Goal: Task Accomplishment & Management: Manage account settings

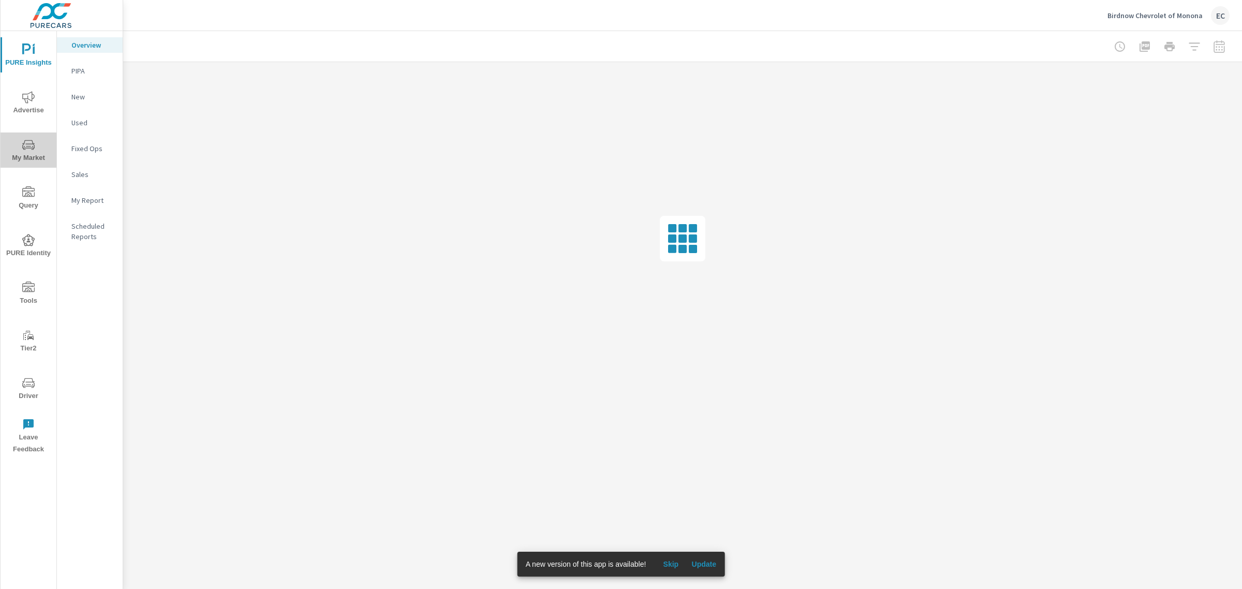
click at [34, 155] on span "My Market" at bounding box center [29, 151] width 50 height 25
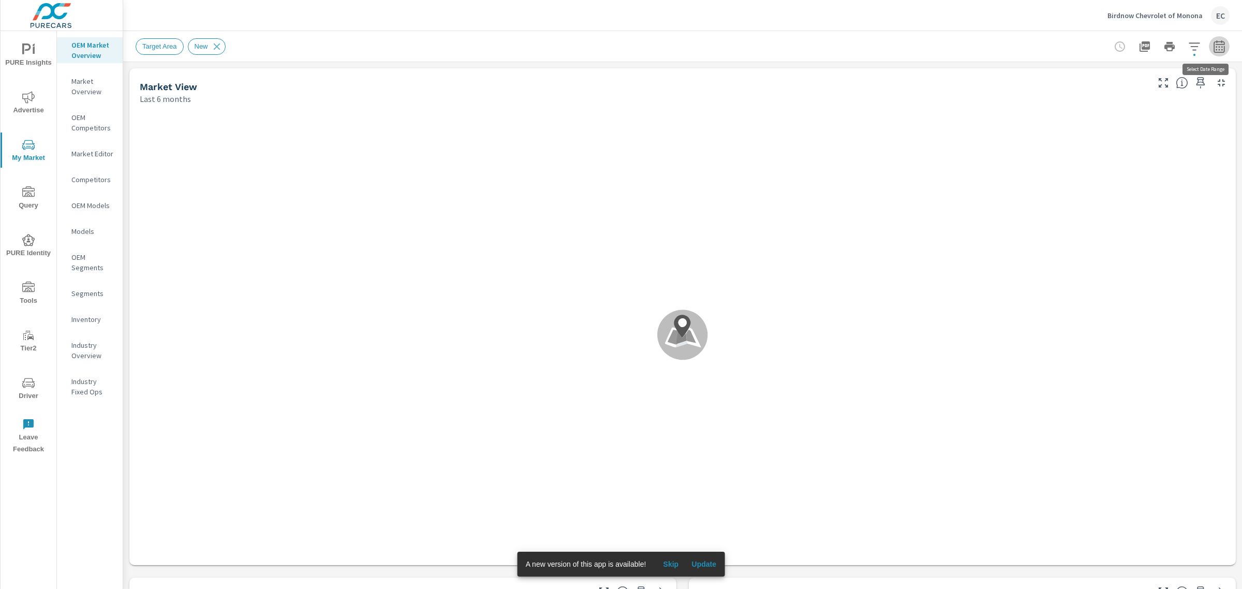
click at [1213, 48] on icon "button" at bounding box center [1219, 46] width 12 height 12
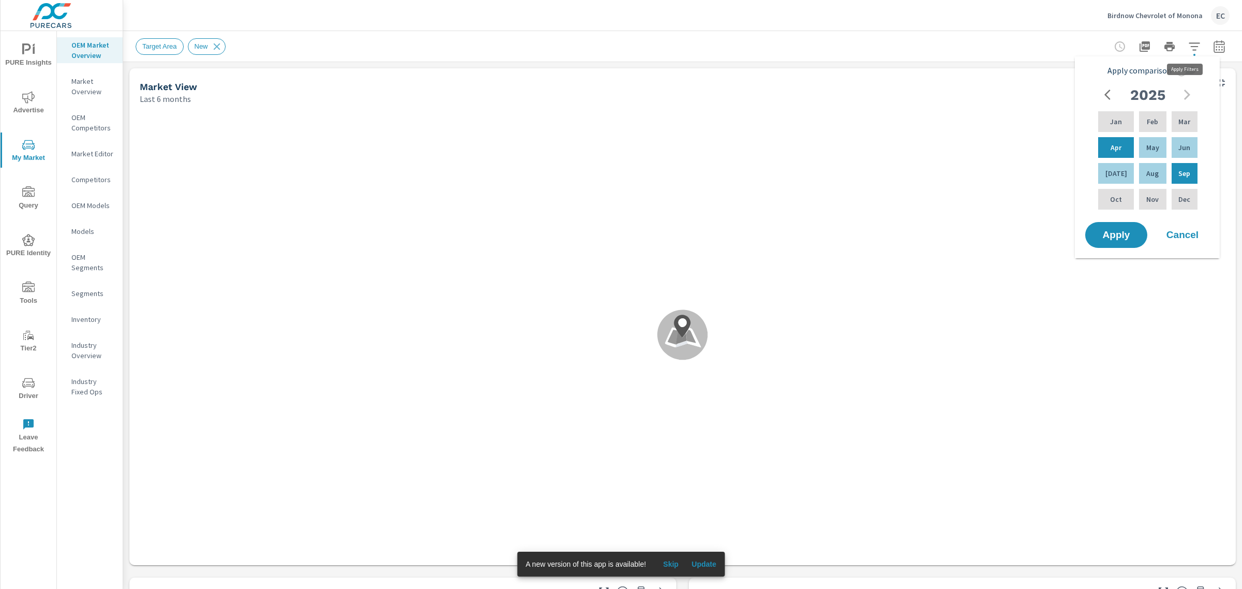
click at [1188, 52] on icon "button" at bounding box center [1194, 46] width 12 height 12
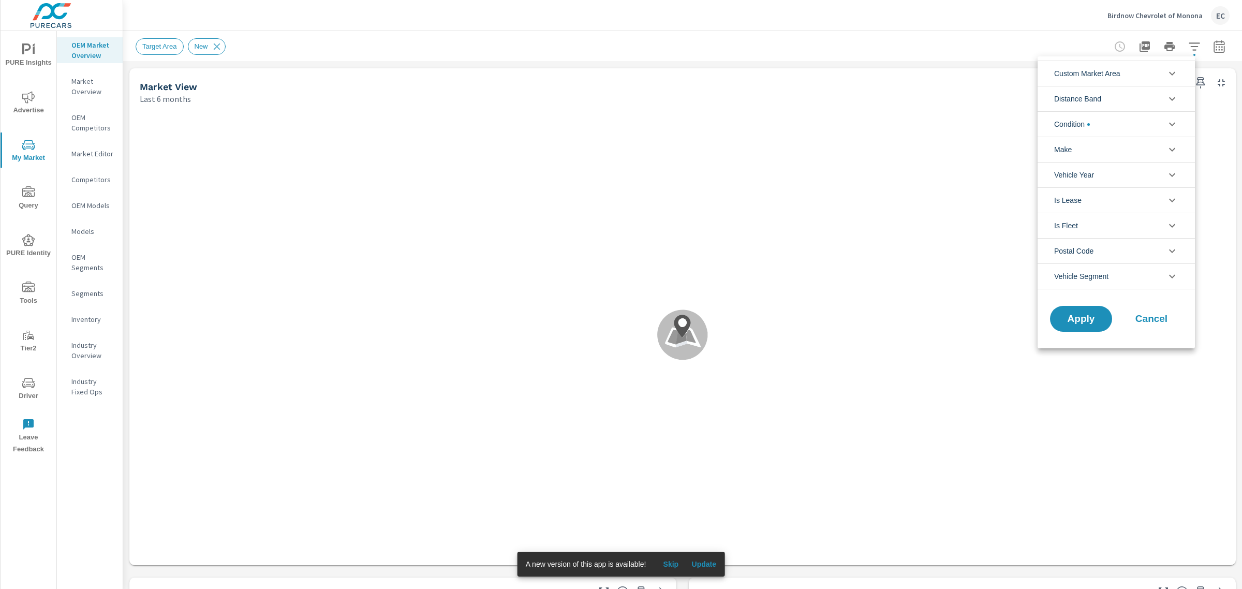
scroll to position [116, 0]
click at [1134, 118] on li "Condition" at bounding box center [1116, 123] width 157 height 25
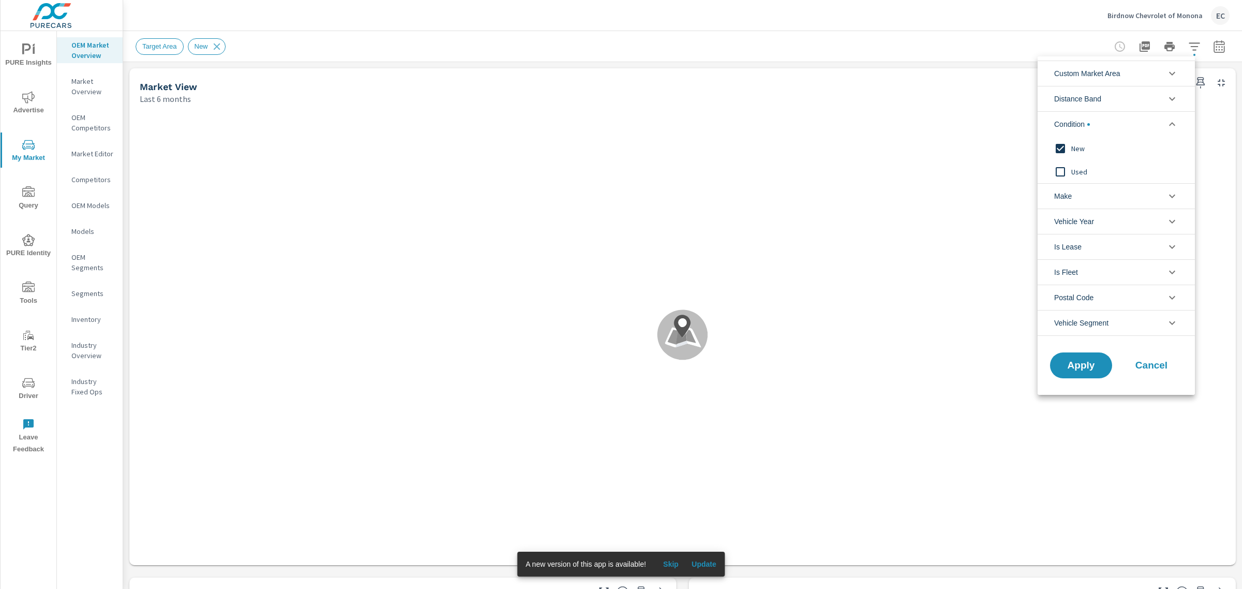
click at [1060, 167] on input "filter options" at bounding box center [1061, 172] width 22 height 22
click at [1061, 169] on input "filter options" at bounding box center [1061, 172] width 22 height 22
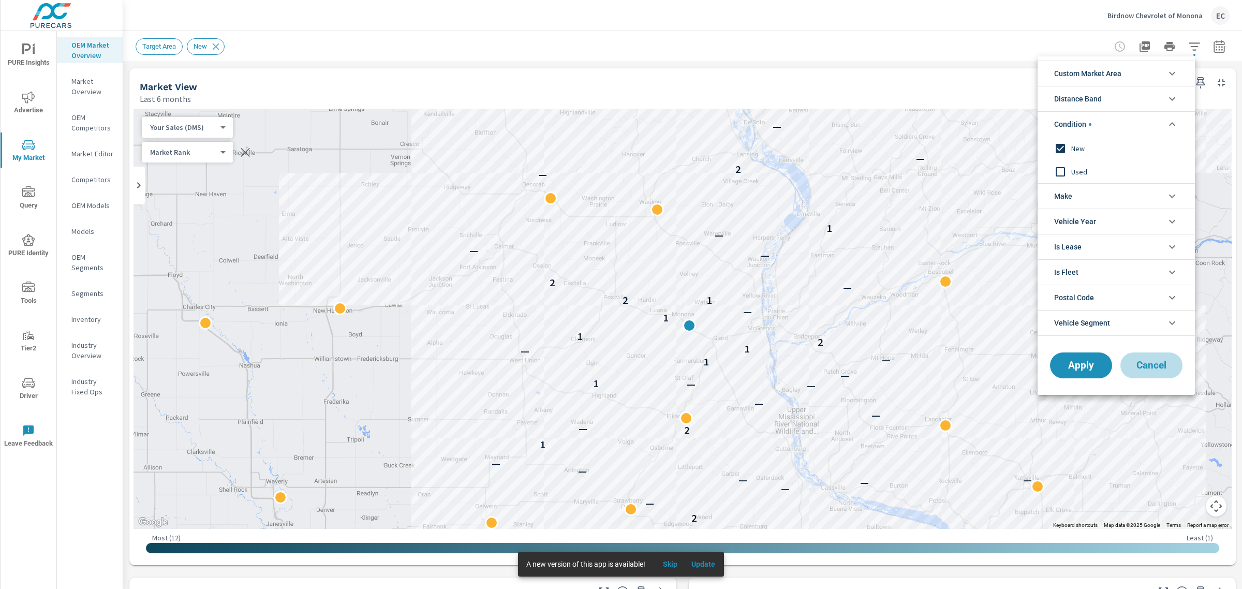
click at [1157, 362] on span "Cancel" at bounding box center [1151, 365] width 41 height 9
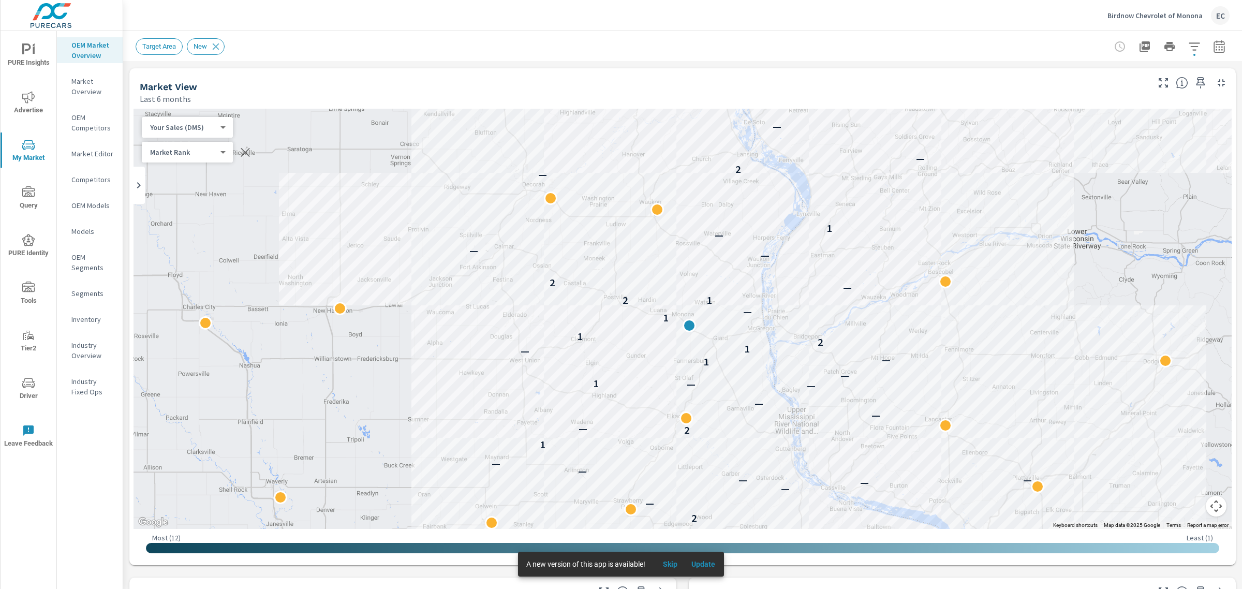
click at [1213, 45] on icon "button" at bounding box center [1219, 46] width 12 height 12
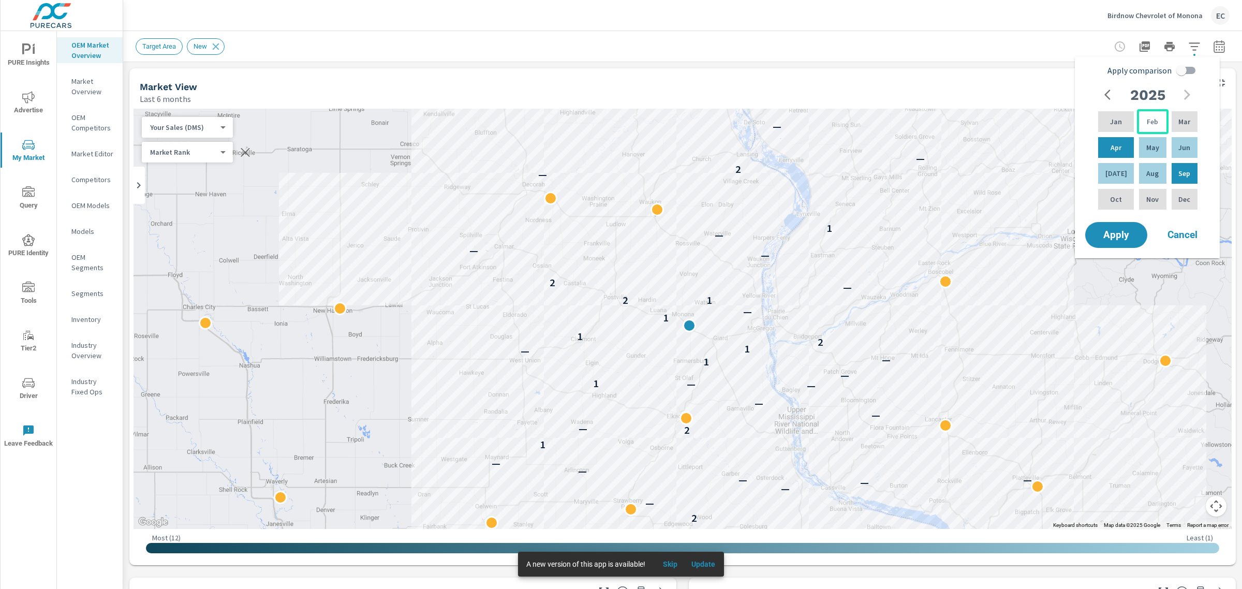
click at [1147, 114] on div "Feb" at bounding box center [1152, 121] width 31 height 25
click at [1122, 162] on div "[DATE]" at bounding box center [1116, 173] width 40 height 25
click at [1180, 68] on input "Apply comparison" at bounding box center [1181, 71] width 59 height 20
checkbox input "true"
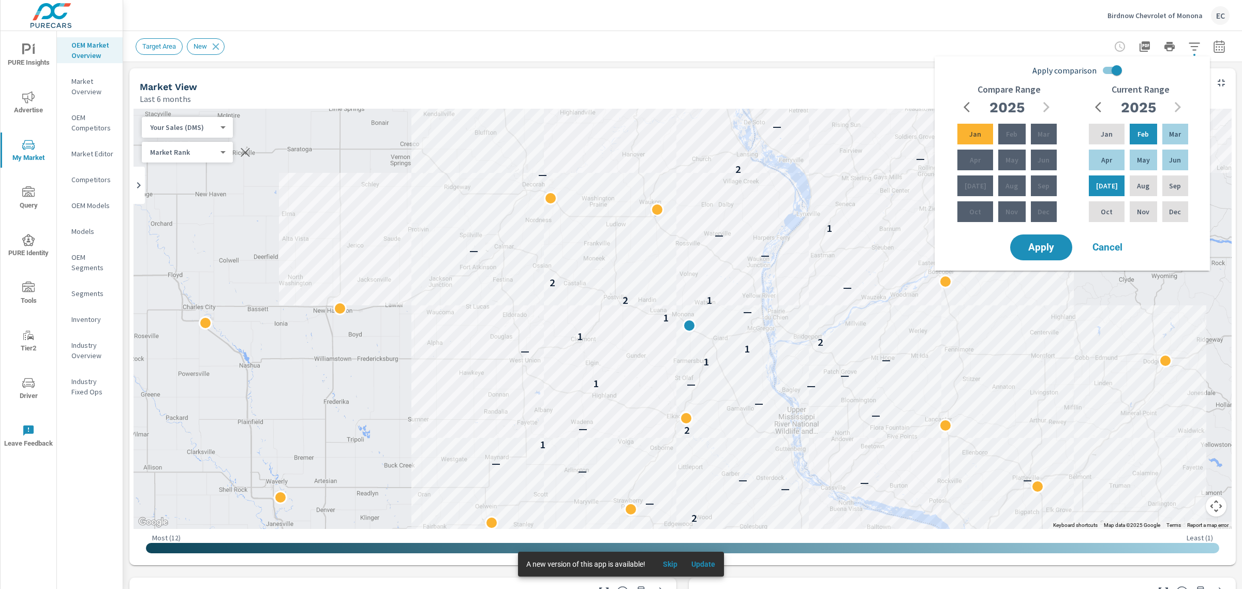
click at [966, 107] on icon "button" at bounding box center [970, 107] width 12 height 12
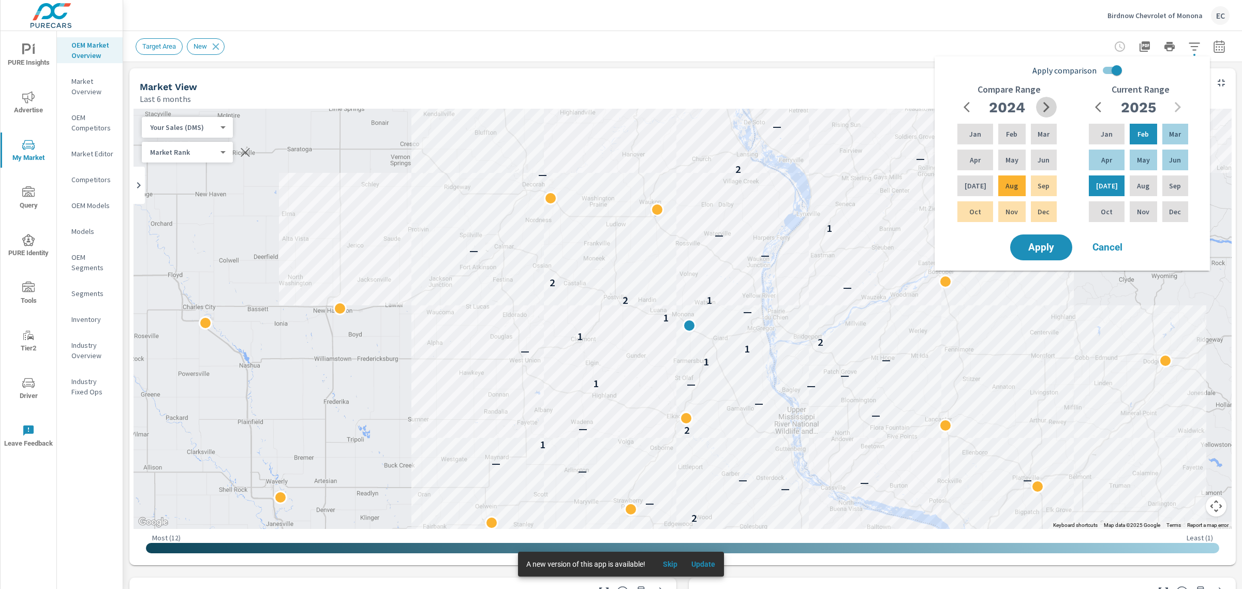
click at [1050, 112] on icon "button" at bounding box center [1046, 107] width 12 height 12
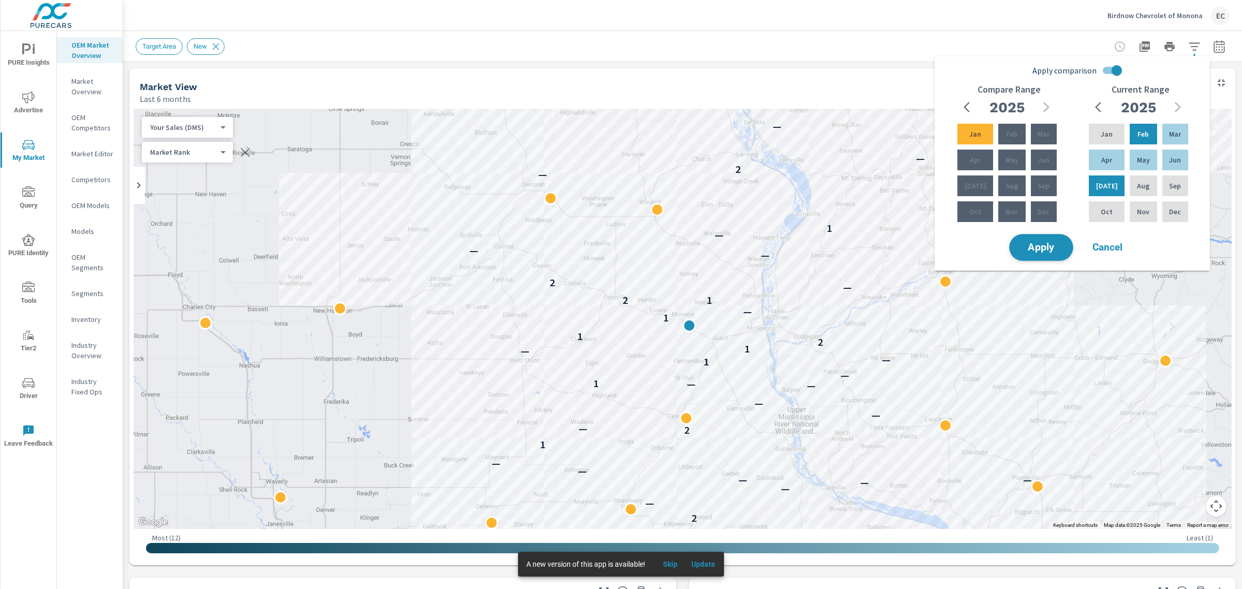
click at [1043, 239] on button "Apply" at bounding box center [1041, 247] width 64 height 27
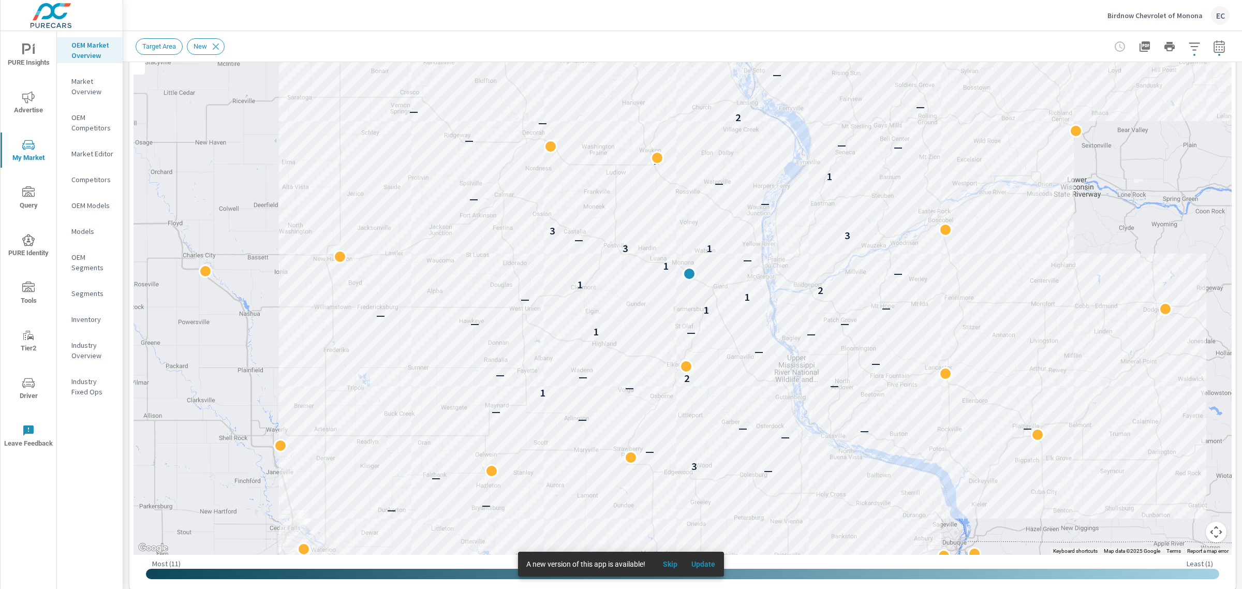
scroll to position [323, 0]
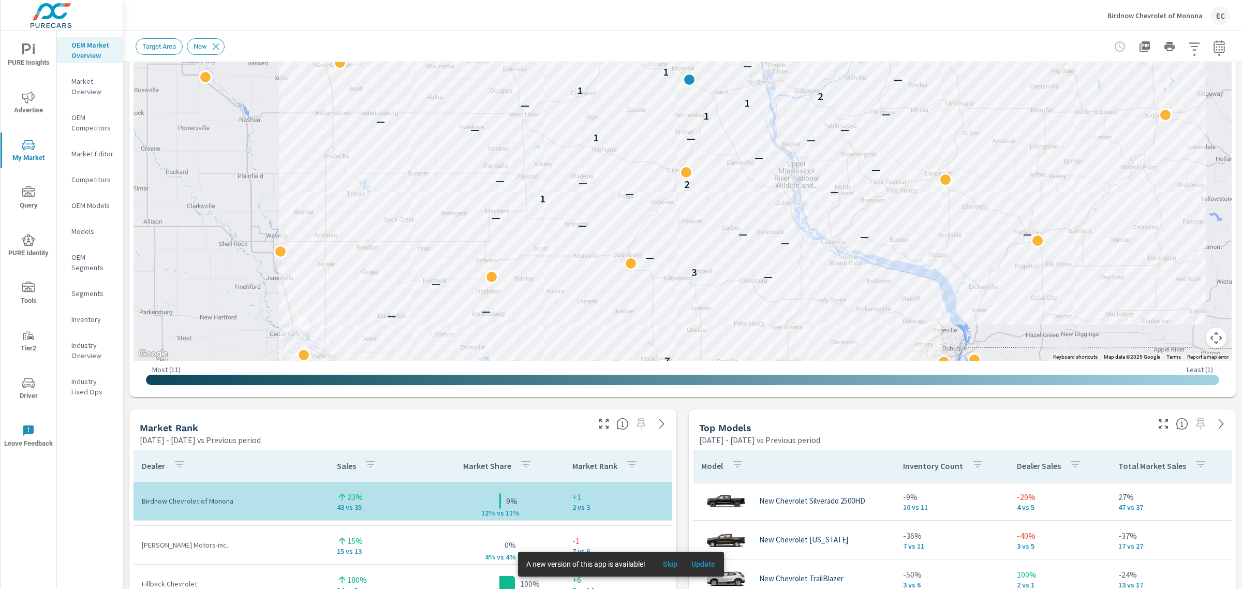
scroll to position [220, 0]
click at [601, 431] on button "button" at bounding box center [604, 424] width 17 height 17
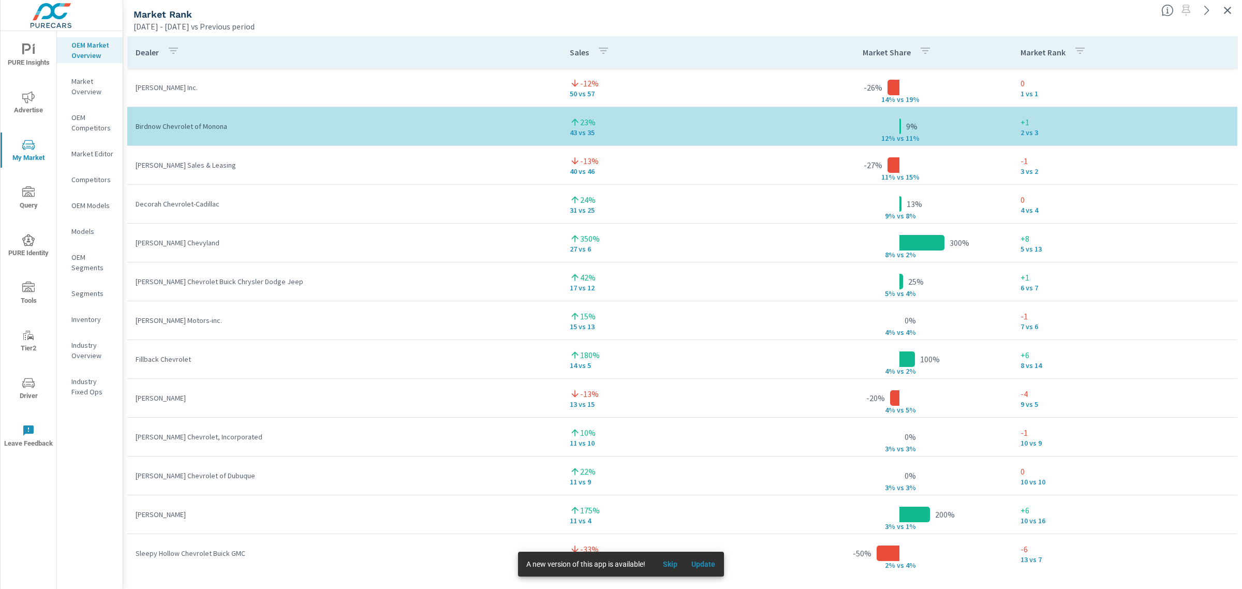
click at [606, 53] on button "button" at bounding box center [603, 52] width 21 height 24
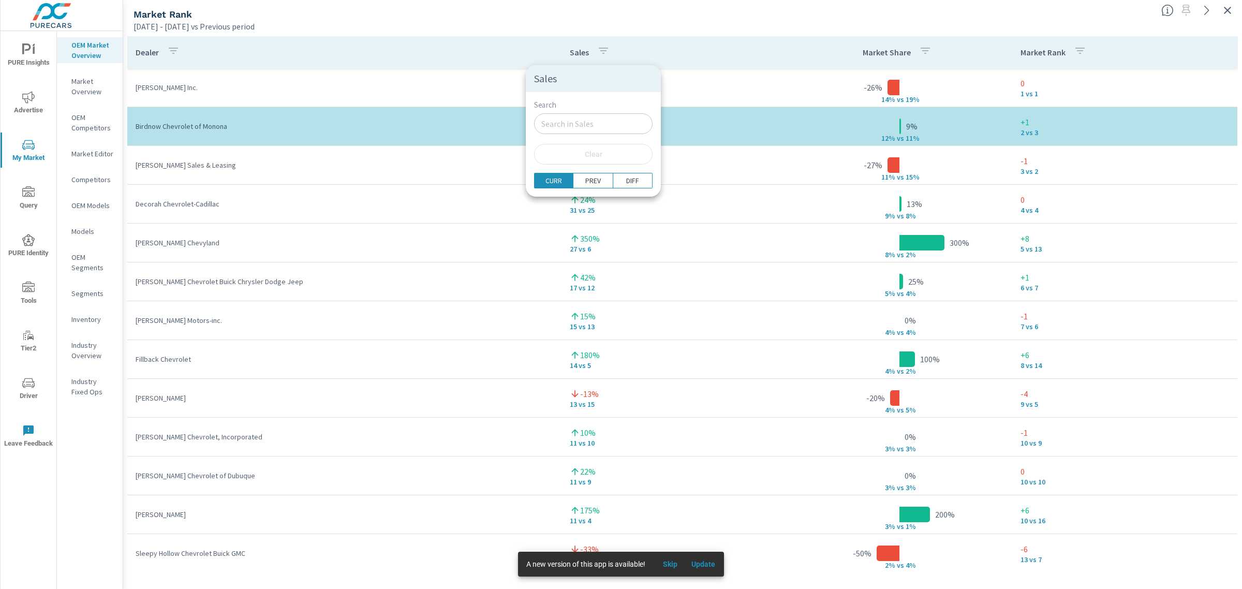
click at [578, 55] on div at bounding box center [621, 294] width 1242 height 589
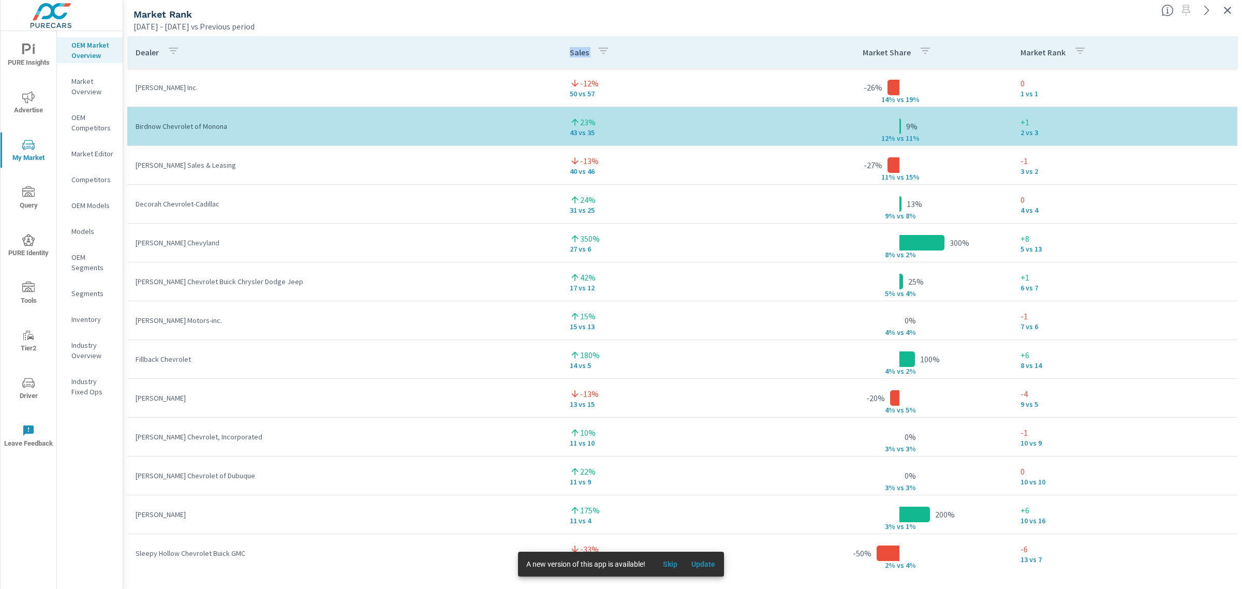
click at [578, 54] on p "Sales" at bounding box center [579, 52] width 19 height 10
click at [620, 54] on icon at bounding box center [621, 52] width 10 height 10
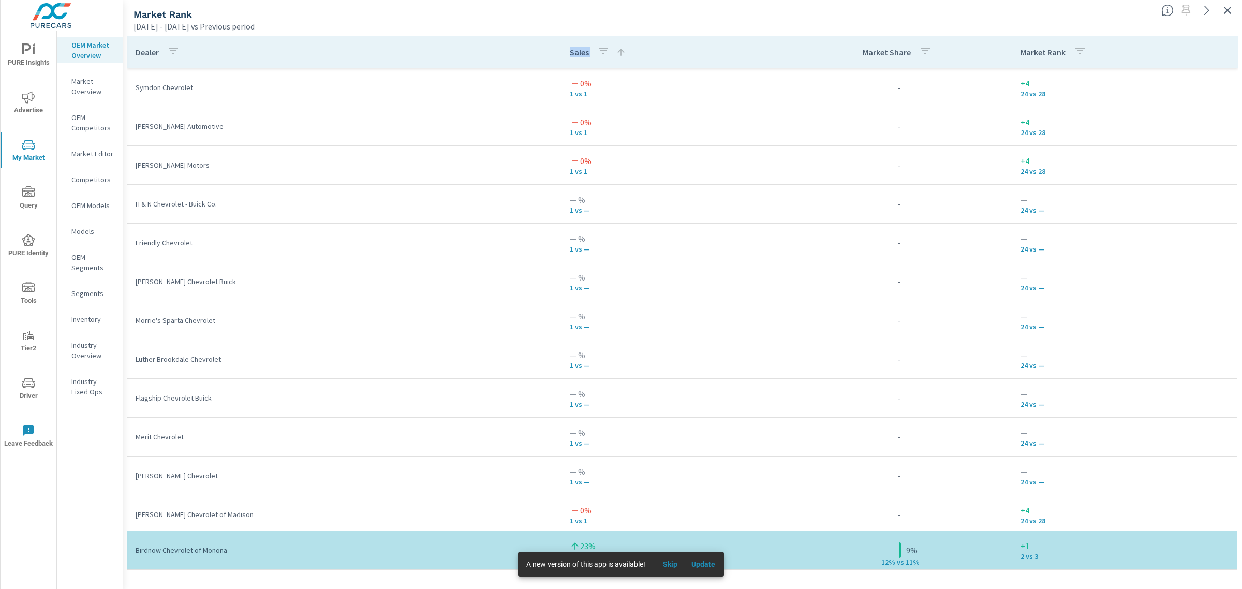
click at [620, 54] on icon at bounding box center [621, 52] width 10 height 10
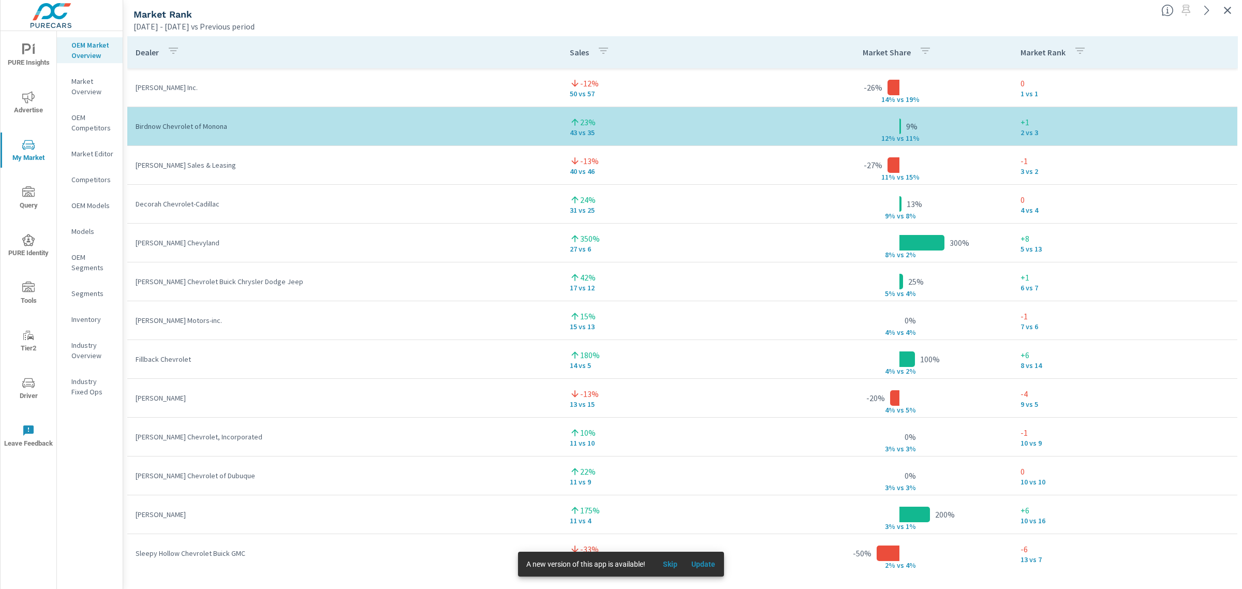
click at [674, 31] on div "[DATE] - [DATE] vs Previous period" at bounding box center [644, 26] width 1020 height 12
click at [1228, 13] on icon "button" at bounding box center [1227, 10] width 12 height 12
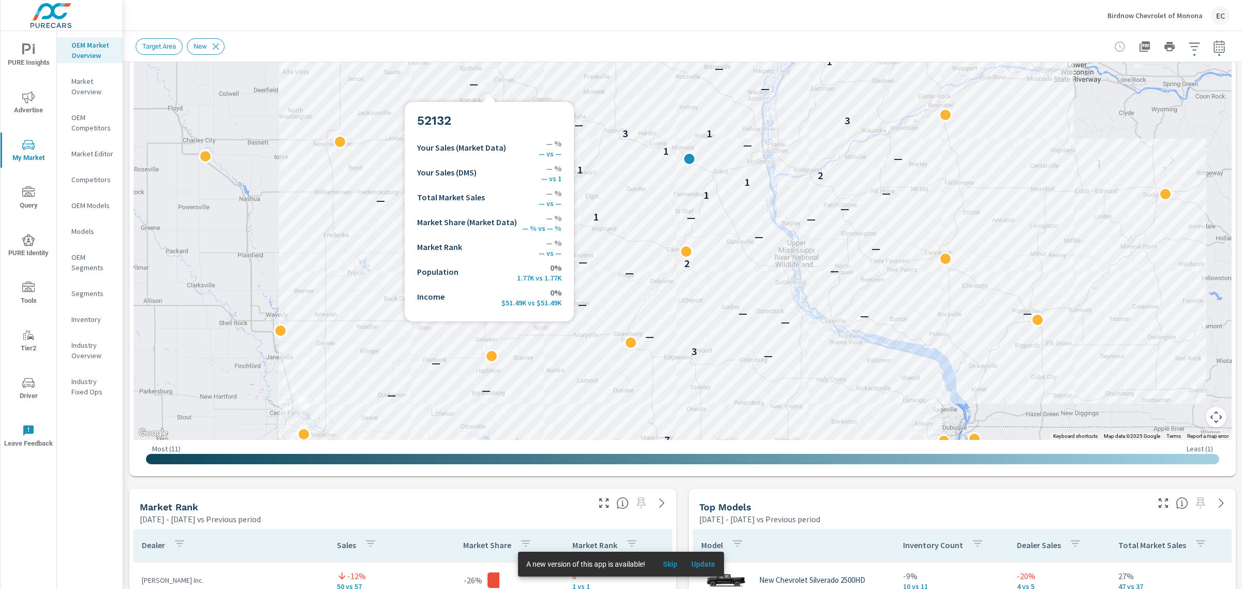
scroll to position [259, 0]
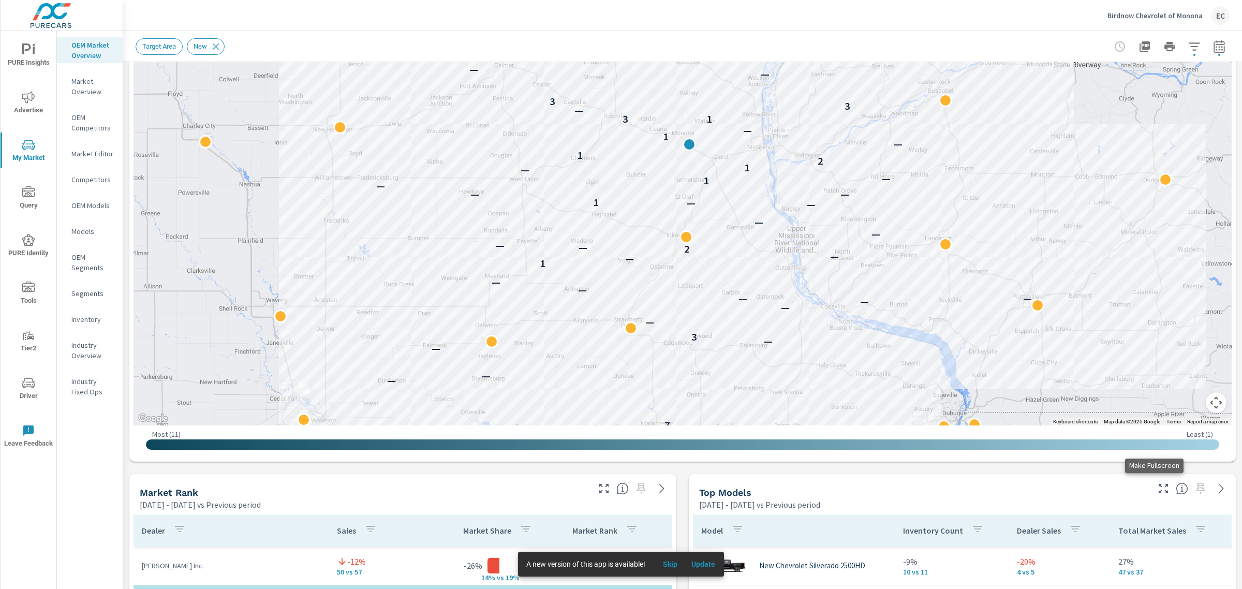
click at [1159, 485] on icon "button" at bounding box center [1163, 488] width 9 height 9
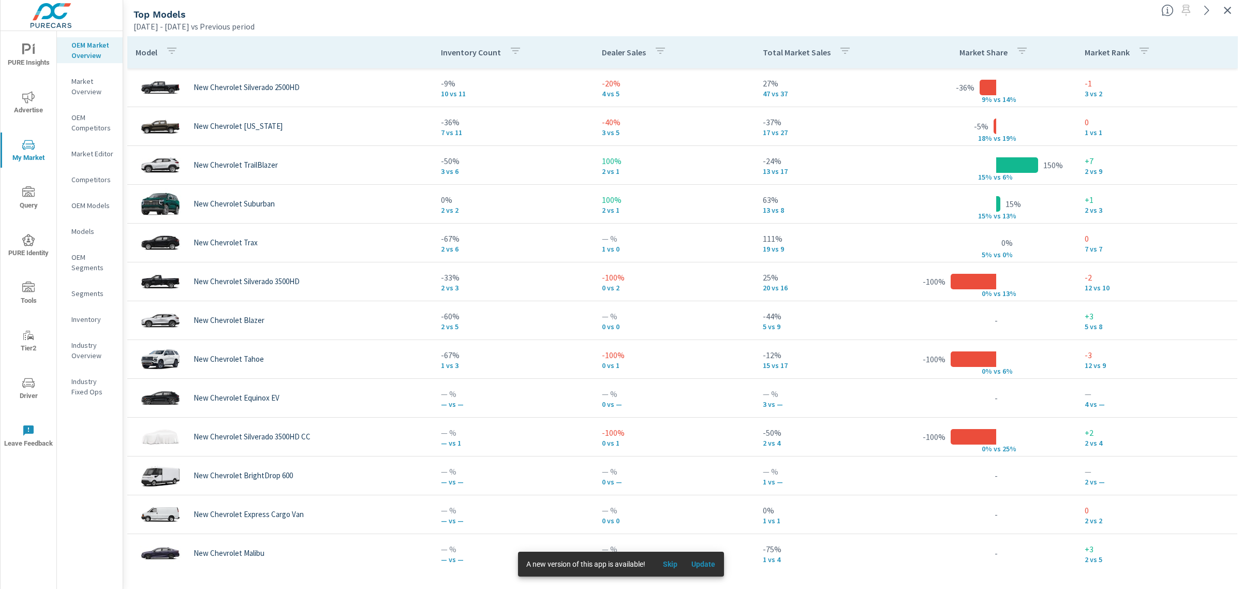
scroll to position [38, 0]
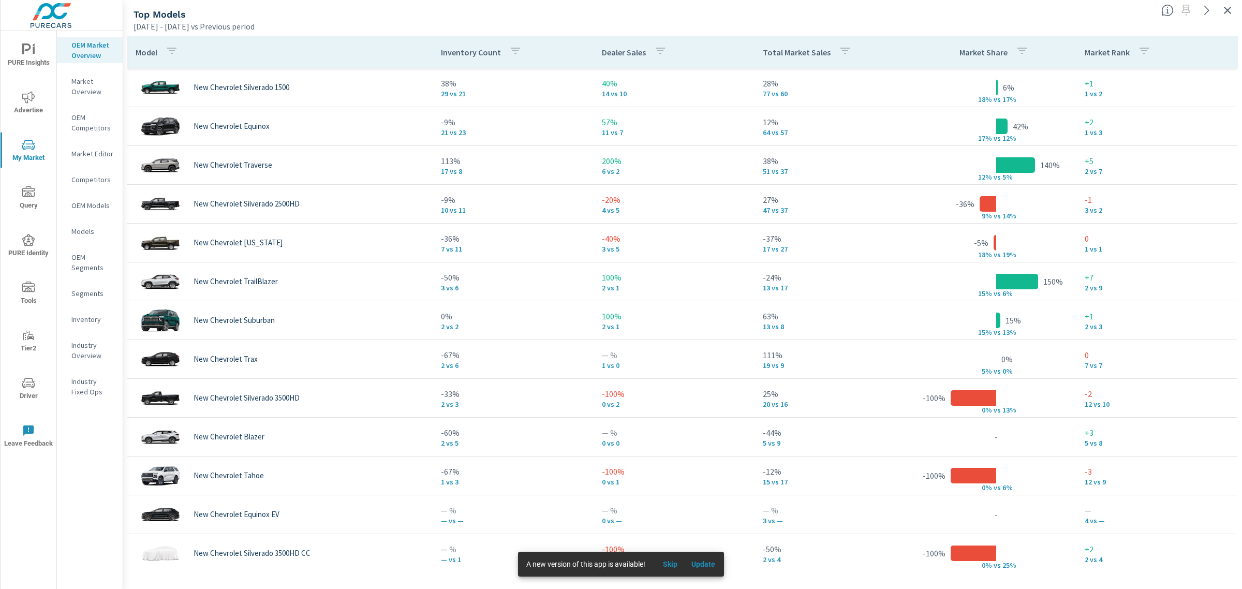
click at [671, 565] on span "Skip" at bounding box center [670, 563] width 25 height 9
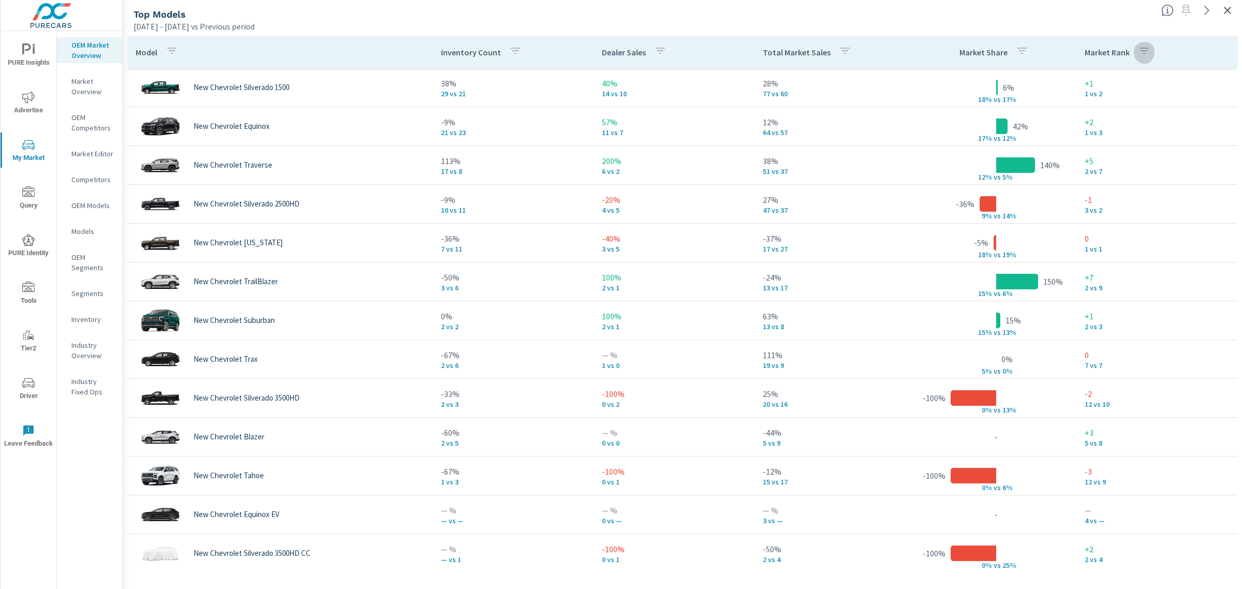
click at [1138, 50] on icon "button" at bounding box center [1144, 51] width 12 height 12
click at [1134, 50] on div at bounding box center [621, 294] width 1242 height 589
click at [1021, 54] on button "button" at bounding box center [1022, 52] width 21 height 24
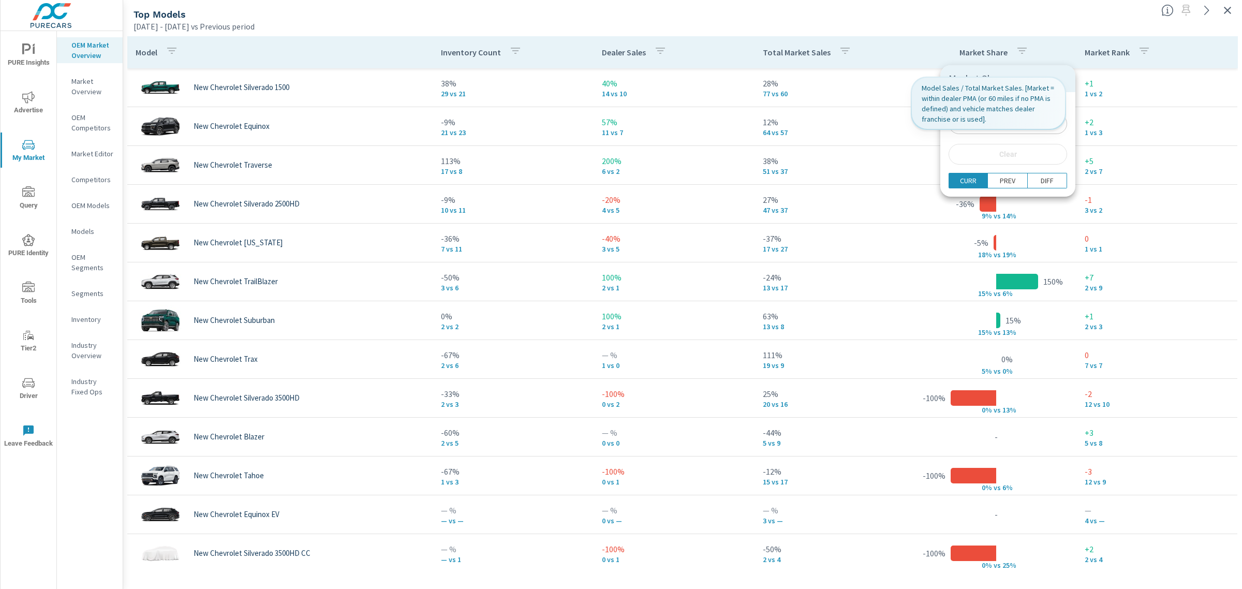
click at [1031, 54] on div at bounding box center [621, 294] width 1242 height 589
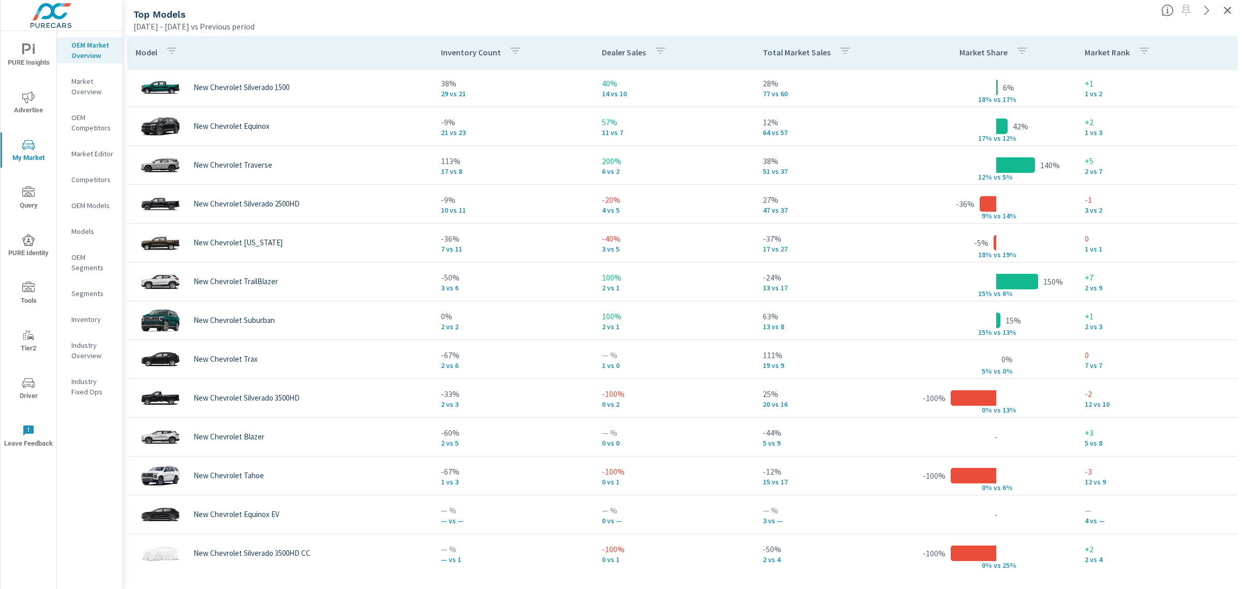
click at [805, 53] on p "Total Market Sales" at bounding box center [797, 52] width 68 height 10
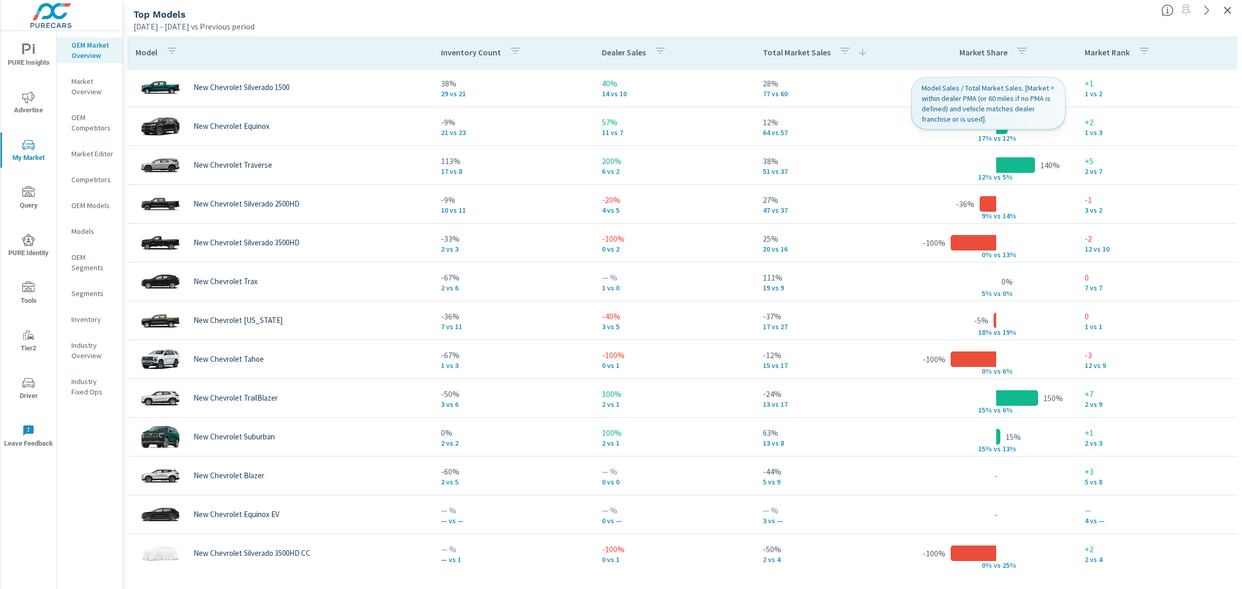
click at [979, 54] on p "Market Share" at bounding box center [984, 52] width 48 height 10
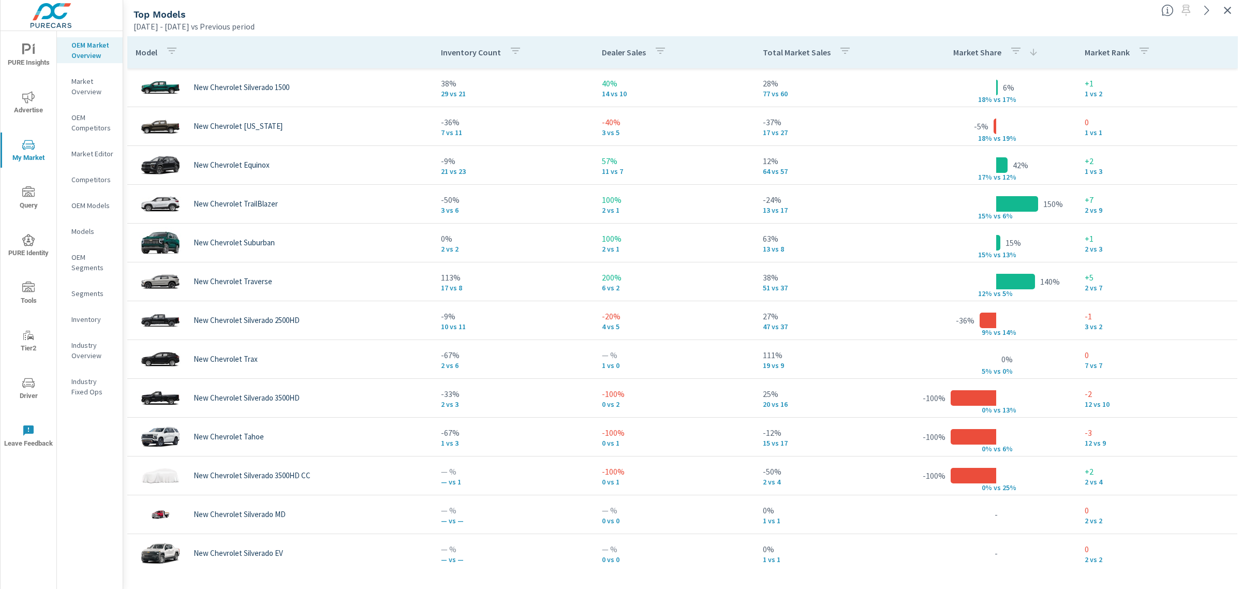
click at [1095, 52] on p "Market Rank" at bounding box center [1107, 52] width 45 height 10
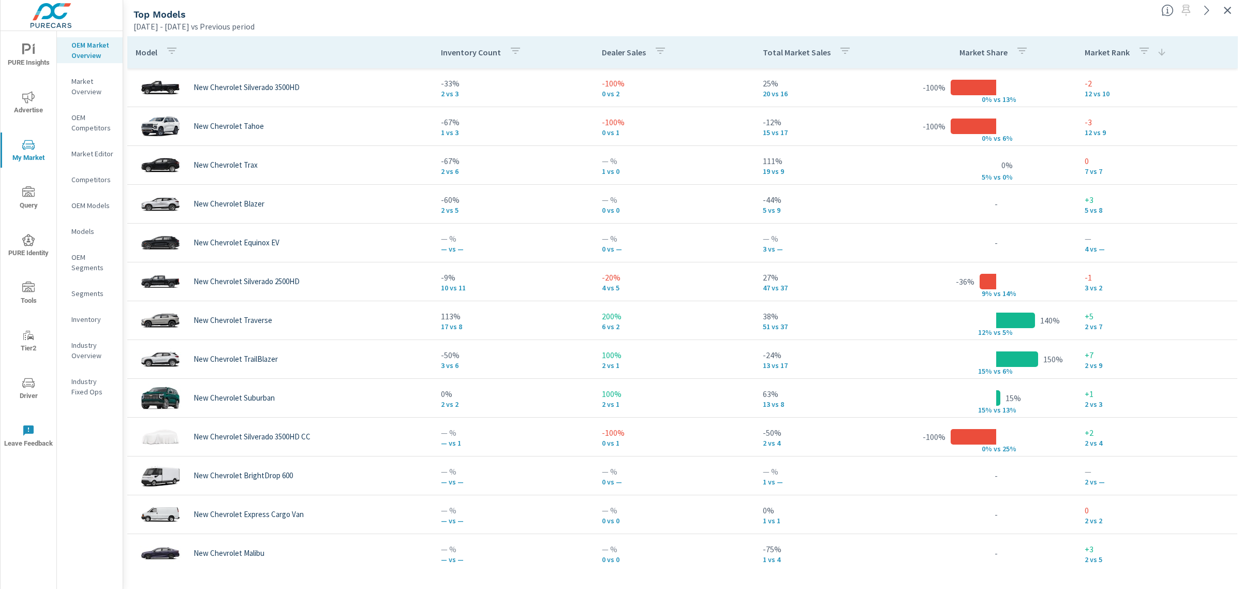
click at [1157, 55] on icon at bounding box center [1162, 52] width 10 height 10
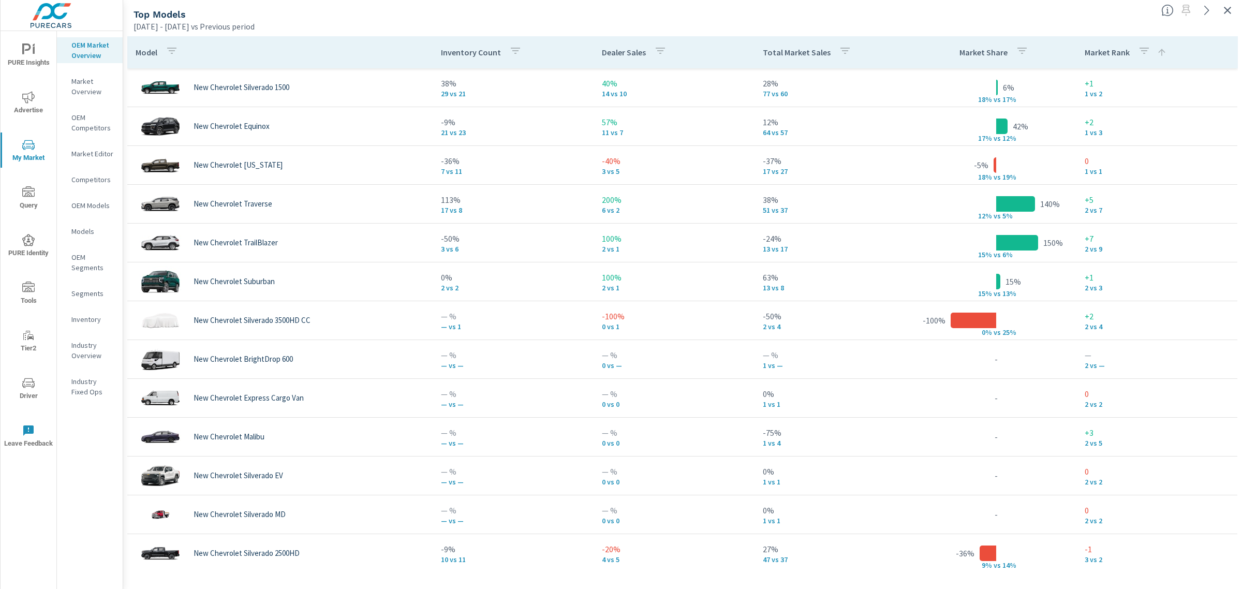
click at [1157, 57] on icon at bounding box center [1162, 52] width 10 height 10
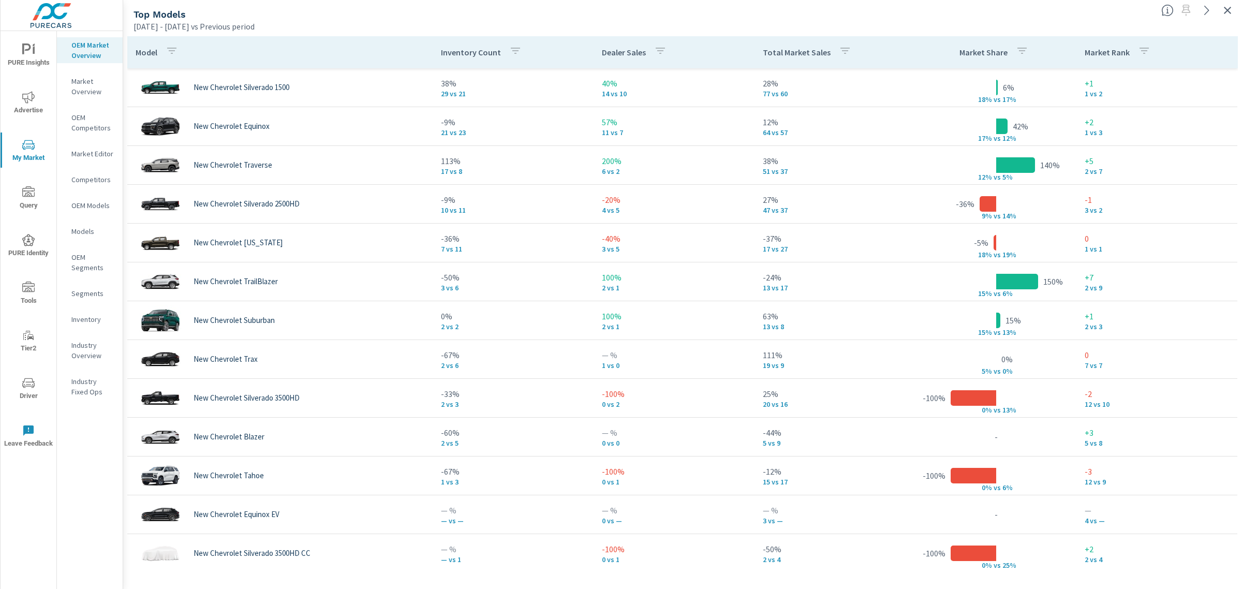
click at [1107, 51] on p "Market Rank" at bounding box center [1107, 52] width 45 height 10
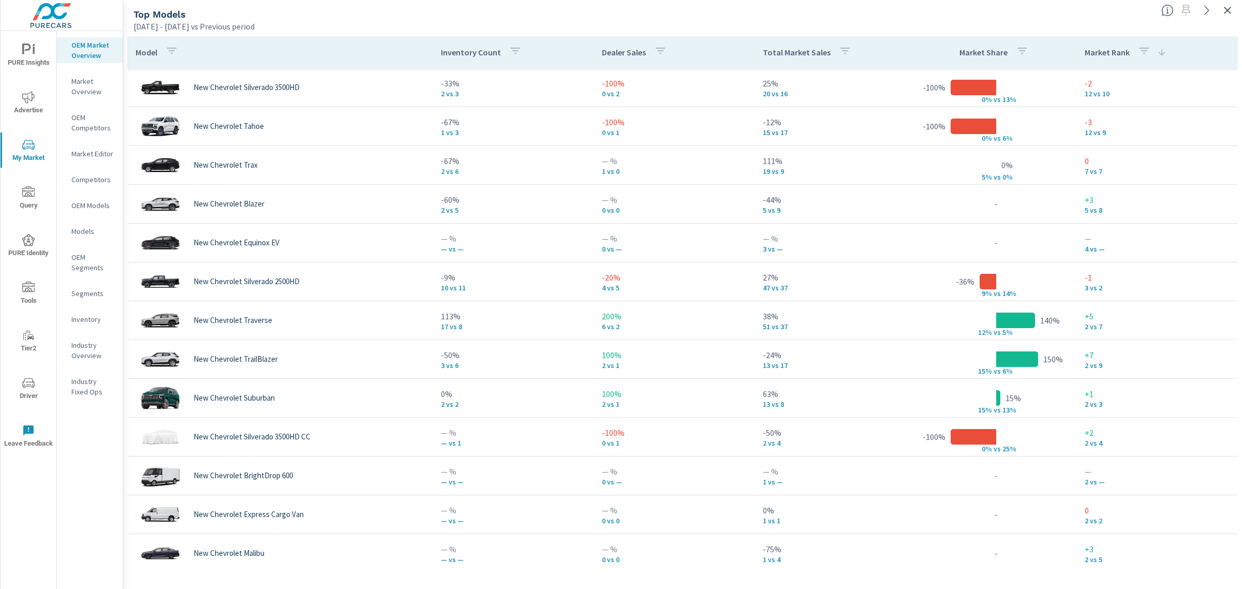
click at [1158, 55] on icon at bounding box center [1161, 52] width 7 height 7
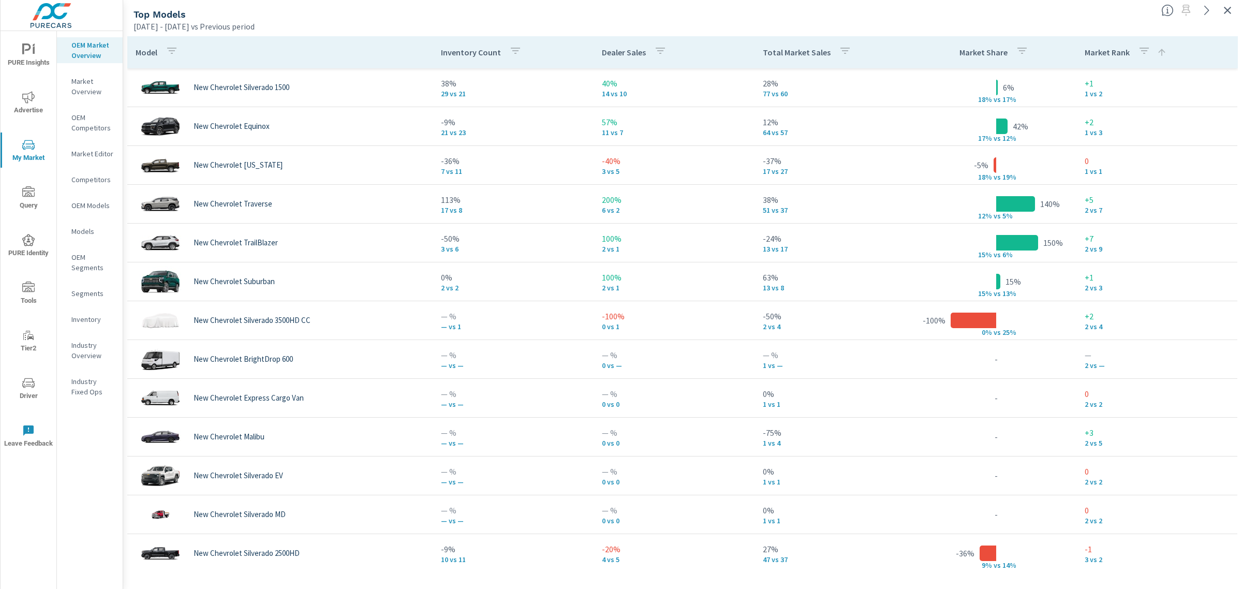
click at [1157, 55] on icon at bounding box center [1162, 52] width 10 height 10
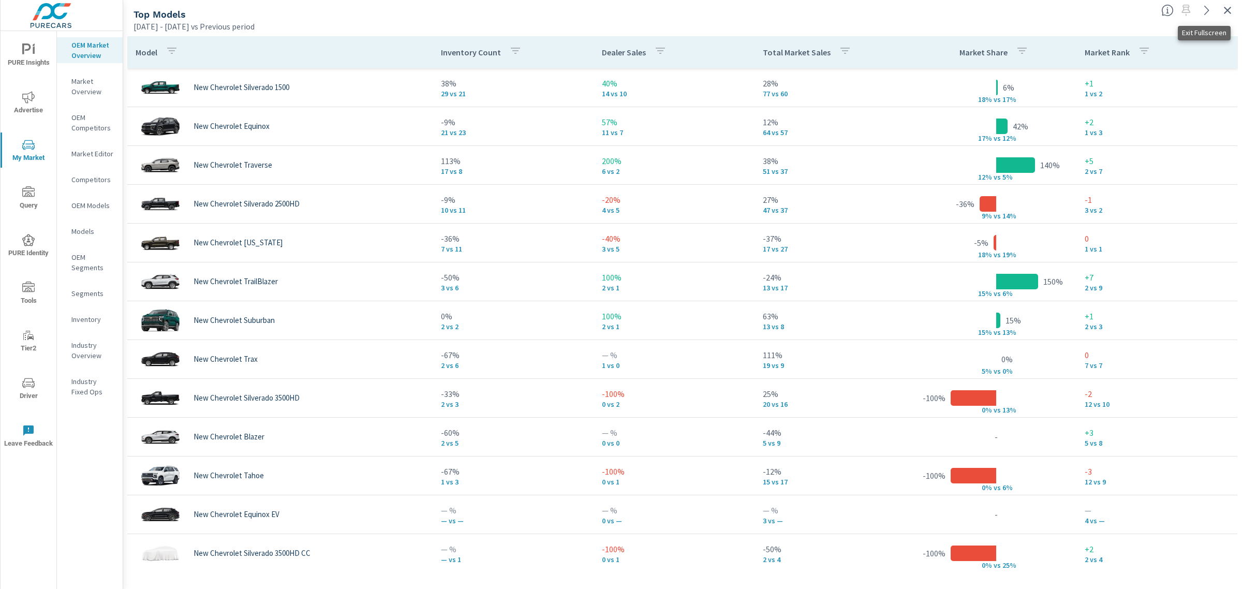
click at [1223, 7] on icon "button" at bounding box center [1227, 10] width 12 height 12
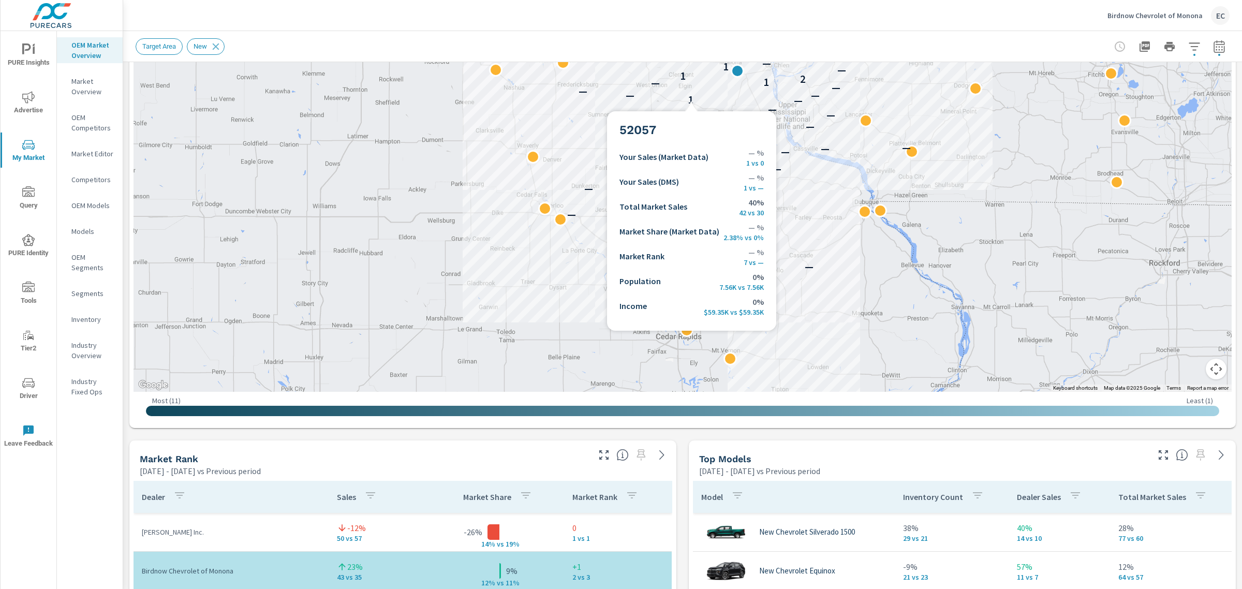
scroll to position [388, 0]
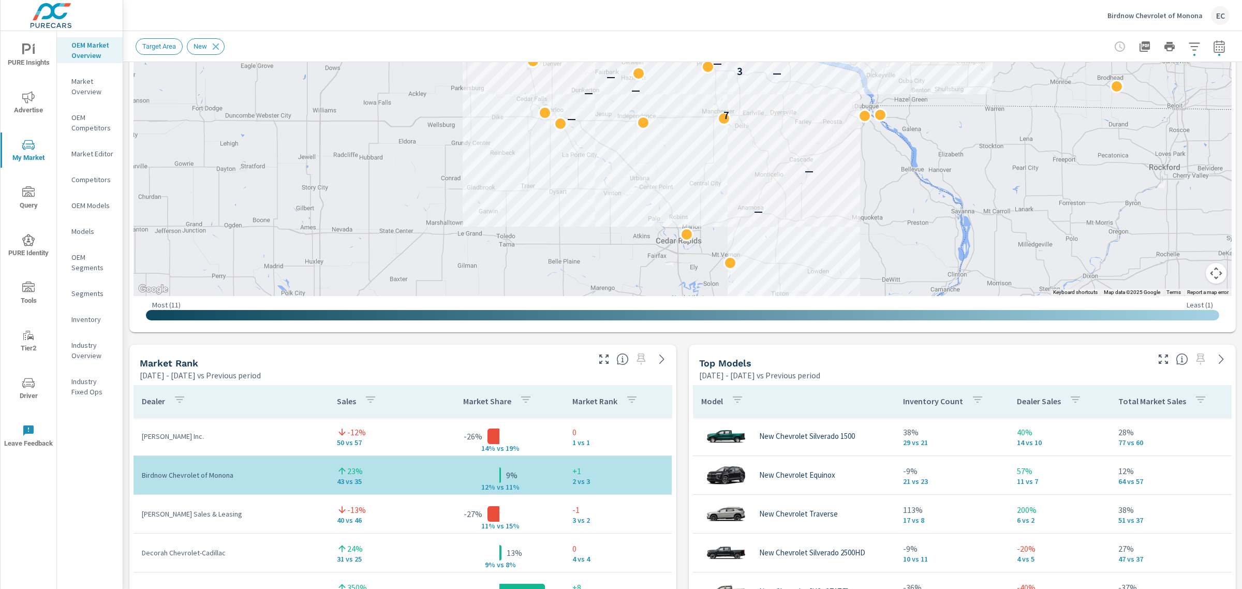
click at [1159, 356] on icon "button" at bounding box center [1163, 359] width 9 height 9
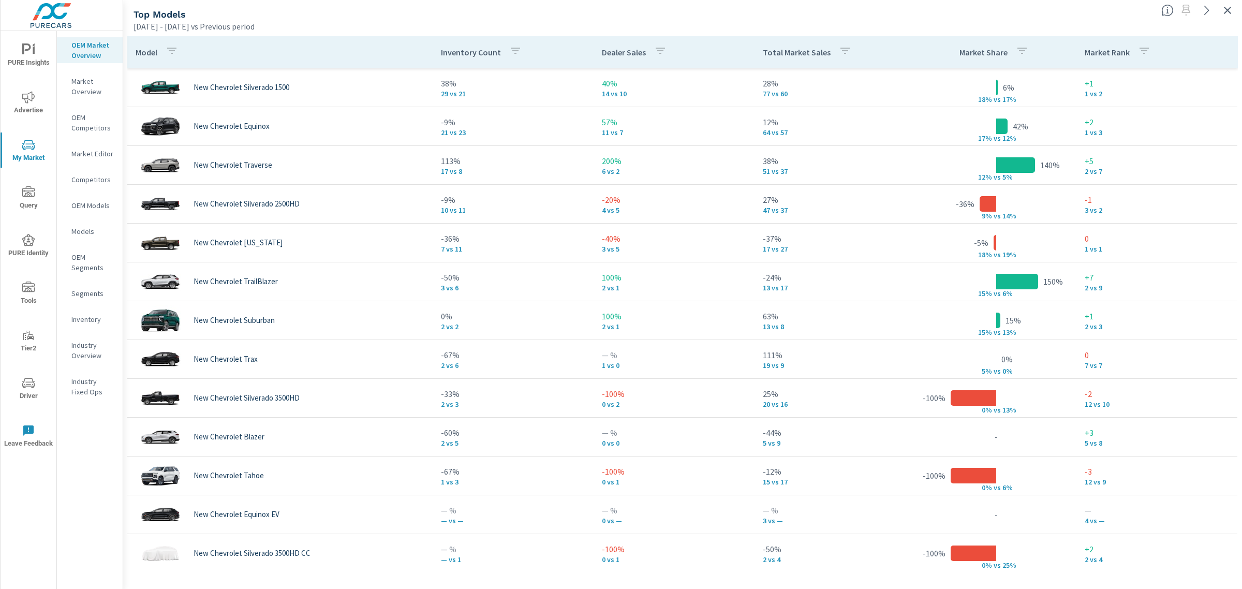
click at [1098, 53] on p "Market Rank" at bounding box center [1107, 52] width 45 height 10
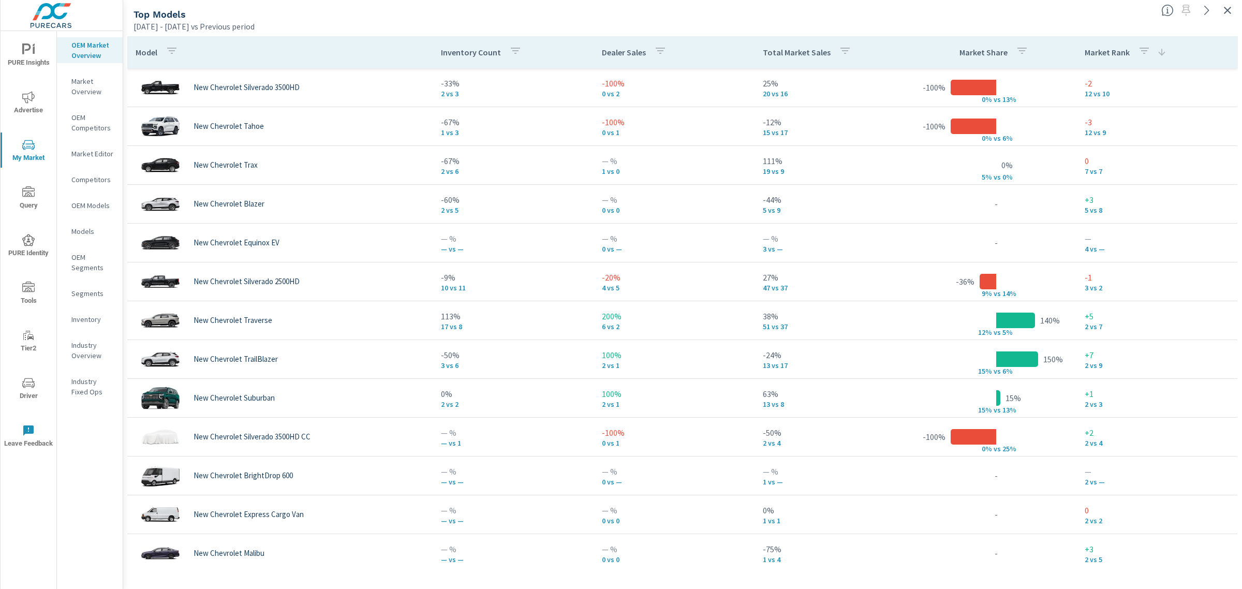
click at [1157, 50] on icon at bounding box center [1162, 52] width 10 height 10
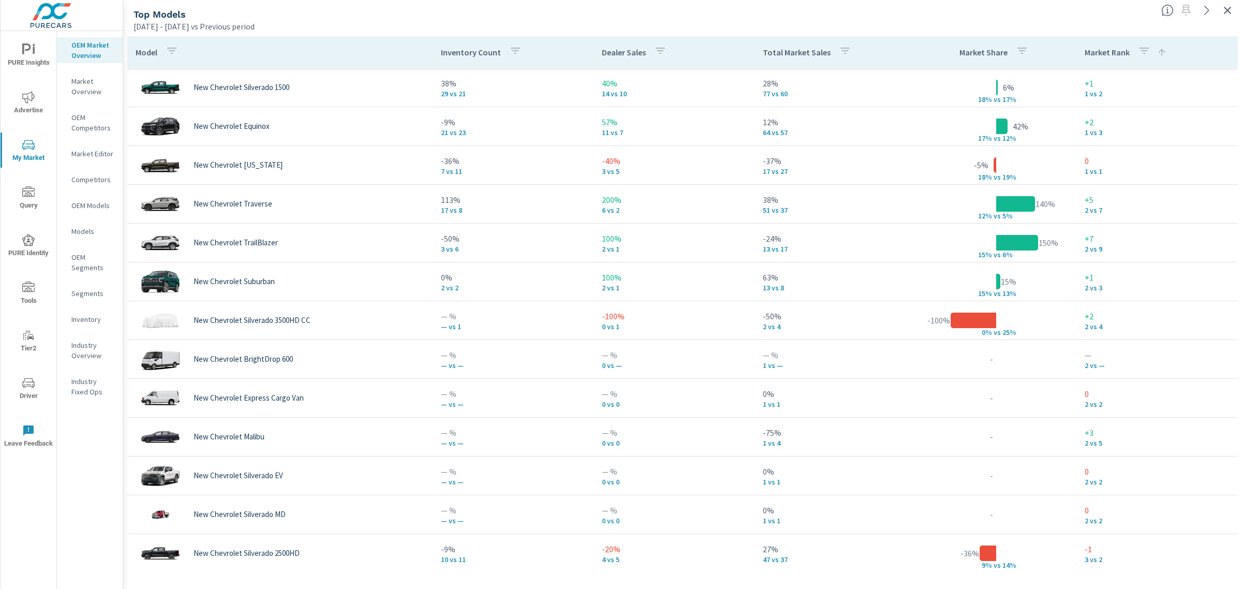
click at [1157, 50] on icon at bounding box center [1162, 52] width 10 height 10
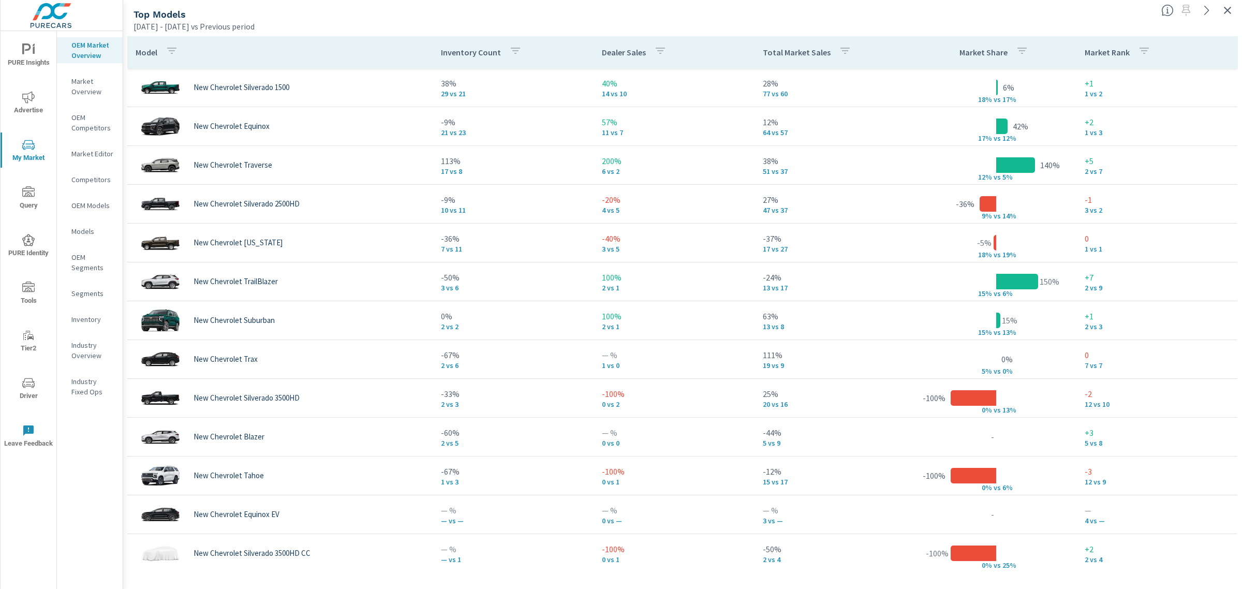
click at [1093, 60] on div "Market Rank" at bounding box center [1120, 52] width 70 height 24
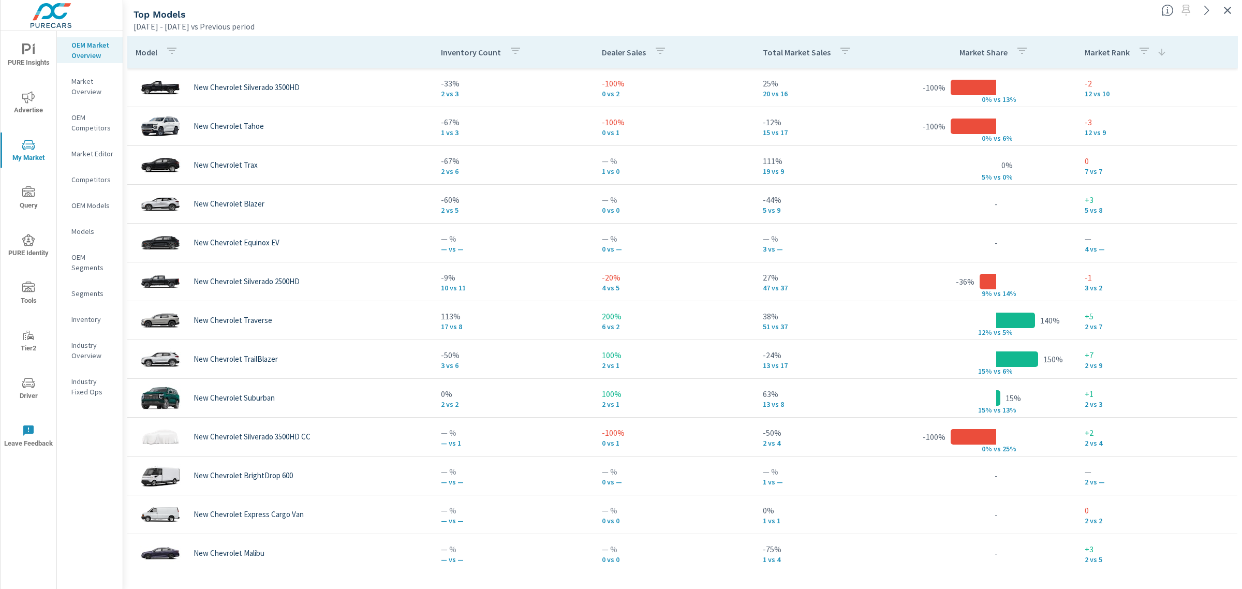
click at [1100, 58] on div "Market Rank" at bounding box center [1126, 52] width 82 height 24
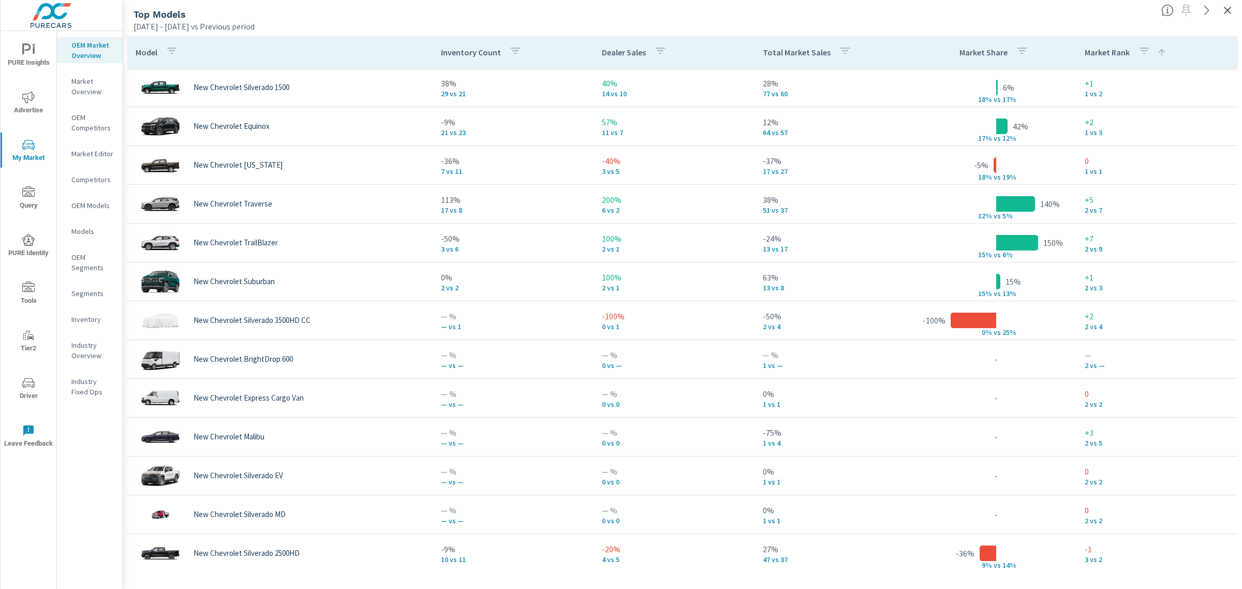
click at [1100, 58] on div "Market Rank" at bounding box center [1126, 52] width 82 height 24
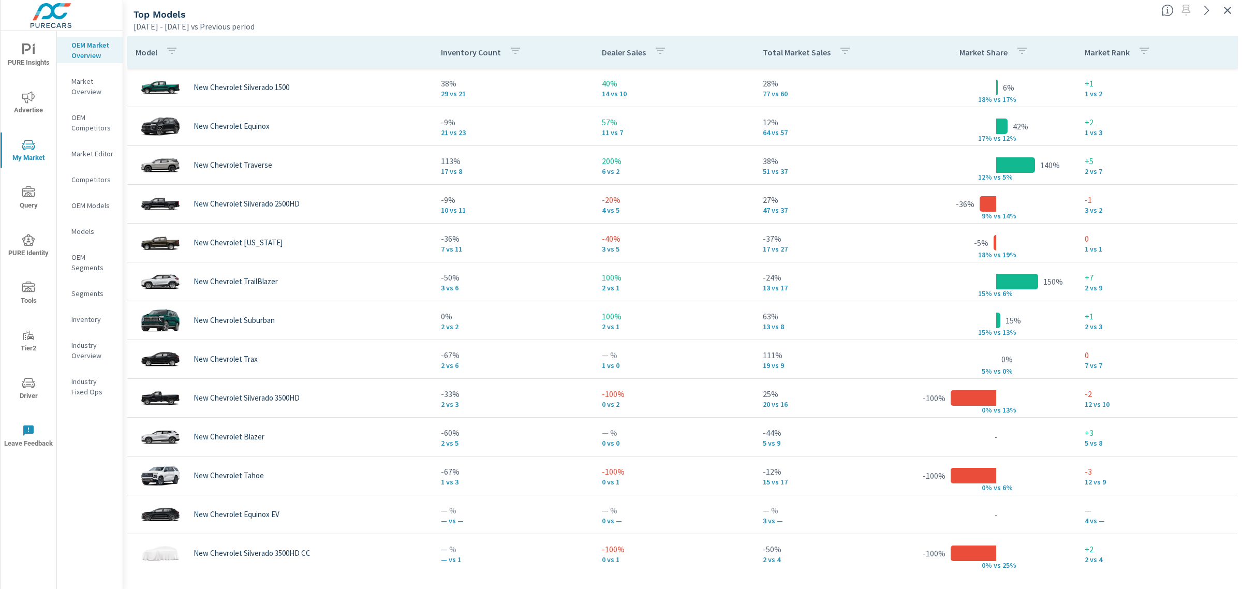
click at [1227, 8] on icon "button" at bounding box center [1227, 10] width 12 height 12
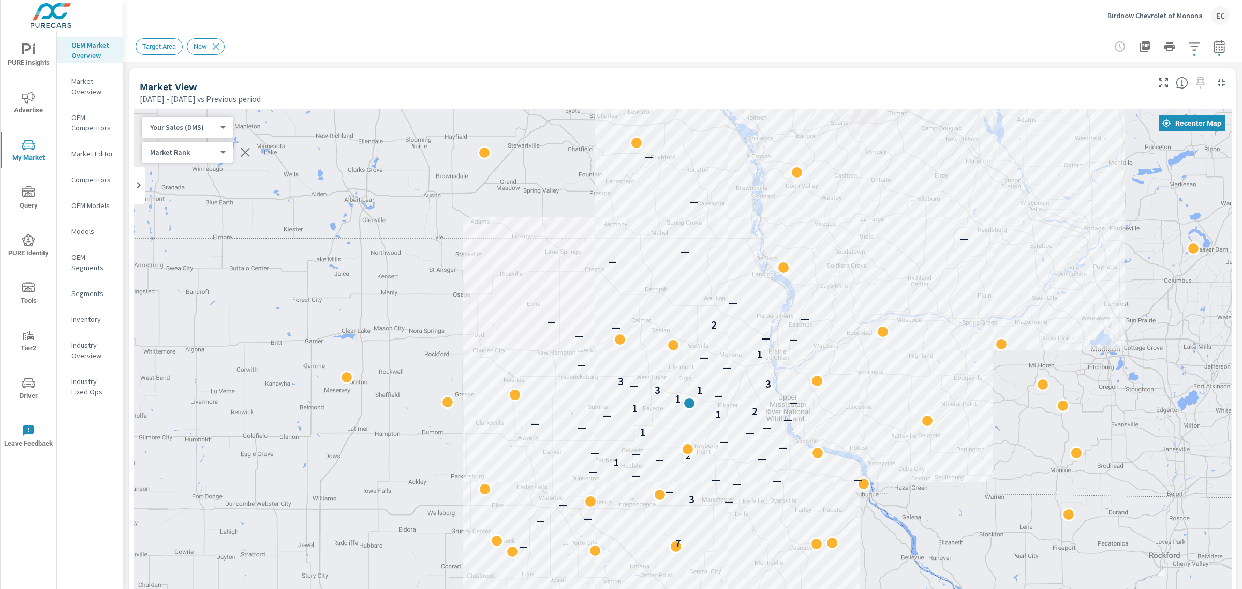
click at [1213, 45] on icon "button" at bounding box center [1219, 46] width 12 height 12
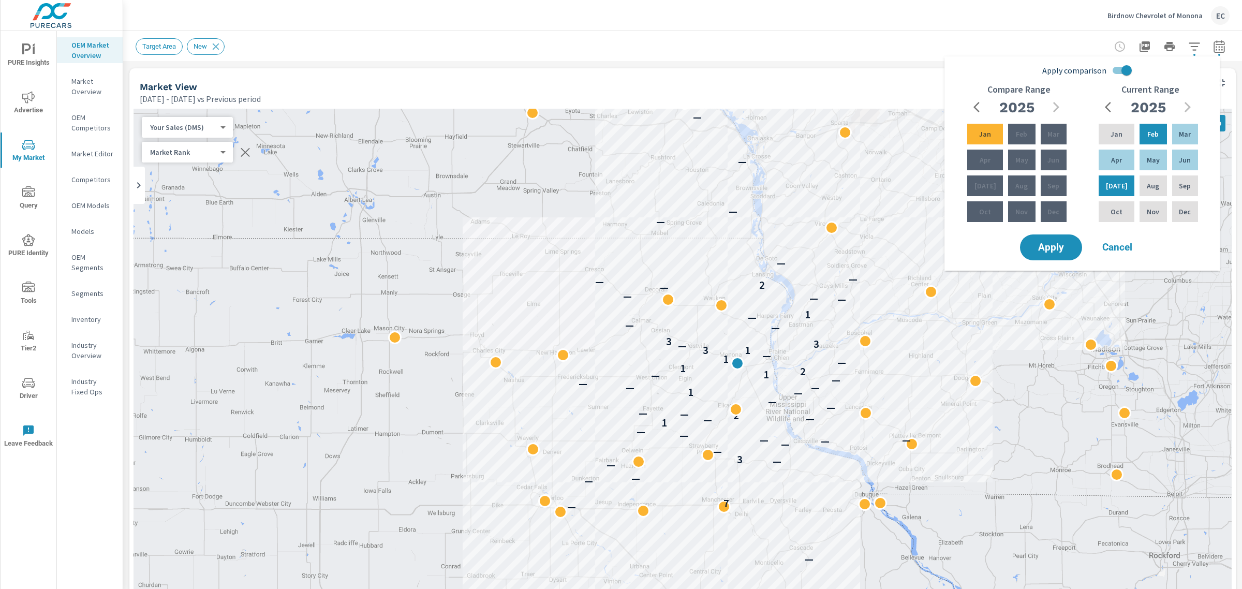
click at [1188, 47] on icon "button" at bounding box center [1194, 46] width 12 height 12
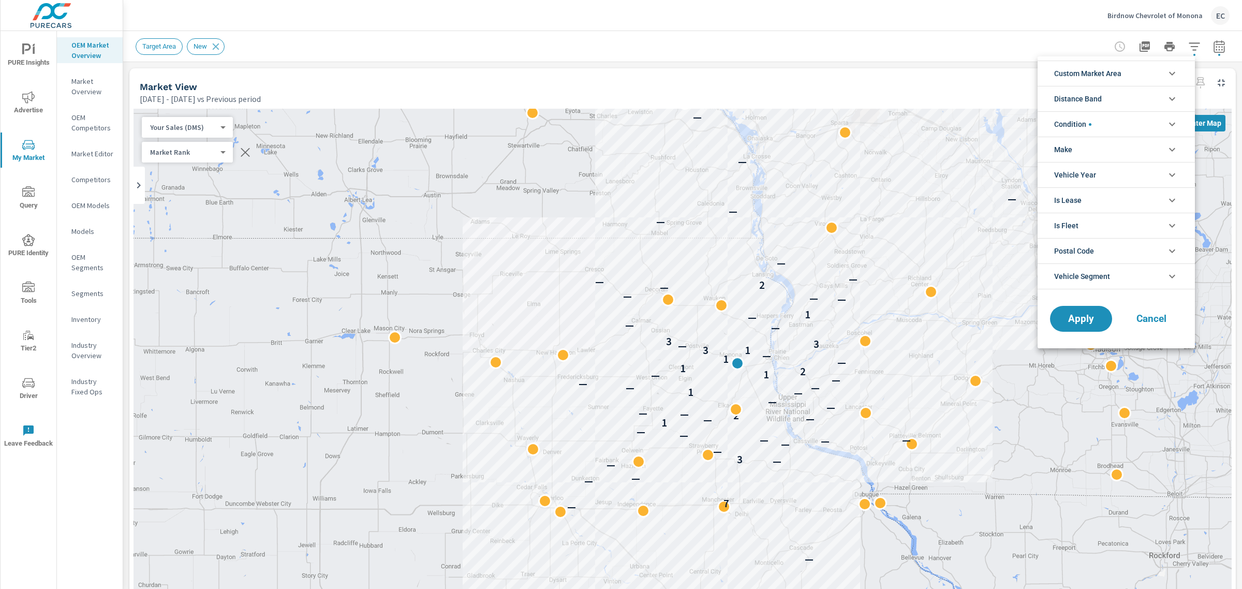
click at [1069, 117] on span "Condition" at bounding box center [1072, 124] width 37 height 25
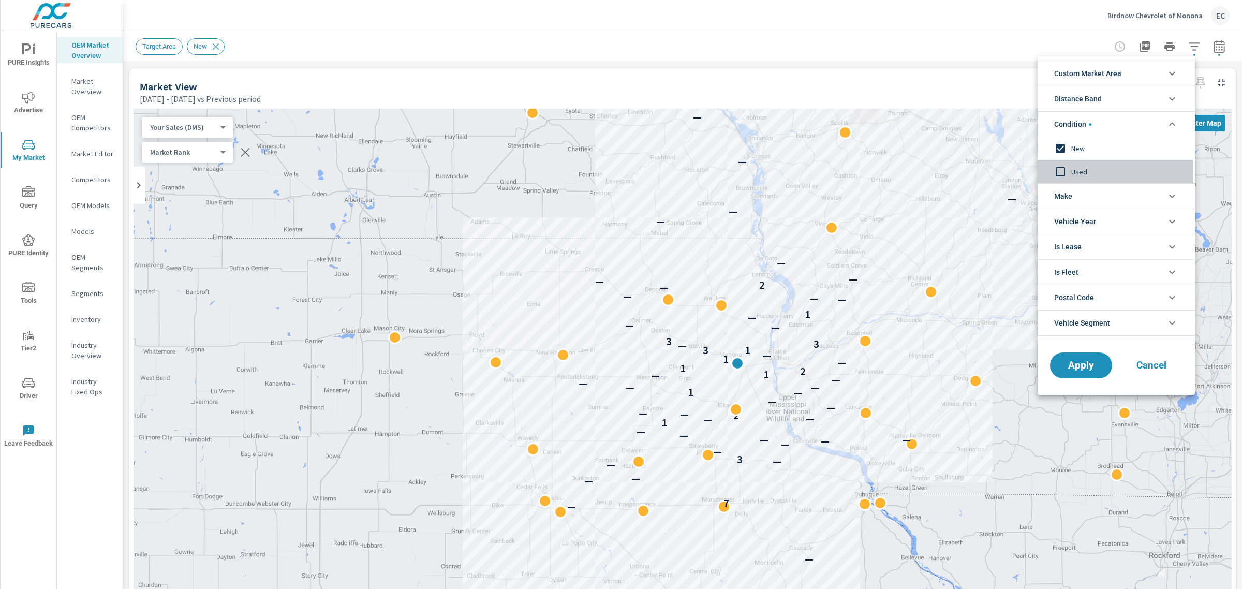
click at [1064, 172] on input "filter options" at bounding box center [1061, 172] width 22 height 22
click at [1066, 150] on input "filter options" at bounding box center [1061, 149] width 22 height 22
click at [1068, 366] on span "Apply" at bounding box center [1081, 366] width 42 height 10
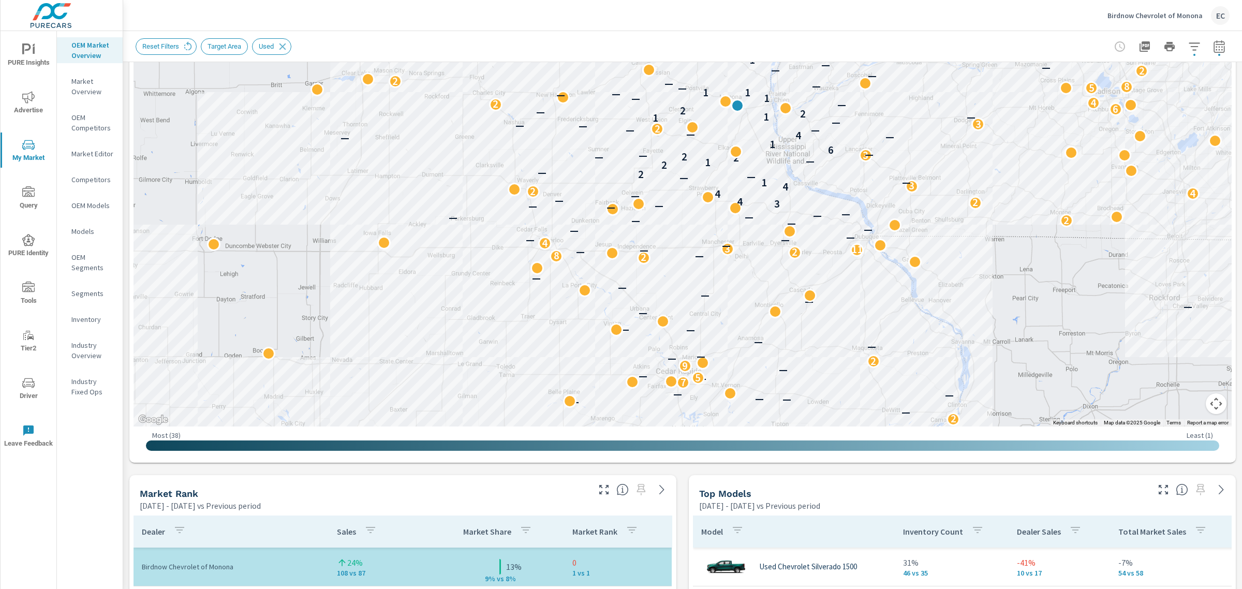
scroll to position [259, 0]
click at [606, 486] on button "button" at bounding box center [604, 488] width 17 height 17
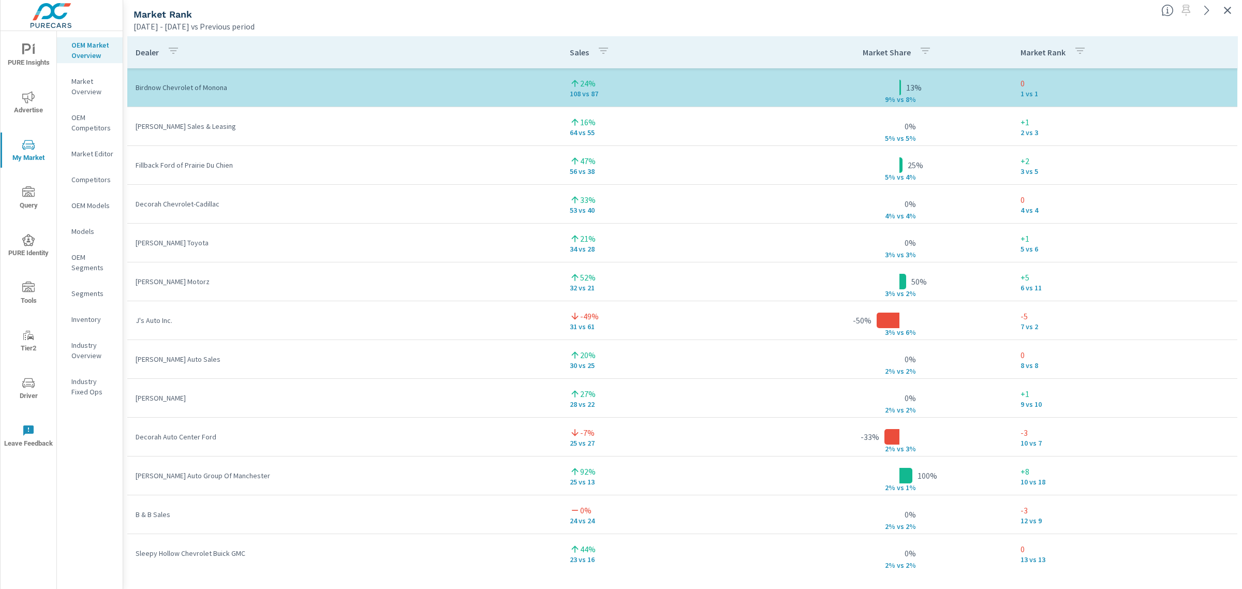
click at [1043, 53] on p "Market Rank" at bounding box center [1043, 52] width 45 height 10
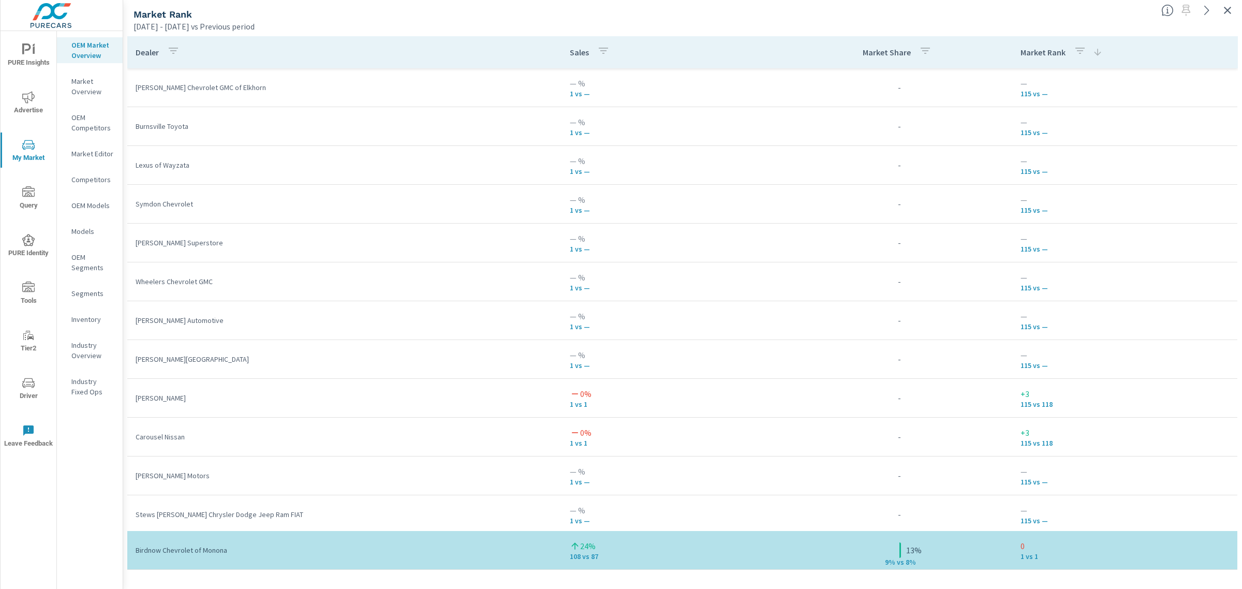
click at [1035, 47] on p "Market Rank" at bounding box center [1043, 52] width 45 height 10
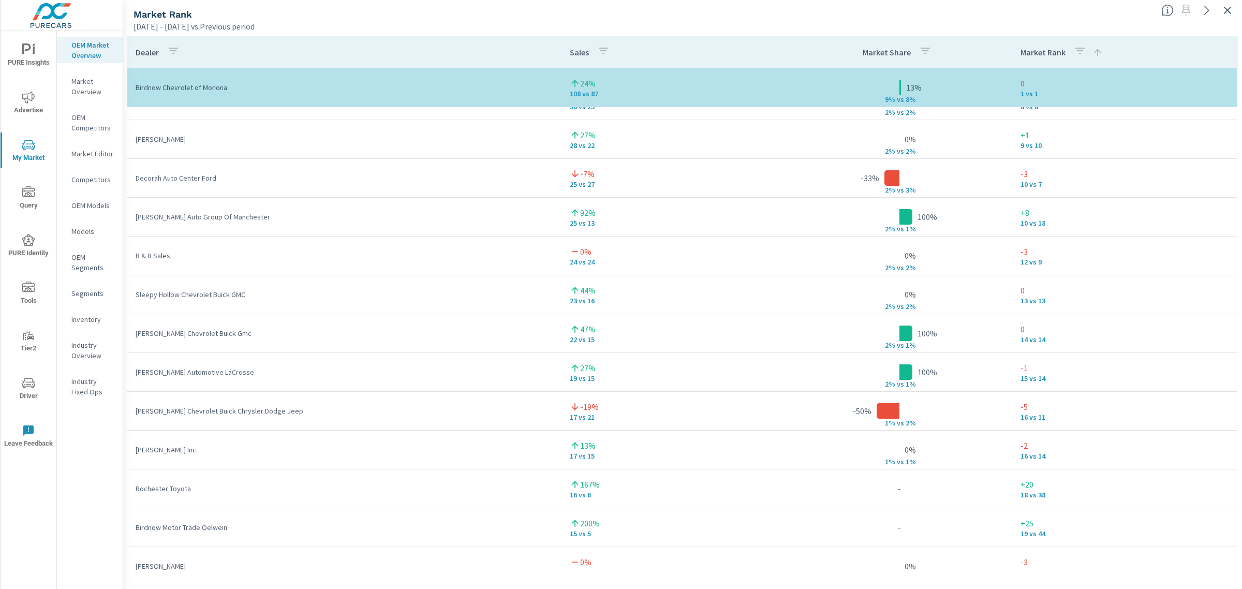
scroll to position [97, 0]
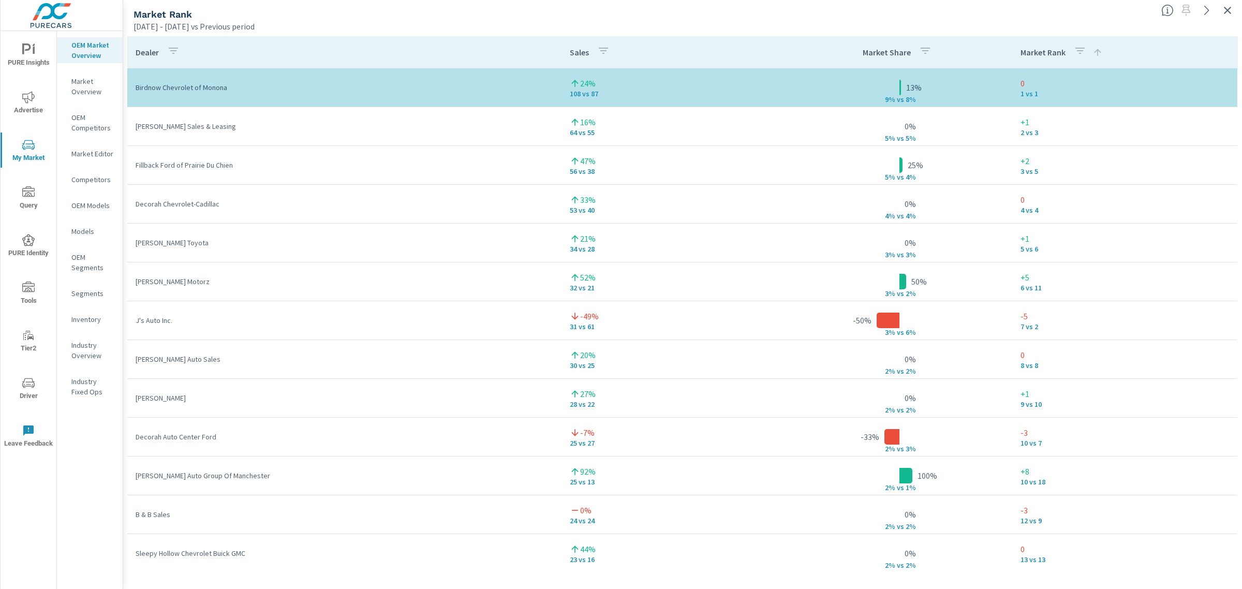
click at [1093, 53] on icon at bounding box center [1098, 52] width 10 height 10
click at [999, 54] on th "Market Share" at bounding box center [899, 52] width 225 height 32
click at [1041, 51] on p "Market Rank" at bounding box center [1043, 52] width 45 height 10
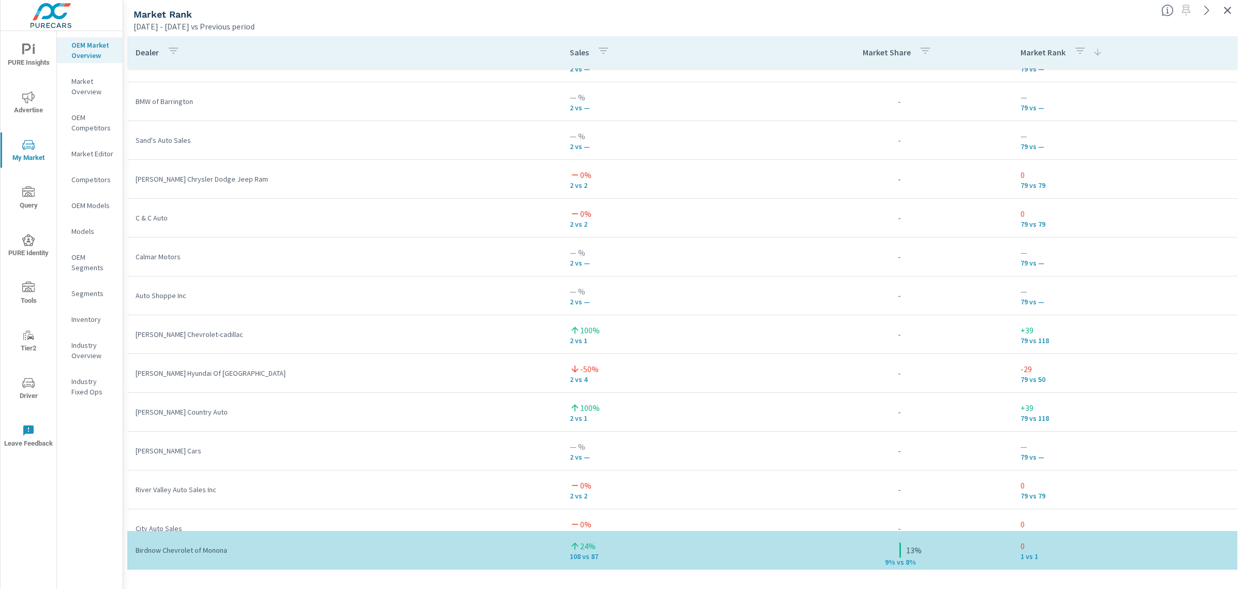
scroll to position [6469, 0]
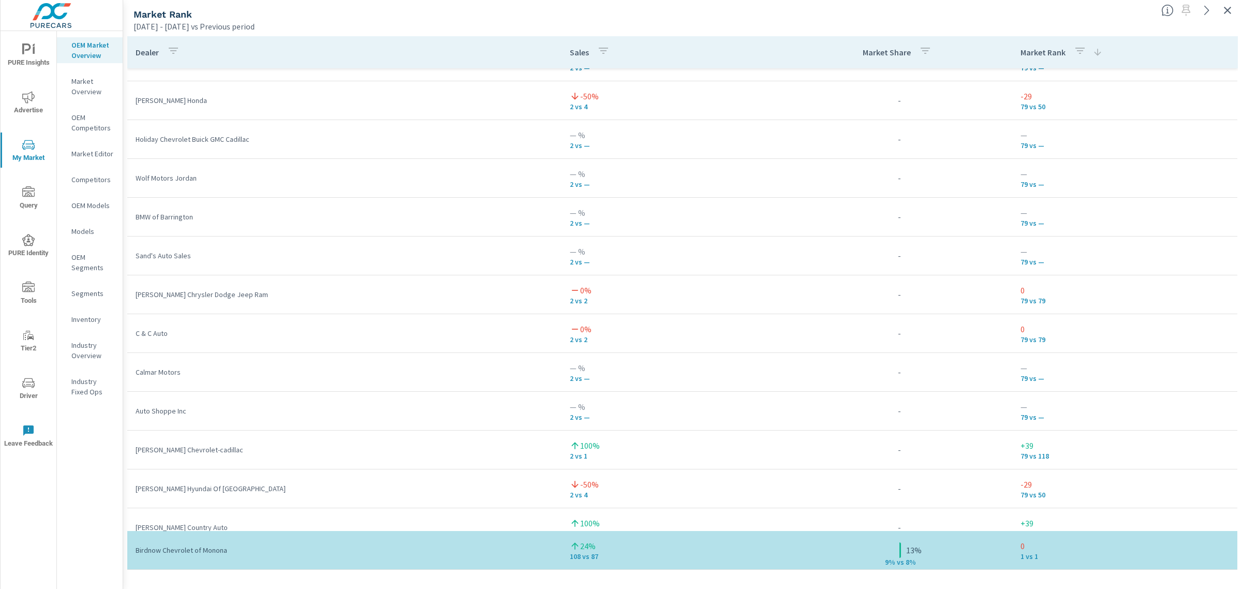
click at [1033, 52] on p "Market Rank" at bounding box center [1043, 52] width 45 height 10
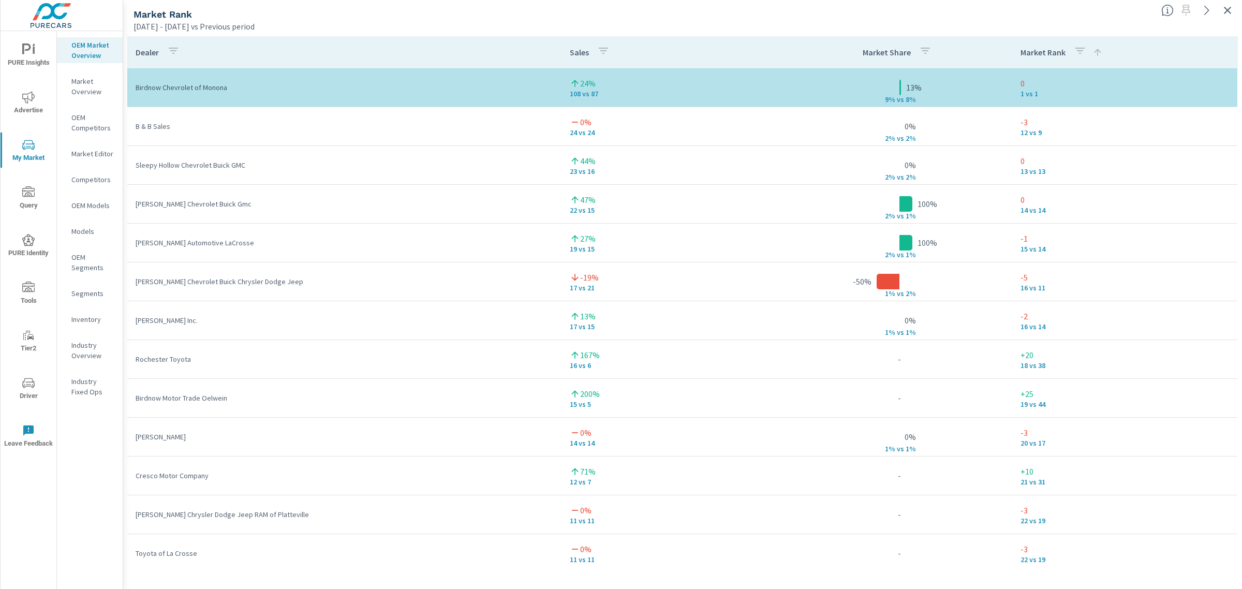
scroll to position [5, 0]
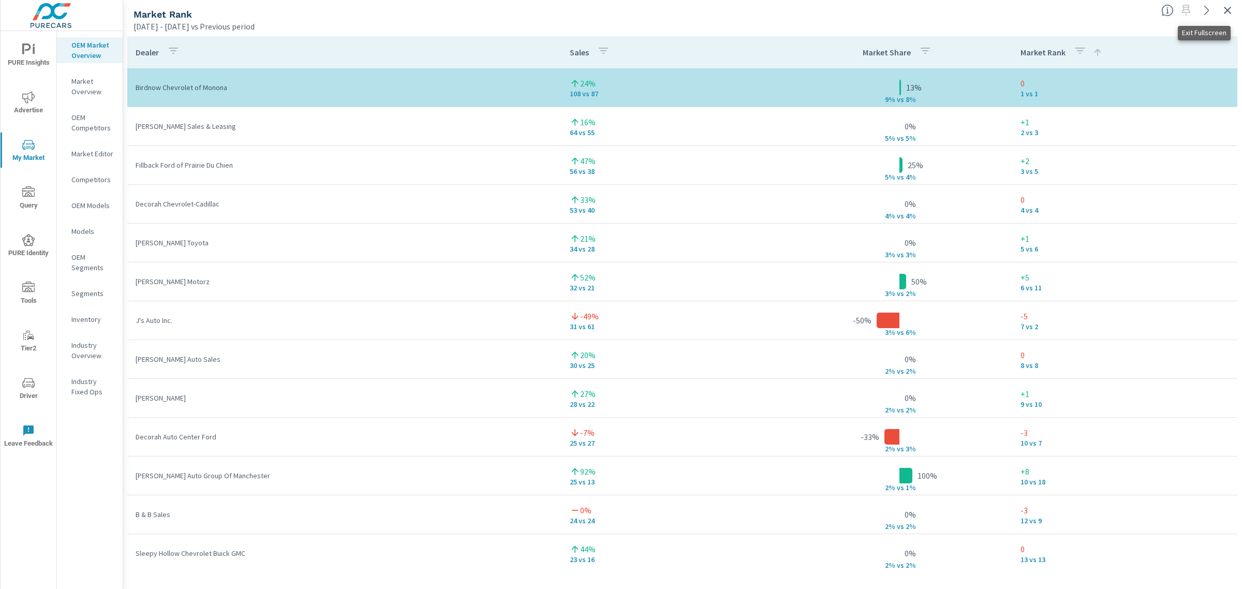
click at [1228, 12] on icon "button" at bounding box center [1227, 10] width 12 height 12
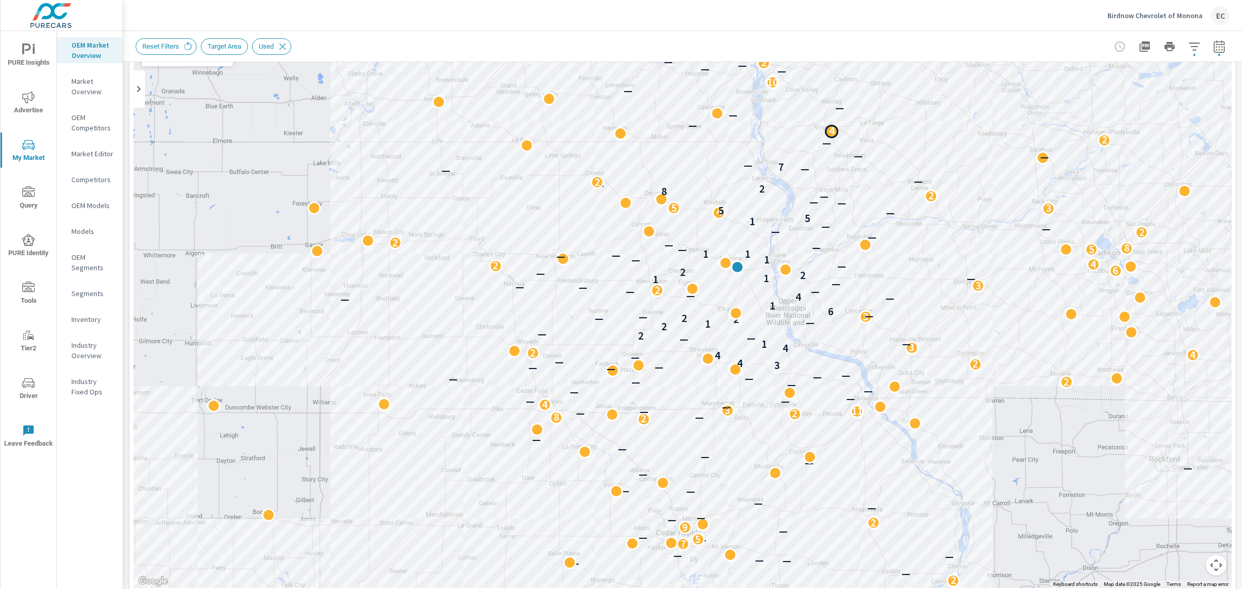
scroll to position [194, 0]
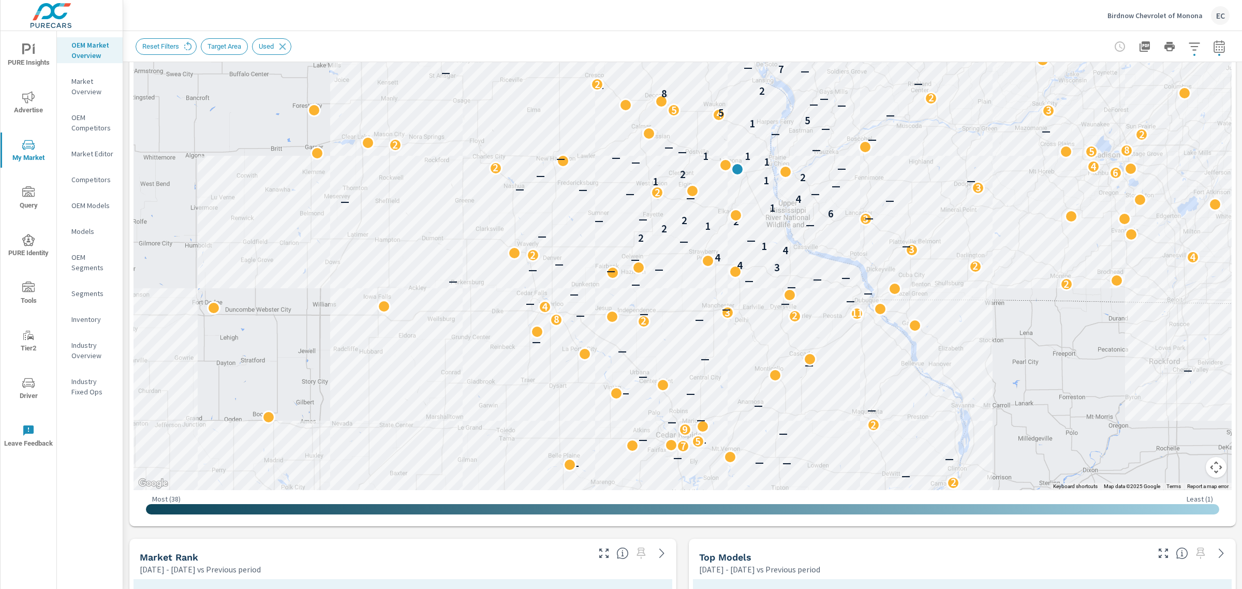
click at [1158, 560] on button "button" at bounding box center [1163, 553] width 17 height 17
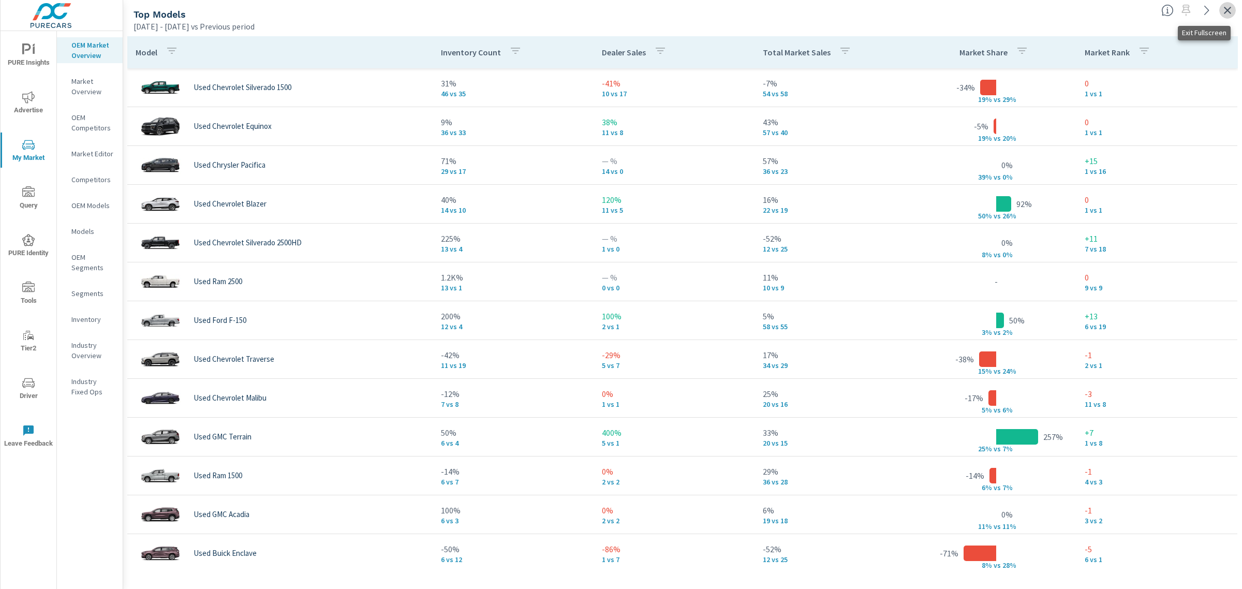
click at [1230, 12] on icon "button" at bounding box center [1227, 10] width 12 height 12
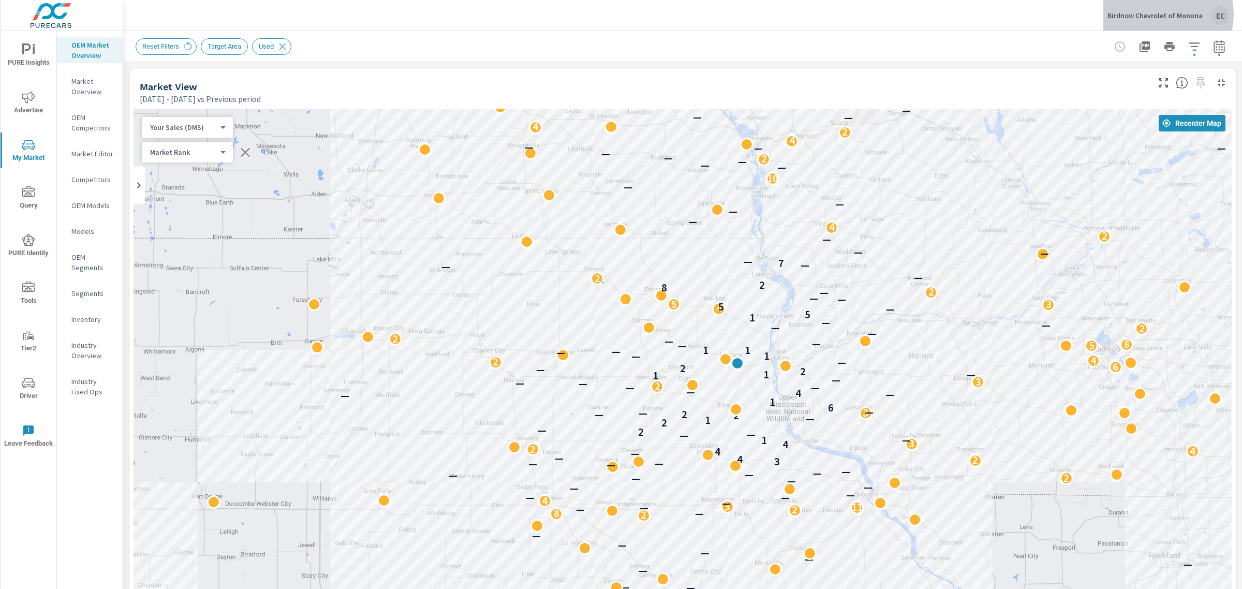
click at [1161, 14] on p "Birdnow Chevrolet of Monona" at bounding box center [1155, 15] width 95 height 9
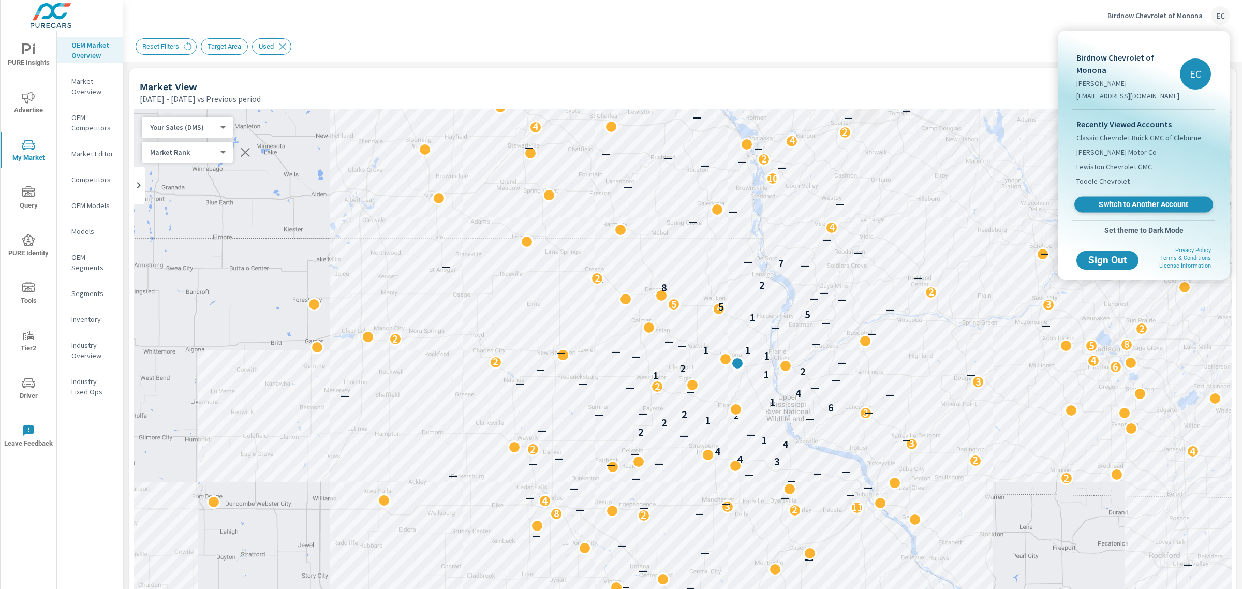
click at [1139, 205] on span "Switch to Another Account" at bounding box center [1143, 205] width 127 height 10
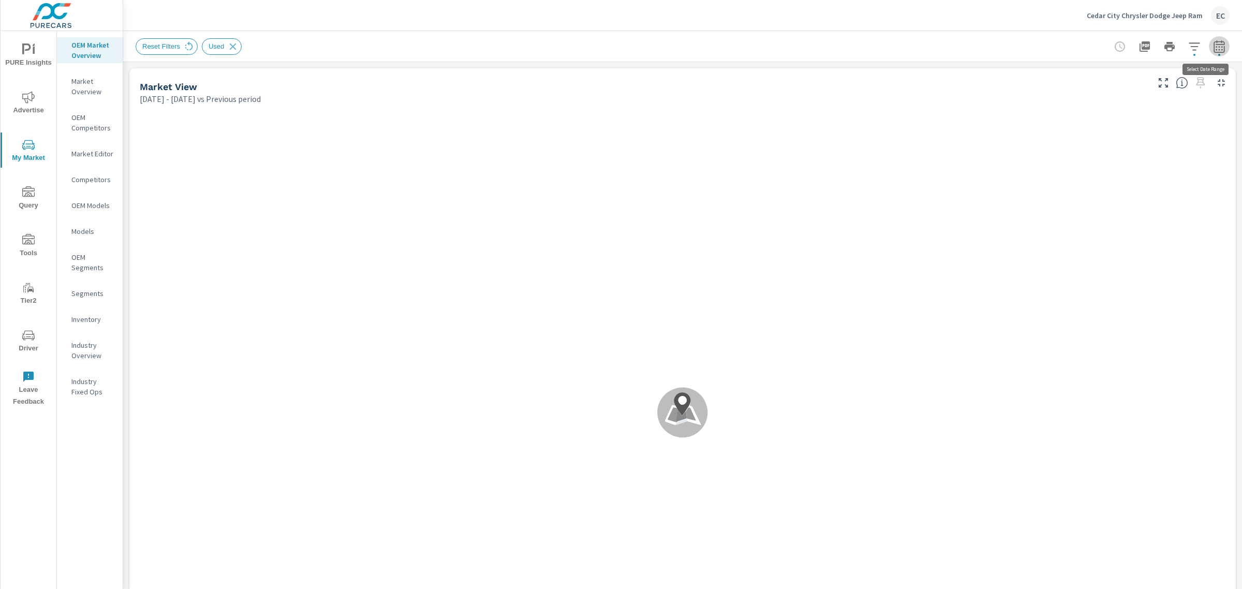
click at [1209, 45] on button "button" at bounding box center [1219, 46] width 21 height 21
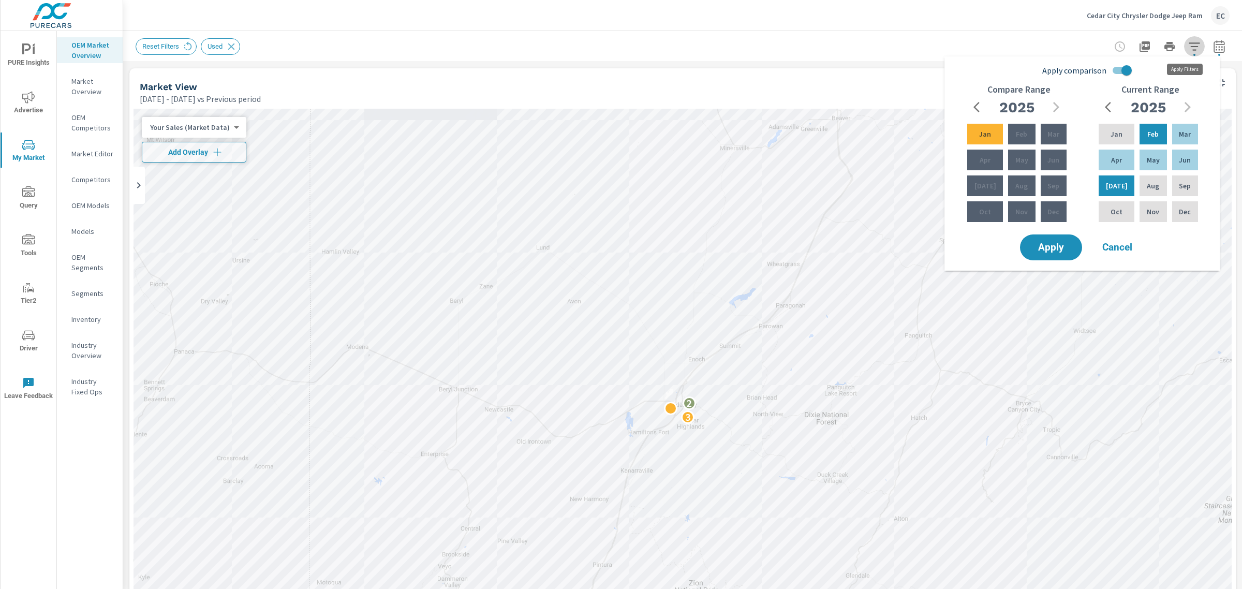
click at [1191, 49] on button "button" at bounding box center [1194, 46] width 21 height 21
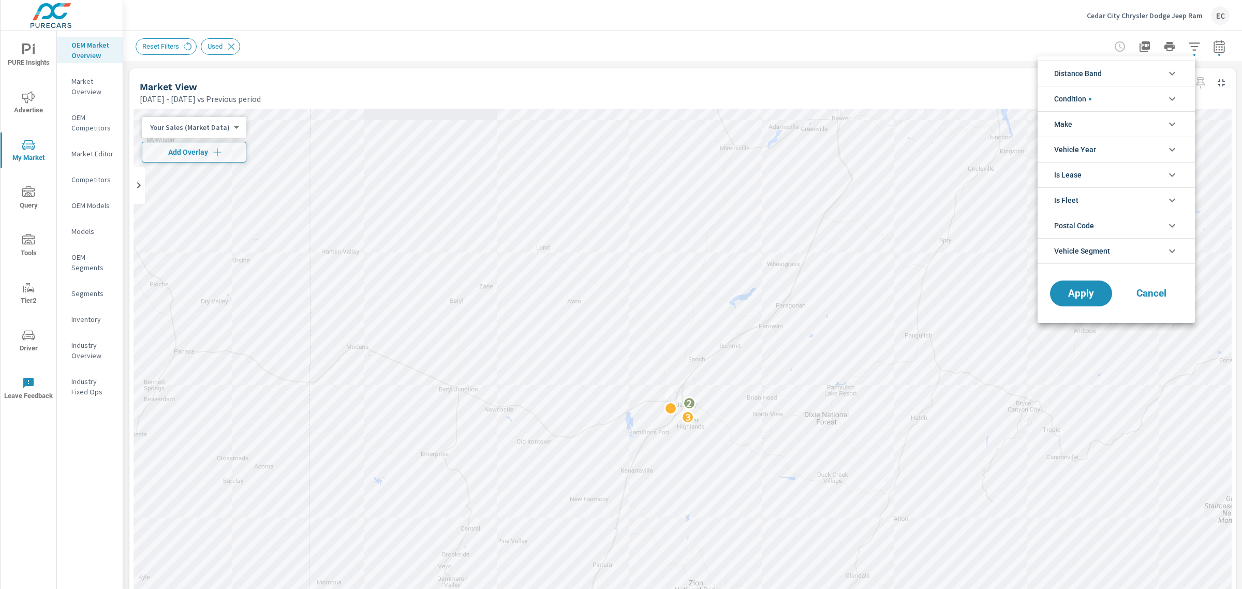
scroll to position [23, 0]
click at [1070, 102] on span "Condition" at bounding box center [1072, 98] width 37 height 25
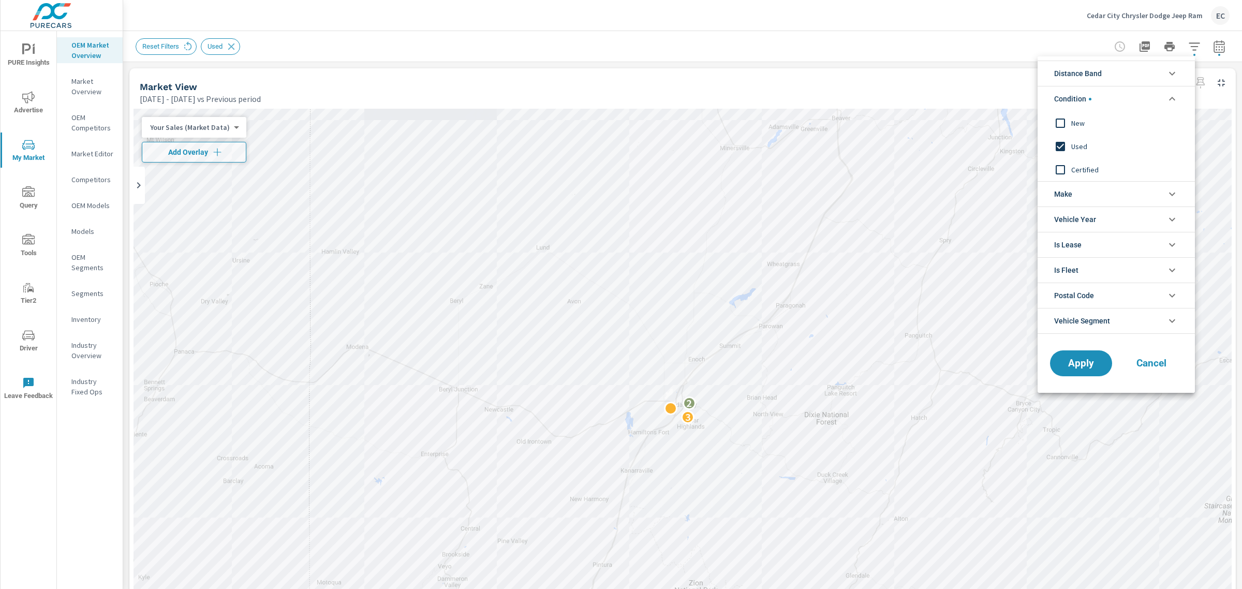
scroll to position [0, 0]
click at [1065, 120] on input "filter options" at bounding box center [1061, 123] width 22 height 22
click at [1065, 140] on input "filter options" at bounding box center [1061, 147] width 22 height 22
click at [1070, 368] on span "Apply" at bounding box center [1081, 364] width 42 height 10
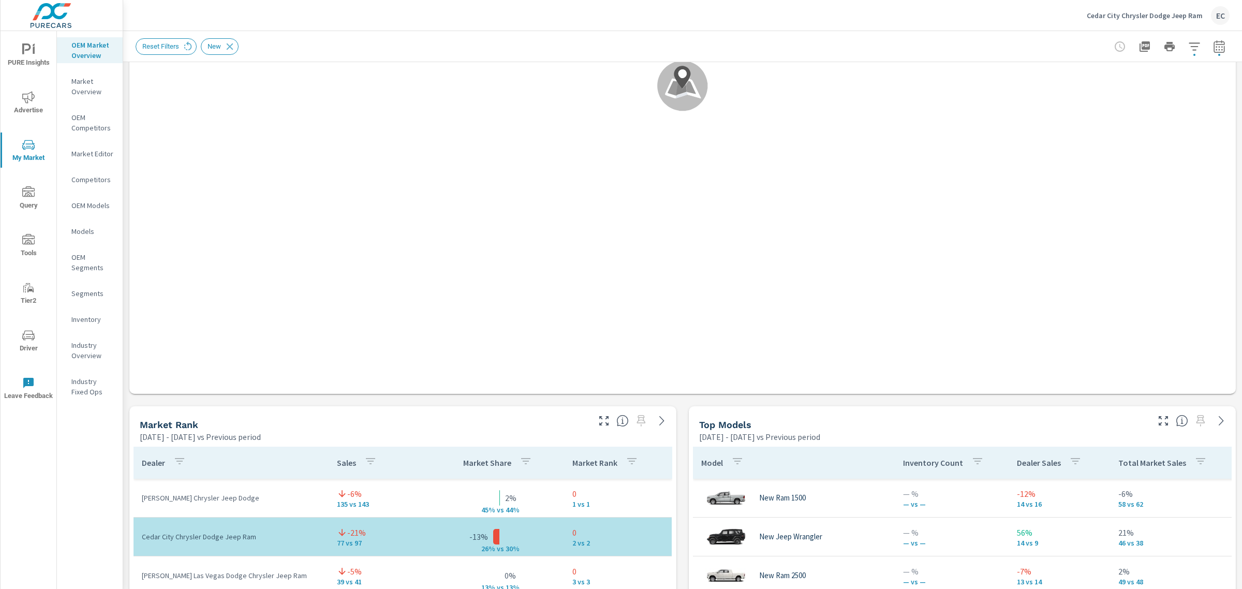
scroll to position [453, 0]
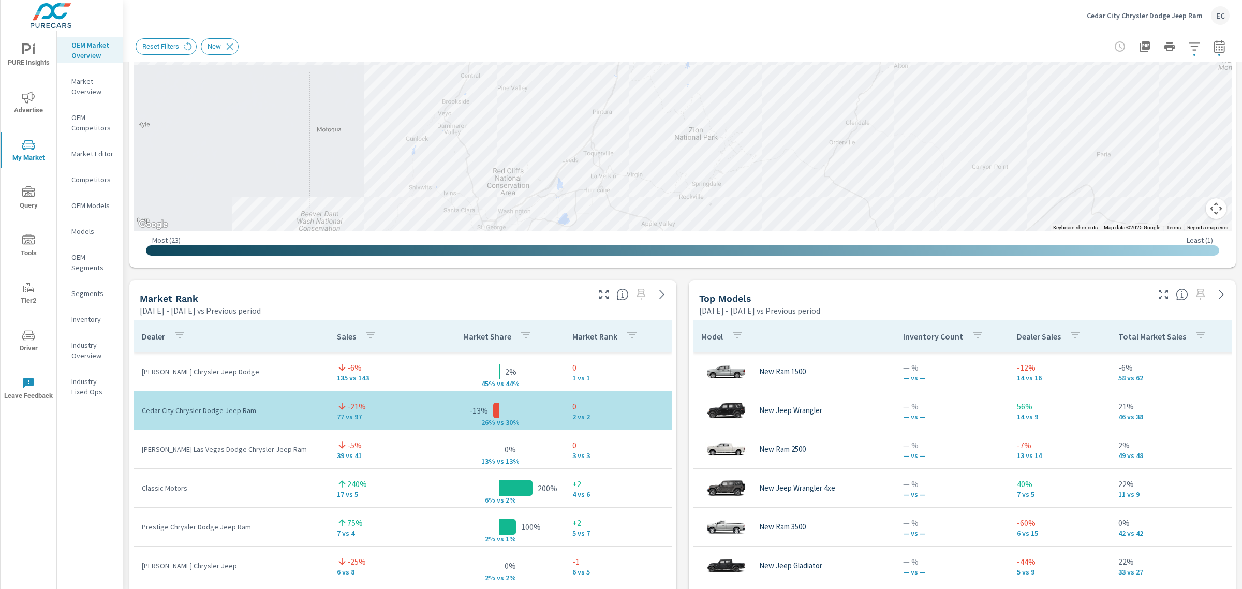
click at [607, 296] on div at bounding box center [634, 291] width 85 height 23
click at [603, 294] on icon "button" at bounding box center [604, 294] width 12 height 12
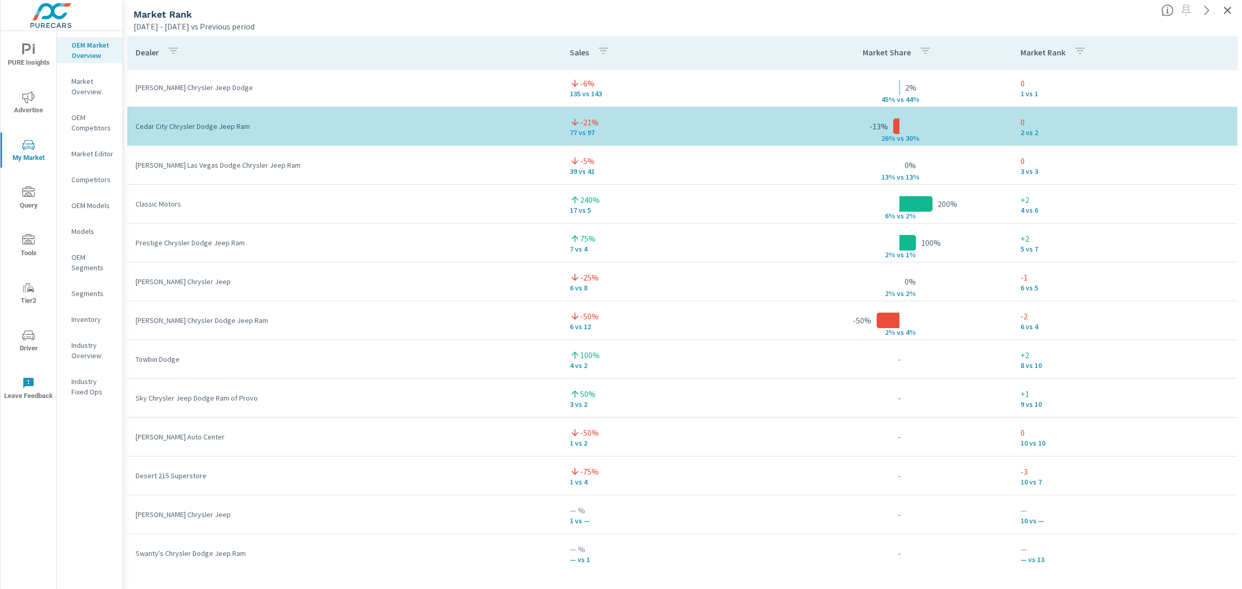
click at [1053, 52] on p "Market Rank" at bounding box center [1043, 52] width 45 height 10
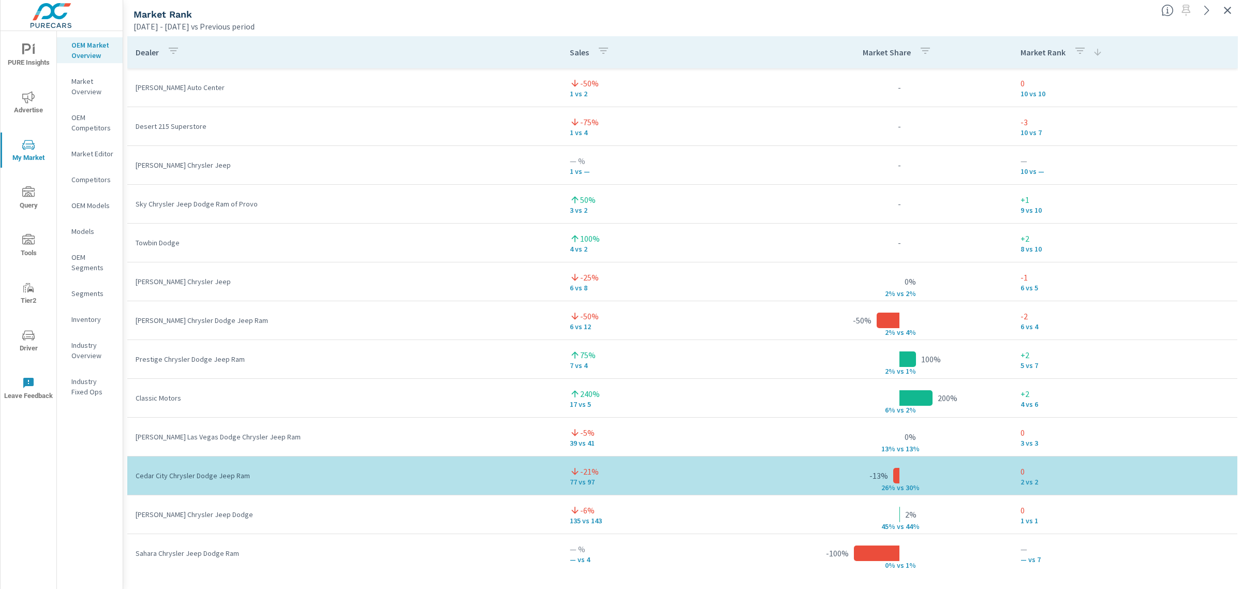
click at [1053, 52] on p "Market Rank" at bounding box center [1043, 52] width 45 height 10
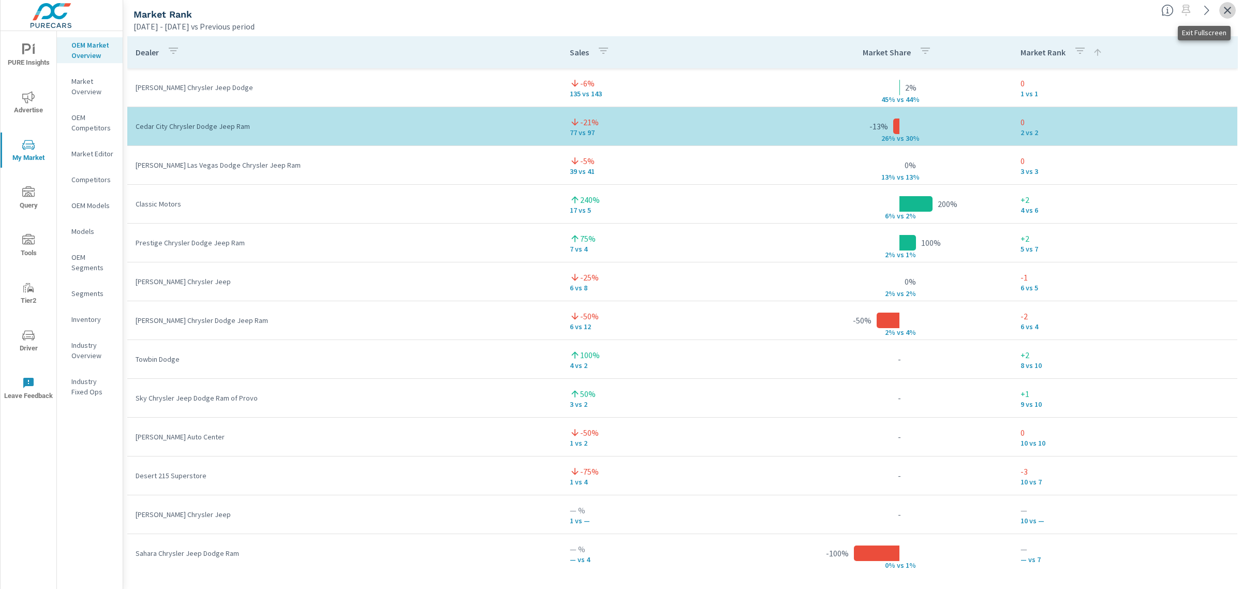
click at [1222, 14] on icon "button" at bounding box center [1227, 10] width 12 height 12
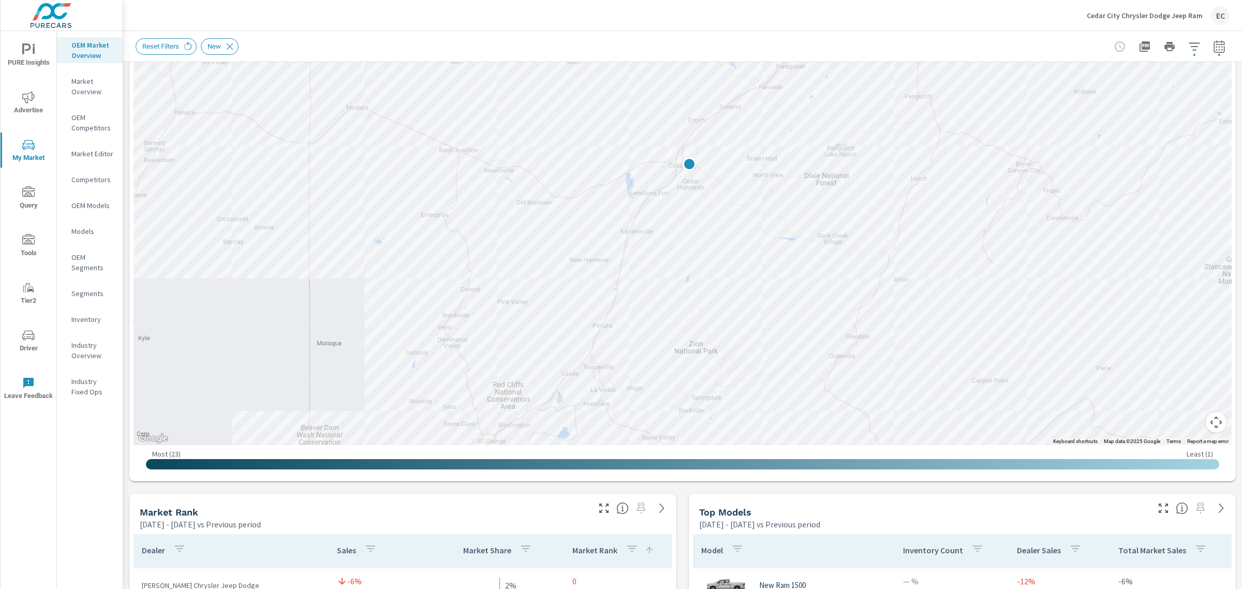
scroll to position [259, 0]
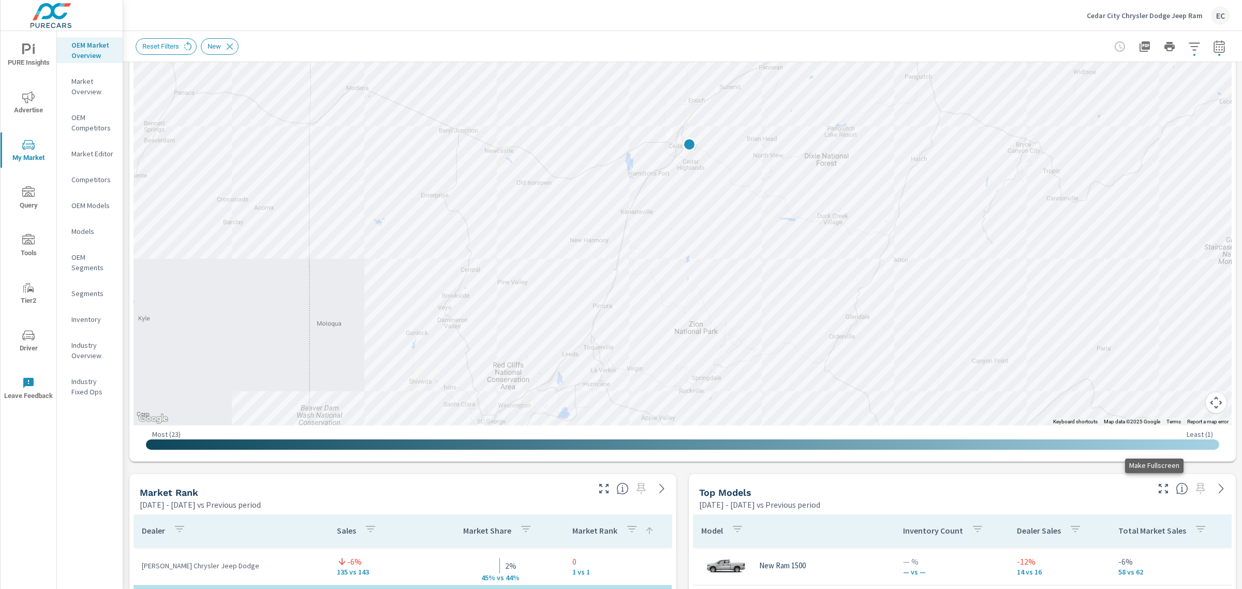
click at [1157, 490] on icon "button" at bounding box center [1163, 488] width 12 height 12
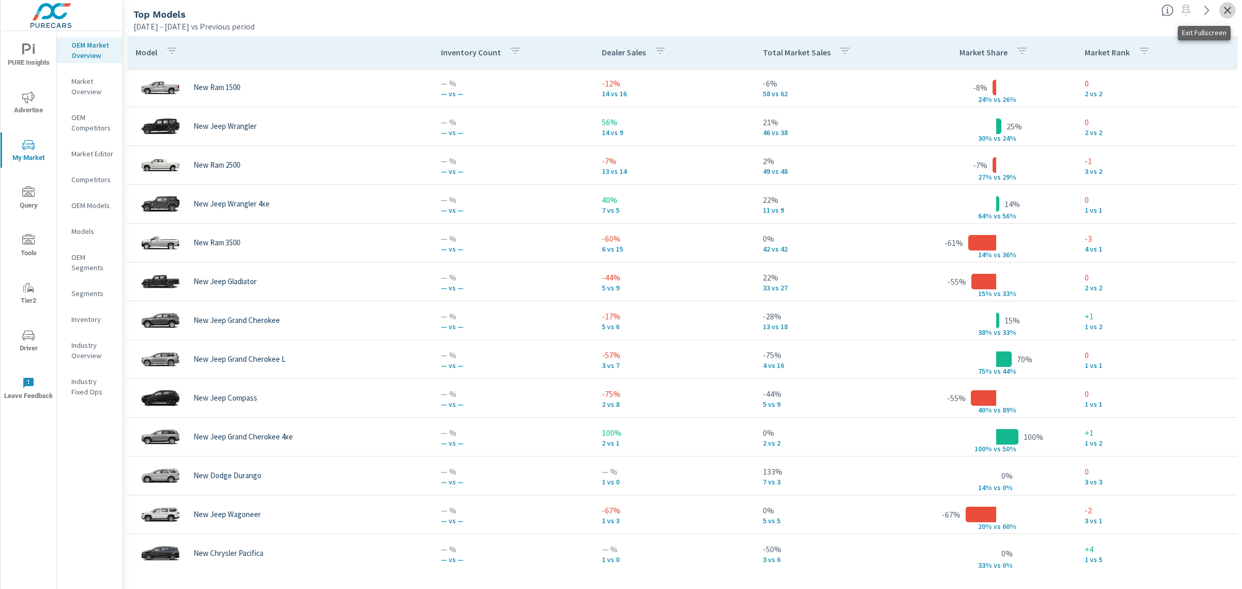
click at [1227, 6] on icon "button" at bounding box center [1227, 10] width 12 height 12
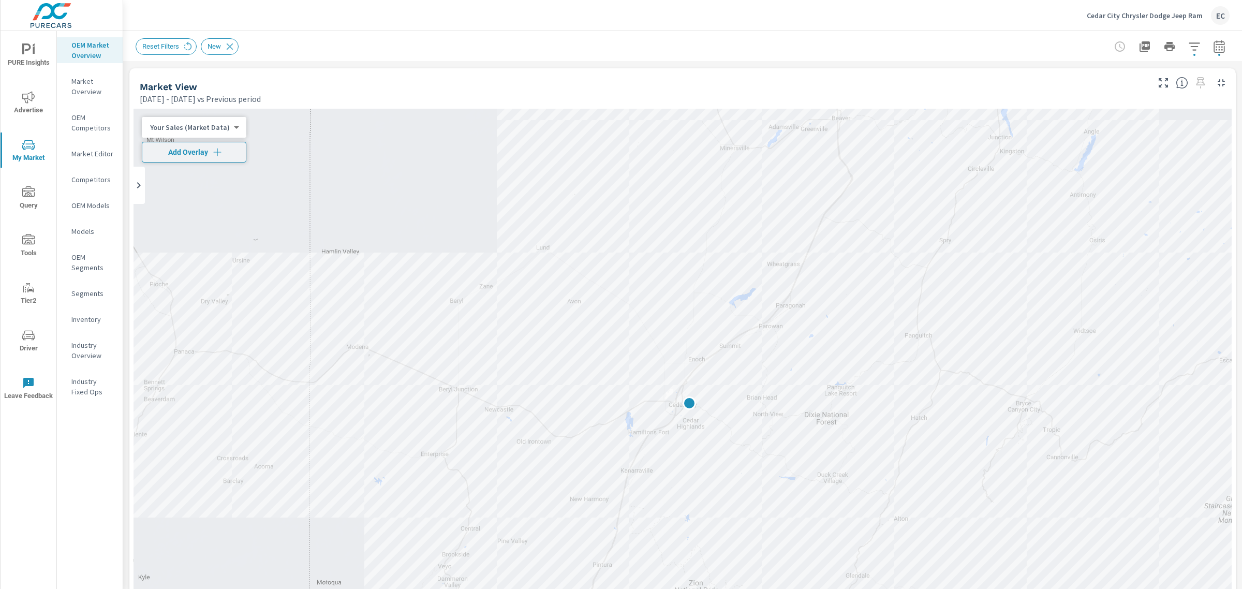
click at [1168, 19] on p "Cedar City Chrysler Dodge Jeep Ram" at bounding box center [1145, 15] width 116 height 9
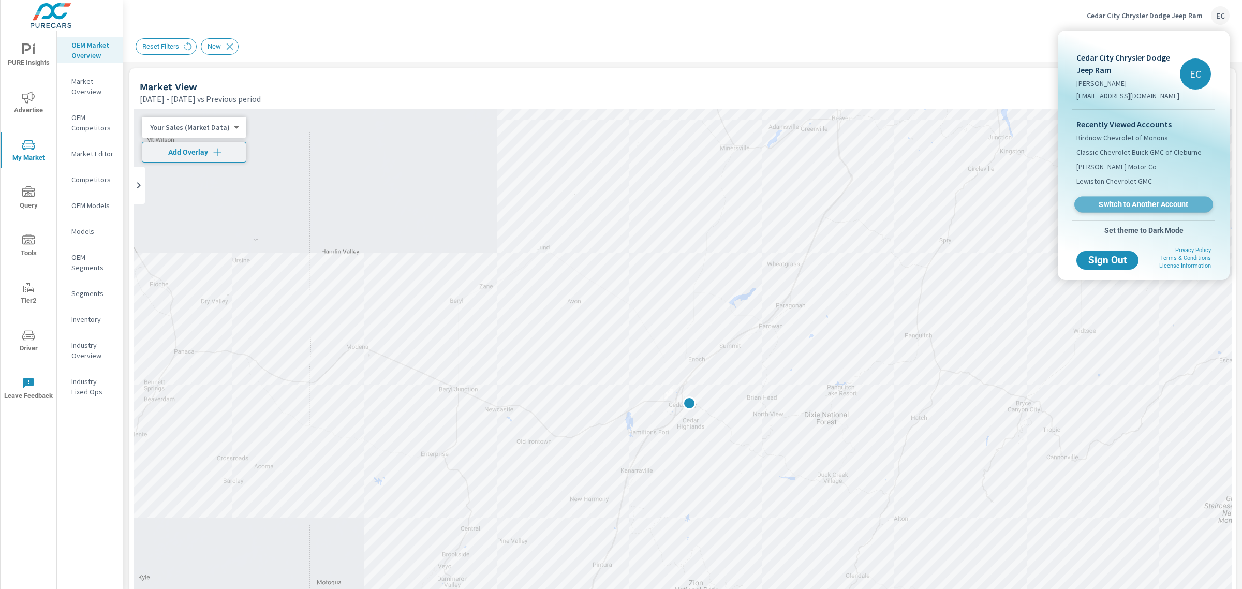
click at [1101, 205] on span "Switch to Another Account" at bounding box center [1143, 205] width 127 height 10
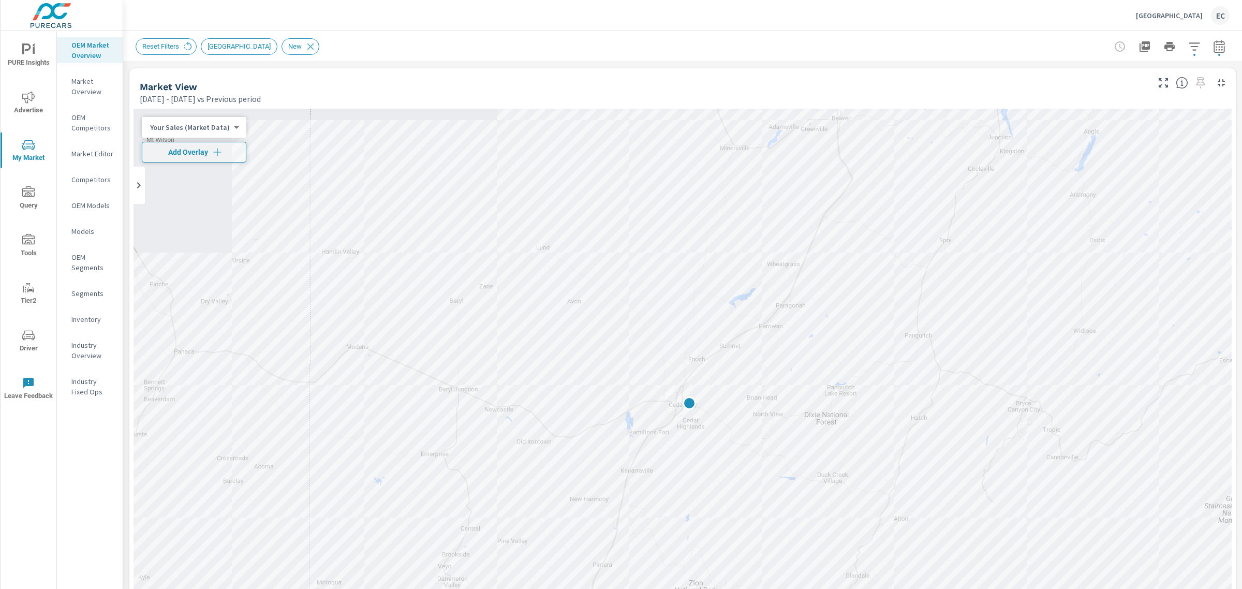
scroll to position [259, 0]
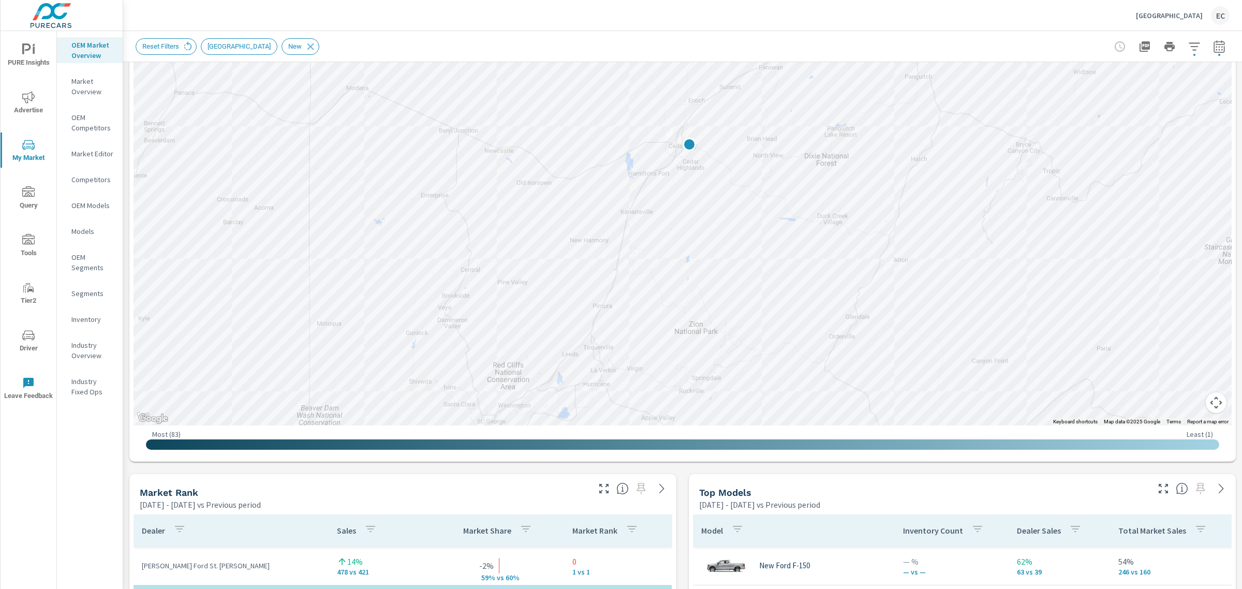
click at [602, 493] on icon "button" at bounding box center [603, 488] width 9 height 9
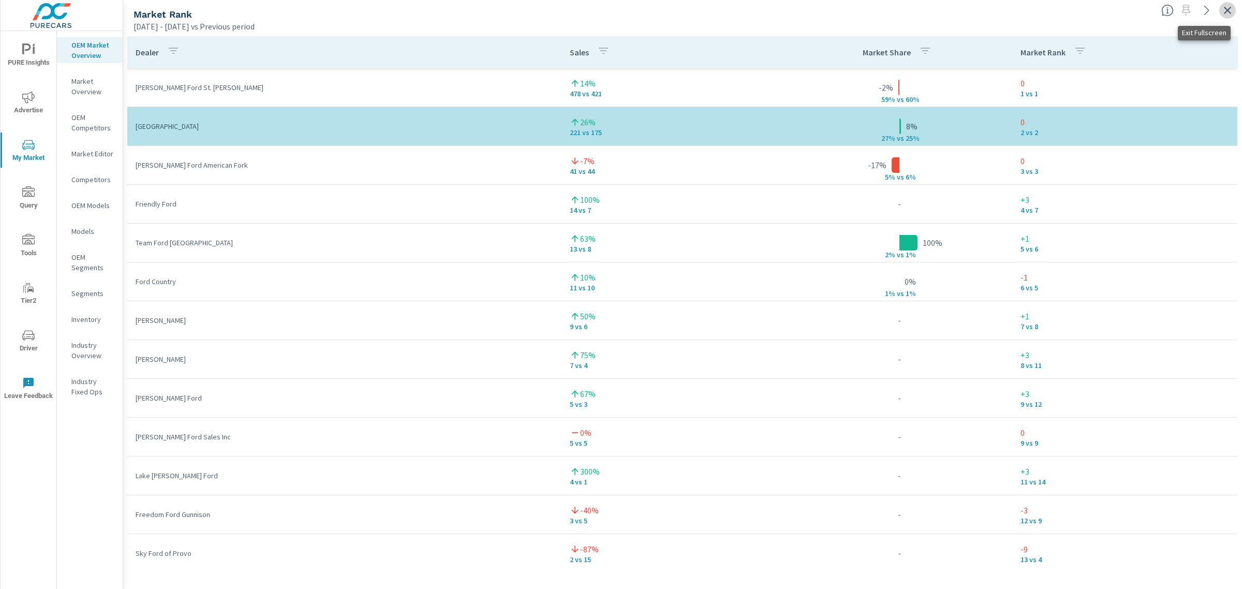
click at [1232, 14] on icon "button" at bounding box center [1227, 10] width 12 height 12
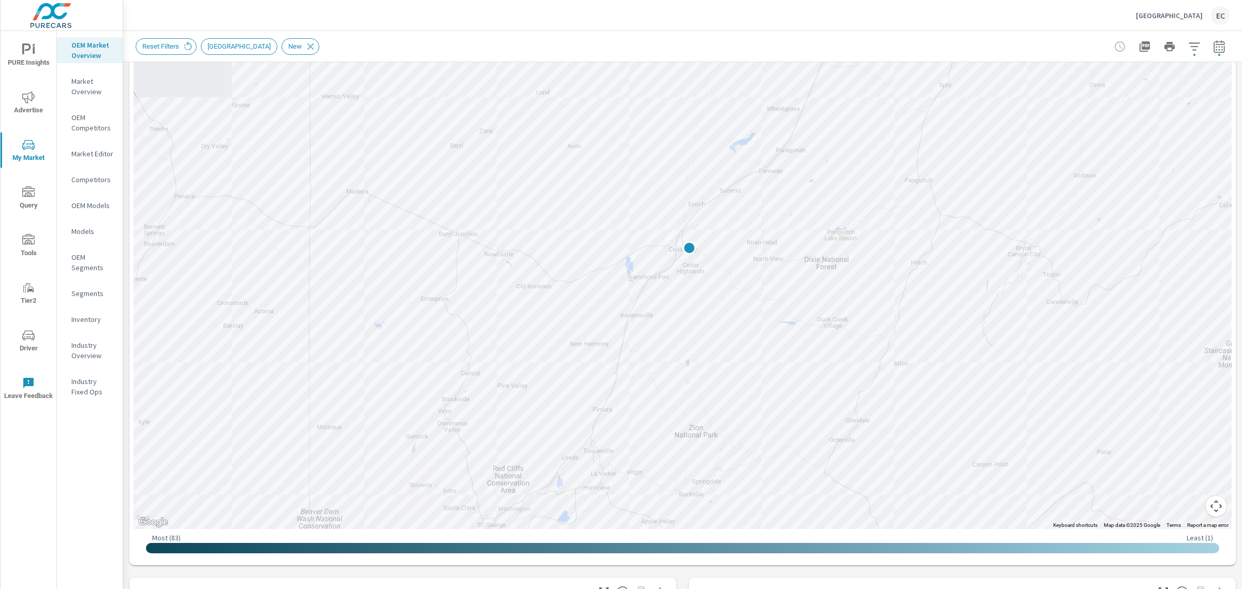
scroll to position [259, 0]
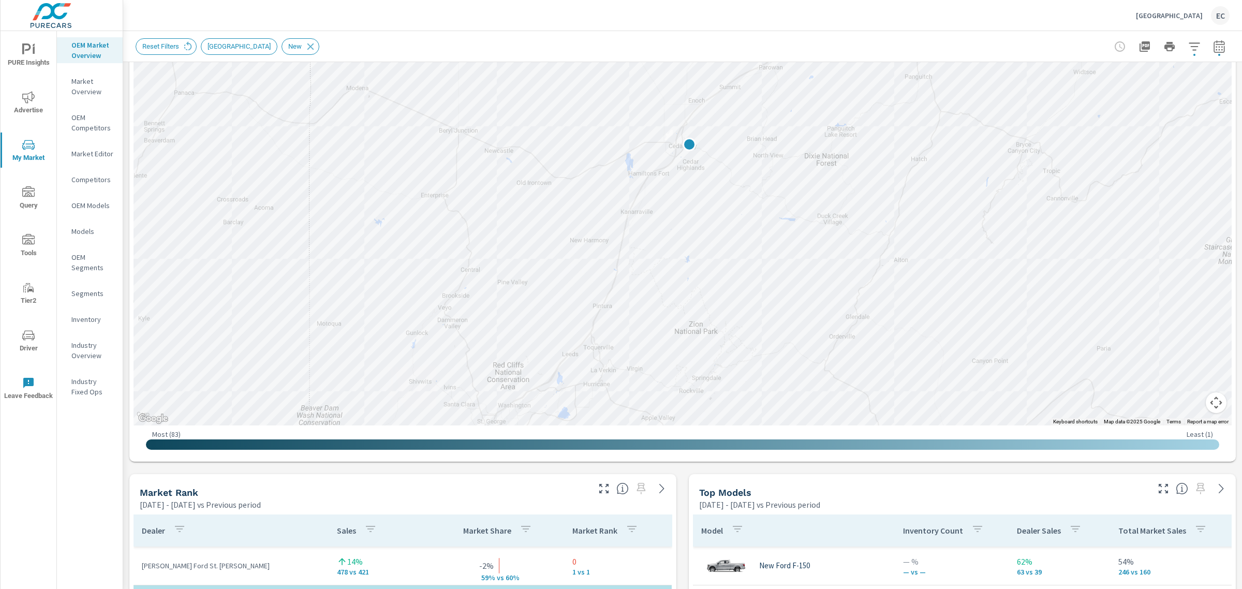
drag, startPoint x: 1157, startPoint y: 479, endPoint x: 1153, endPoint y: 500, distance: 21.5
click at [1156, 479] on div at bounding box center [1193, 485] width 85 height 23
click at [1153, 500] on div "Top Models Feb 01, 2025 - Jul 31, 2025 vs Previous period" at bounding box center [962, 492] width 547 height 36
click at [1157, 494] on icon "button" at bounding box center [1163, 488] width 12 height 12
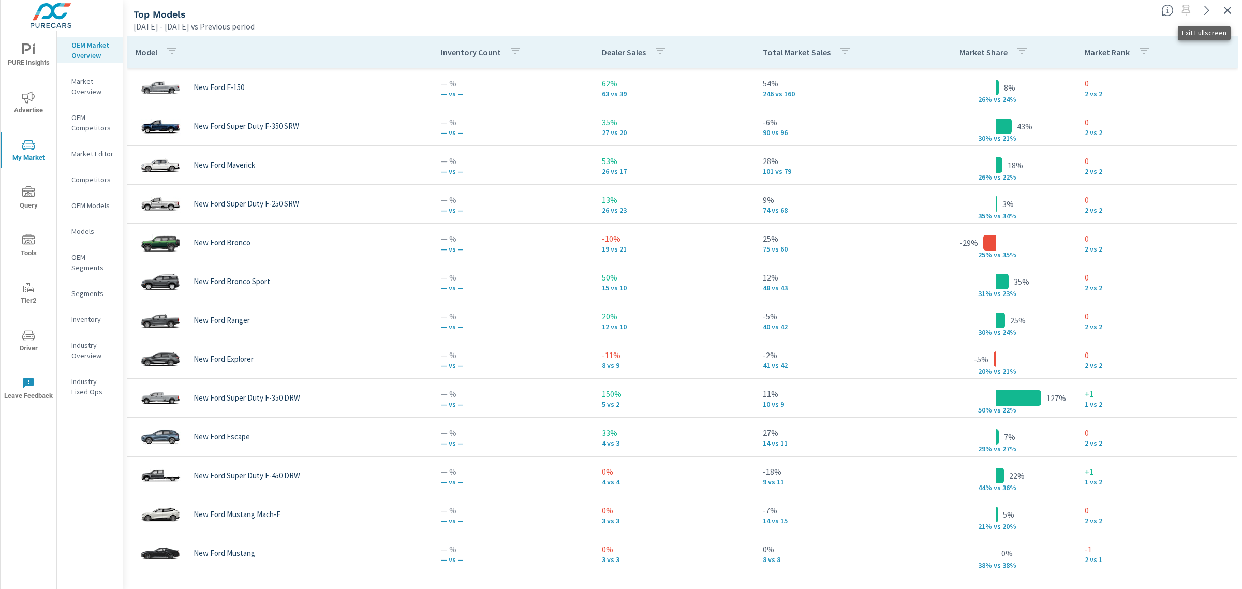
click at [1227, 13] on icon "button" at bounding box center [1227, 10] width 12 height 12
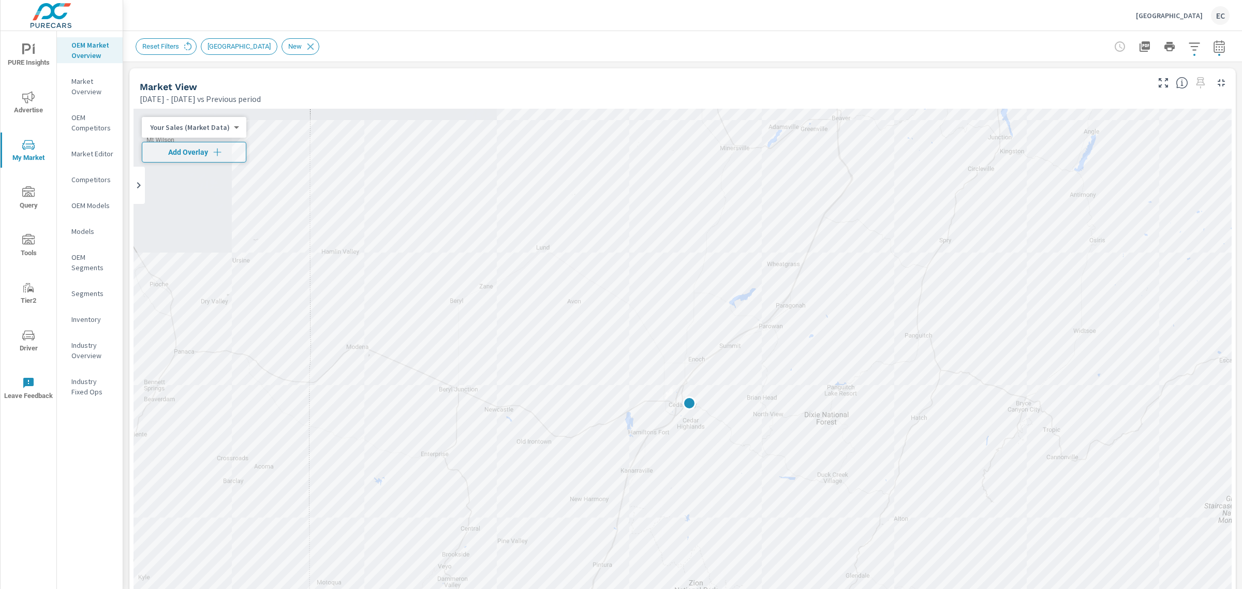
click at [1188, 11] on p "Cedar City Ford" at bounding box center [1169, 15] width 67 height 9
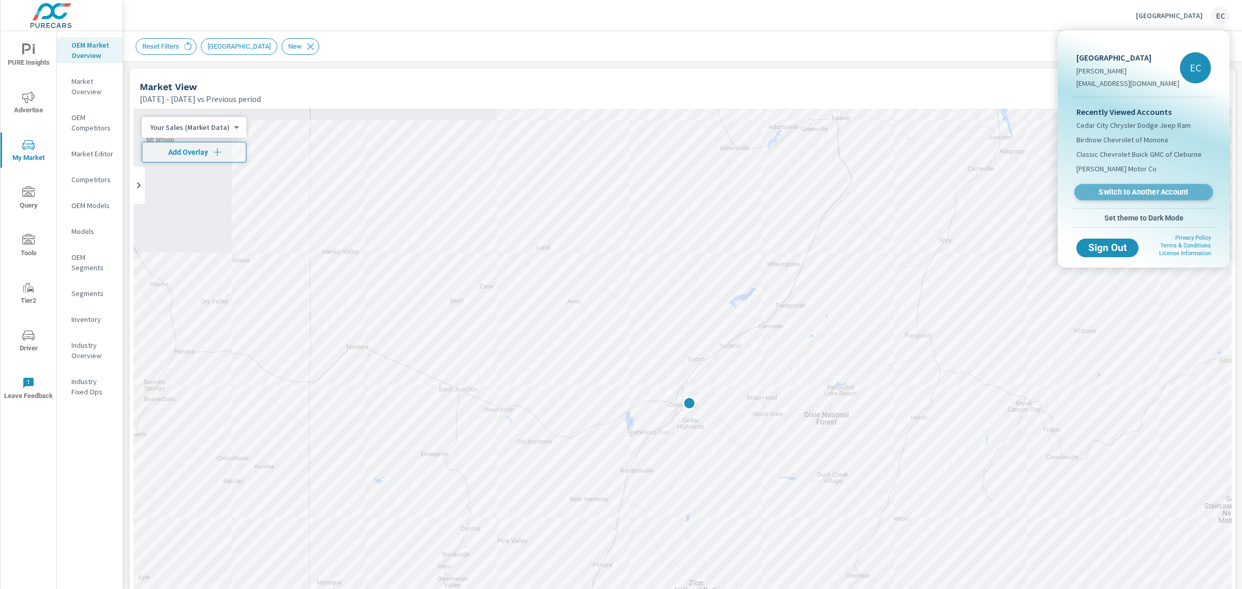
click at [1116, 196] on span "Switch to Another Account" at bounding box center [1143, 192] width 127 height 10
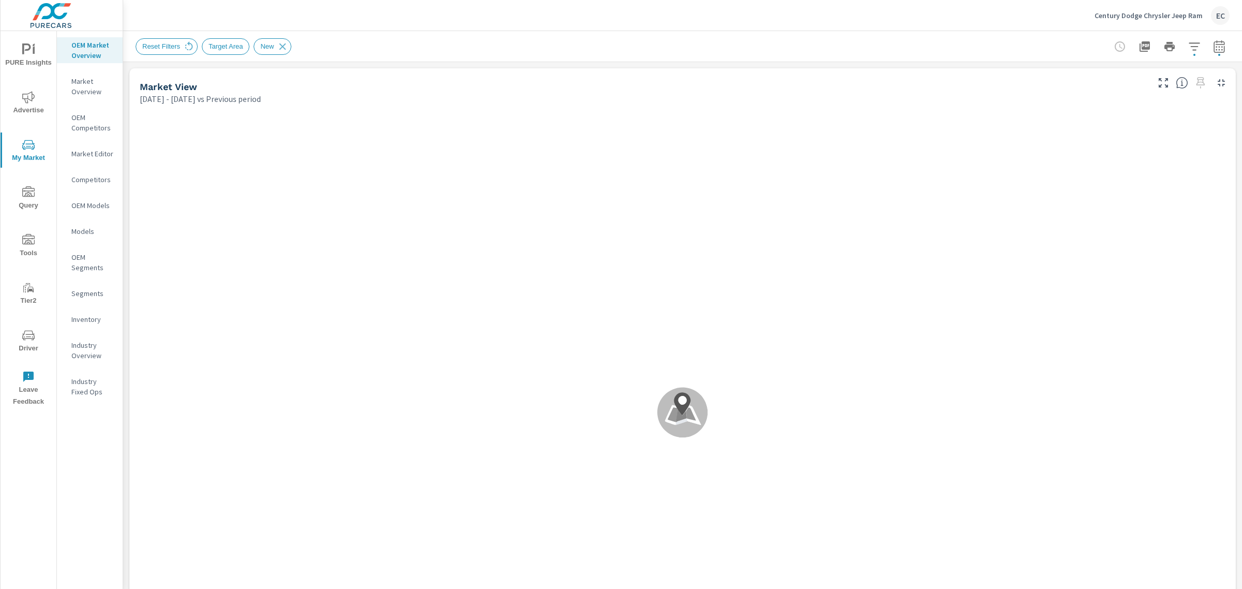
scroll to position [155, 0]
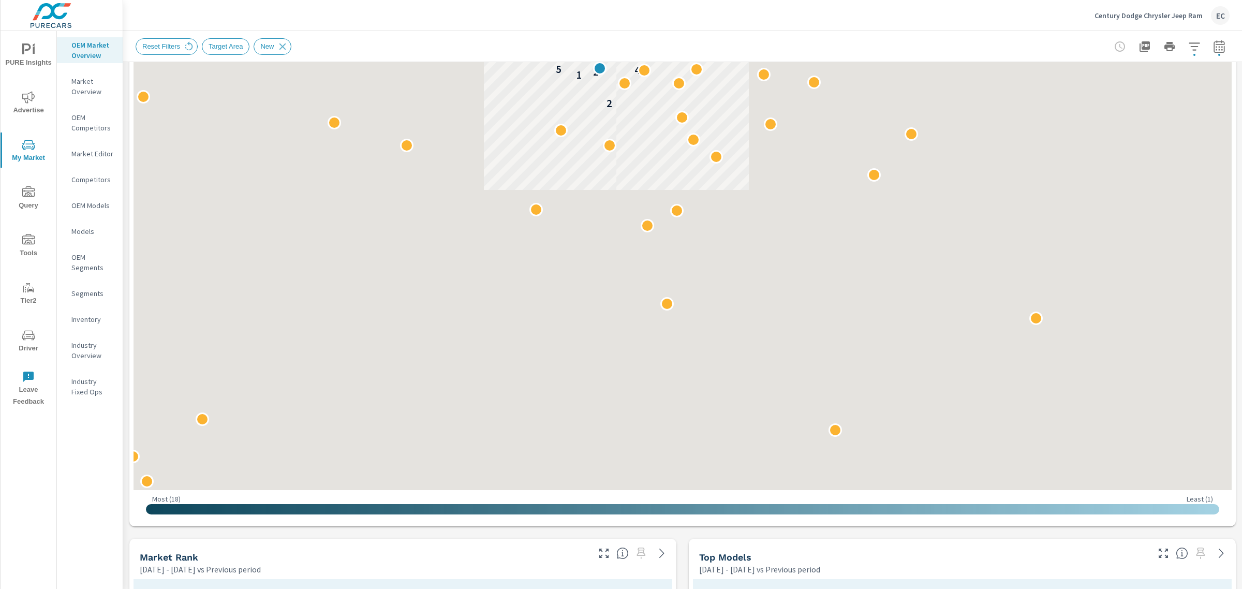
scroll to position [453, 0]
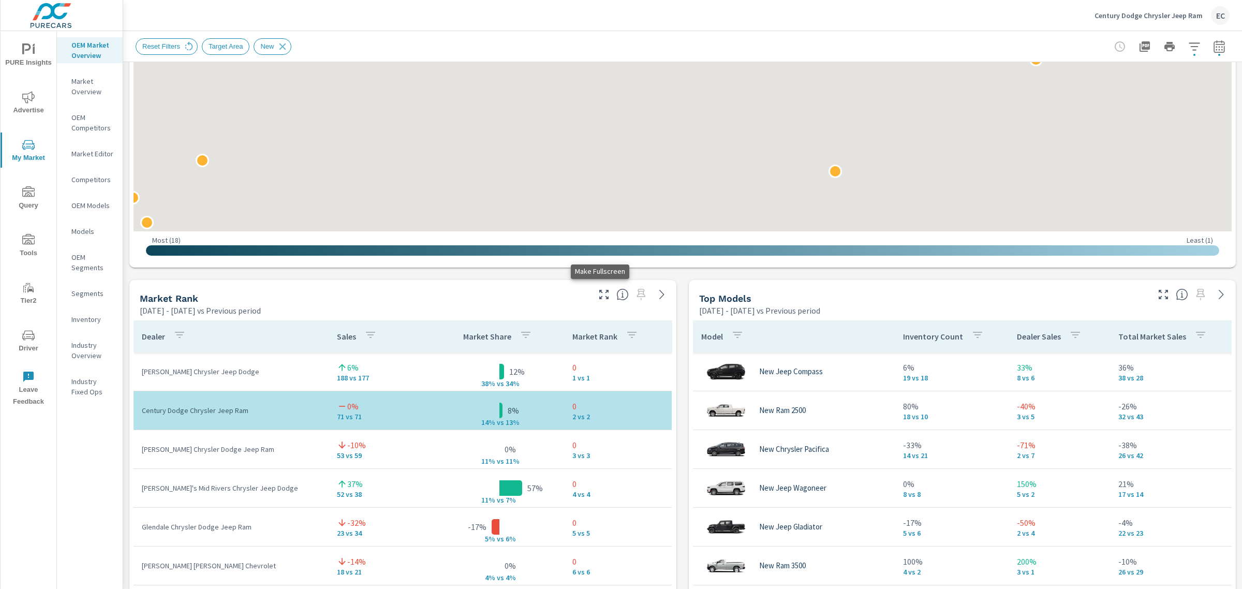
click at [599, 293] on icon "button" at bounding box center [604, 294] width 12 height 12
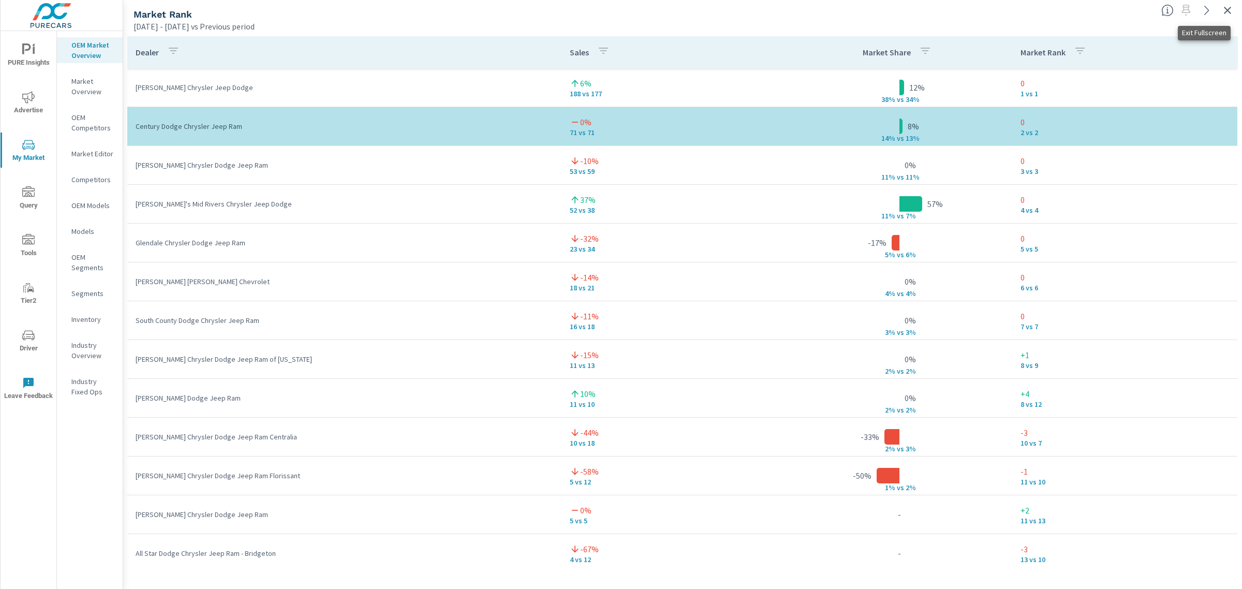
click at [1229, 13] on icon "button" at bounding box center [1227, 10] width 12 height 12
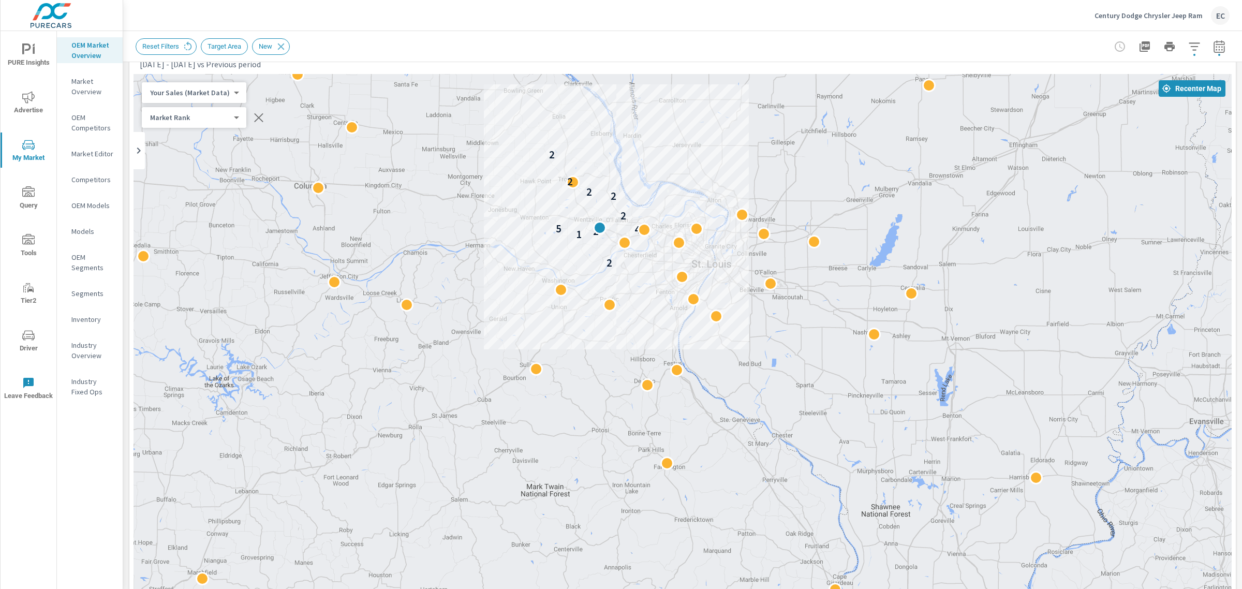
scroll to position [259, 0]
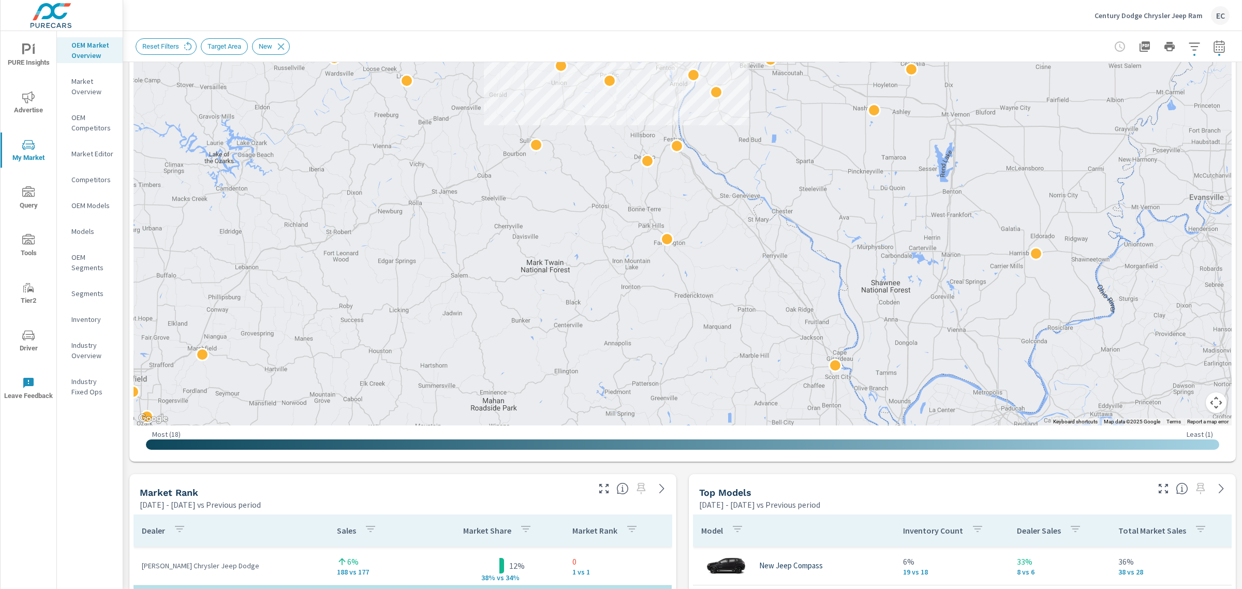
click at [1158, 488] on icon "button" at bounding box center [1163, 488] width 12 height 12
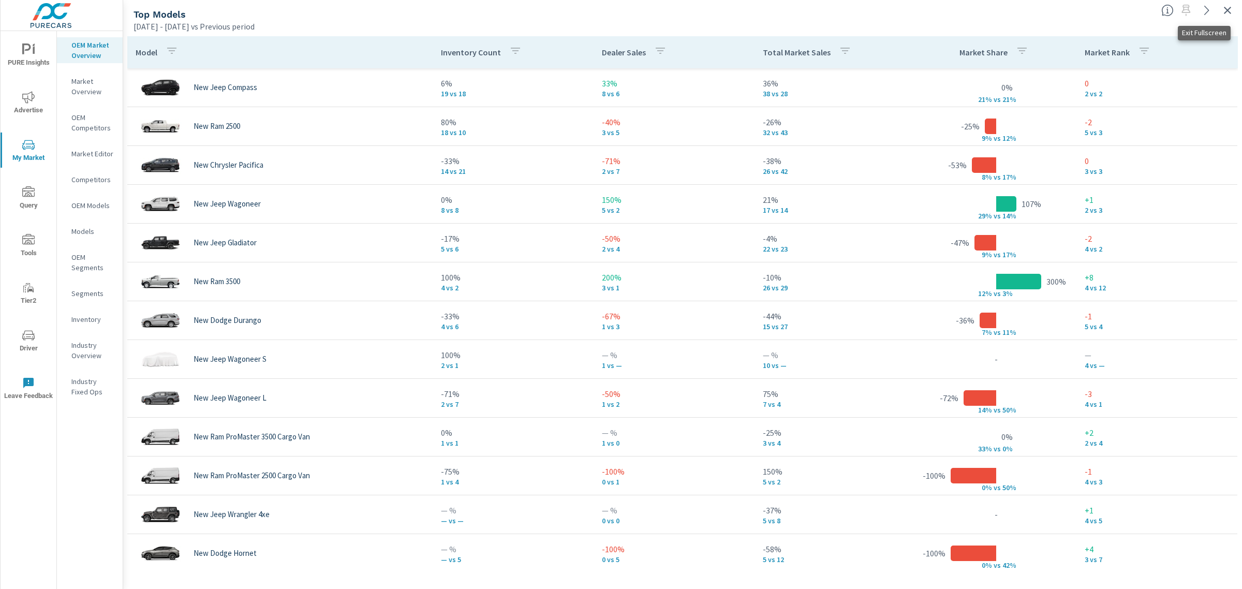
click at [1232, 4] on icon "button" at bounding box center [1227, 10] width 12 height 12
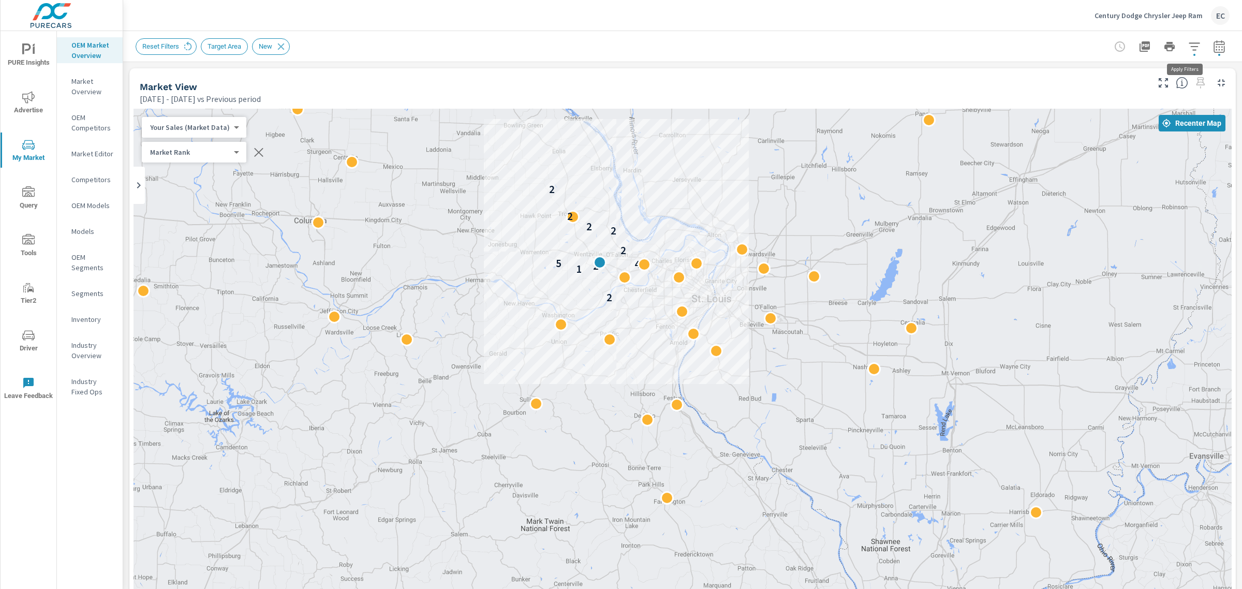
click at [1188, 45] on icon "button" at bounding box center [1194, 46] width 12 height 12
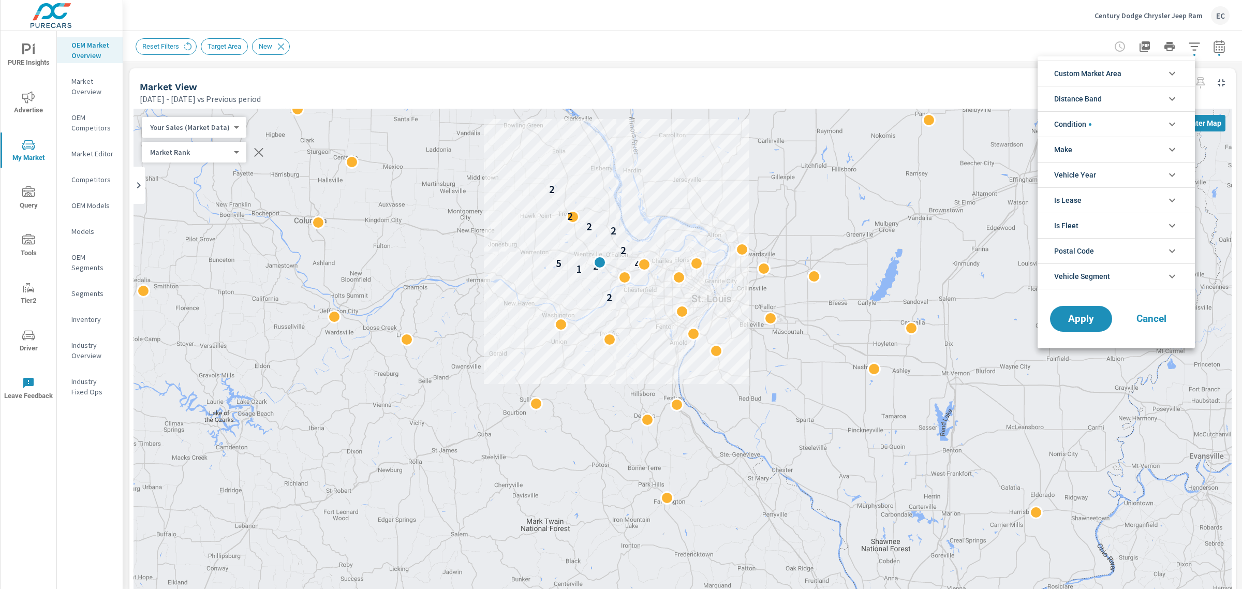
click at [1081, 122] on span "Condition" at bounding box center [1072, 124] width 37 height 25
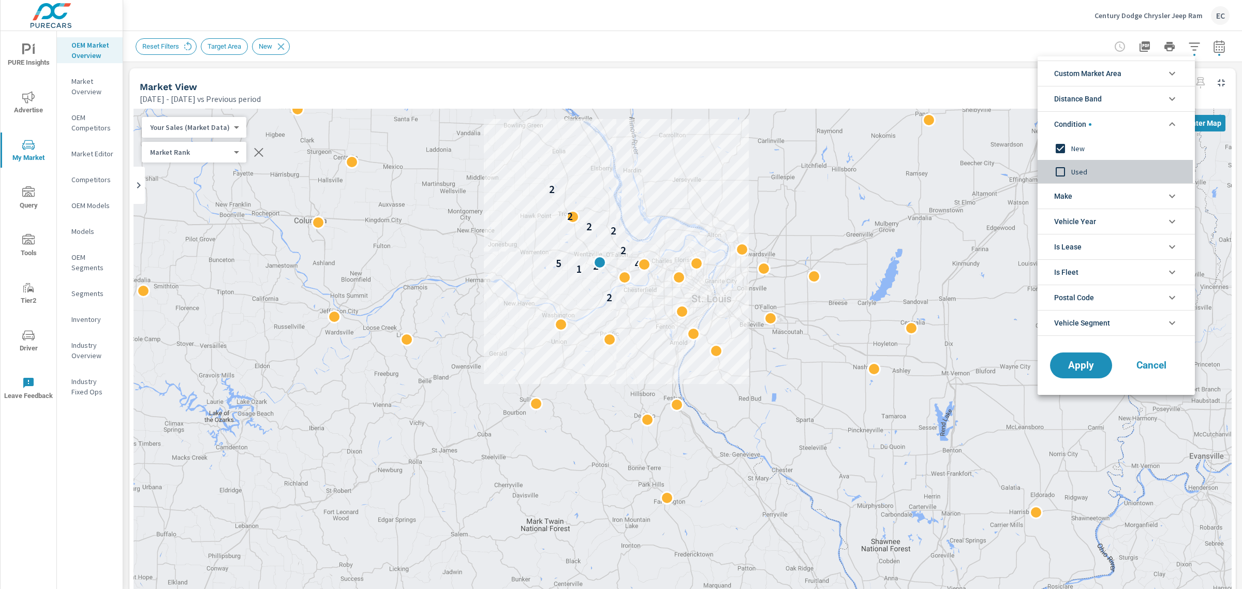
click at [1072, 171] on span "Used" at bounding box center [1127, 172] width 113 height 12
click at [1062, 146] on input "filter options" at bounding box center [1061, 149] width 22 height 22
click at [1065, 371] on span "Apply" at bounding box center [1081, 366] width 42 height 10
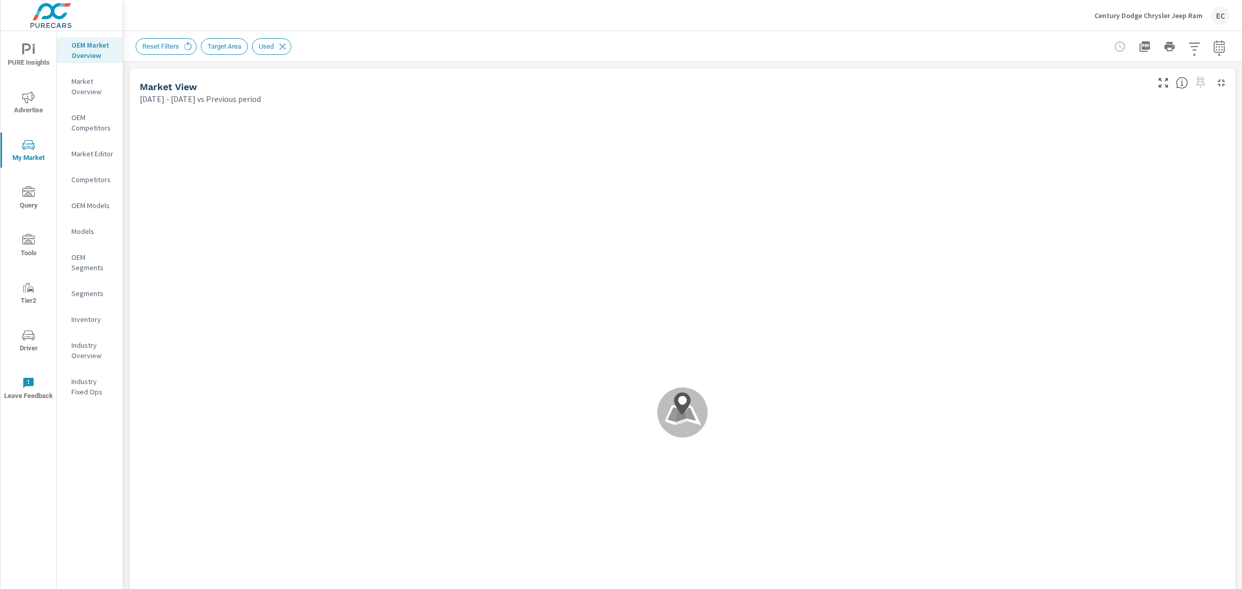
scroll to position [155, 0]
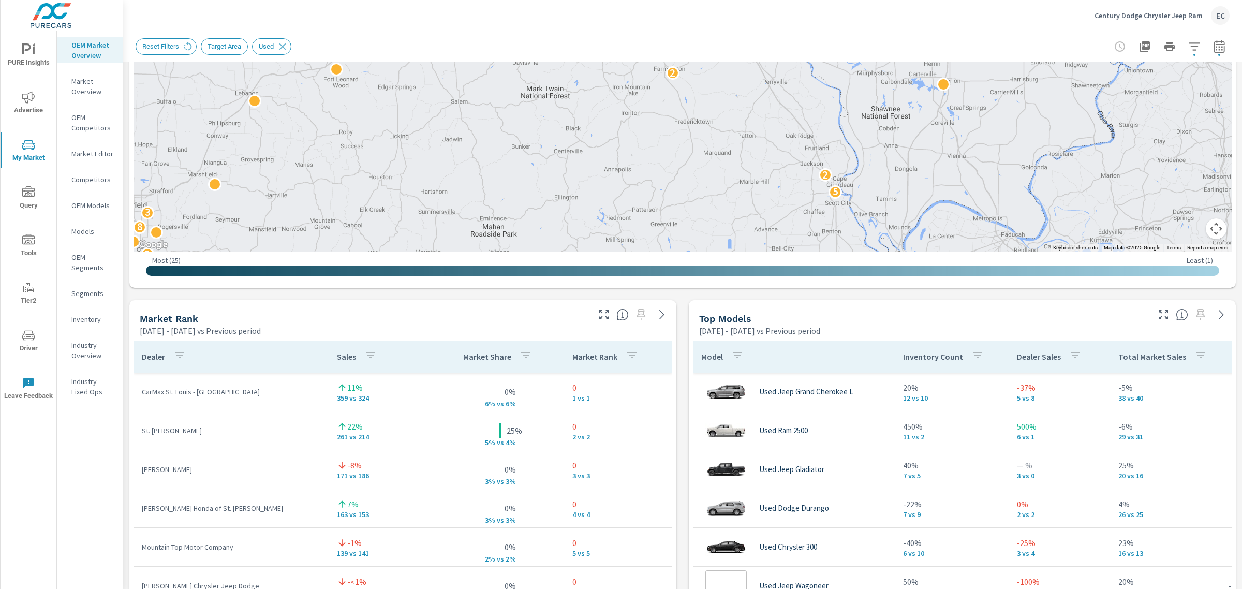
scroll to position [518, 0]
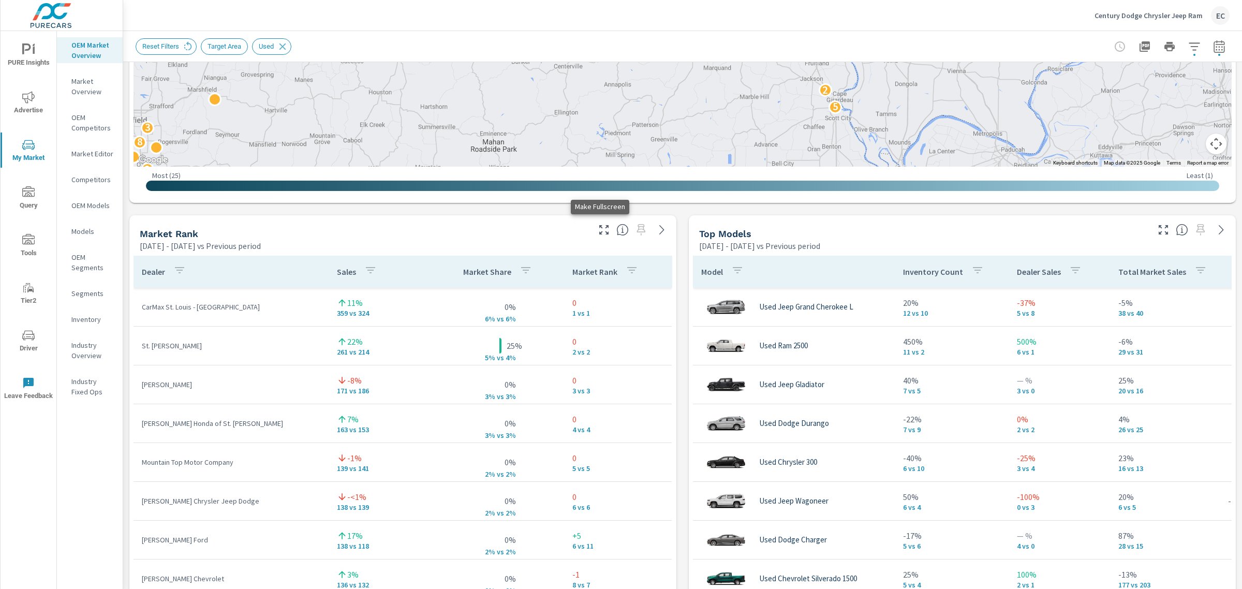
click at [601, 228] on icon "button" at bounding box center [604, 230] width 12 height 12
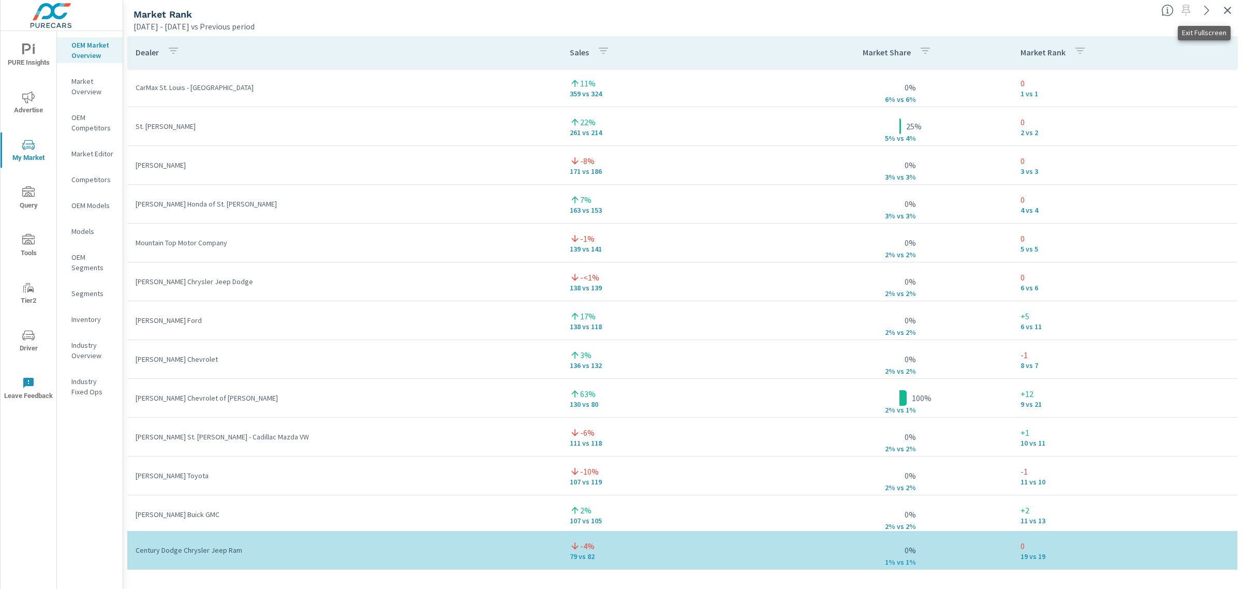
click at [1229, 5] on icon "button" at bounding box center [1227, 10] width 12 height 12
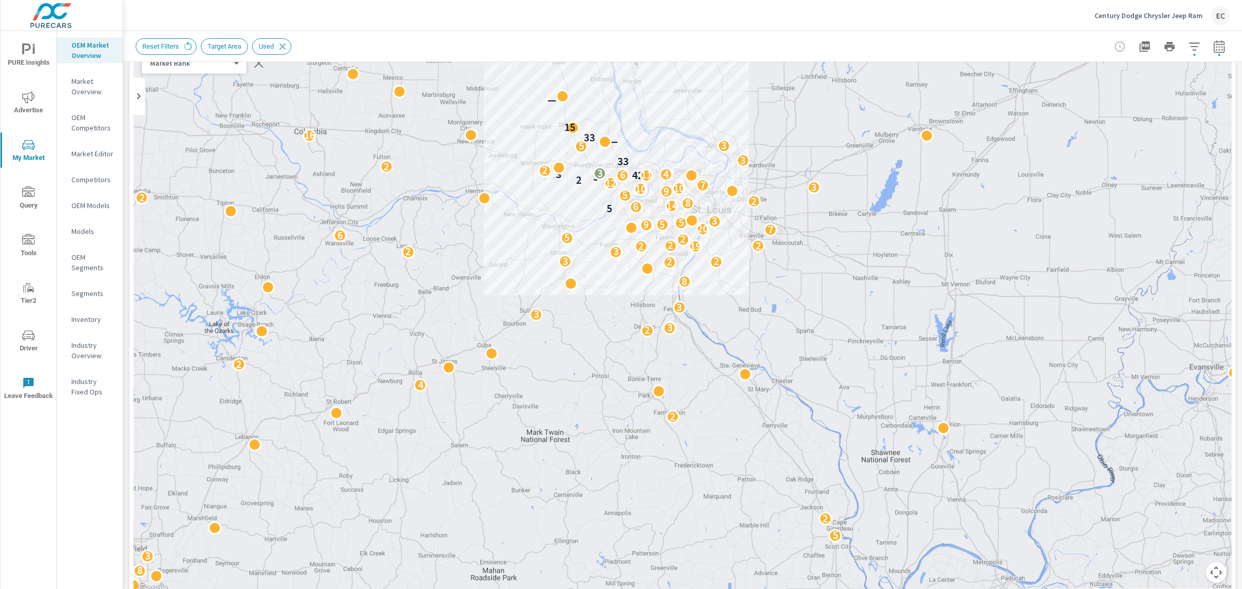
scroll to position [259, 0]
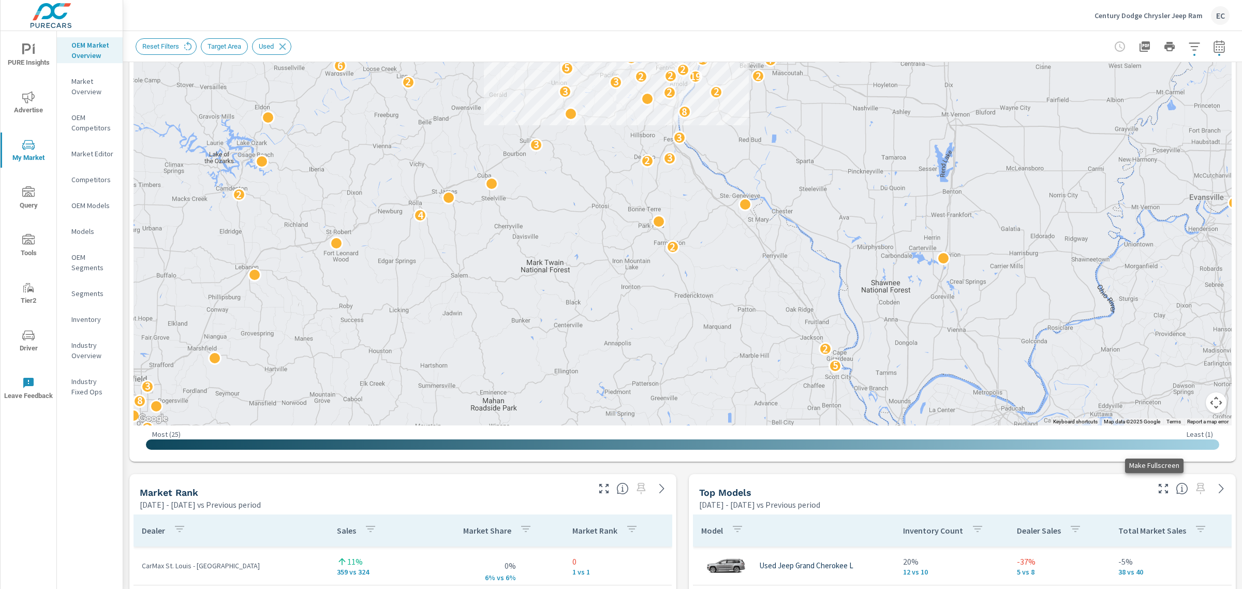
click at [1157, 492] on icon "button" at bounding box center [1163, 488] width 12 height 12
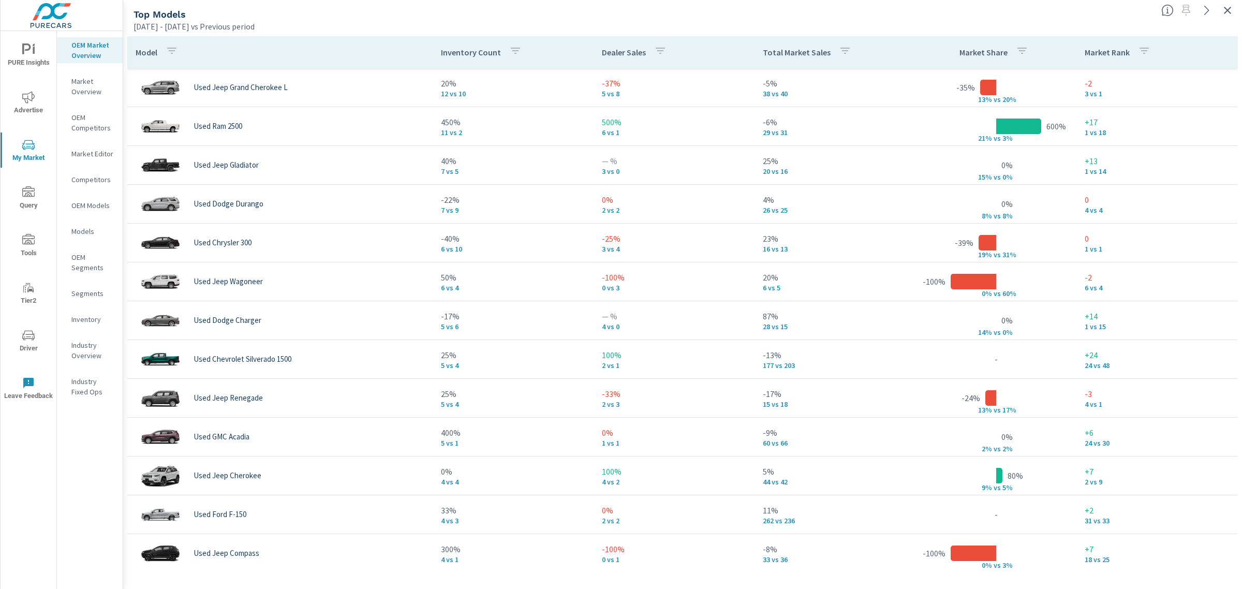
drag, startPoint x: 1228, startPoint y: 11, endPoint x: 1215, endPoint y: 14, distance: 13.4
click at [1228, 11] on icon "button" at bounding box center [1227, 10] width 7 height 7
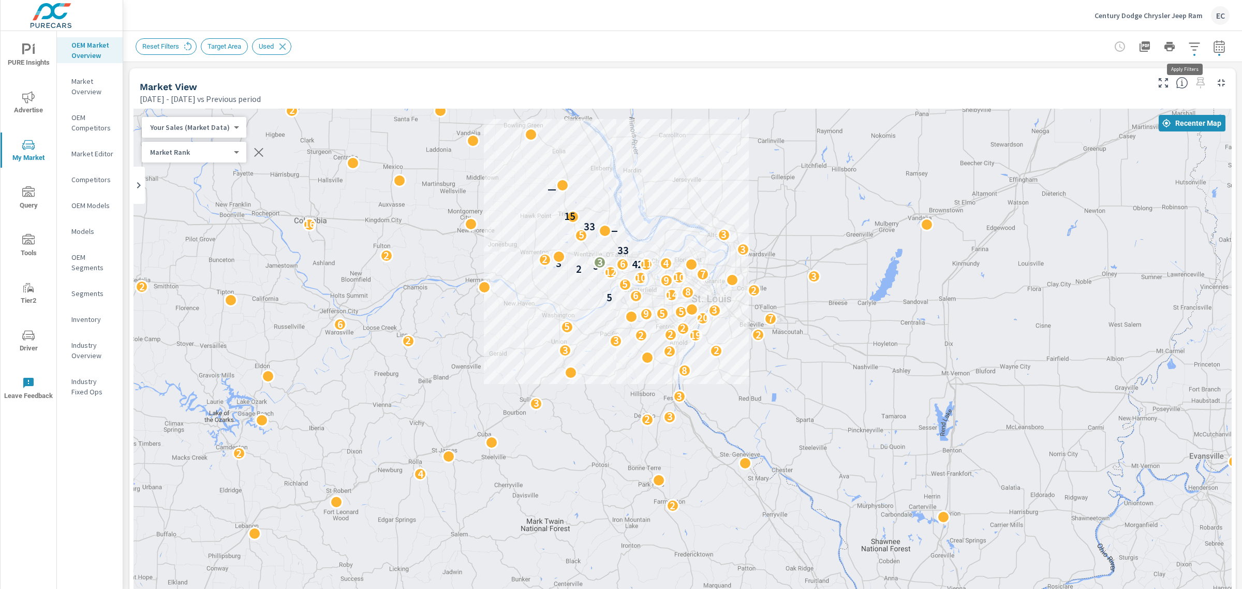
click at [1189, 47] on icon "button" at bounding box center [1194, 46] width 11 height 8
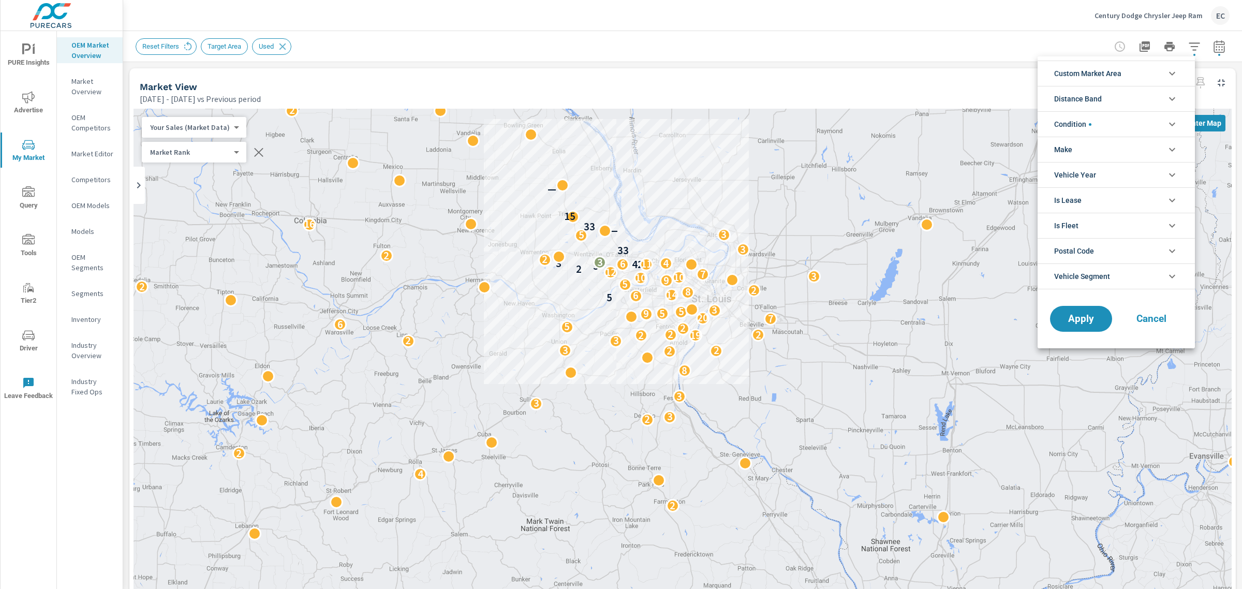
scroll to position [23, 0]
click at [1126, 114] on li "Condition" at bounding box center [1116, 123] width 157 height 25
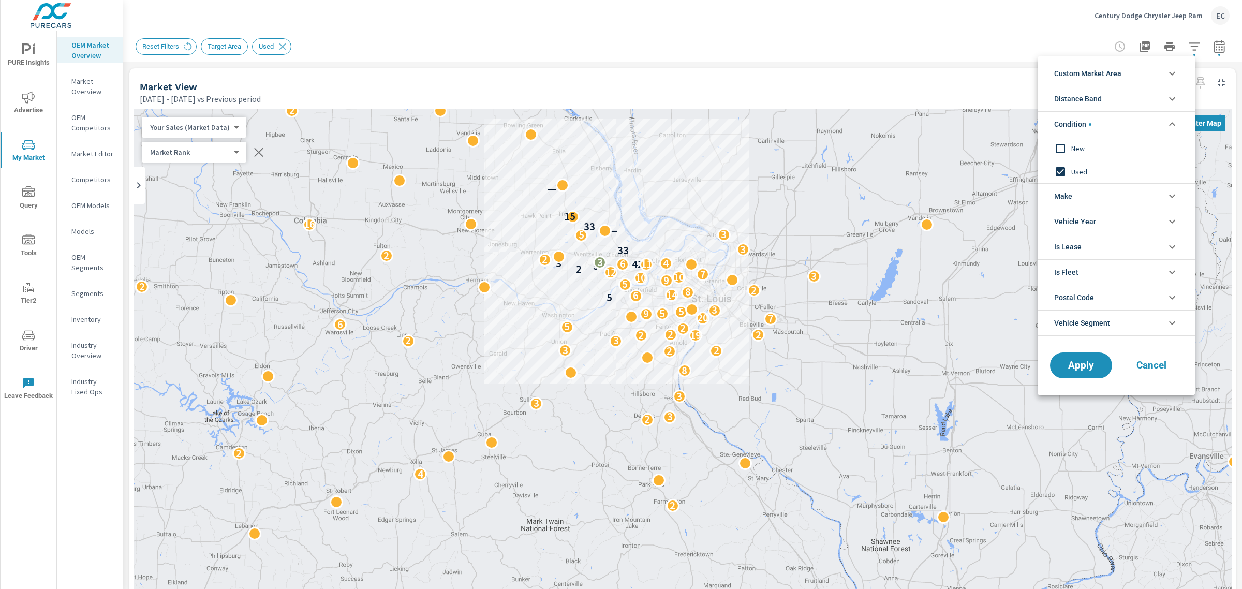
scroll to position [0, 0]
click at [1067, 150] on input "filter options" at bounding box center [1061, 149] width 22 height 22
click at [1059, 178] on input "filter options" at bounding box center [1061, 172] width 22 height 22
drag, startPoint x: 1072, startPoint y: 368, endPoint x: 1075, endPoint y: 358, distance: 10.7
click at [1073, 368] on span "Apply" at bounding box center [1081, 366] width 42 height 10
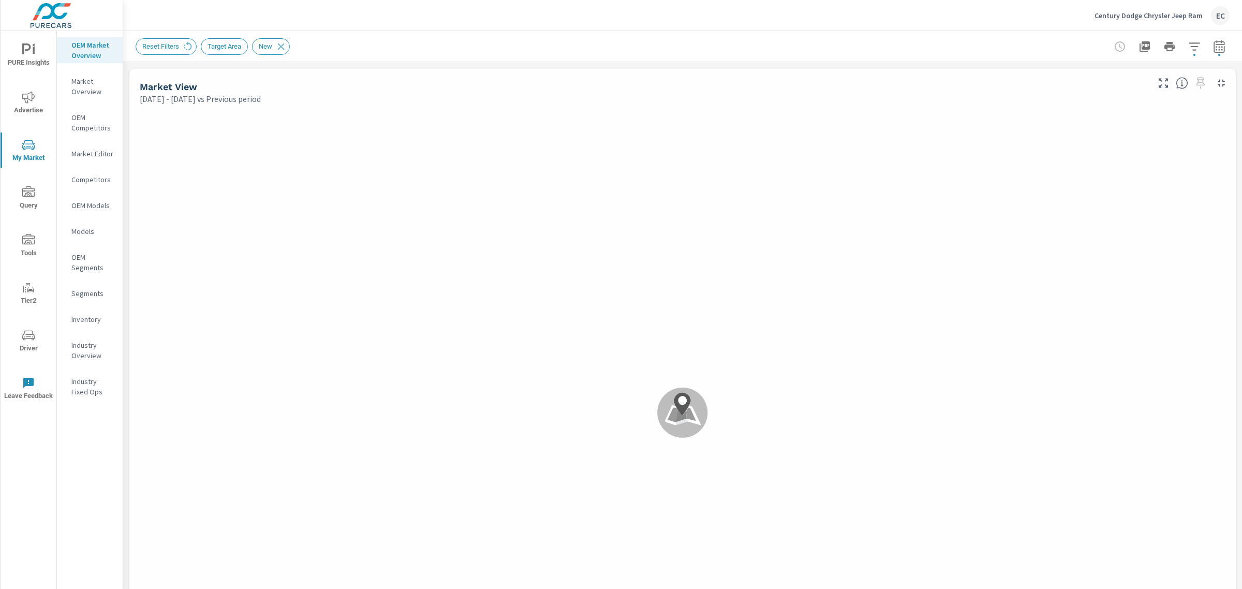
scroll to position [155, 0]
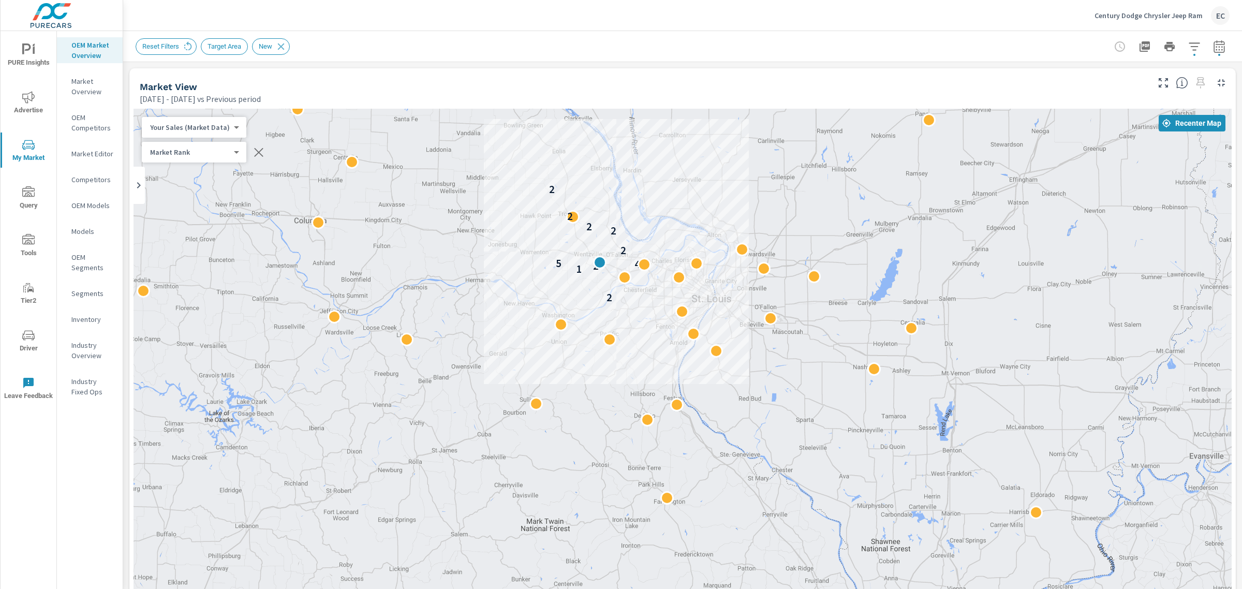
click at [1225, 18] on div "EC" at bounding box center [1220, 15] width 19 height 19
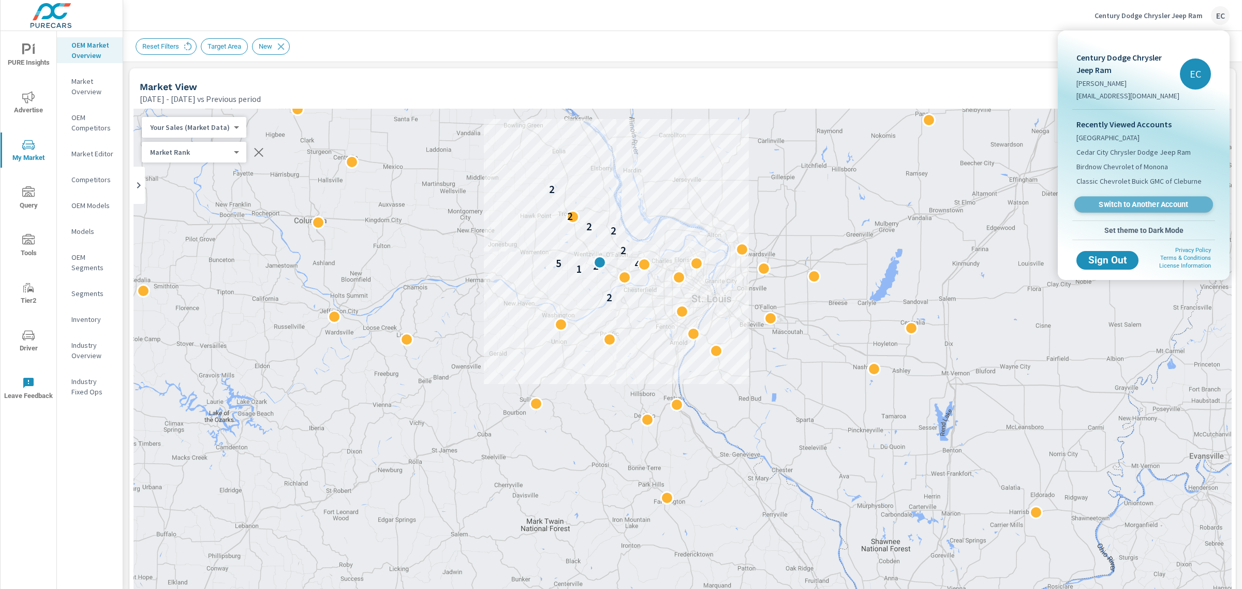
click at [1141, 203] on span "Switch to Another Account" at bounding box center [1143, 205] width 127 height 10
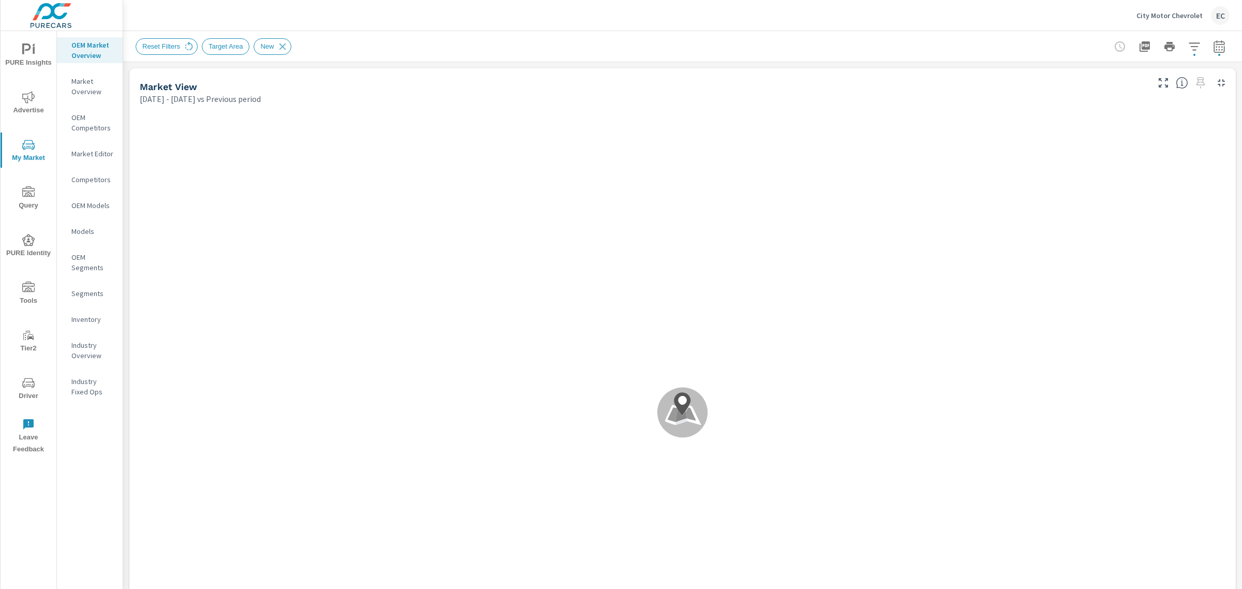
scroll to position [39, 0]
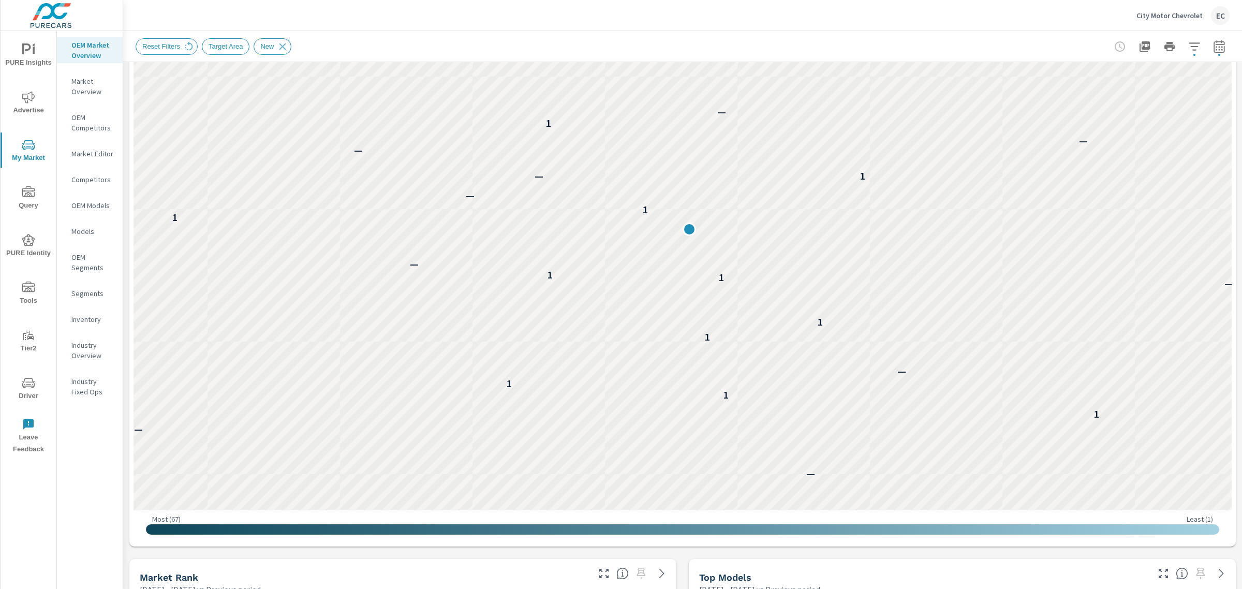
scroll to position [453, 0]
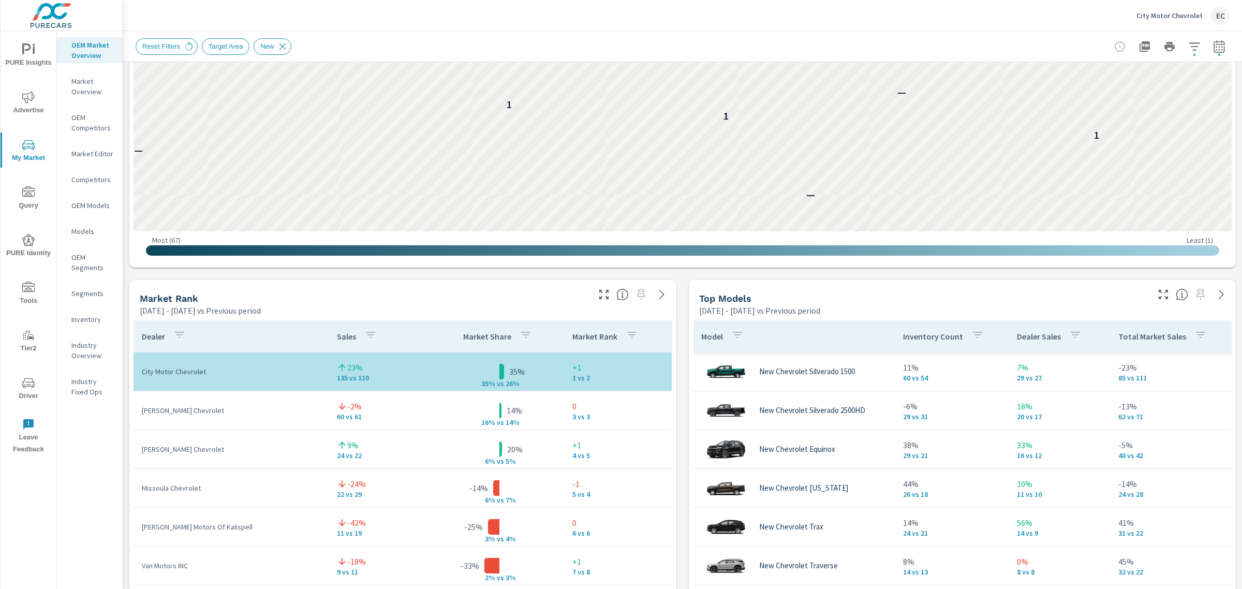
click at [599, 305] on div "Market Rank [DATE] - [DATE] vs Previous period" at bounding box center [402, 298] width 547 height 36
click at [599, 303] on div "Market Rank [DATE] - [DATE] vs Previous period" at bounding box center [402, 298] width 547 height 36
click at [602, 286] on button "button" at bounding box center [604, 294] width 17 height 17
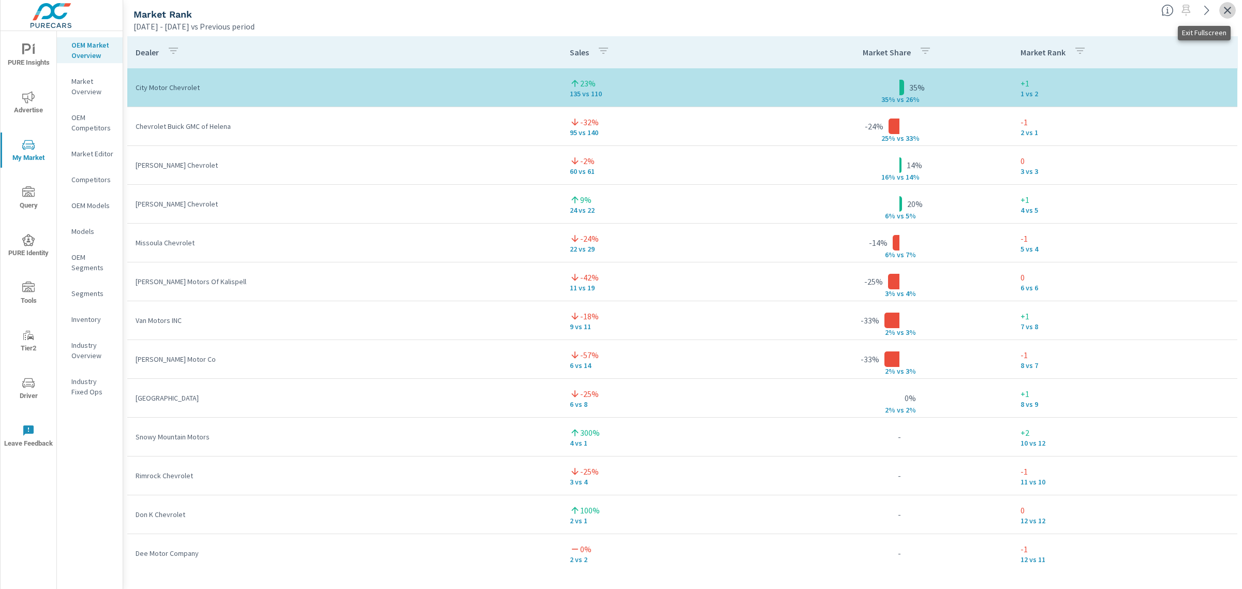
click at [1220, 13] on button "button" at bounding box center [1227, 10] width 17 height 17
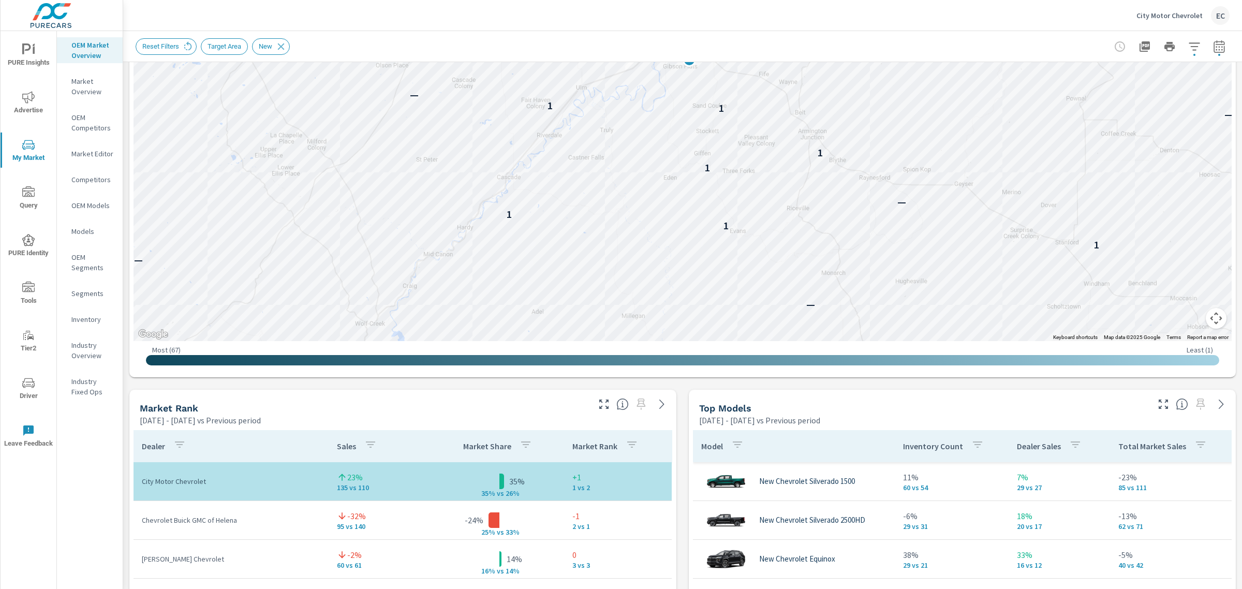
scroll to position [388, 0]
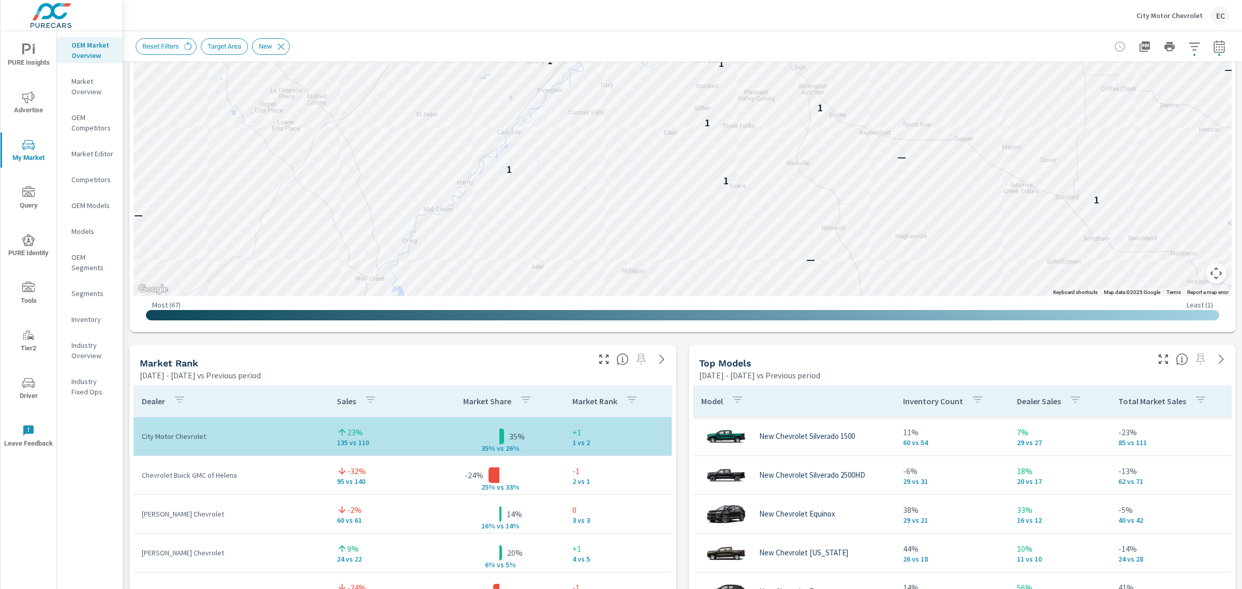
click at [1157, 361] on icon "button" at bounding box center [1163, 359] width 12 height 12
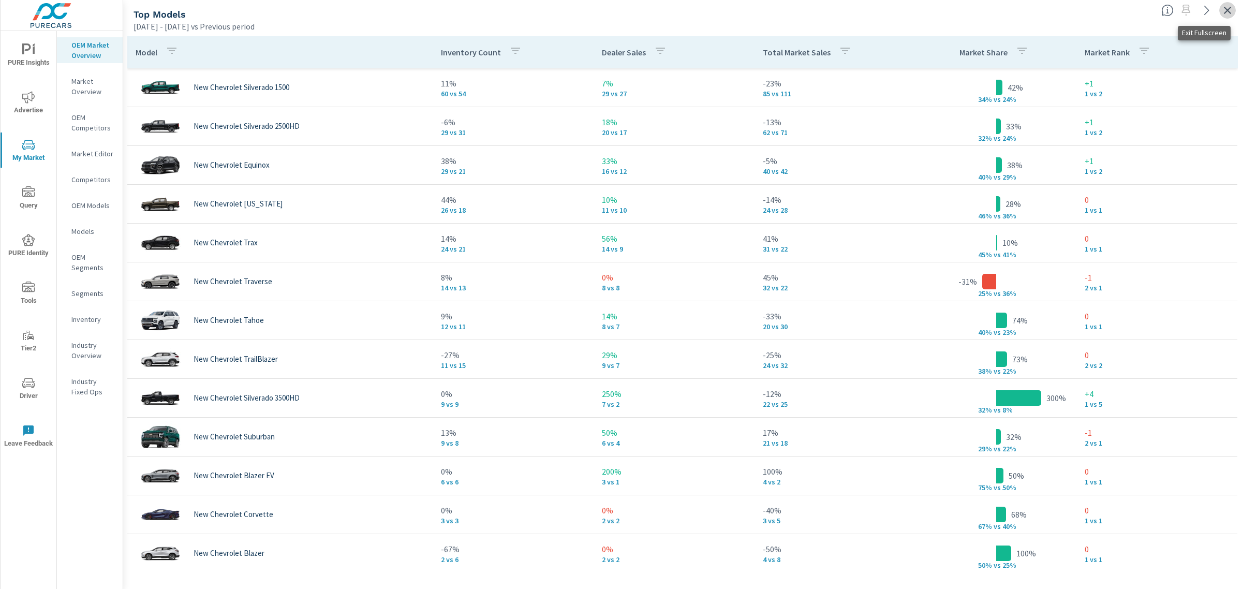
click at [1227, 11] on icon "button" at bounding box center [1227, 10] width 12 height 12
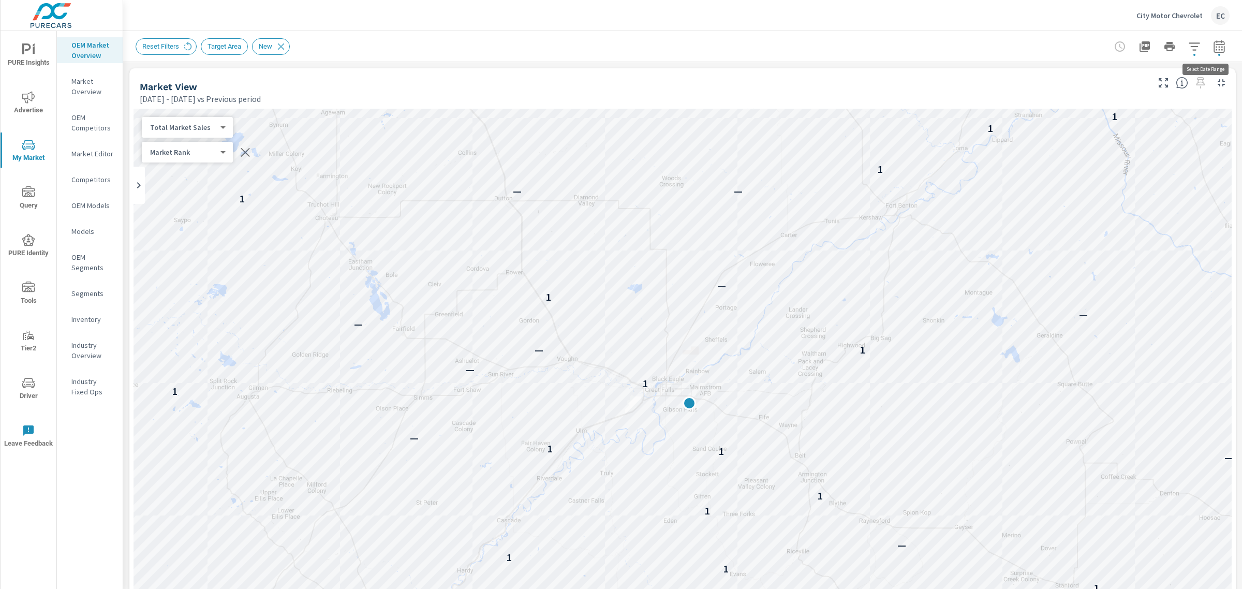
click at [1209, 48] on button "button" at bounding box center [1219, 46] width 21 height 21
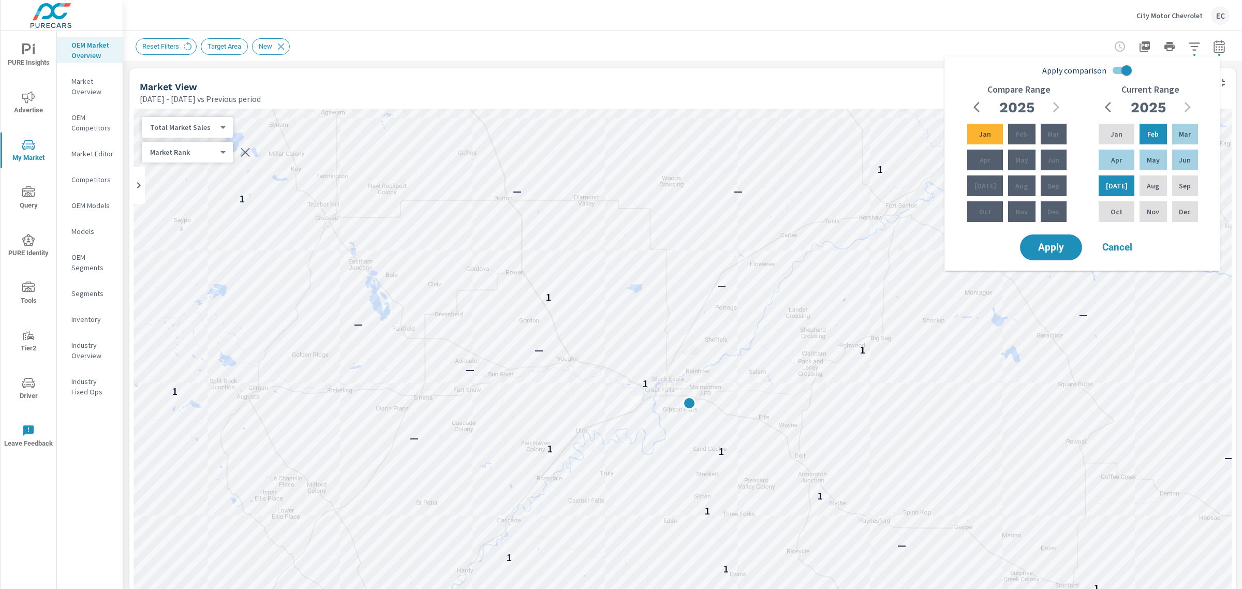
click at [1080, 34] on div "Reset Filters Target Area New" at bounding box center [683, 46] width 1094 height 31
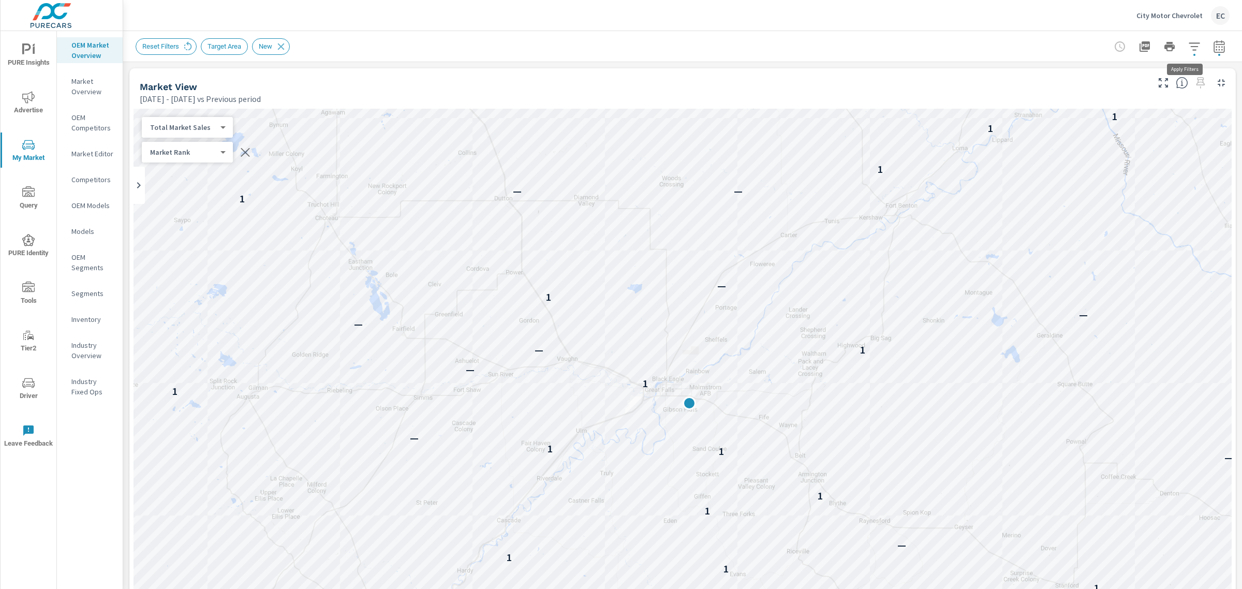
click at [1188, 50] on icon "button" at bounding box center [1194, 46] width 12 height 12
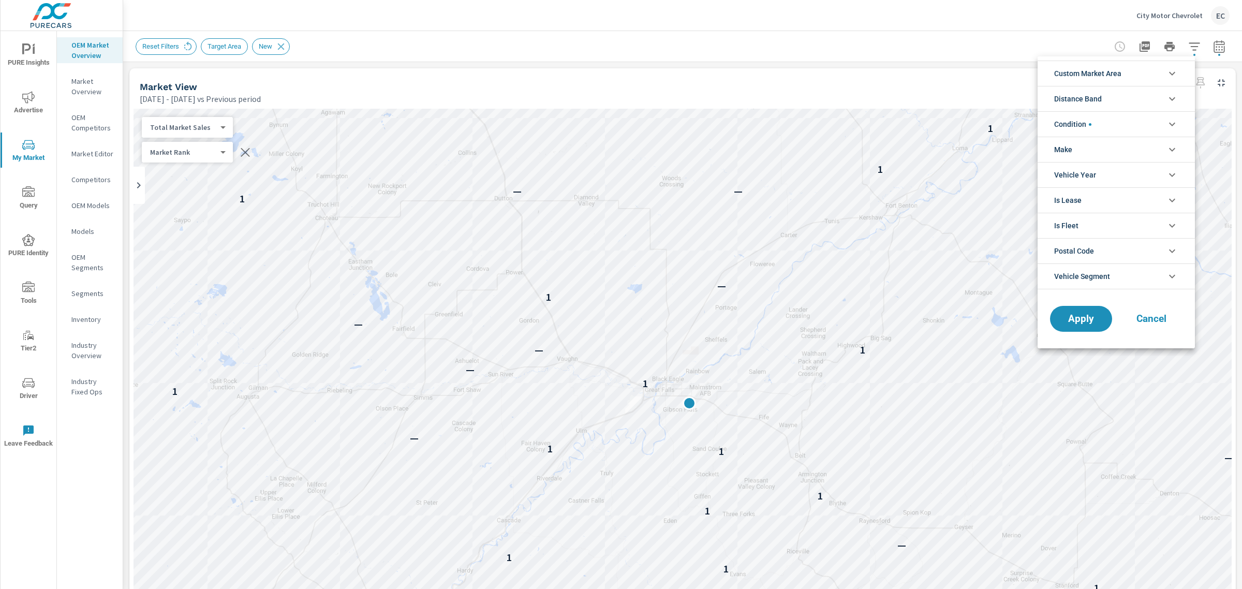
click at [1122, 130] on li "Condition" at bounding box center [1116, 123] width 157 height 25
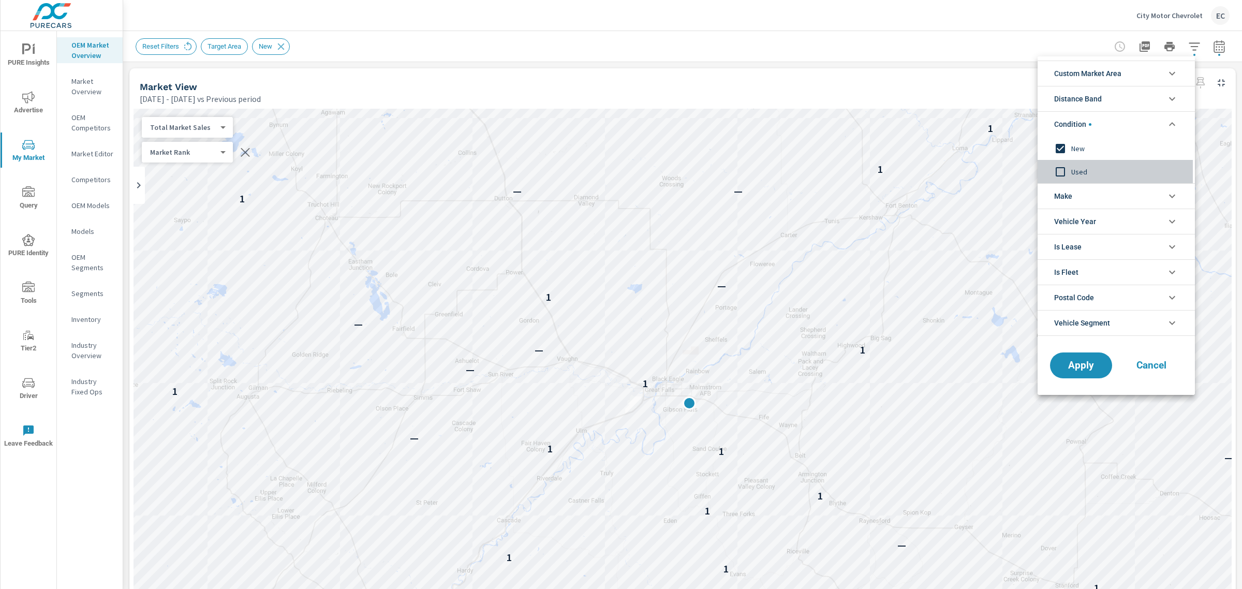
click at [1071, 175] on span "Used" at bounding box center [1127, 172] width 113 height 12
click at [1070, 148] on input "filter options" at bounding box center [1061, 149] width 22 height 22
click at [1072, 371] on span "Apply" at bounding box center [1081, 366] width 42 height 10
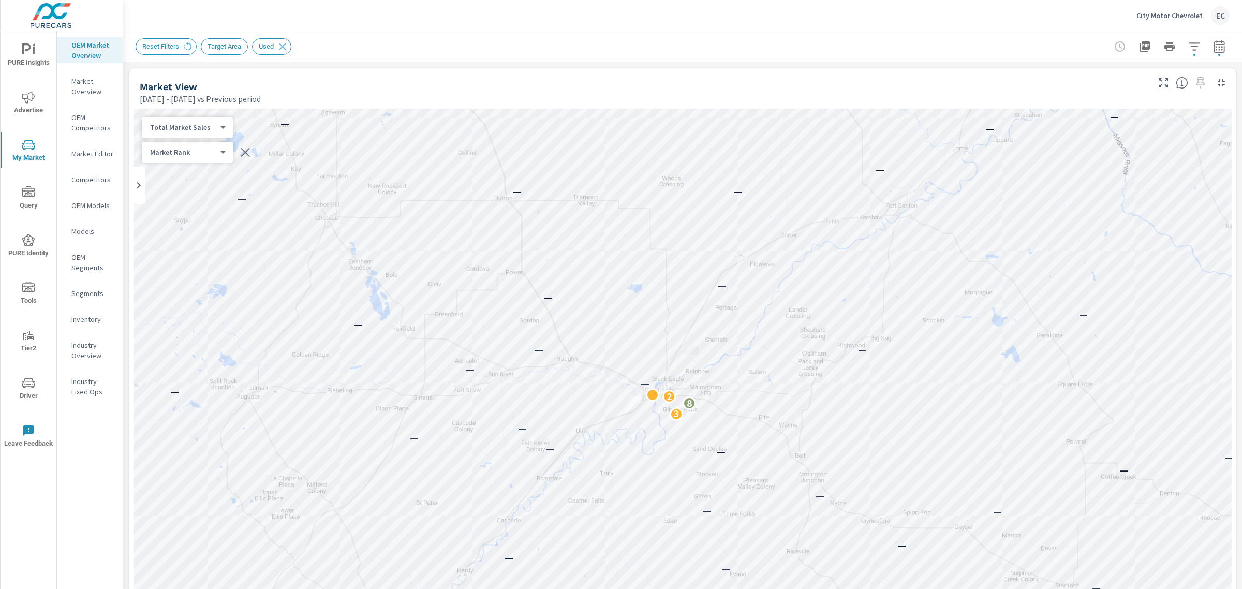
scroll to position [323, 0]
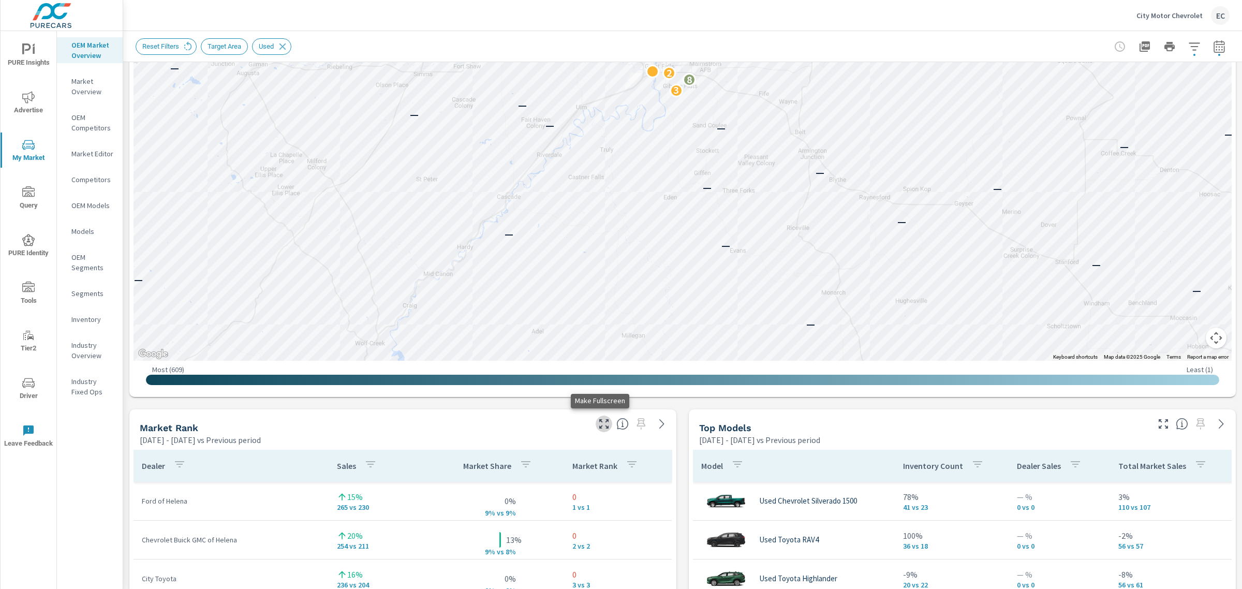
click at [601, 422] on icon "button" at bounding box center [604, 424] width 12 height 12
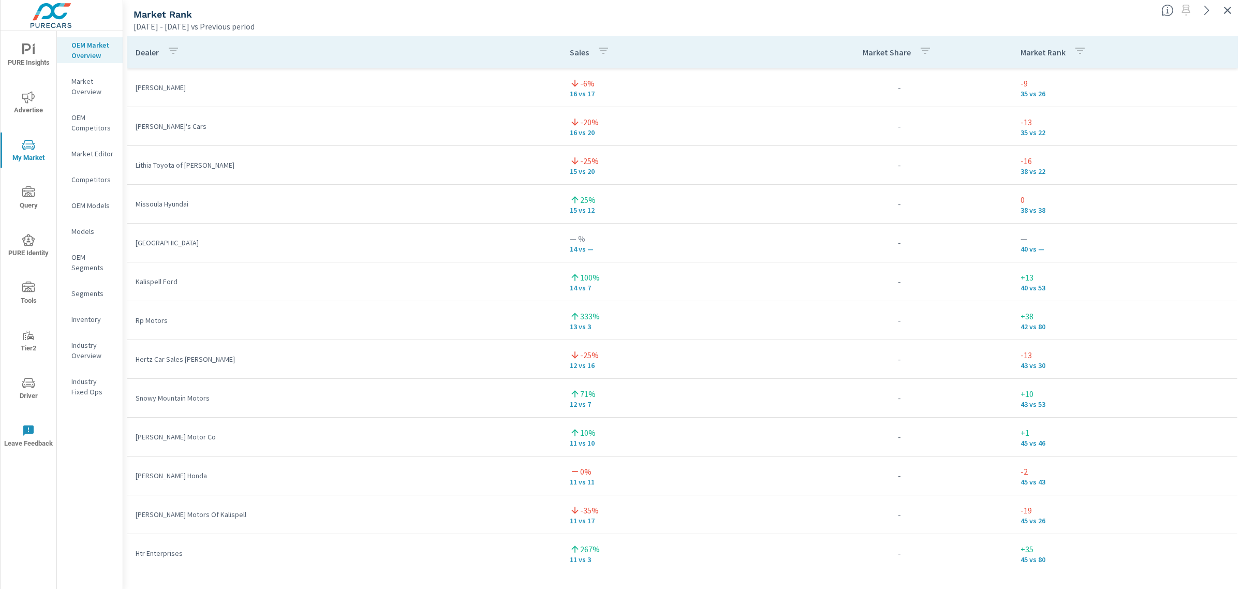
scroll to position [1617, 0]
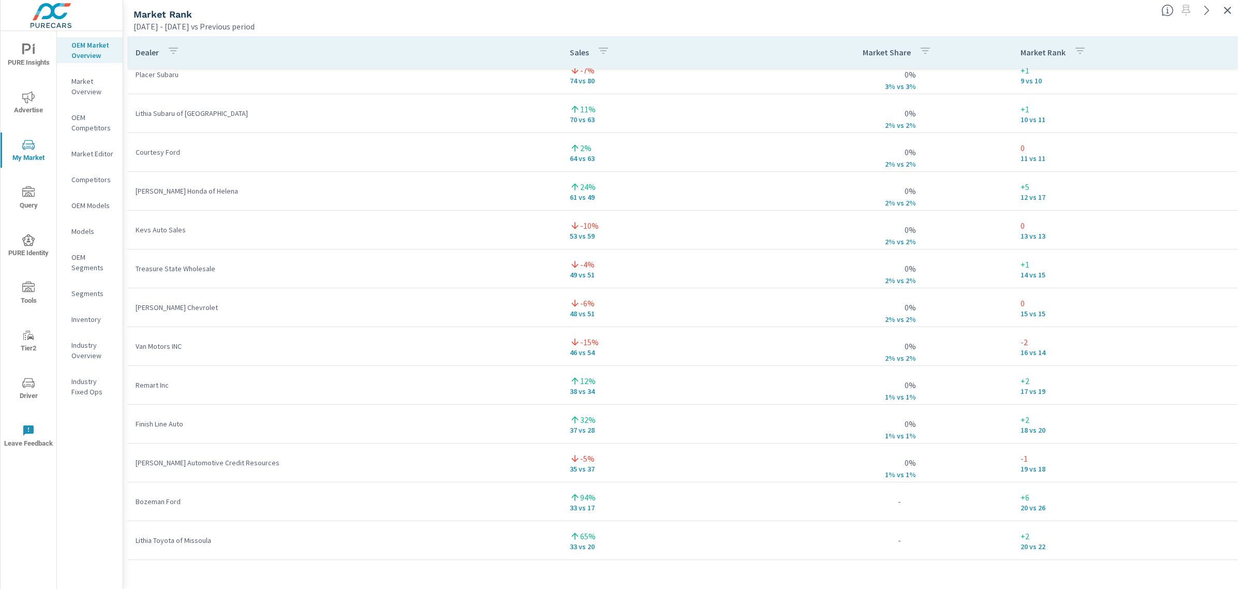
scroll to position [34, 0]
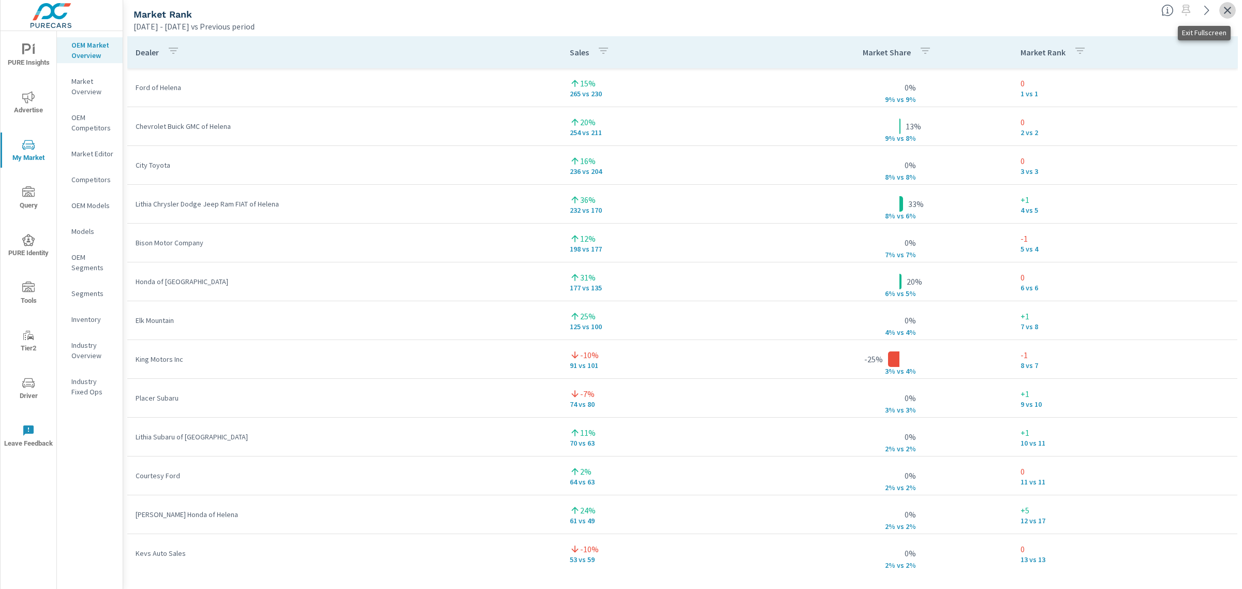
click at [1234, 8] on button "button" at bounding box center [1227, 10] width 17 height 17
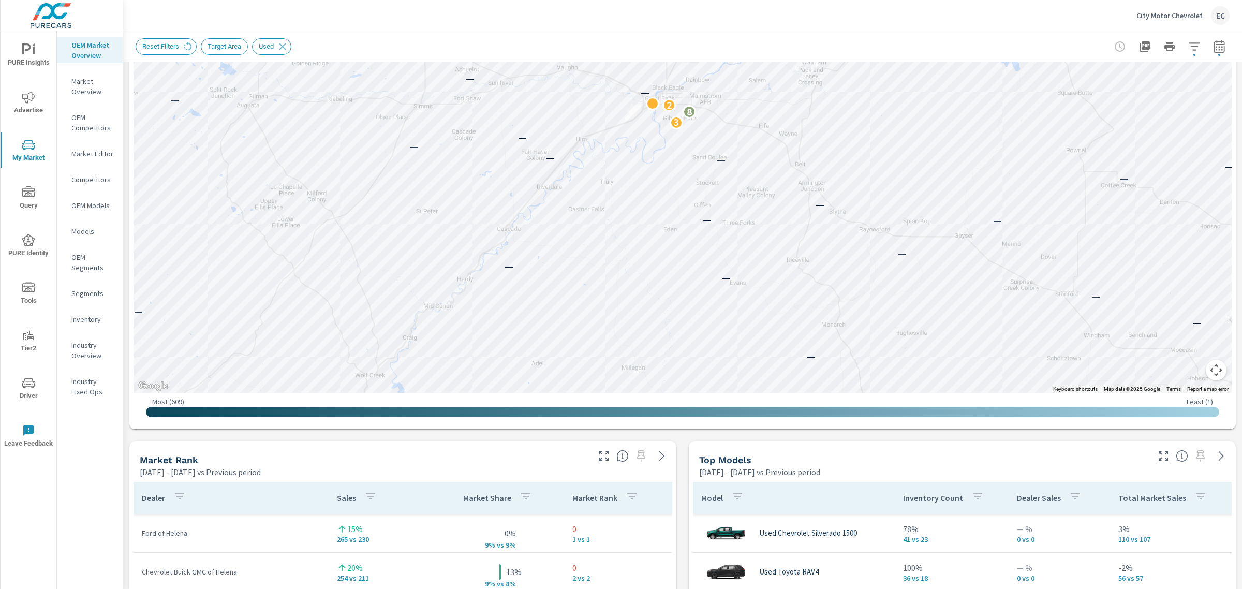
scroll to position [323, 0]
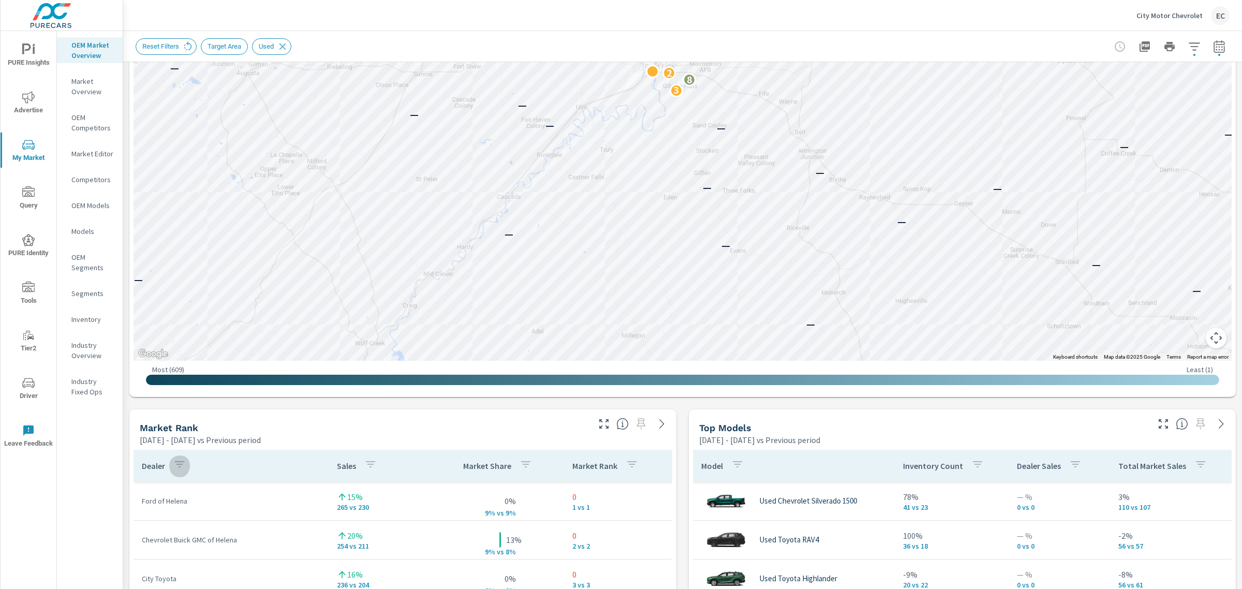
click at [184, 467] on icon "button" at bounding box center [179, 464] width 12 height 12
click at [178, 508] on input "Search" at bounding box center [173, 506] width 119 height 21
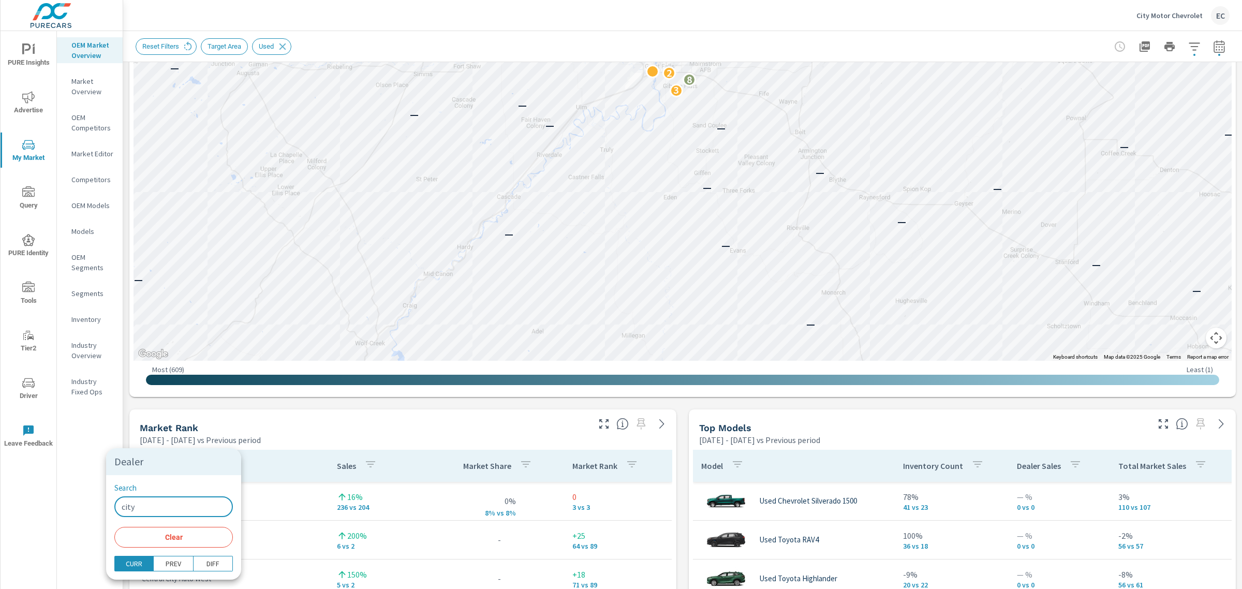
type input "city"
click at [309, 444] on div at bounding box center [621, 294] width 1242 height 589
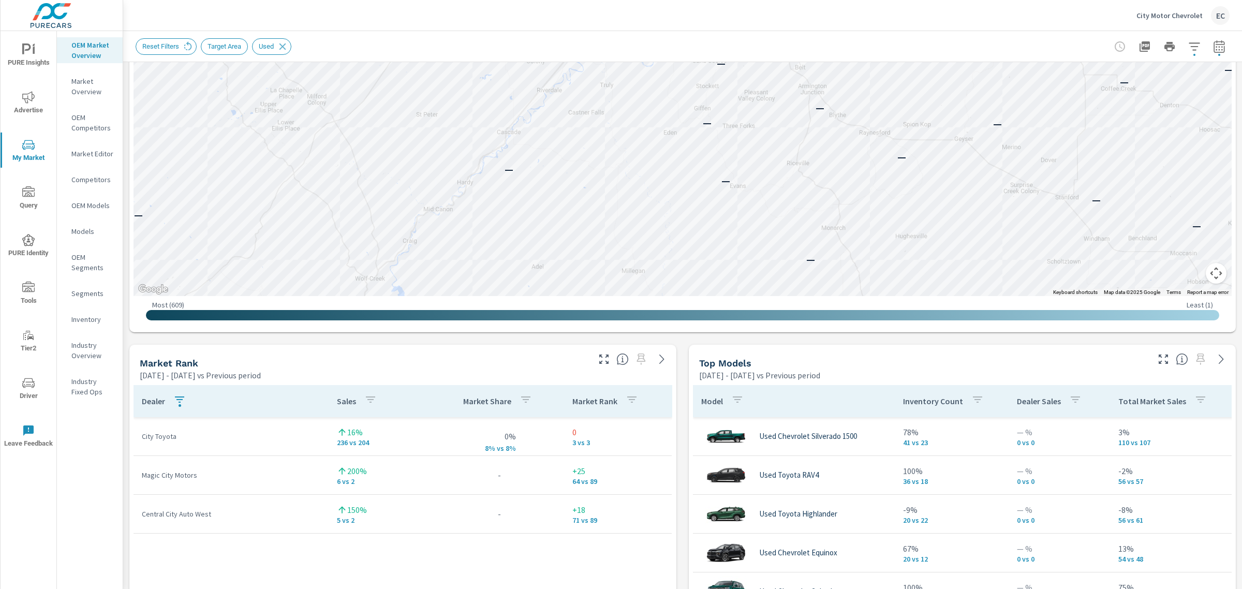
scroll to position [453, 0]
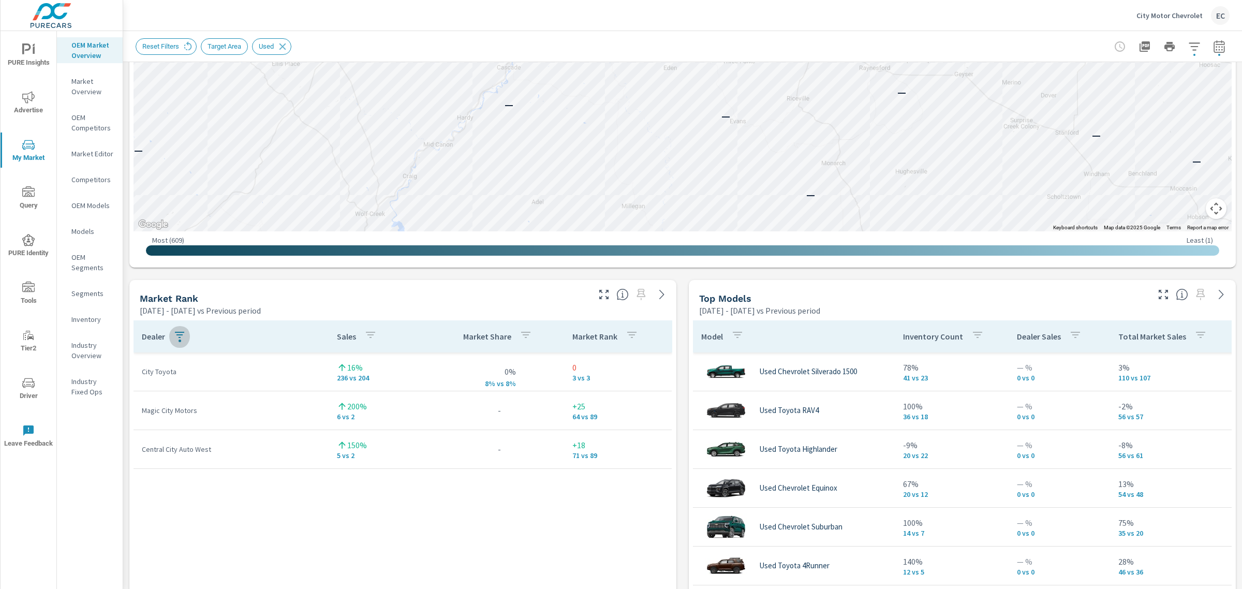
click at [179, 338] on icon "button" at bounding box center [179, 335] width 9 height 6
click at [180, 414] on input "city" at bounding box center [173, 407] width 119 height 21
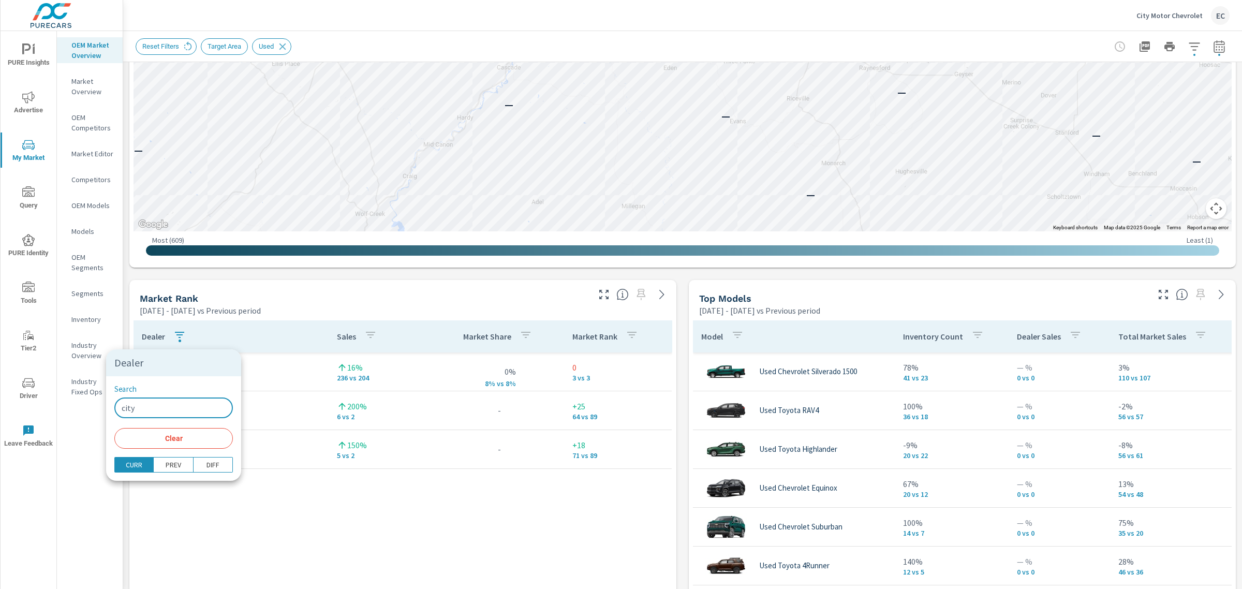
click at [180, 414] on input "city" at bounding box center [173, 407] width 119 height 21
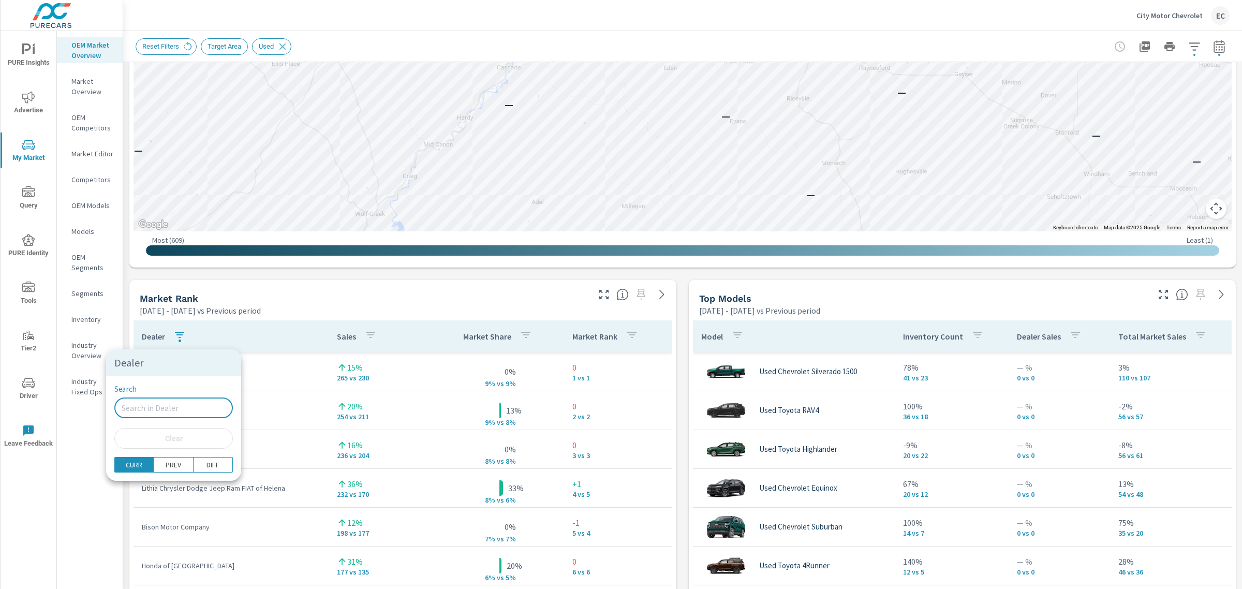
click at [317, 302] on div at bounding box center [621, 294] width 1242 height 589
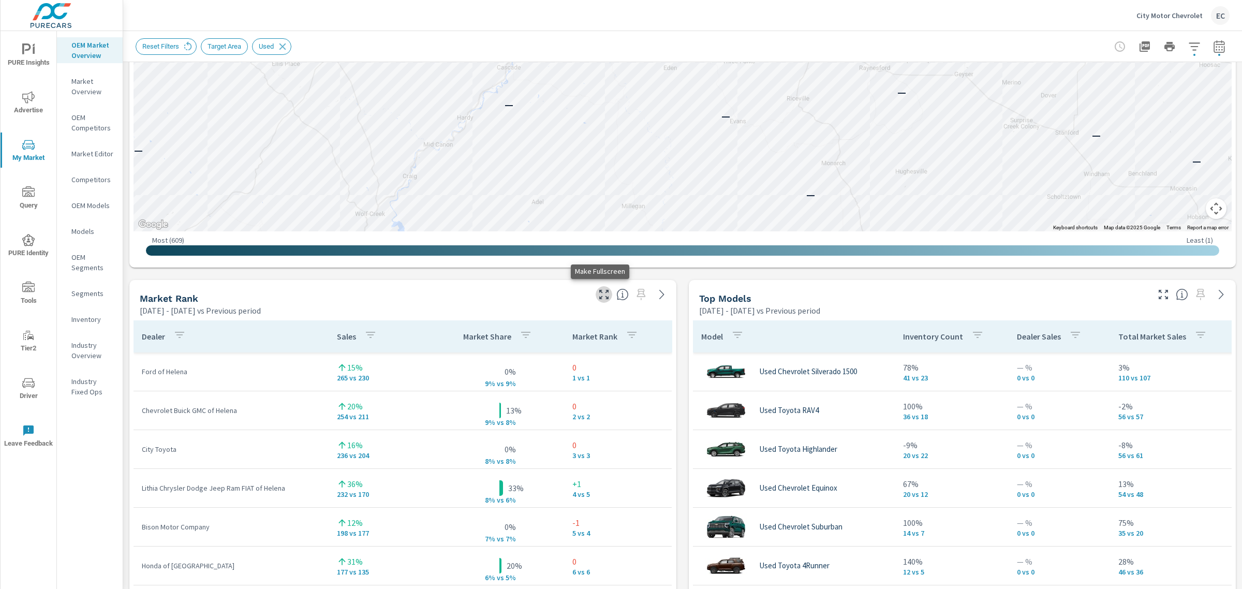
click at [598, 296] on icon "button" at bounding box center [604, 294] width 12 height 12
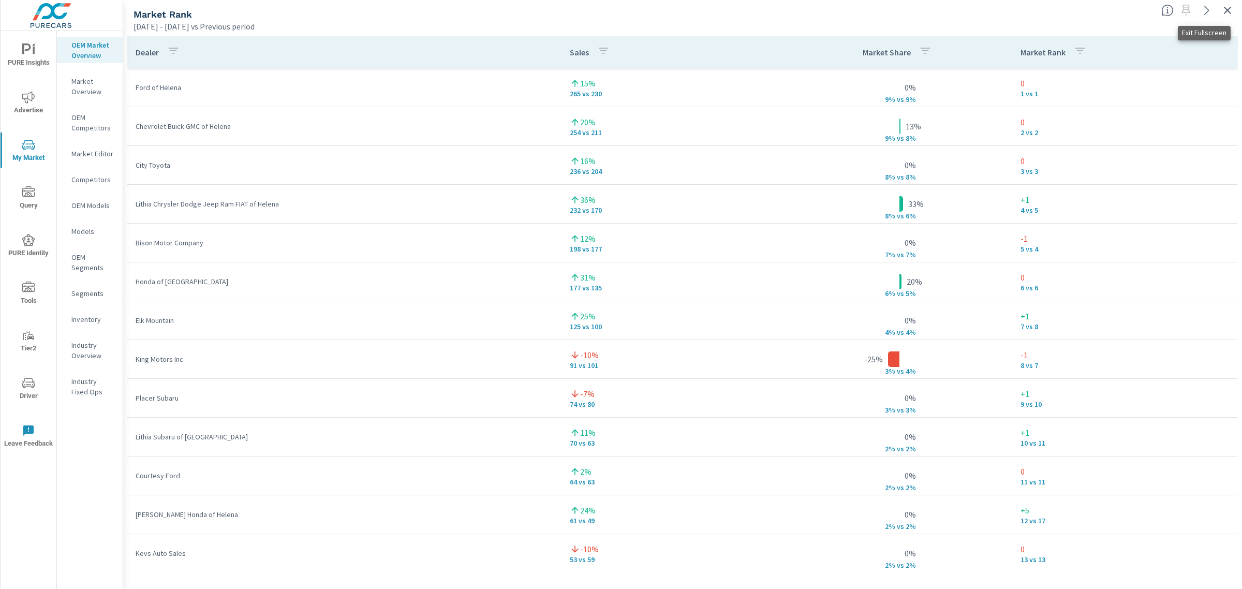
click at [1227, 11] on icon "button" at bounding box center [1227, 10] width 7 height 7
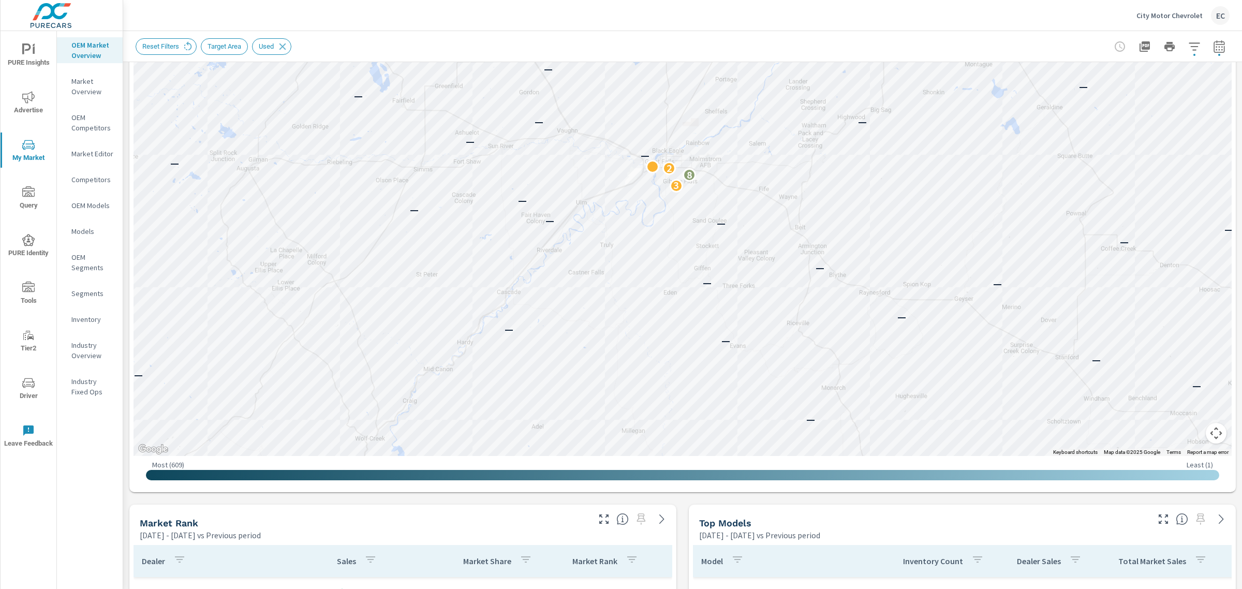
scroll to position [259, 0]
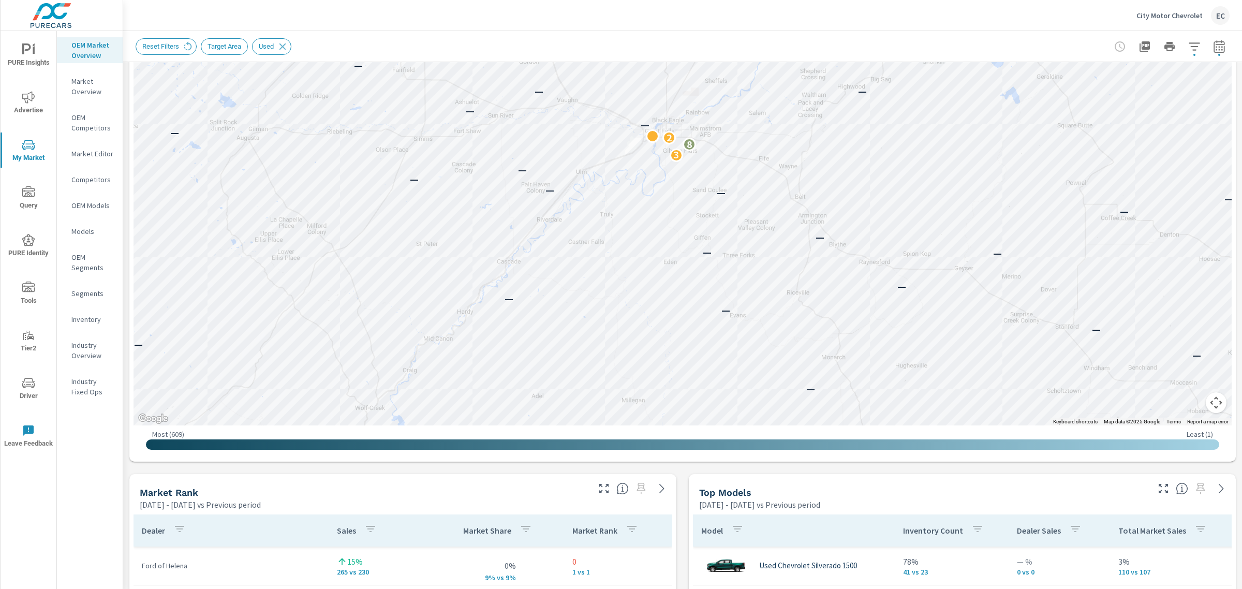
click at [1157, 493] on icon "button" at bounding box center [1163, 488] width 12 height 12
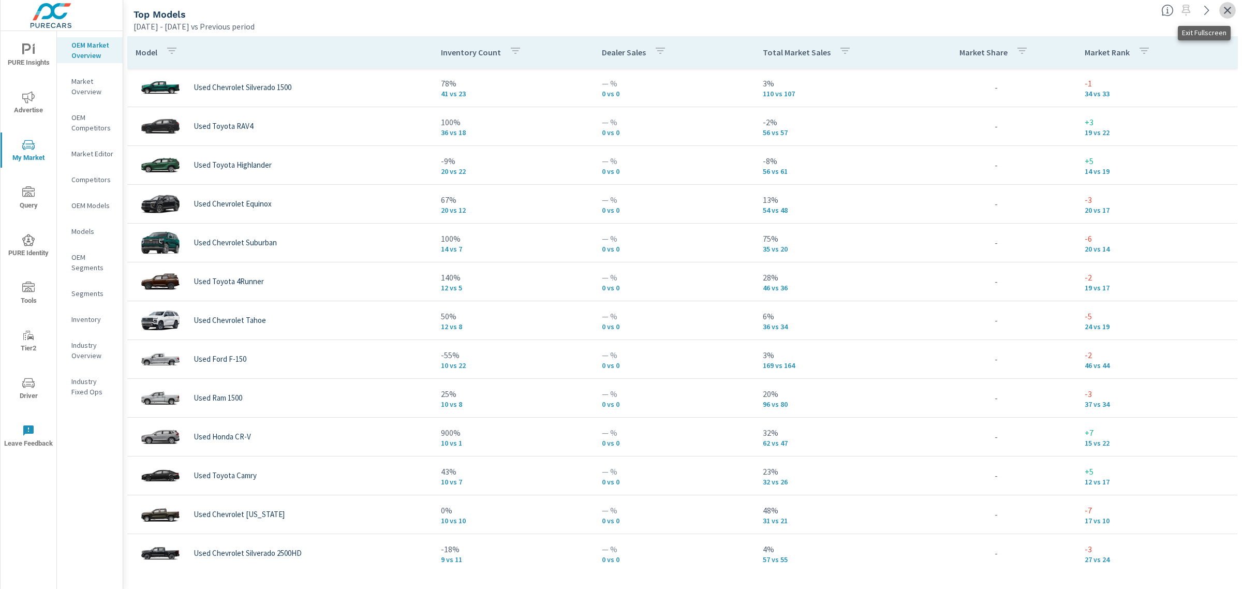
click at [1230, 9] on icon "button" at bounding box center [1227, 10] width 12 height 12
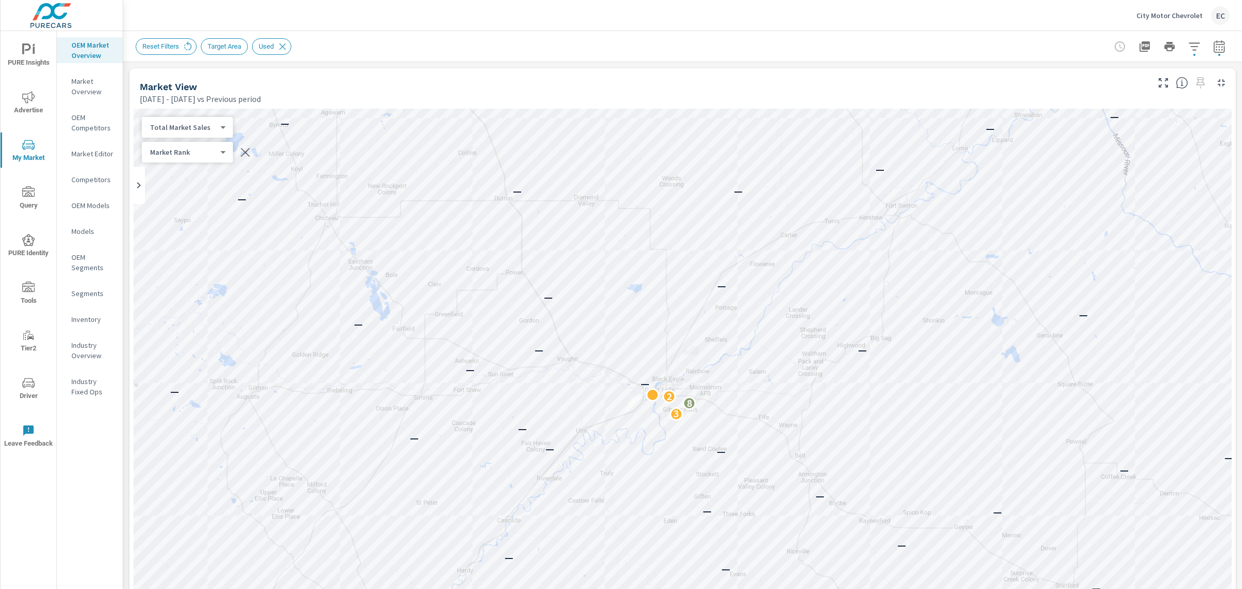
click at [1194, 11] on p "City Motor Chevrolet" at bounding box center [1170, 15] width 66 height 9
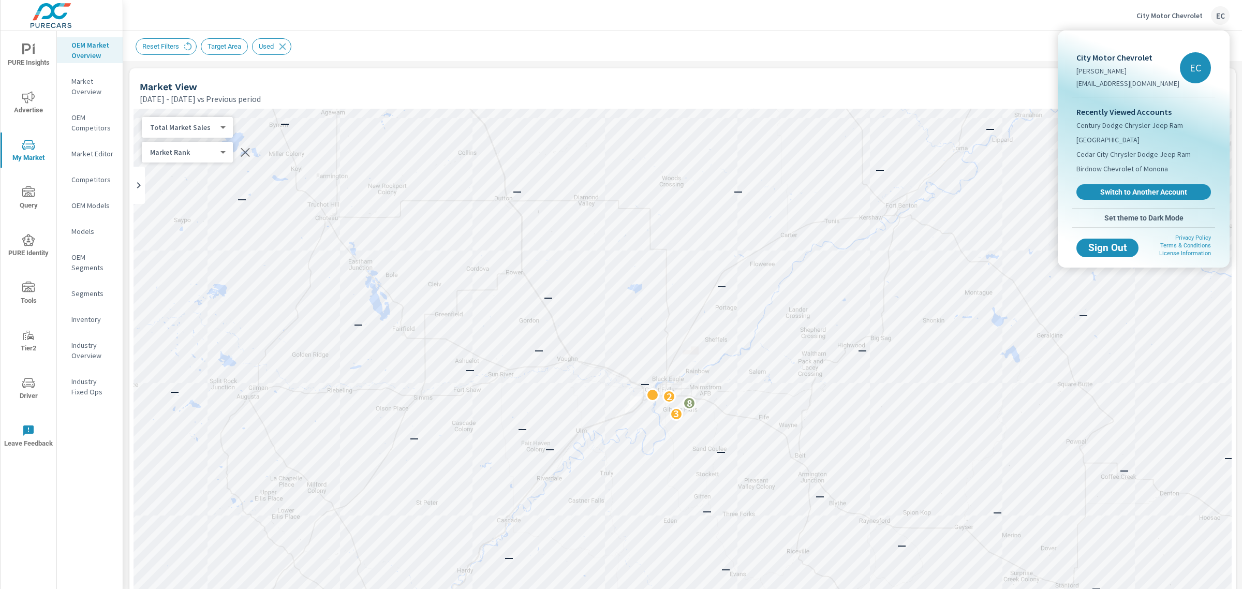
click at [1123, 190] on span "Switch to Another Account" at bounding box center [1143, 191] width 123 height 9
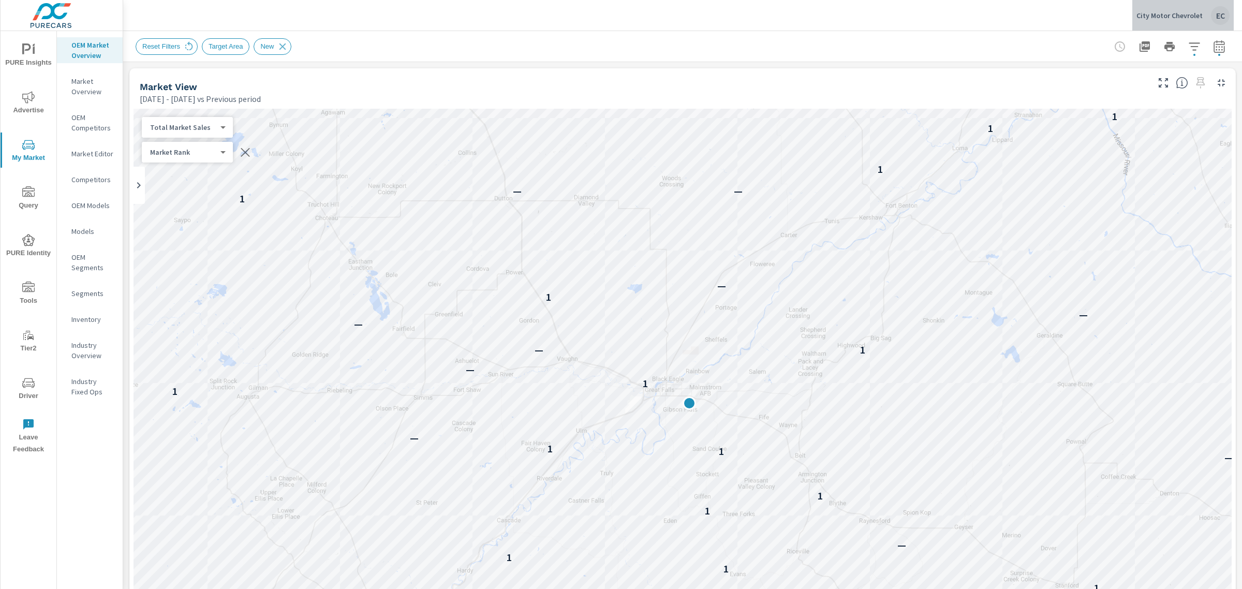
click at [1194, 19] on p "City Motor Chevrolet" at bounding box center [1170, 15] width 66 height 9
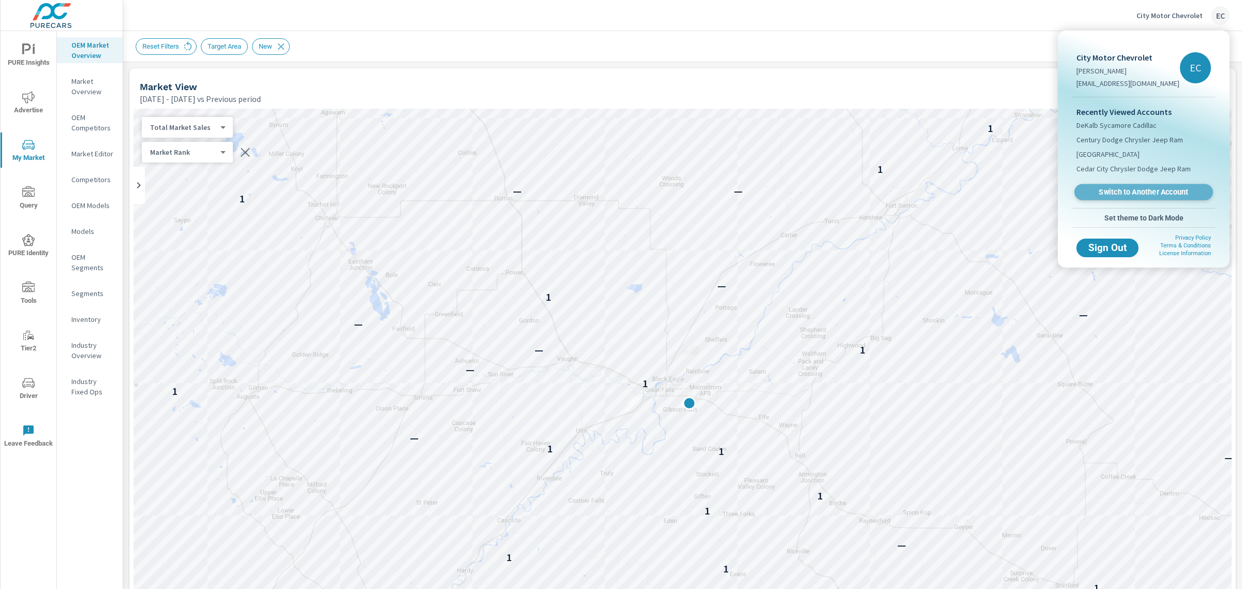
click at [1109, 194] on span "Switch to Another Account" at bounding box center [1143, 192] width 127 height 10
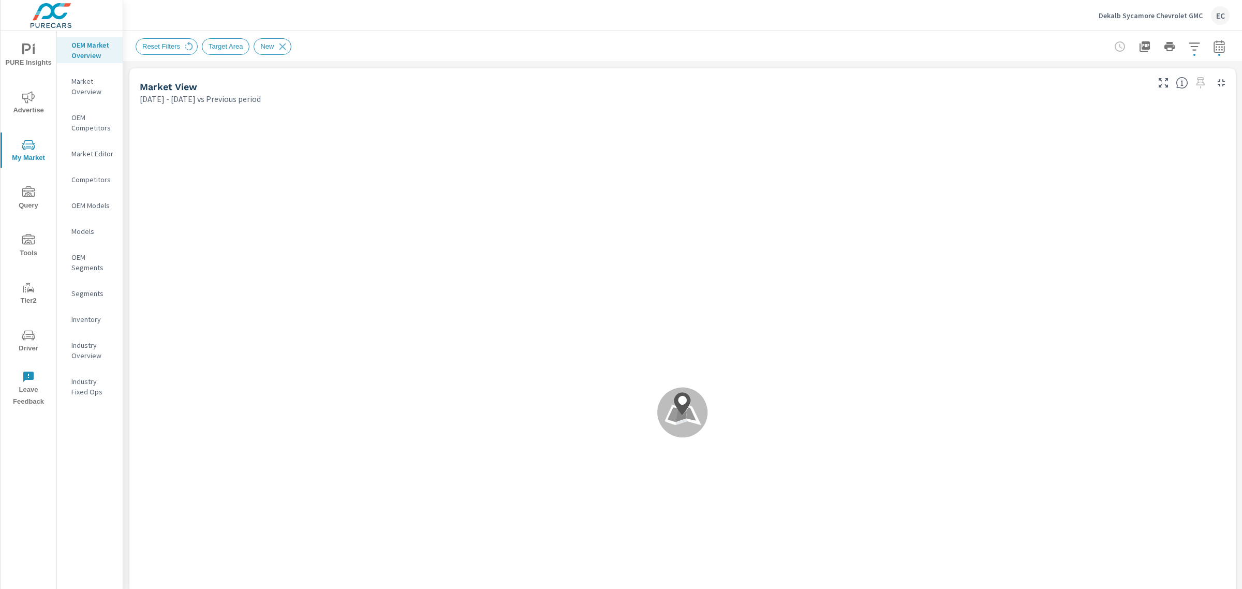
scroll to position [776, 0]
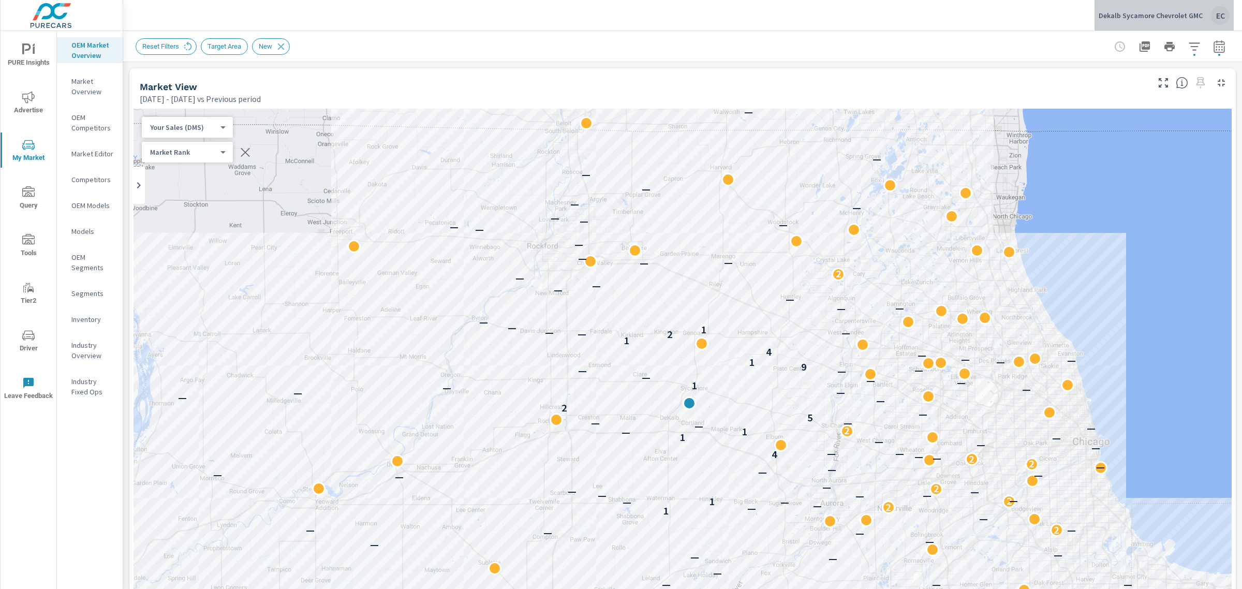
click at [1195, 16] on p "Dekalb Sycamore Chevrolet GMC" at bounding box center [1151, 15] width 104 height 9
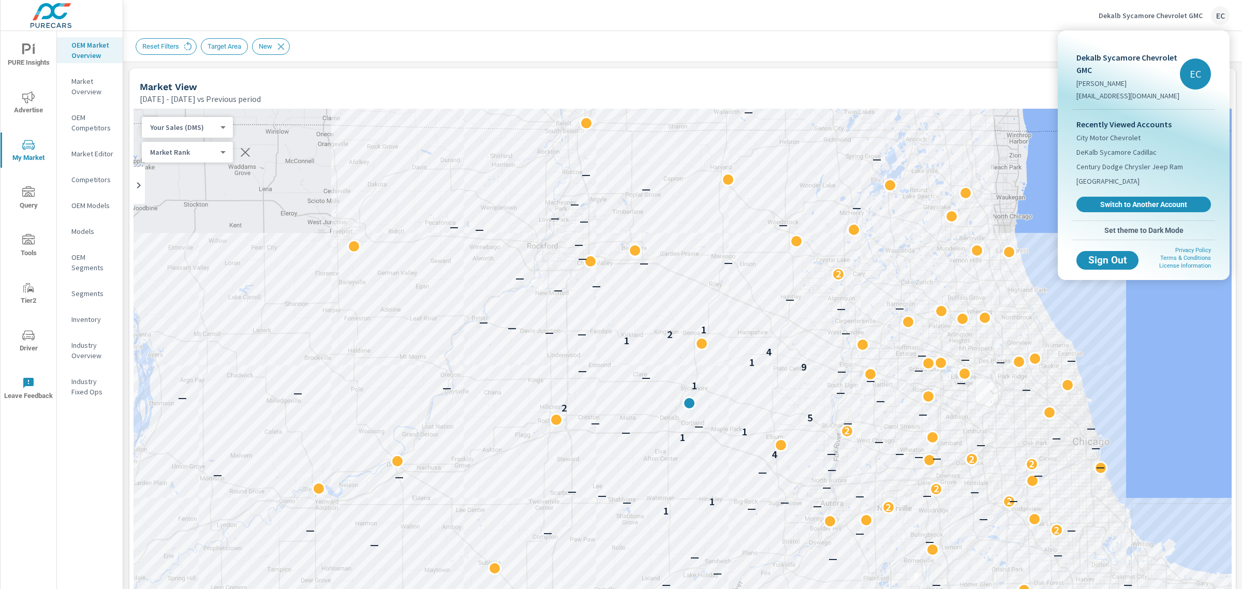
click at [893, 60] on div at bounding box center [621, 294] width 1242 height 589
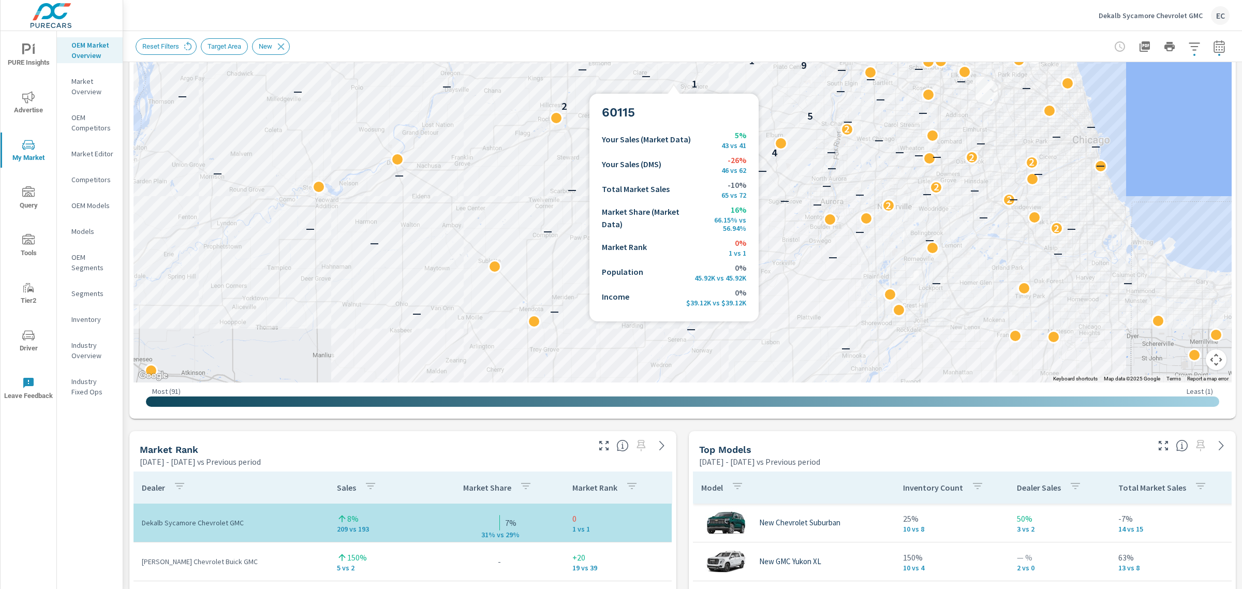
scroll to position [323, 0]
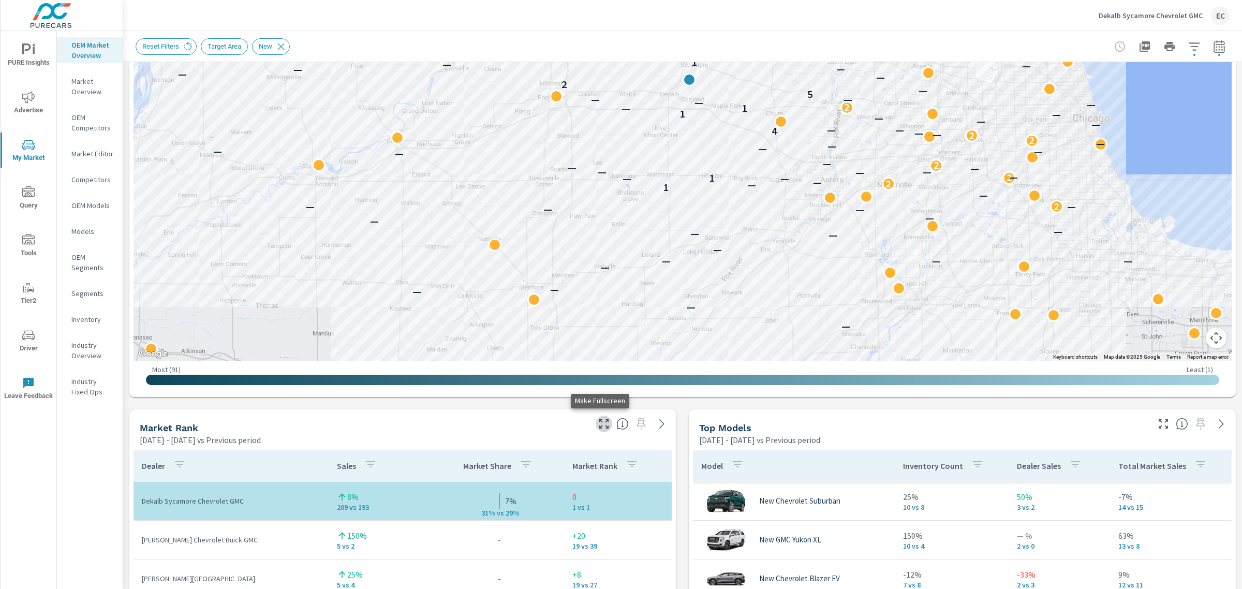
click at [599, 423] on icon "button" at bounding box center [604, 424] width 12 height 12
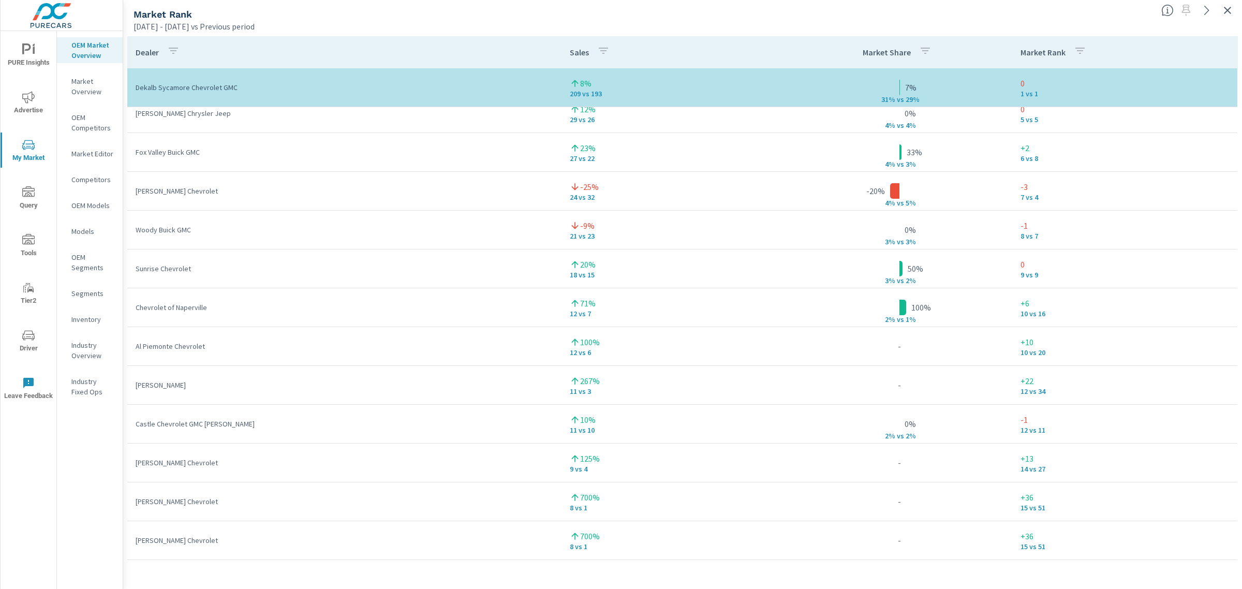
scroll to position [16, 0]
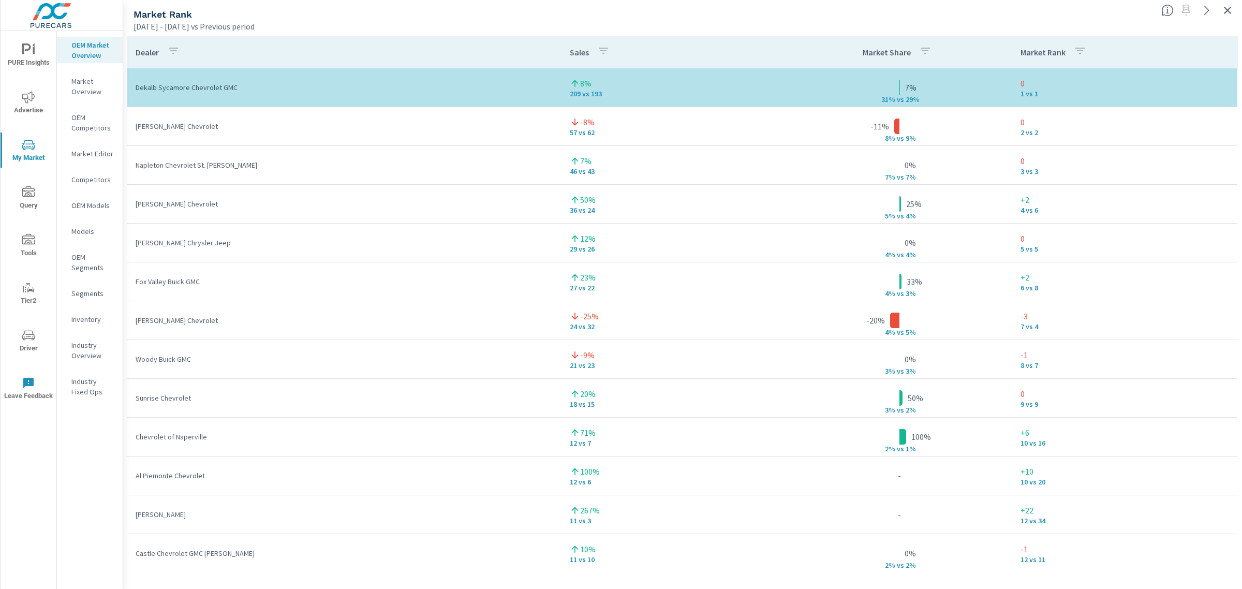
click at [1232, 4] on icon "button" at bounding box center [1227, 10] width 12 height 12
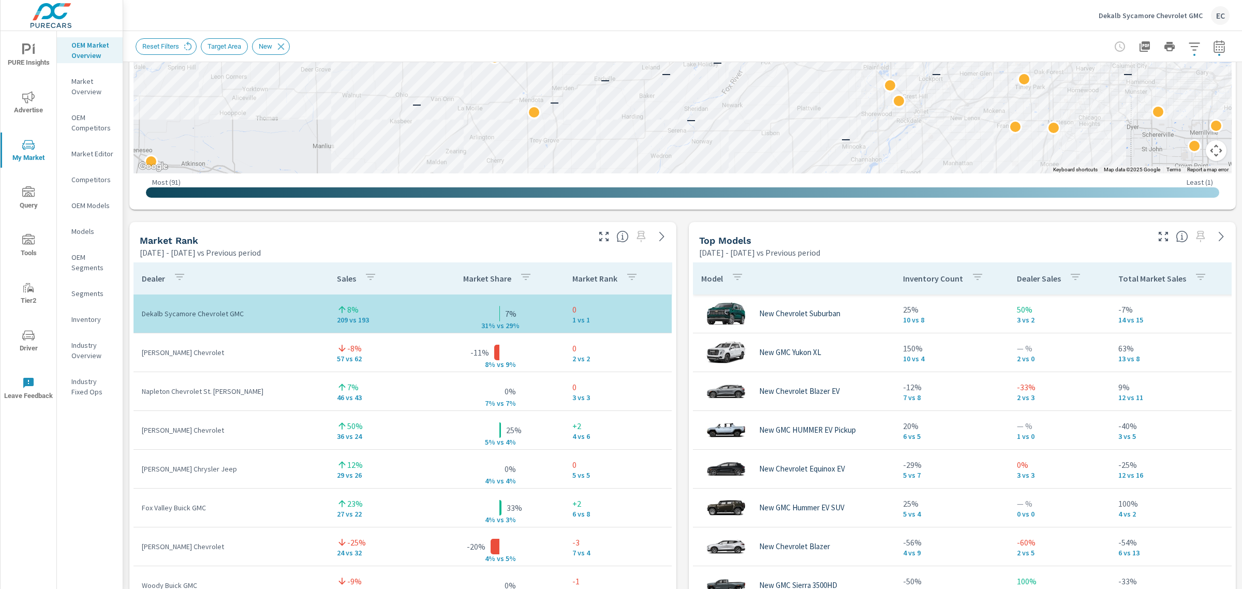
scroll to position [582, 0]
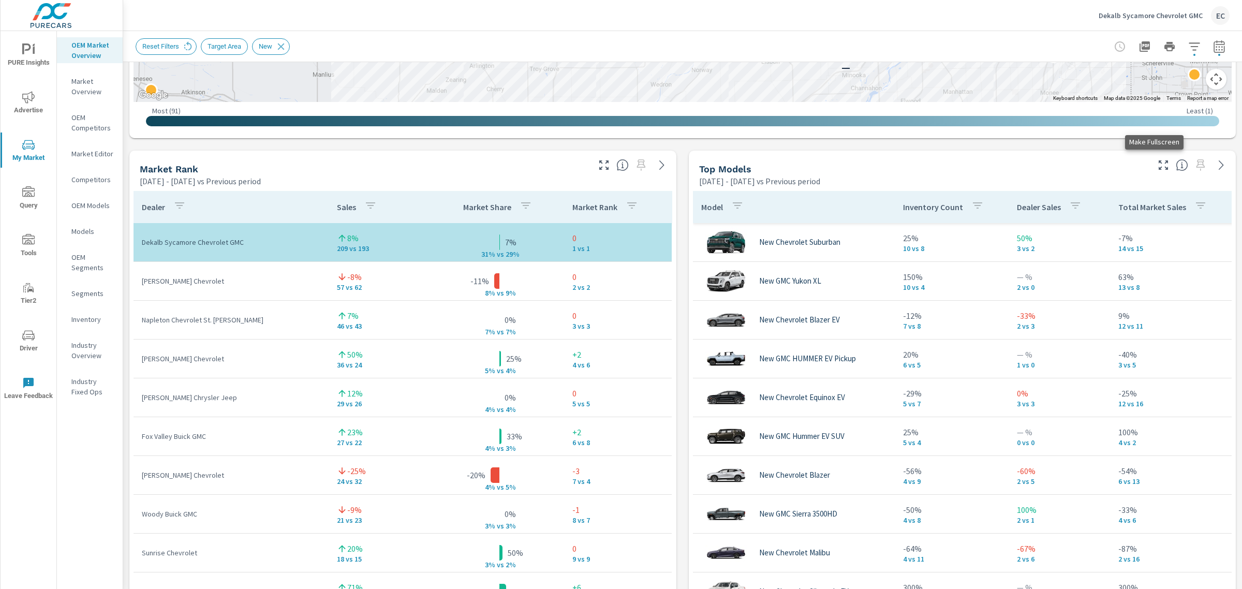
click at [1159, 169] on icon "button" at bounding box center [1163, 164] width 9 height 9
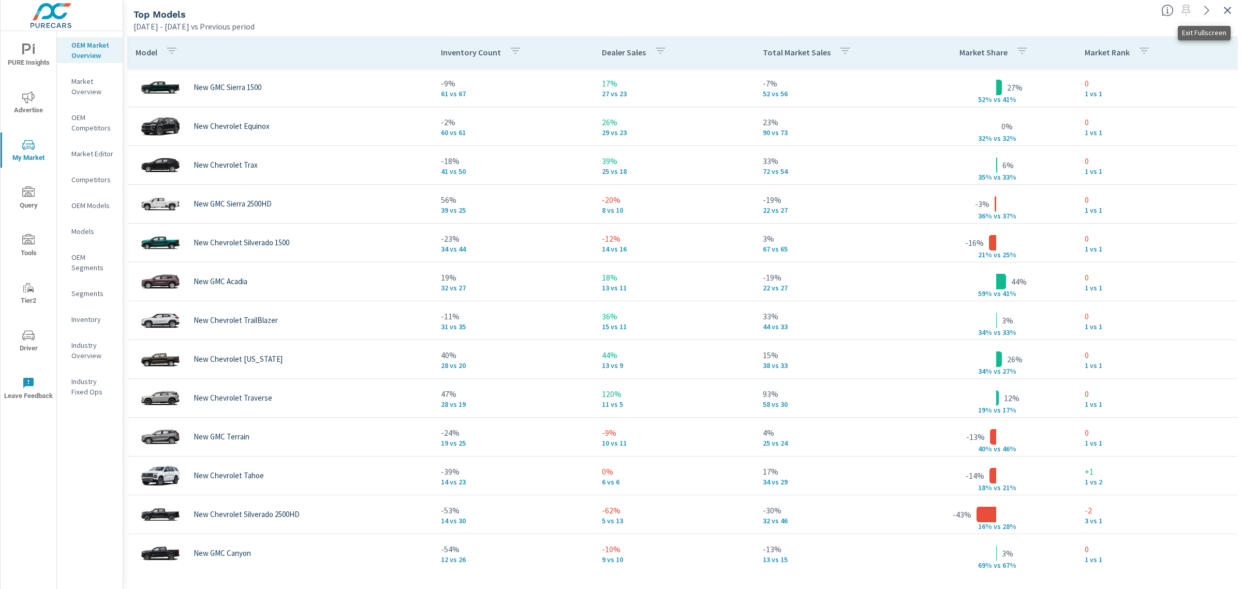
drag, startPoint x: 1223, startPoint y: 8, endPoint x: 1217, endPoint y: 9, distance: 6.4
click at [1223, 8] on icon "button" at bounding box center [1227, 10] width 12 height 12
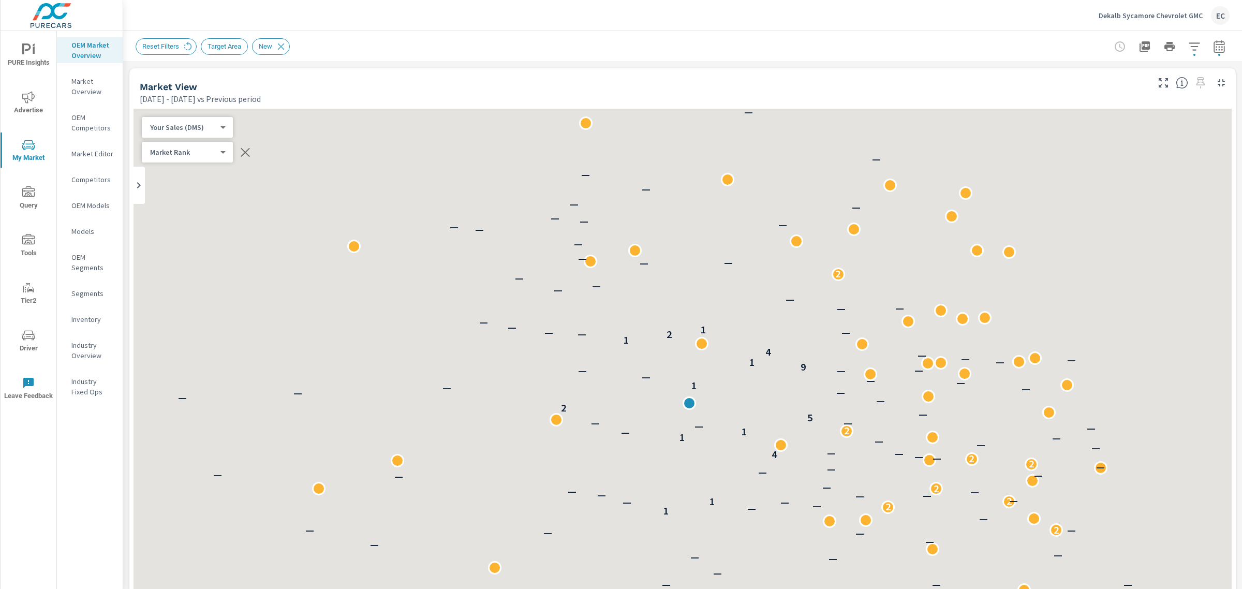
click at [1162, 19] on p "Dekalb Sycamore Chevrolet GMC" at bounding box center [1151, 15] width 104 height 9
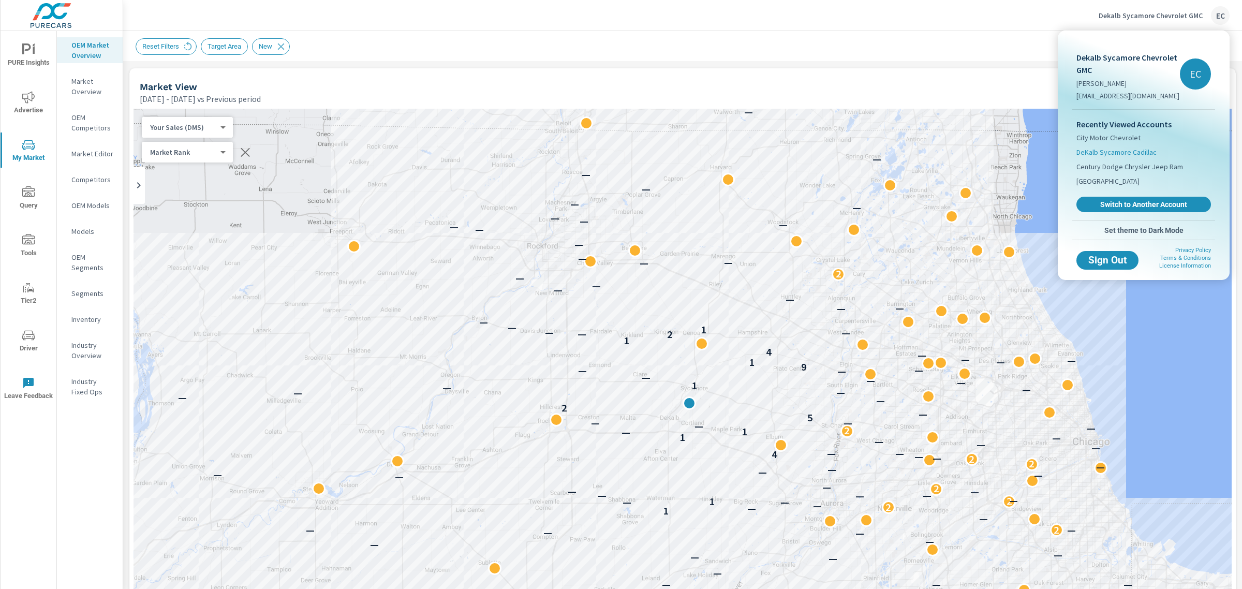
click at [1111, 155] on span "DeKalb Sycamore Cadillac" at bounding box center [1117, 152] width 80 height 10
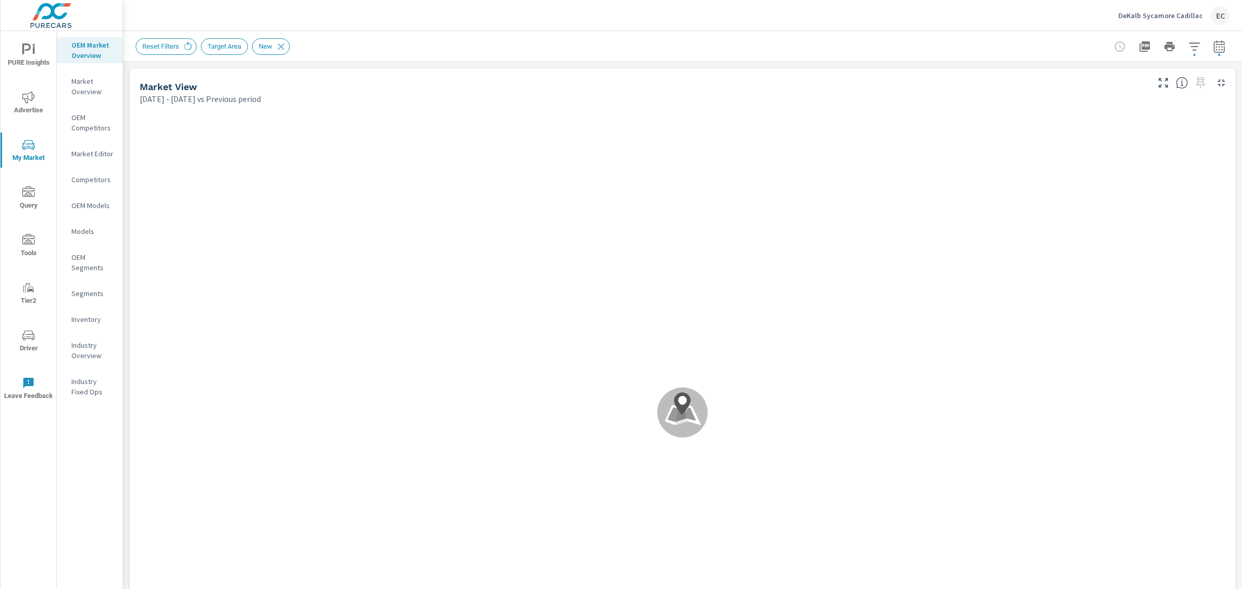
click at [505, 36] on div "Reset Filters Target Area New" at bounding box center [683, 46] width 1094 height 31
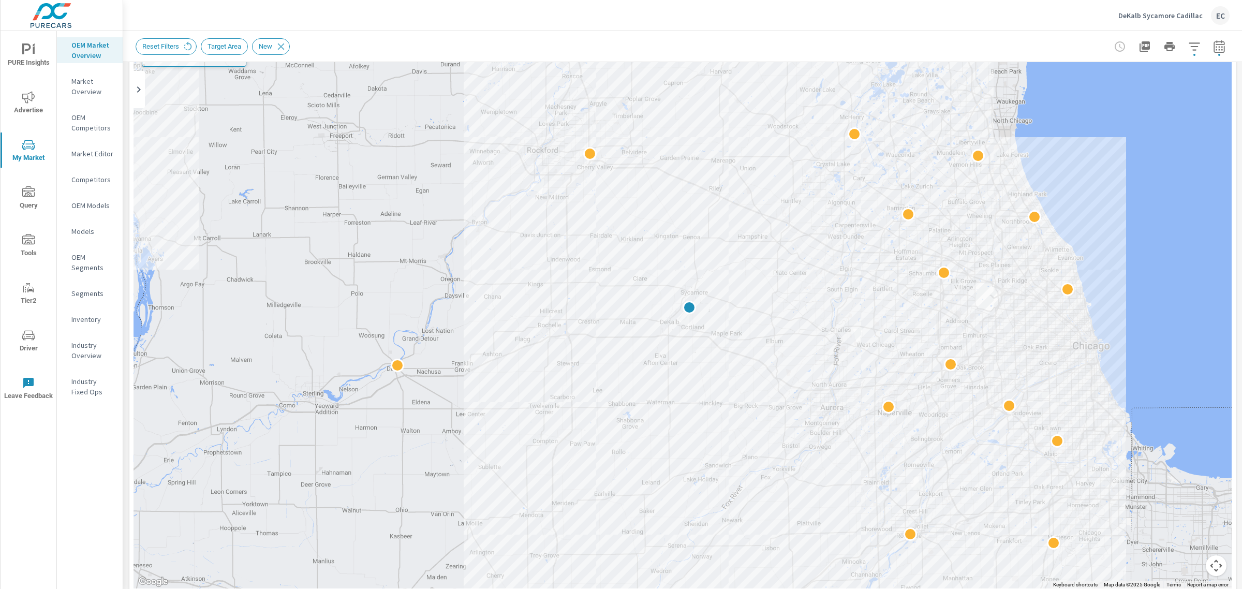
scroll to position [388, 0]
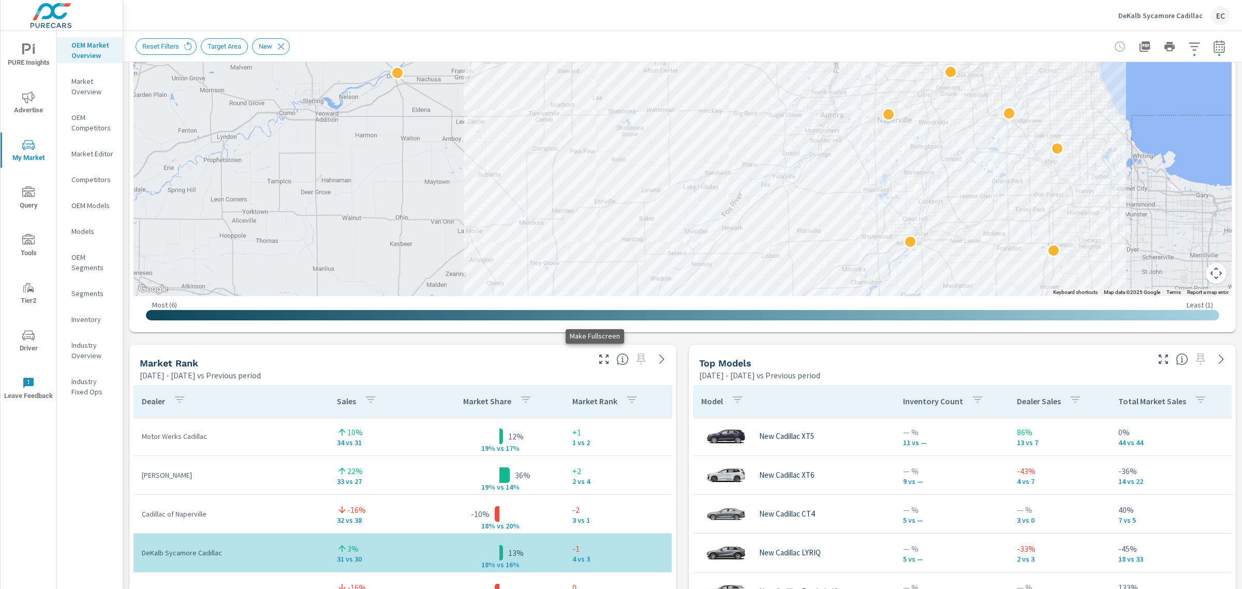
click at [603, 363] on icon "button" at bounding box center [603, 359] width 9 height 9
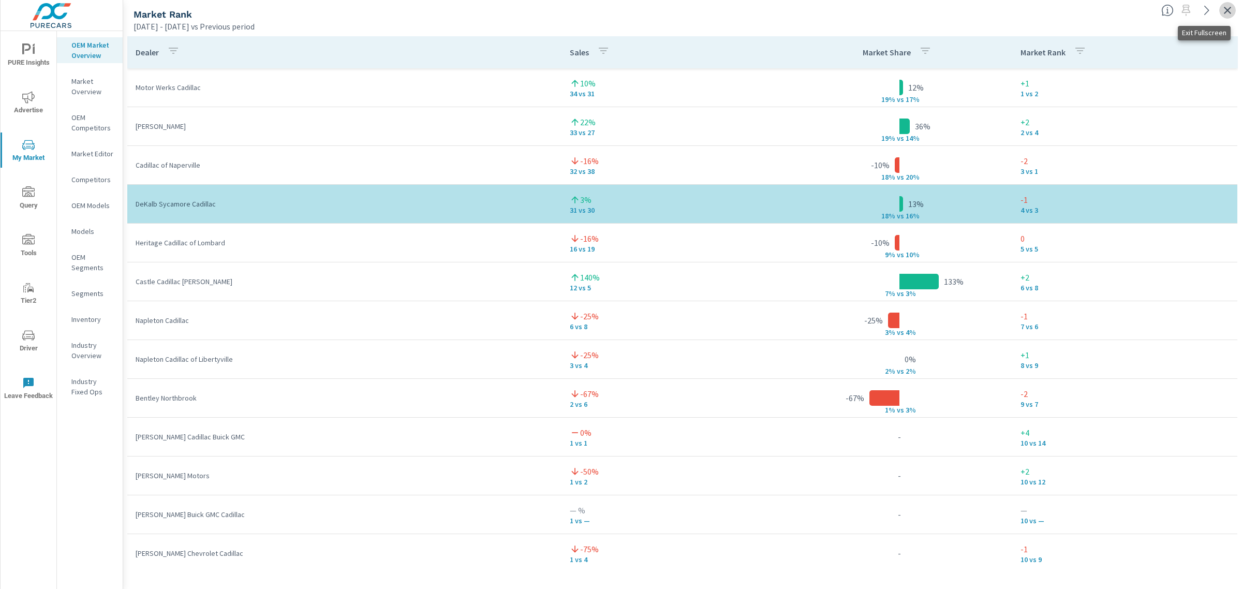
drag, startPoint x: 1233, startPoint y: 14, endPoint x: 1228, endPoint y: 20, distance: 7.7
click at [1233, 14] on icon "button" at bounding box center [1227, 10] width 12 height 12
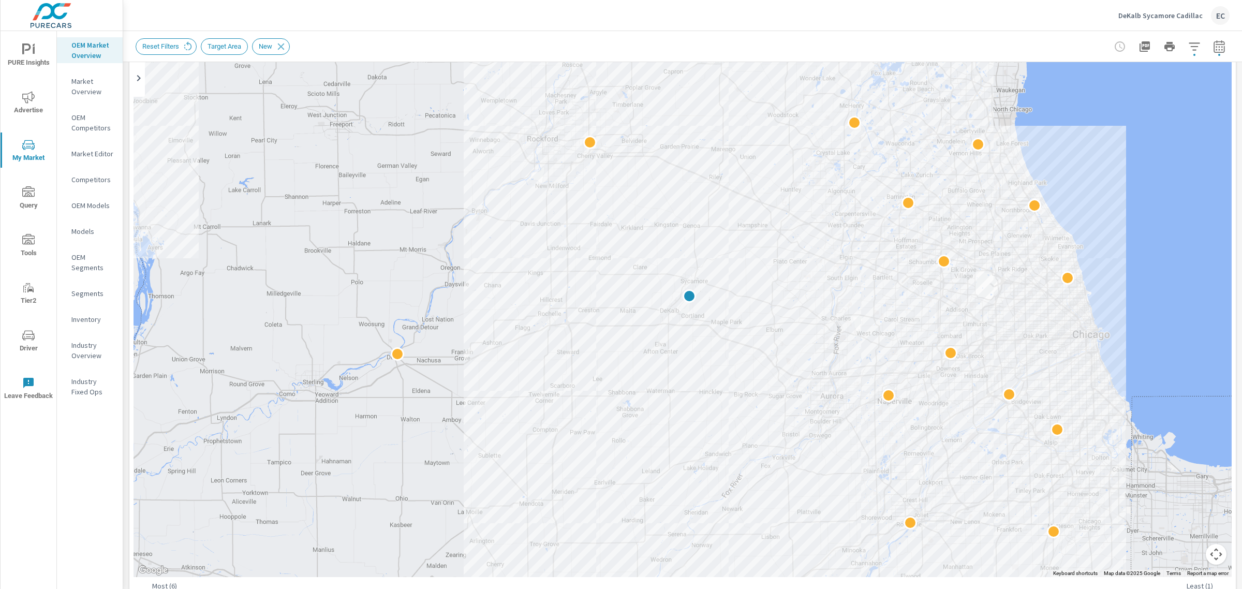
scroll to position [194, 0]
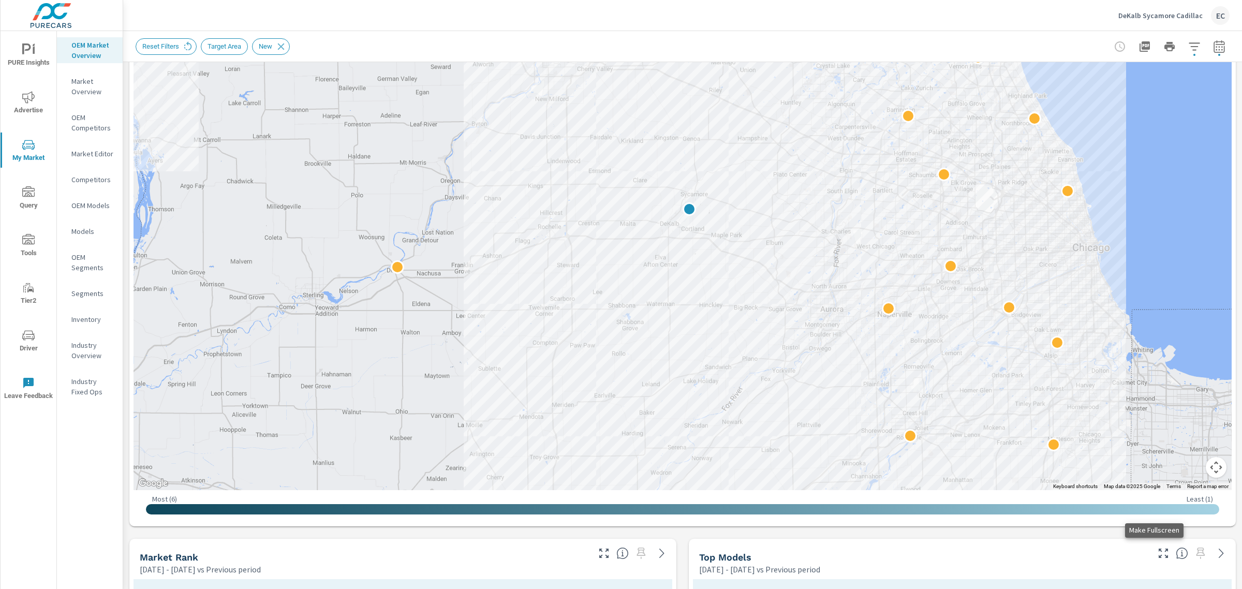
click at [1157, 548] on icon "button" at bounding box center [1163, 553] width 12 height 12
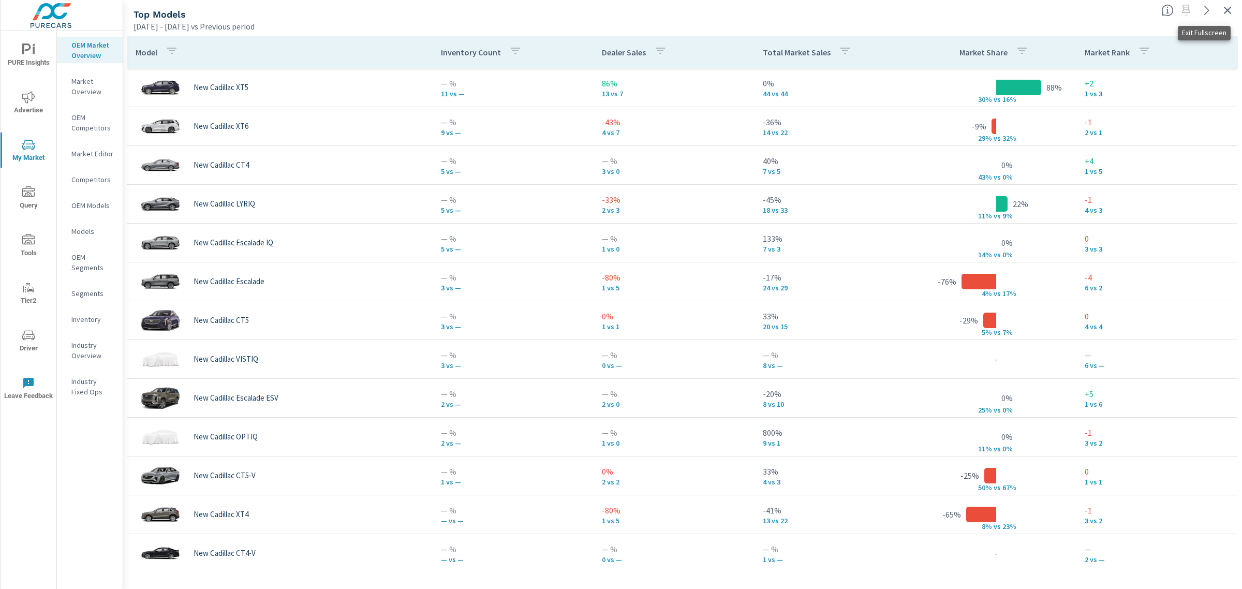
click at [1226, 13] on icon "button" at bounding box center [1227, 10] width 12 height 12
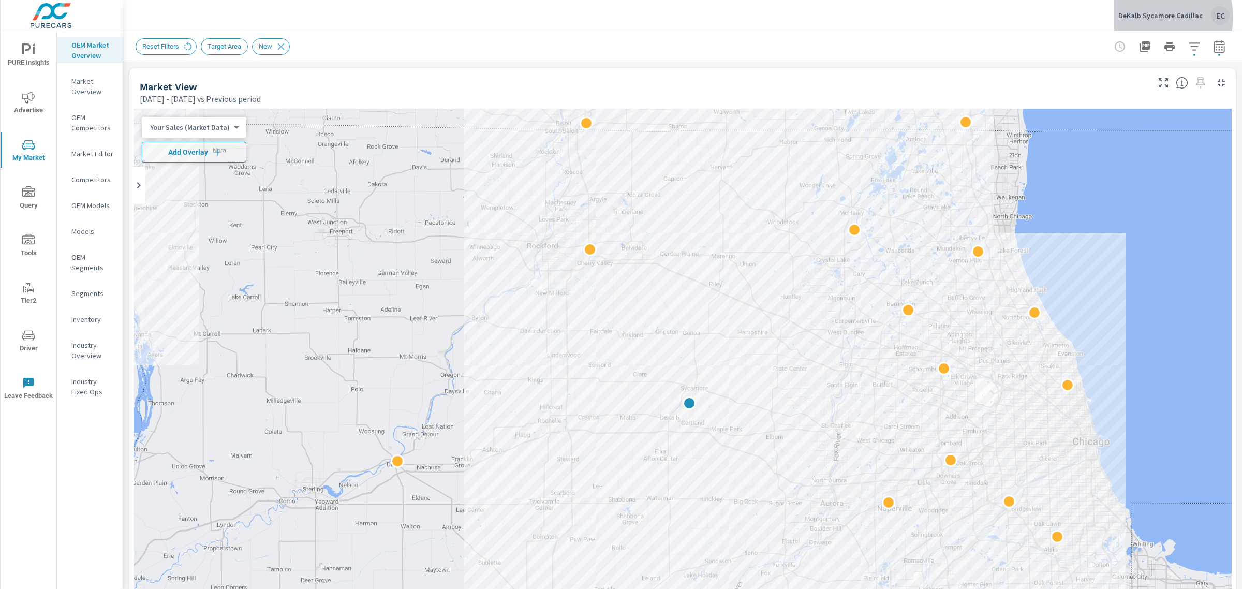
click at [1162, 17] on p "DeKalb Sycamore Cadillac" at bounding box center [1160, 15] width 84 height 9
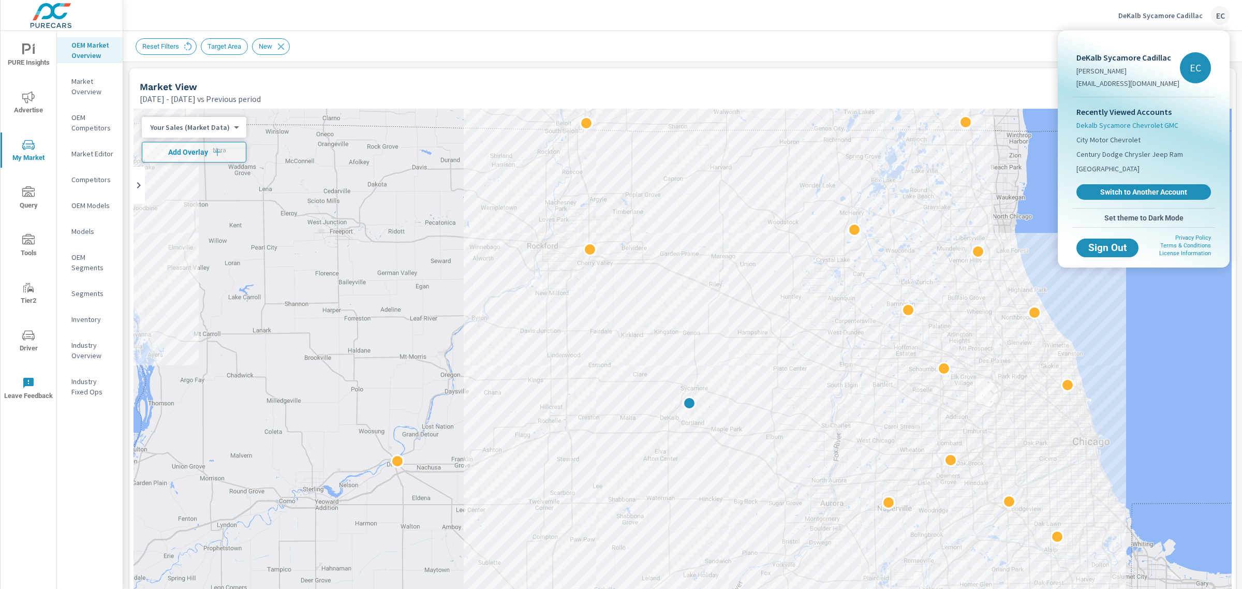
click at [1145, 125] on span "Dekalb Sycamore Chevrolet GMC" at bounding box center [1128, 125] width 102 height 10
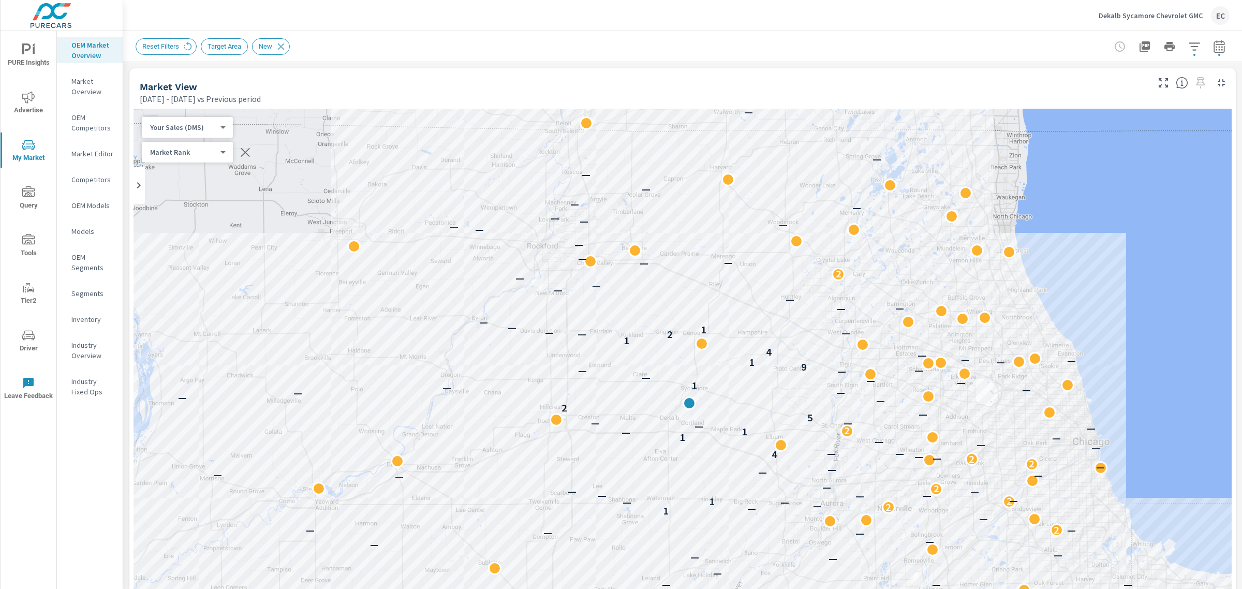
click at [1188, 38] on button "button" at bounding box center [1194, 46] width 21 height 21
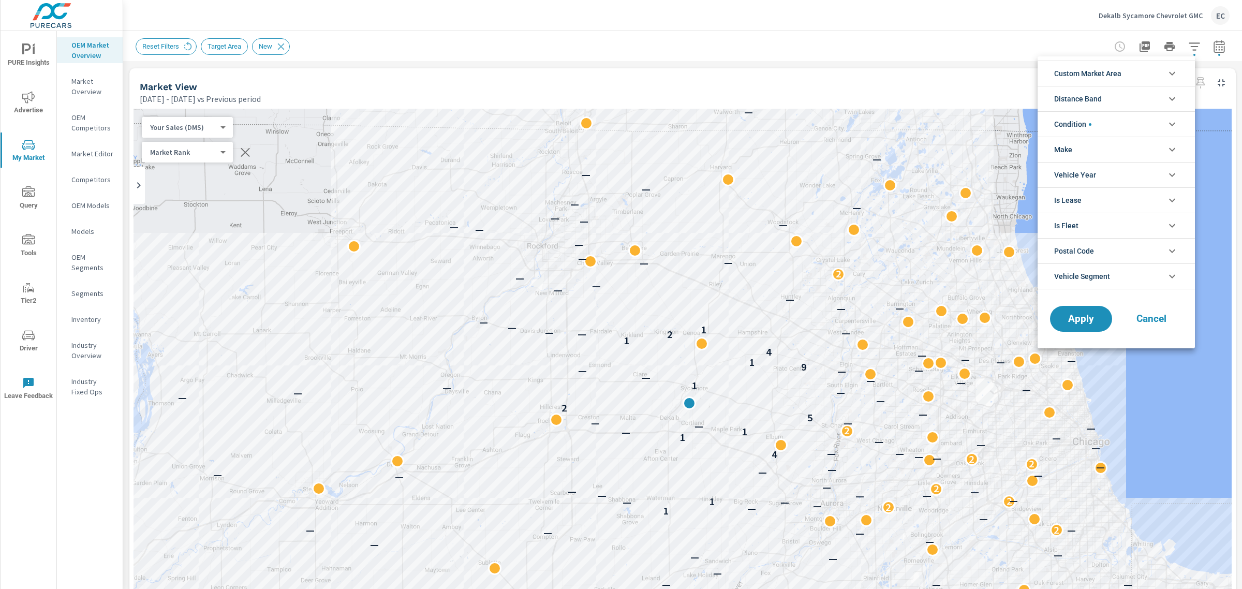
click at [1106, 122] on li "Condition" at bounding box center [1116, 123] width 157 height 25
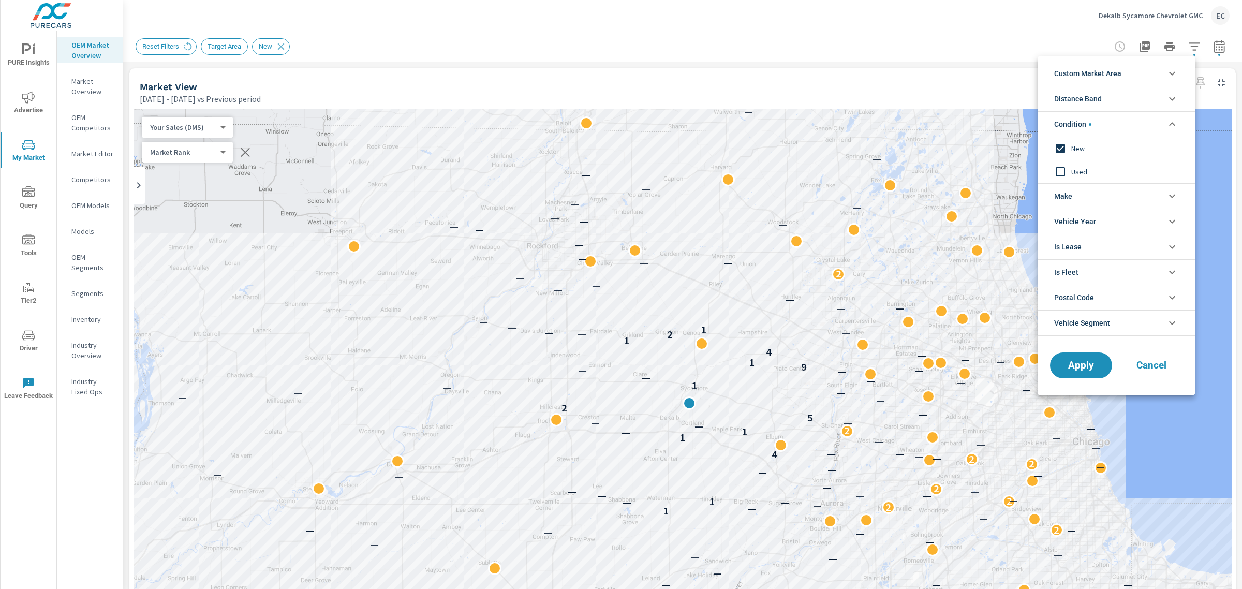
click at [1078, 172] on span "Used" at bounding box center [1127, 172] width 113 height 12
click at [1079, 146] on span "New" at bounding box center [1127, 148] width 113 height 12
click at [1067, 368] on span "Apply" at bounding box center [1081, 366] width 42 height 10
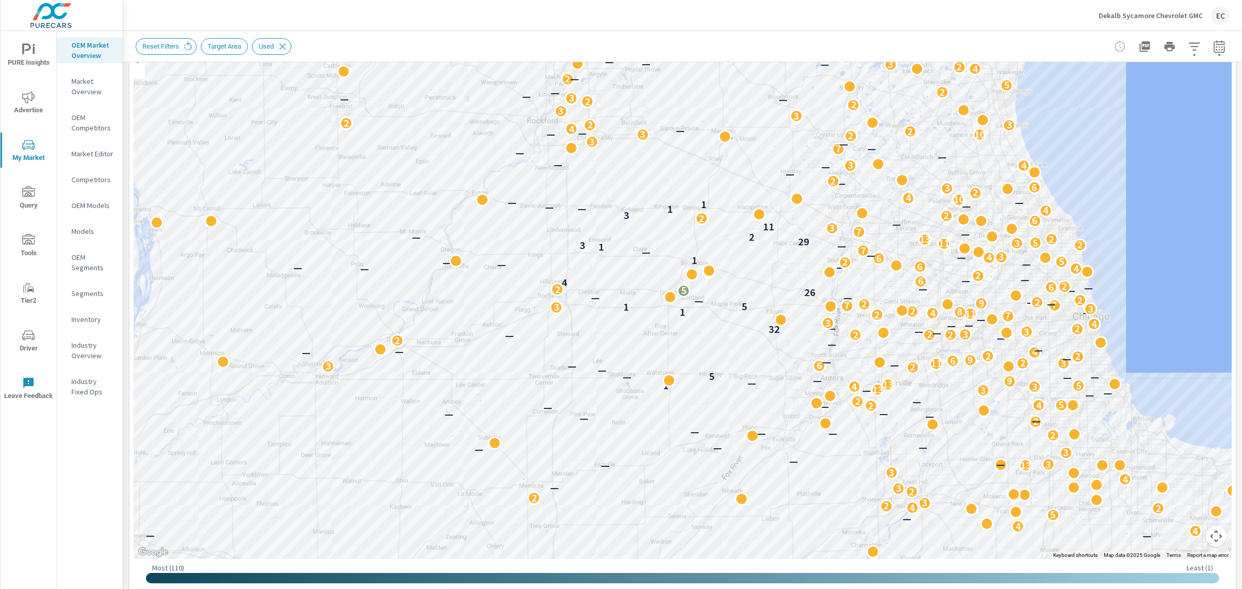
scroll to position [323, 0]
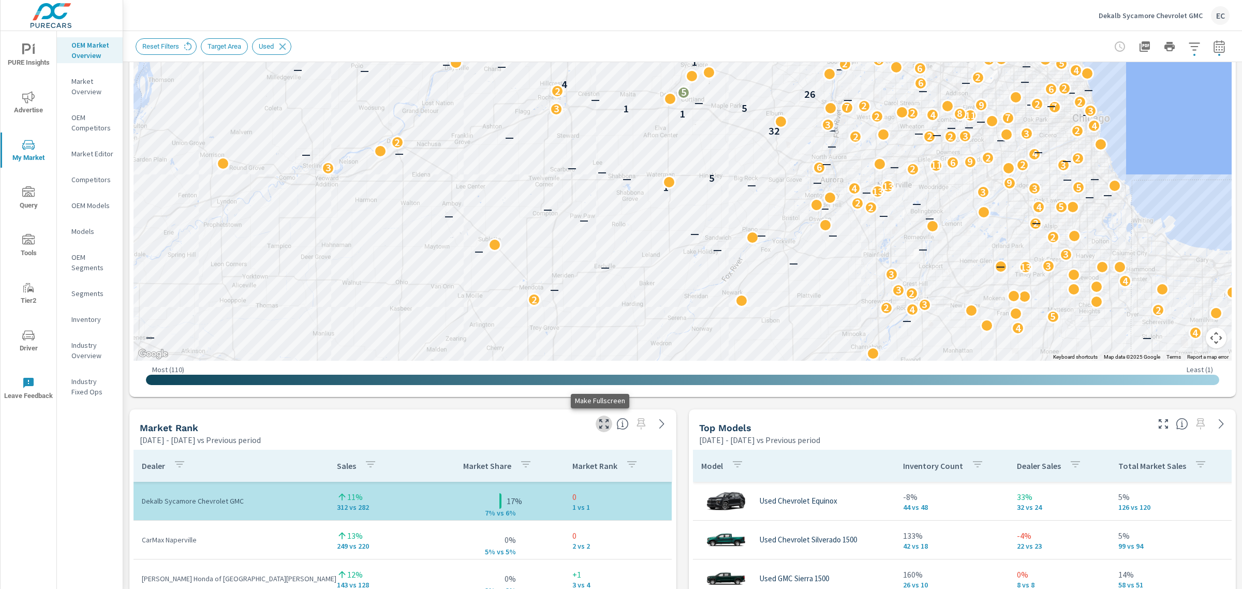
click at [598, 428] on icon "button" at bounding box center [604, 424] width 12 height 12
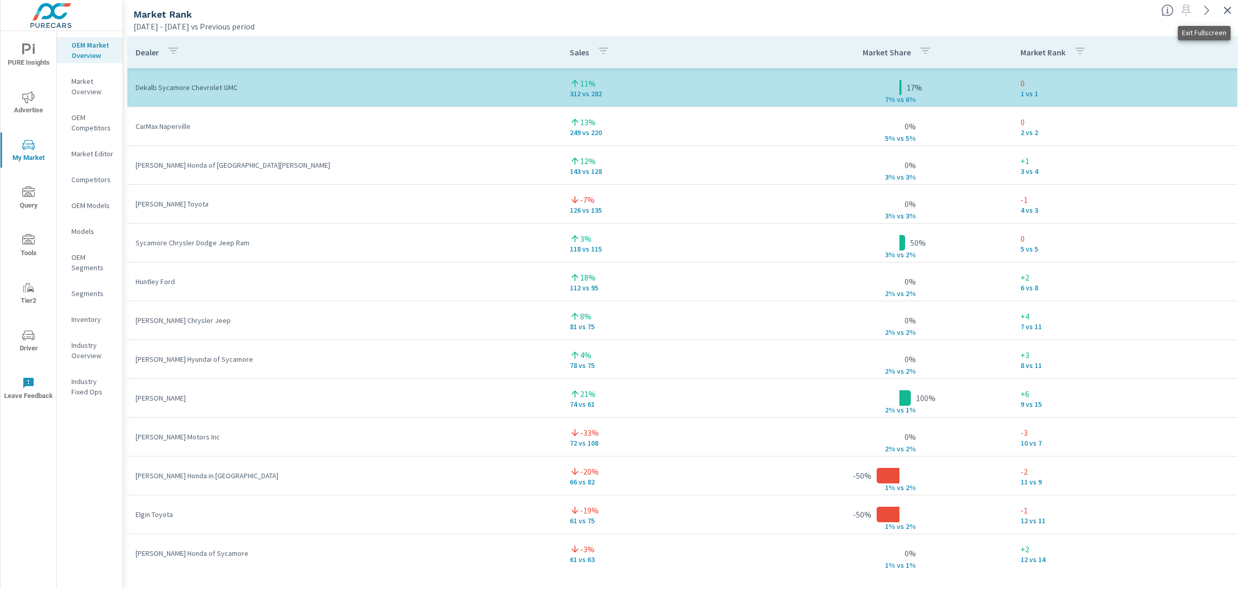
click at [1224, 8] on icon "button" at bounding box center [1227, 10] width 12 height 12
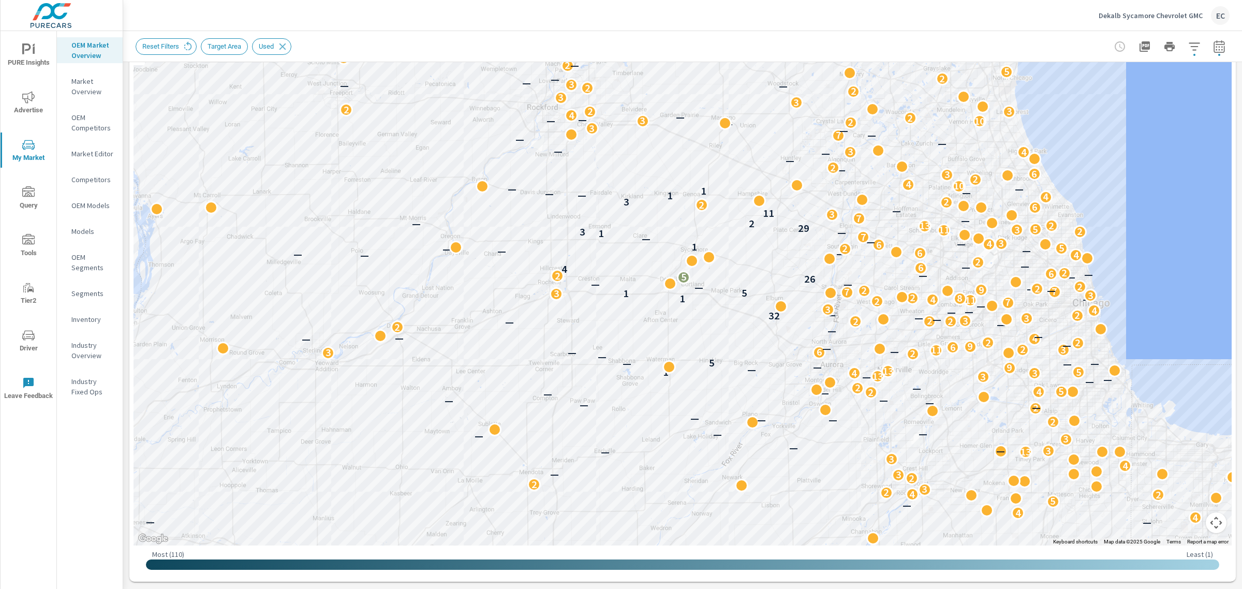
scroll to position [259, 0]
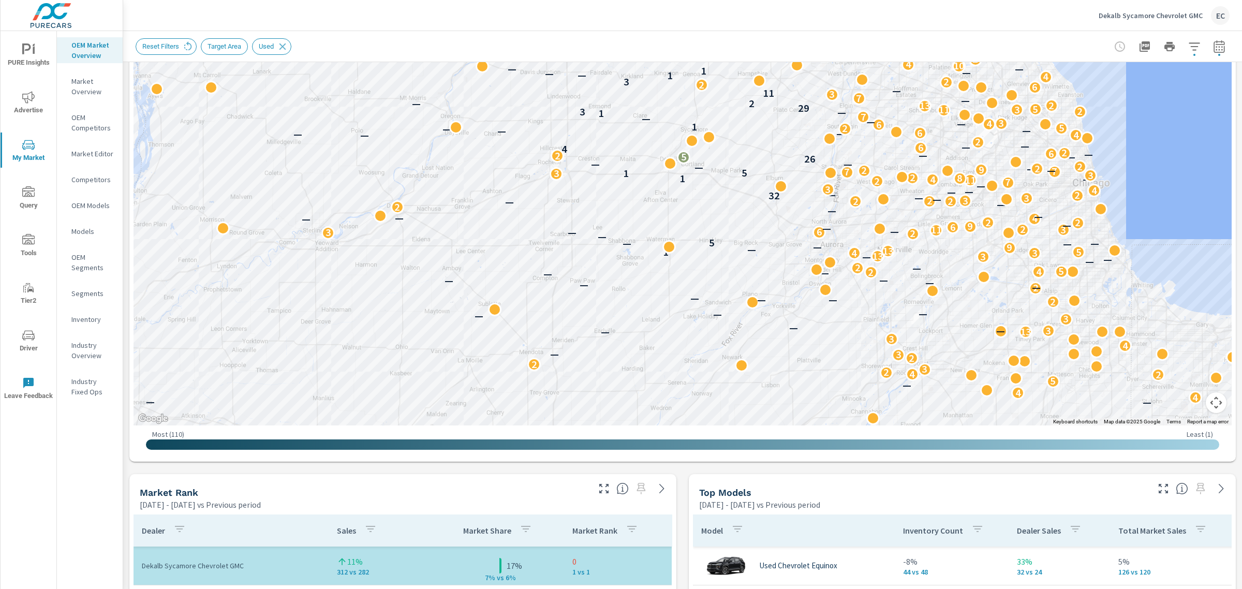
click at [1157, 490] on icon "button" at bounding box center [1163, 488] width 12 height 12
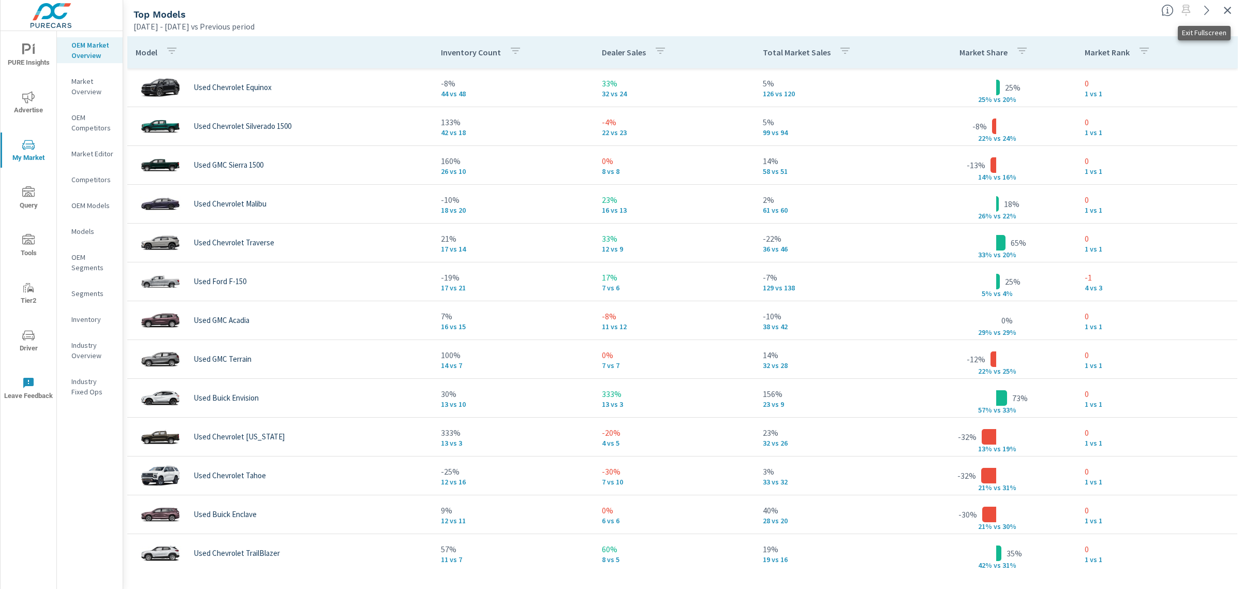
drag, startPoint x: 1232, startPoint y: 13, endPoint x: 1222, endPoint y: 14, distance: 10.0
click at [1232, 13] on icon "button" at bounding box center [1227, 10] width 12 height 12
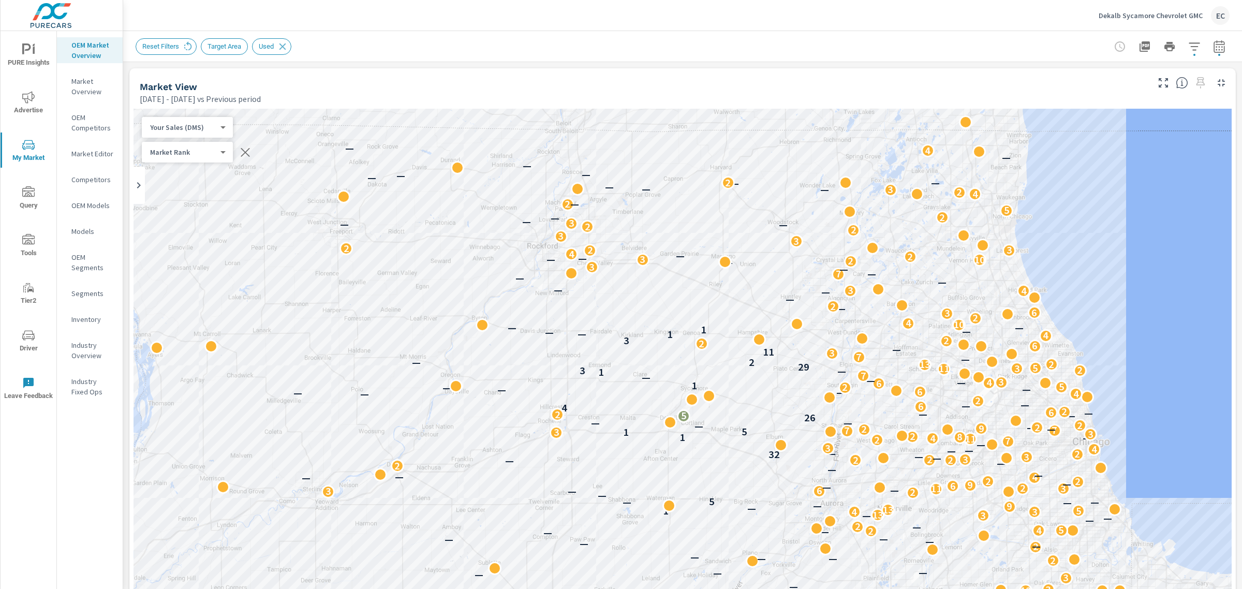
click at [1140, 13] on p "Dekalb Sycamore Chevrolet GMC" at bounding box center [1151, 15] width 104 height 9
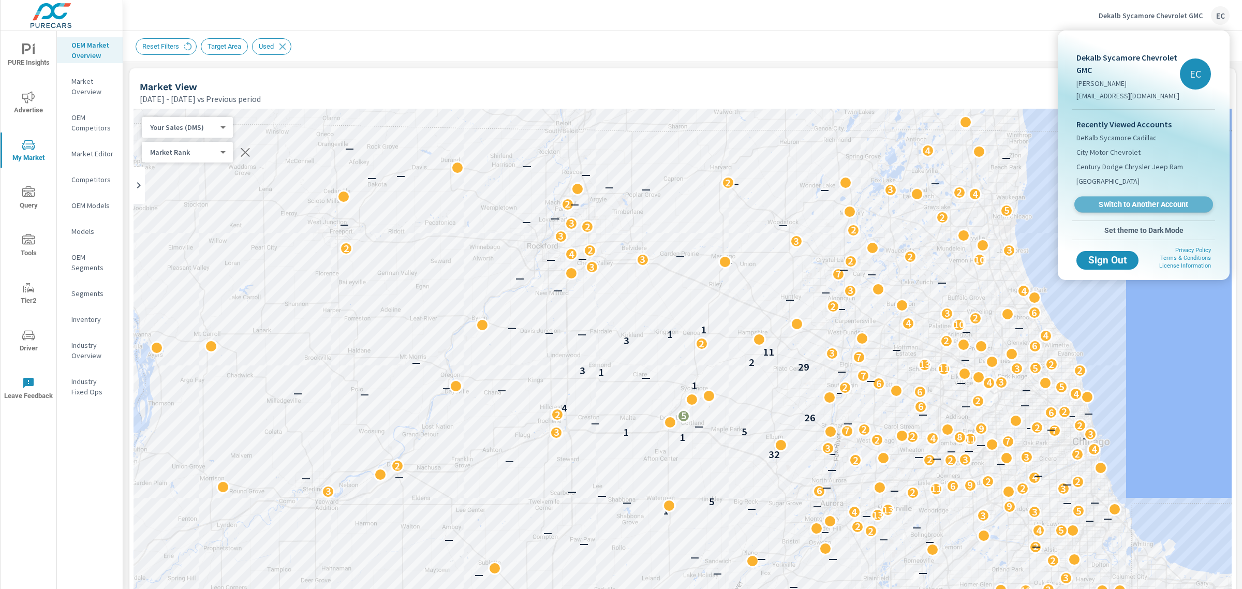
click at [1131, 200] on span "Switch to Another Account" at bounding box center [1143, 205] width 127 height 10
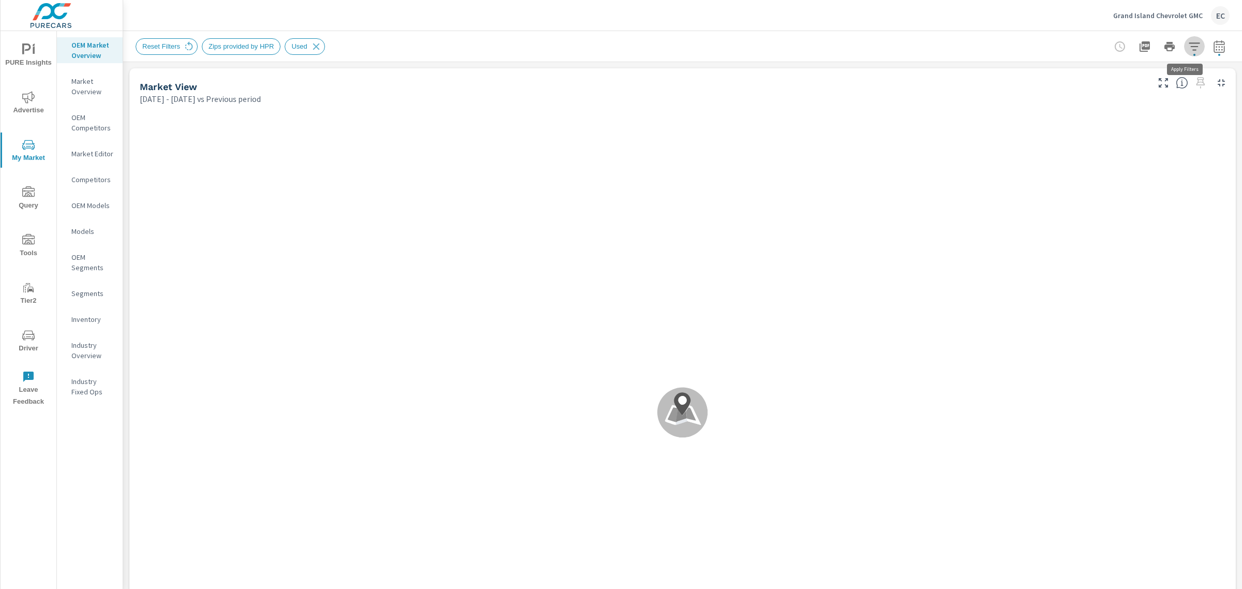
click at [1189, 41] on icon "button" at bounding box center [1194, 46] width 12 height 12
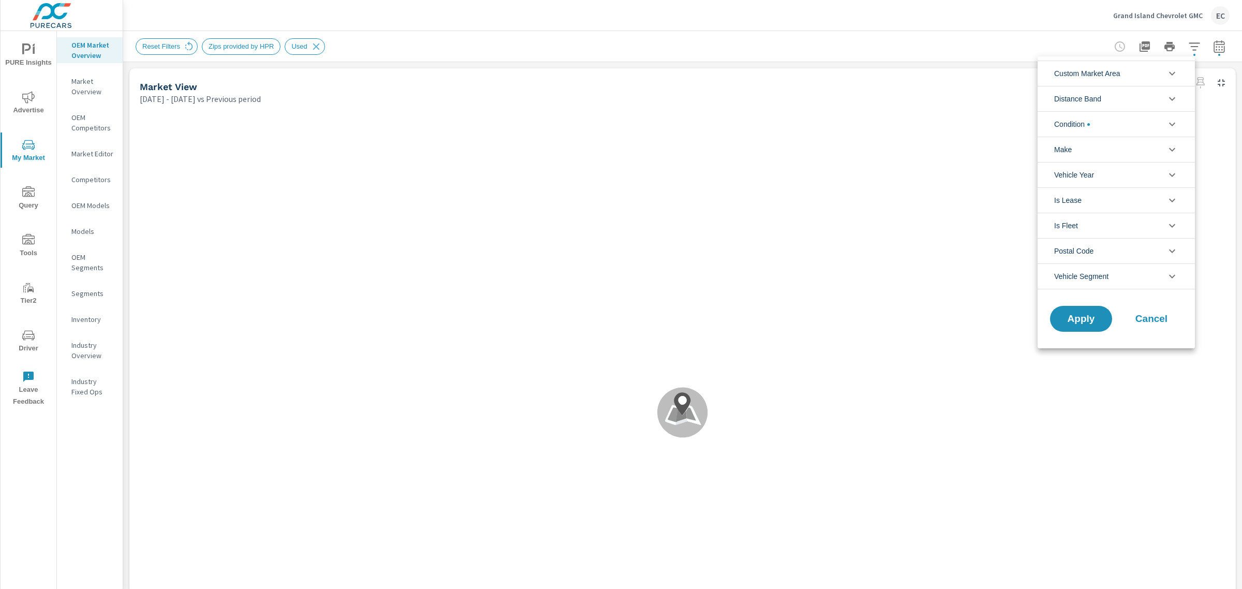
scroll to position [23, 0]
click at [1099, 127] on li "Condition" at bounding box center [1116, 123] width 157 height 25
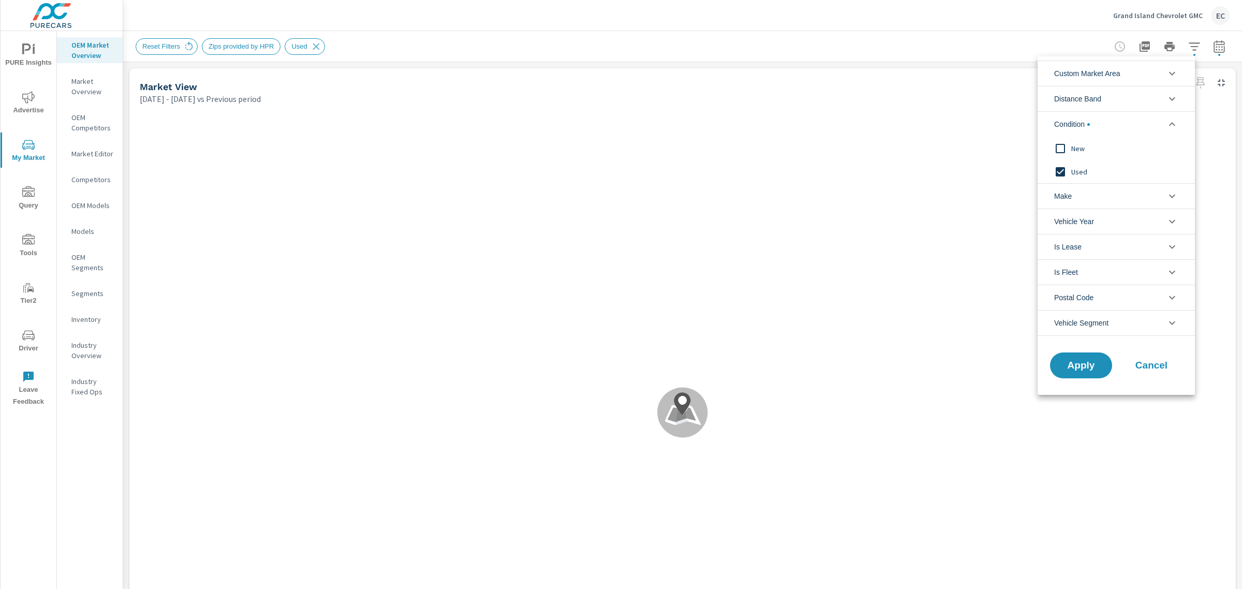
scroll to position [0, 0]
click at [1085, 153] on span "New" at bounding box center [1127, 148] width 113 height 12
click at [1075, 172] on span "Used" at bounding box center [1127, 172] width 113 height 12
click at [1072, 371] on span "Apply" at bounding box center [1081, 366] width 42 height 10
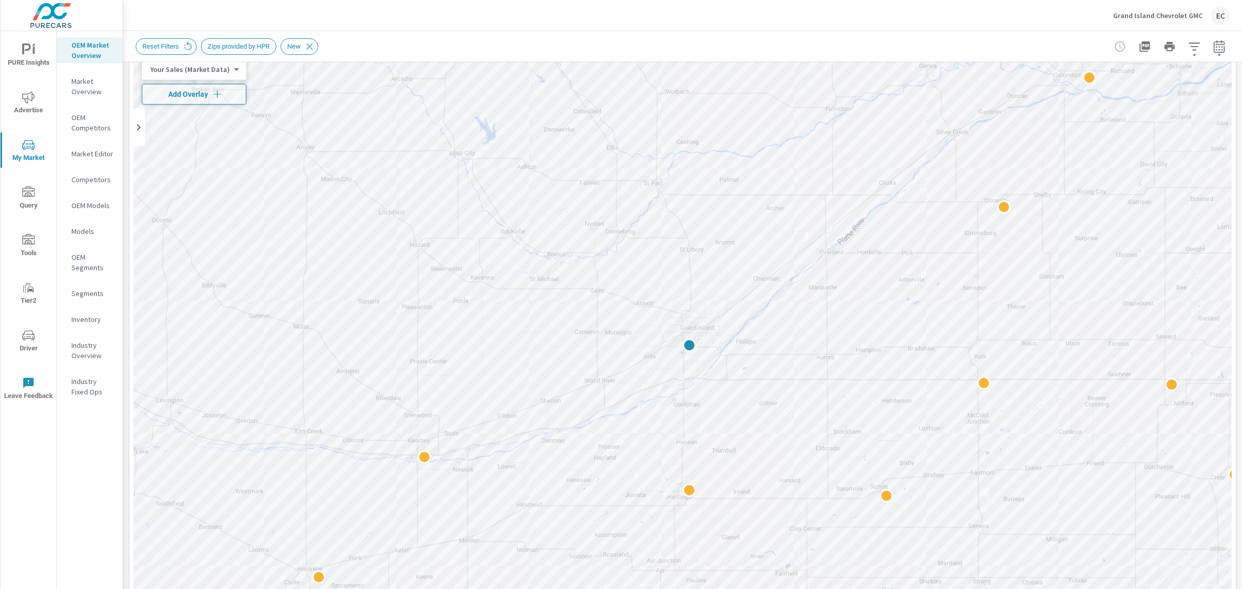
scroll to position [388, 0]
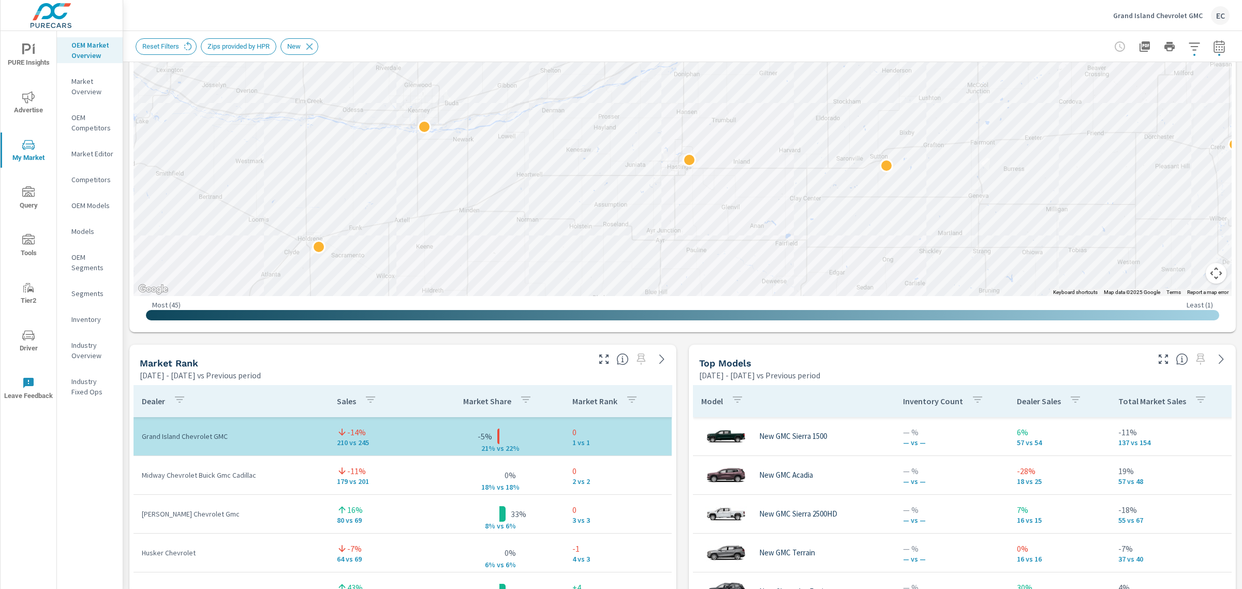
click at [598, 365] on button "button" at bounding box center [604, 359] width 17 height 17
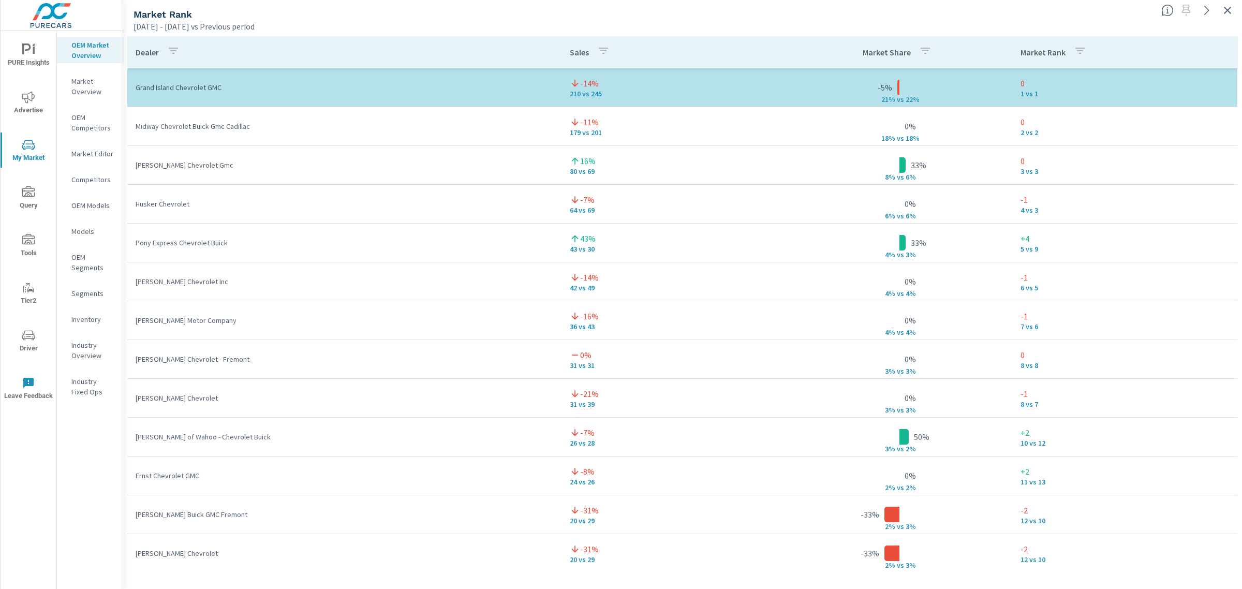
click at [1220, 8] on div at bounding box center [1199, 7] width 85 height 23
click at [1220, 8] on button "button" at bounding box center [1227, 10] width 17 height 17
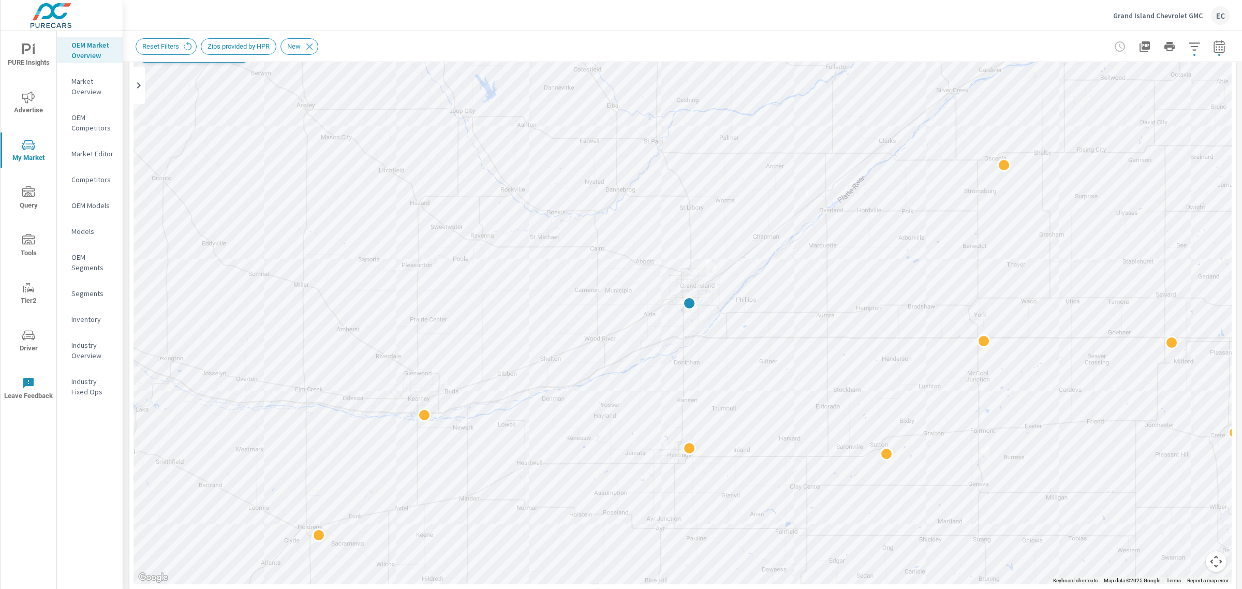
scroll to position [323, 0]
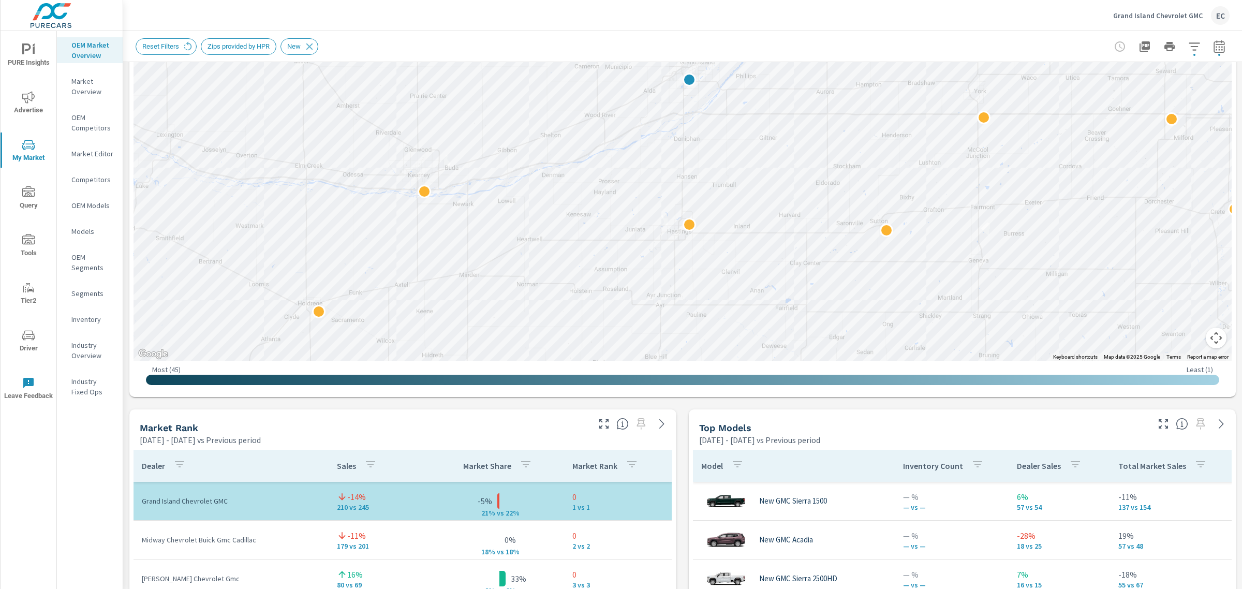
click at [1157, 430] on icon "button" at bounding box center [1163, 424] width 12 height 12
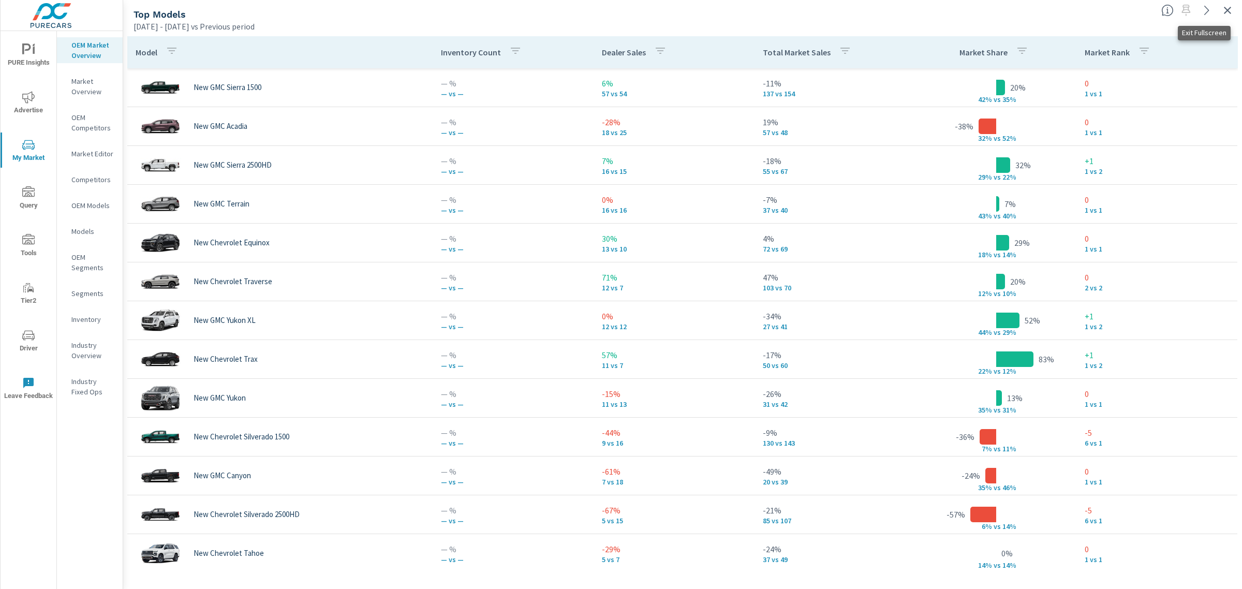
click at [1231, 14] on icon "button" at bounding box center [1227, 10] width 12 height 12
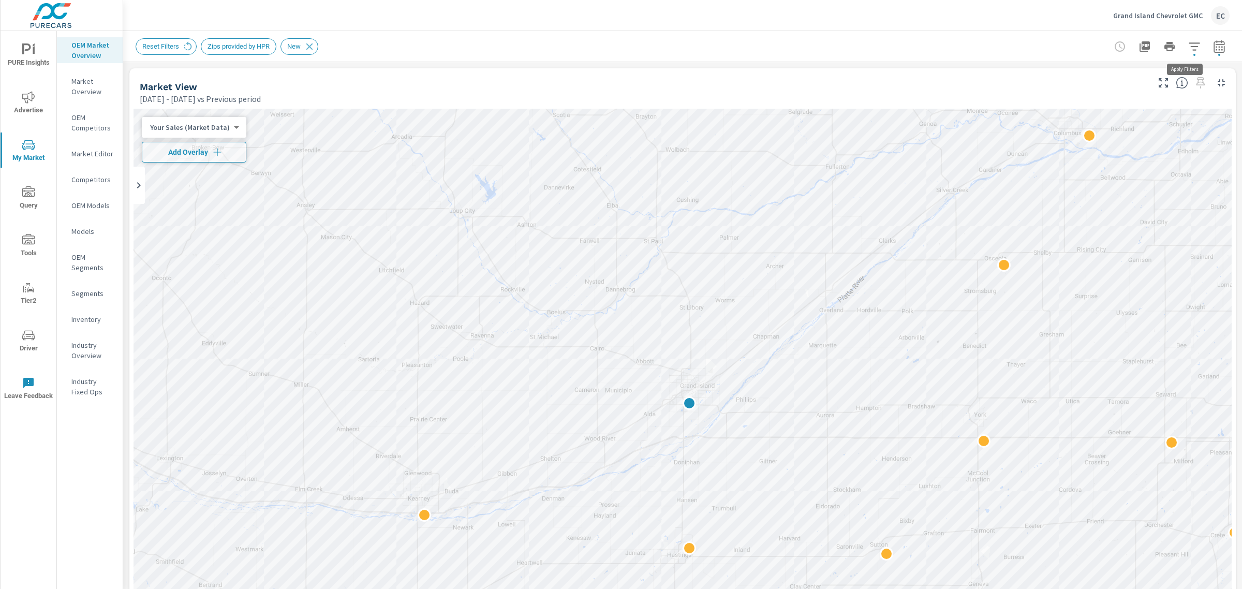
click at [1189, 47] on icon "button" at bounding box center [1194, 46] width 12 height 12
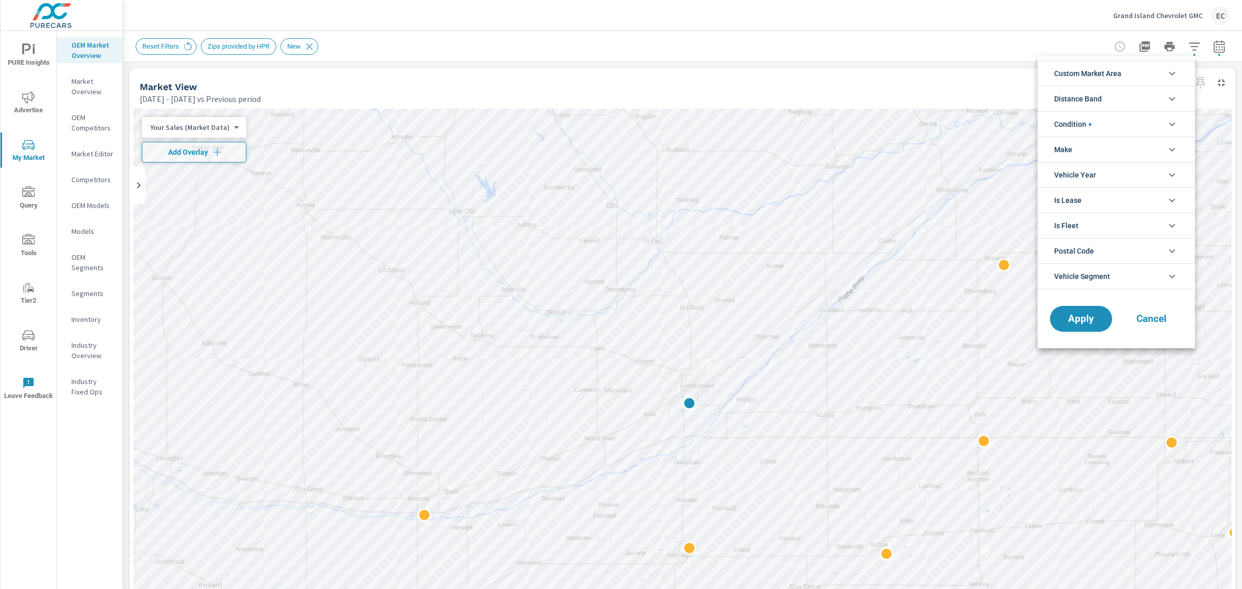
click at [1095, 125] on li "Condition" at bounding box center [1116, 123] width 157 height 25
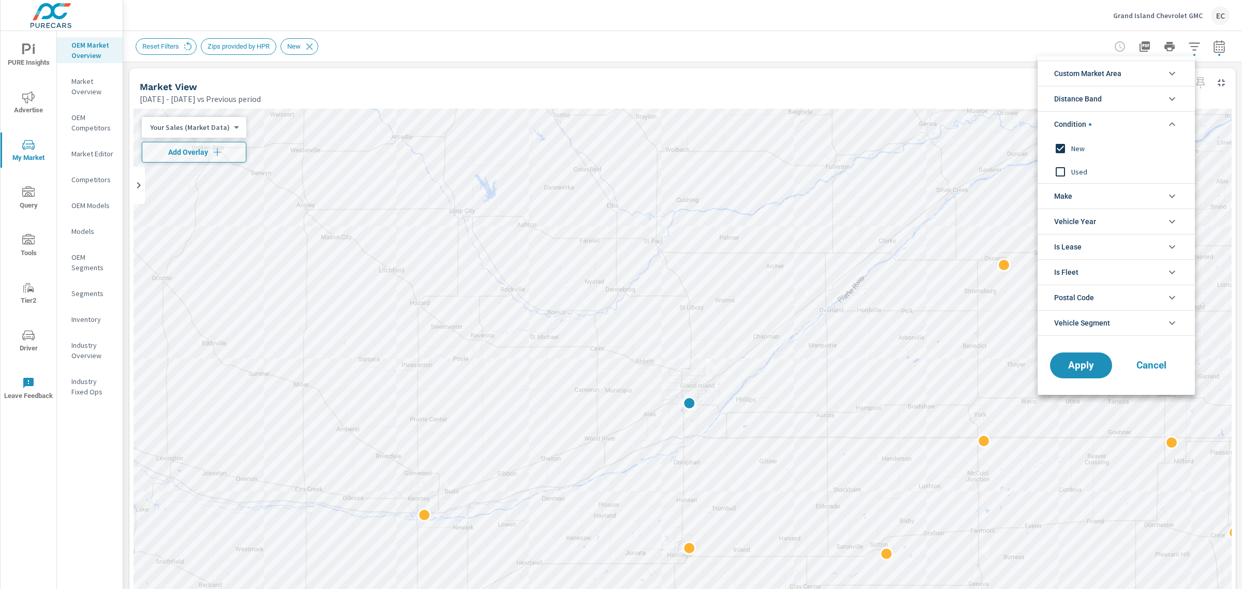
click at [1075, 166] on span "Used" at bounding box center [1127, 172] width 113 height 12
click at [1075, 151] on span "New" at bounding box center [1127, 148] width 113 height 12
click at [1077, 368] on span "Apply" at bounding box center [1081, 366] width 42 height 10
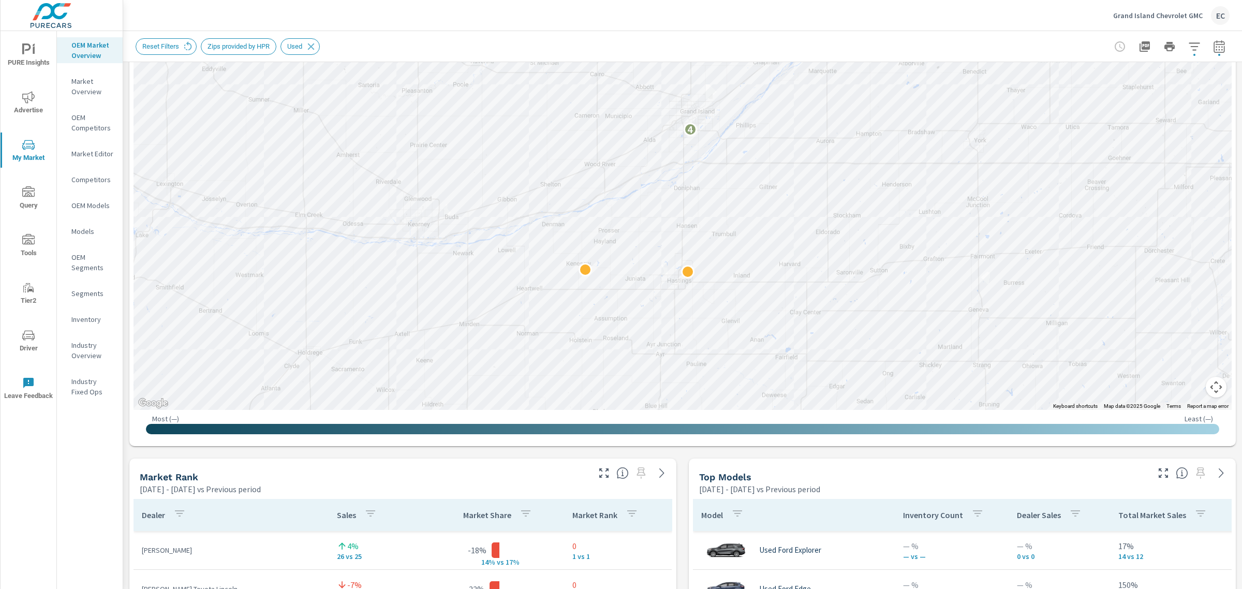
scroll to position [388, 0]
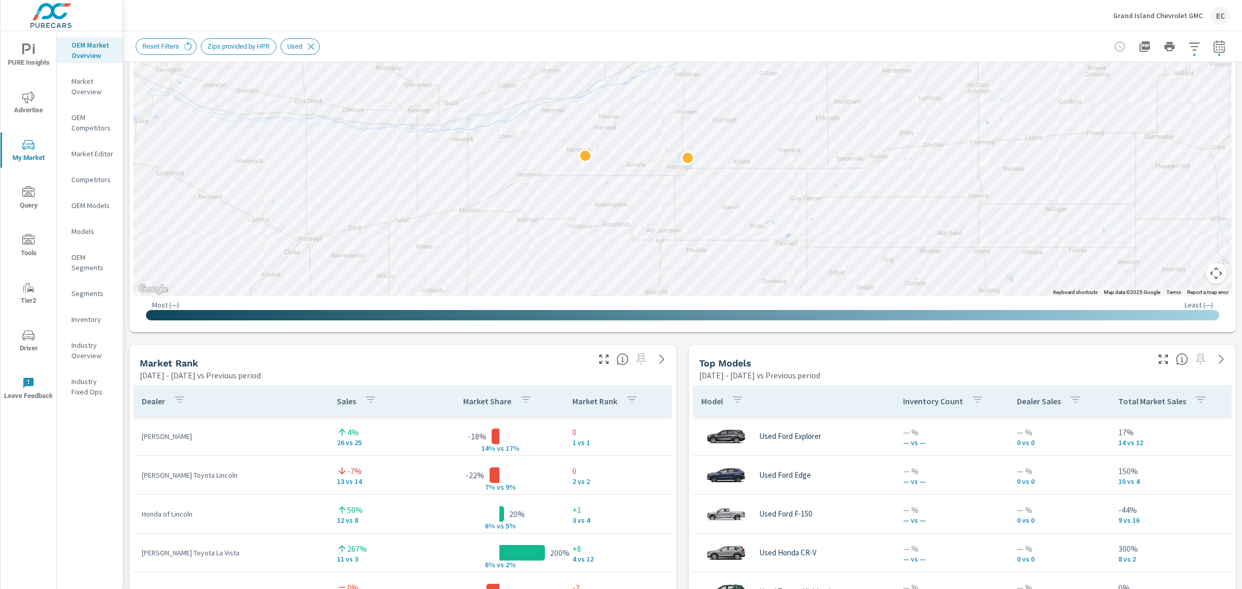
click at [599, 350] on div at bounding box center [634, 356] width 85 height 23
click at [604, 360] on icon "button" at bounding box center [604, 359] width 12 height 12
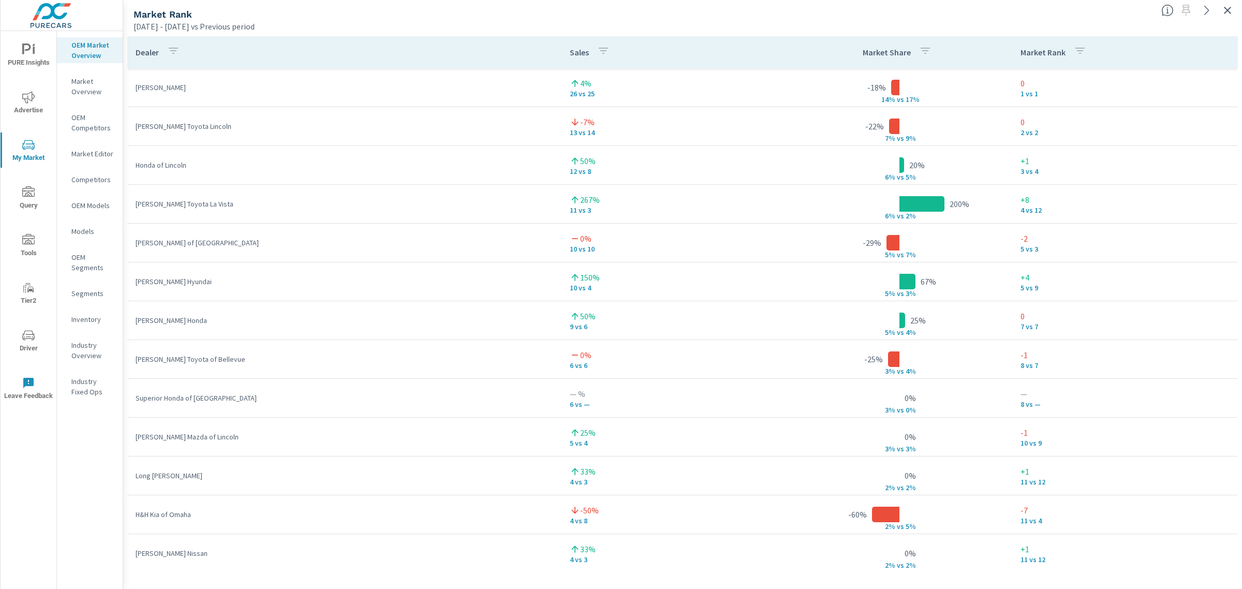
click at [1233, 9] on icon "button" at bounding box center [1227, 10] width 12 height 12
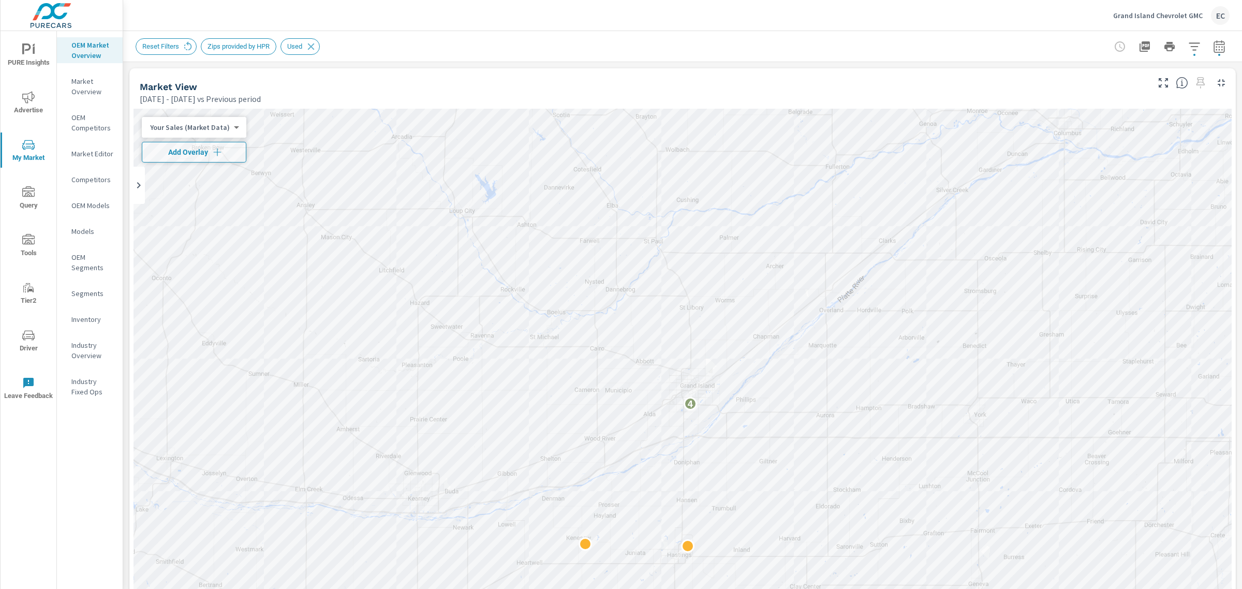
scroll to position [323, 0]
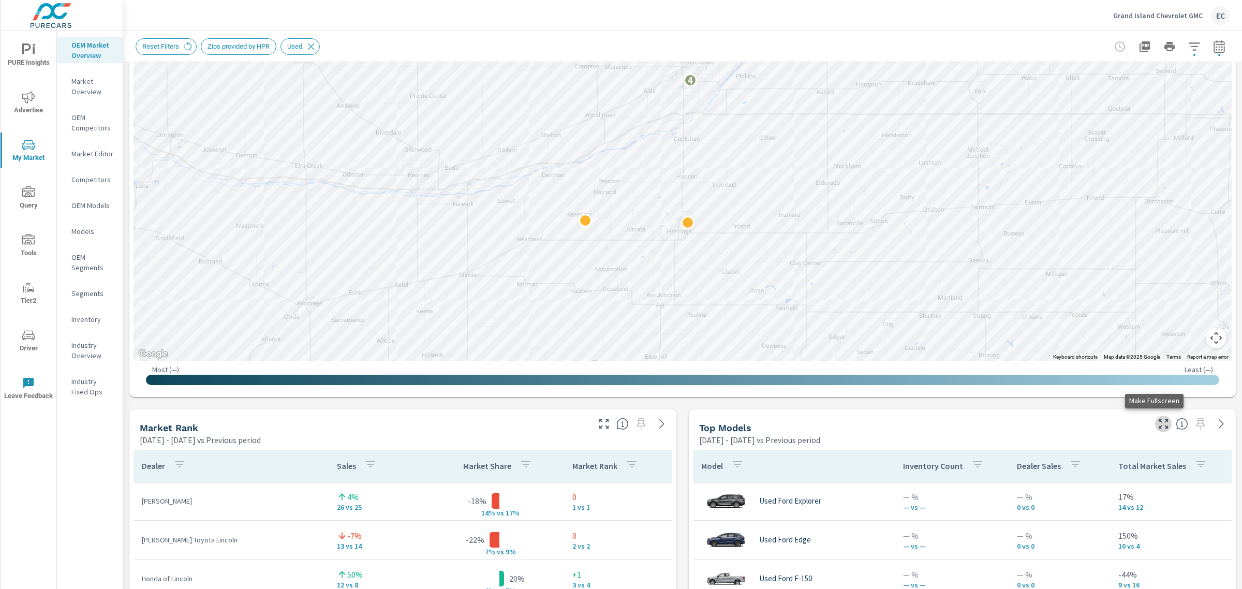
click at [1157, 420] on icon "button" at bounding box center [1163, 424] width 12 height 12
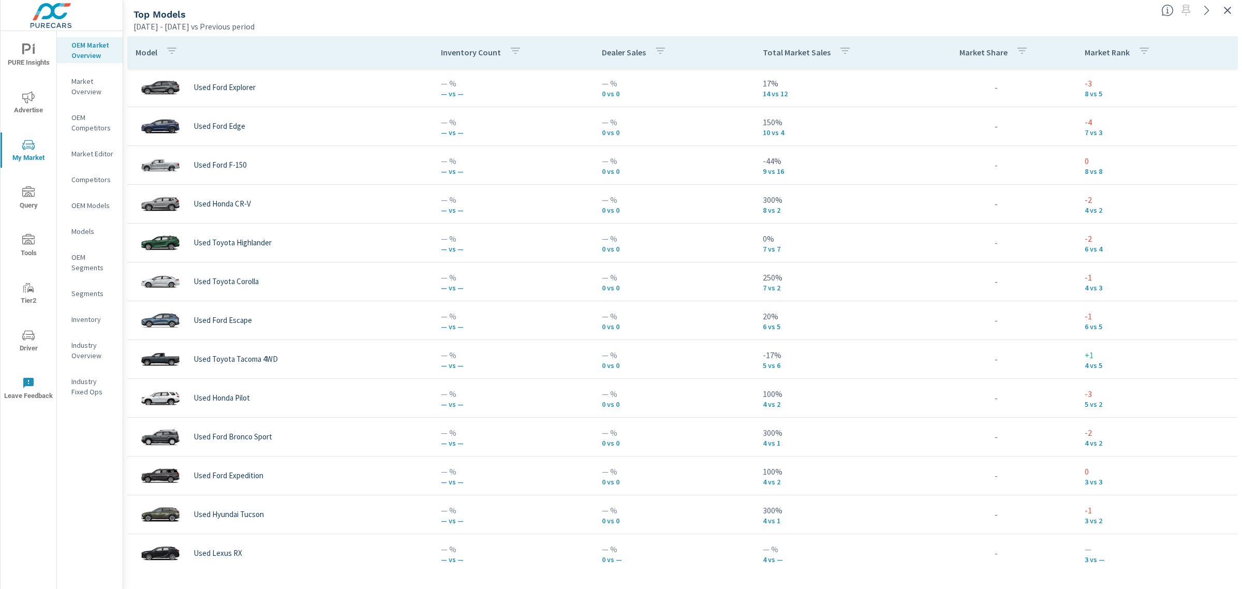
click at [1227, 5] on icon "button" at bounding box center [1227, 10] width 12 height 12
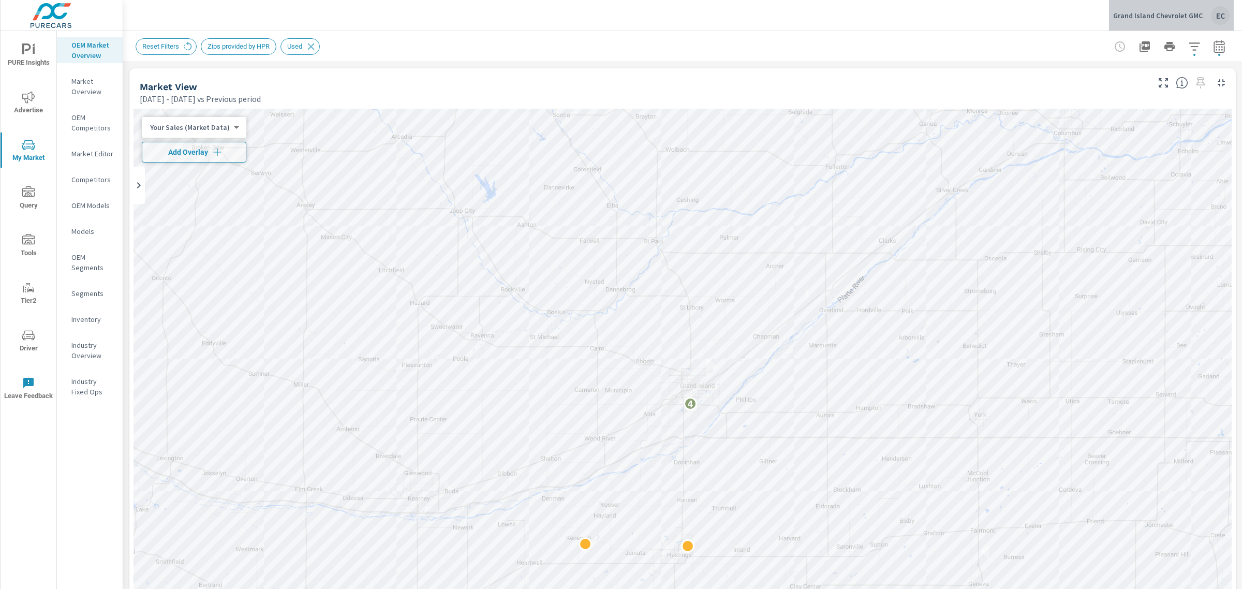
click at [1189, 13] on p "Grand Island Chevrolet GMC" at bounding box center [1158, 15] width 90 height 9
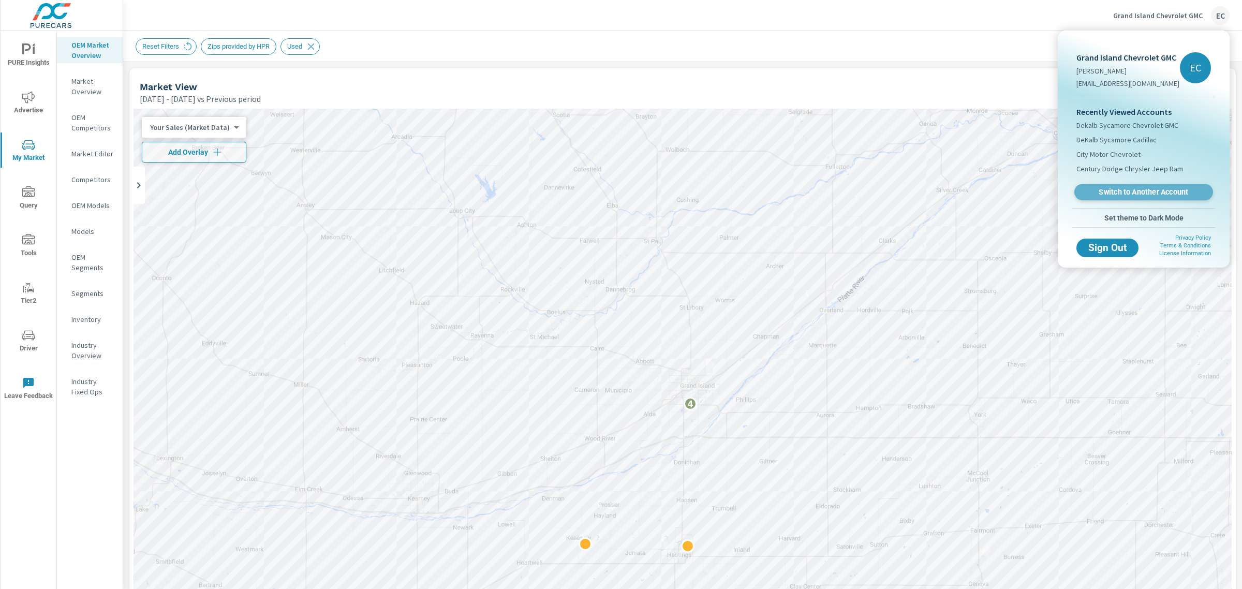
click at [1140, 189] on span "Switch to Another Account" at bounding box center [1143, 192] width 127 height 10
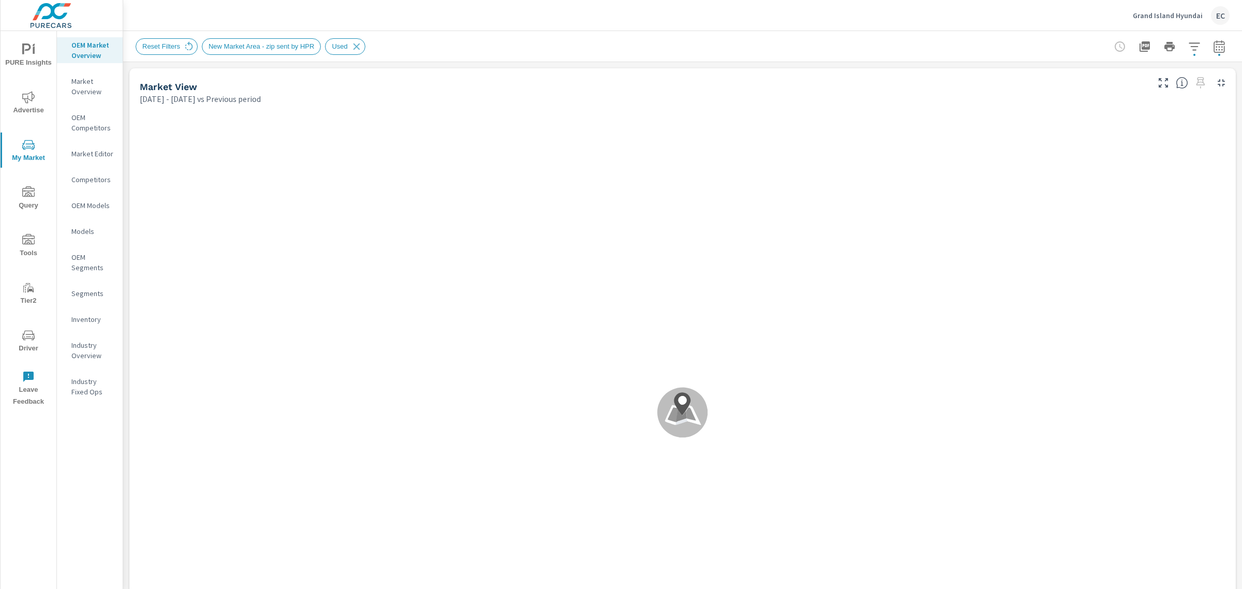
click at [1188, 48] on icon "button" at bounding box center [1194, 46] width 12 height 12
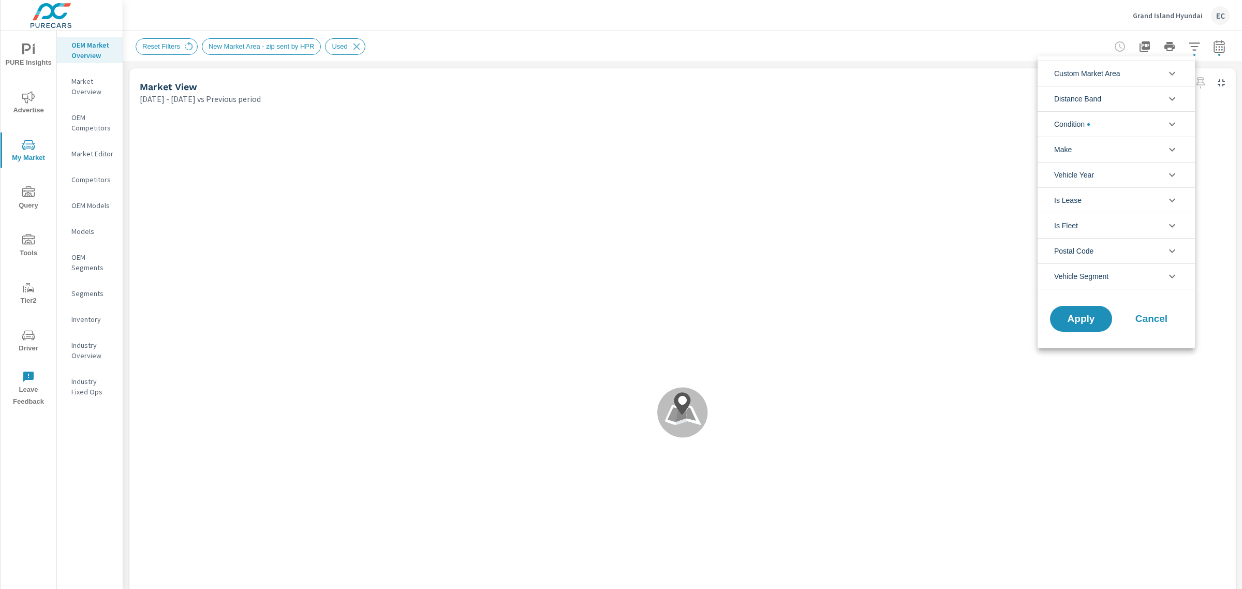
scroll to position [23, 0]
click at [1093, 120] on li "Condition" at bounding box center [1116, 123] width 157 height 25
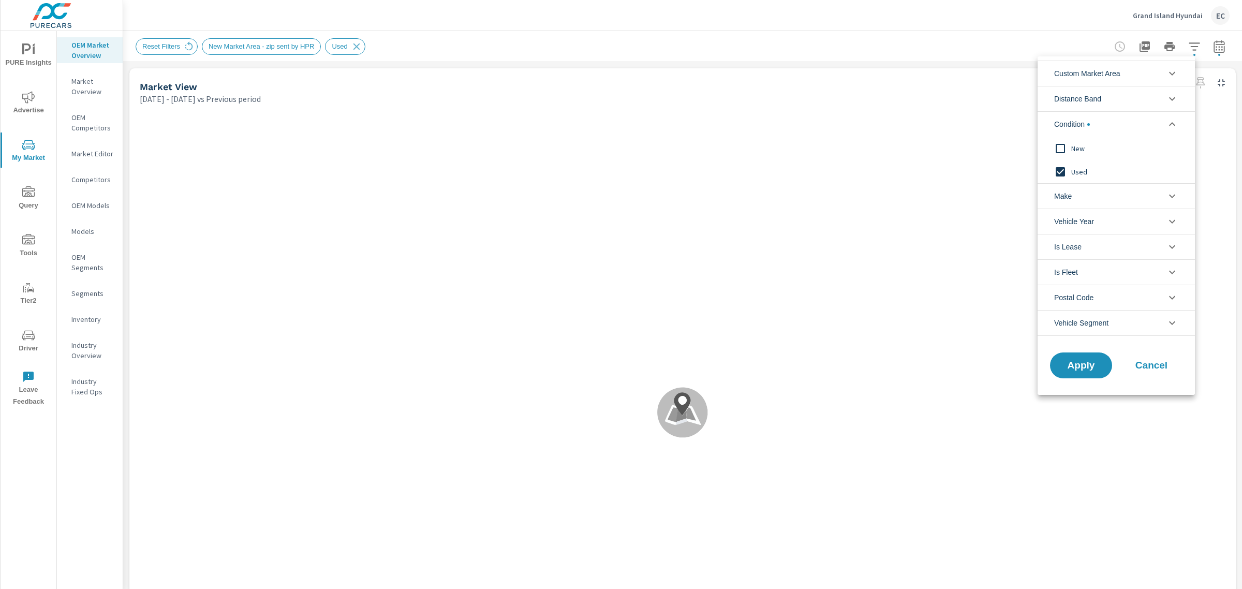
scroll to position [0, 0]
click at [1074, 142] on span "New" at bounding box center [1127, 148] width 113 height 12
click at [1072, 163] on div "Used" at bounding box center [1115, 171] width 155 height 23
click at [1061, 371] on span "Apply" at bounding box center [1081, 366] width 42 height 10
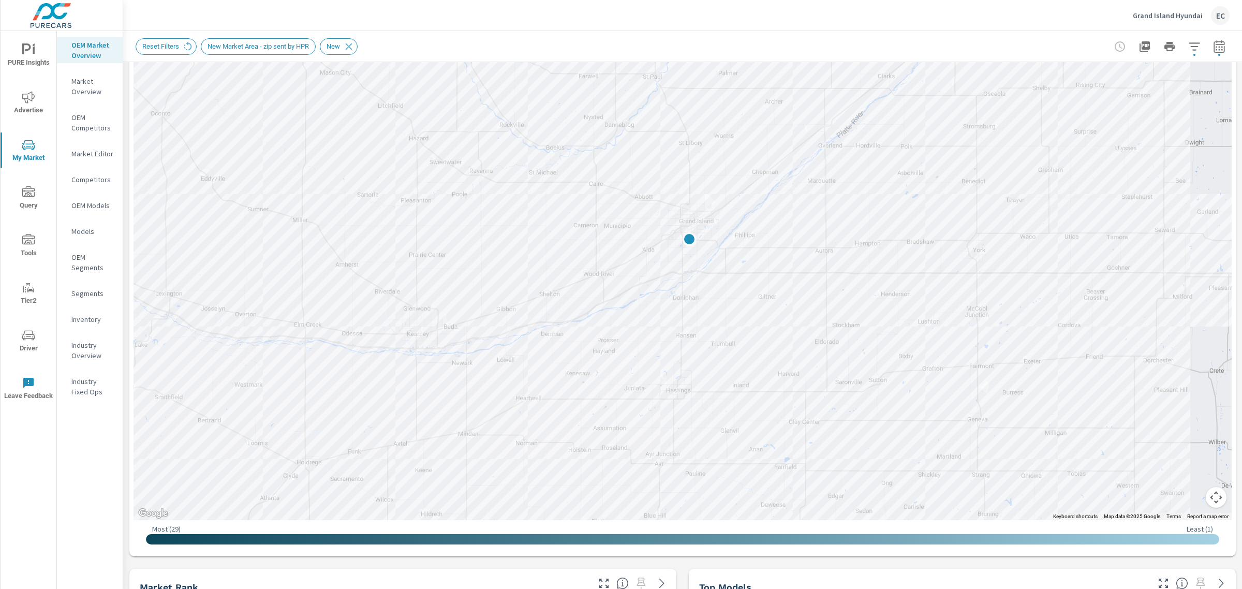
scroll to position [259, 0]
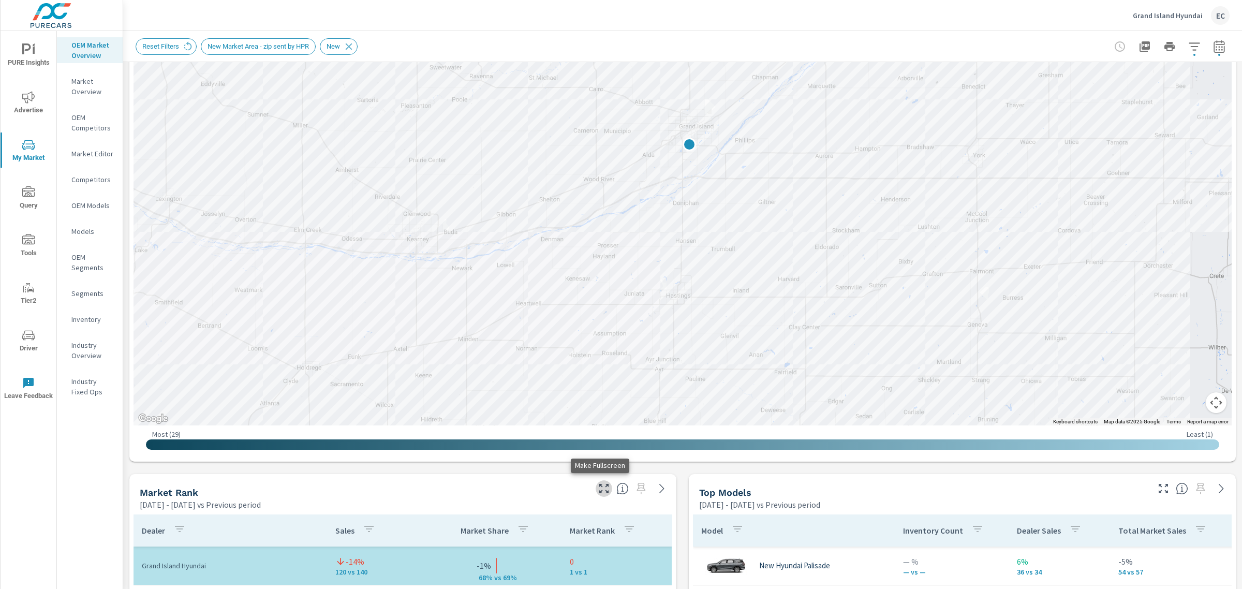
click at [601, 493] on icon "button" at bounding box center [603, 488] width 9 height 9
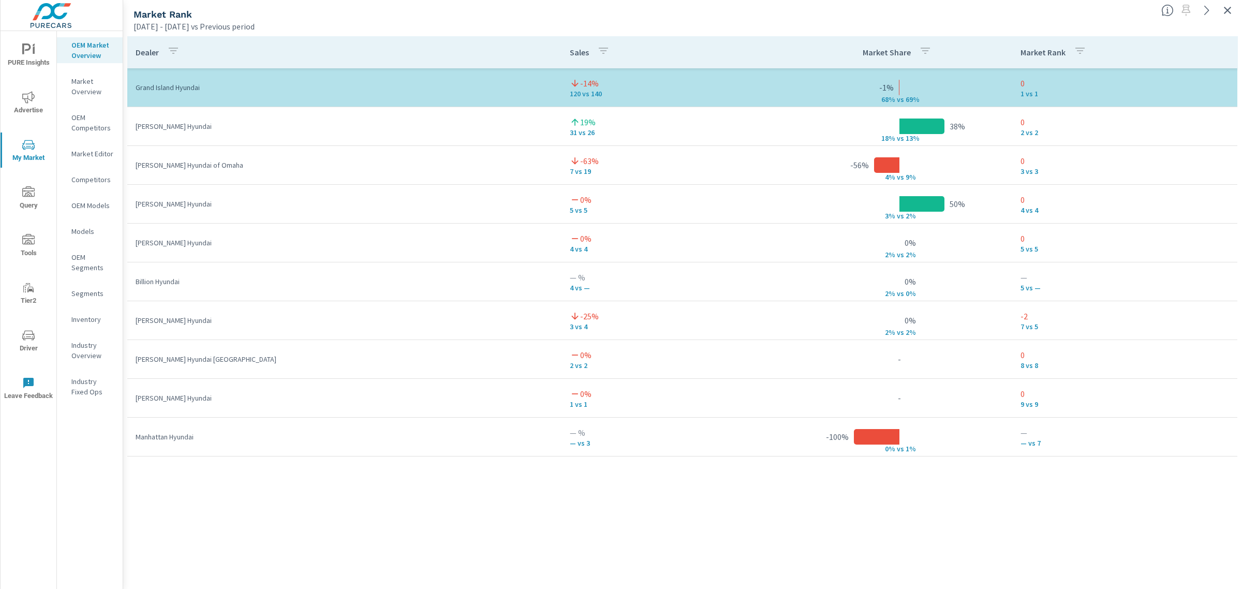
click at [1230, 13] on icon "button" at bounding box center [1227, 10] width 7 height 7
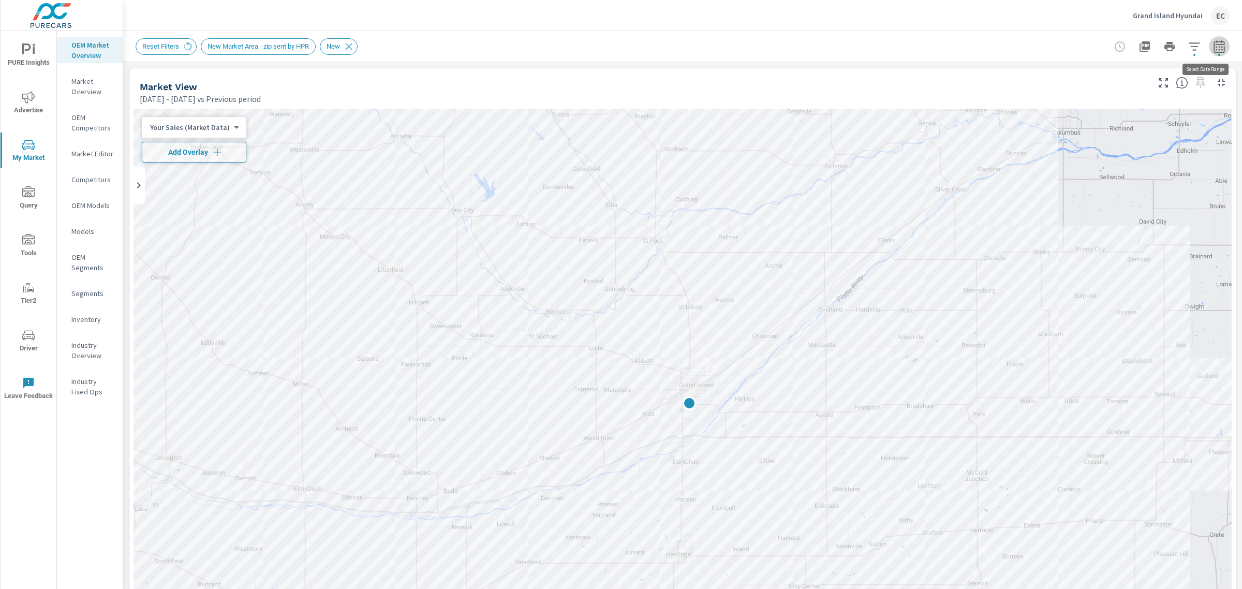
click at [1213, 47] on icon "button" at bounding box center [1219, 46] width 12 height 12
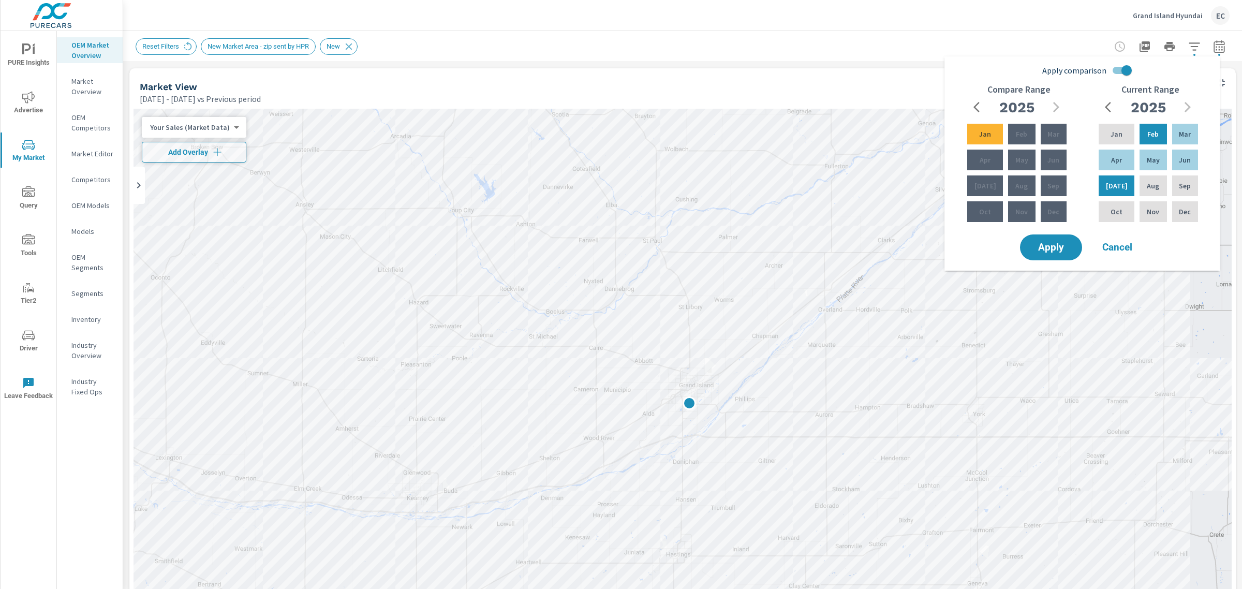
click at [1119, 243] on span "Cancel" at bounding box center [1117, 247] width 41 height 9
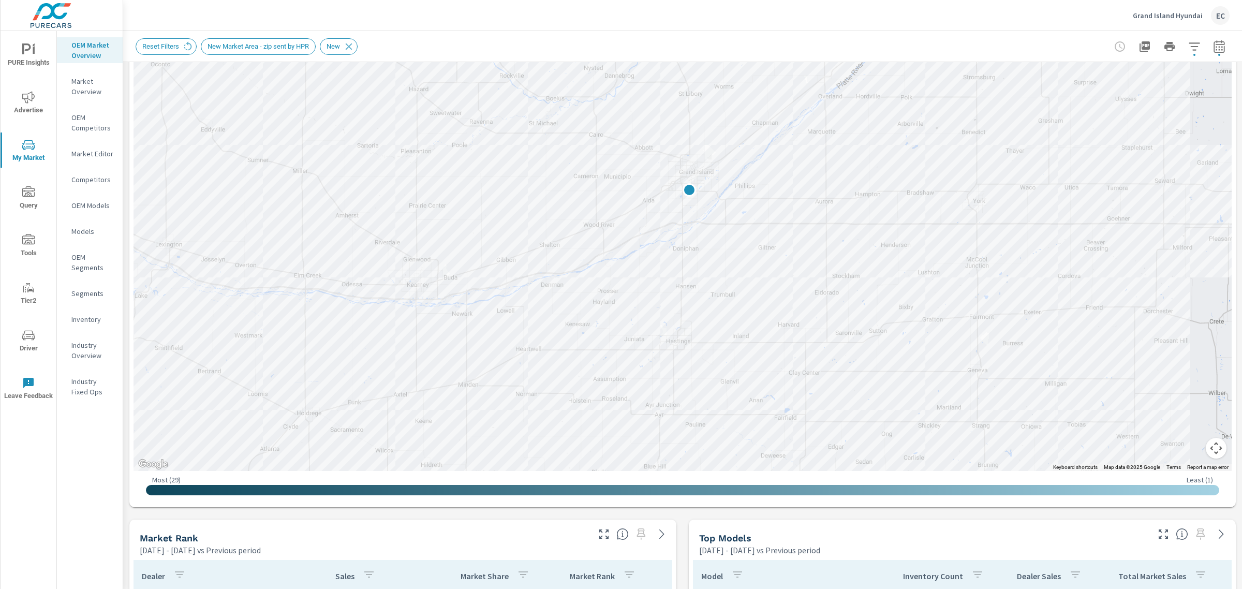
scroll to position [323, 0]
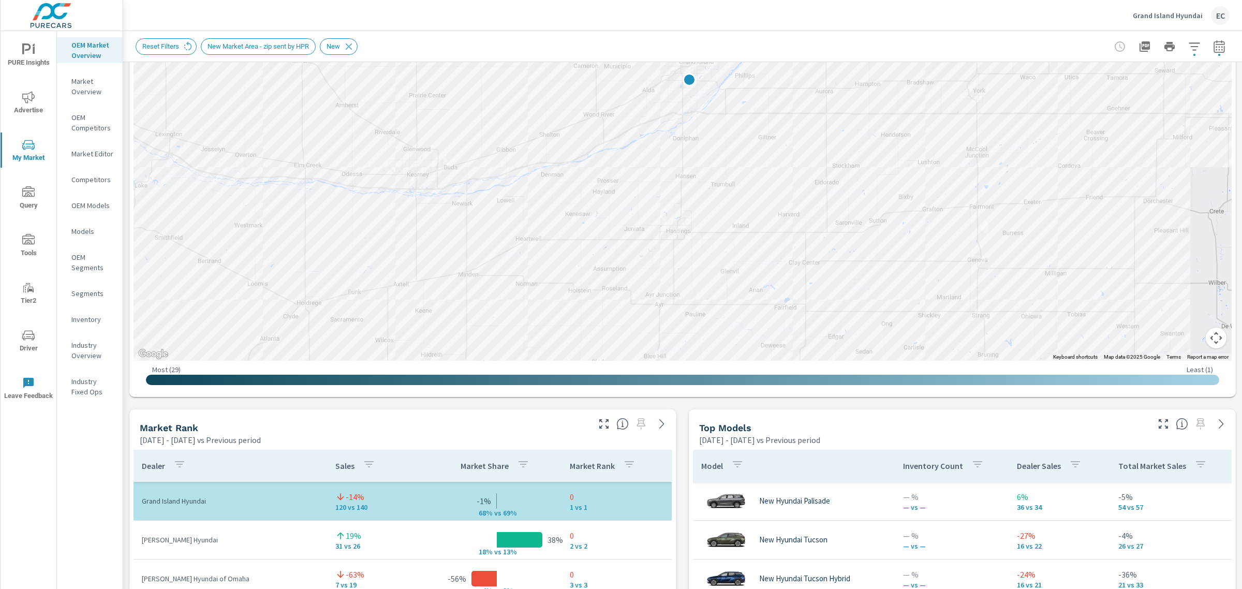
click at [1157, 426] on icon "button" at bounding box center [1163, 424] width 12 height 12
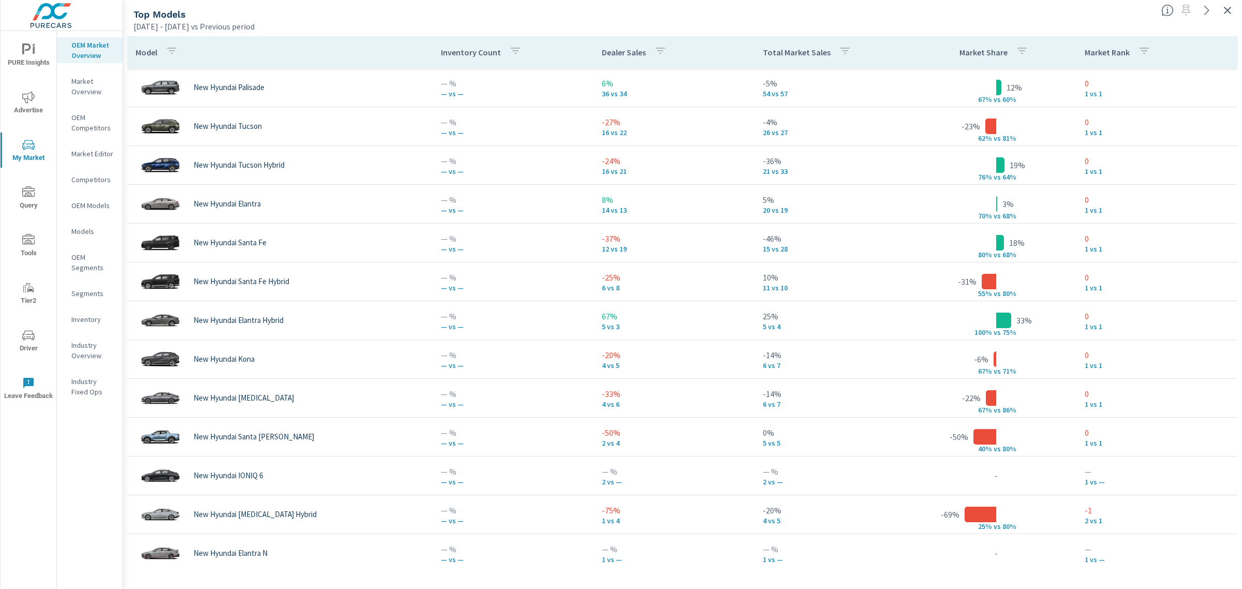
click at [1229, 14] on icon "button" at bounding box center [1227, 10] width 12 height 12
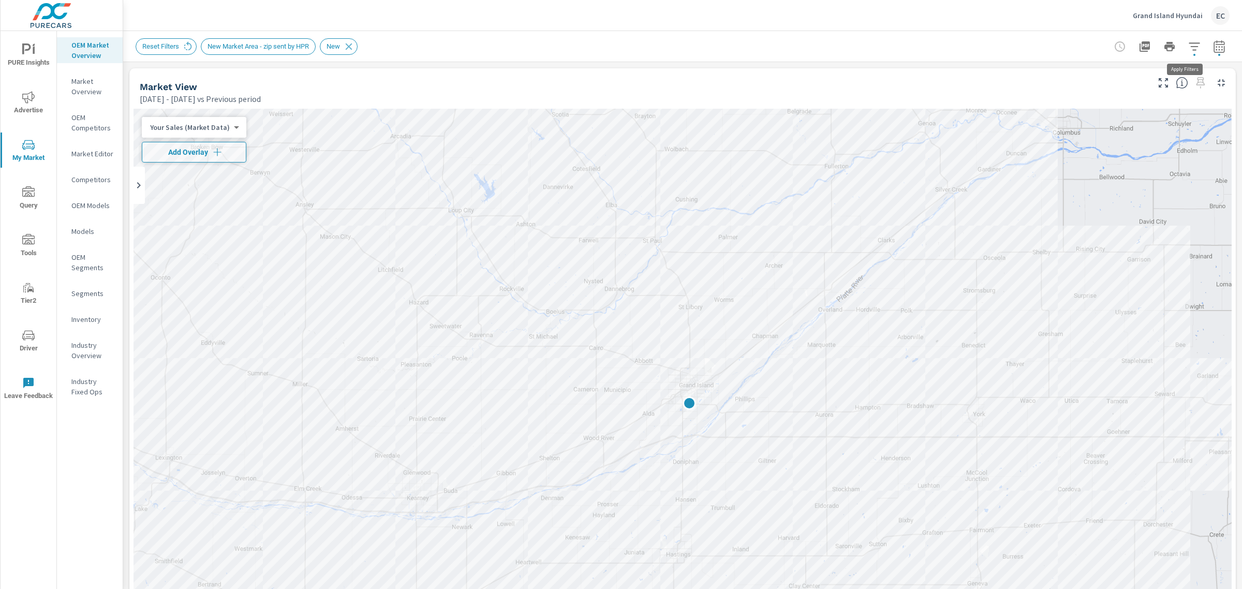
click at [1188, 48] on icon "button" at bounding box center [1194, 46] width 12 height 12
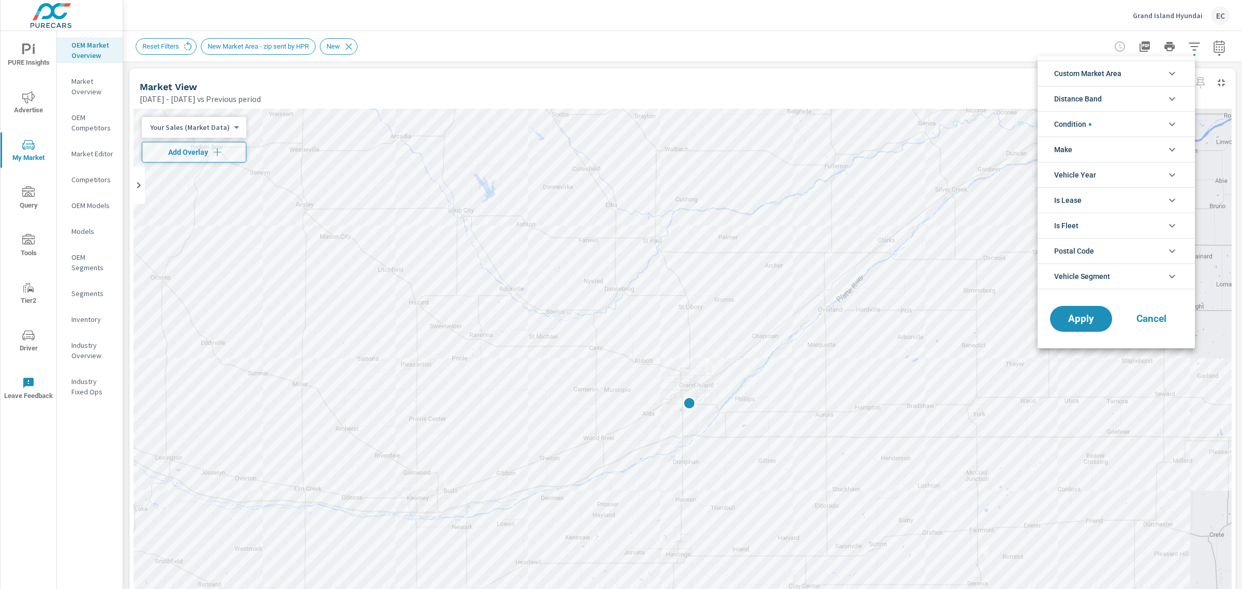
click at [1100, 127] on li "Condition" at bounding box center [1116, 123] width 157 height 25
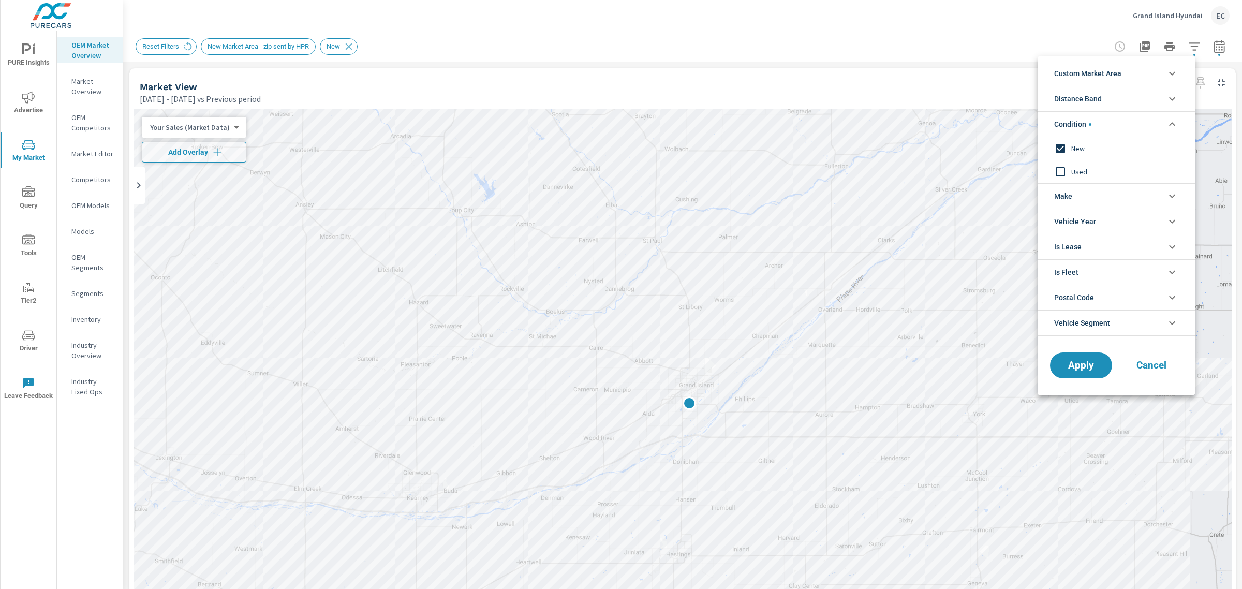
click at [1080, 168] on span "Used" at bounding box center [1127, 172] width 113 height 12
click at [1077, 151] on span "New" at bounding box center [1127, 148] width 113 height 12
click at [1071, 376] on button "Apply" at bounding box center [1081, 365] width 64 height 27
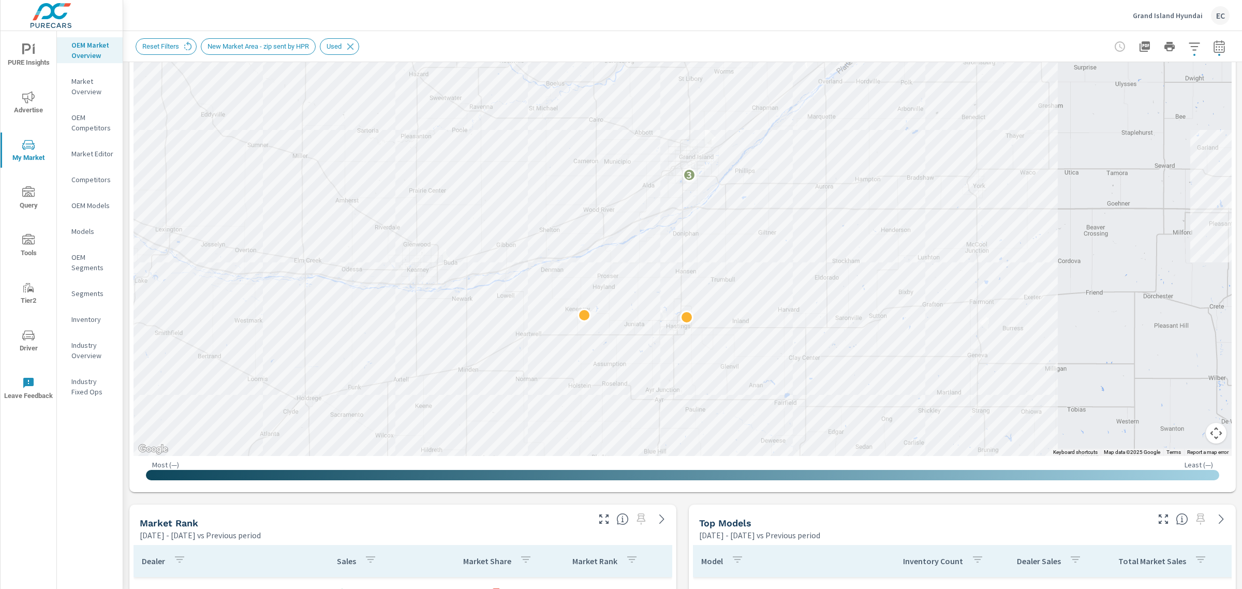
scroll to position [323, 0]
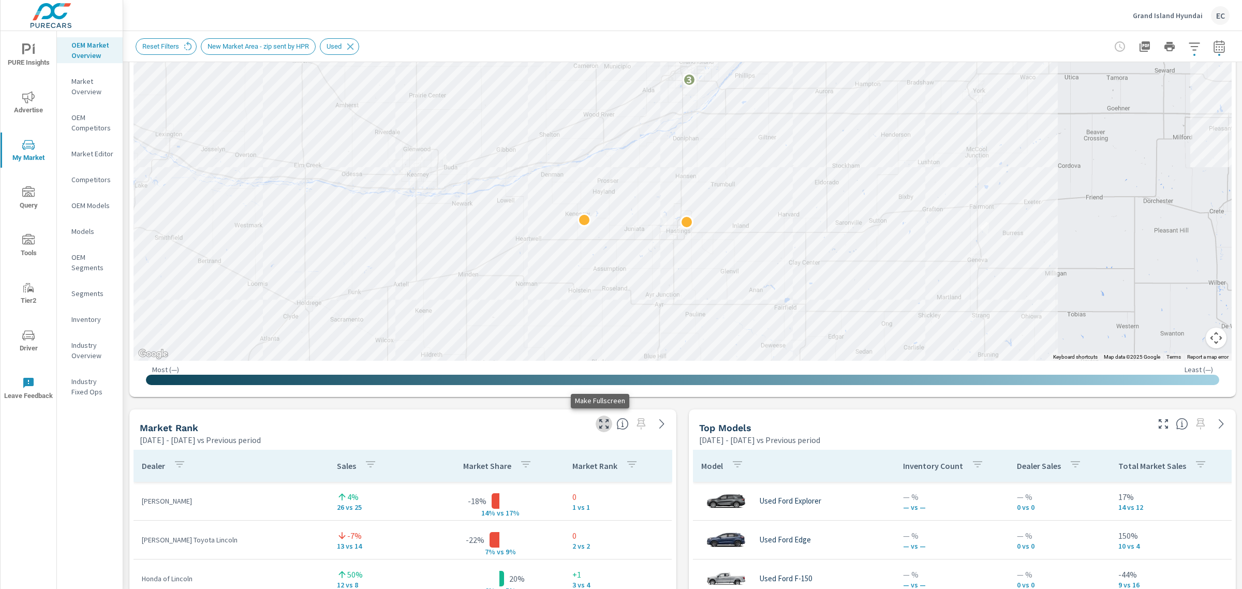
click at [600, 428] on icon "button" at bounding box center [604, 424] width 12 height 12
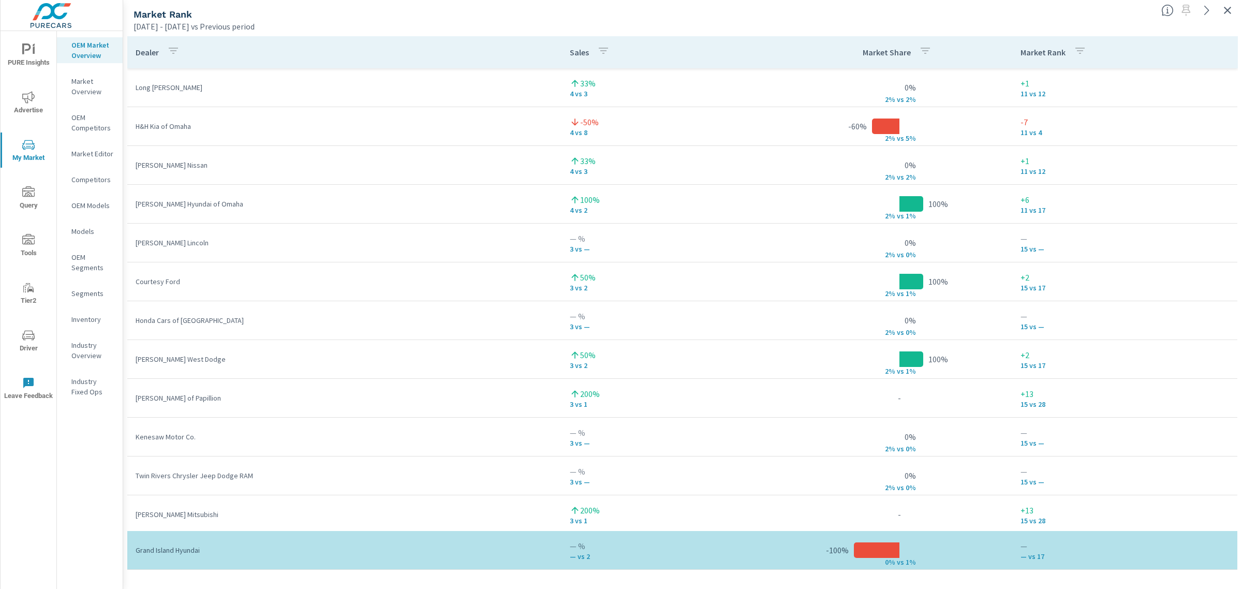
scroll to position [129, 0]
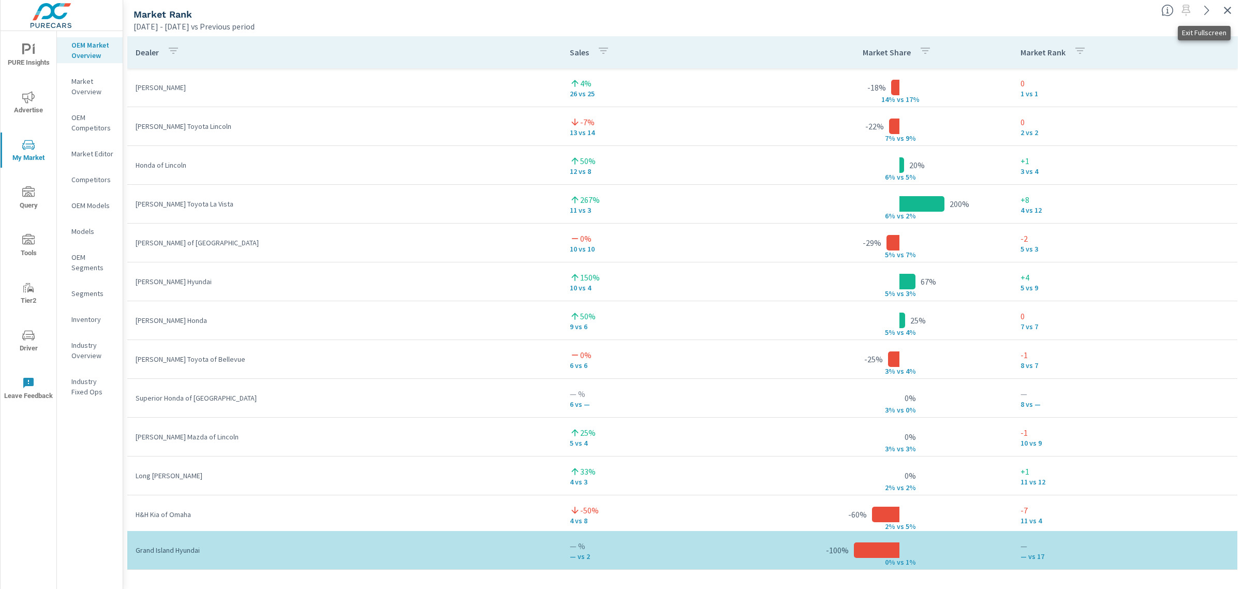
click at [1233, 4] on icon "button" at bounding box center [1227, 10] width 12 height 12
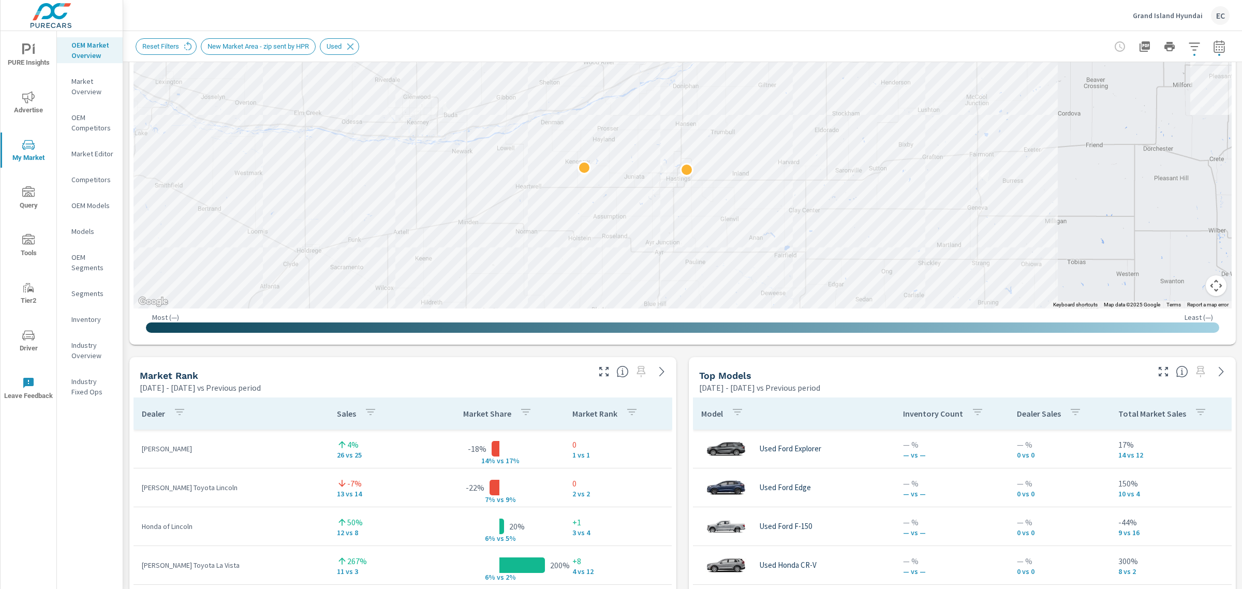
scroll to position [453, 0]
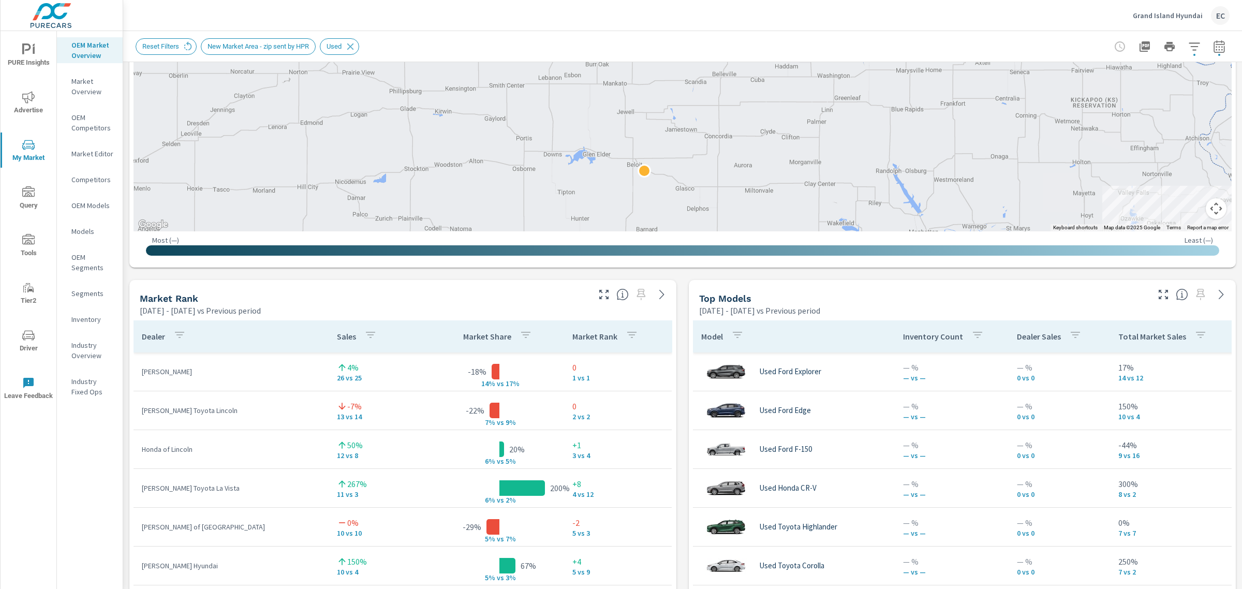
click at [1159, 290] on icon "button" at bounding box center [1163, 294] width 9 height 9
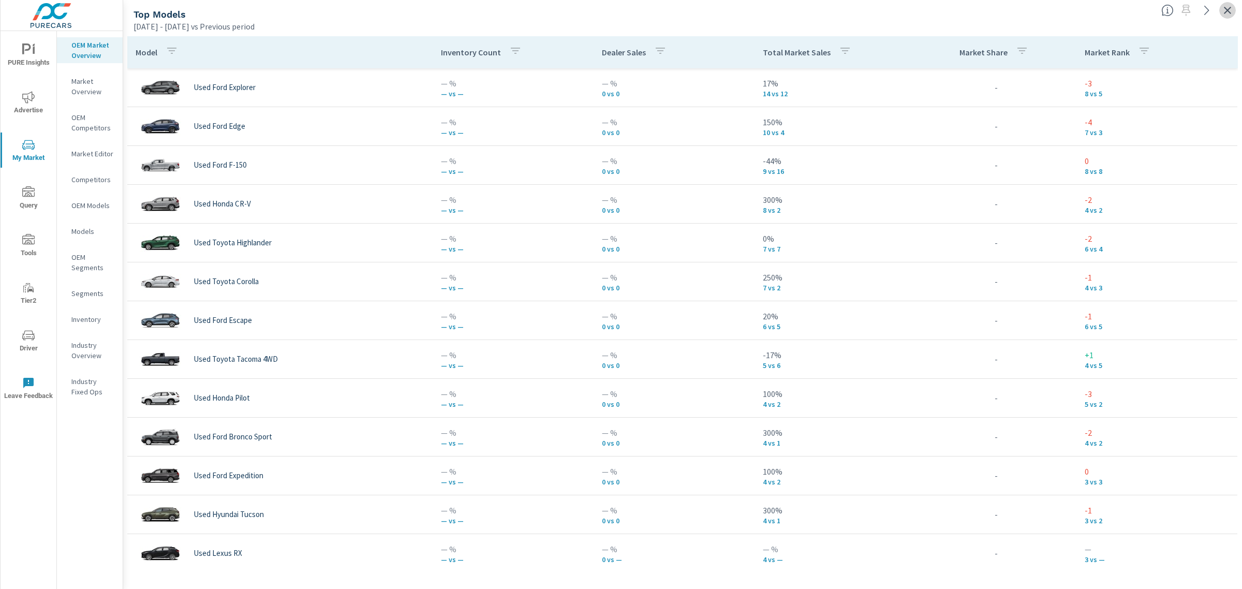
click at [1232, 9] on icon "button" at bounding box center [1227, 10] width 12 height 12
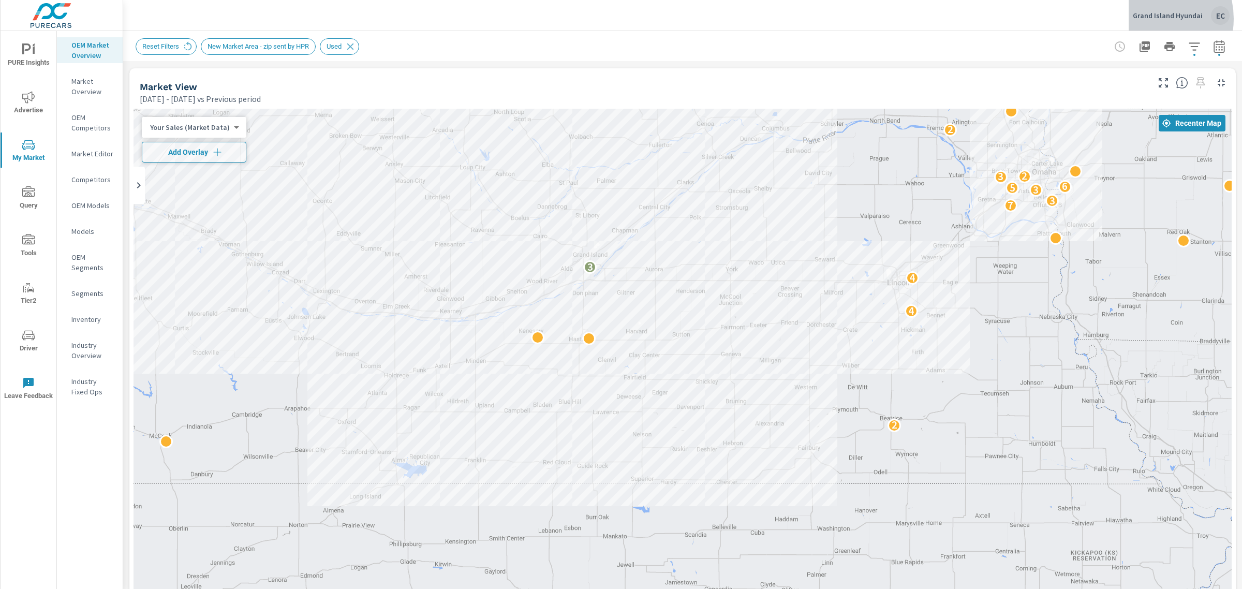
click at [1149, 19] on p "Grand Island Hyundai" at bounding box center [1168, 15] width 70 height 9
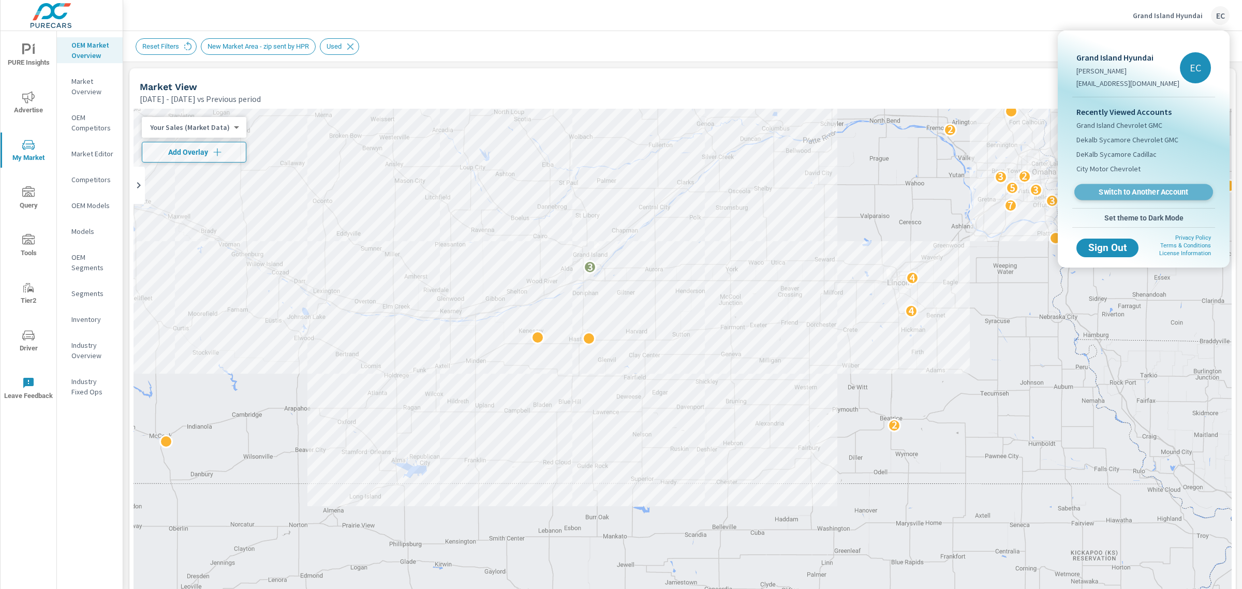
click at [1119, 195] on span "Switch to Another Account" at bounding box center [1143, 192] width 127 height 10
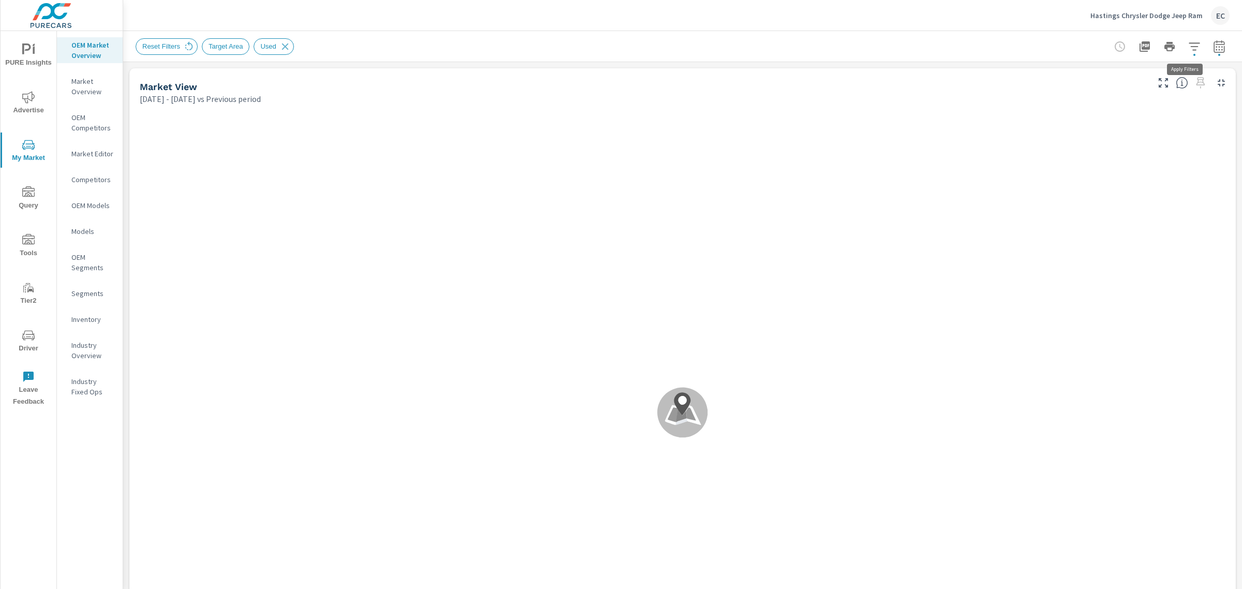
click at [1189, 50] on icon "button" at bounding box center [1194, 46] width 11 height 8
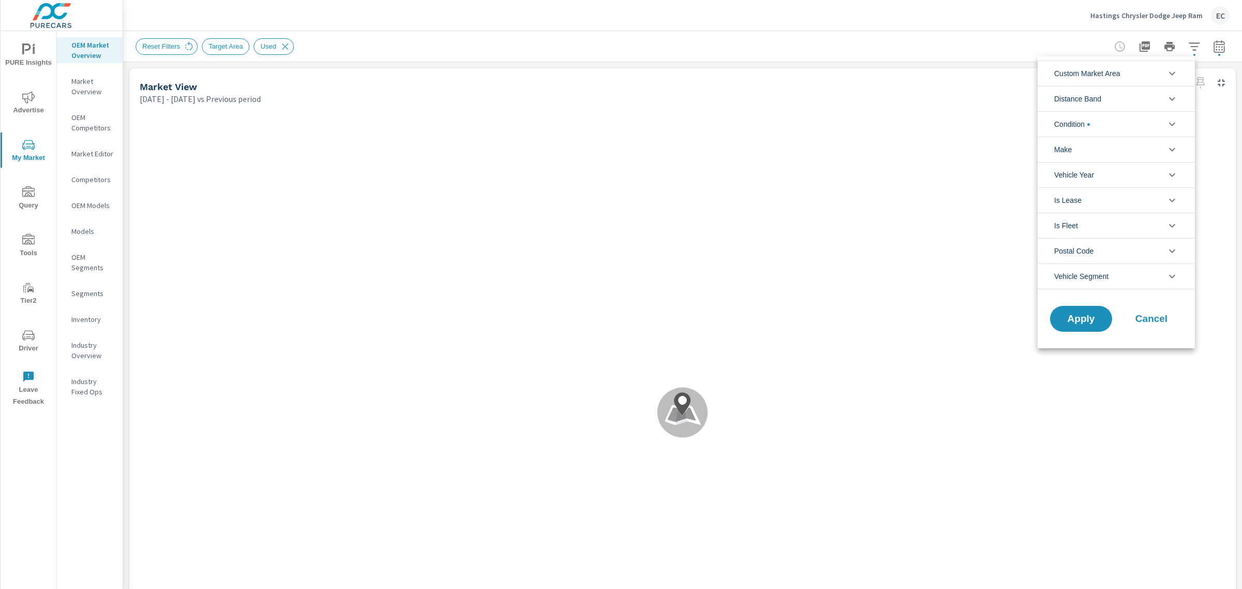
scroll to position [23, 0]
click at [1087, 126] on span "Condition" at bounding box center [1072, 124] width 36 height 25
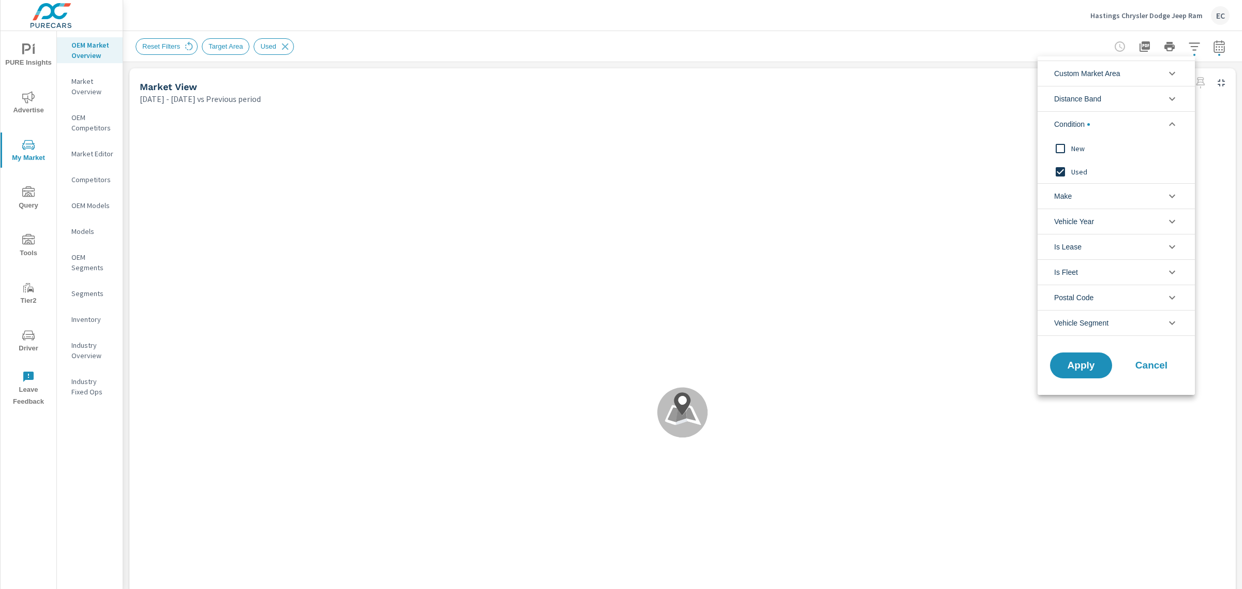
scroll to position [0, 0]
click at [1085, 146] on span "New" at bounding box center [1127, 148] width 113 height 12
click at [1070, 169] on input "filter options" at bounding box center [1061, 172] width 22 height 22
click at [1071, 374] on button "Apply" at bounding box center [1081, 365] width 64 height 27
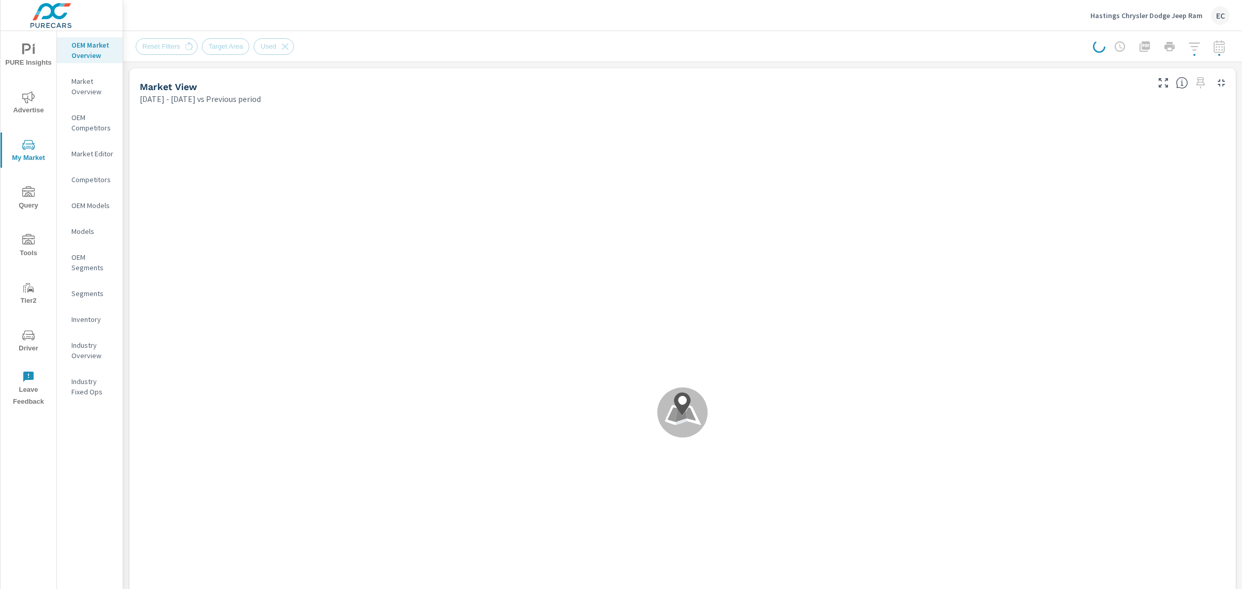
scroll to position [116, 0]
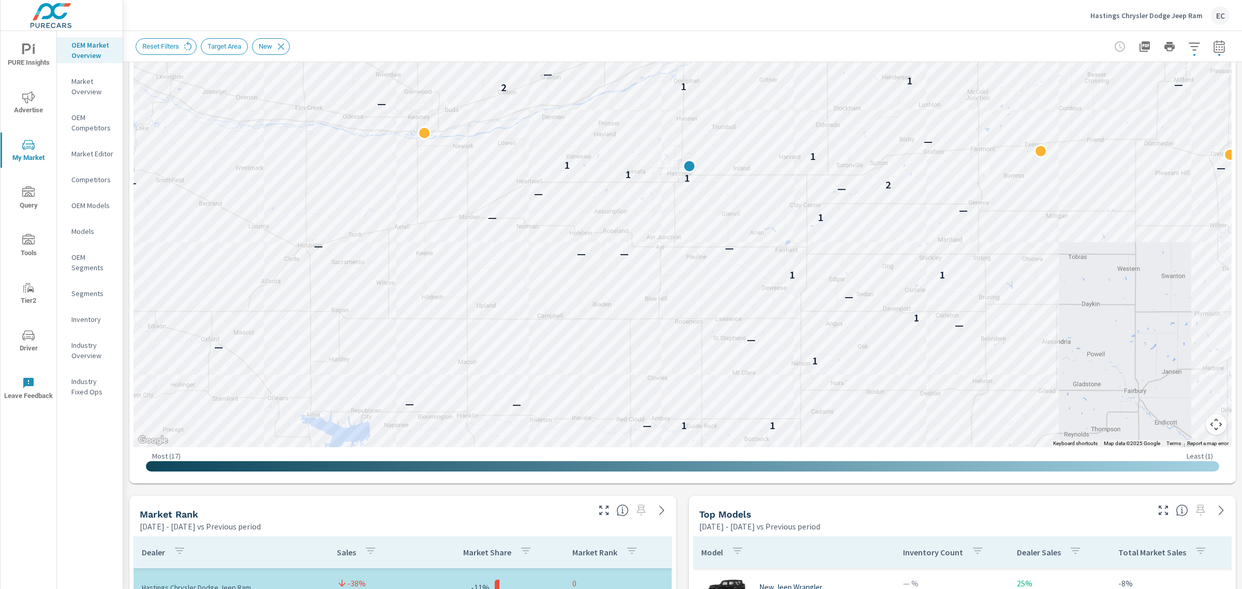
scroll to position [388, 0]
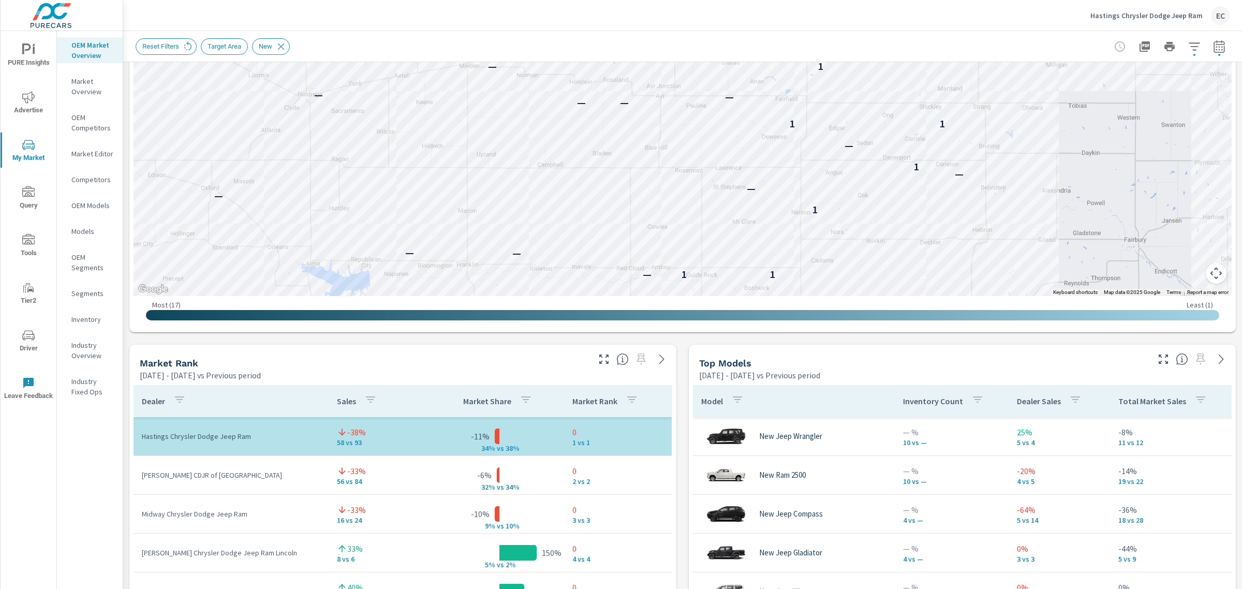
click at [603, 359] on icon "button" at bounding box center [604, 359] width 12 height 12
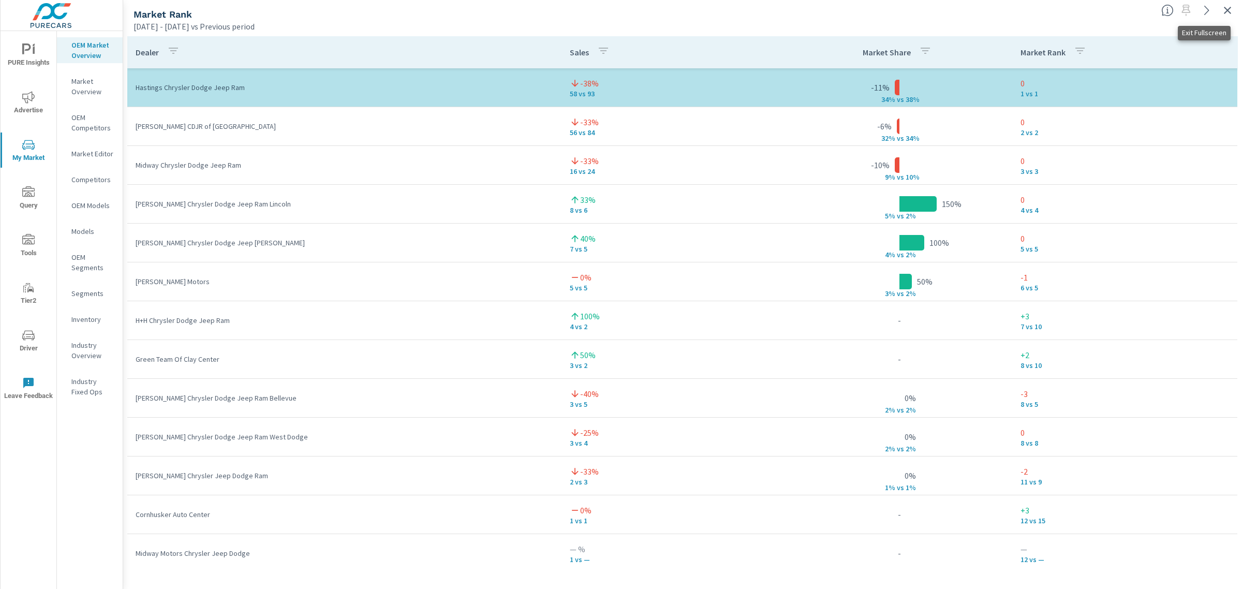
click at [1228, 8] on icon "button" at bounding box center [1227, 10] width 12 height 12
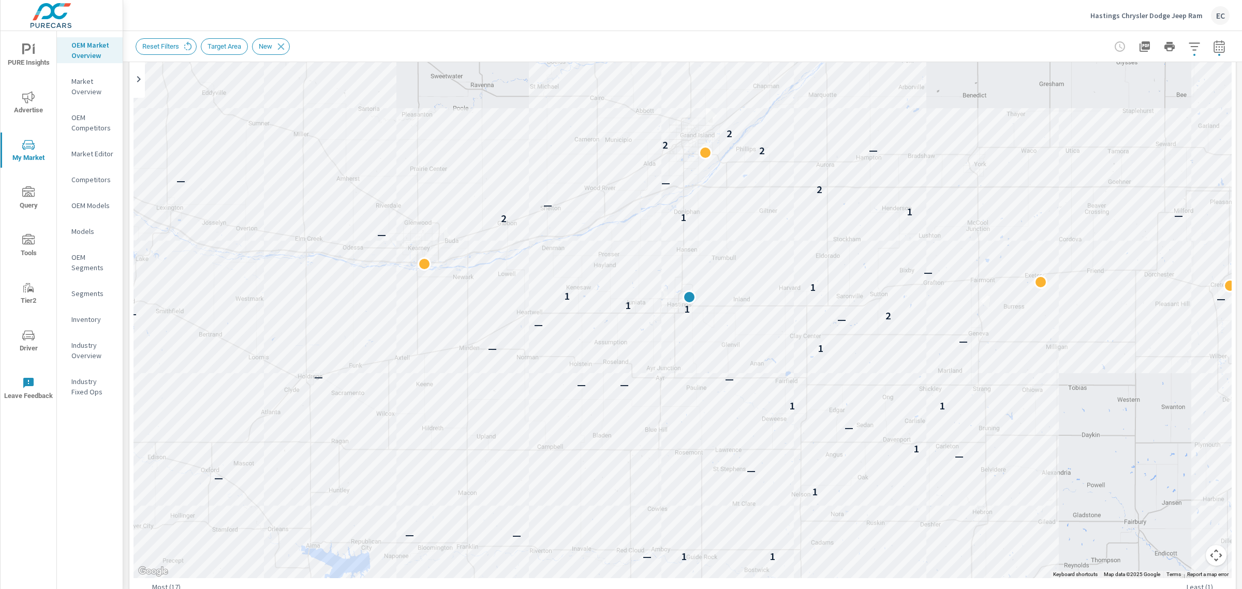
scroll to position [259, 0]
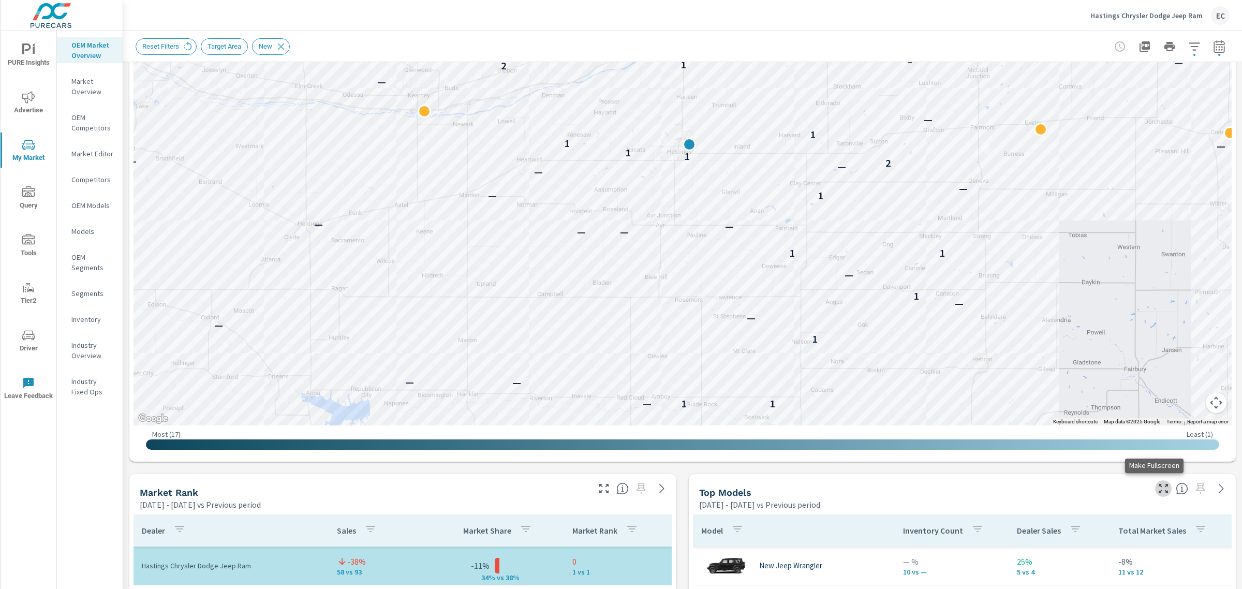
click at [1157, 489] on icon "button" at bounding box center [1163, 488] width 12 height 12
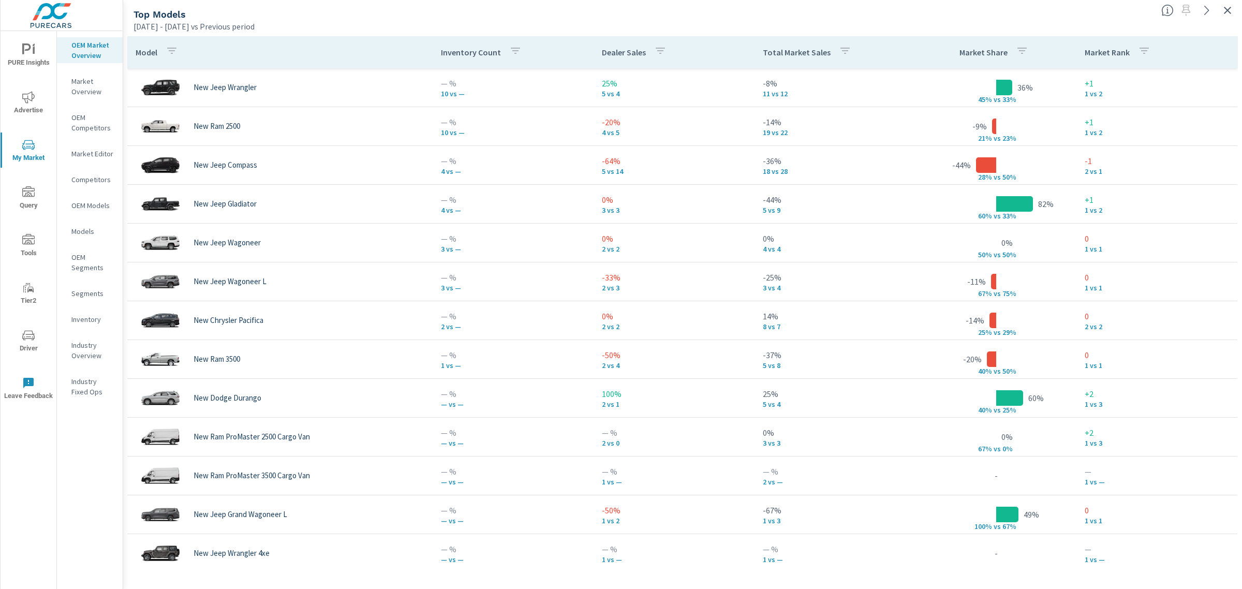
click at [1236, 17] on div at bounding box center [1199, 7] width 85 height 23
click at [1234, 14] on button "button" at bounding box center [1227, 10] width 17 height 17
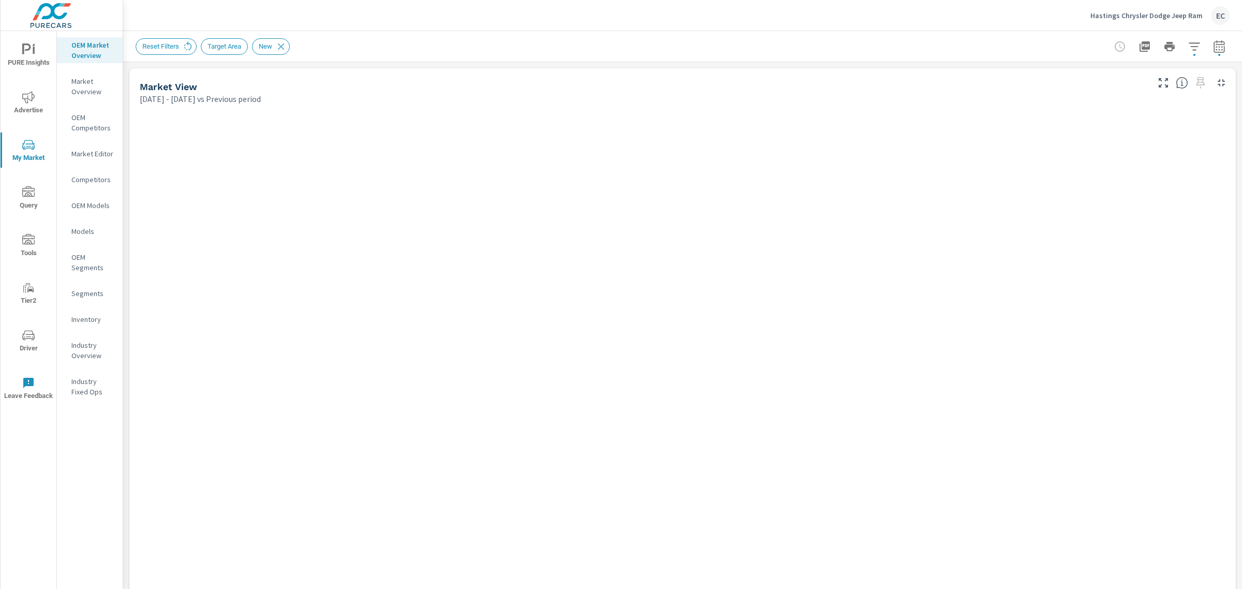
click at [1232, 12] on button "Hastings Chrysler Dodge Jeep Ram EC" at bounding box center [1160, 15] width 148 height 31
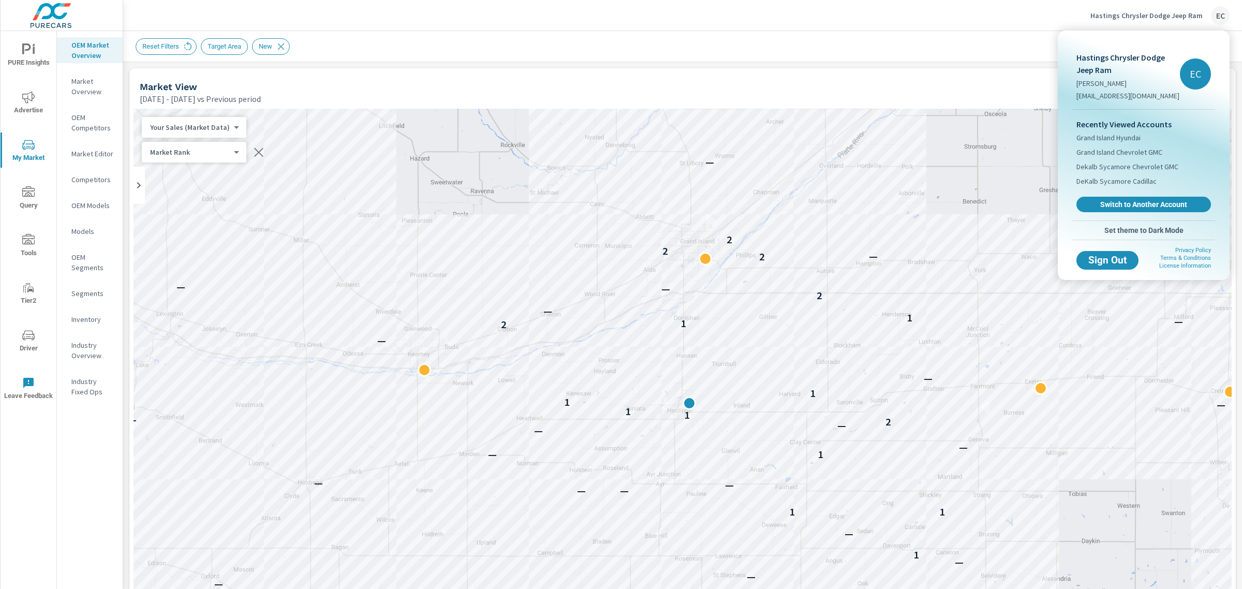
click at [940, 8] on div at bounding box center [621, 294] width 1242 height 589
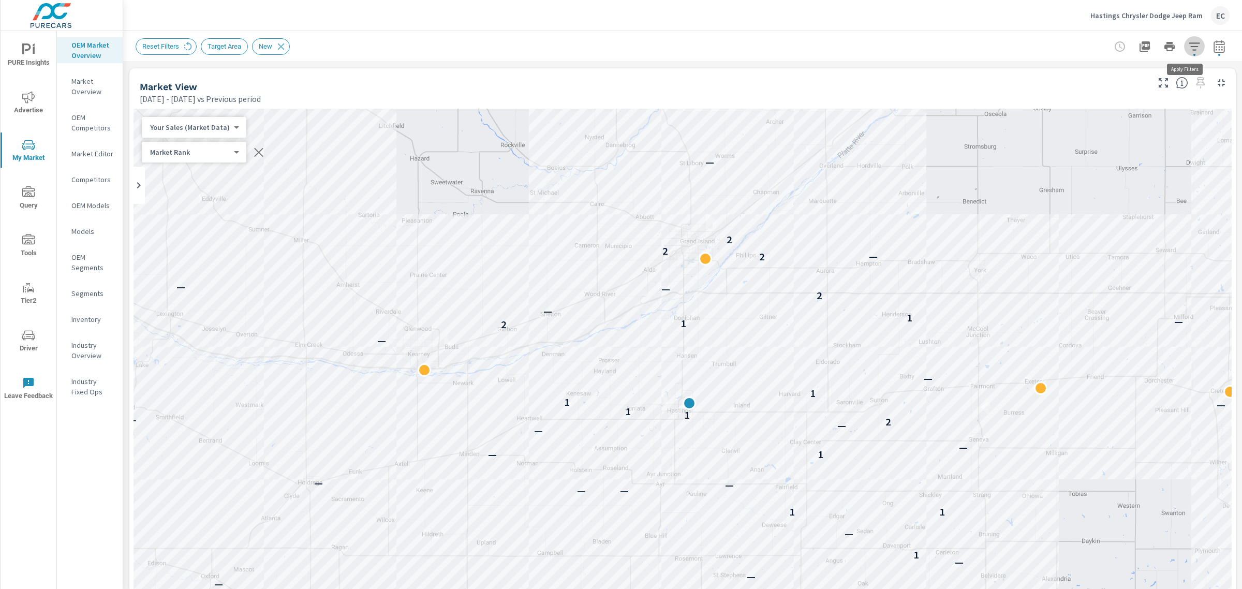
click at [1191, 46] on icon "button" at bounding box center [1194, 46] width 12 height 12
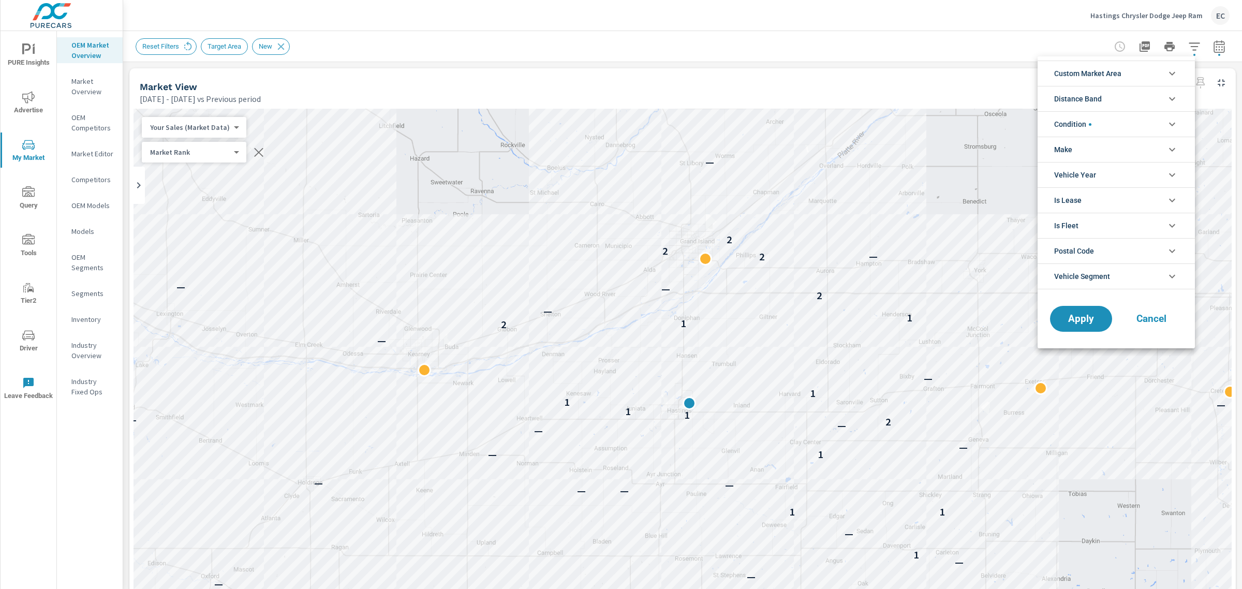
click at [1095, 135] on li "Condition" at bounding box center [1116, 123] width 157 height 25
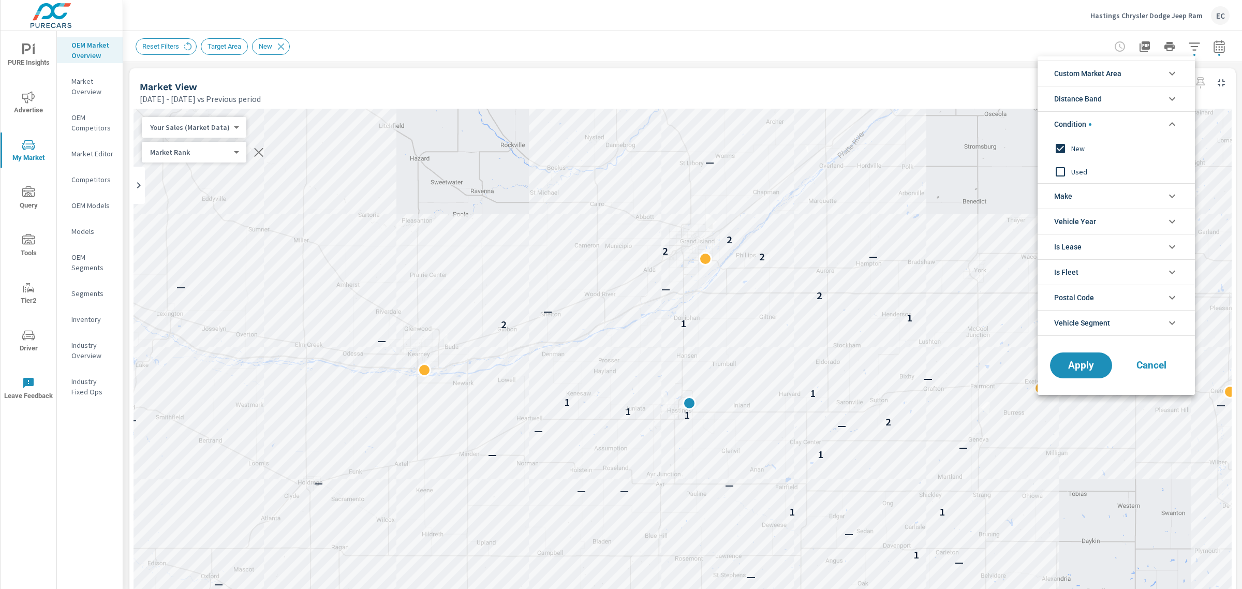
click at [1068, 174] on input "filter options" at bounding box center [1061, 172] width 22 height 22
click at [1080, 143] on span "New" at bounding box center [1127, 148] width 113 height 12
click at [1062, 368] on span "Apply" at bounding box center [1081, 366] width 42 height 10
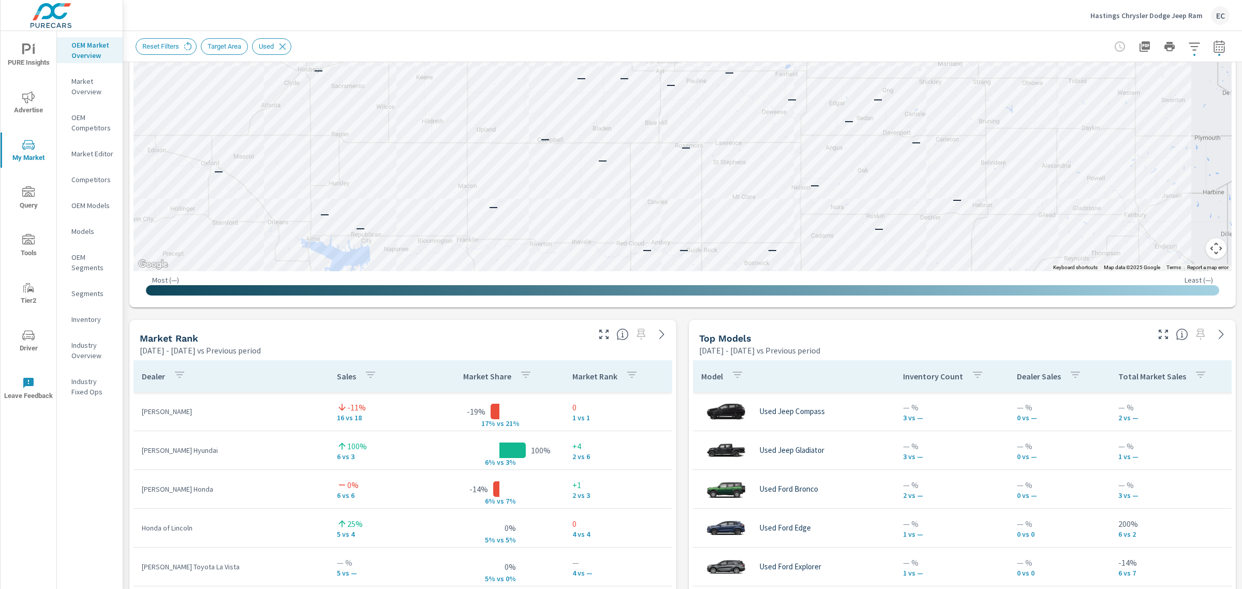
scroll to position [518, 0]
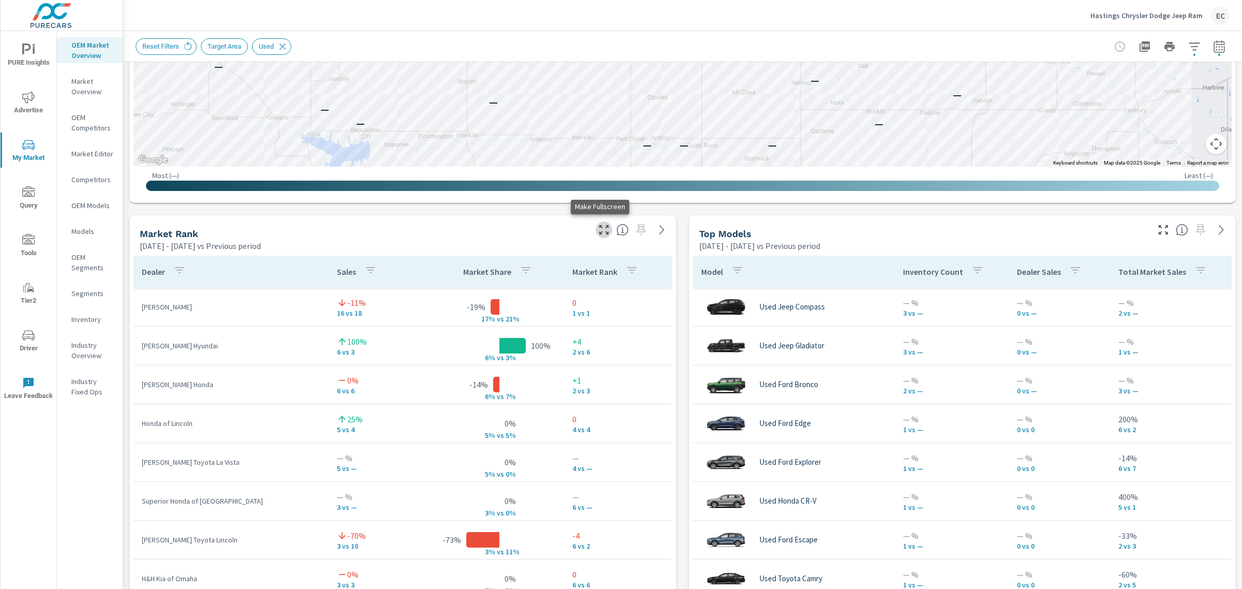
click at [598, 226] on icon "button" at bounding box center [604, 230] width 12 height 12
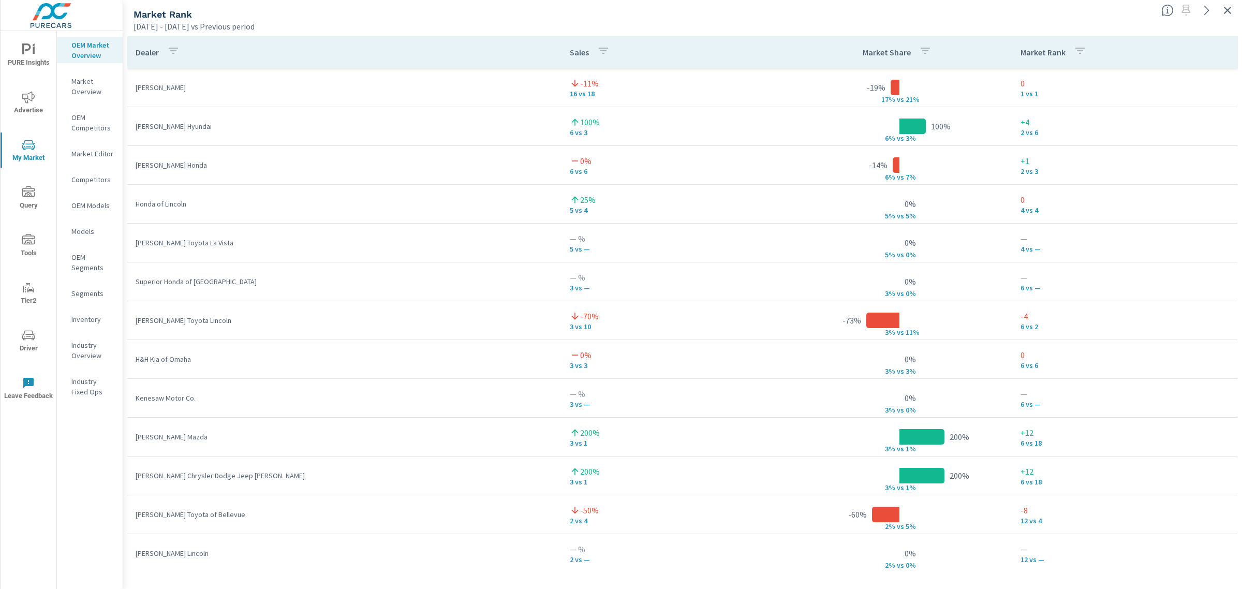
click at [1223, 13] on icon "button" at bounding box center [1227, 10] width 12 height 12
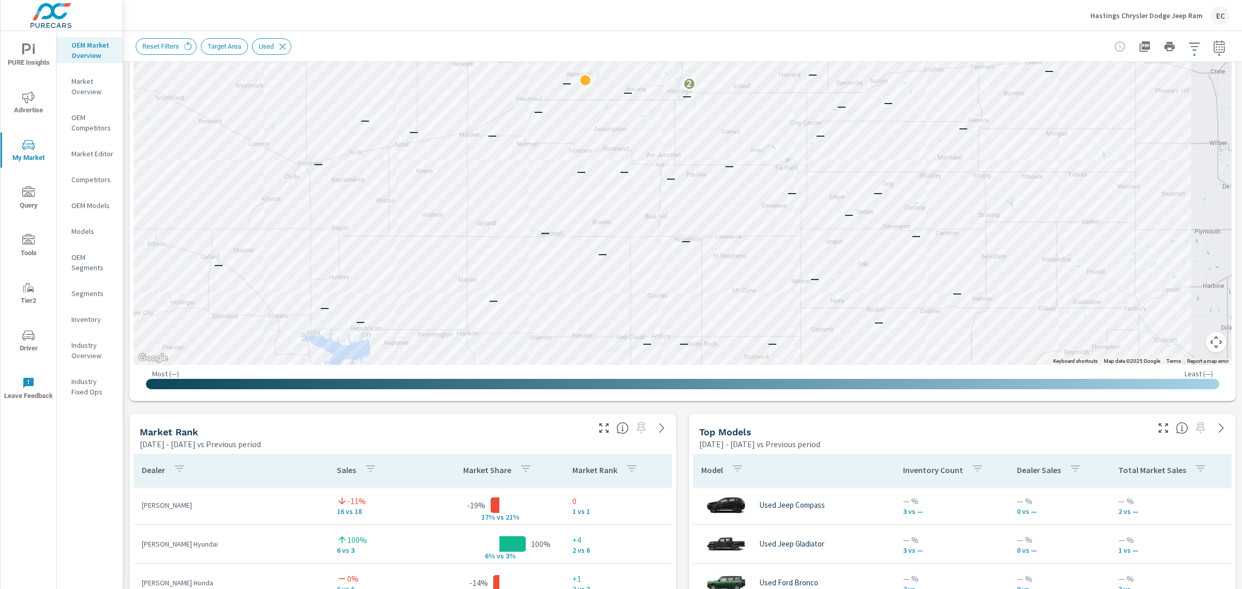
scroll to position [323, 0]
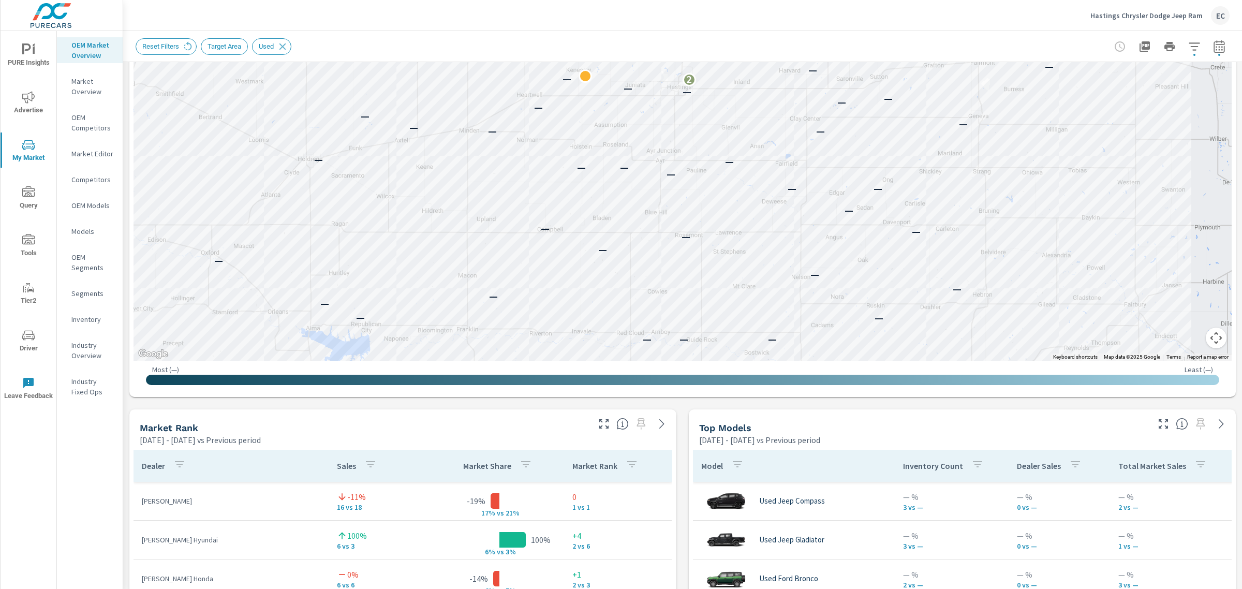
click at [1155, 422] on button "button" at bounding box center [1163, 424] width 17 height 17
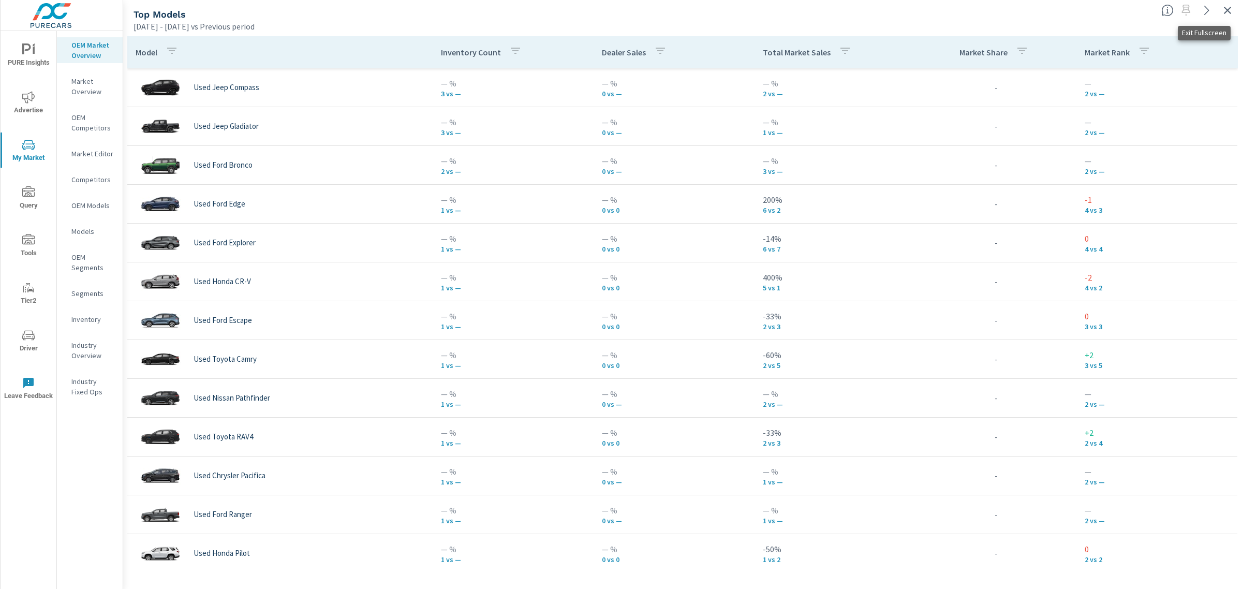
click at [1232, 9] on icon "button" at bounding box center [1227, 10] width 12 height 12
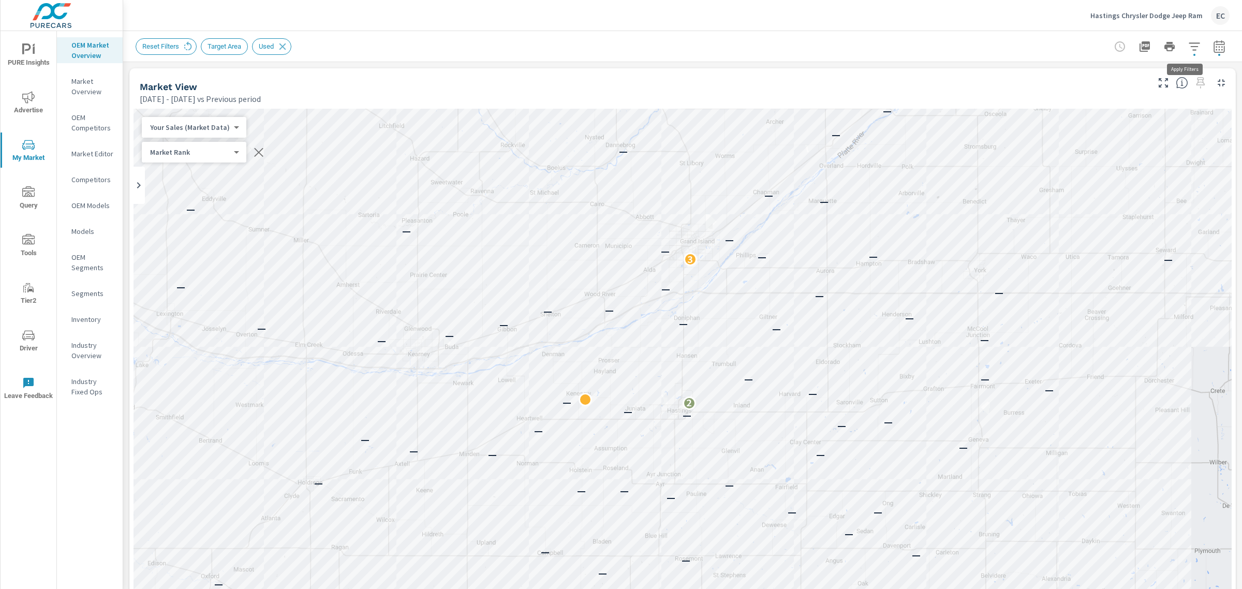
click at [1188, 45] on icon "button" at bounding box center [1194, 46] width 12 height 12
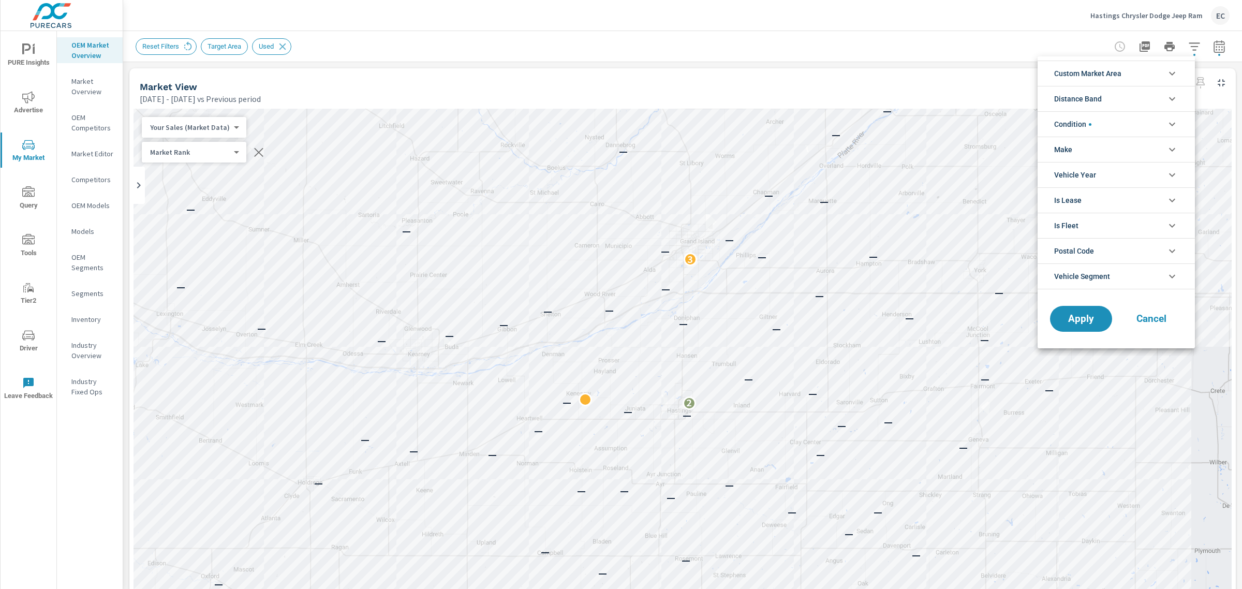
click at [1093, 115] on li "Condition" at bounding box center [1116, 123] width 157 height 25
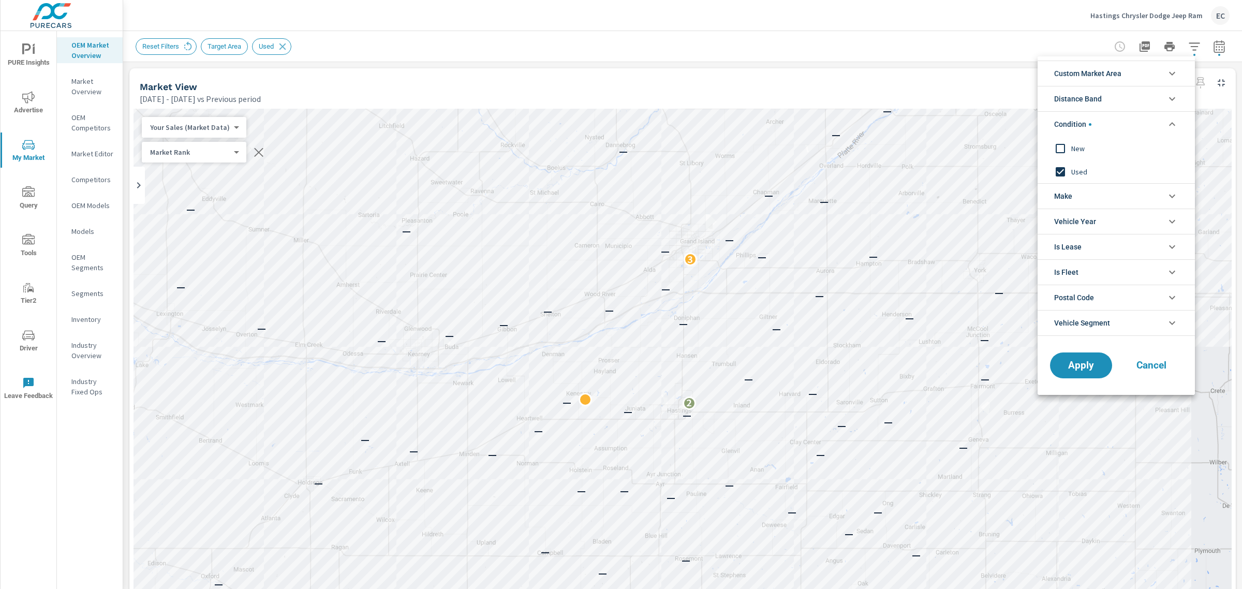
click at [1072, 159] on div "New" at bounding box center [1115, 148] width 155 height 23
drag, startPoint x: 1066, startPoint y: 167, endPoint x: 1065, endPoint y: 190, distance: 23.3
click at [1065, 167] on input "filter options" at bounding box center [1061, 172] width 22 height 22
click at [1085, 358] on button "Apply" at bounding box center [1081, 365] width 64 height 27
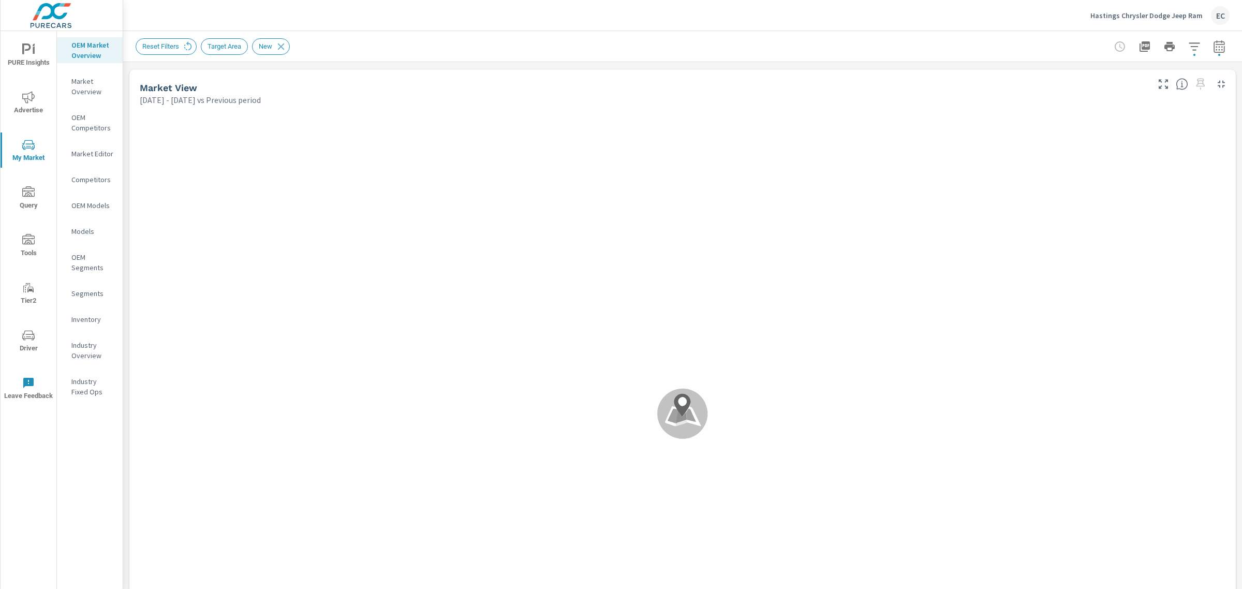
scroll to position [116, 0]
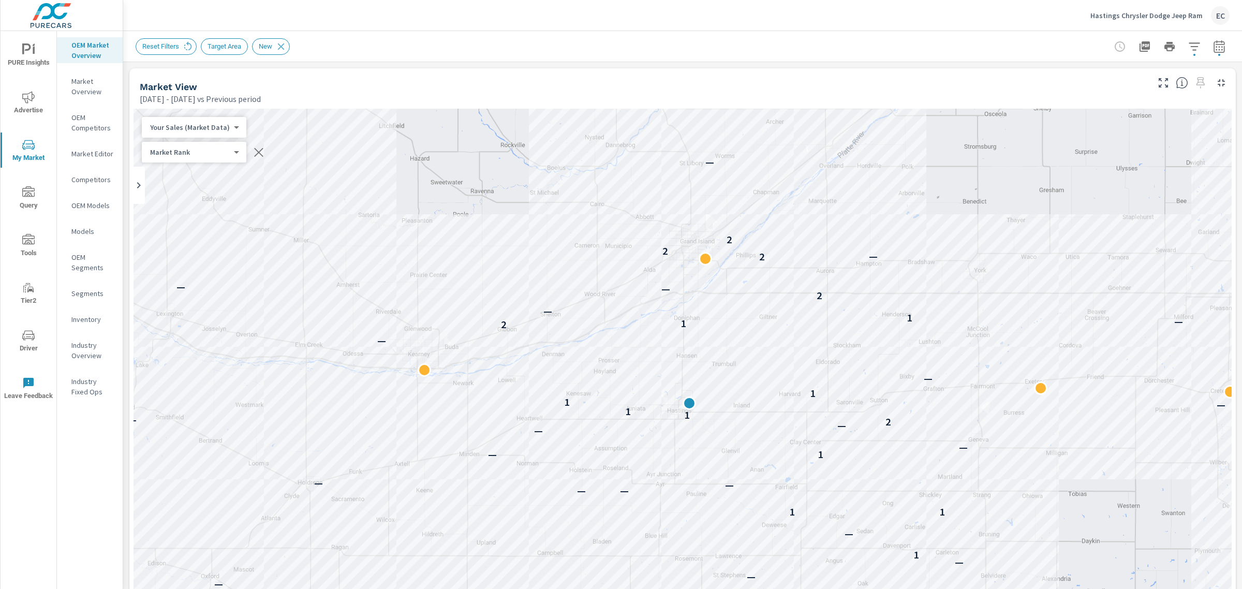
click at [1191, 12] on p "Hastings Chrysler Dodge Jeep Ram" at bounding box center [1146, 15] width 112 height 9
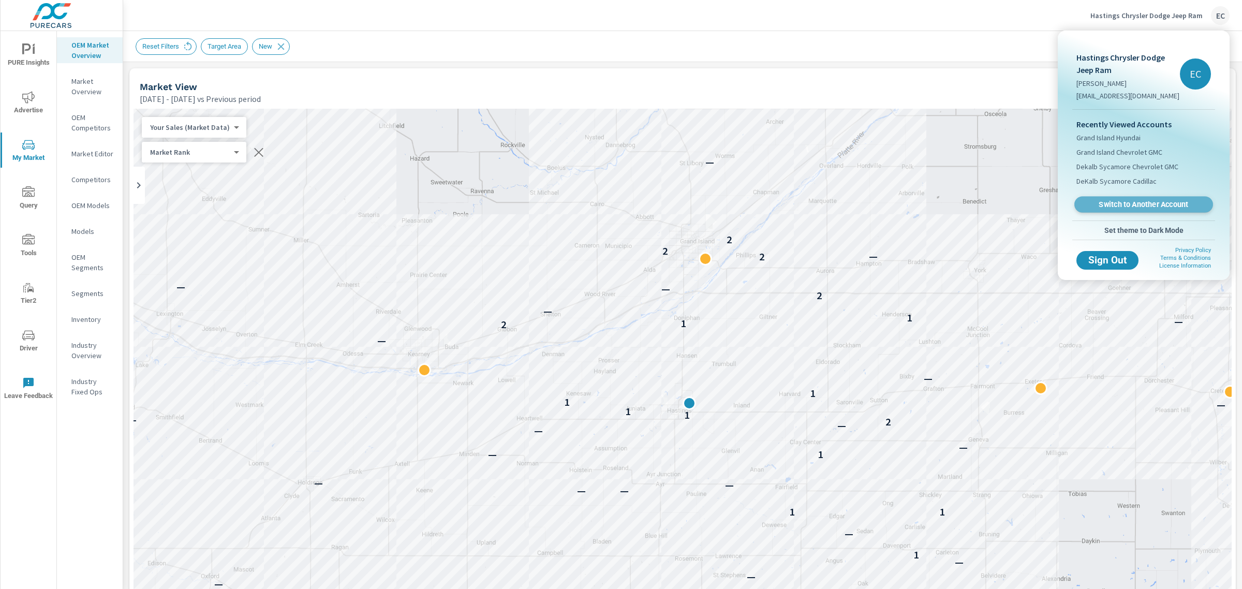
click at [1143, 201] on span "Switch to Another Account" at bounding box center [1143, 205] width 127 height 10
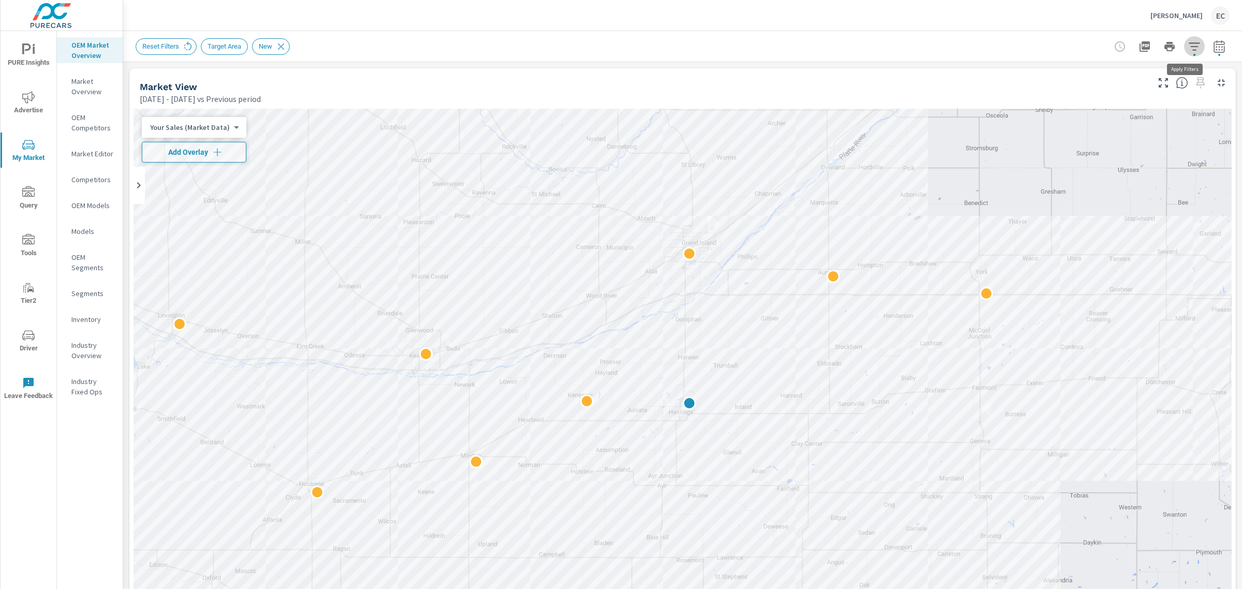
click at [1188, 48] on icon "button" at bounding box center [1194, 46] width 12 height 12
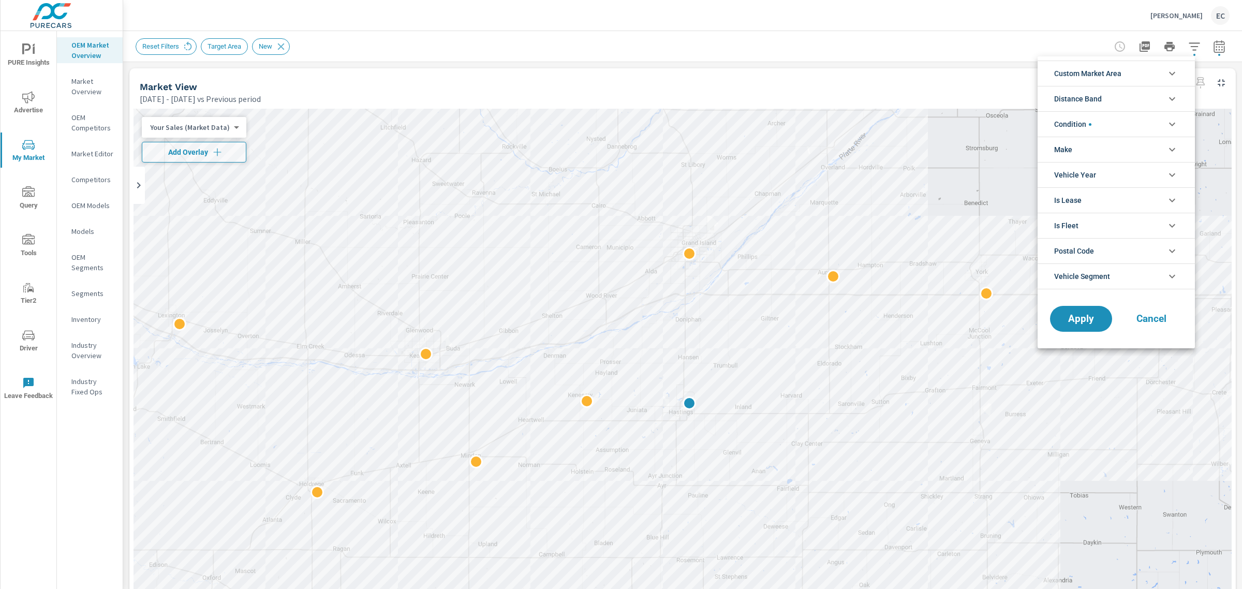
click at [1090, 123] on span "filter options" at bounding box center [1090, 124] width 3 height 3
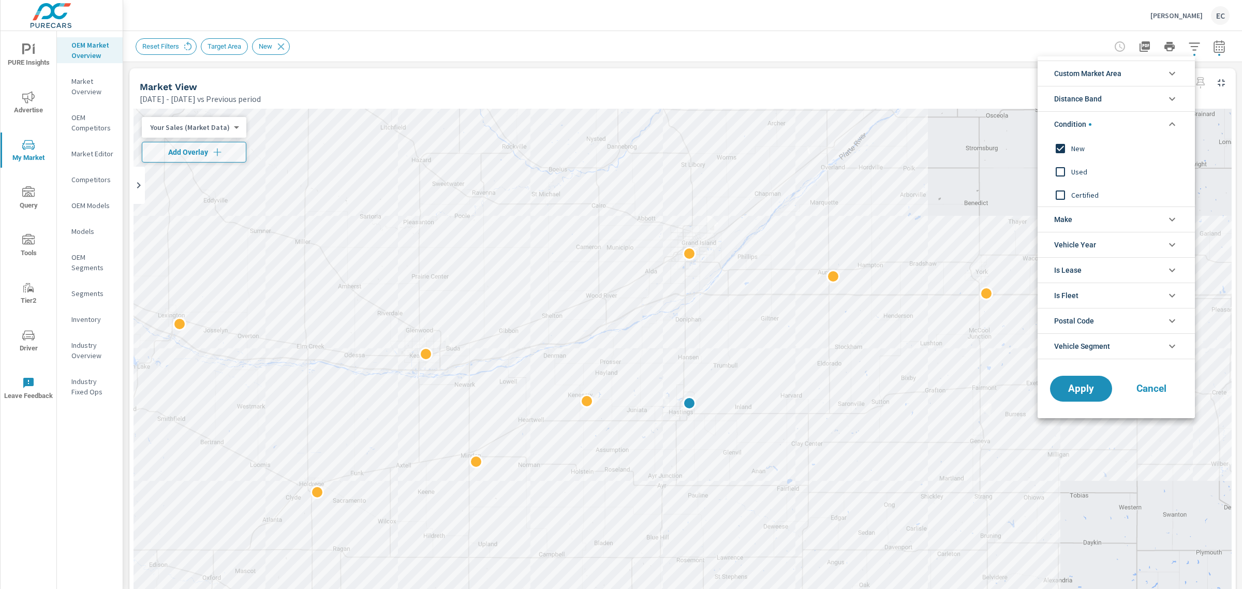
click at [912, 63] on div at bounding box center [621, 294] width 1242 height 589
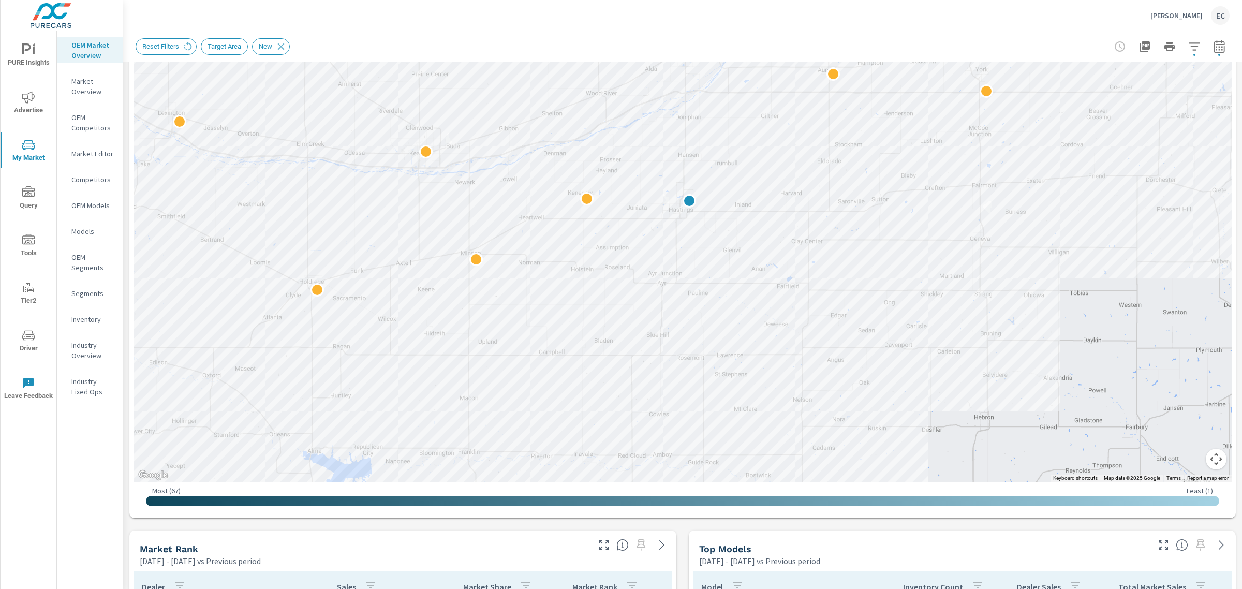
scroll to position [259, 0]
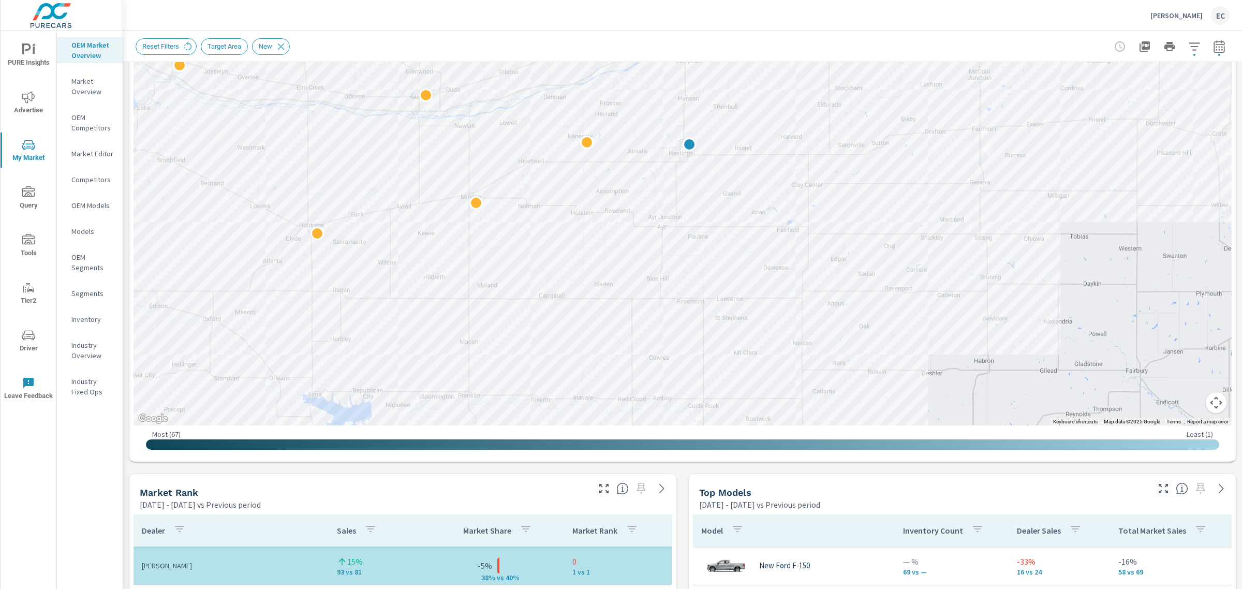
click at [599, 484] on icon "button" at bounding box center [603, 488] width 9 height 9
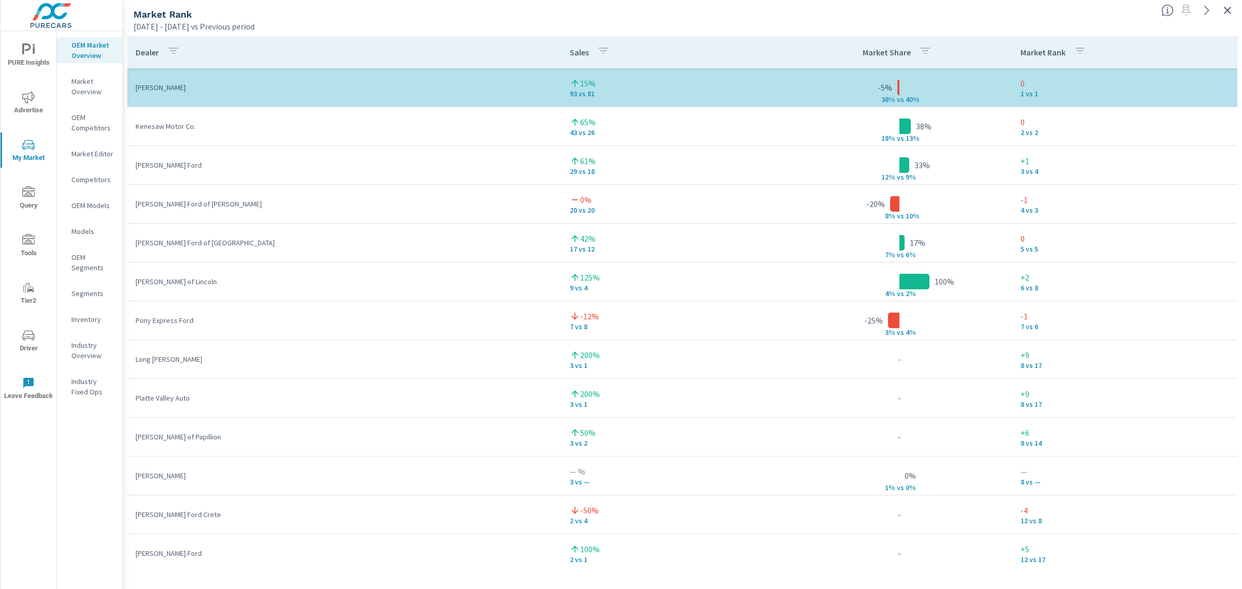
click at [1226, 8] on icon "button" at bounding box center [1227, 10] width 7 height 7
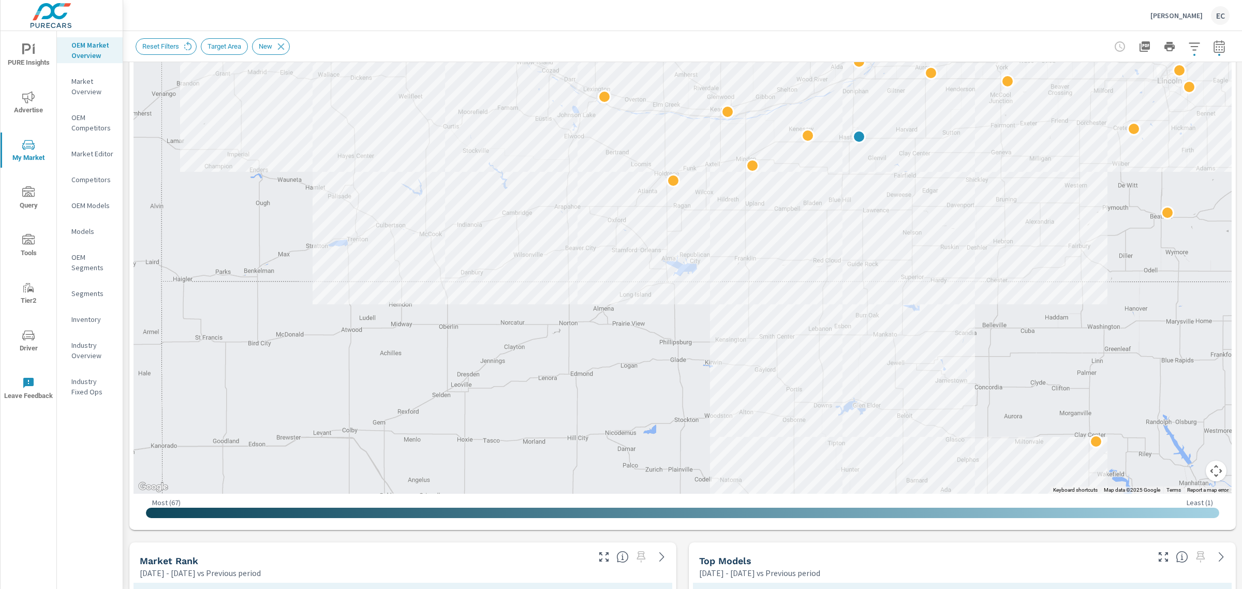
scroll to position [259, 0]
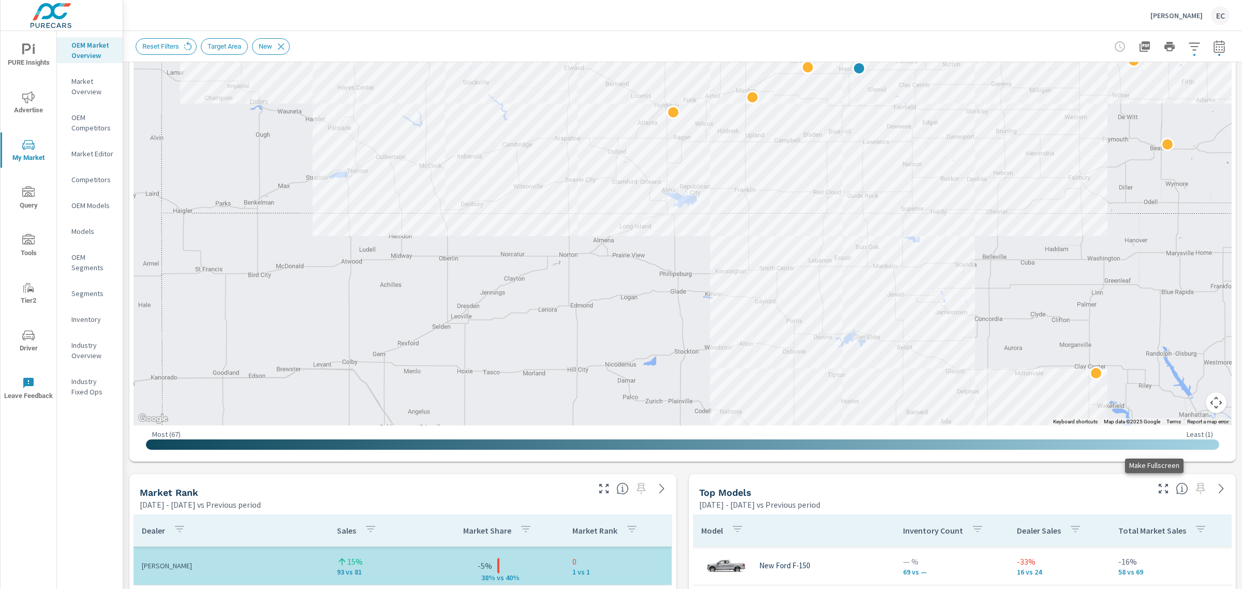
click at [1155, 495] on button "button" at bounding box center [1163, 488] width 17 height 17
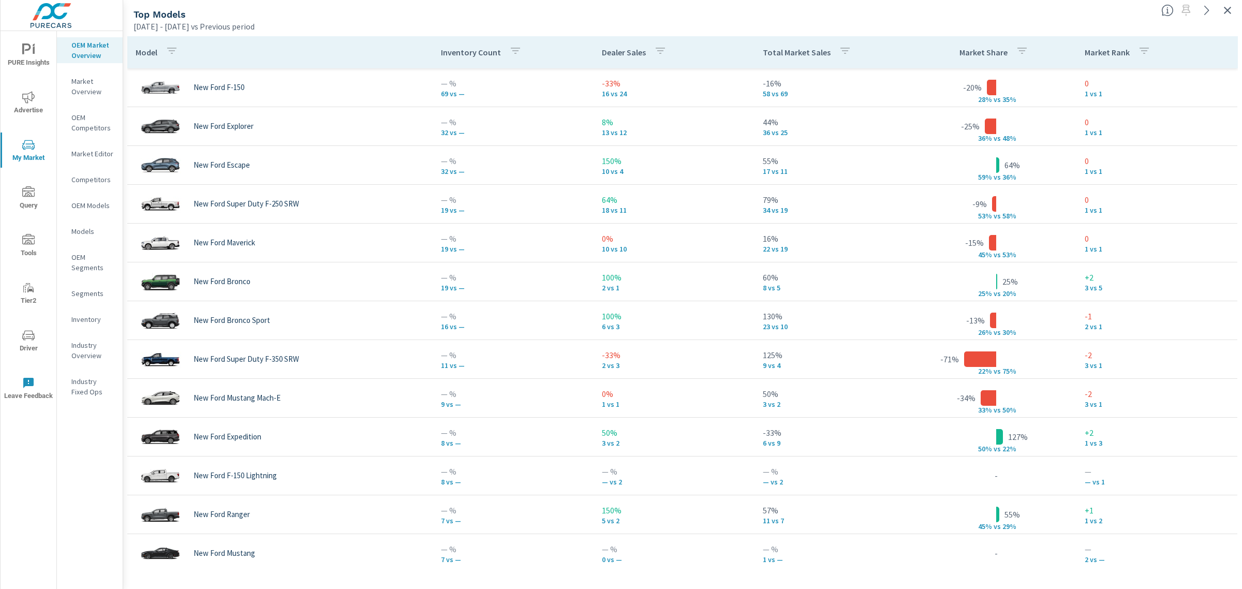
click at [1228, 18] on button "button" at bounding box center [1227, 10] width 17 height 17
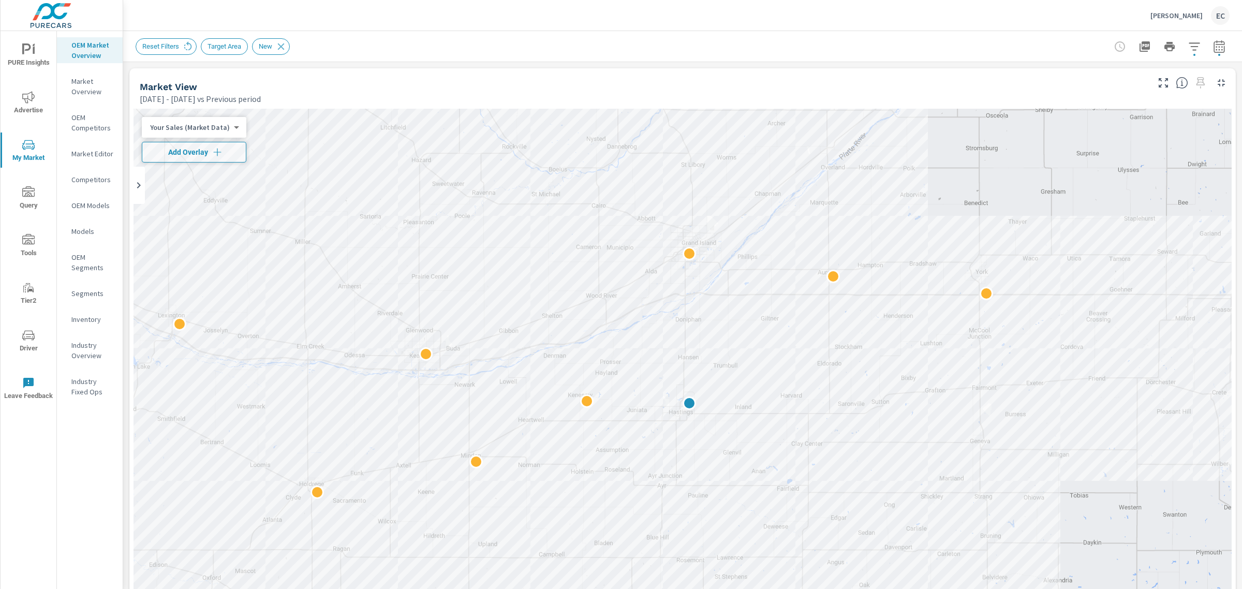
click at [1184, 42] on button "button" at bounding box center [1194, 46] width 21 height 21
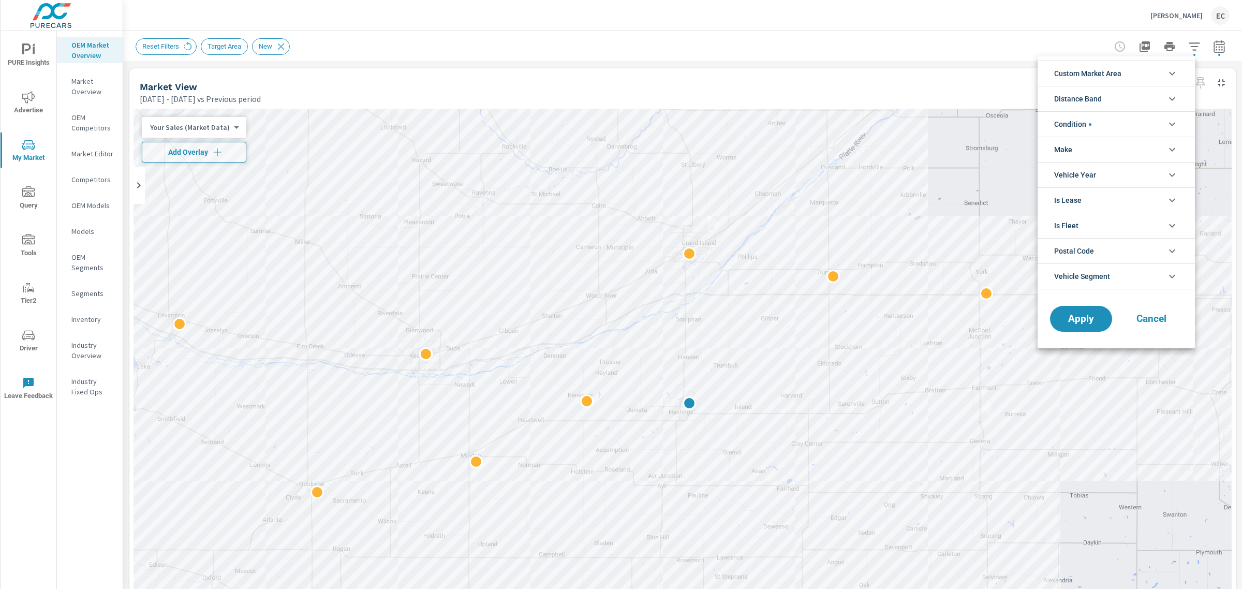
click at [1102, 115] on li "Condition" at bounding box center [1116, 123] width 157 height 25
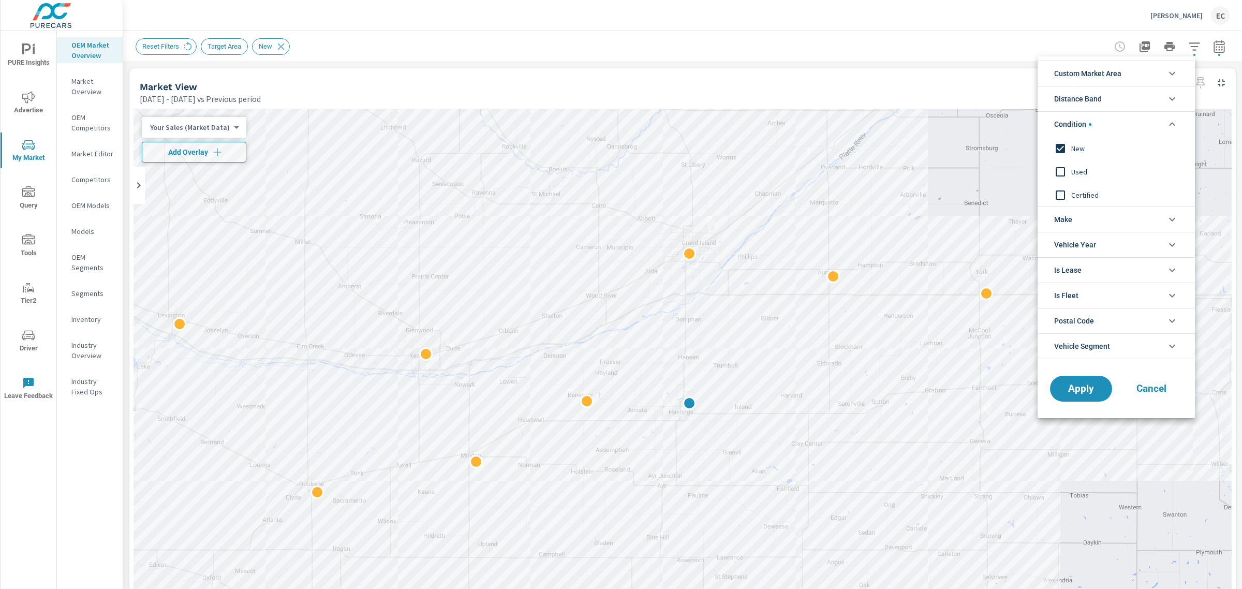
click at [1079, 179] on div "Used" at bounding box center [1115, 171] width 155 height 23
click at [1067, 148] on input "filter options" at bounding box center [1061, 149] width 22 height 22
click at [1065, 388] on span "Apply" at bounding box center [1081, 389] width 42 height 10
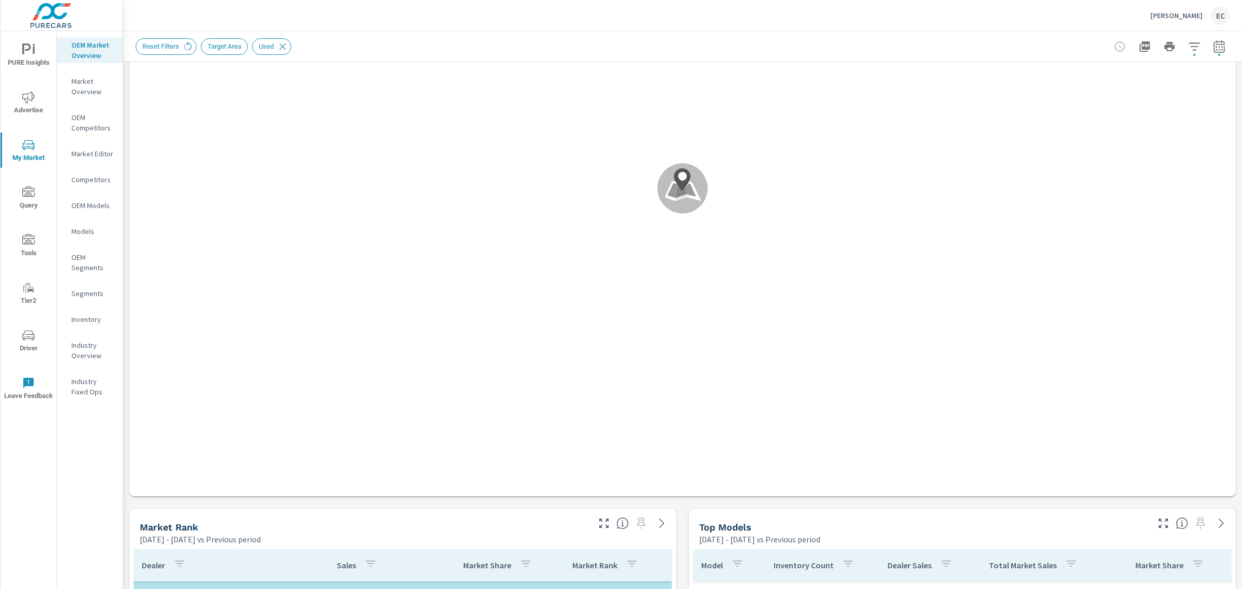
scroll to position [388, 0]
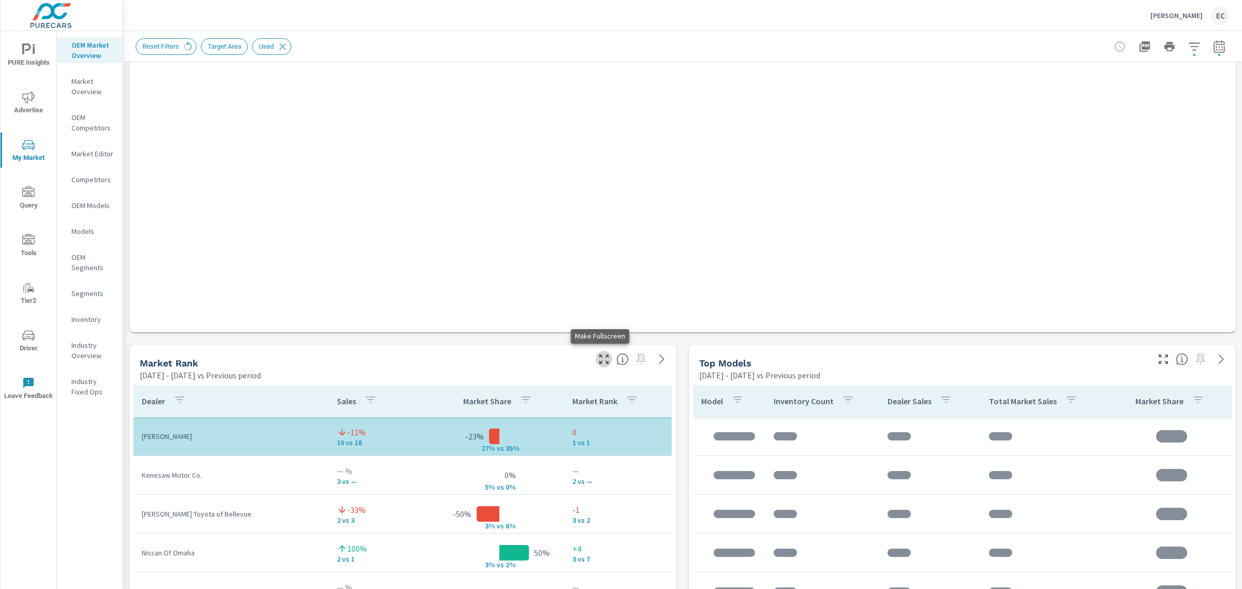
click at [604, 363] on icon "button" at bounding box center [604, 359] width 12 height 12
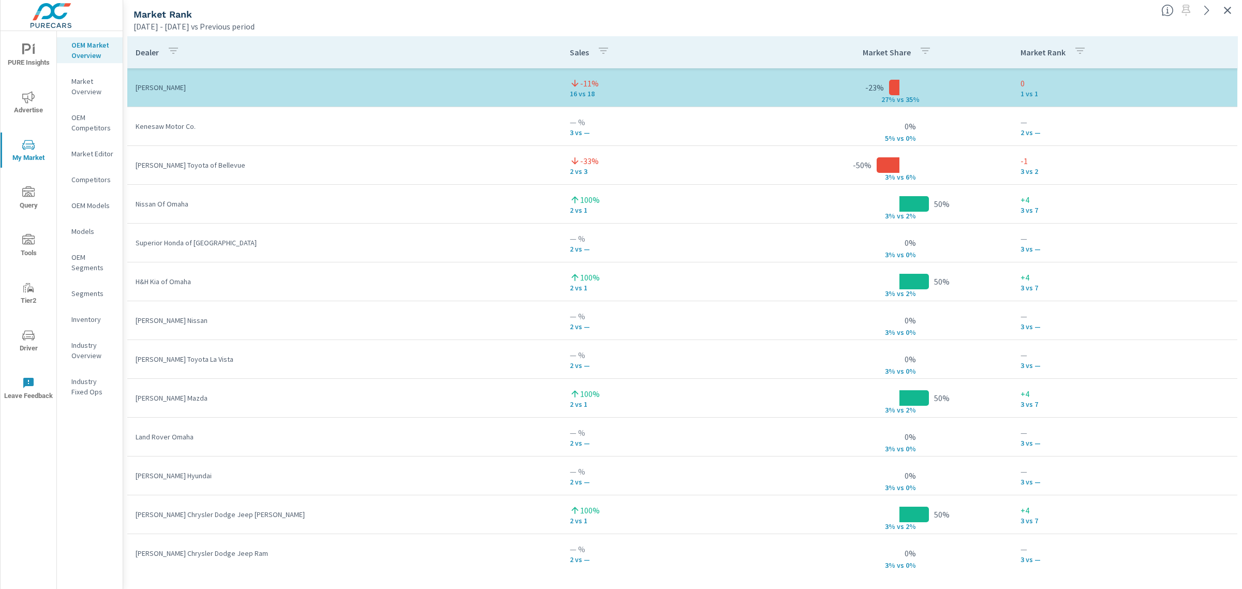
click at [1226, 10] on icon "button" at bounding box center [1227, 10] width 12 height 12
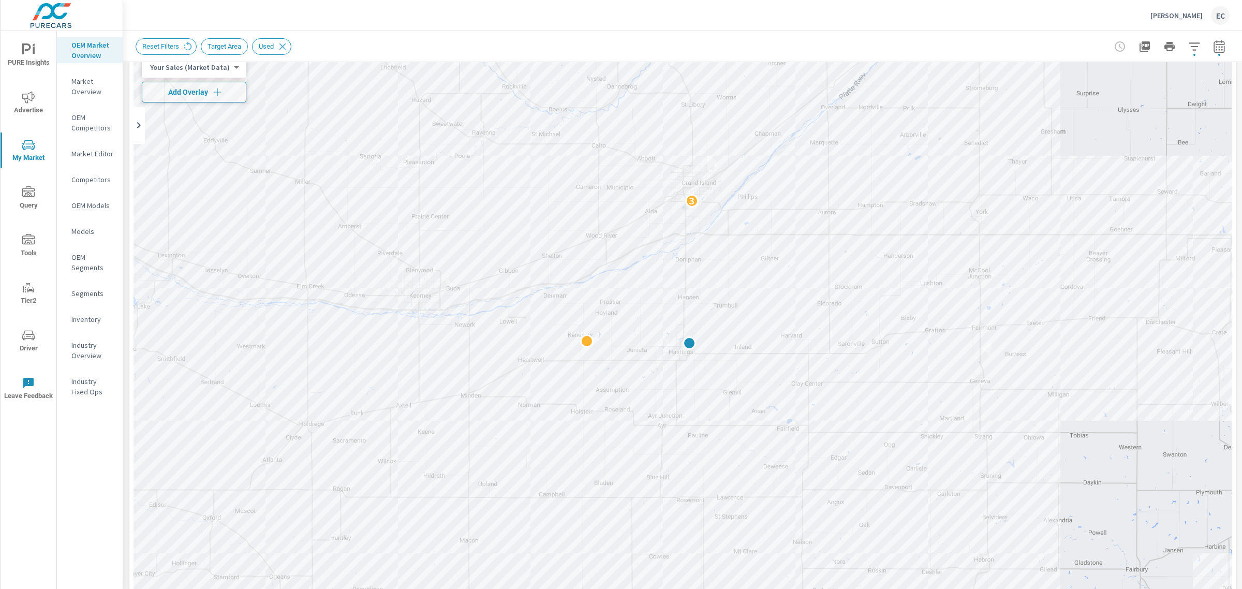
scroll to position [388, 0]
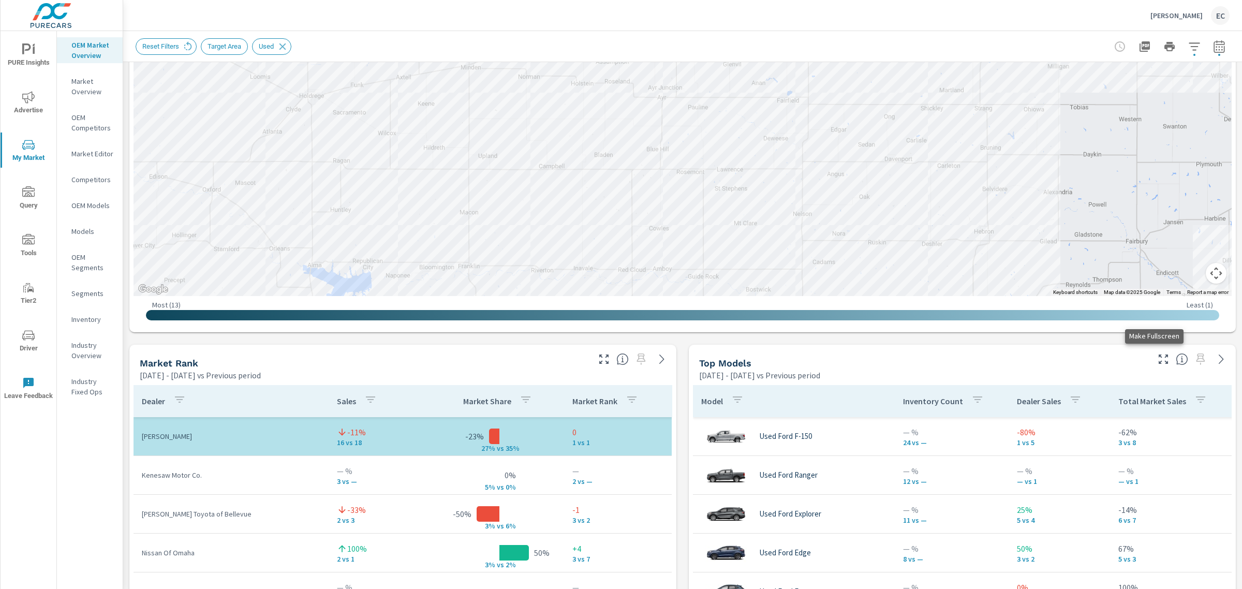
click at [1157, 363] on icon "button" at bounding box center [1163, 359] width 12 height 12
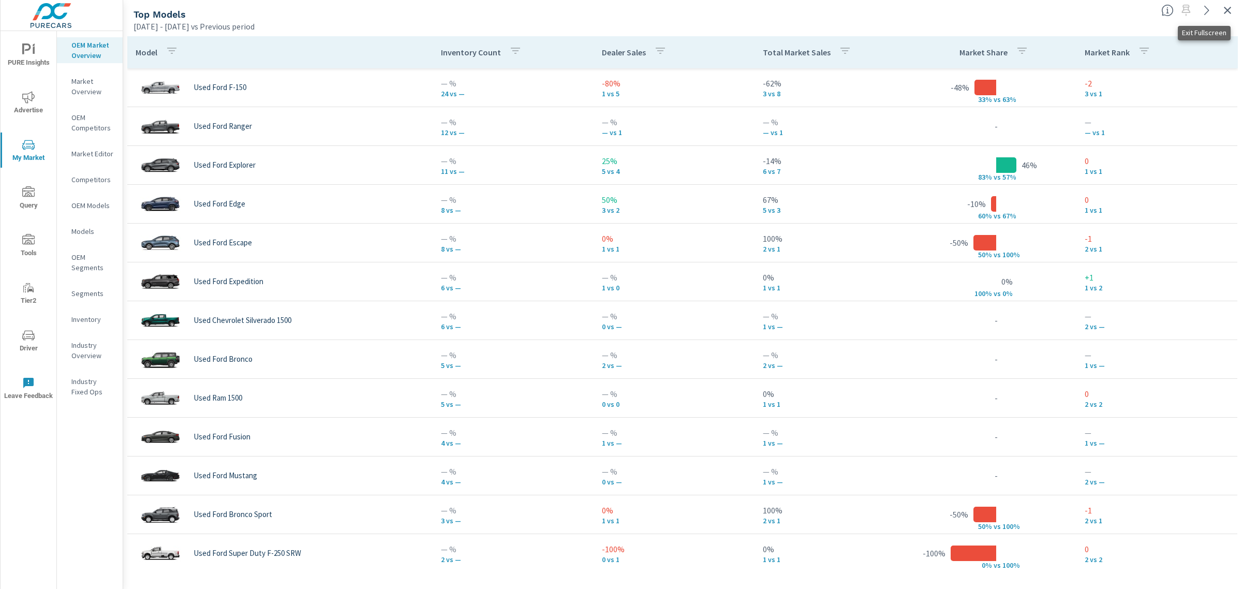
drag, startPoint x: 1233, startPoint y: 13, endPoint x: 1214, endPoint y: 14, distance: 19.2
click at [1233, 13] on icon "button" at bounding box center [1227, 10] width 12 height 12
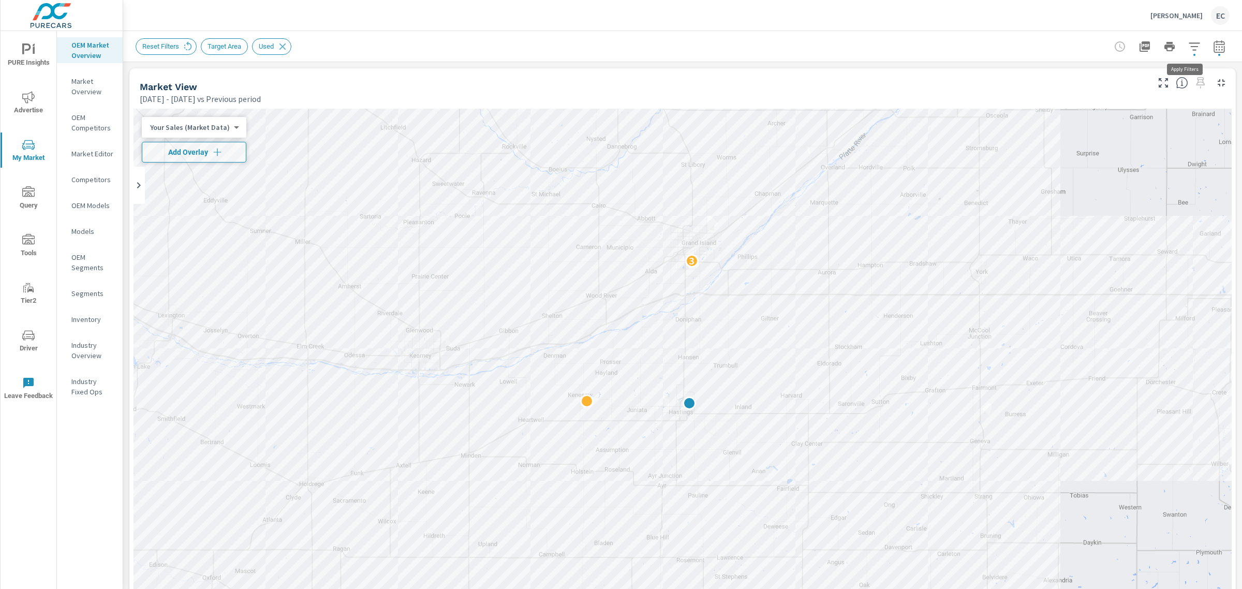
click at [1188, 44] on icon "button" at bounding box center [1194, 46] width 12 height 12
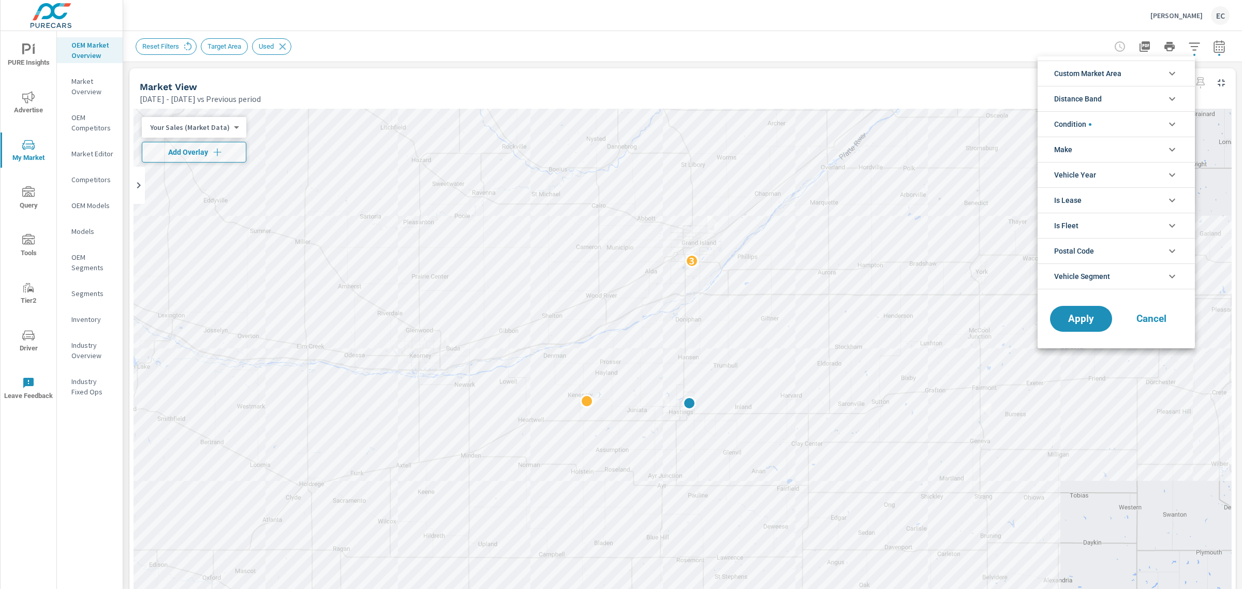
scroll to position [23, 0]
click at [1108, 127] on li "Condition" at bounding box center [1116, 123] width 157 height 25
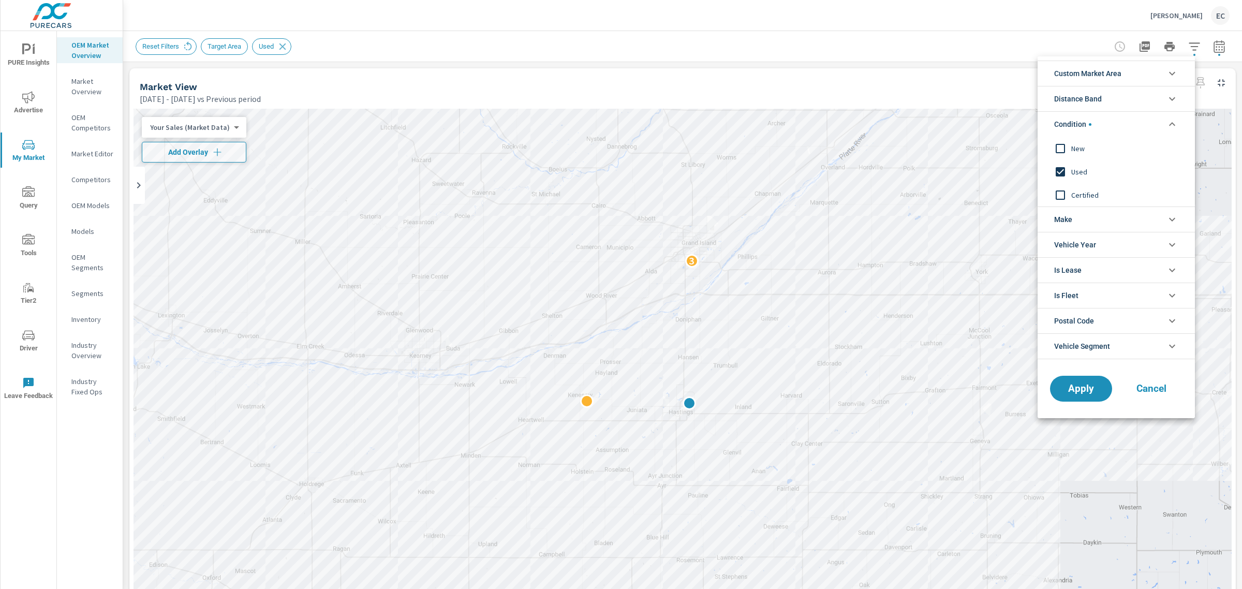
scroll to position [0, 0]
click at [1073, 156] on div "New" at bounding box center [1115, 148] width 155 height 23
click at [1071, 173] on span "Used" at bounding box center [1127, 172] width 113 height 12
click at [1072, 399] on button "Apply" at bounding box center [1081, 388] width 64 height 27
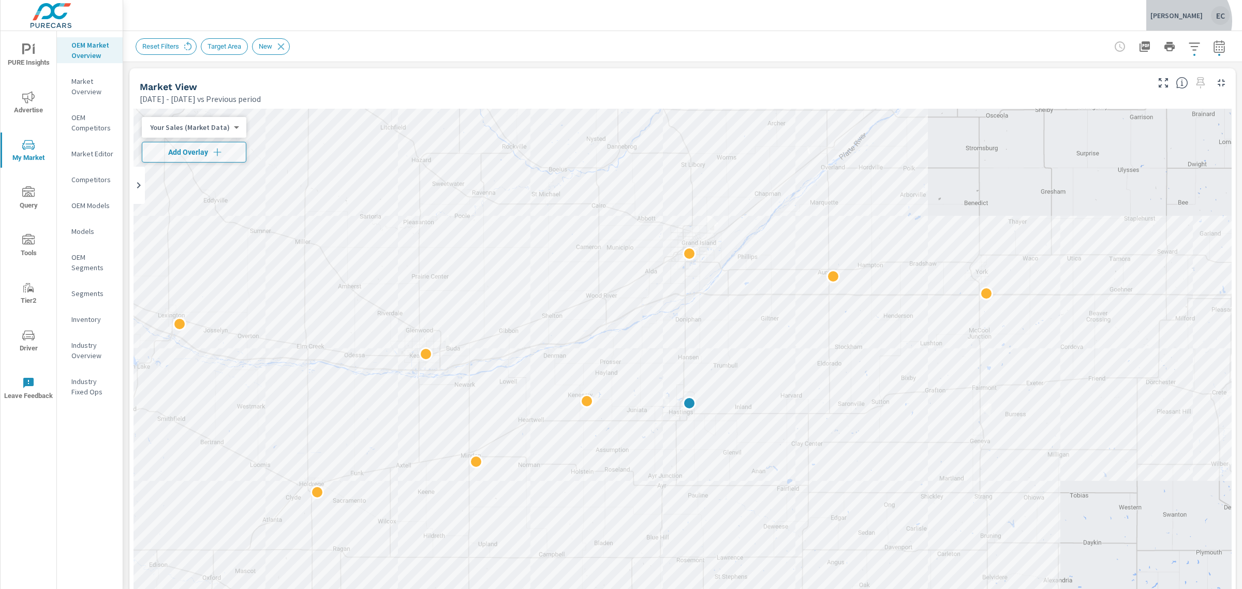
click at [1196, 21] on div "Hastings [PERSON_NAME]" at bounding box center [1190, 15] width 79 height 19
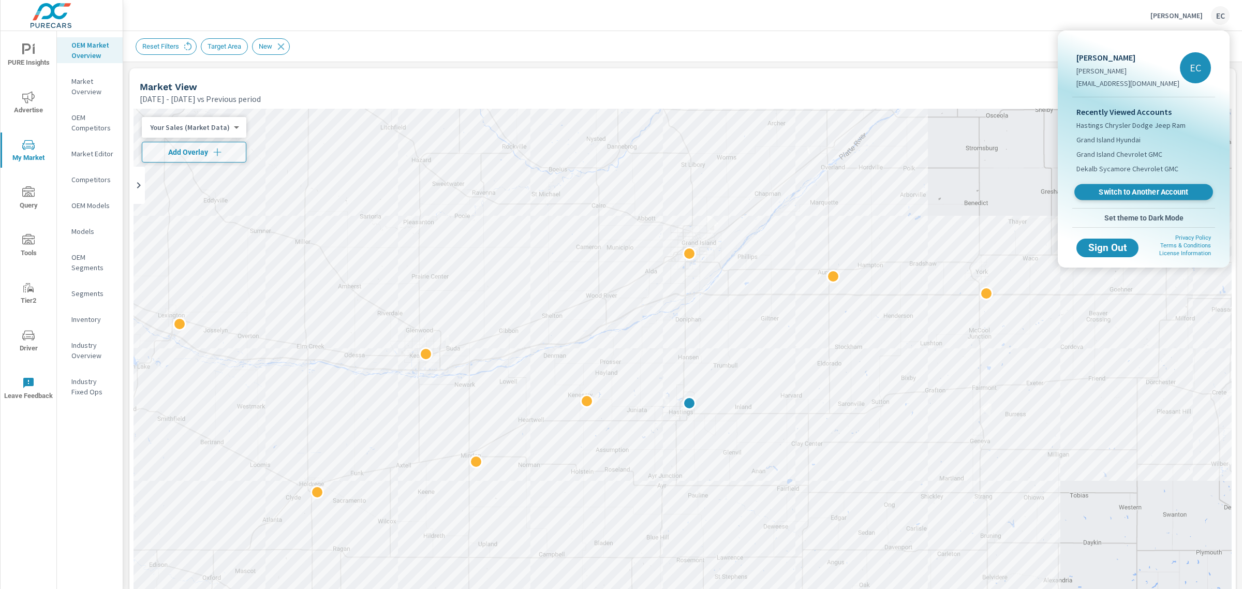
click at [1119, 194] on span "Switch to Another Account" at bounding box center [1143, 192] width 127 height 10
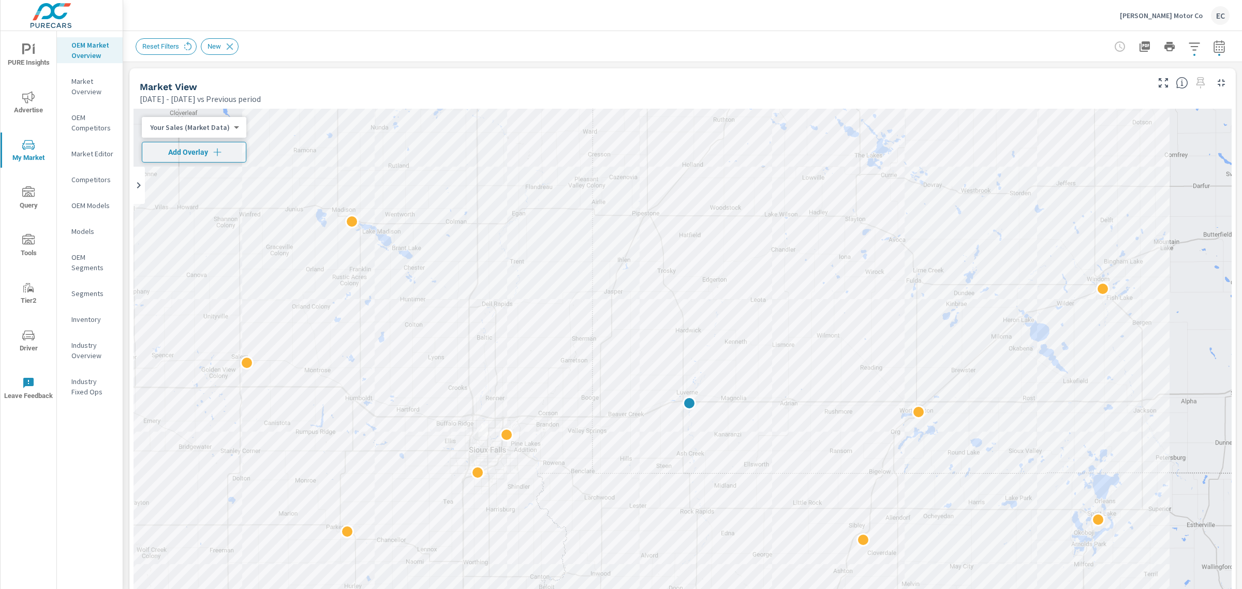
click at [1214, 52] on icon "button" at bounding box center [1219, 46] width 11 height 12
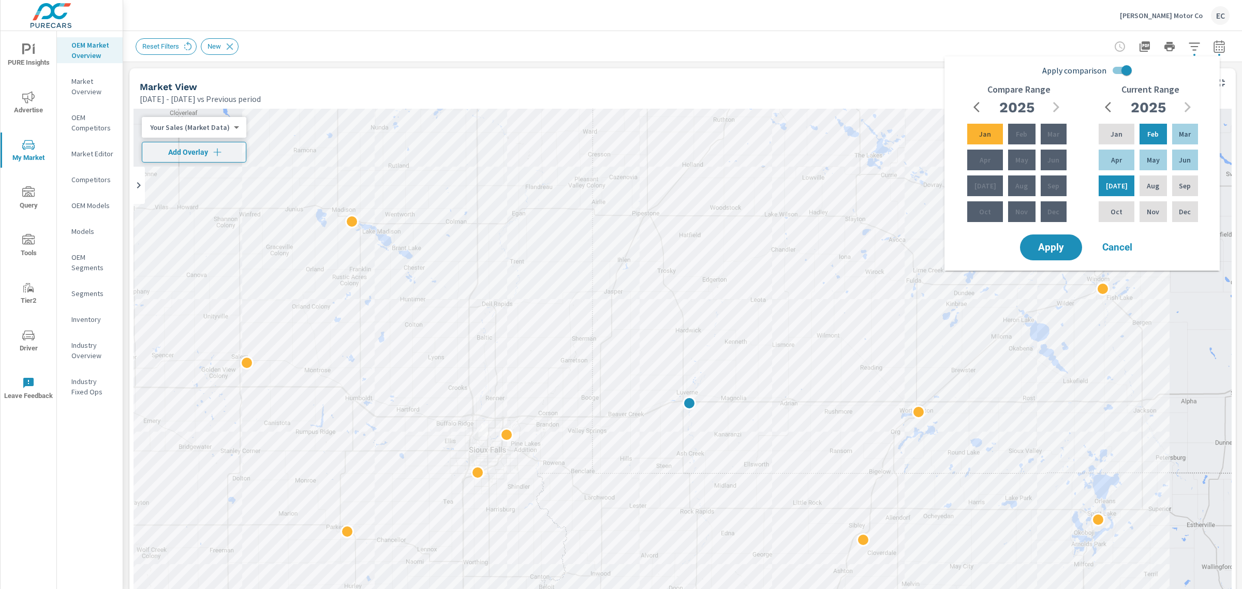
click at [1052, 27] on div "Herman Motor Co EC" at bounding box center [683, 15] width 1094 height 31
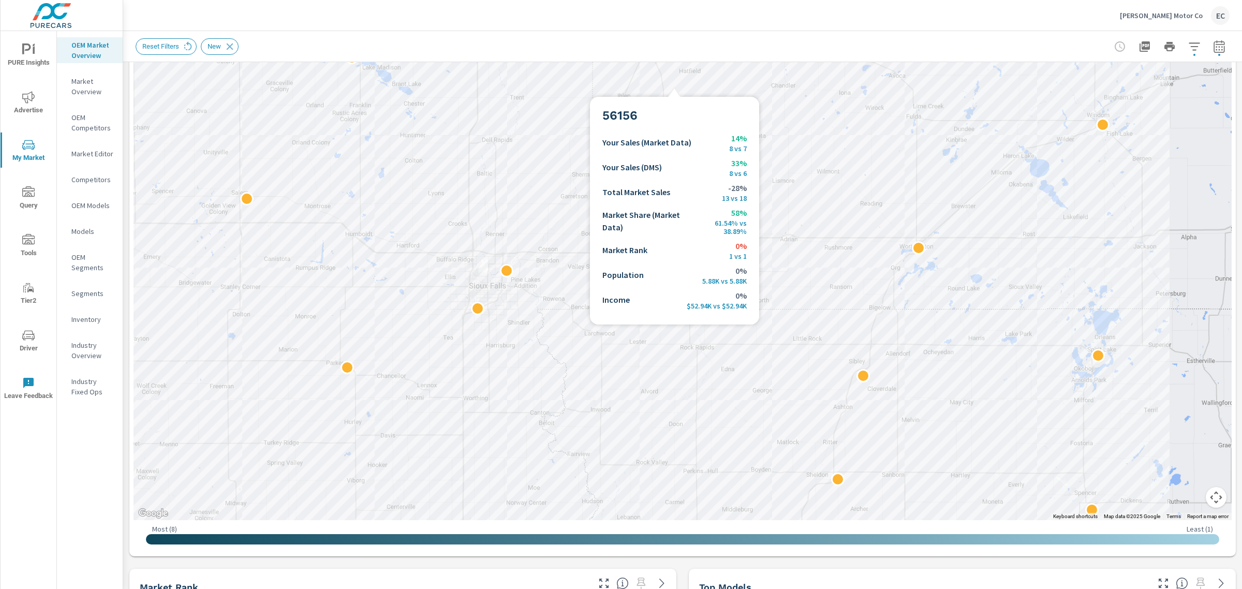
scroll to position [323, 0]
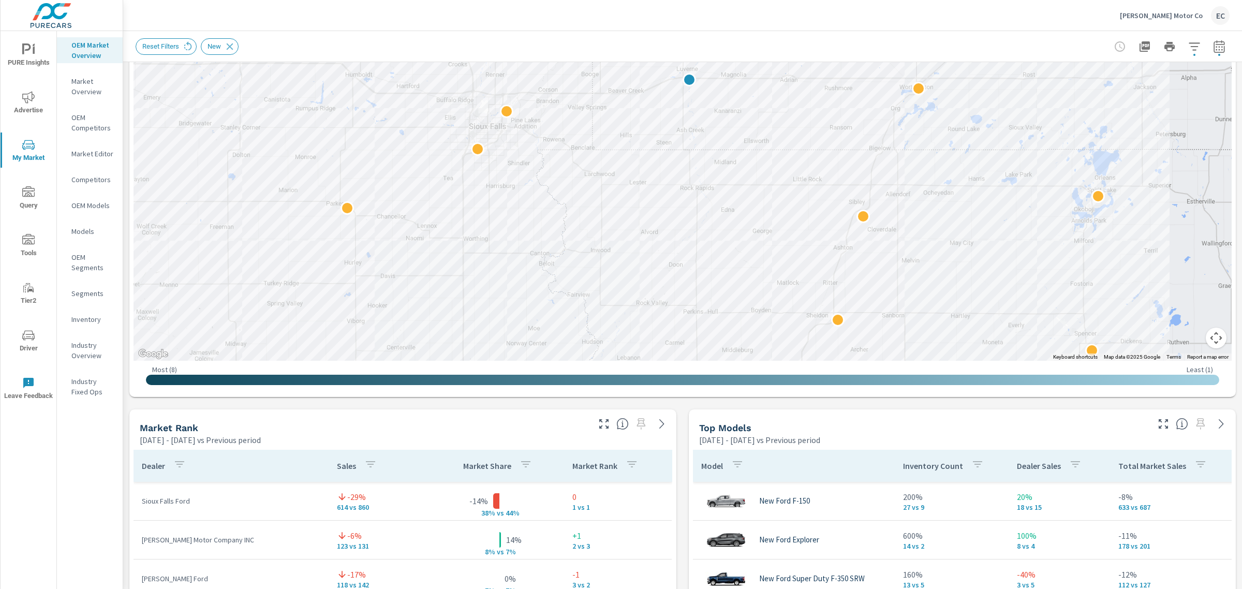
click at [598, 431] on button "button" at bounding box center [604, 424] width 17 height 17
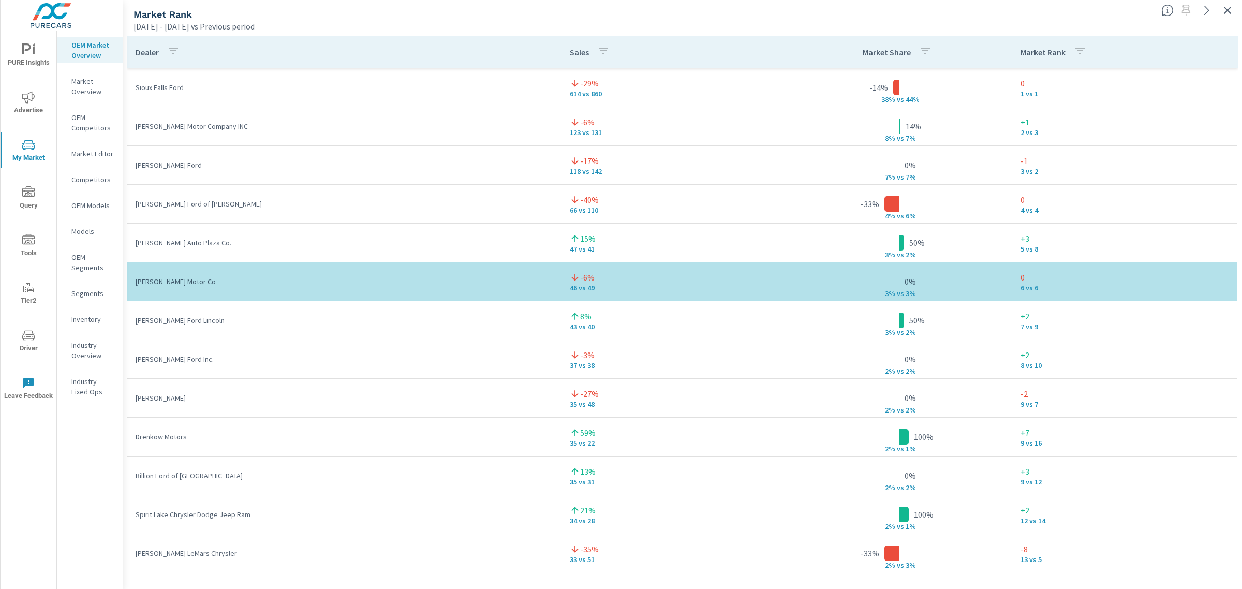
click at [1228, 17] on button "button" at bounding box center [1227, 10] width 17 height 17
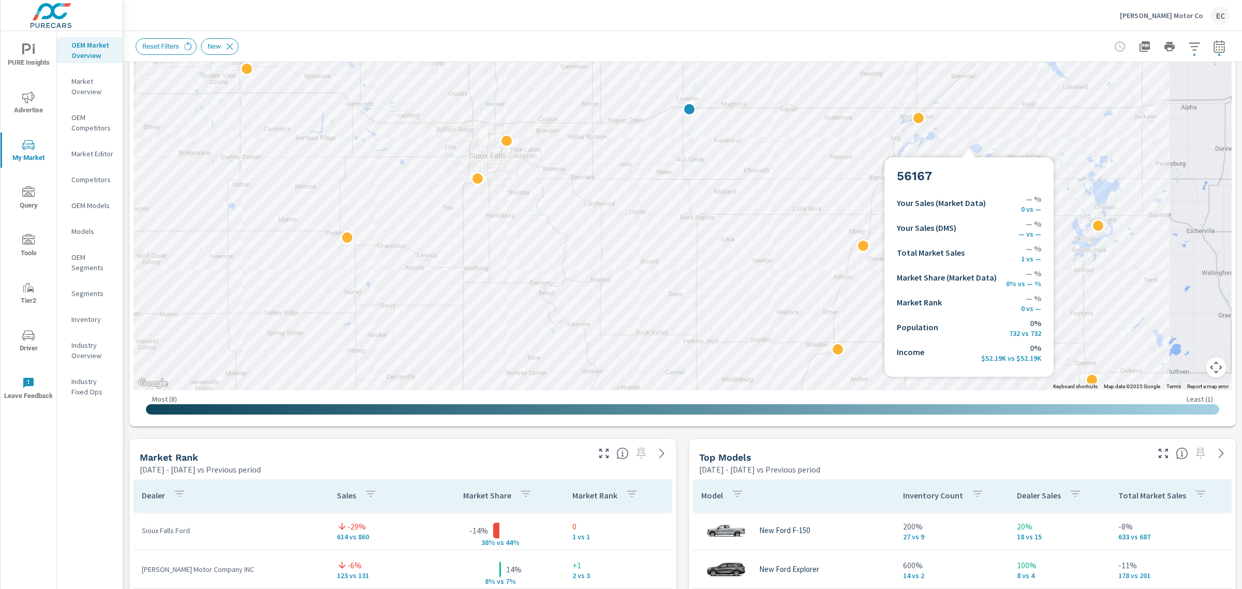
scroll to position [323, 0]
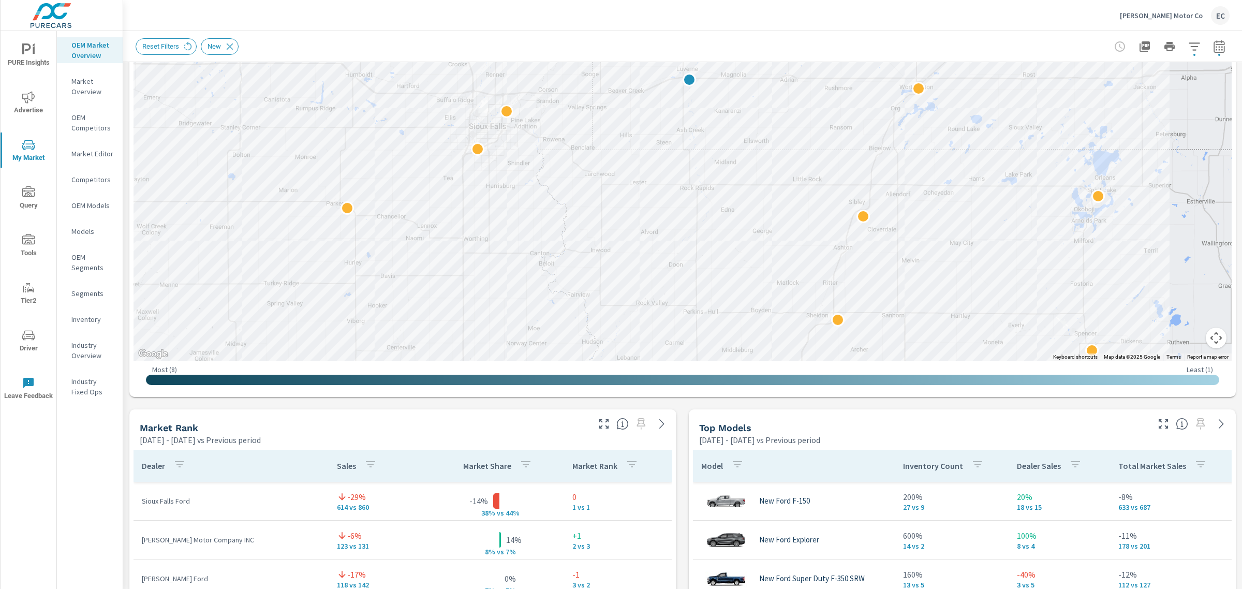
click at [1158, 424] on icon "button" at bounding box center [1163, 424] width 12 height 12
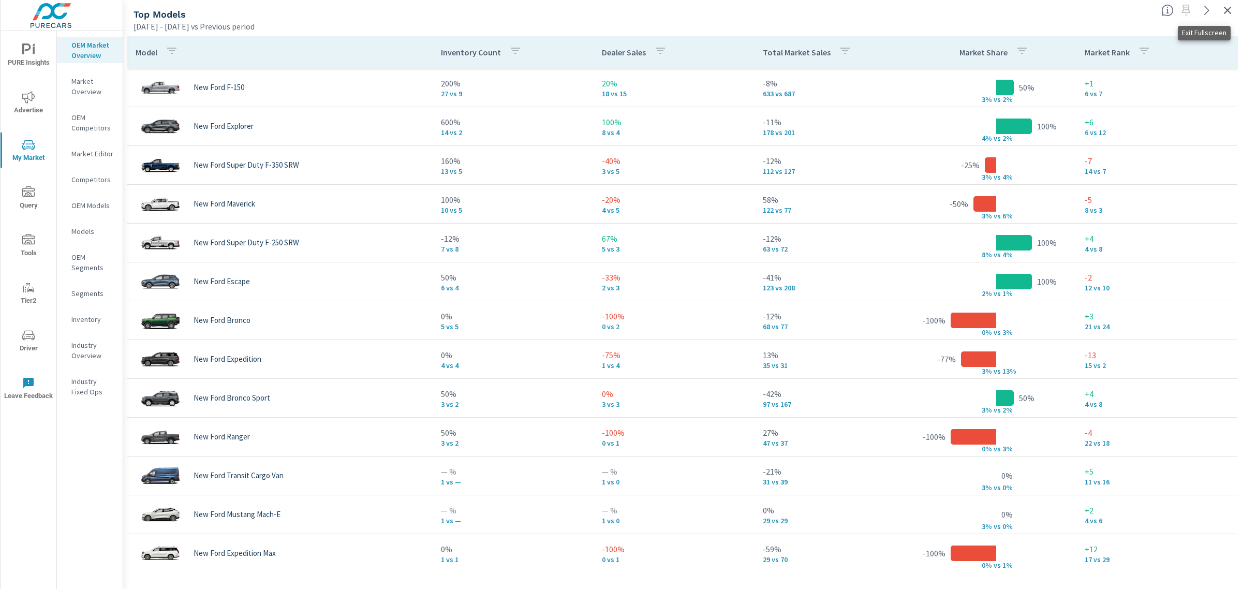
click at [1226, 9] on icon "button" at bounding box center [1227, 10] width 12 height 12
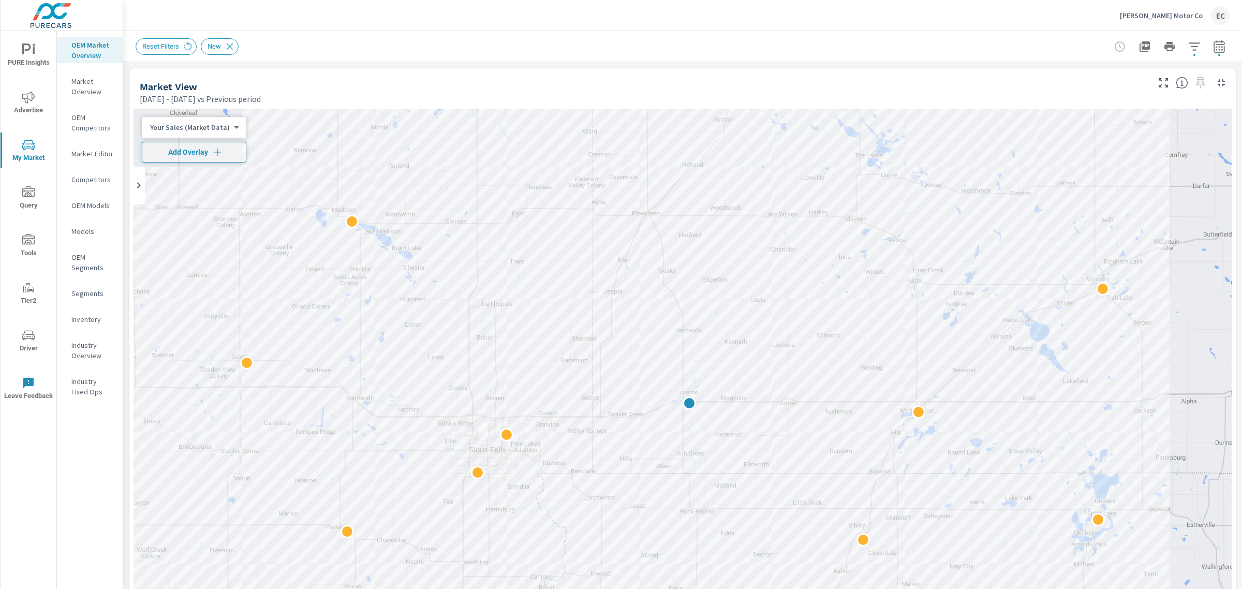
click at [1183, 17] on p "[PERSON_NAME] Motor Co" at bounding box center [1161, 15] width 83 height 9
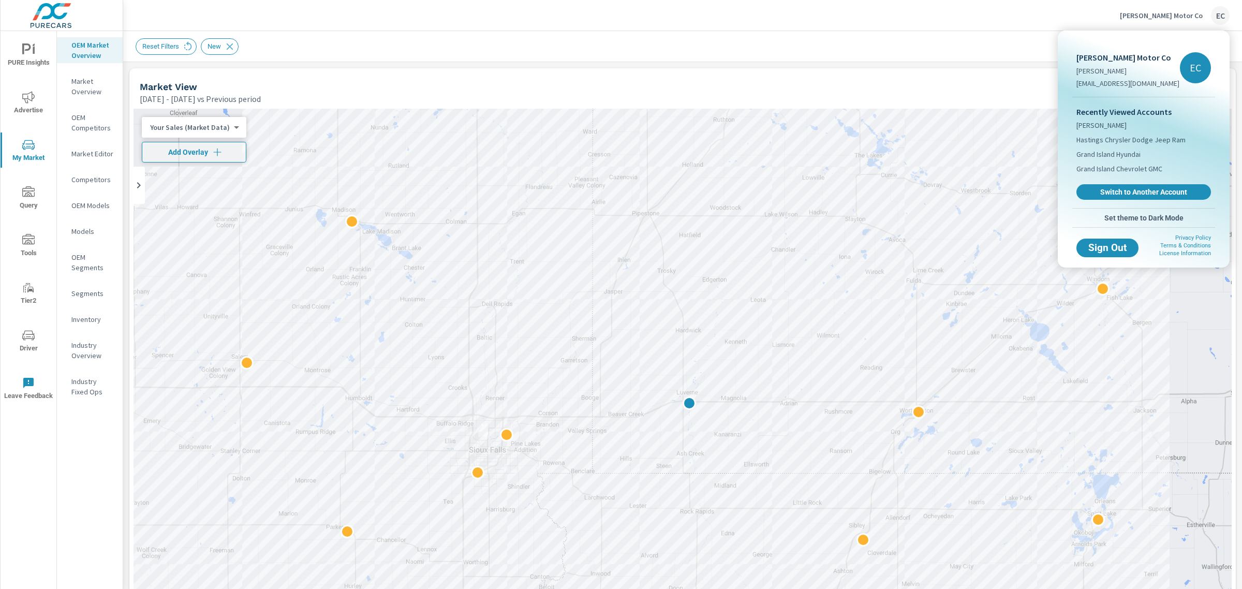
click at [1125, 196] on span "Switch to Another Account" at bounding box center [1143, 191] width 123 height 9
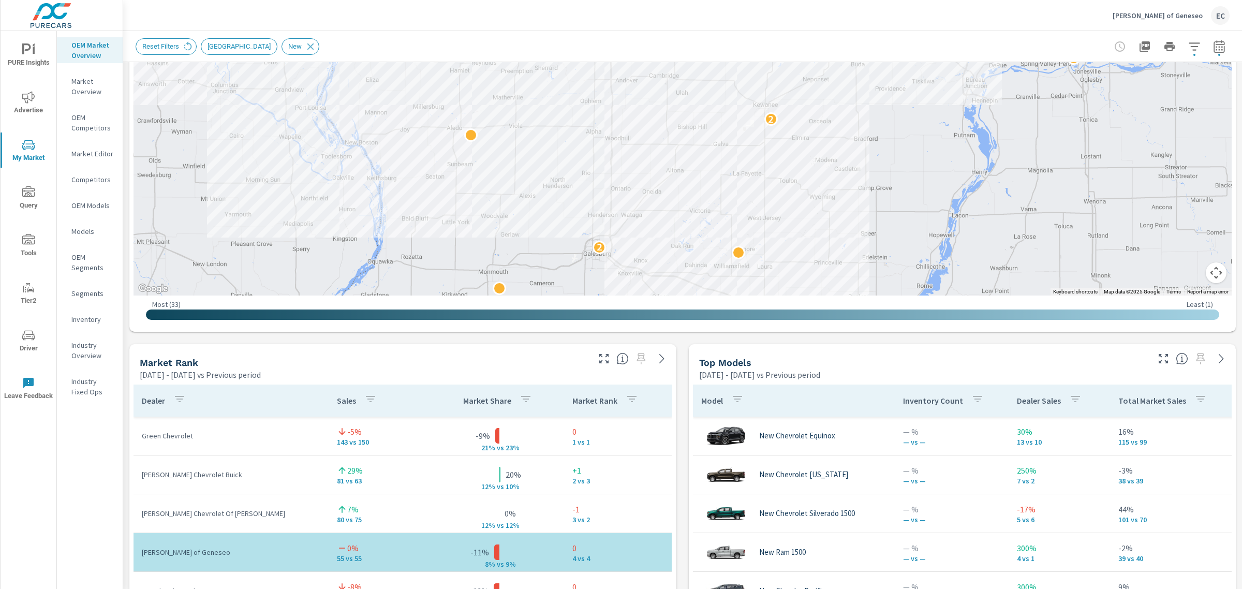
scroll to position [453, 0]
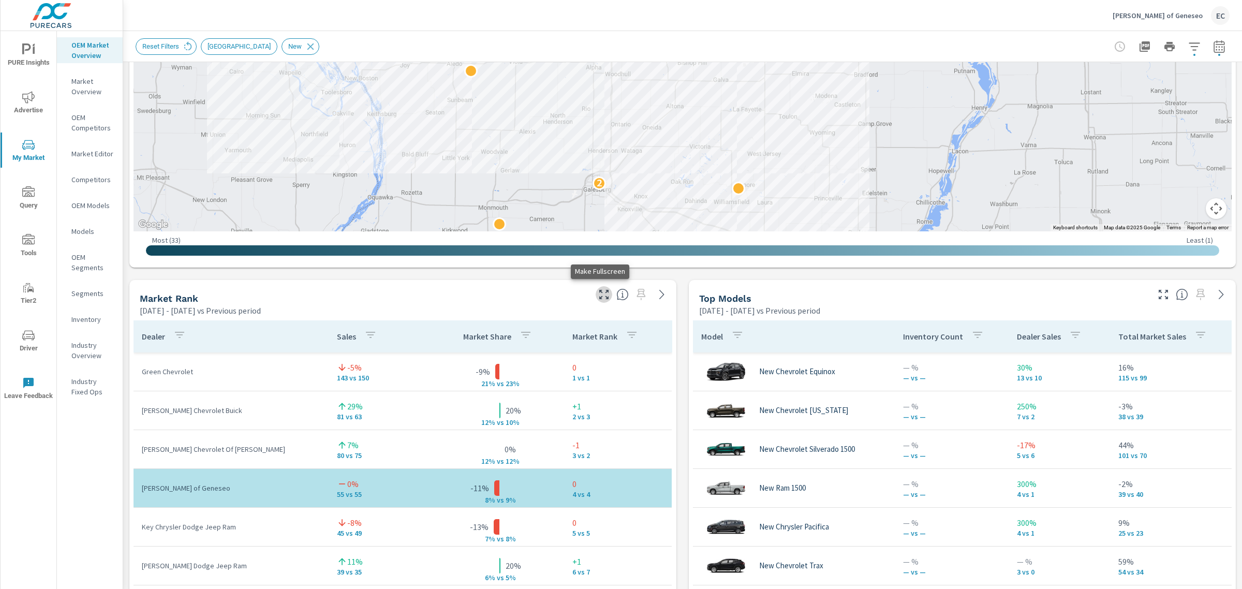
click at [598, 297] on icon "button" at bounding box center [604, 294] width 12 height 12
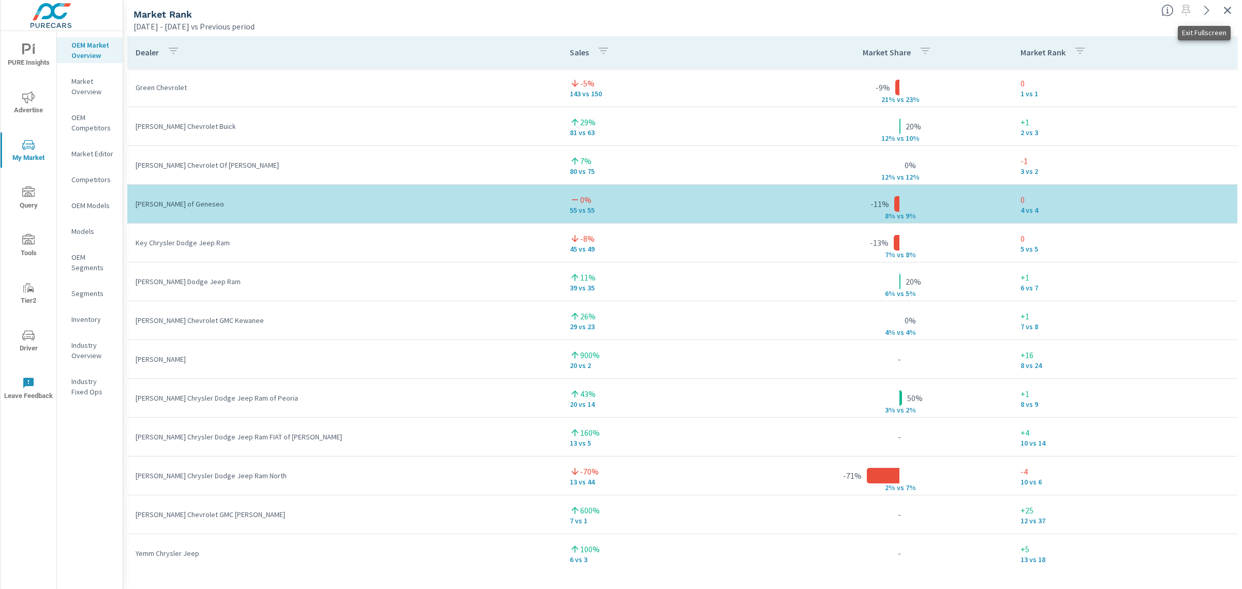
click at [1226, 13] on icon "button" at bounding box center [1227, 10] width 12 height 12
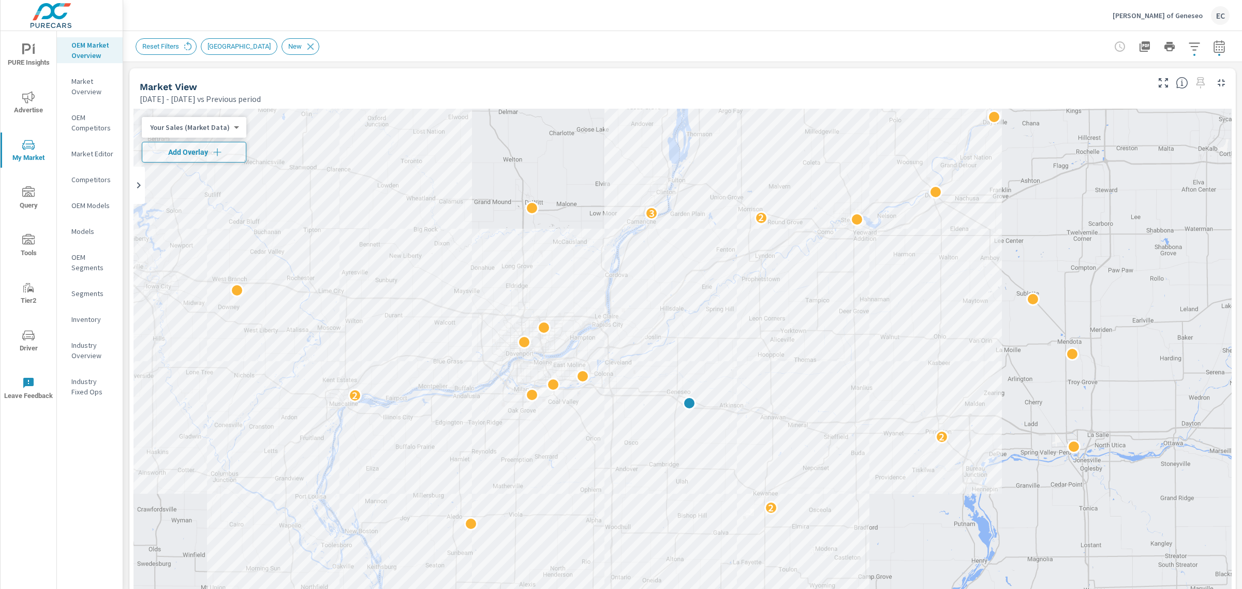
scroll to position [388, 0]
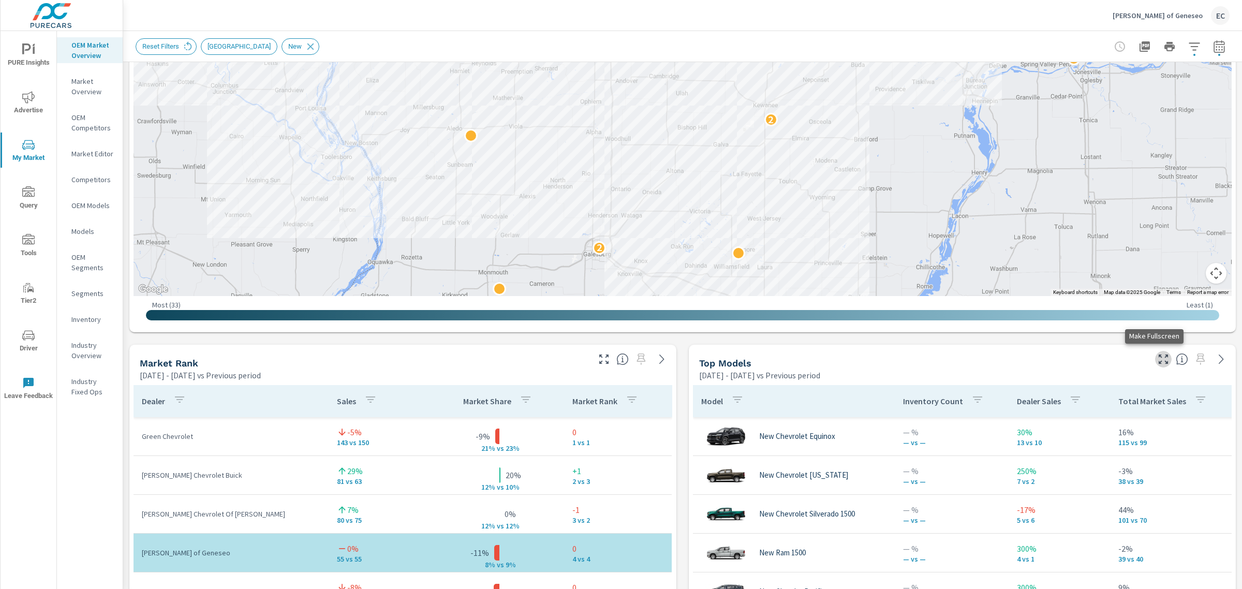
click at [1157, 355] on icon "button" at bounding box center [1163, 359] width 12 height 12
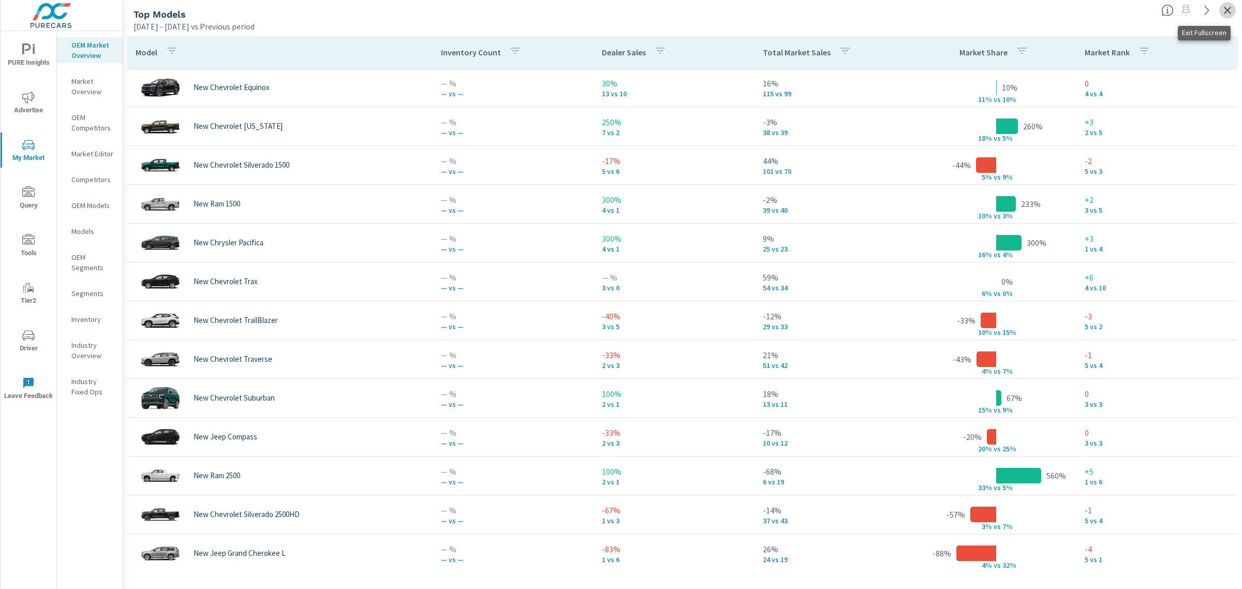
click at [1229, 6] on icon "button" at bounding box center [1227, 10] width 12 height 12
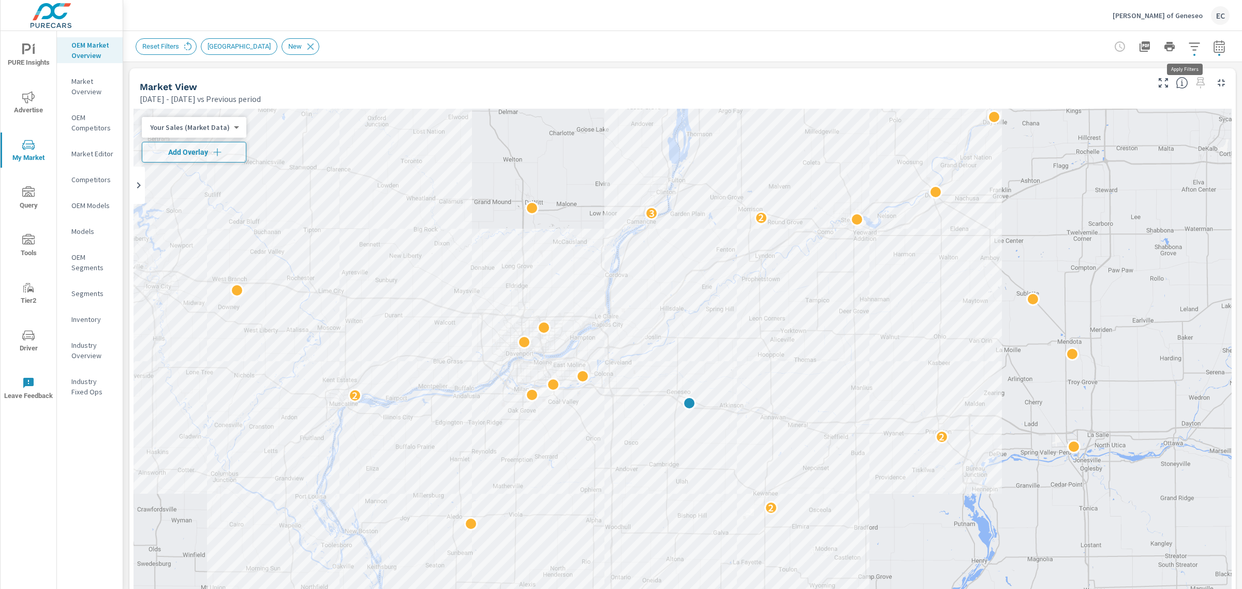
click at [1189, 42] on icon "button" at bounding box center [1194, 46] width 11 height 8
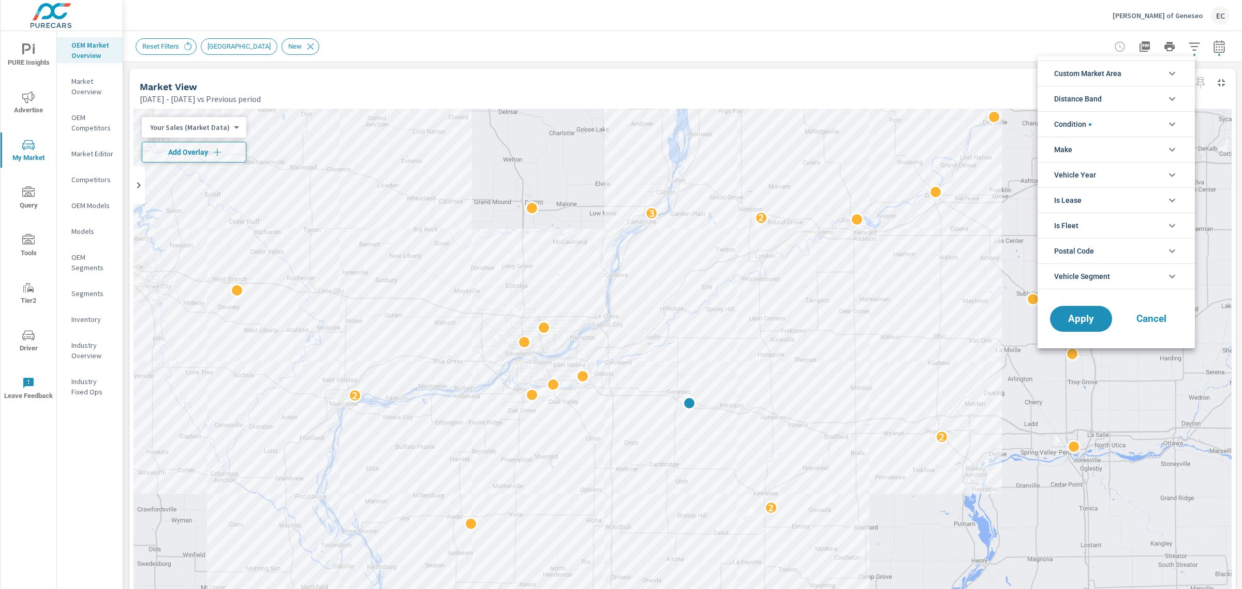
drag, startPoint x: 1088, startPoint y: 120, endPoint x: 1084, endPoint y: 125, distance: 5.9
click at [1088, 120] on span "Condition" at bounding box center [1072, 124] width 37 height 25
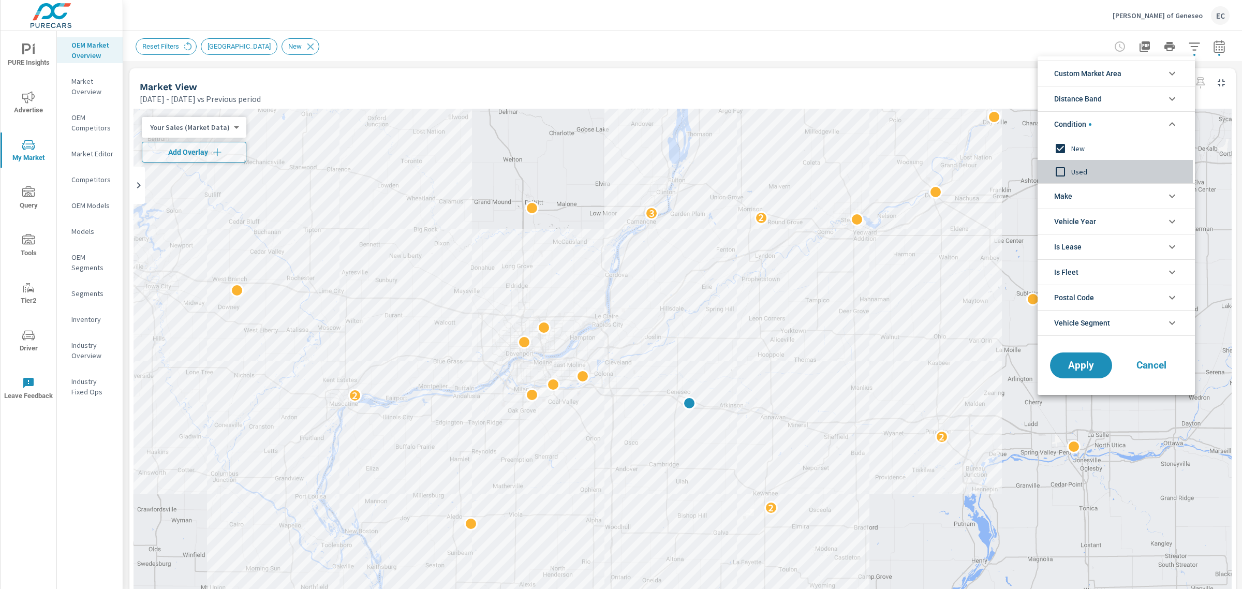
click at [1062, 166] on input "filter options" at bounding box center [1061, 172] width 22 height 22
click at [1065, 153] on input "filter options" at bounding box center [1061, 149] width 22 height 22
click at [1063, 361] on button "Apply" at bounding box center [1081, 365] width 64 height 27
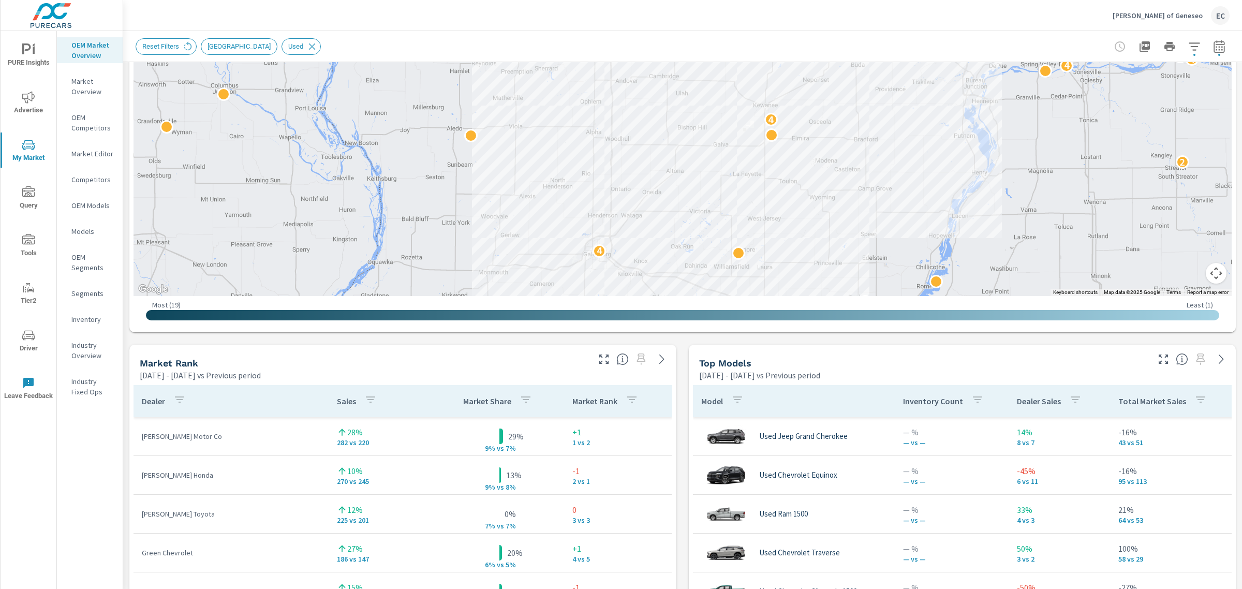
scroll to position [582, 0]
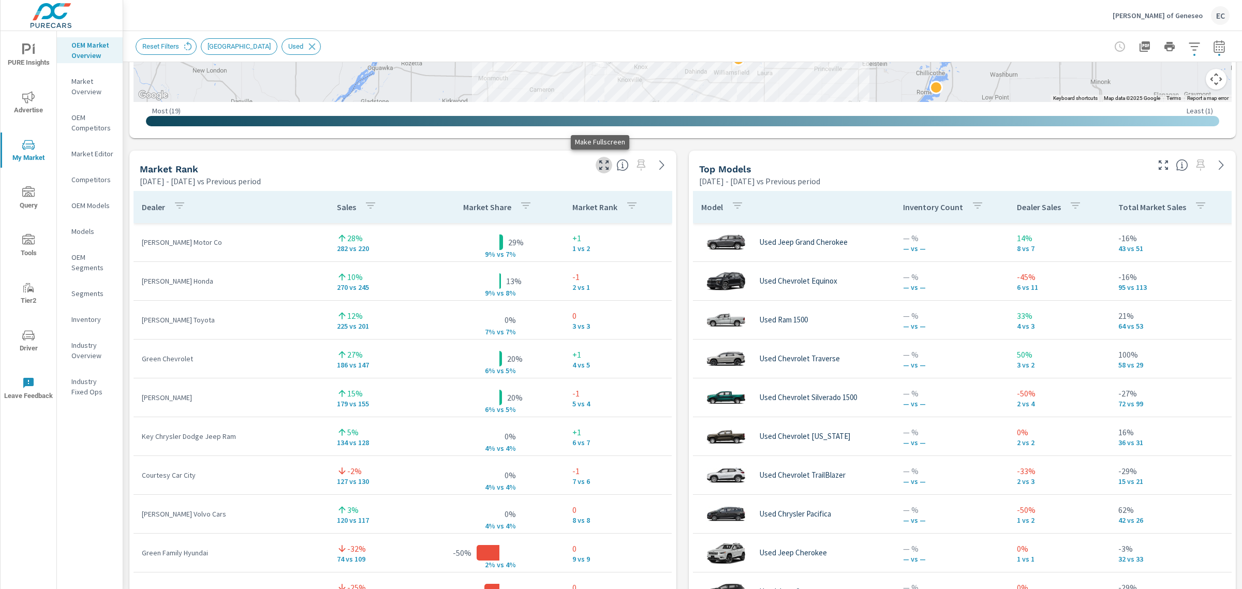
click at [601, 171] on icon "button" at bounding box center [604, 165] width 12 height 12
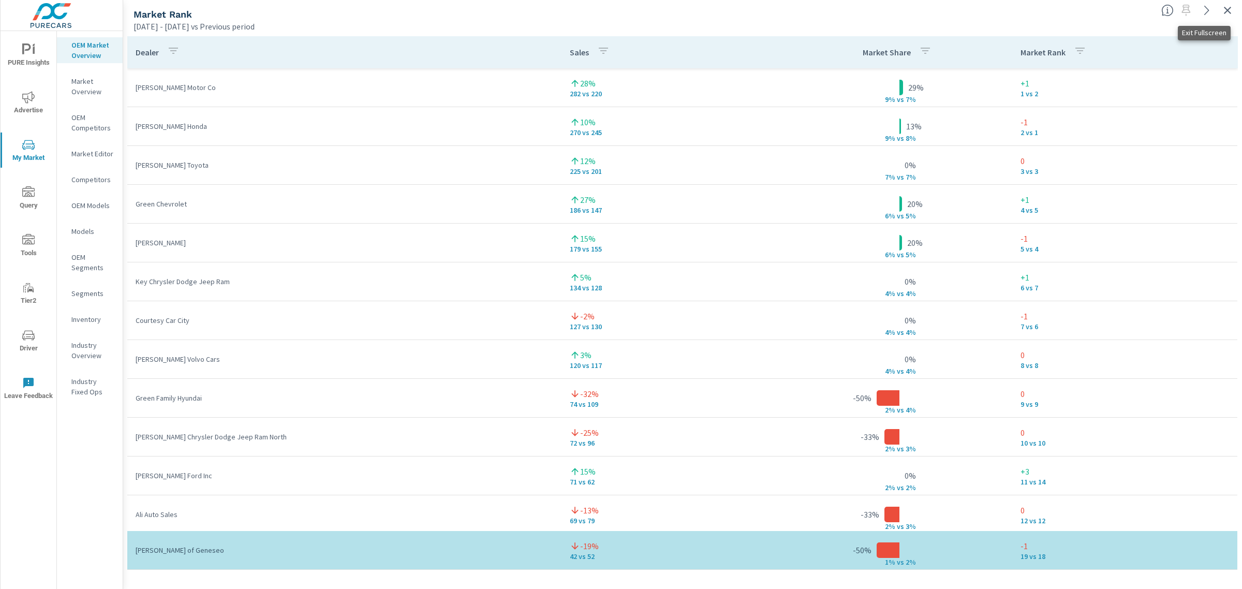
drag, startPoint x: 1233, startPoint y: 11, endPoint x: 1224, endPoint y: 24, distance: 15.6
click at [1233, 10] on icon "button" at bounding box center [1227, 10] width 12 height 12
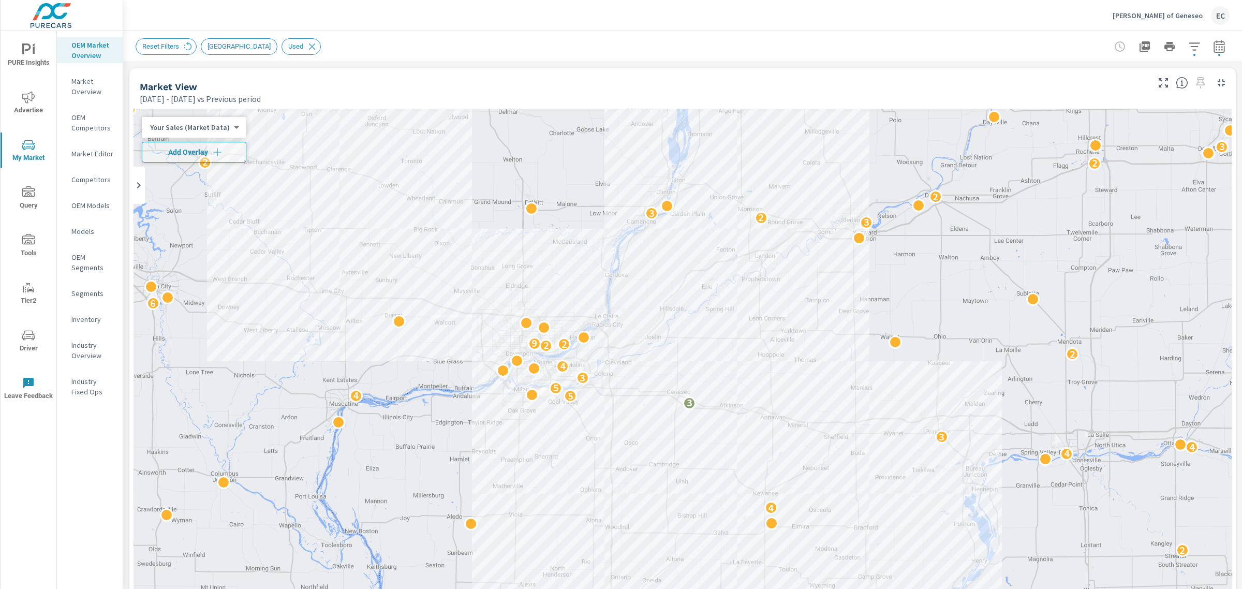
scroll to position [323, 0]
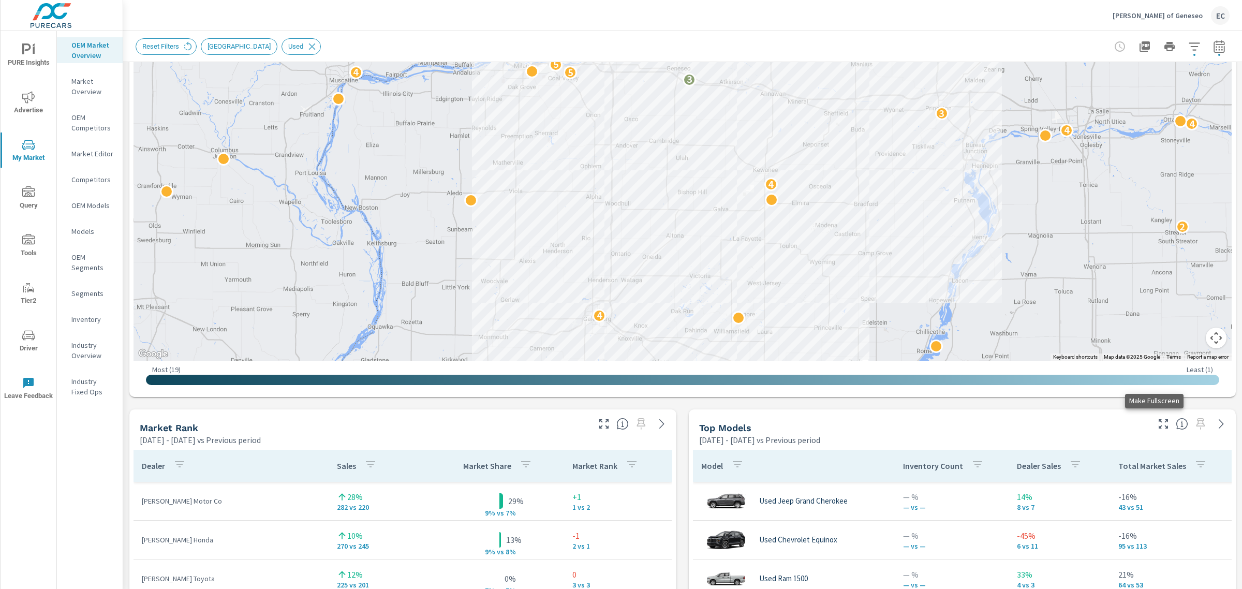
click at [1159, 420] on icon "button" at bounding box center [1163, 423] width 9 height 9
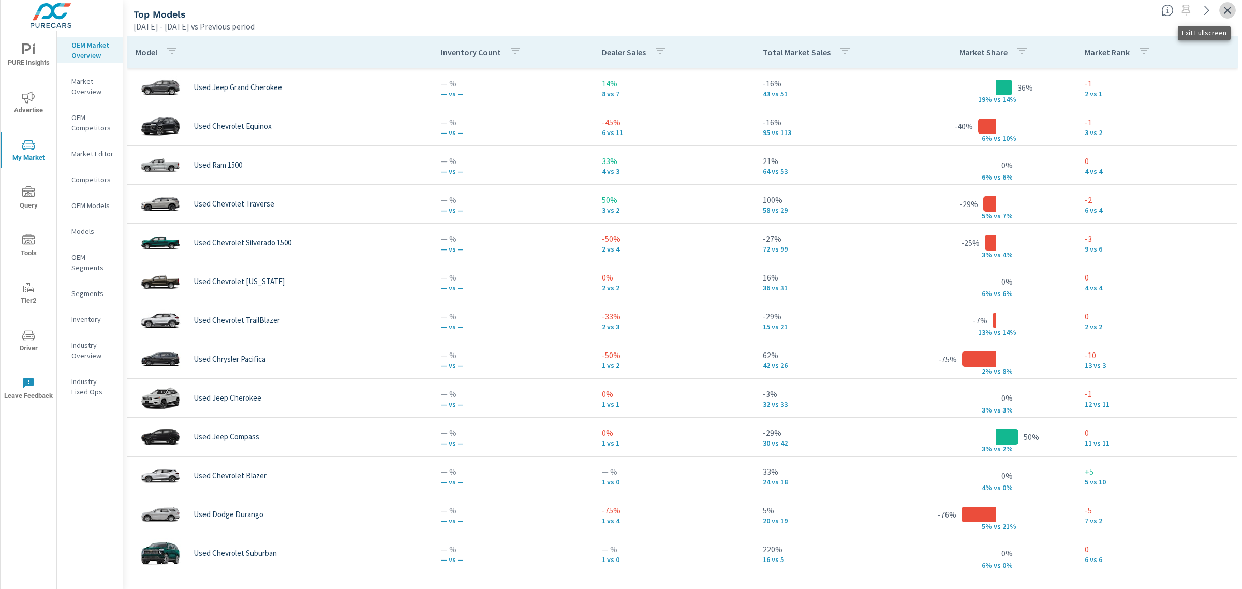
click at [1223, 10] on icon "button" at bounding box center [1227, 10] width 12 height 12
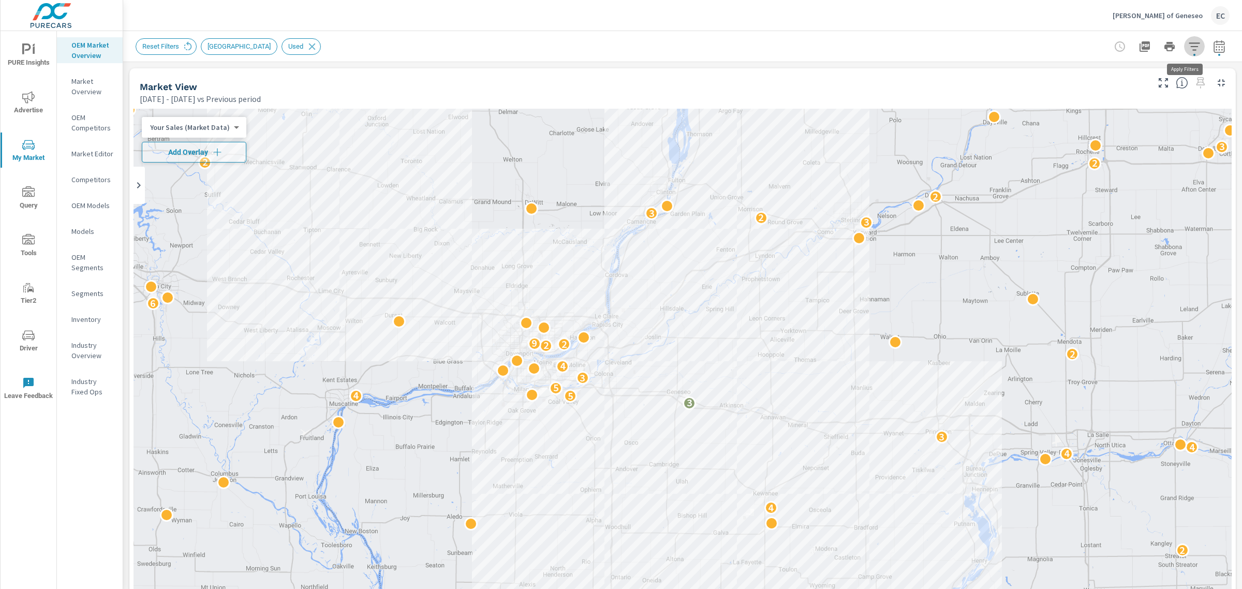
click at [1188, 47] on icon "button" at bounding box center [1194, 46] width 12 height 12
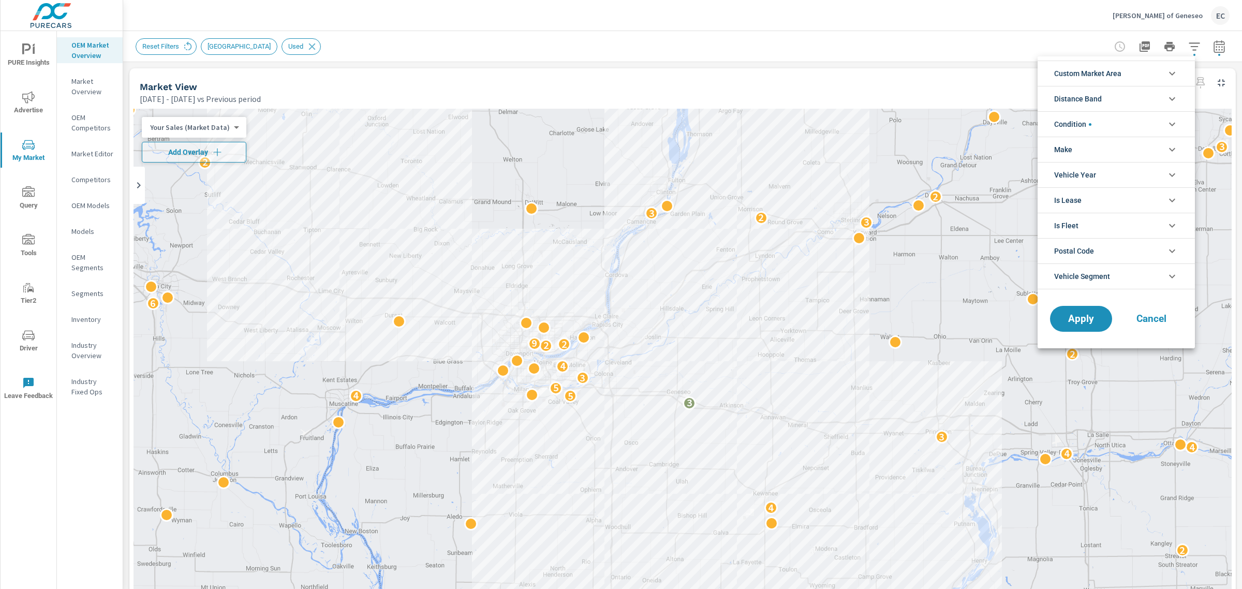
drag, startPoint x: 1124, startPoint y: 121, endPoint x: 1116, endPoint y: 130, distance: 12.5
click at [1124, 121] on li "Condition" at bounding box center [1116, 123] width 157 height 25
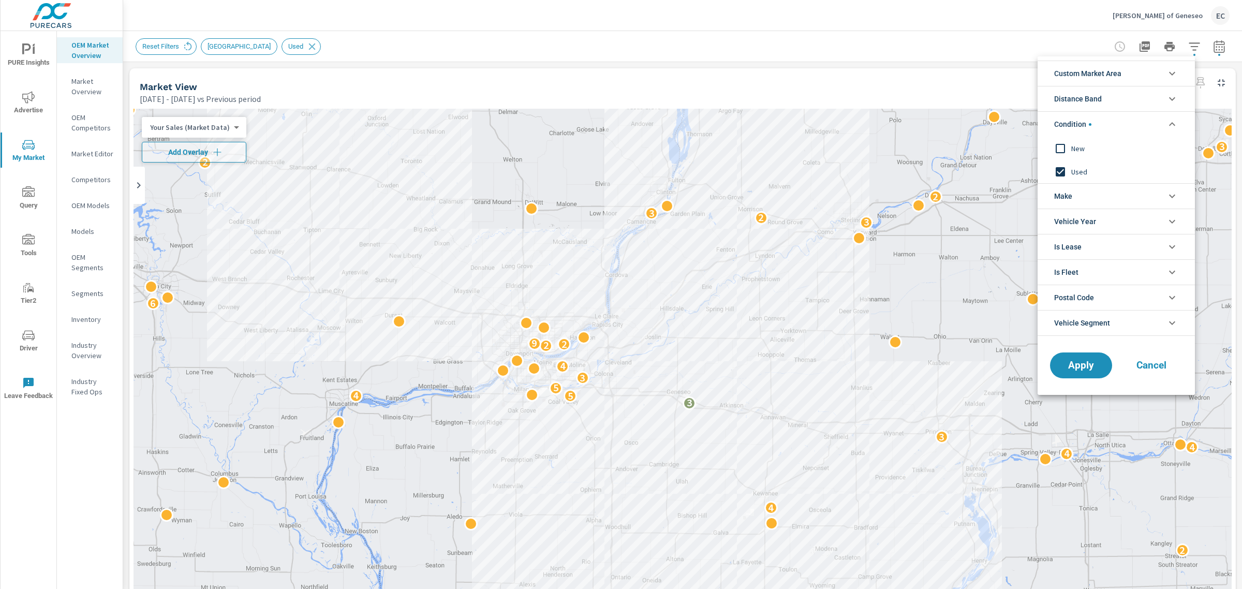
click at [1064, 153] on input "filter options" at bounding box center [1061, 149] width 22 height 22
click at [1064, 171] on input "filter options" at bounding box center [1061, 172] width 22 height 22
click at [1079, 366] on span "Apply" at bounding box center [1081, 366] width 42 height 10
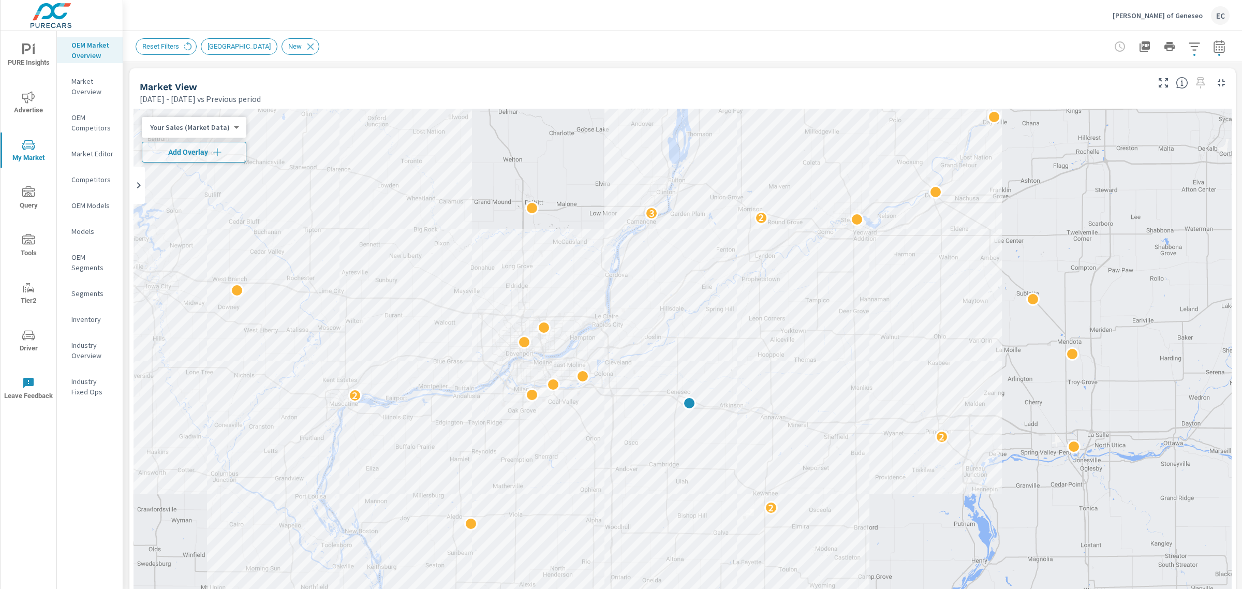
click at [1174, 11] on p "[PERSON_NAME] of Geneseo" at bounding box center [1158, 15] width 90 height 9
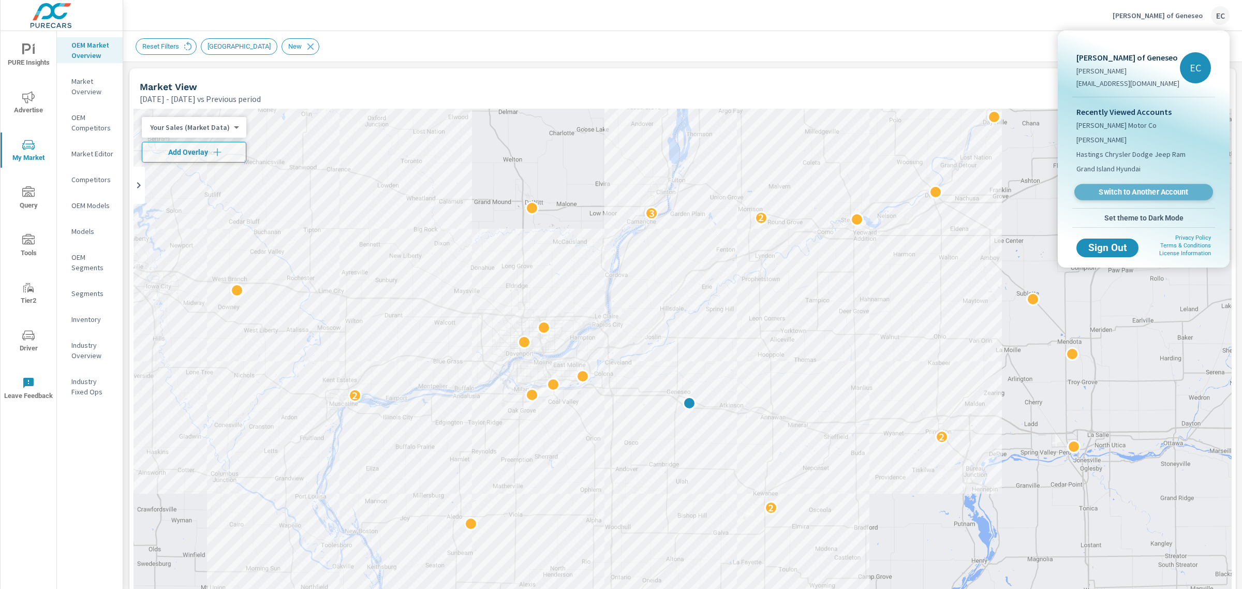
click at [1150, 192] on span "Switch to Another Account" at bounding box center [1143, 192] width 127 height 10
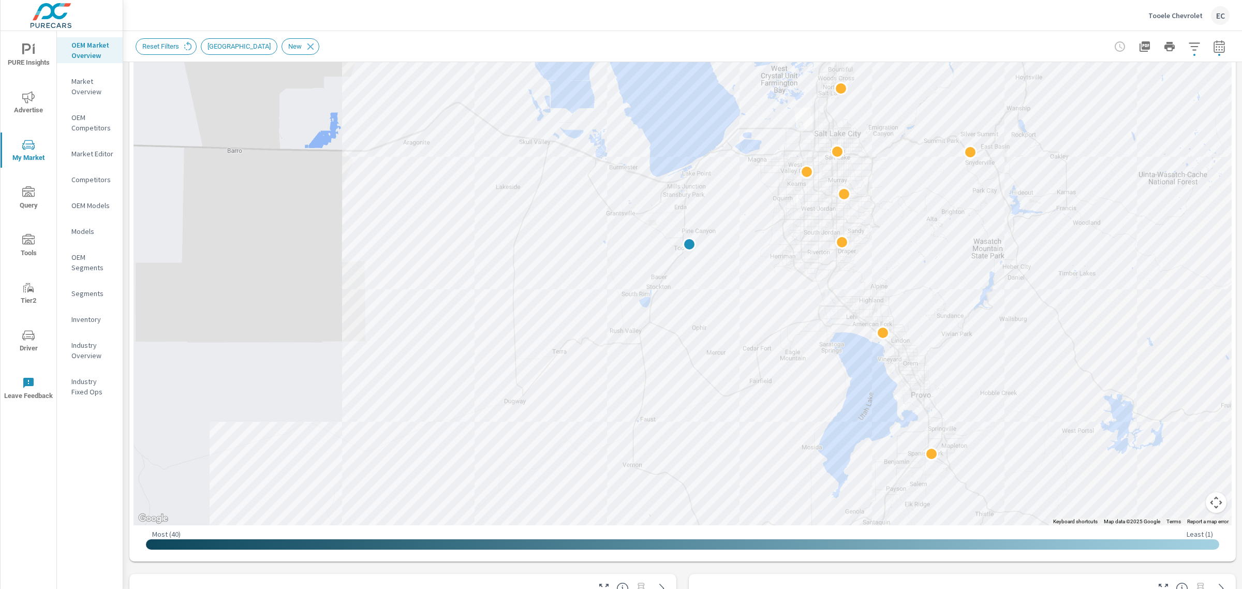
scroll to position [259, 0]
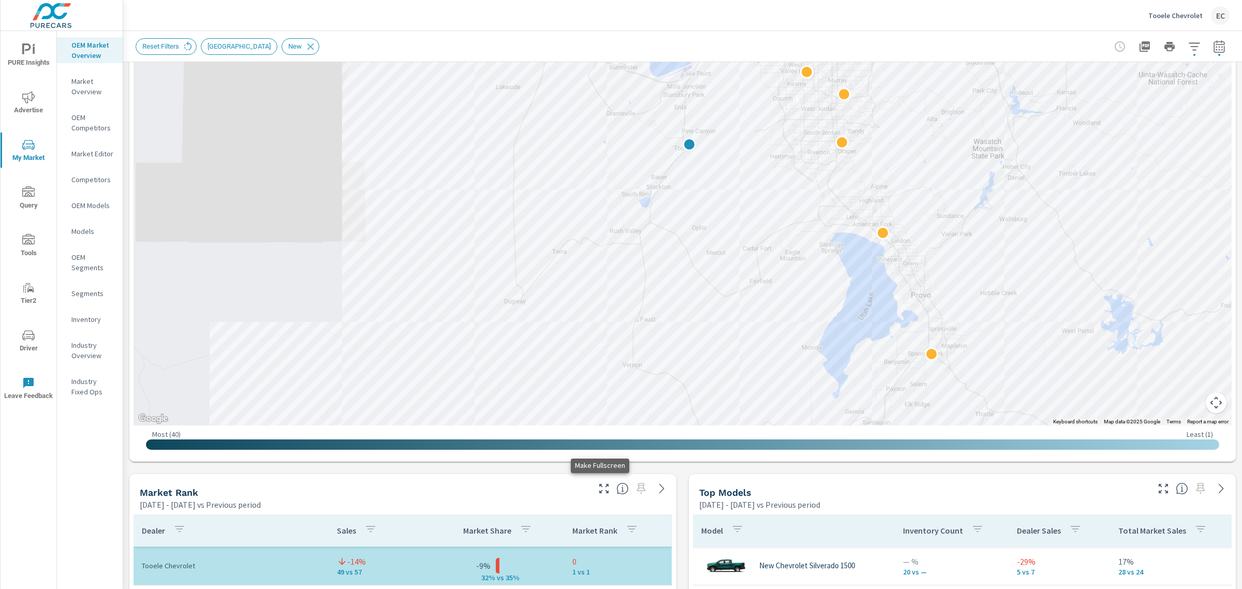
click at [598, 490] on icon "button" at bounding box center [604, 488] width 12 height 12
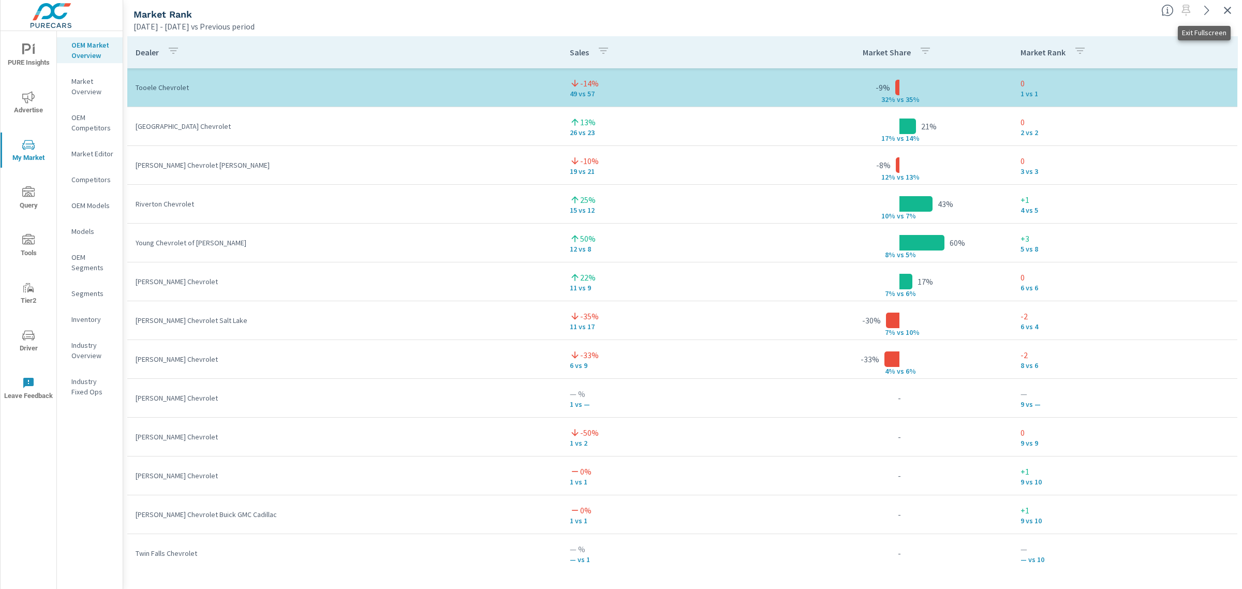
drag, startPoint x: 1232, startPoint y: 16, endPoint x: 1226, endPoint y: 26, distance: 12.5
click at [1231, 14] on icon "button" at bounding box center [1227, 10] width 12 height 12
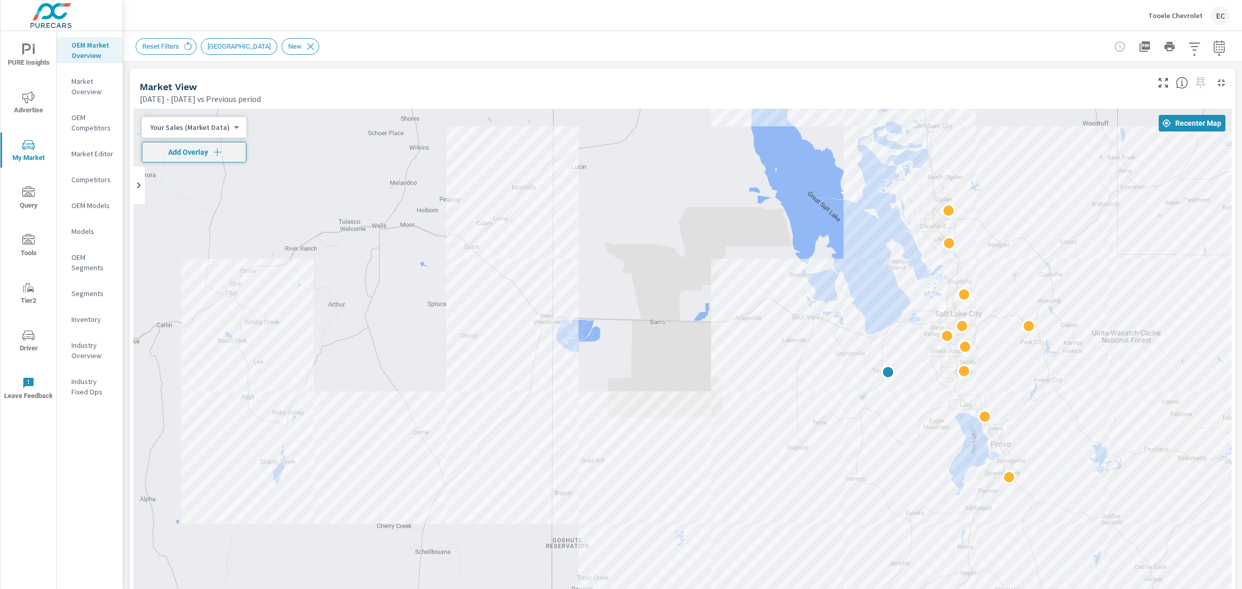
scroll to position [259, 0]
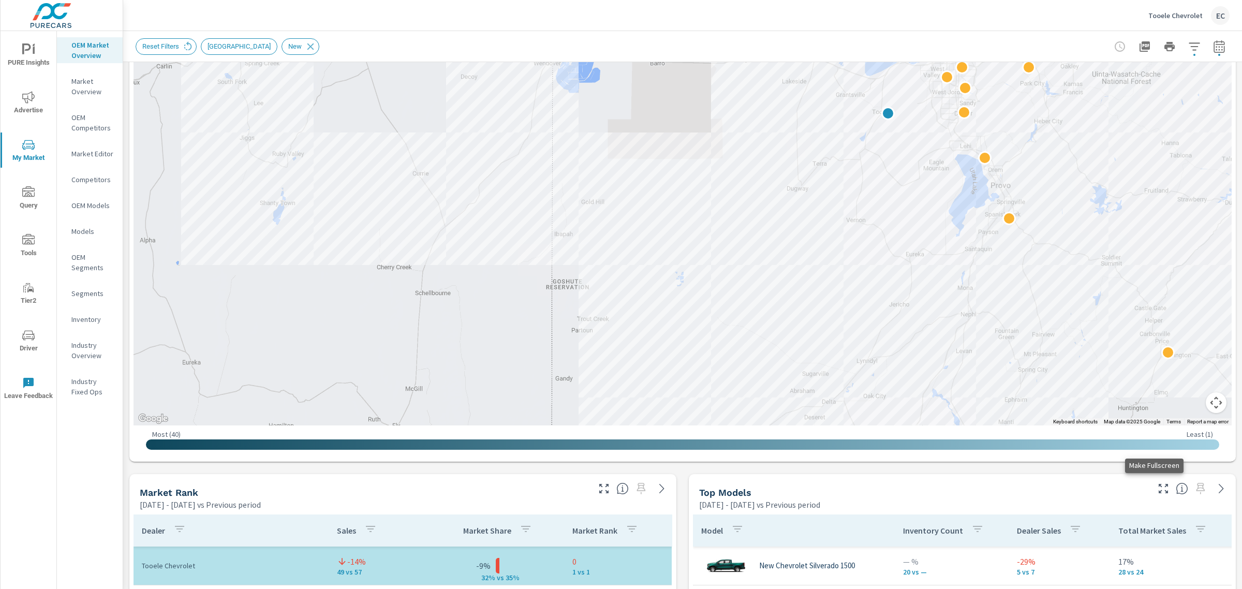
drag, startPoint x: 1155, startPoint y: 488, endPoint x: 1148, endPoint y: 481, distance: 9.9
click at [1157, 488] on icon "button" at bounding box center [1163, 488] width 12 height 12
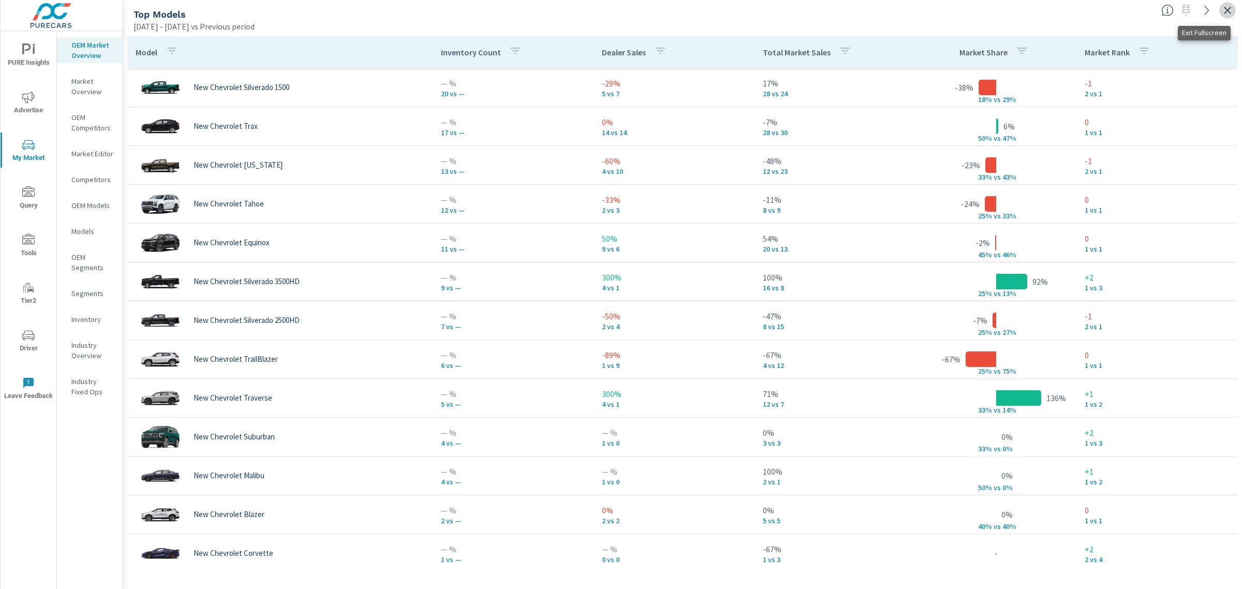
click at [1231, 6] on icon "button" at bounding box center [1227, 10] width 12 height 12
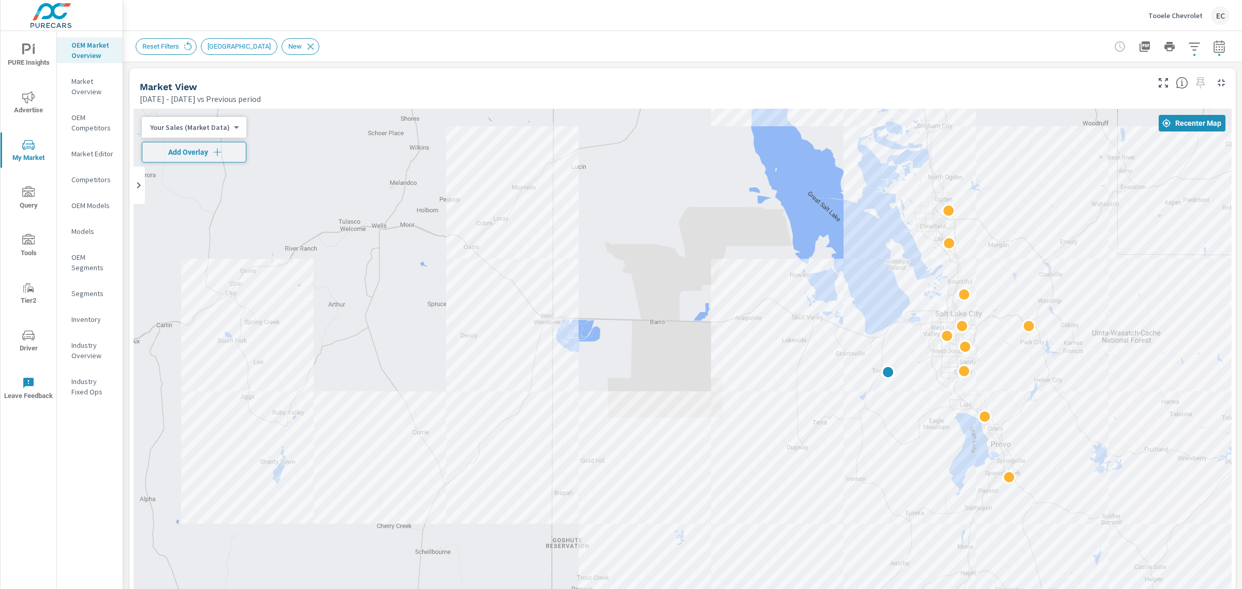
click at [1198, 13] on p "Tooele Chevrolet" at bounding box center [1175, 15] width 54 height 9
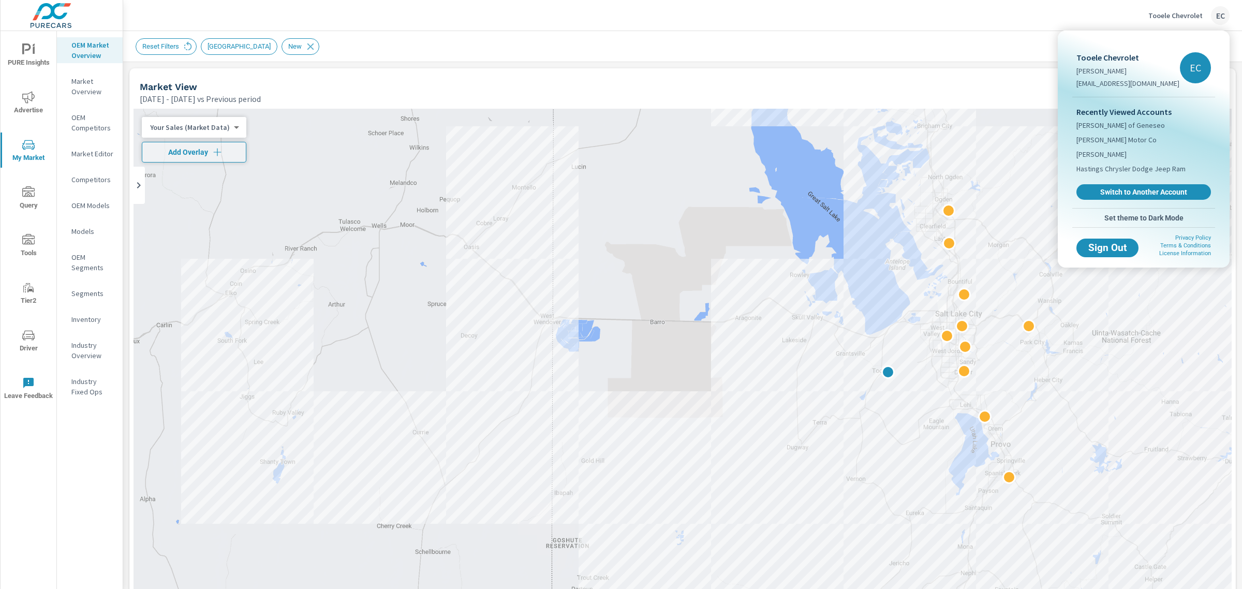
click at [1119, 198] on link "Switch to Another Account" at bounding box center [1144, 192] width 135 height 16
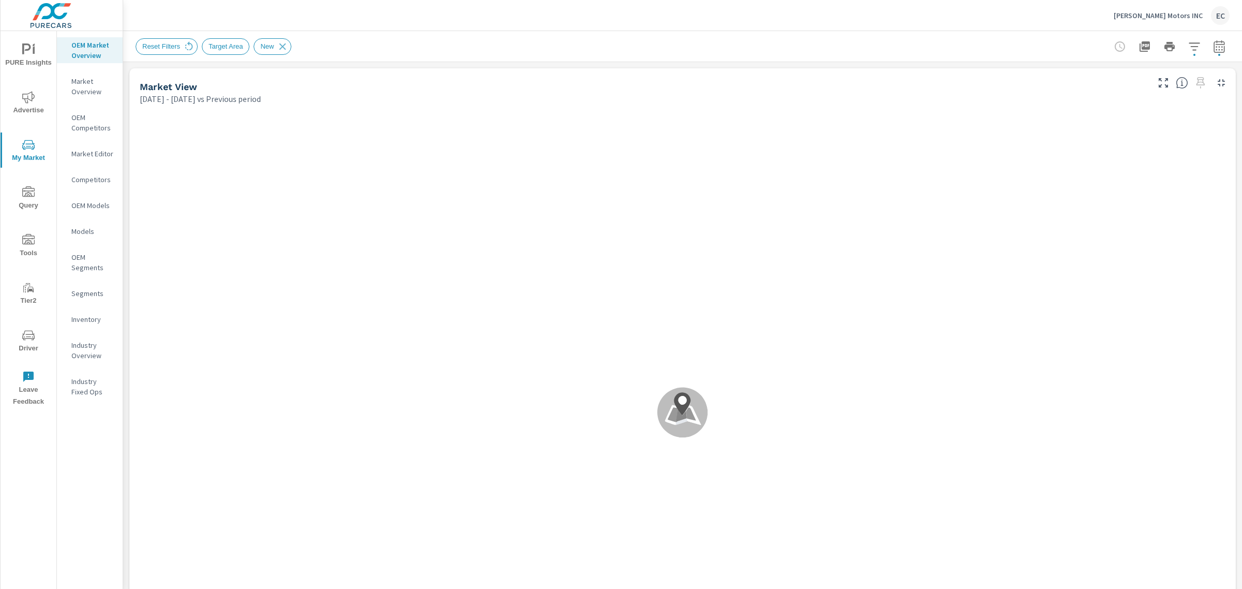
scroll to position [233, 0]
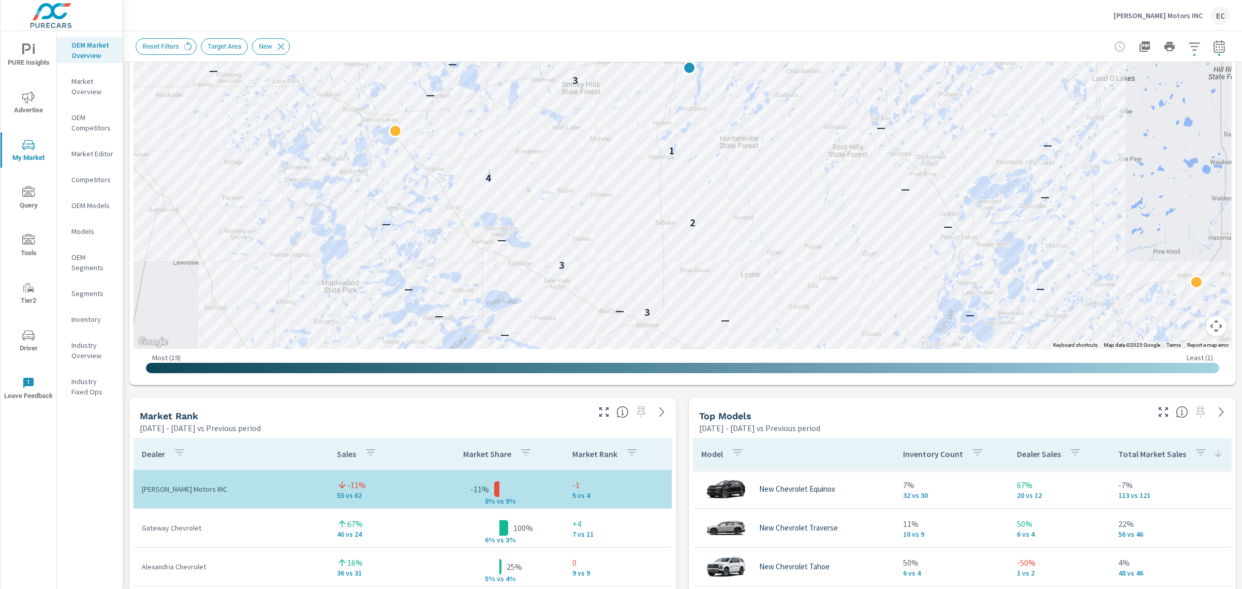
scroll to position [388, 0]
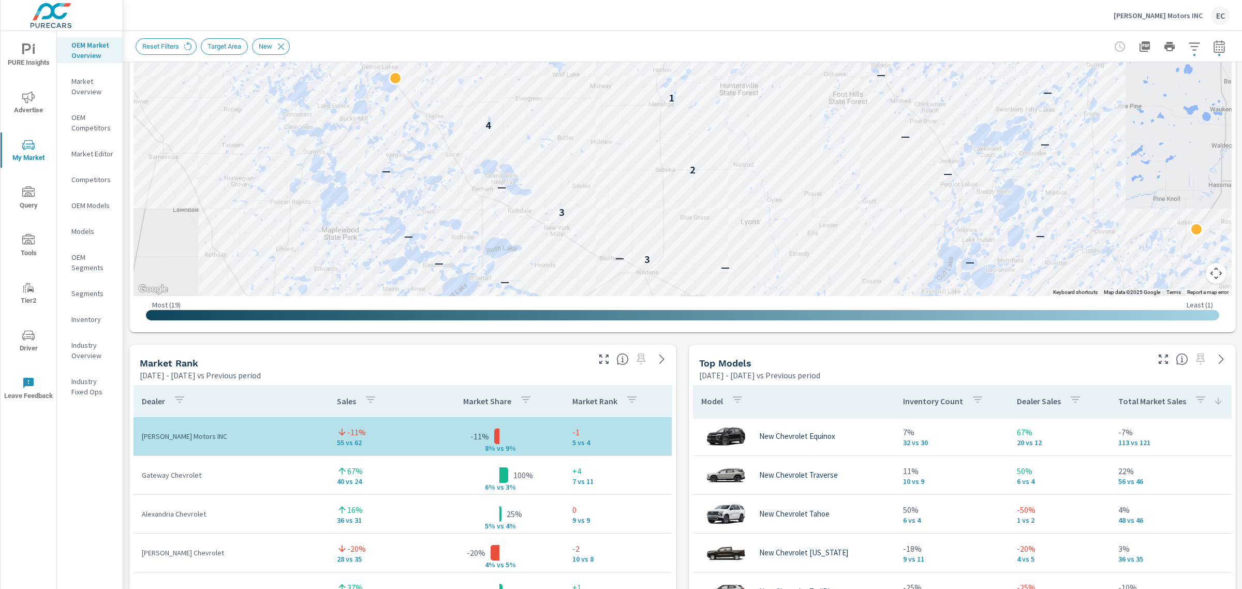
click at [598, 360] on icon "button" at bounding box center [604, 359] width 12 height 12
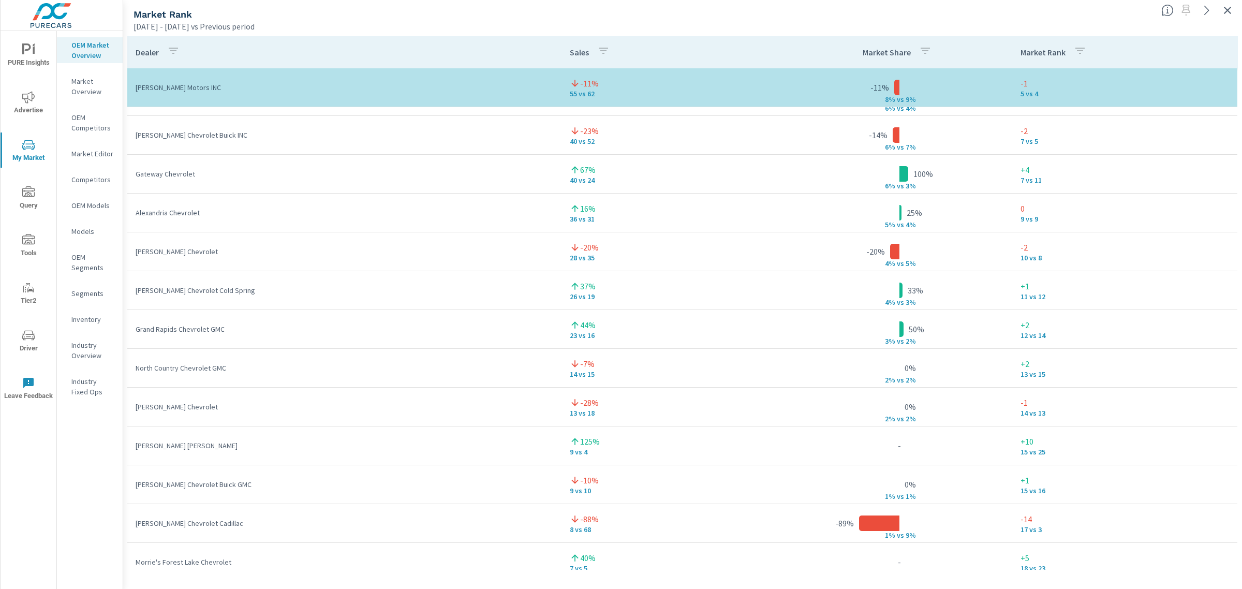
scroll to position [22, 0]
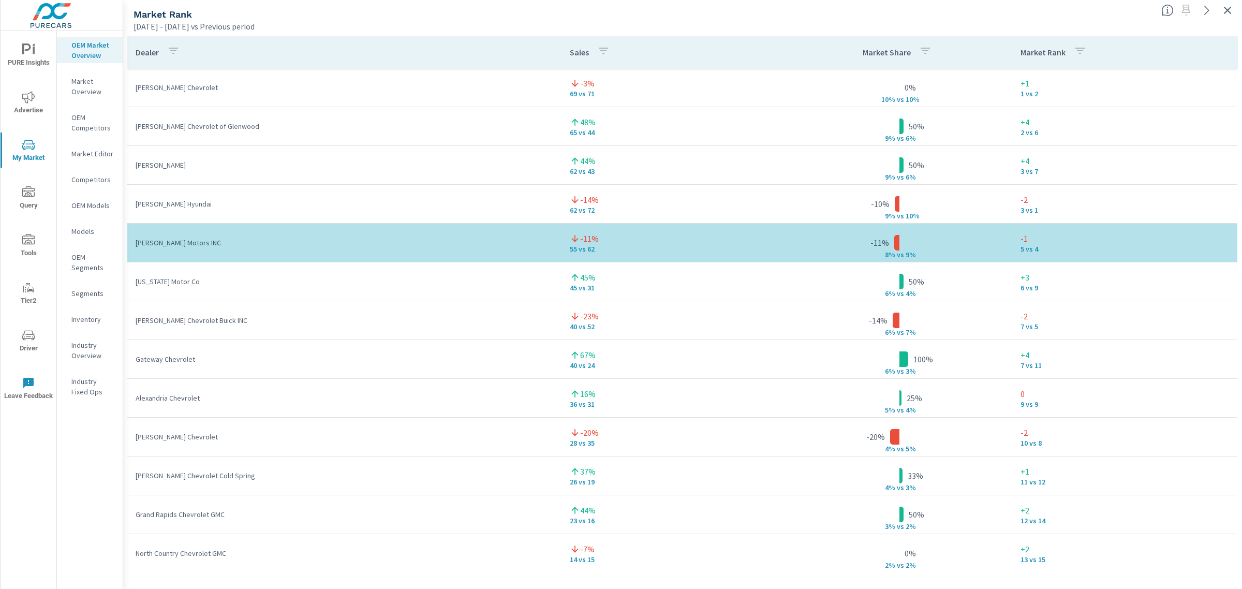
click at [1222, 12] on icon "button" at bounding box center [1227, 10] width 12 height 12
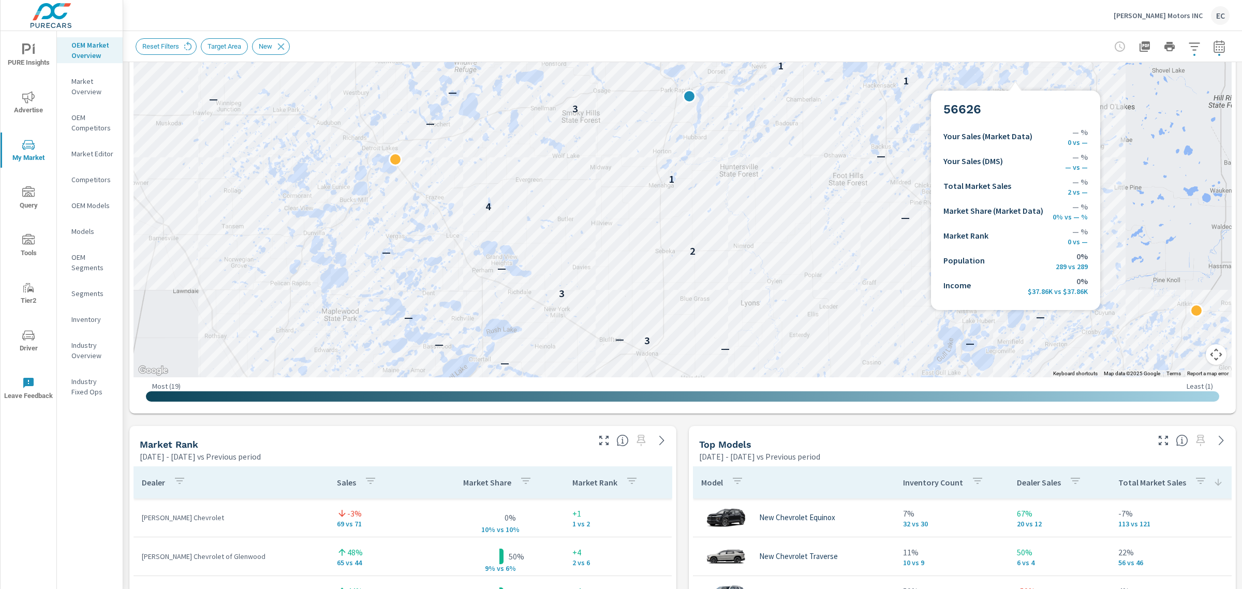
scroll to position [323, 0]
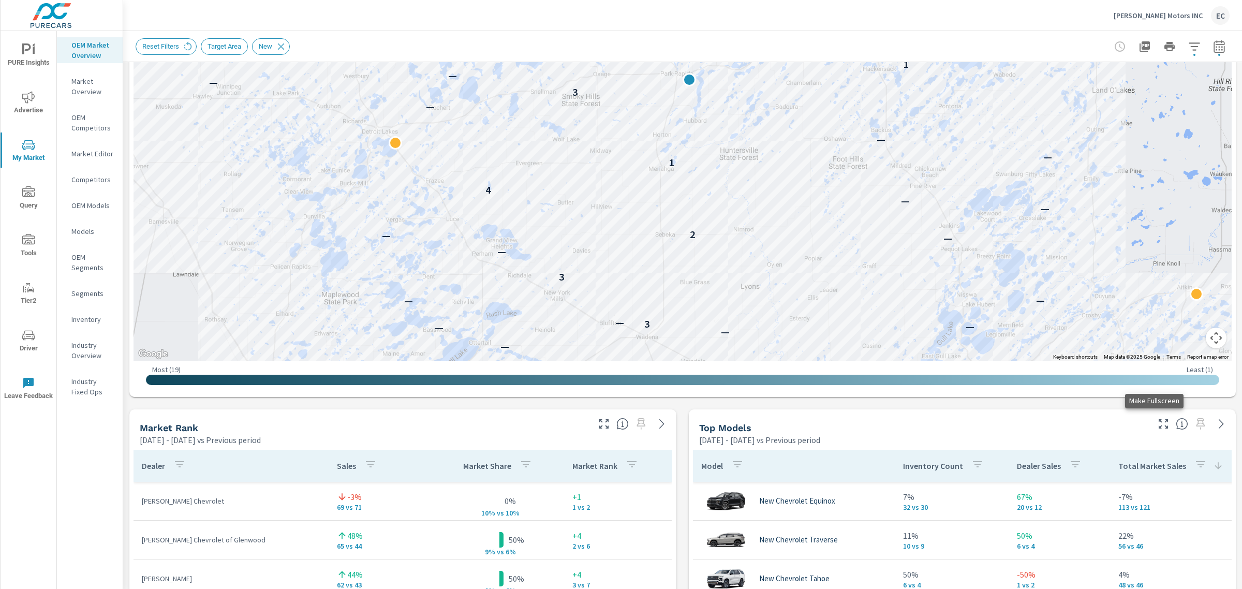
drag, startPoint x: 1158, startPoint y: 427, endPoint x: 1152, endPoint y: 423, distance: 7.4
click at [1159, 427] on icon "button" at bounding box center [1163, 423] width 9 height 9
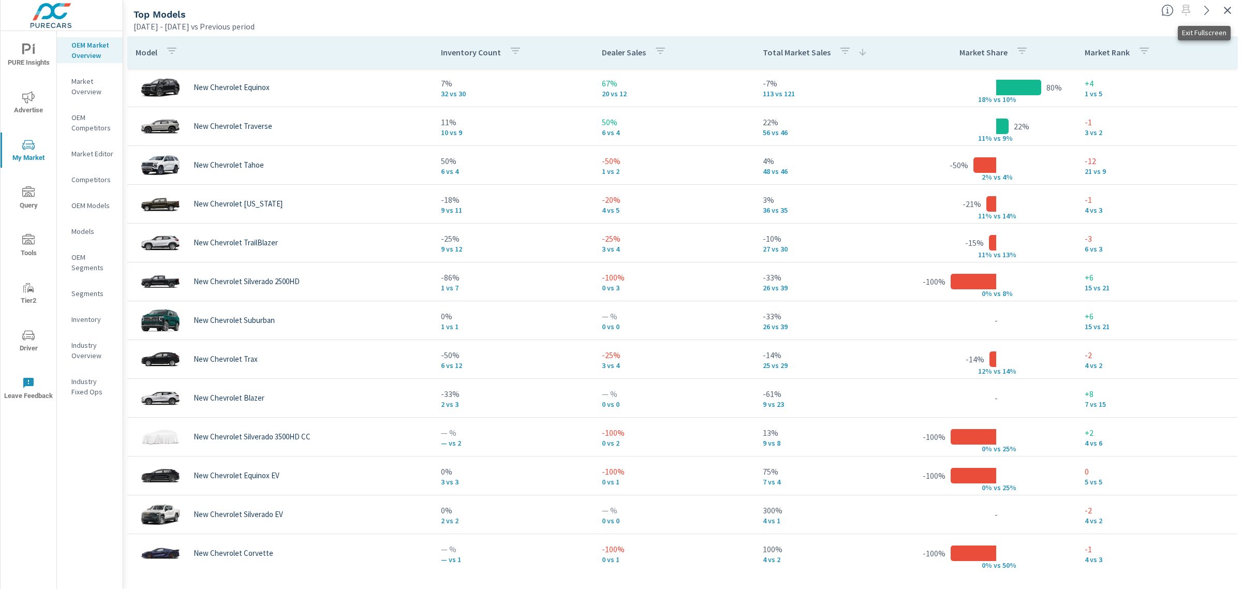
click at [1228, 5] on icon "button" at bounding box center [1227, 10] width 12 height 12
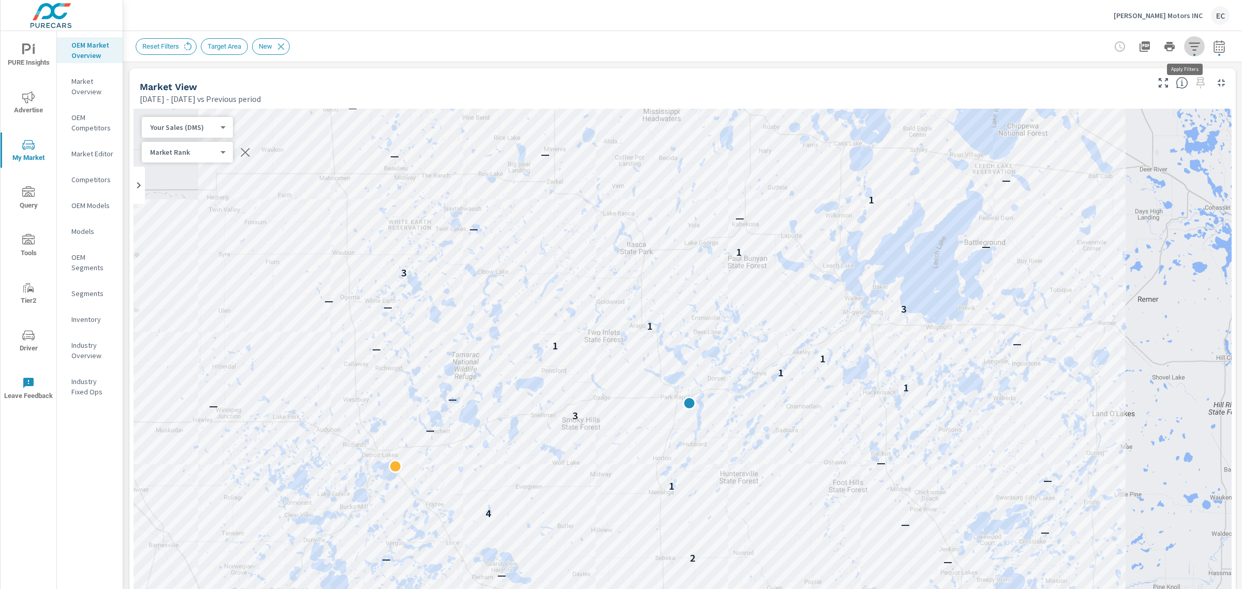
click at [1188, 50] on icon "button" at bounding box center [1194, 46] width 12 height 12
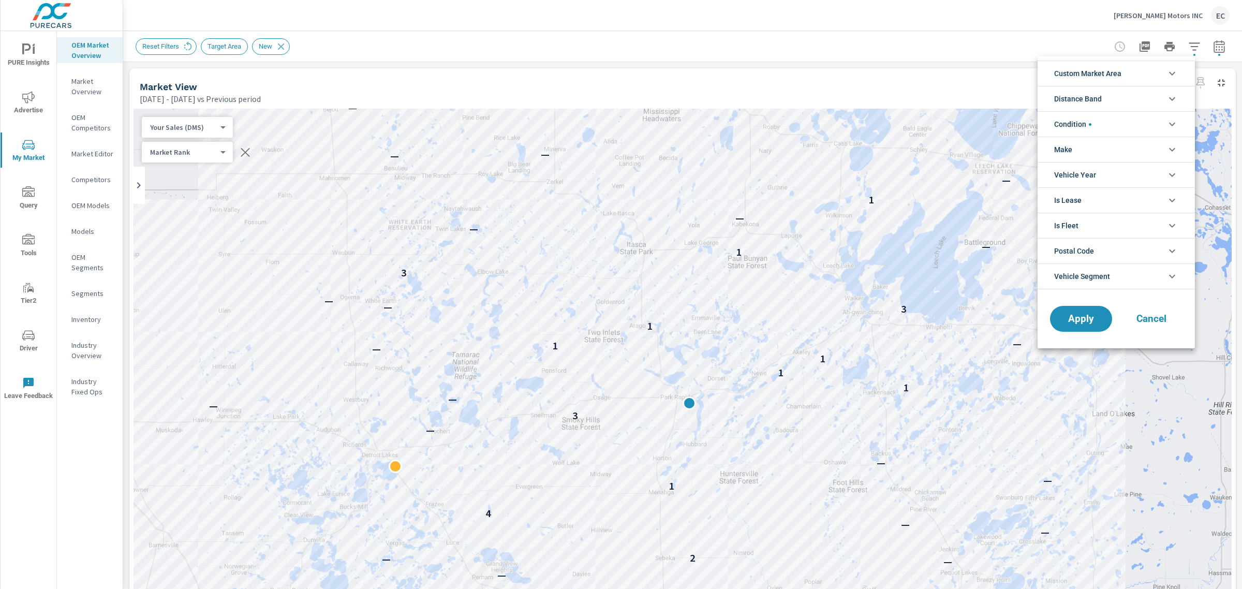
click at [1104, 121] on li "Condition" at bounding box center [1116, 123] width 157 height 25
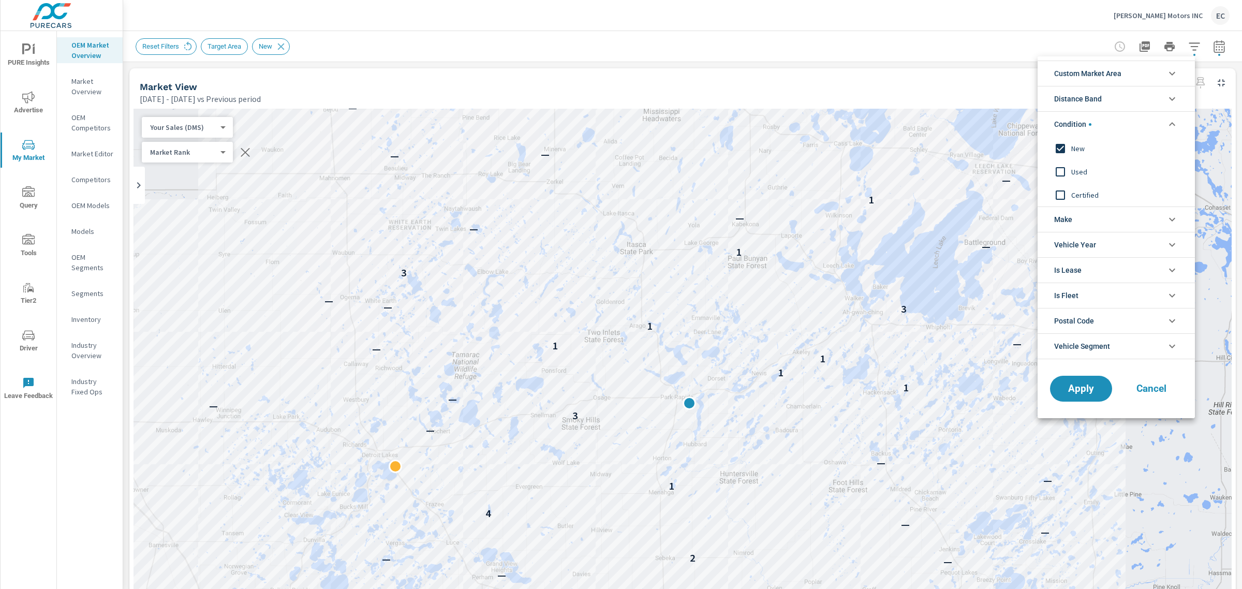
click at [1075, 168] on span "Used" at bounding box center [1127, 172] width 113 height 12
click at [1073, 145] on span "New" at bounding box center [1127, 148] width 113 height 12
click at [1061, 387] on span "Apply" at bounding box center [1081, 389] width 42 height 10
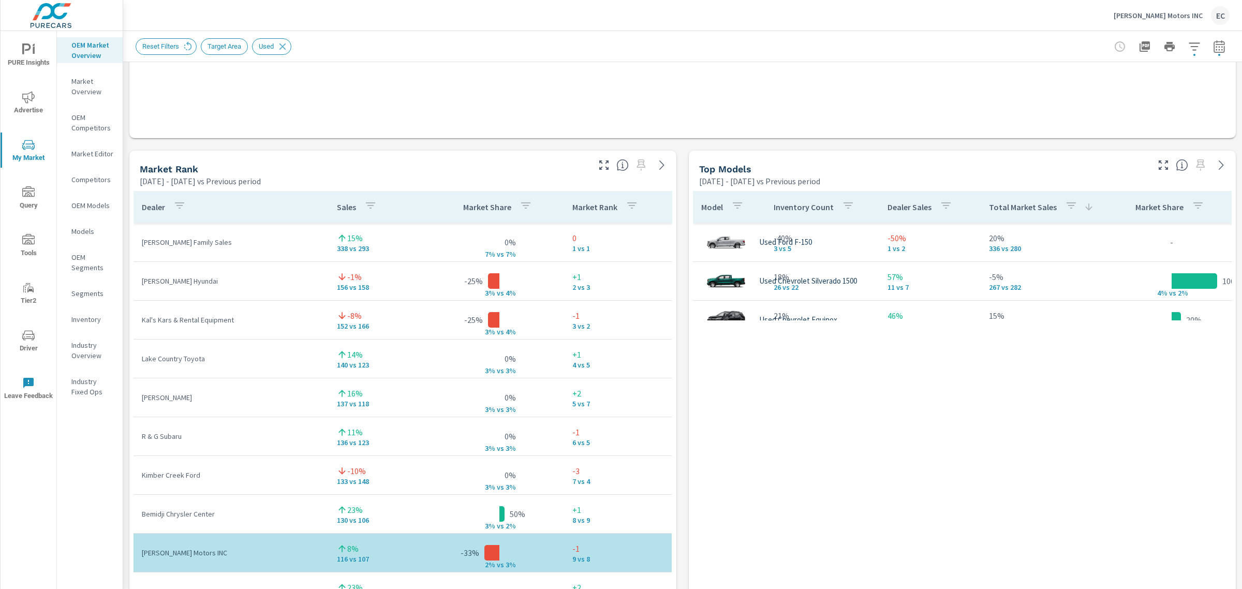
scroll to position [78, 0]
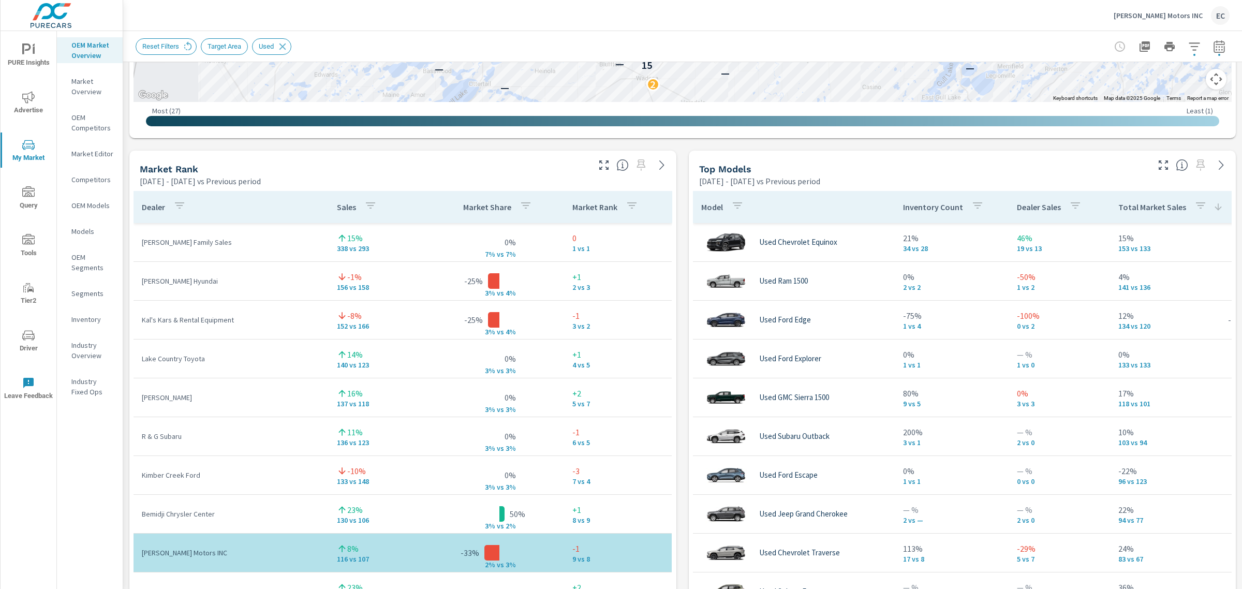
click at [597, 174] on div "Market Rank [DATE] - [DATE] vs Previous period" at bounding box center [402, 169] width 547 height 36
click at [600, 173] on div "Market Rank [DATE] - [DATE] vs Previous period" at bounding box center [402, 169] width 547 height 36
click at [602, 161] on icon "button" at bounding box center [603, 164] width 9 height 9
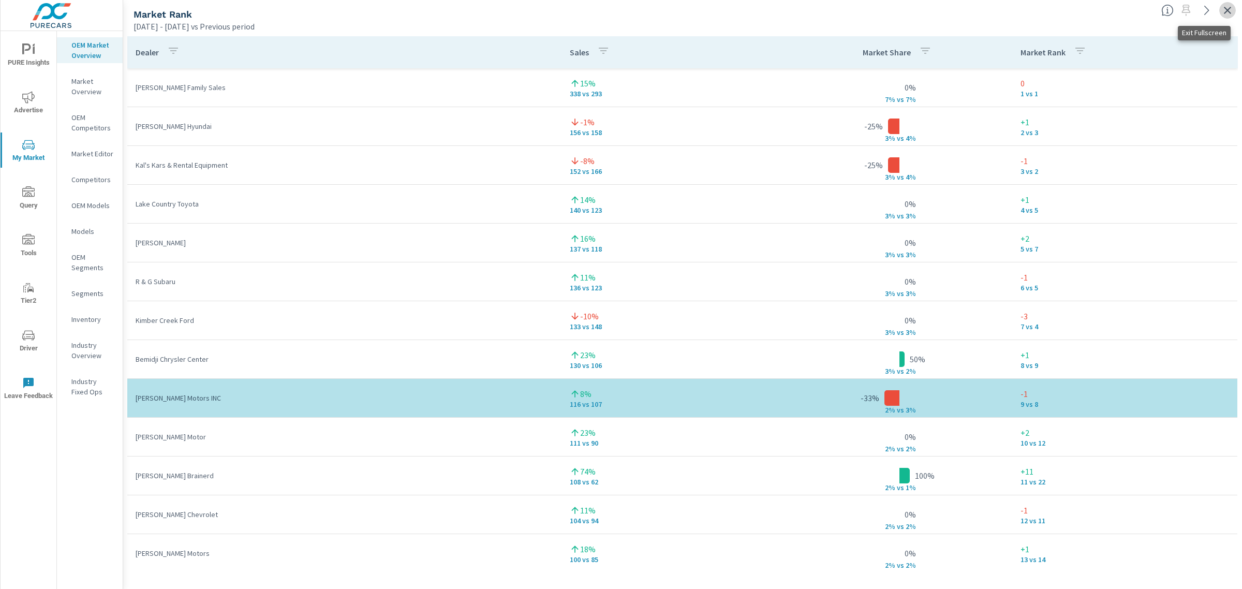
click at [1224, 7] on icon "button" at bounding box center [1227, 10] width 12 height 12
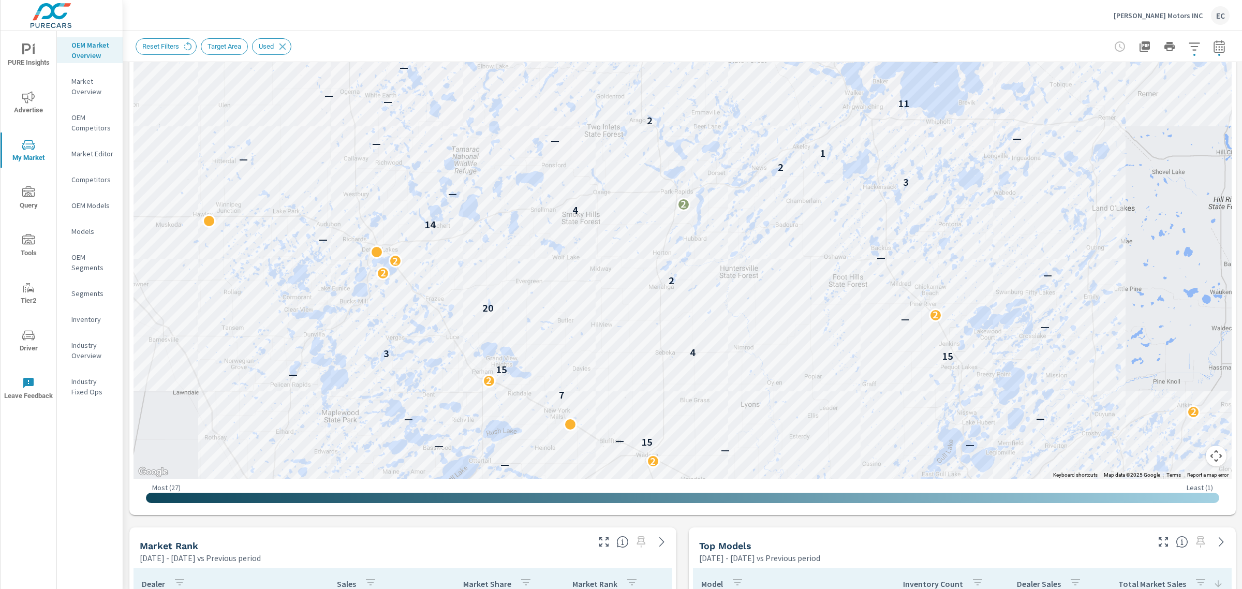
scroll to position [259, 0]
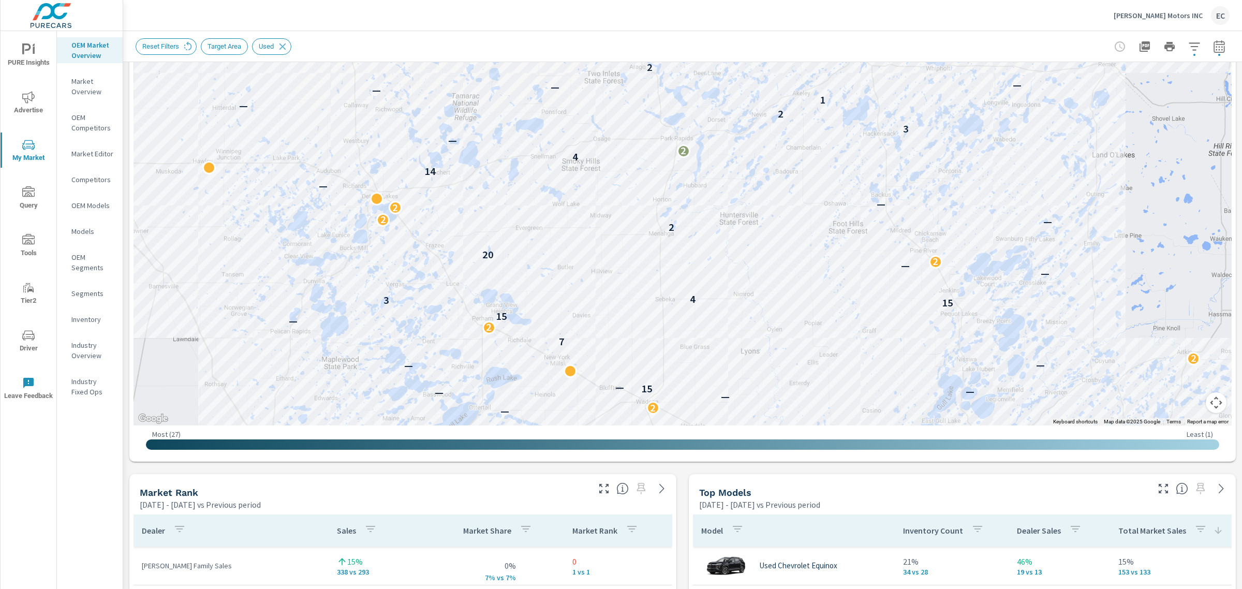
click at [1155, 495] on button "button" at bounding box center [1163, 488] width 17 height 17
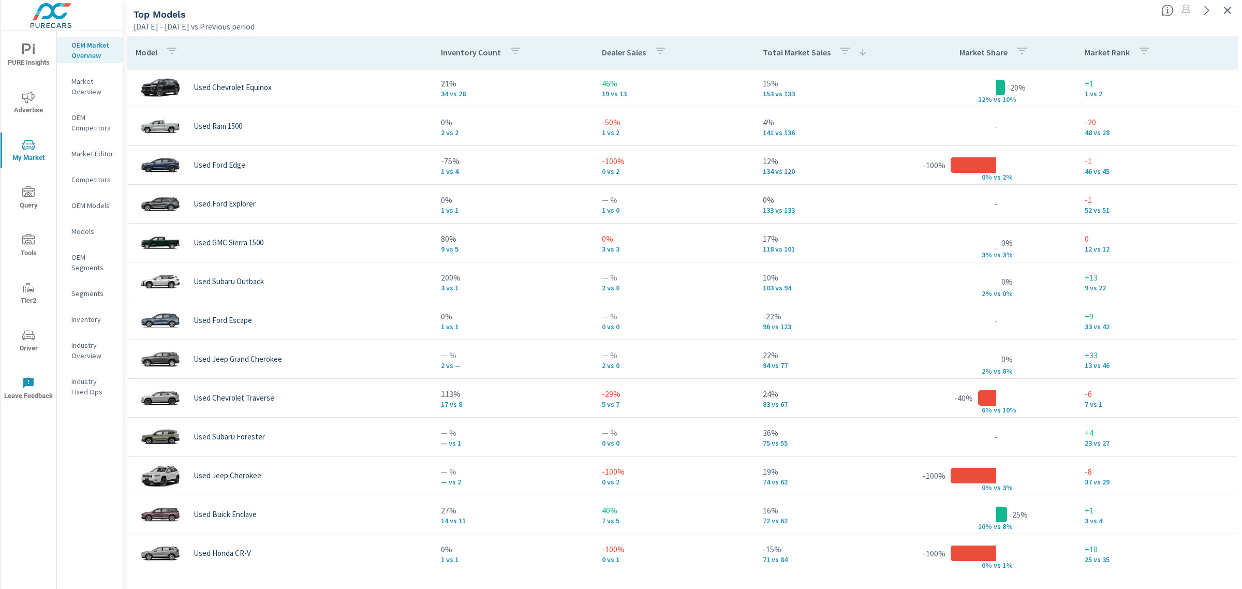
drag, startPoint x: 1229, startPoint y: 3, endPoint x: 1226, endPoint y: 12, distance: 10.0
click at [1230, 11] on button "button" at bounding box center [1227, 10] width 17 height 17
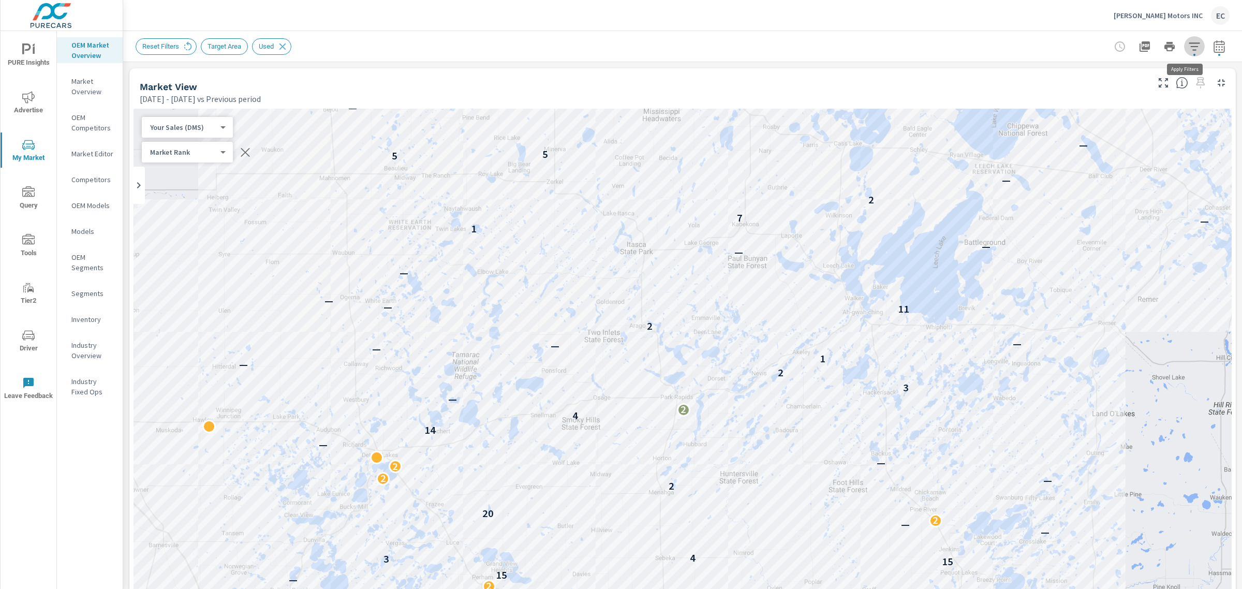
click at [1188, 48] on icon "button" at bounding box center [1194, 46] width 12 height 12
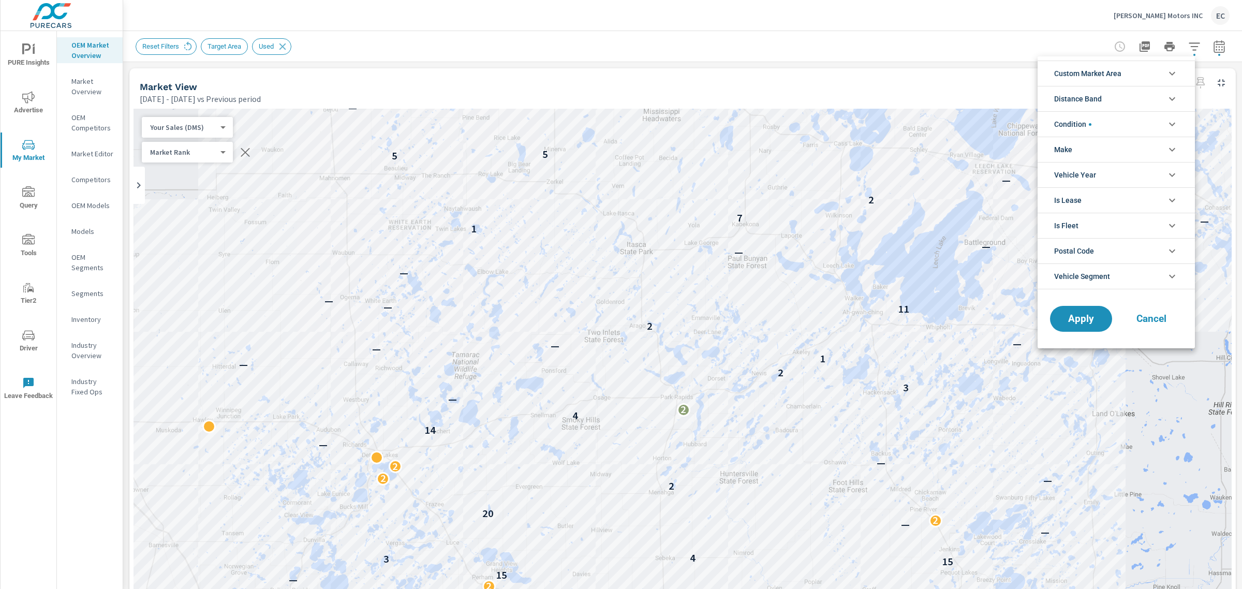
scroll to position [23, 0]
click at [1150, 130] on li "Condition" at bounding box center [1116, 123] width 157 height 25
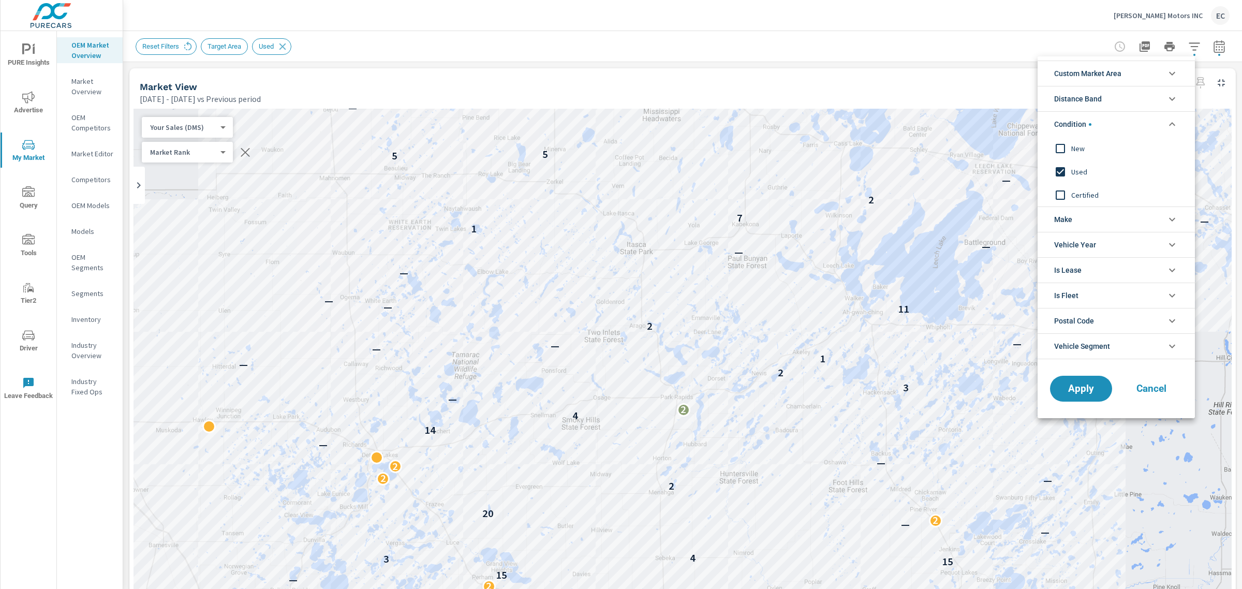
scroll to position [0, 0]
click at [1072, 148] on span "New" at bounding box center [1127, 148] width 113 height 12
click at [1065, 180] on input "filter options" at bounding box center [1061, 172] width 22 height 22
click at [1067, 384] on span "Apply" at bounding box center [1081, 389] width 42 height 10
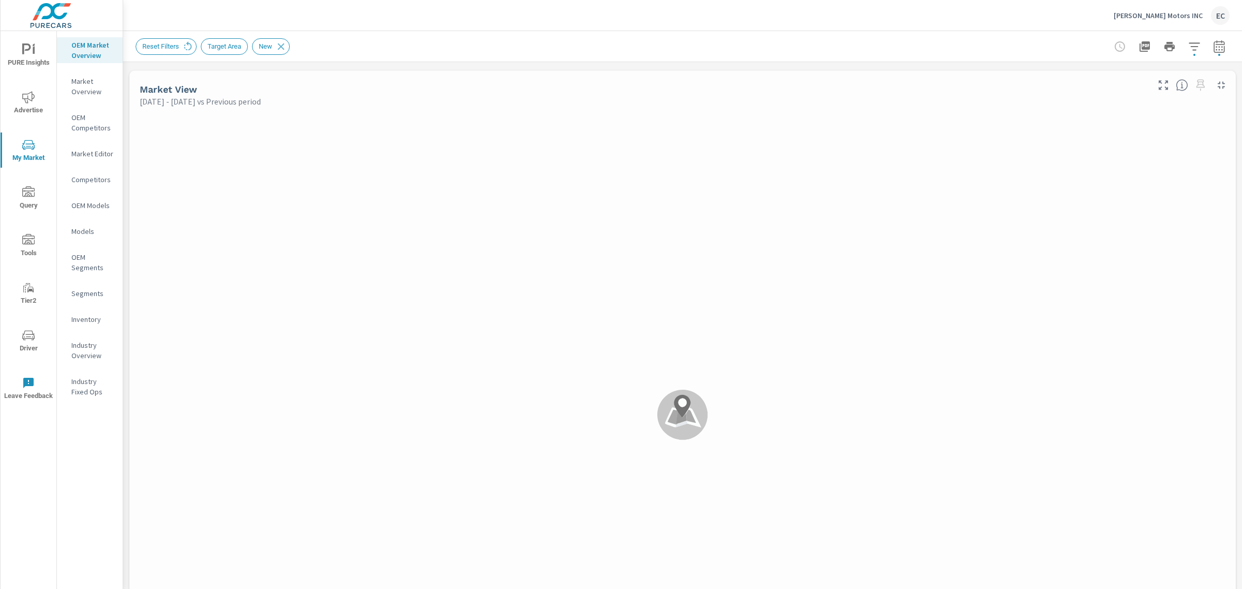
scroll to position [78, 0]
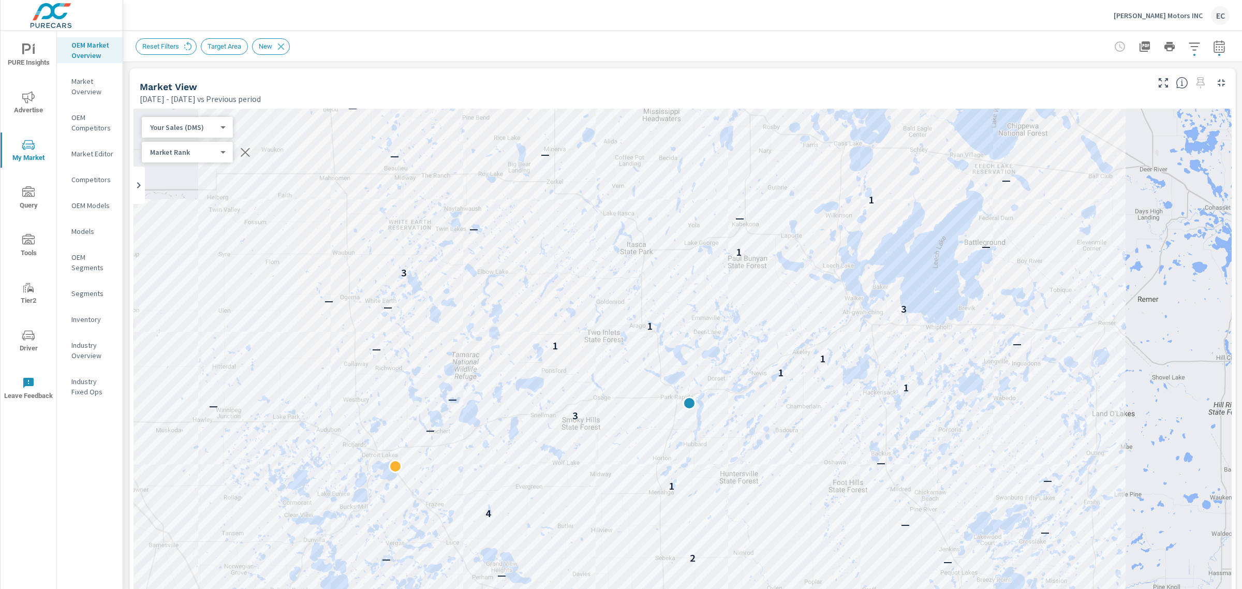
click at [1190, 11] on p "[PERSON_NAME] Motors INC" at bounding box center [1158, 15] width 89 height 9
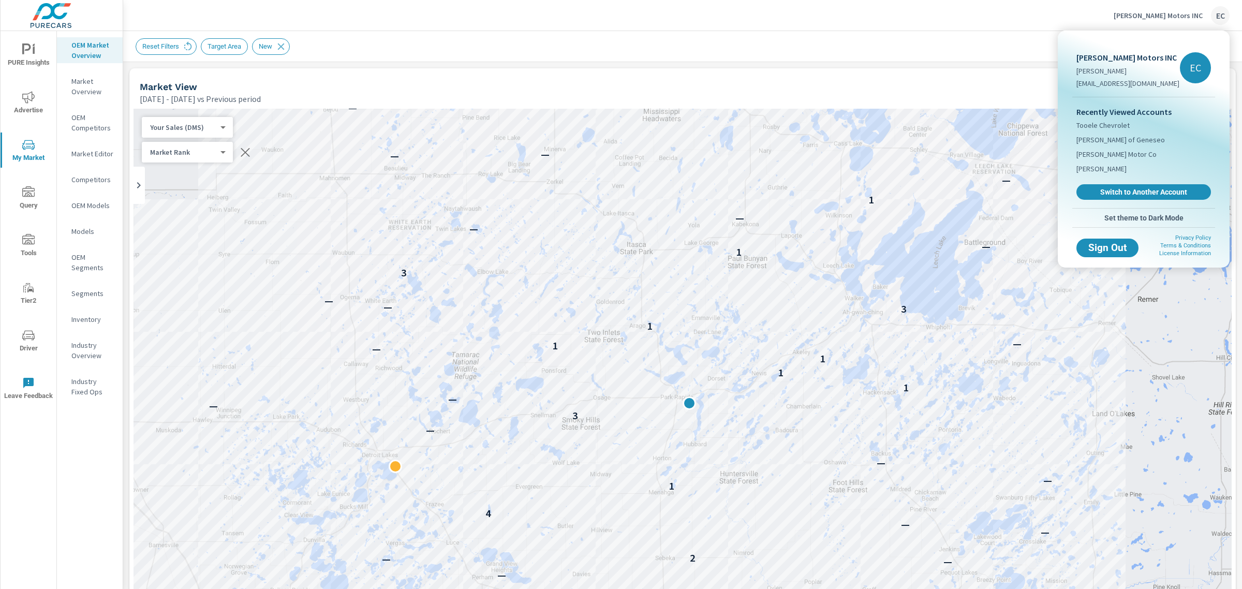
click at [1113, 195] on span "Switch to Another Account" at bounding box center [1143, 191] width 123 height 9
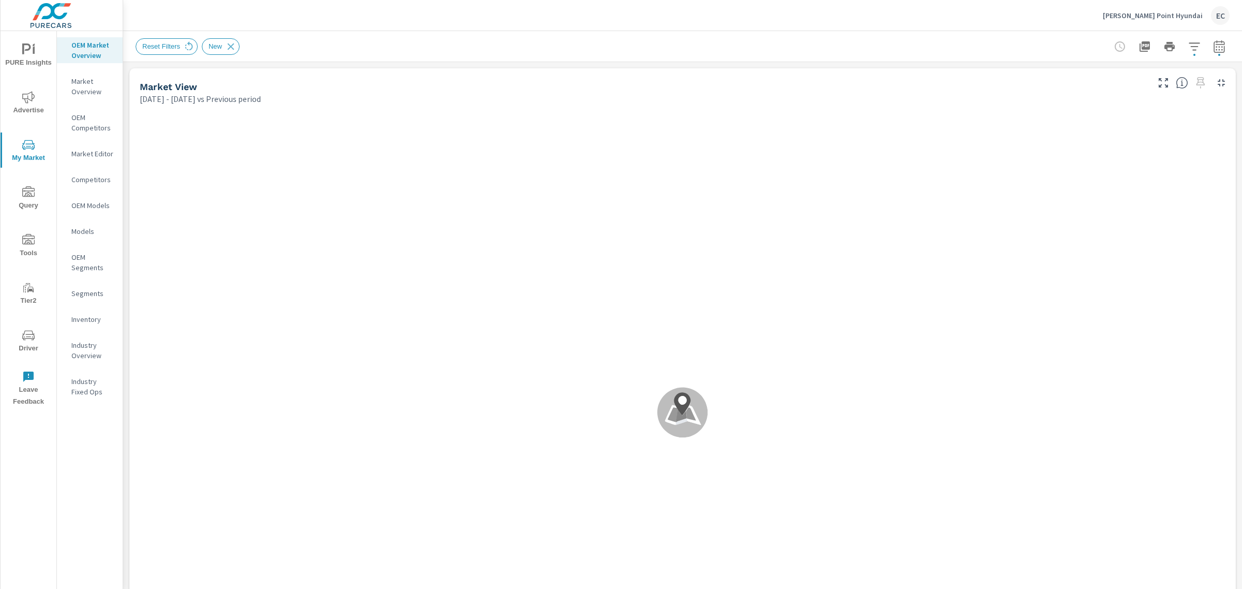
click at [1214, 50] on icon "button" at bounding box center [1219, 46] width 12 height 12
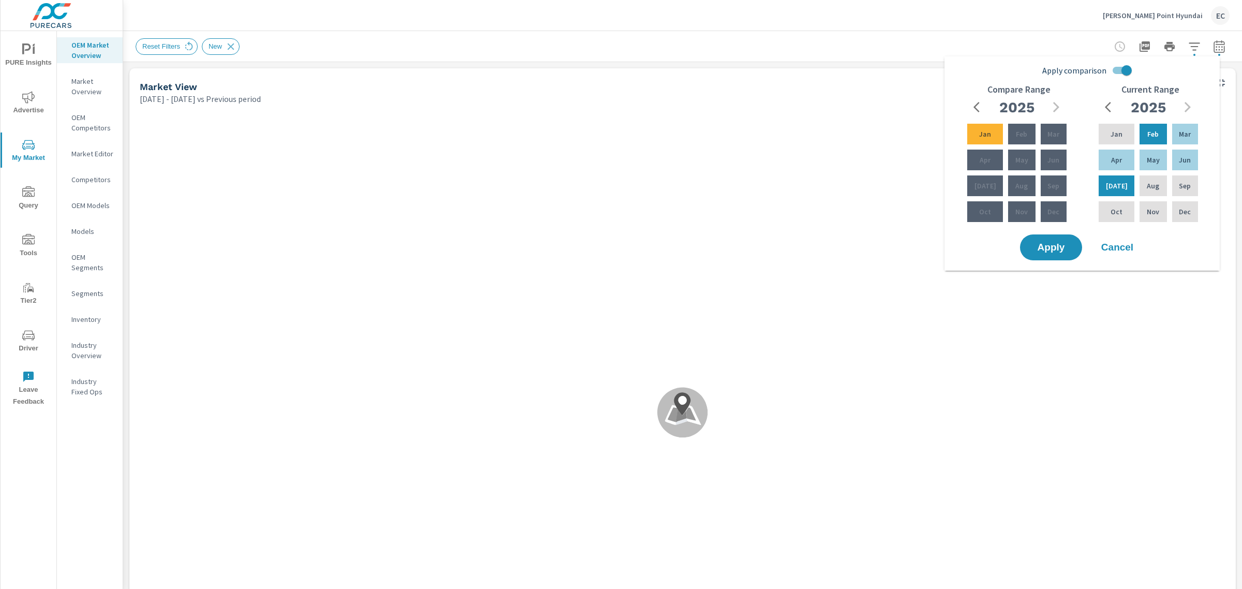
click at [1036, 41] on div "Reset Filters New" at bounding box center [610, 46] width 949 height 17
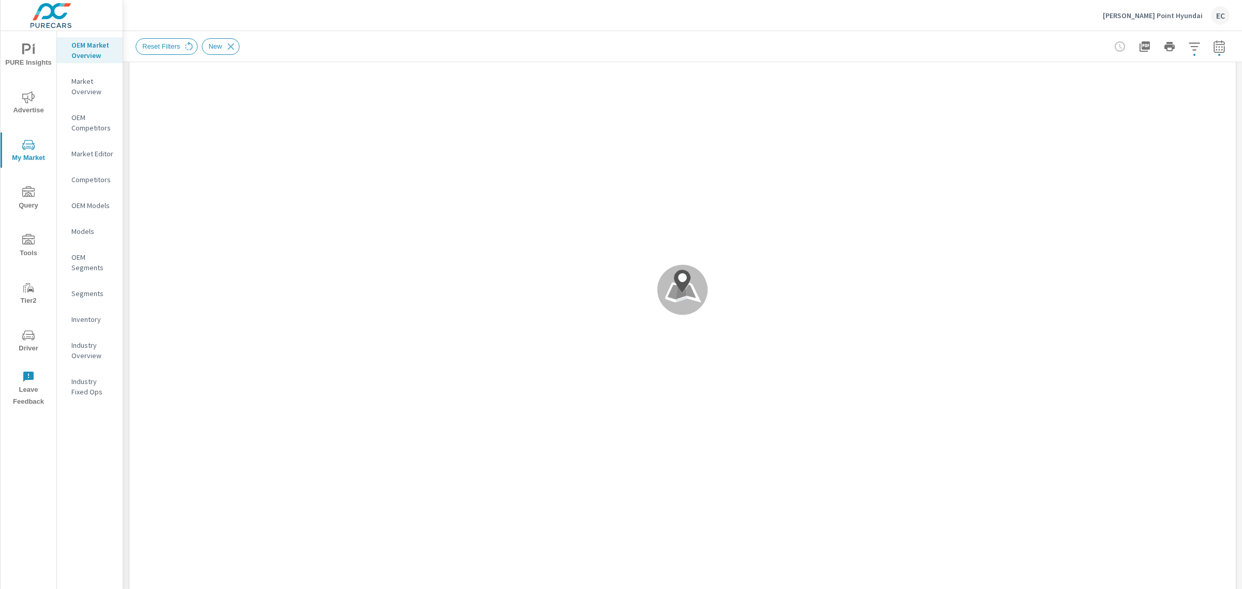
scroll to position [259, 0]
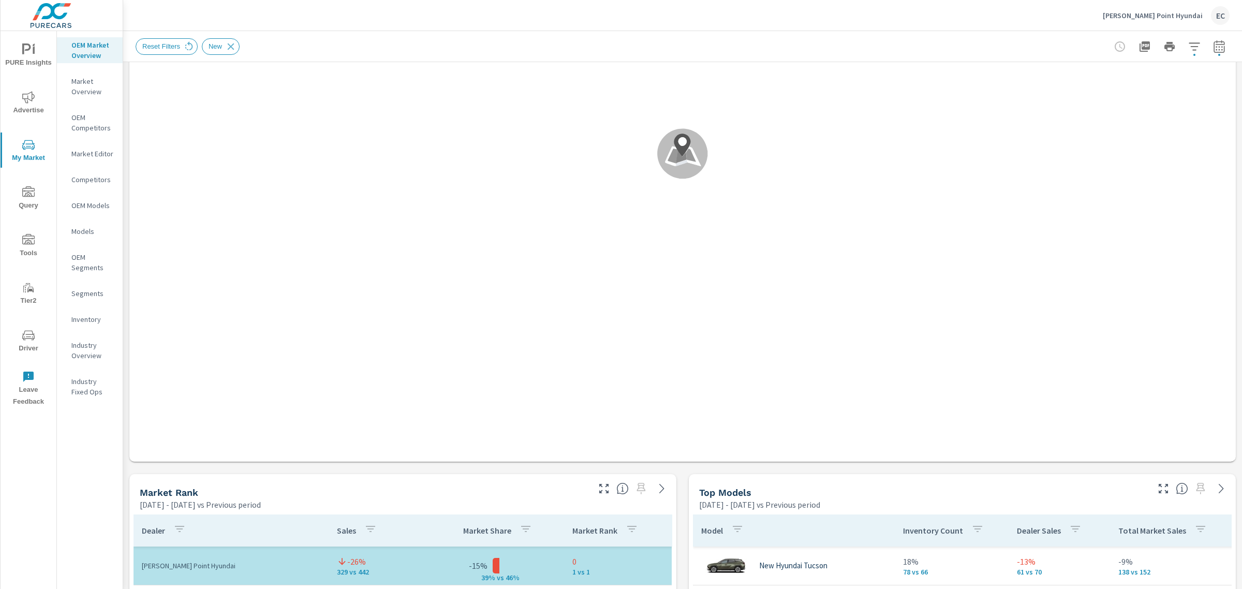
click at [600, 490] on icon "button" at bounding box center [604, 488] width 12 height 12
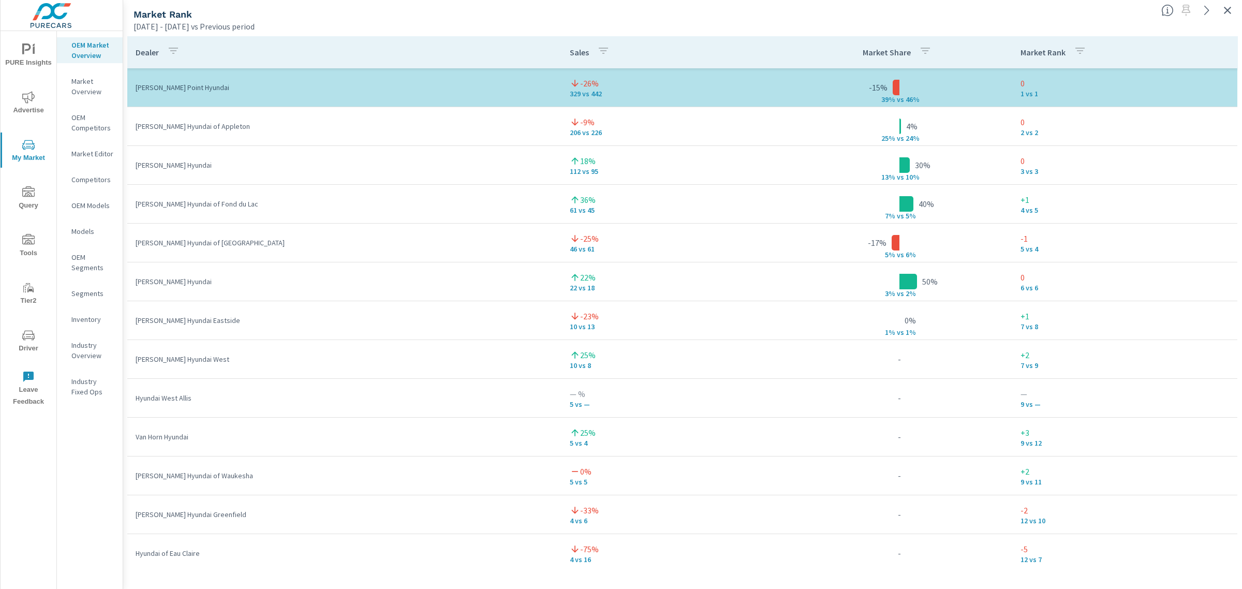
click at [1232, 8] on icon "button" at bounding box center [1227, 10] width 12 height 12
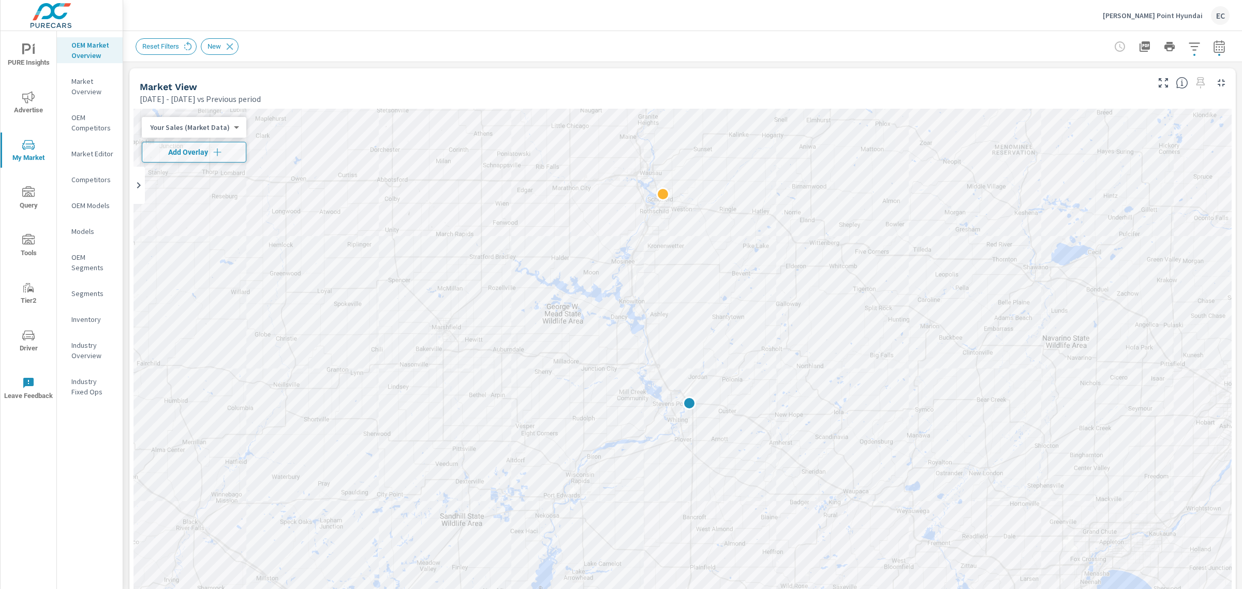
scroll to position [259, 0]
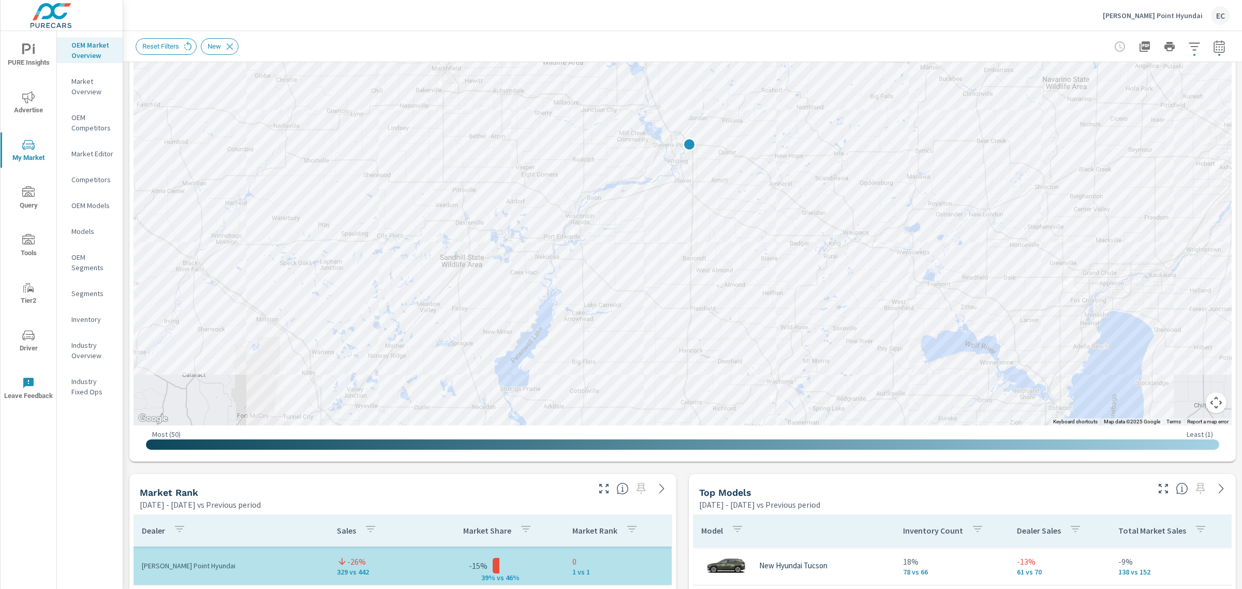
click at [1157, 488] on icon "button" at bounding box center [1163, 488] width 12 height 12
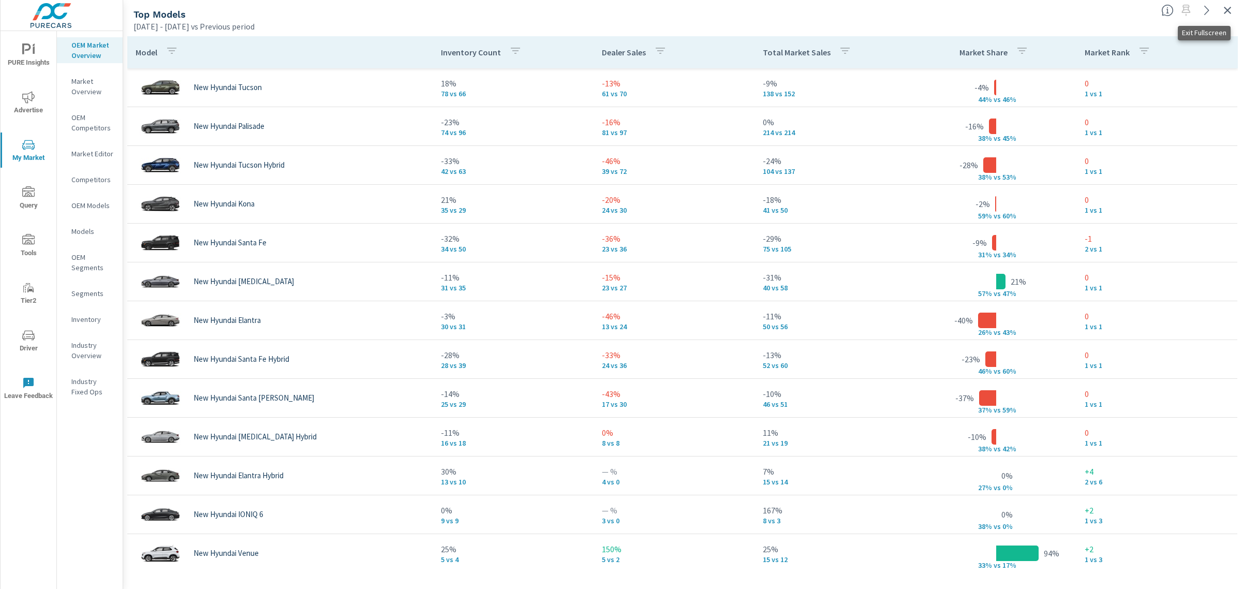
click at [1233, 9] on icon "button" at bounding box center [1227, 10] width 12 height 12
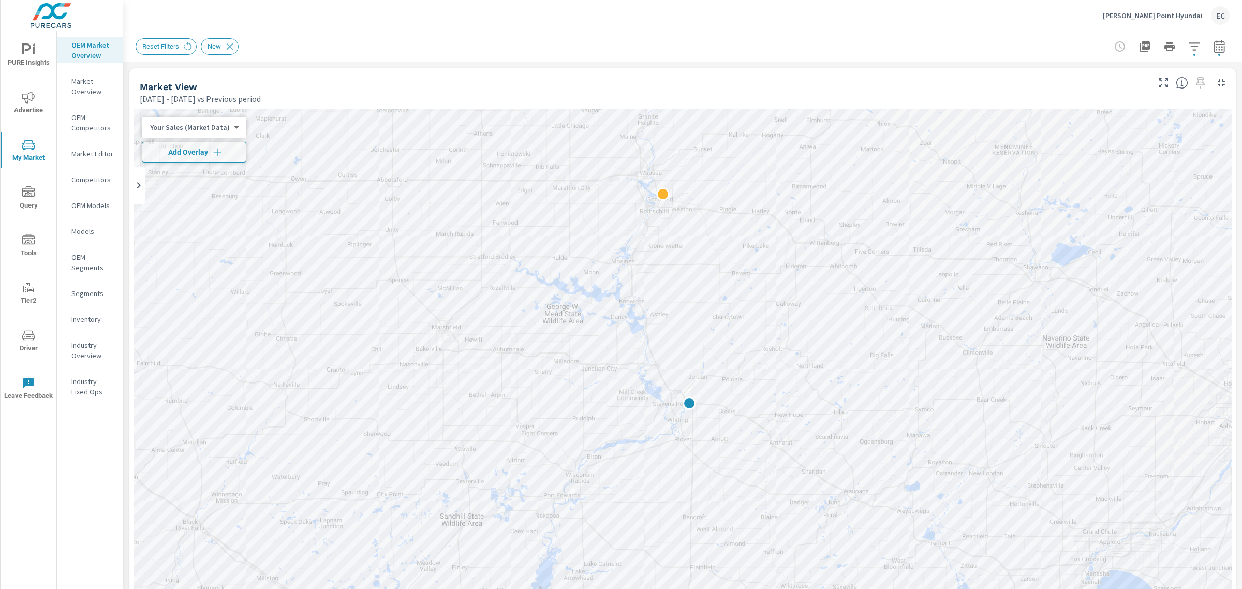
click at [1180, 6] on div "Stevens Point Hyundai EC" at bounding box center [1166, 15] width 127 height 19
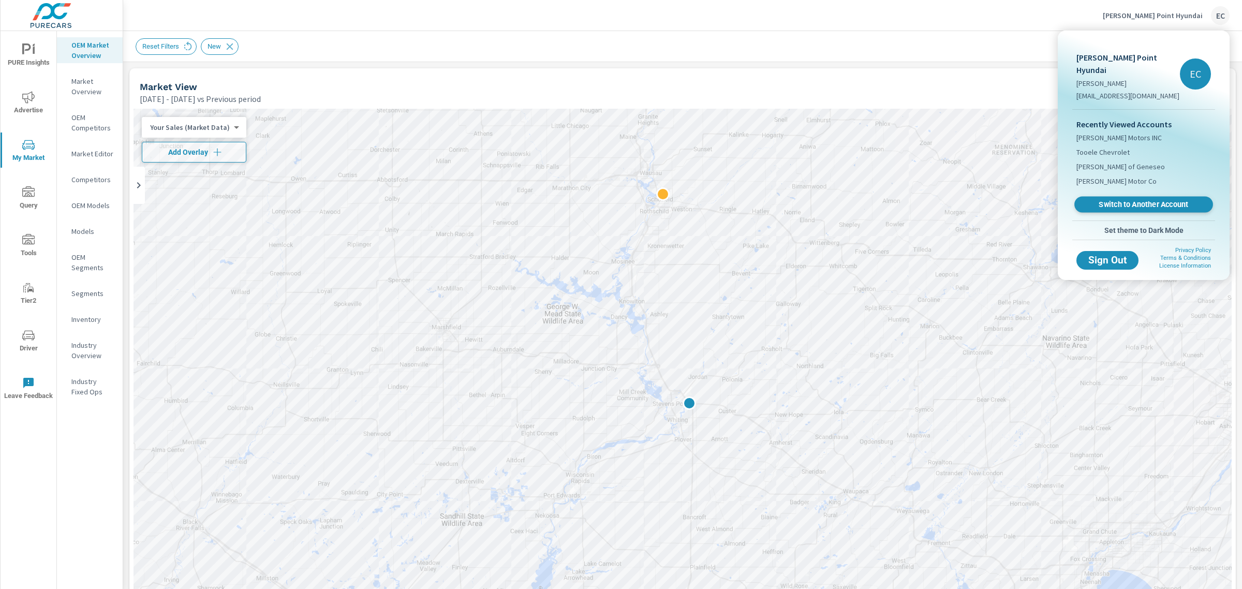
click at [1119, 200] on span "Switch to Another Account" at bounding box center [1143, 205] width 127 height 10
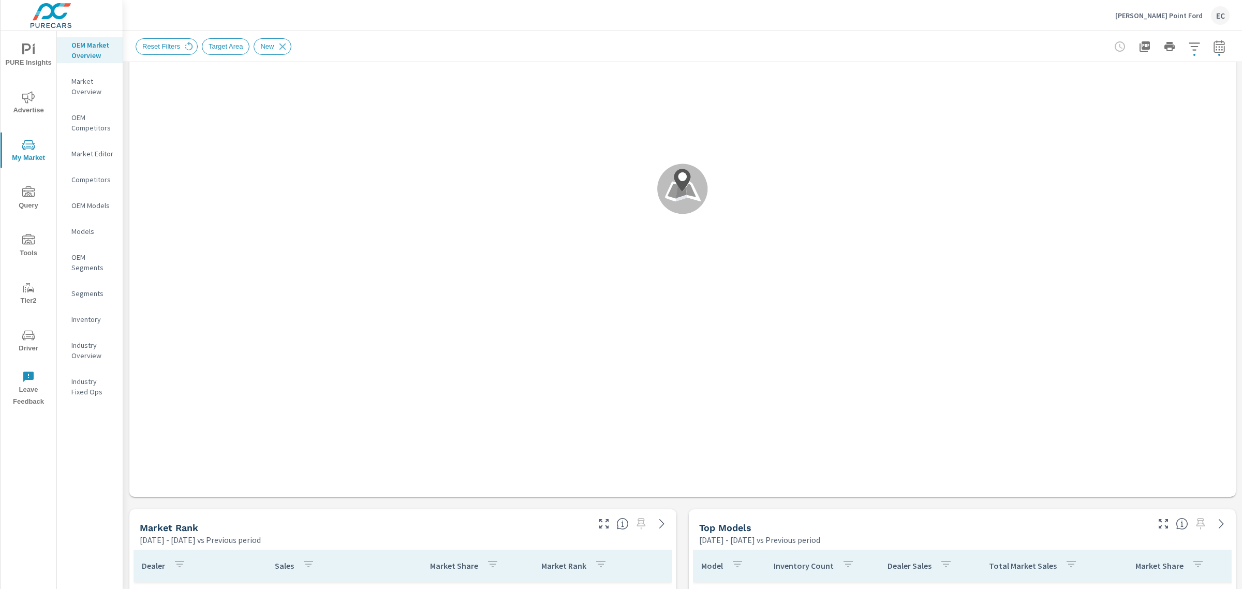
scroll to position [453, 0]
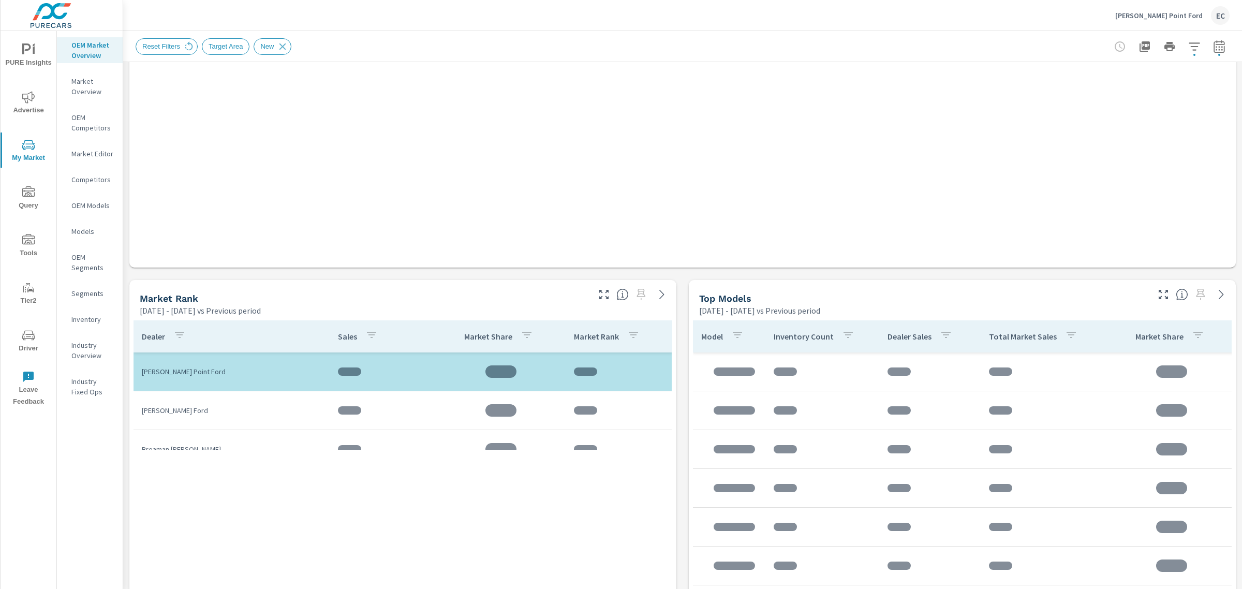
scroll to position [39, 0]
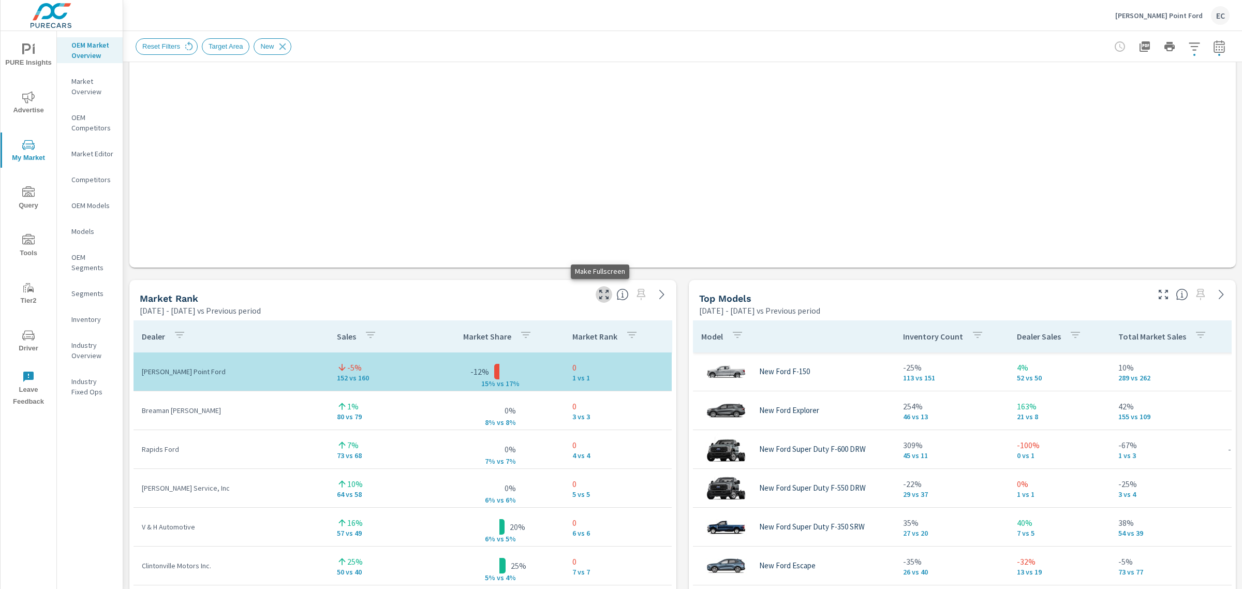
click at [599, 291] on icon "button" at bounding box center [603, 294] width 9 height 9
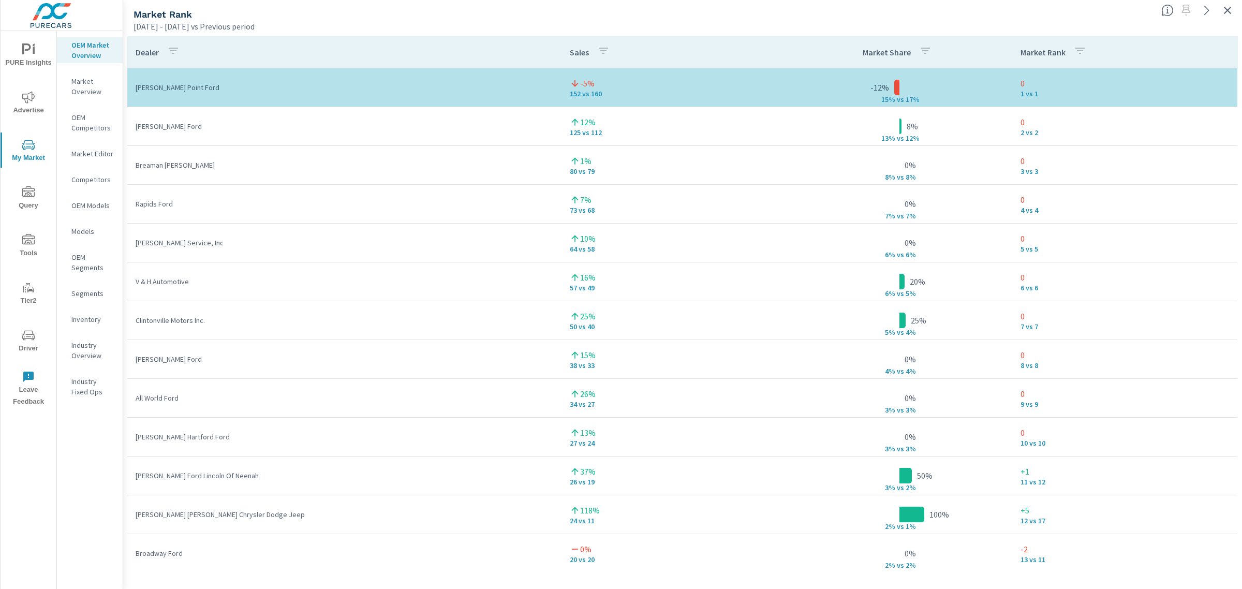
click at [1237, 8] on div at bounding box center [1199, 7] width 85 height 23
click at [1227, 11] on icon "button" at bounding box center [1227, 10] width 7 height 7
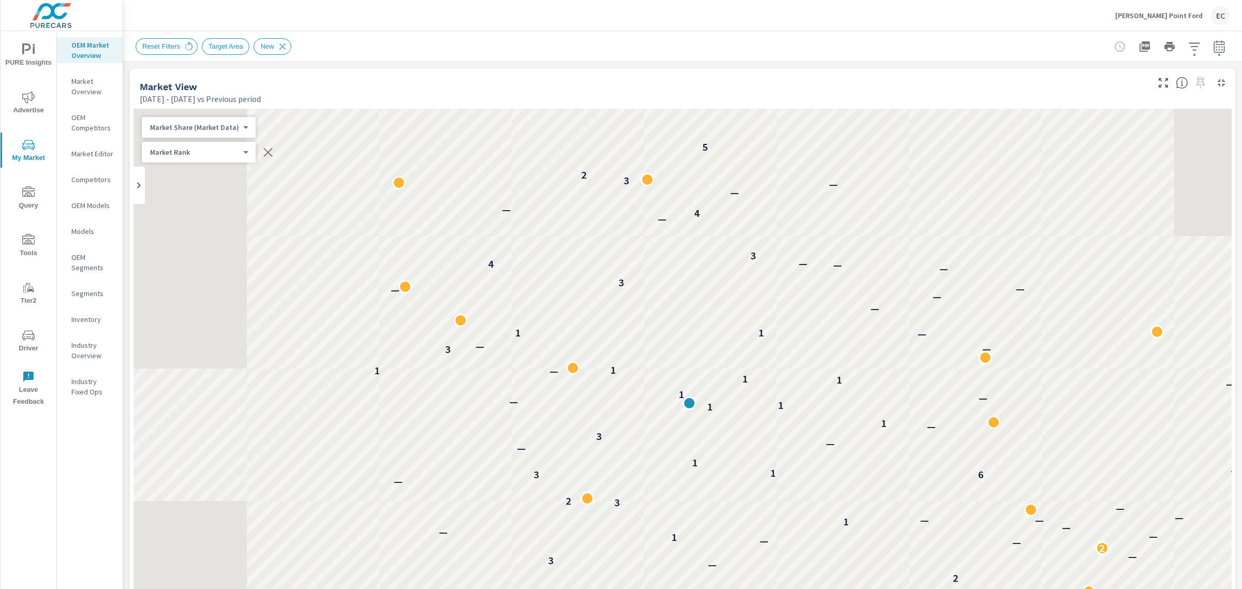
scroll to position [259, 0]
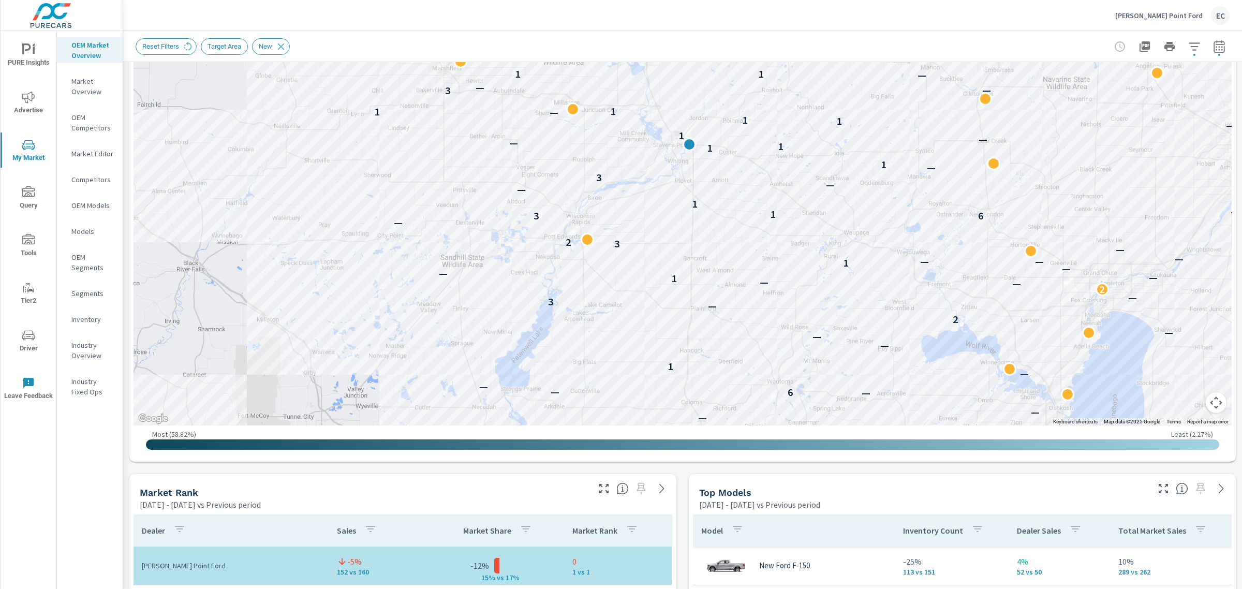
click at [1151, 491] on div at bounding box center [1193, 485] width 85 height 23
click at [1157, 490] on icon "button" at bounding box center [1163, 488] width 12 height 12
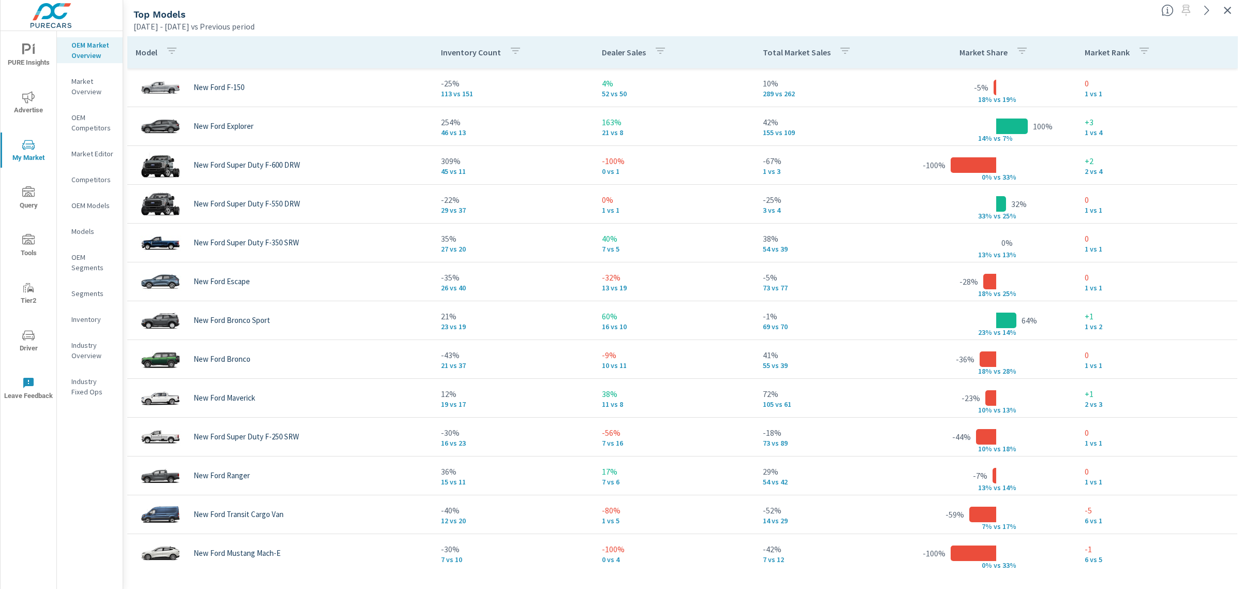
click at [1225, 7] on icon "button" at bounding box center [1227, 10] width 12 height 12
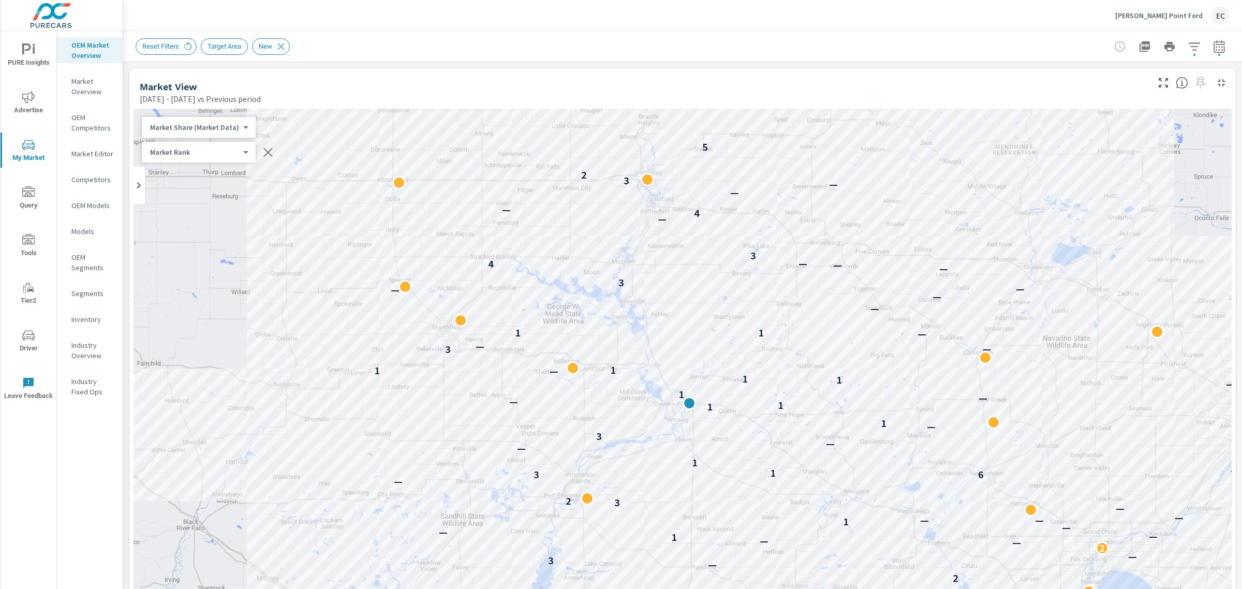
click at [1190, 16] on p "[PERSON_NAME] Point Ford" at bounding box center [1158, 15] width 87 height 9
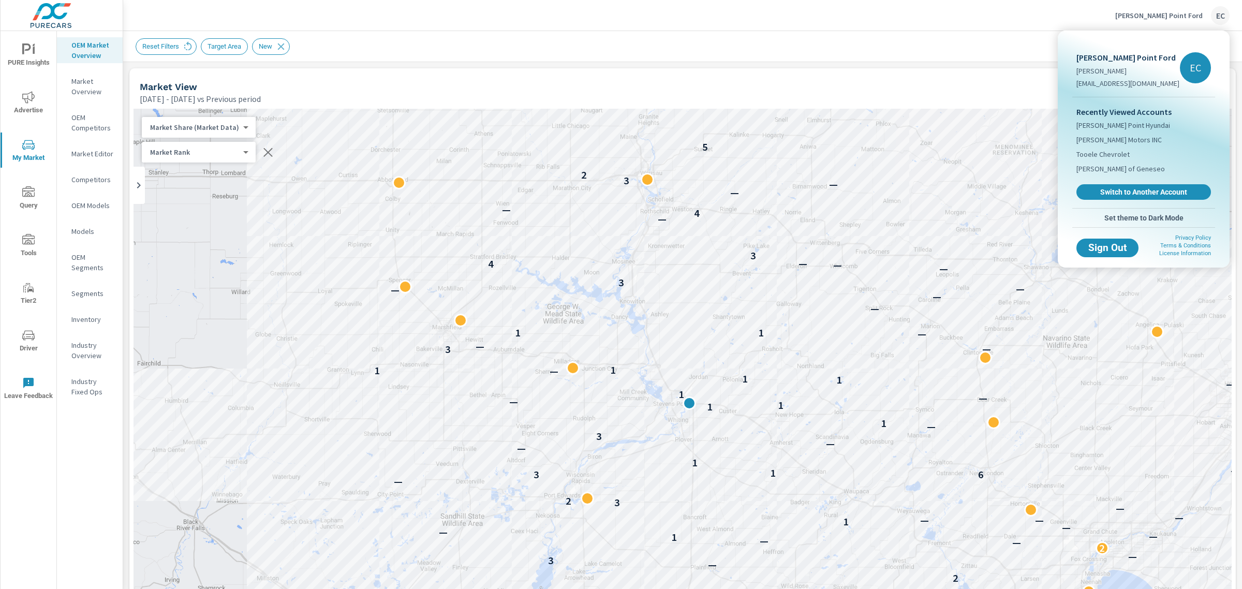
click at [1146, 195] on span "Switch to Another Account" at bounding box center [1143, 191] width 123 height 9
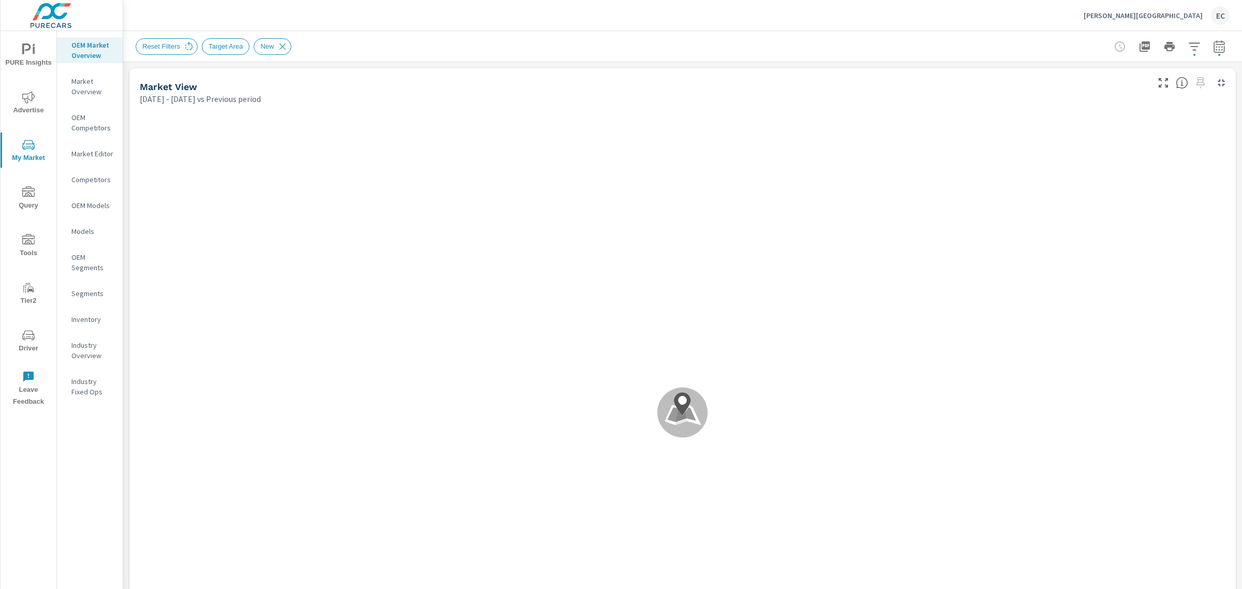
scroll to position [78, 0]
click at [1189, 42] on icon "button" at bounding box center [1194, 46] width 11 height 8
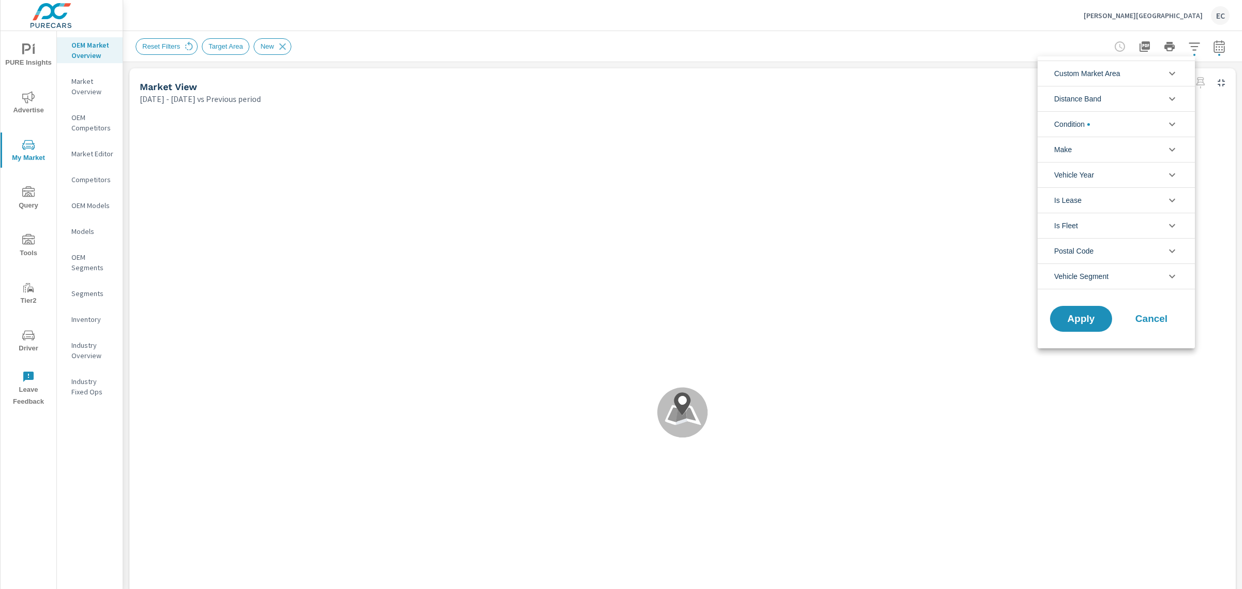
click at [1128, 120] on li "Condition" at bounding box center [1116, 123] width 157 height 25
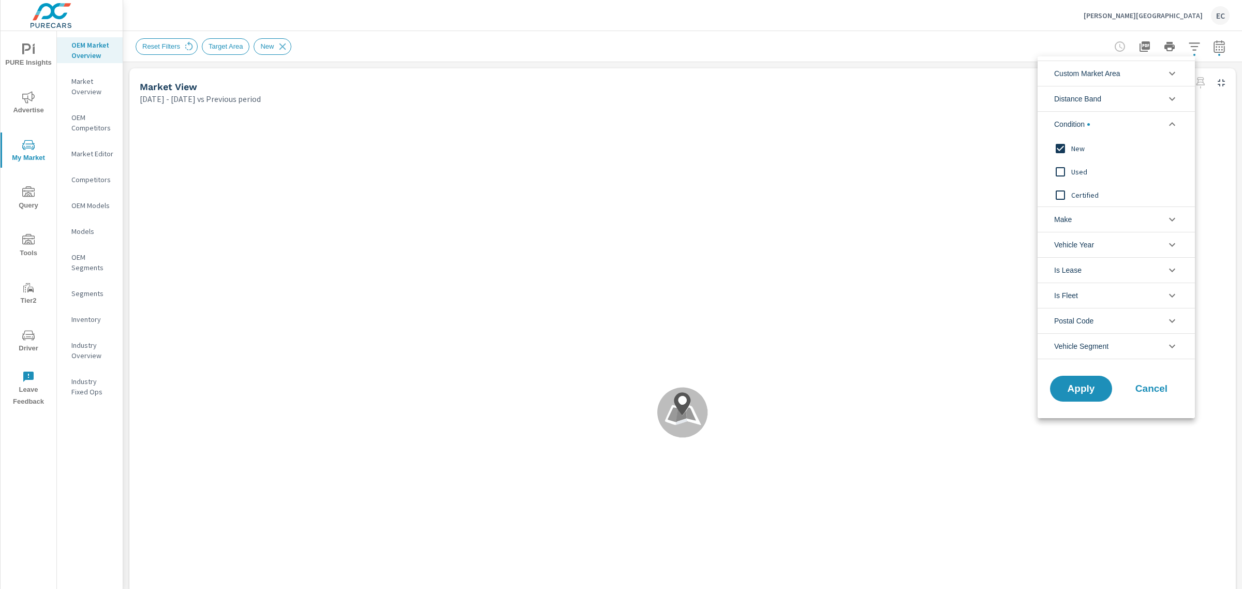
click at [1085, 166] on span "Used" at bounding box center [1127, 172] width 113 height 12
click at [1078, 151] on span "New" at bounding box center [1127, 148] width 113 height 12
drag, startPoint x: 1082, startPoint y: 376, endPoint x: 1083, endPoint y: 381, distance: 5.4
click at [1083, 381] on div "Apply Cancel" at bounding box center [1116, 390] width 157 height 55
click at [1083, 381] on button "Apply" at bounding box center [1081, 388] width 64 height 27
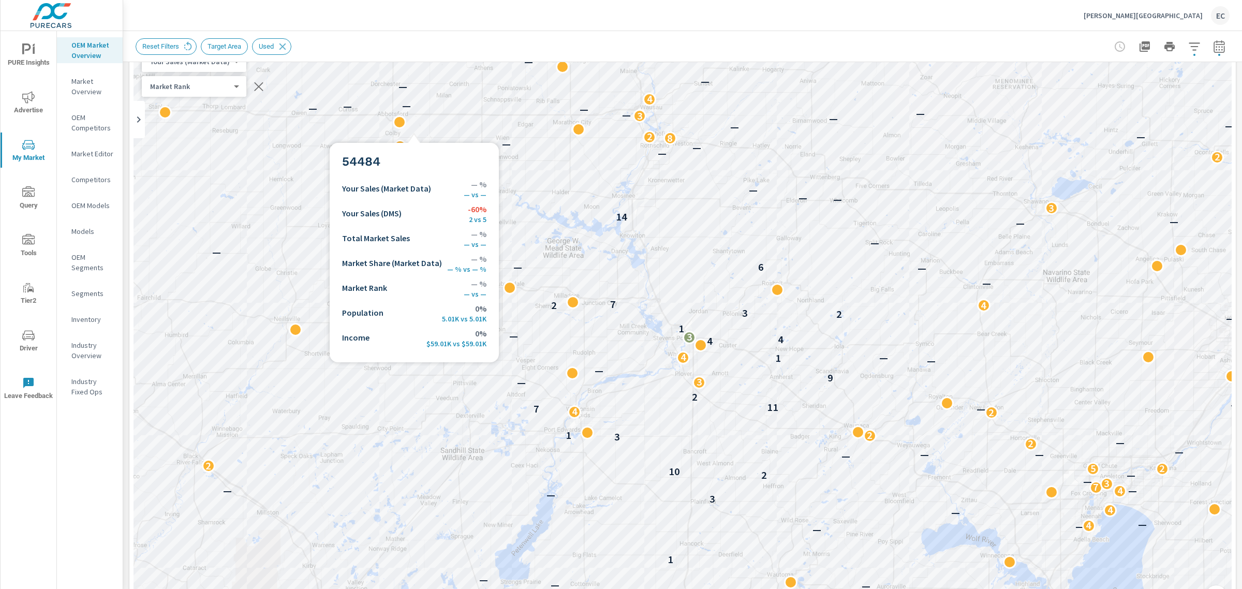
scroll to position [194, 0]
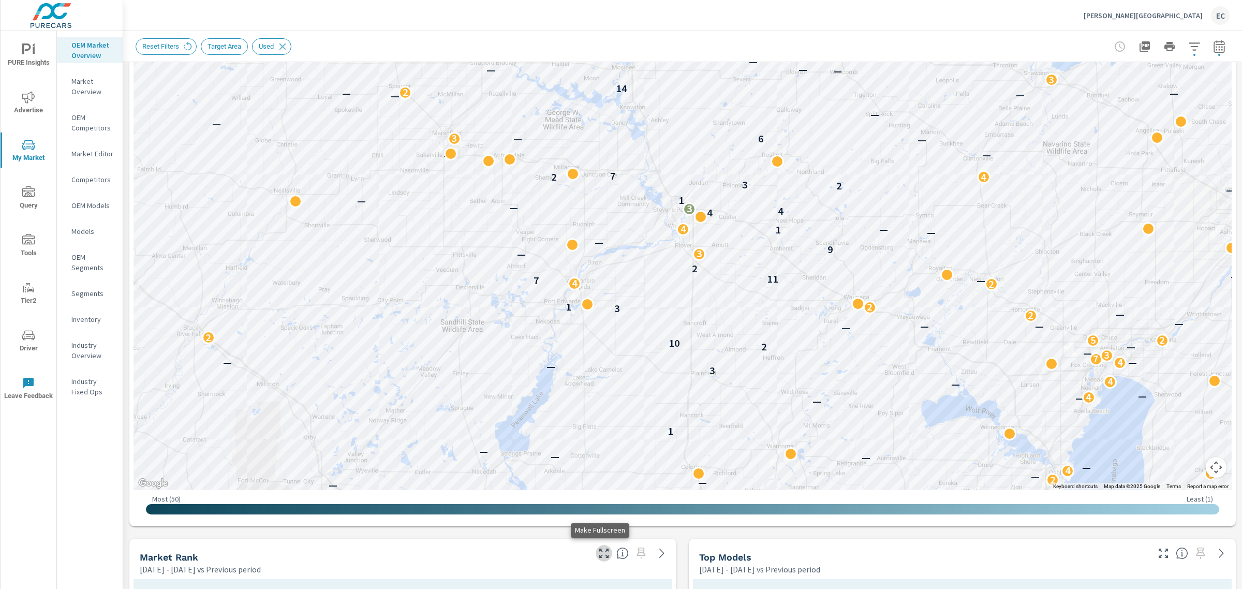
click at [600, 560] on button "button" at bounding box center [604, 553] width 17 height 17
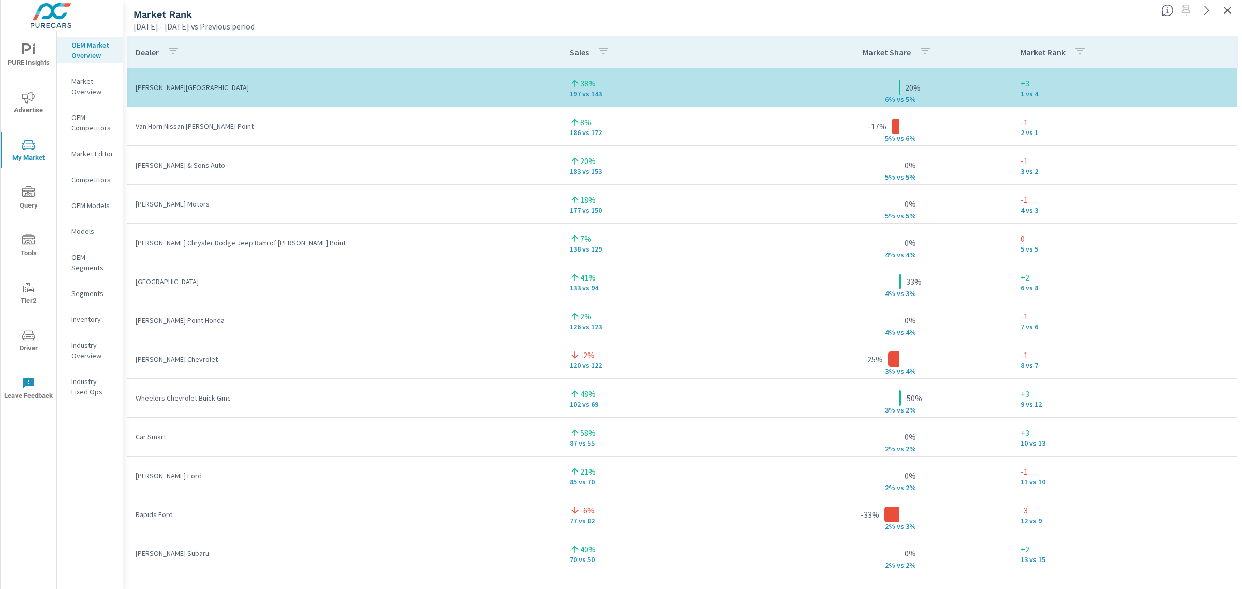
click at [1233, 11] on icon "button" at bounding box center [1227, 10] width 12 height 12
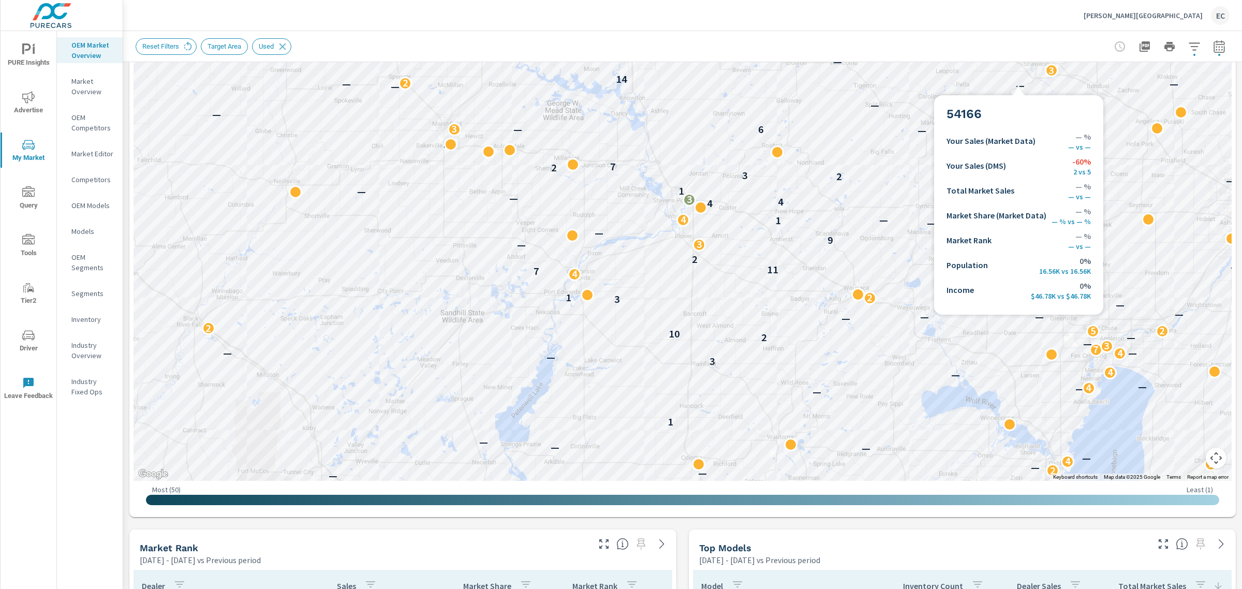
scroll to position [259, 0]
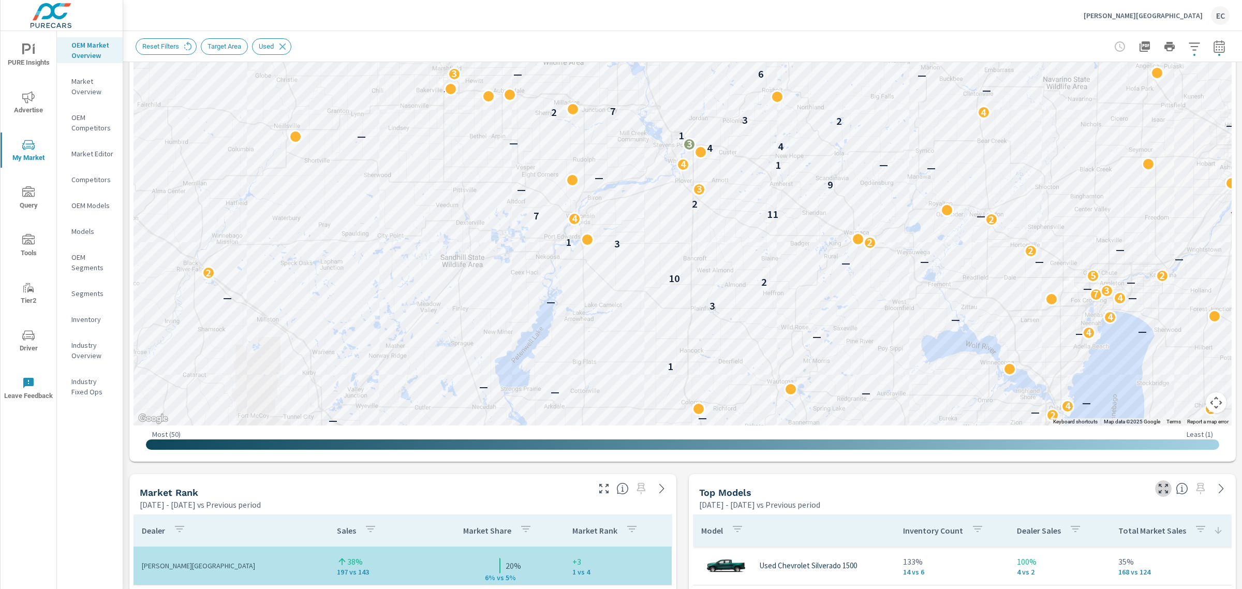
click at [1157, 492] on icon "button" at bounding box center [1163, 488] width 12 height 12
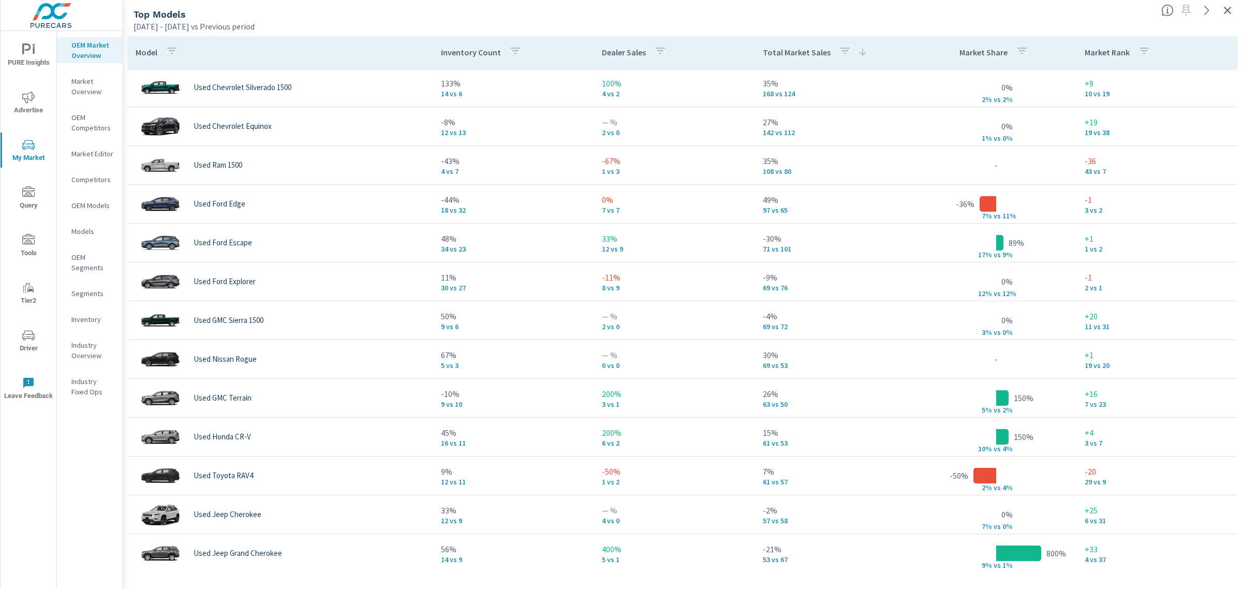
click at [1222, 8] on icon "button" at bounding box center [1227, 10] width 12 height 12
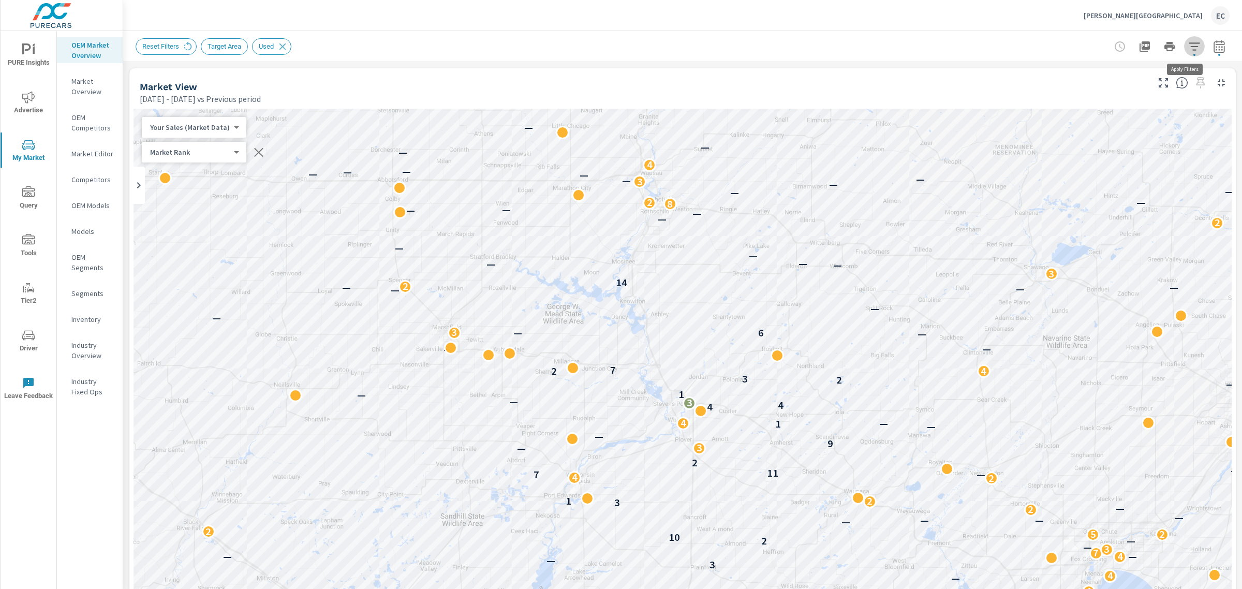
click at [1189, 45] on icon "button" at bounding box center [1194, 46] width 12 height 12
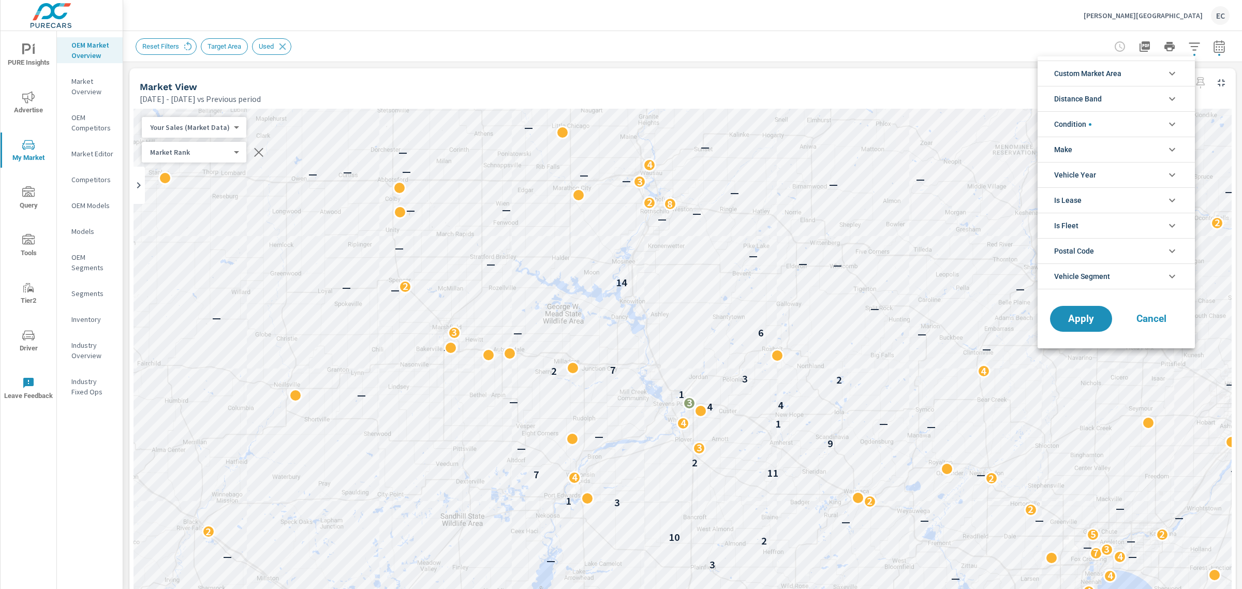
scroll to position [23, 0]
click at [1103, 126] on li "Condition" at bounding box center [1116, 123] width 157 height 25
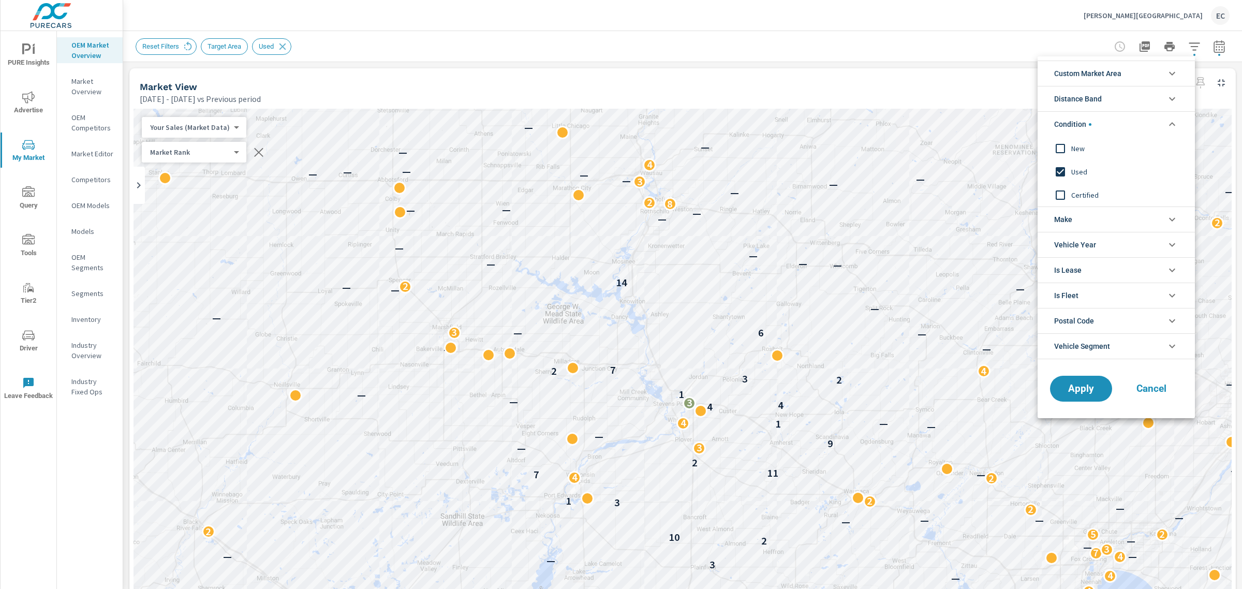
scroll to position [0, 0]
click at [938, 43] on div at bounding box center [621, 294] width 1242 height 589
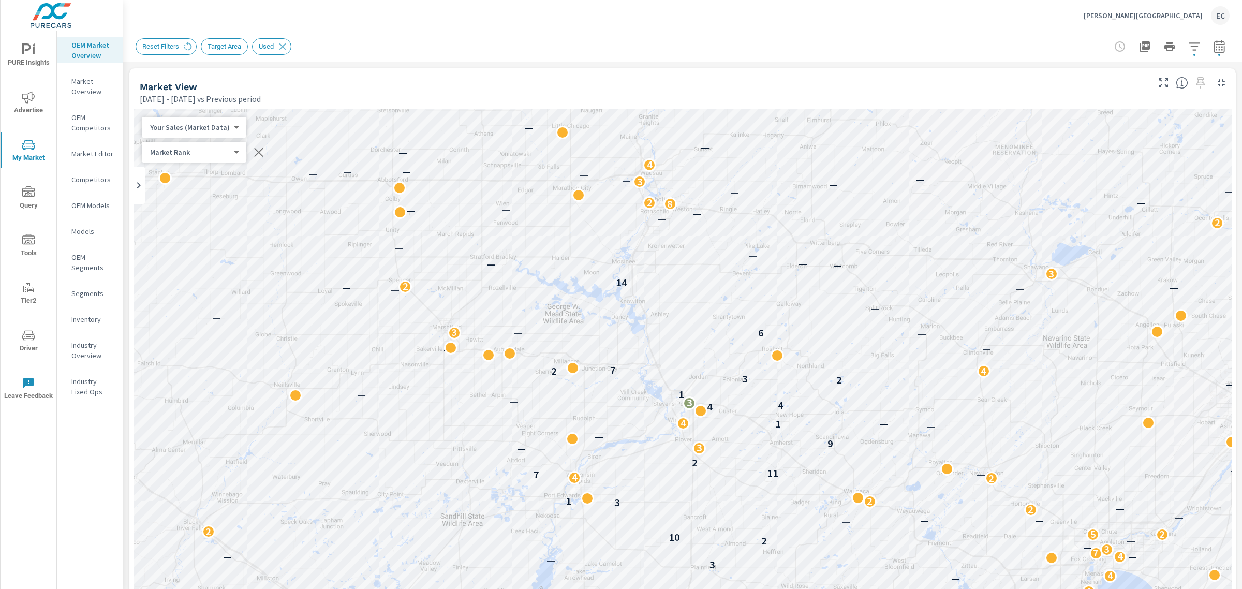
click at [1189, 13] on p "[PERSON_NAME][GEOGRAPHIC_DATA]" at bounding box center [1143, 15] width 119 height 9
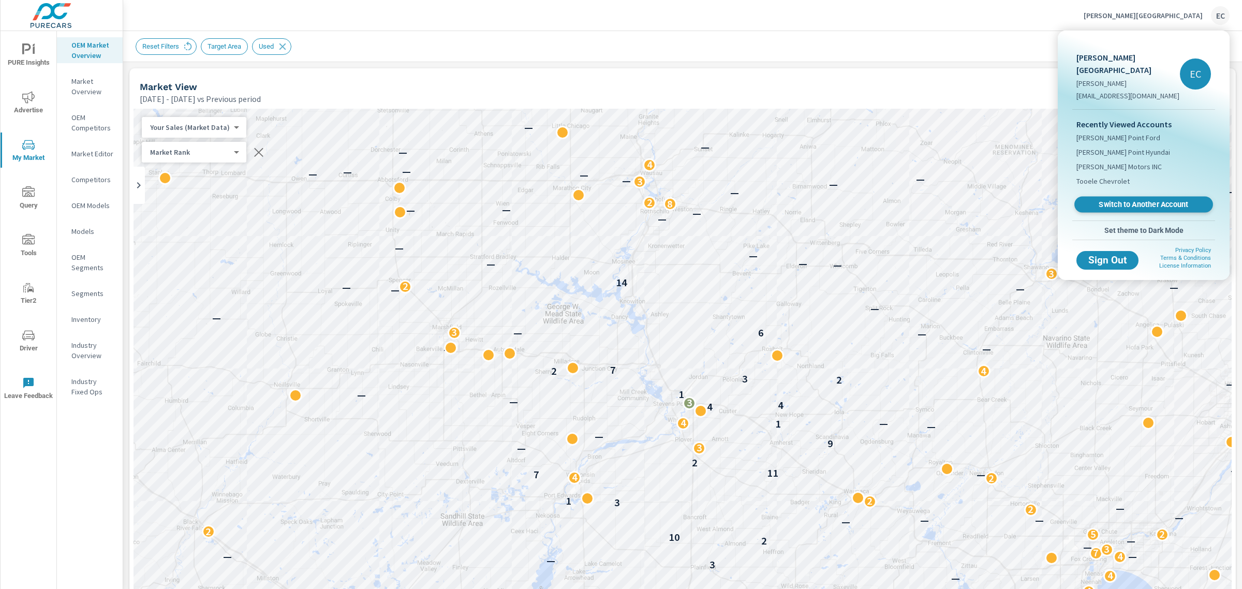
click at [1090, 200] on span "Switch to Another Account" at bounding box center [1143, 205] width 127 height 10
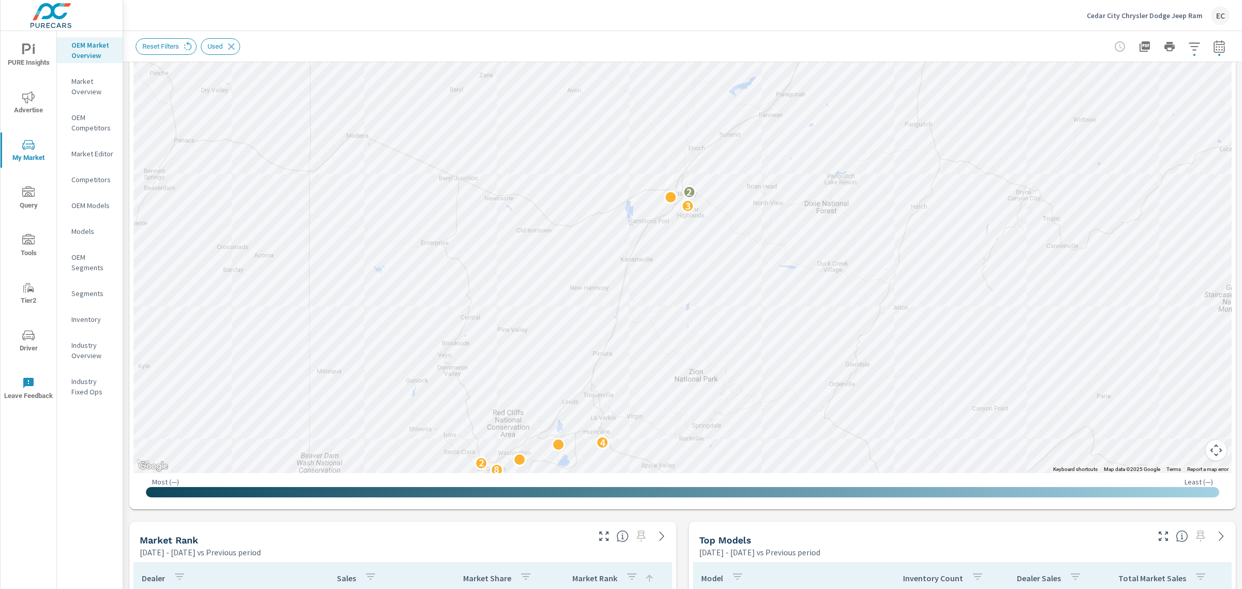
scroll to position [323, 0]
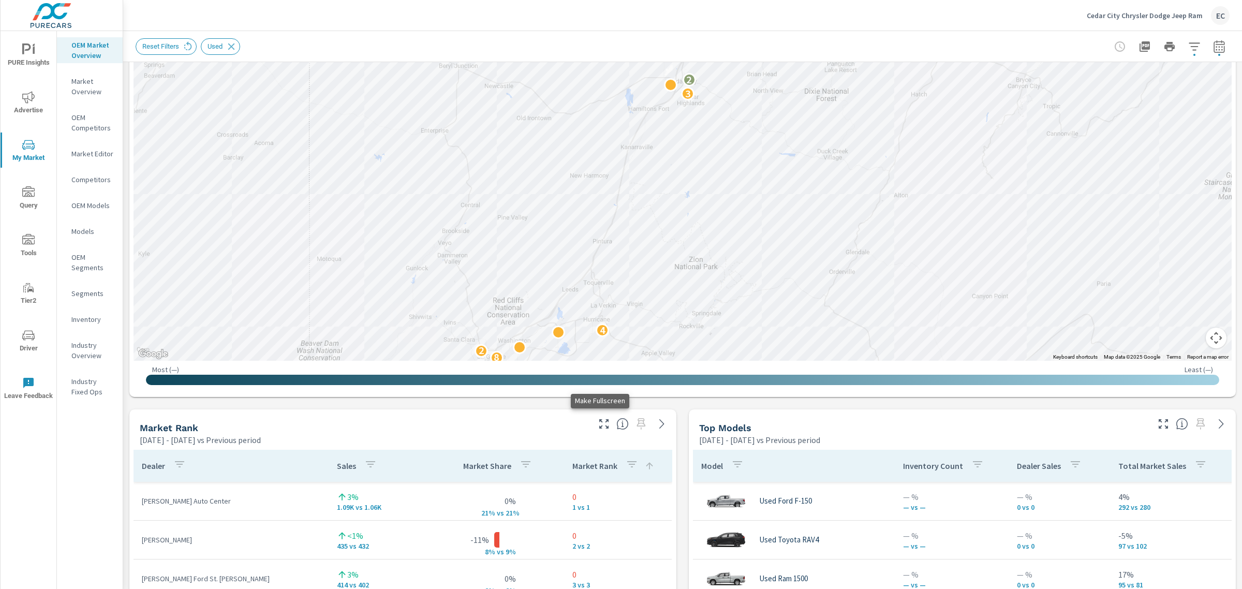
click at [601, 425] on icon "button" at bounding box center [604, 424] width 12 height 12
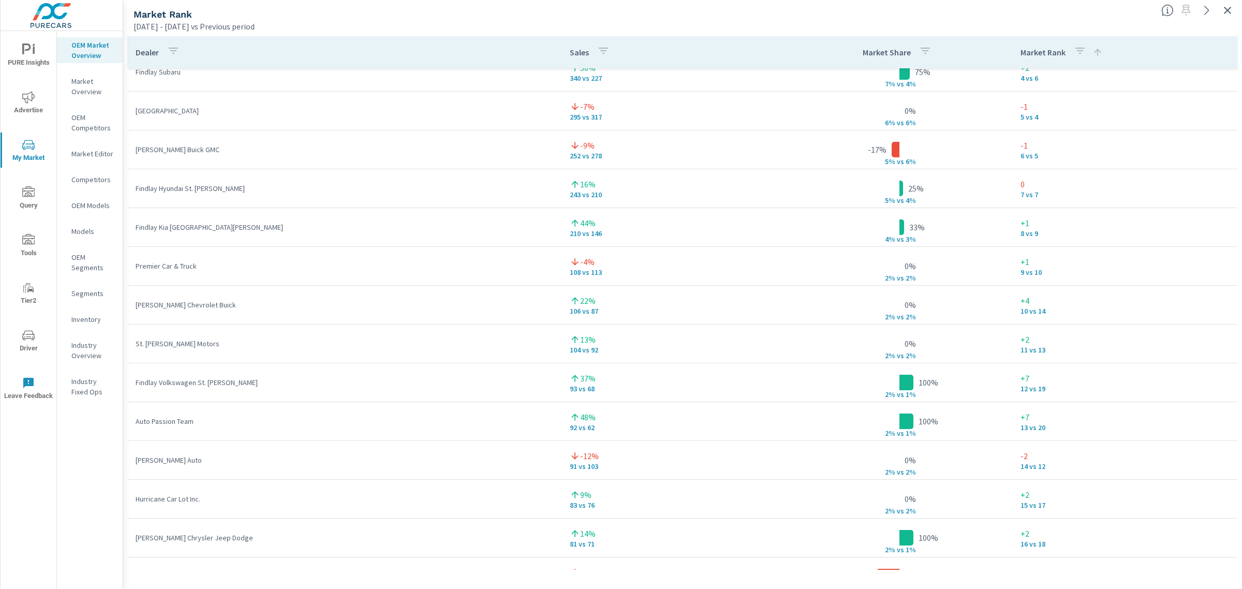
scroll to position [65, 0]
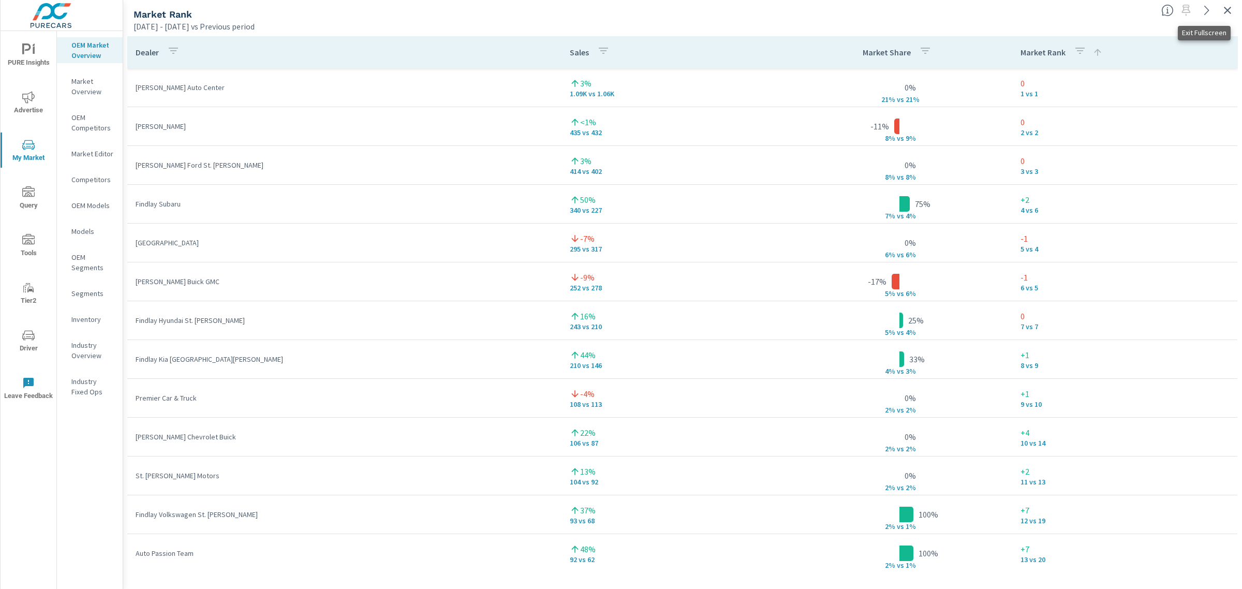
drag, startPoint x: 1230, startPoint y: 11, endPoint x: 1221, endPoint y: 16, distance: 9.3
click at [1230, 11] on icon "button" at bounding box center [1227, 10] width 12 height 12
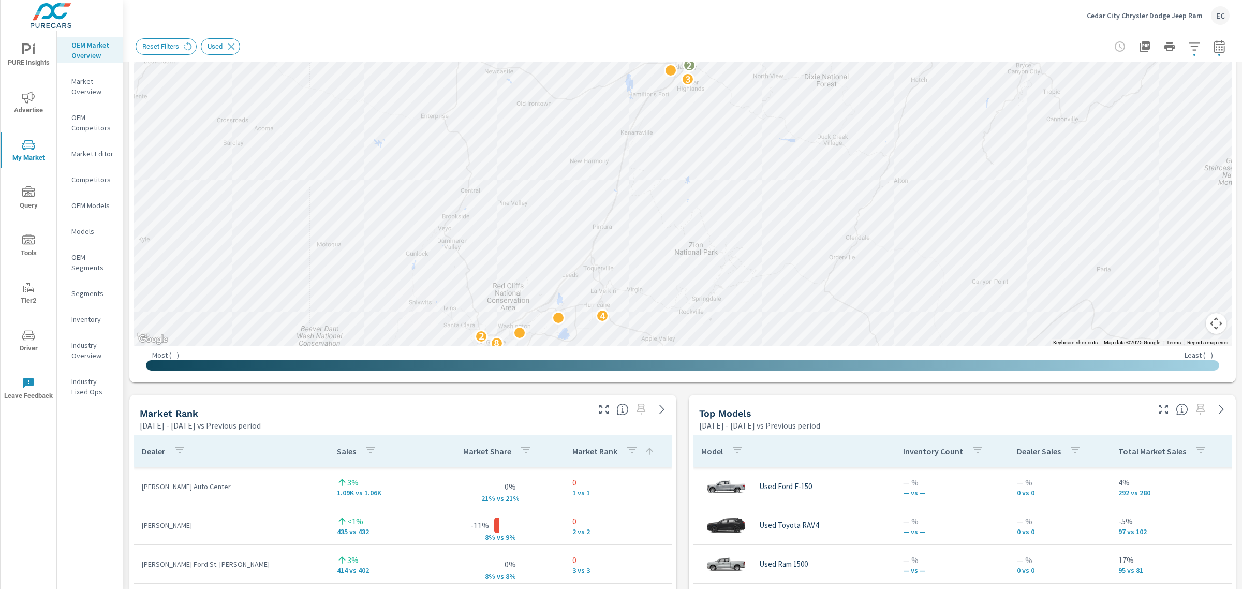
scroll to position [388, 0]
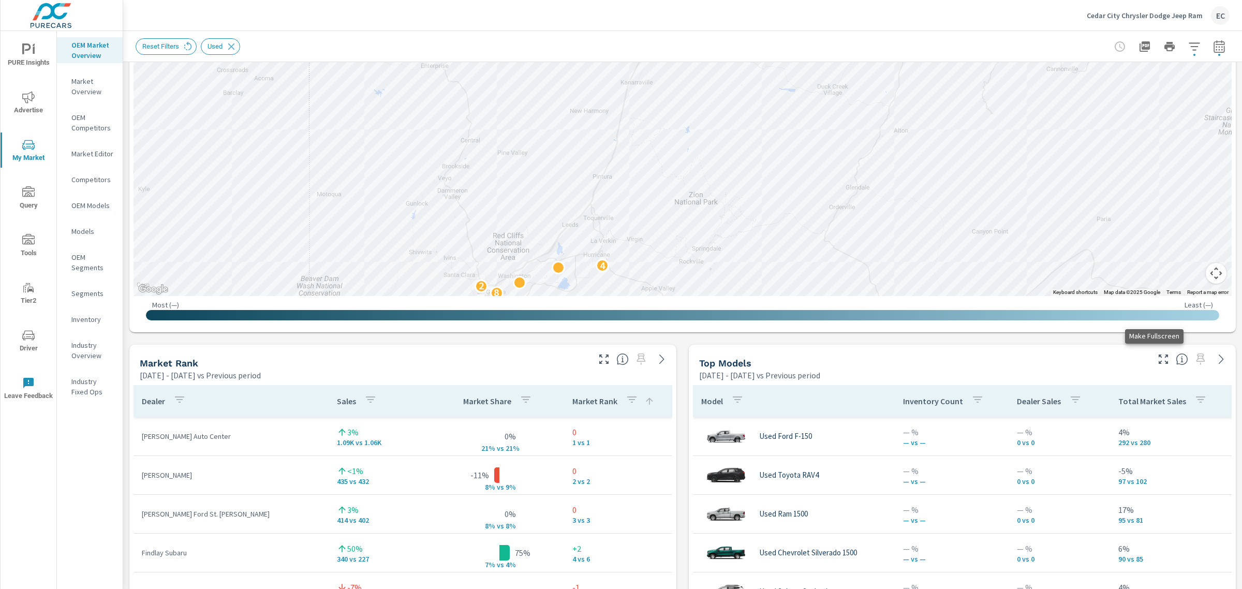
click at [1155, 351] on button "button" at bounding box center [1163, 359] width 17 height 17
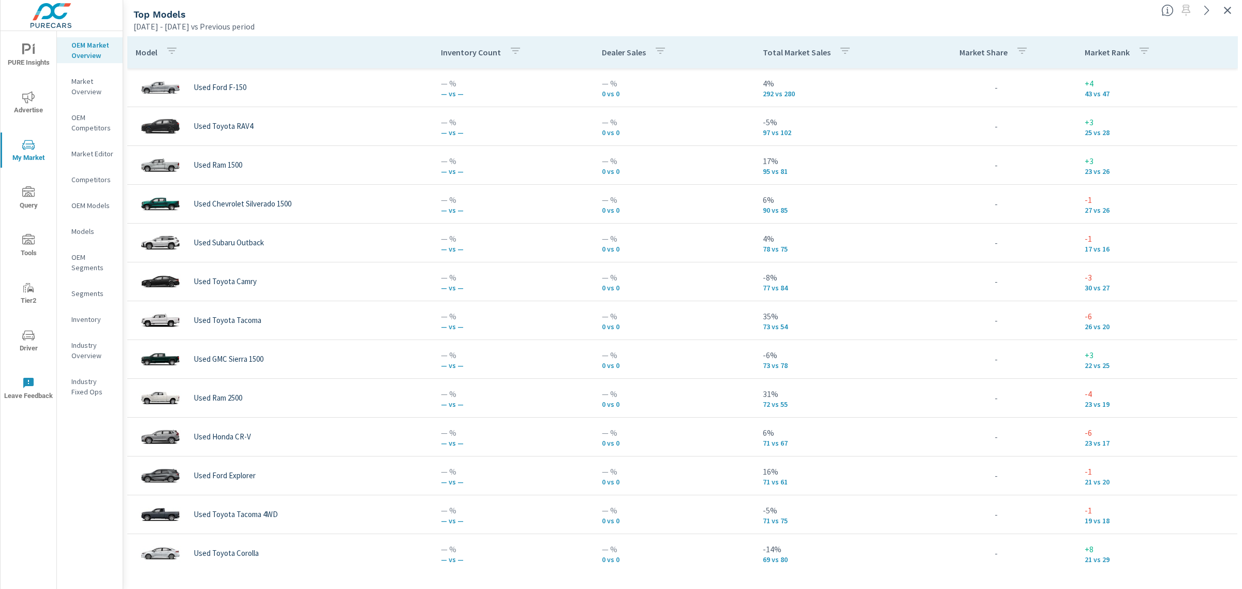
click at [1227, 3] on div at bounding box center [1199, 7] width 85 height 23
click at [1227, 8] on icon "button" at bounding box center [1227, 10] width 12 height 12
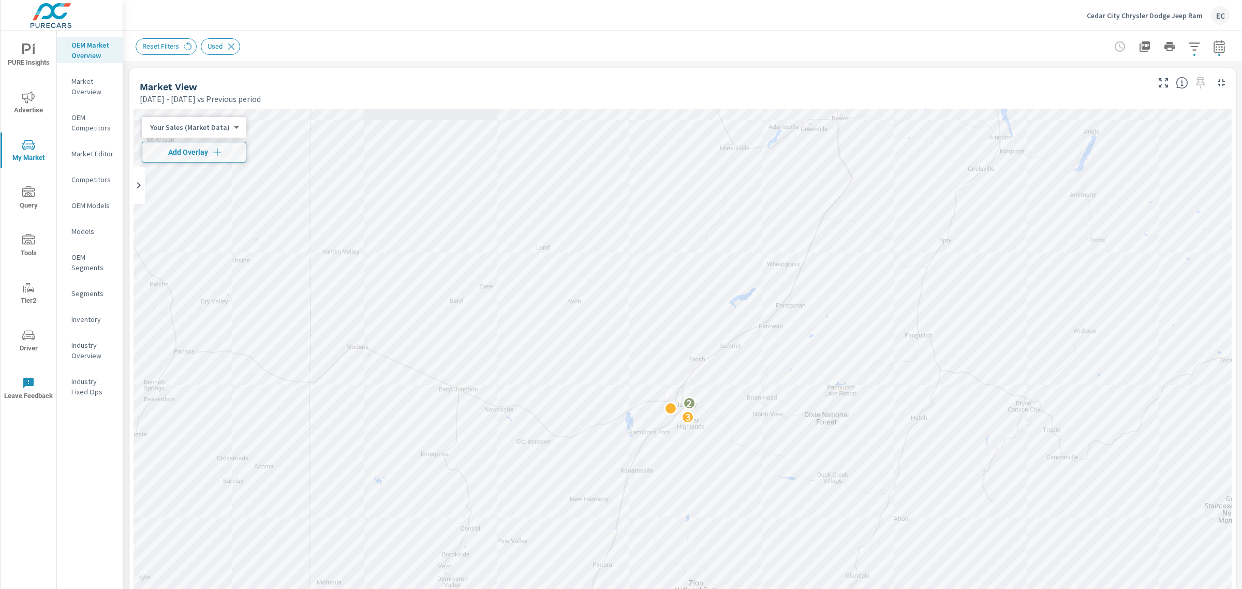
click at [1188, 14] on p "Cedar City Chrysler Dodge Jeep Ram" at bounding box center [1145, 15] width 116 height 9
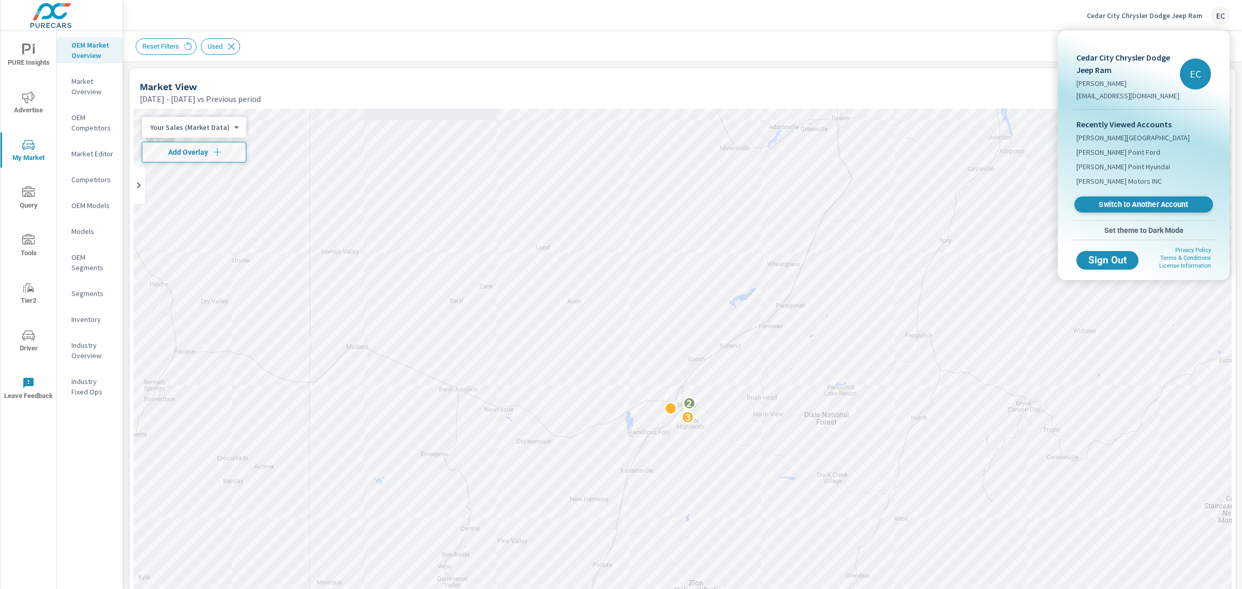
click at [1122, 205] on span "Switch to Another Account" at bounding box center [1143, 205] width 127 height 10
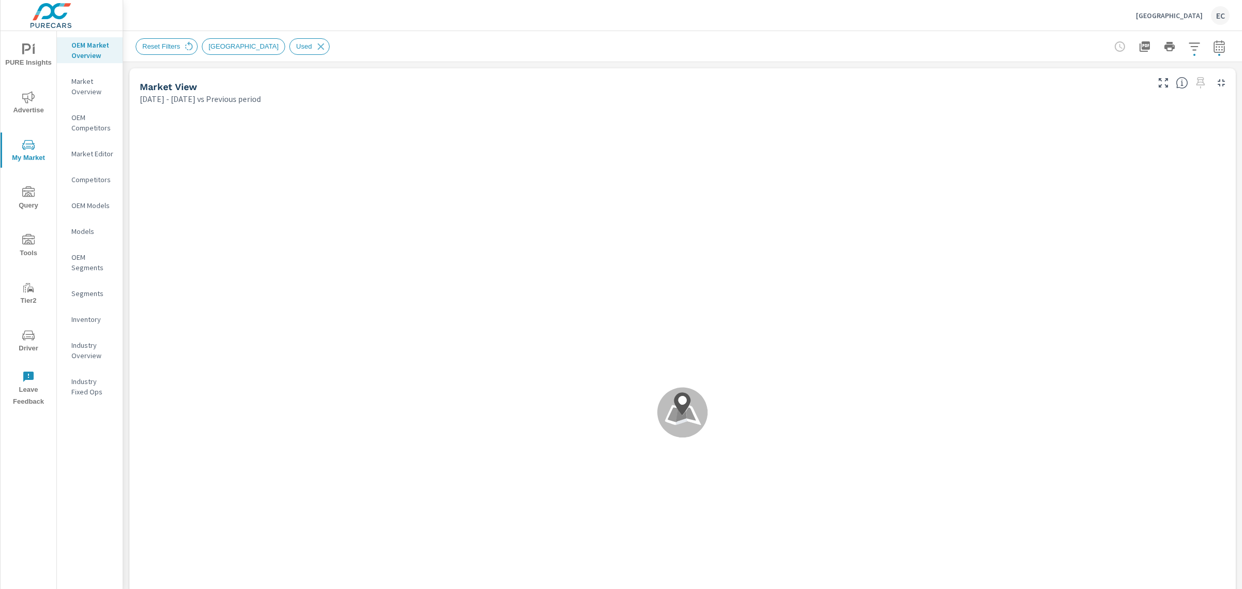
scroll to position [388, 0]
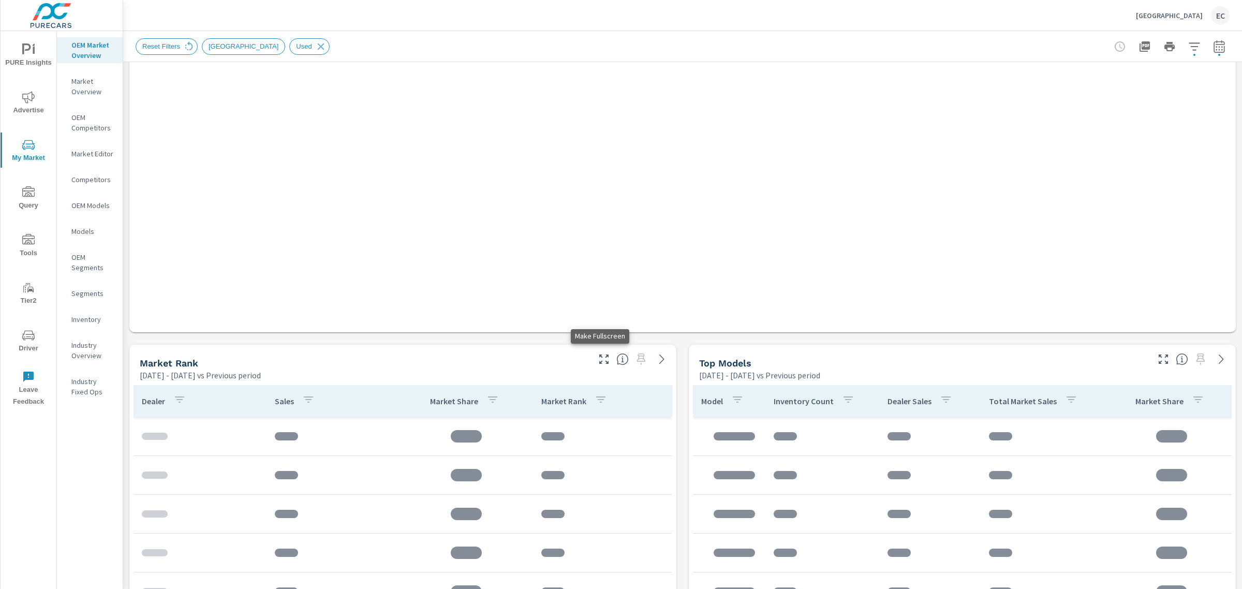
click at [599, 361] on icon "button" at bounding box center [604, 359] width 12 height 12
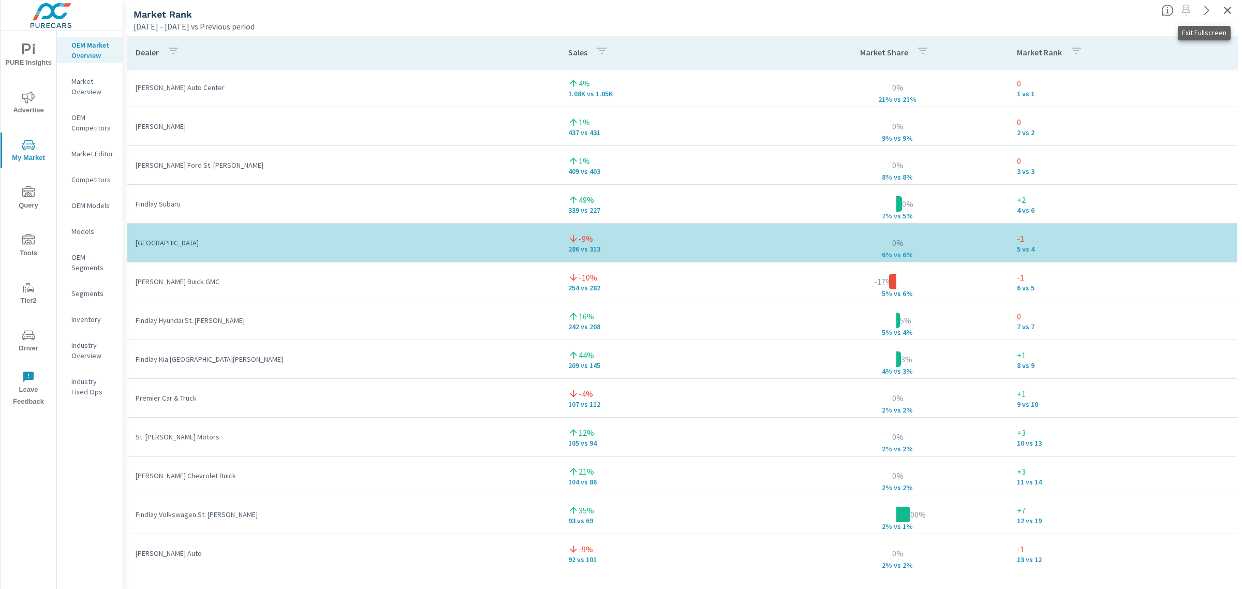
drag, startPoint x: 1233, startPoint y: 14, endPoint x: 1180, endPoint y: 34, distance: 56.3
click at [1233, 14] on icon "button" at bounding box center [1227, 10] width 12 height 12
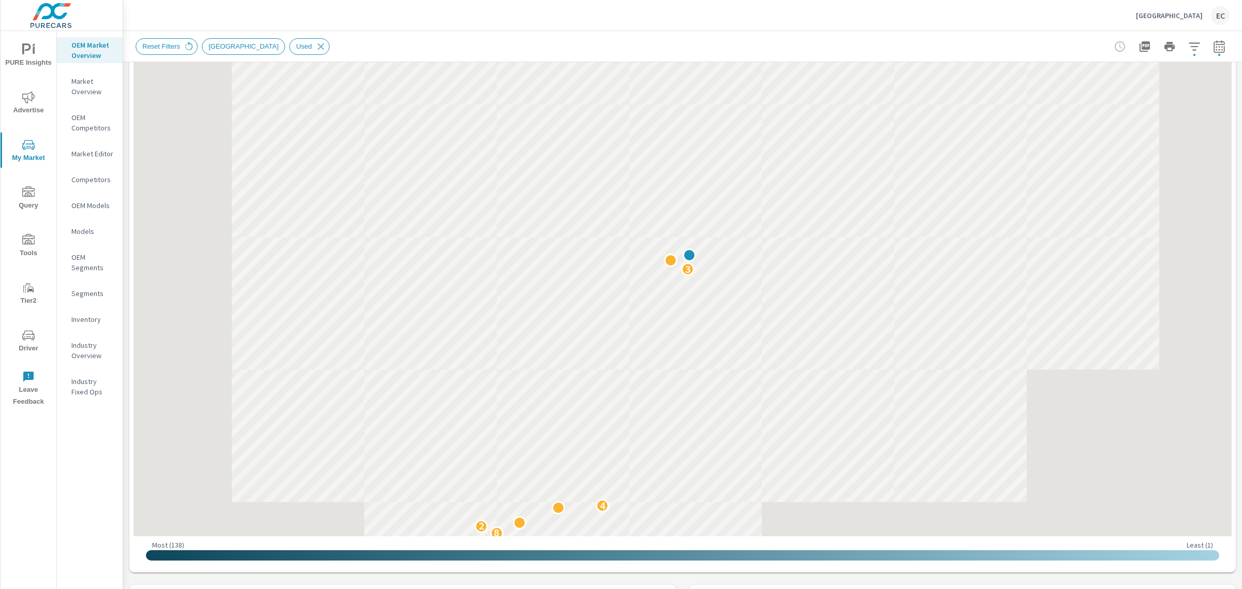
scroll to position [194, 0]
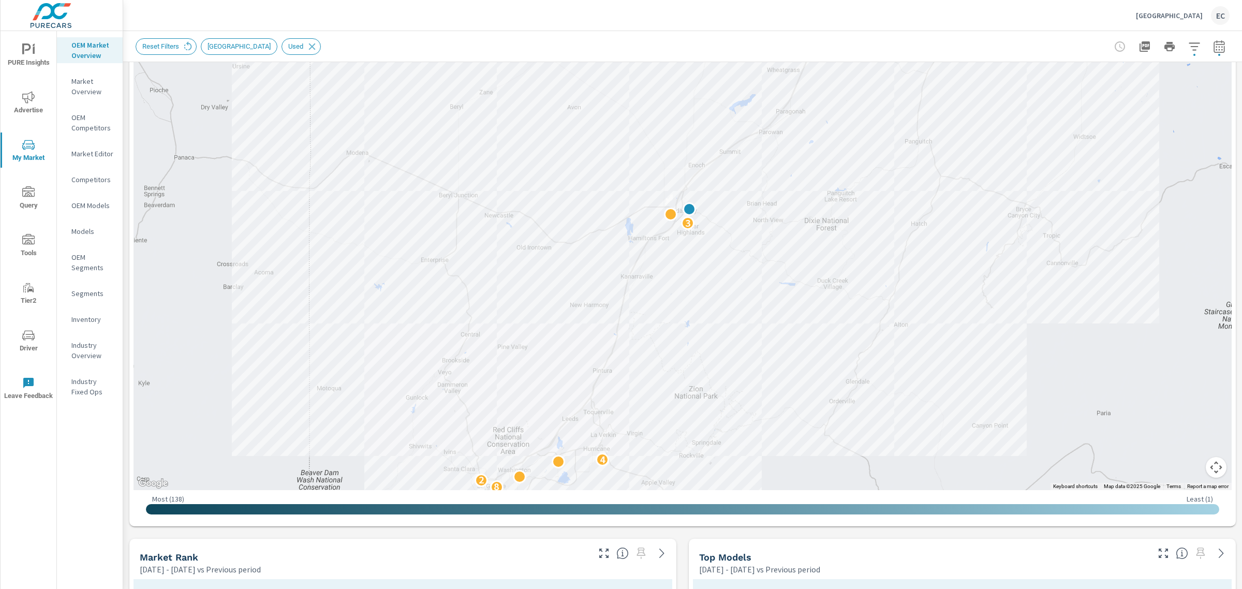
click at [1158, 555] on icon "button" at bounding box center [1163, 553] width 12 height 12
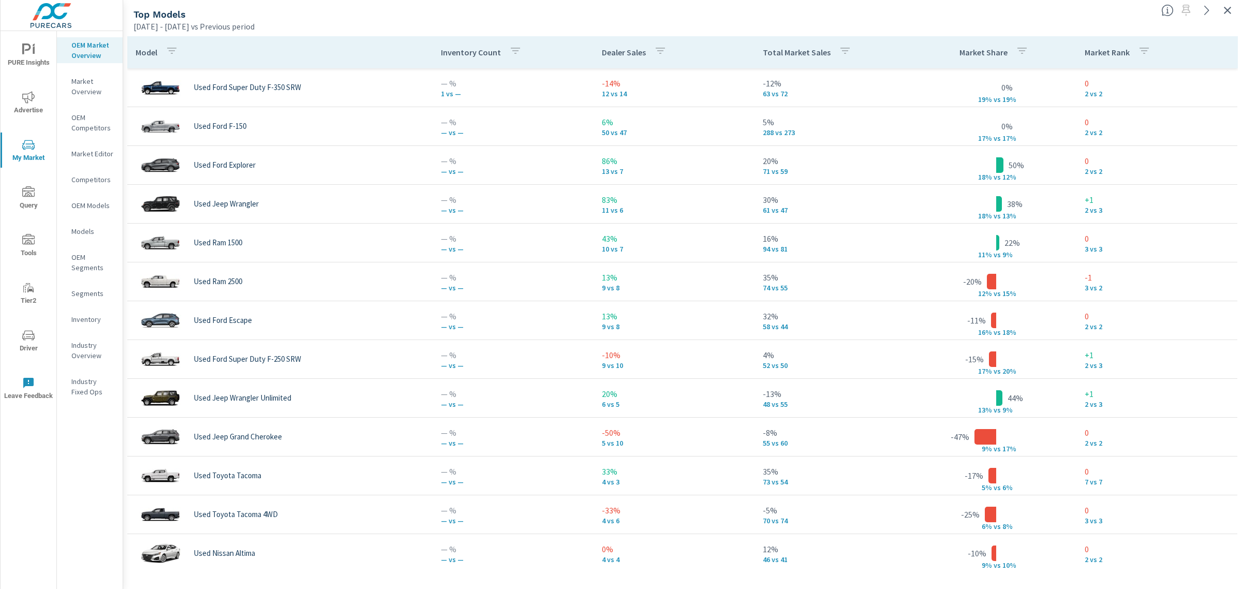
click at [1240, 10] on div at bounding box center [1199, 7] width 85 height 23
click at [1234, 13] on button "button" at bounding box center [1227, 10] width 17 height 17
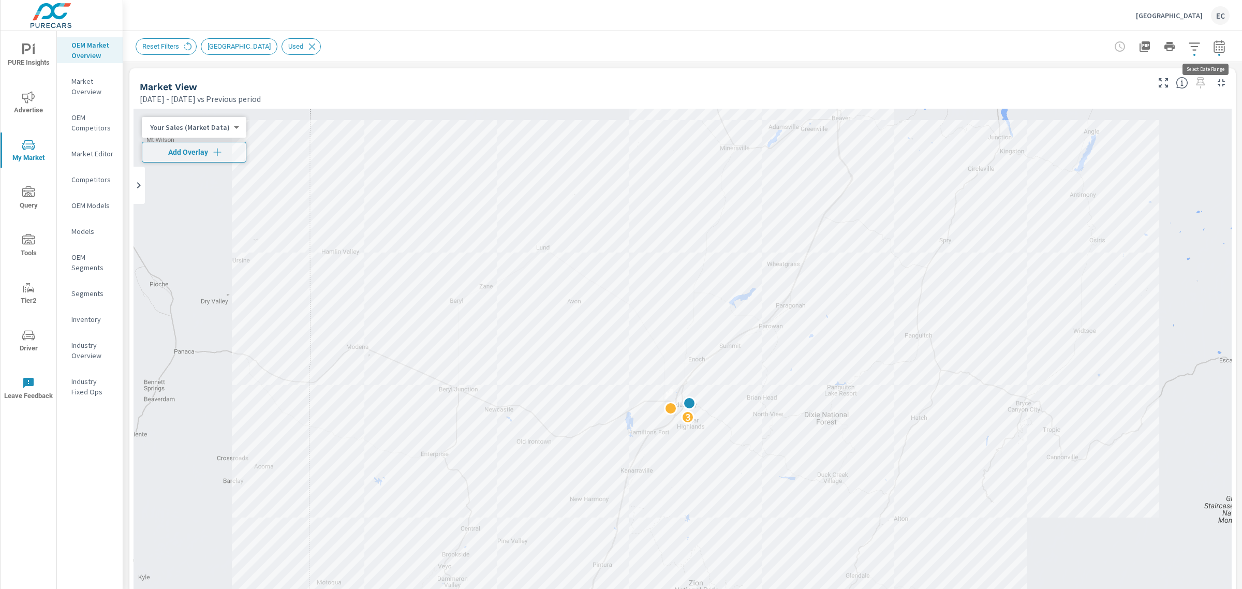
click at [1213, 39] on button "button" at bounding box center [1219, 46] width 21 height 21
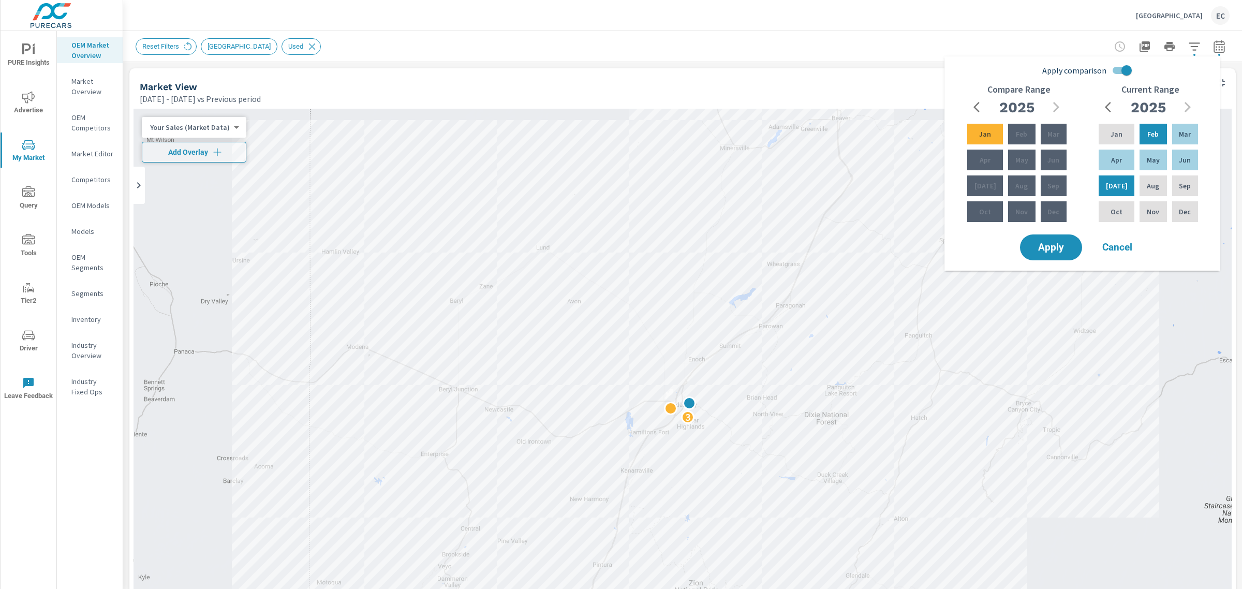
click at [1176, 20] on div "Cedar City Ford EC" at bounding box center [1183, 15] width 94 height 19
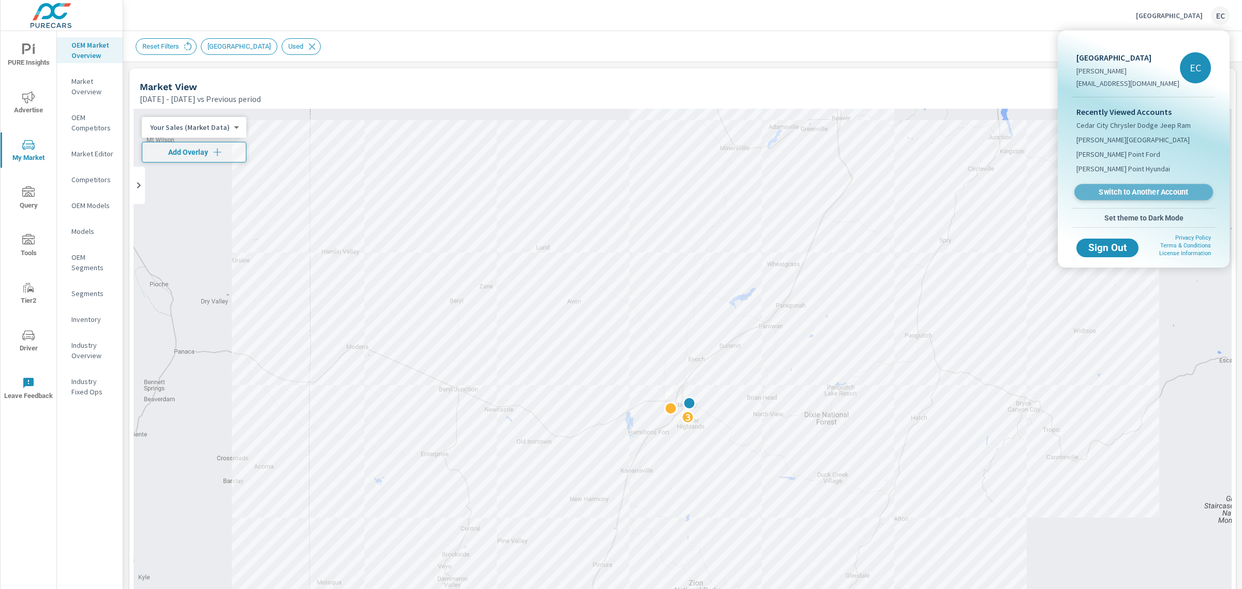
click at [1114, 189] on span "Switch to Another Account" at bounding box center [1143, 192] width 127 height 10
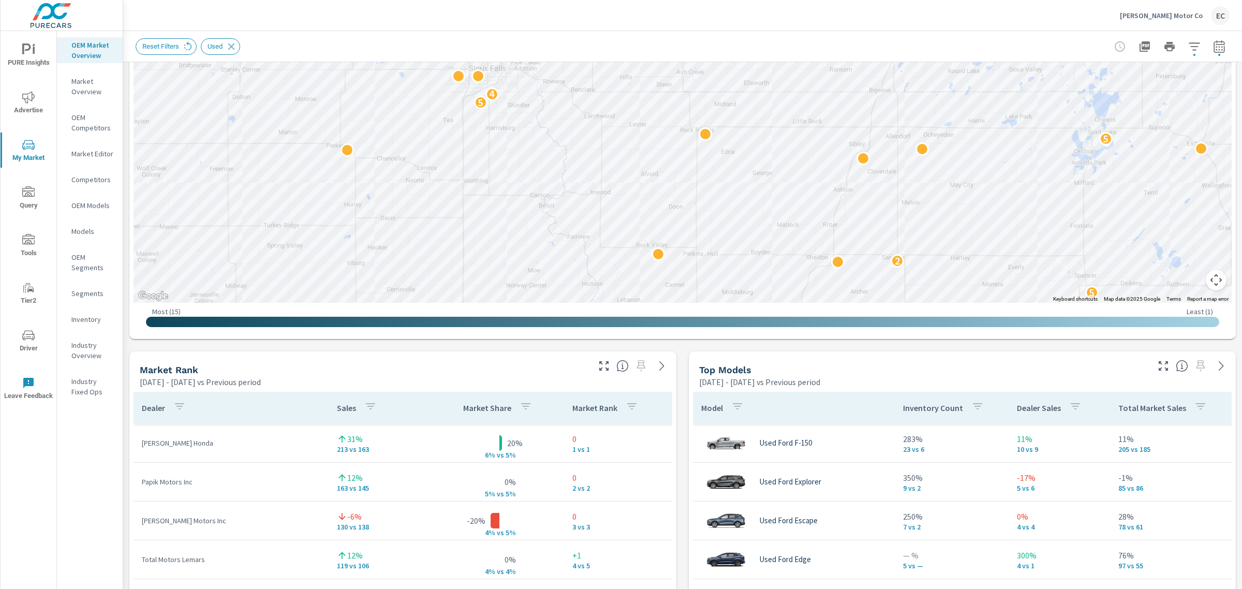
scroll to position [388, 0]
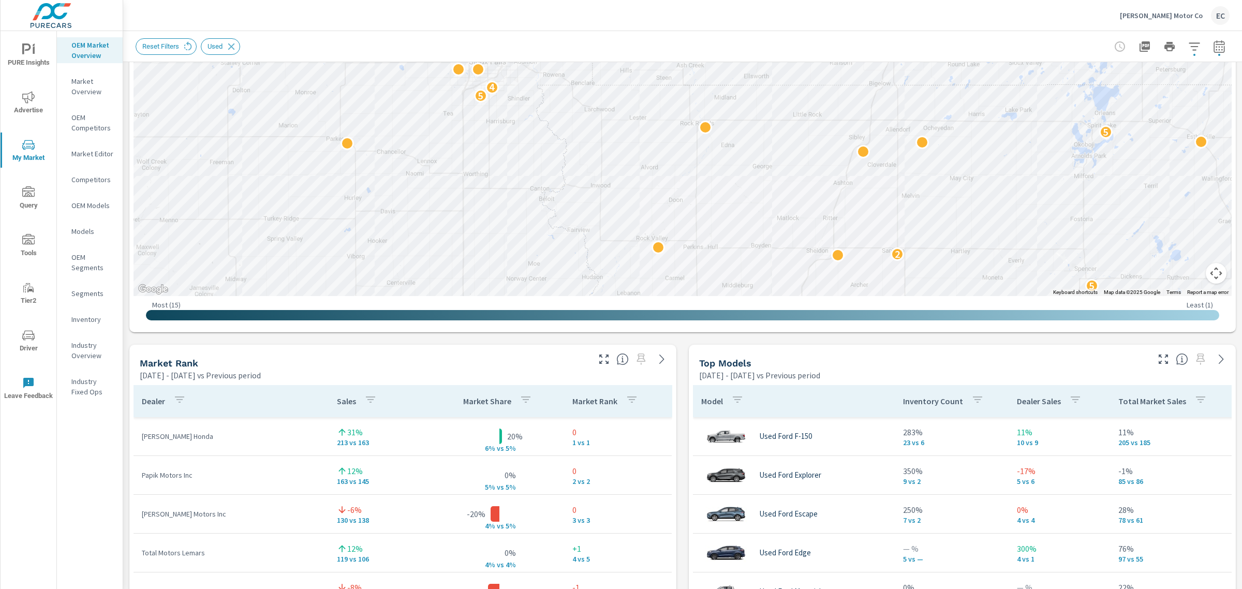
click at [604, 356] on div at bounding box center [634, 356] width 85 height 23
click at [598, 362] on icon "button" at bounding box center [604, 359] width 12 height 12
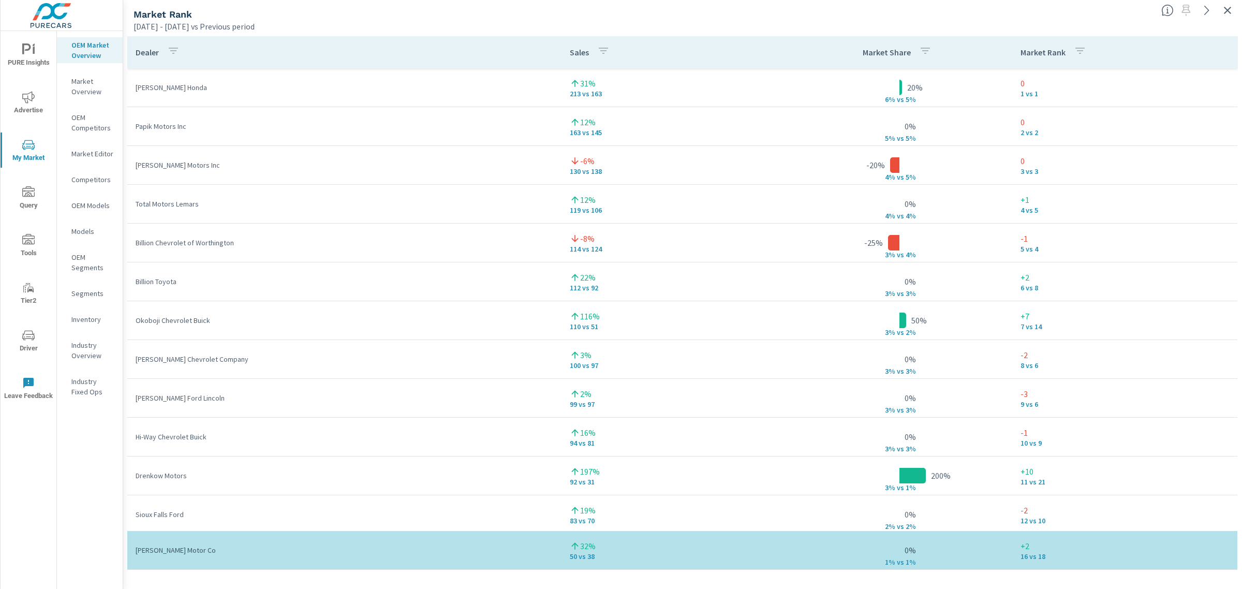
click at [1222, 17] on button "button" at bounding box center [1227, 10] width 17 height 17
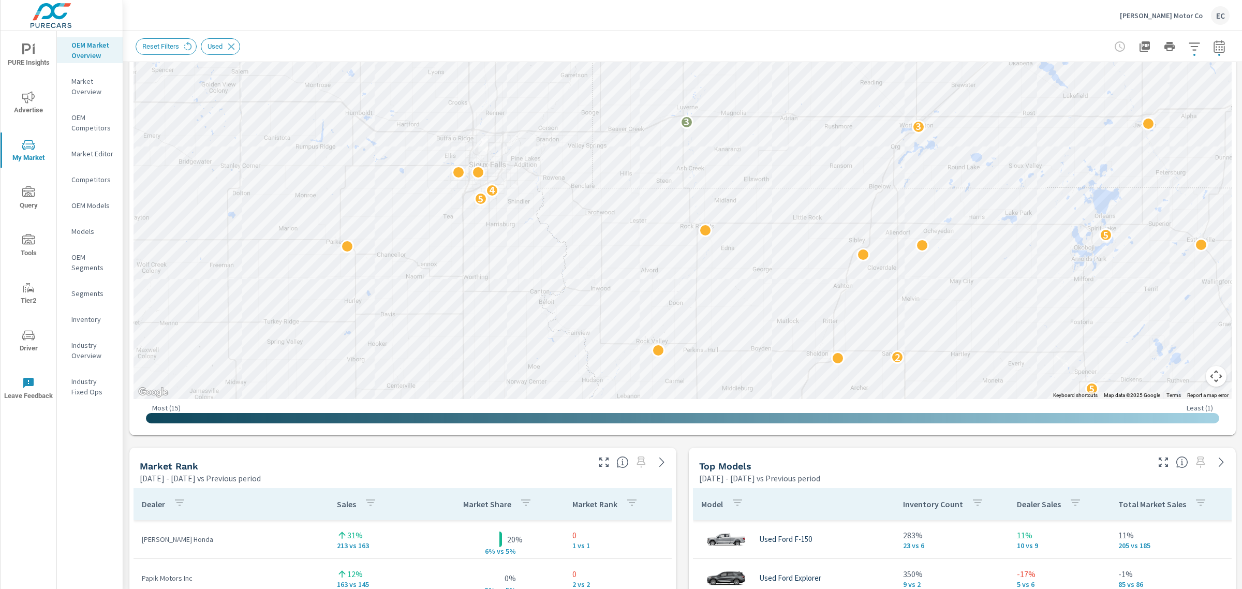
scroll to position [323, 0]
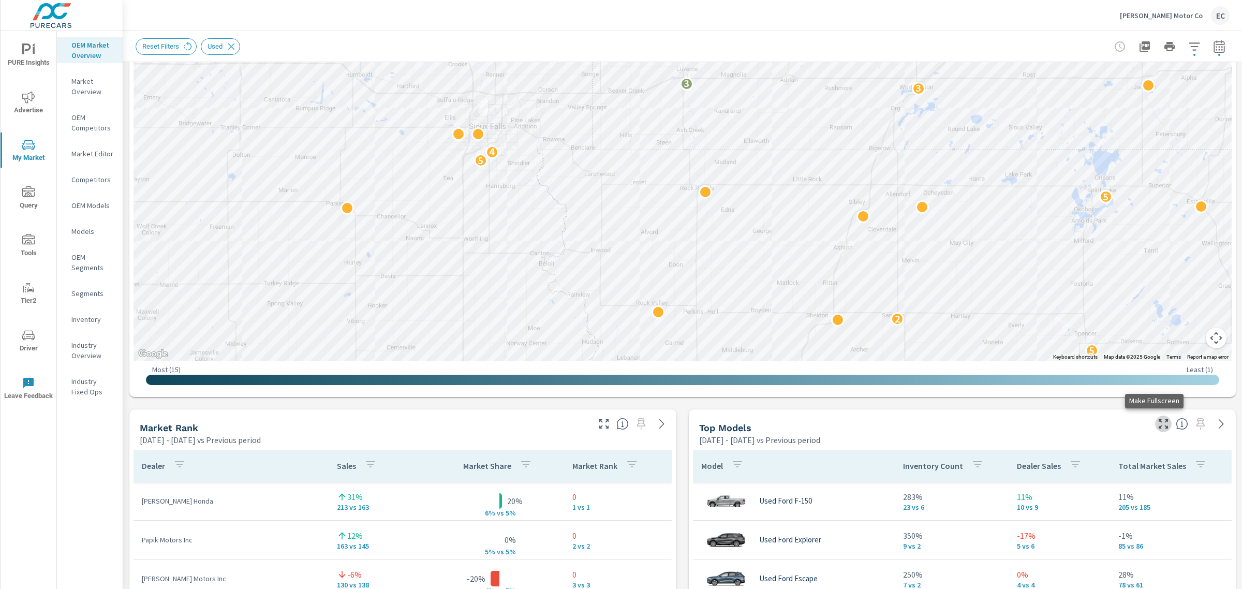
click at [1157, 422] on icon "button" at bounding box center [1163, 424] width 12 height 12
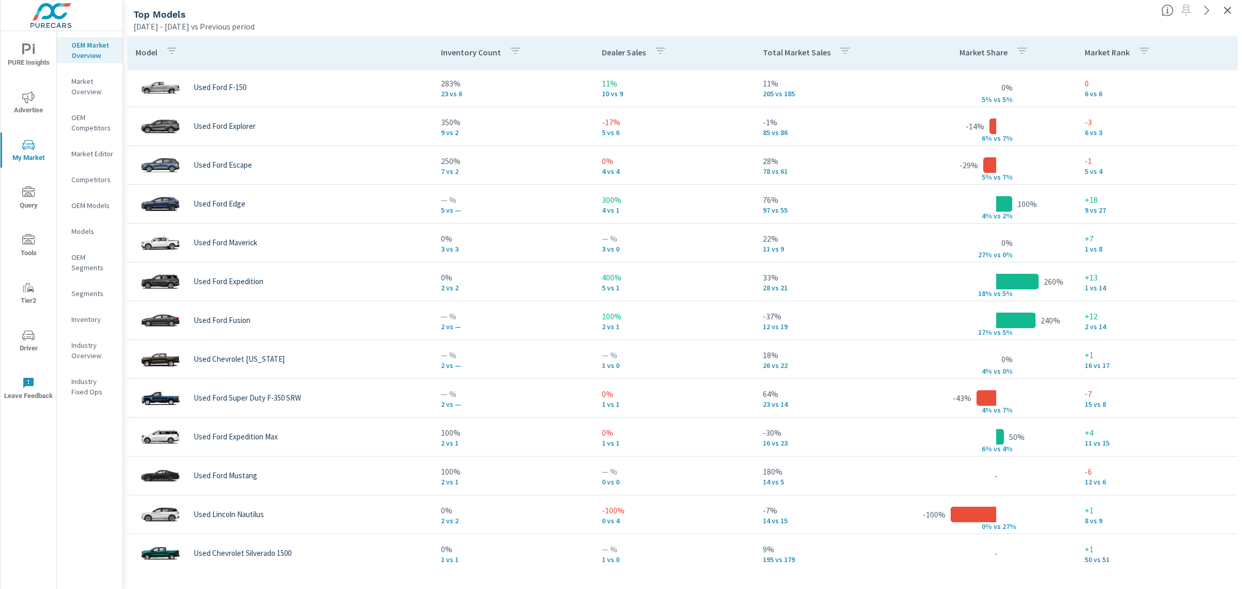
click at [1234, 17] on div at bounding box center [1199, 7] width 85 height 23
click at [1230, 11] on icon "button" at bounding box center [1227, 10] width 12 height 12
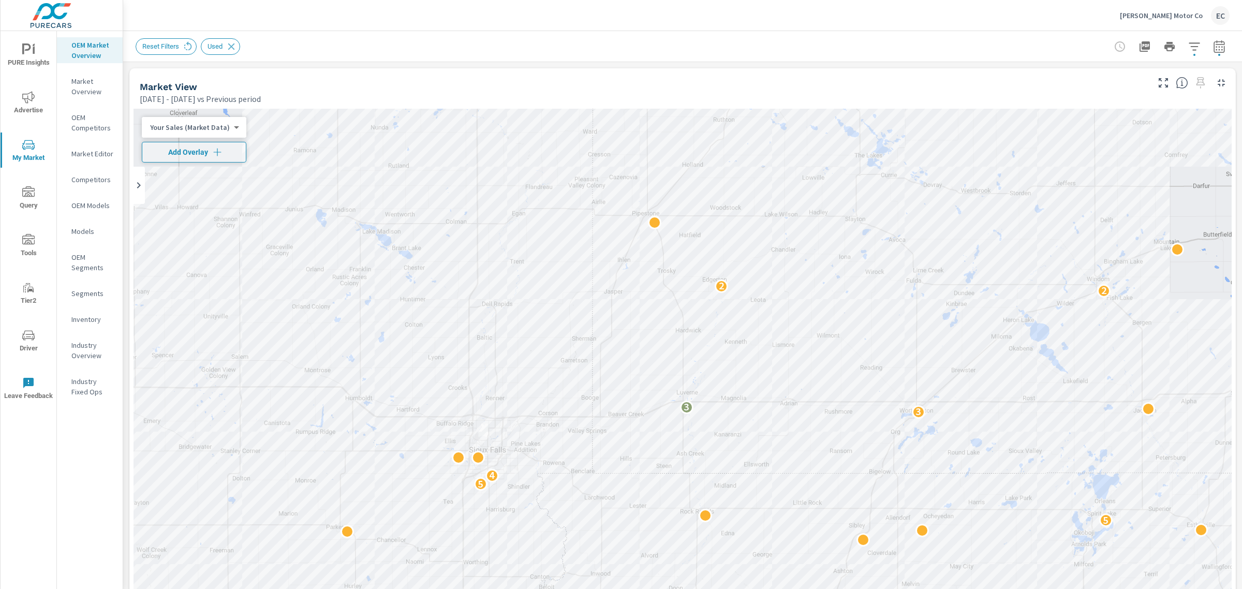
click at [1162, 21] on div "Herman Motor Co EC" at bounding box center [1175, 15] width 110 height 19
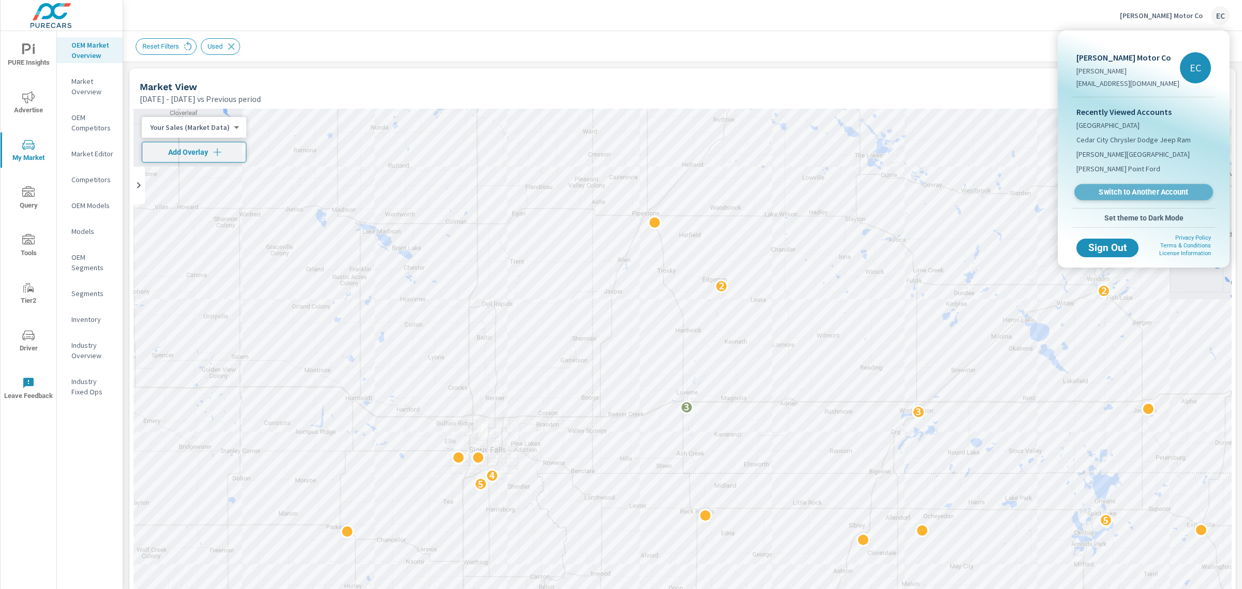
click at [1134, 187] on span "Switch to Another Account" at bounding box center [1143, 192] width 127 height 10
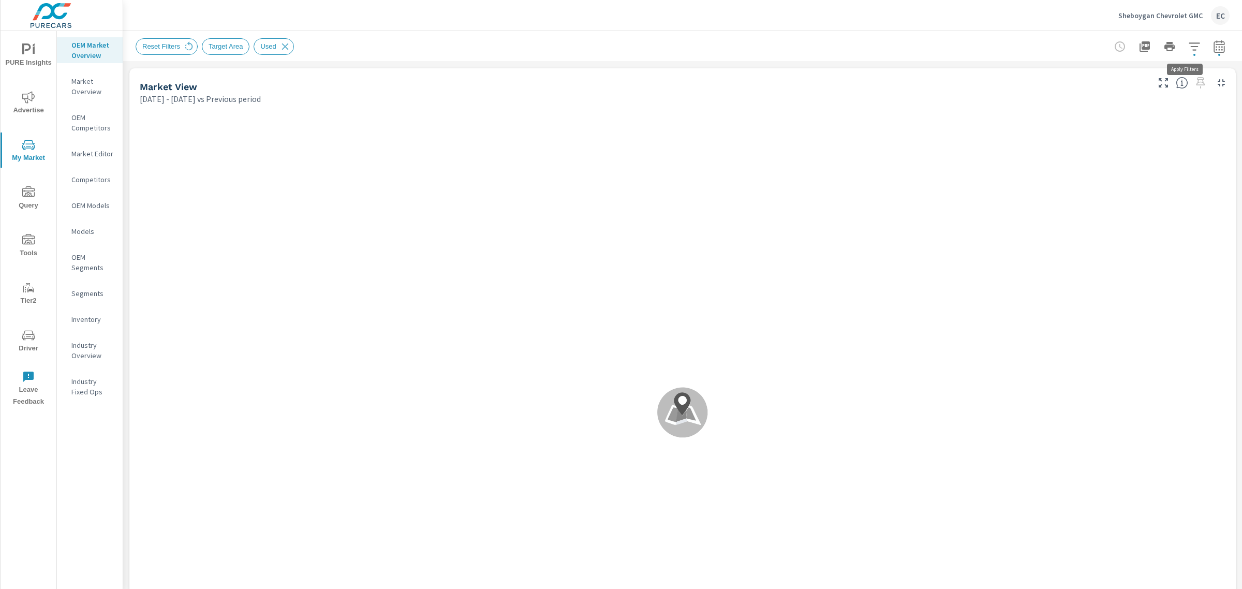
click at [1191, 45] on button "button" at bounding box center [1194, 46] width 21 height 21
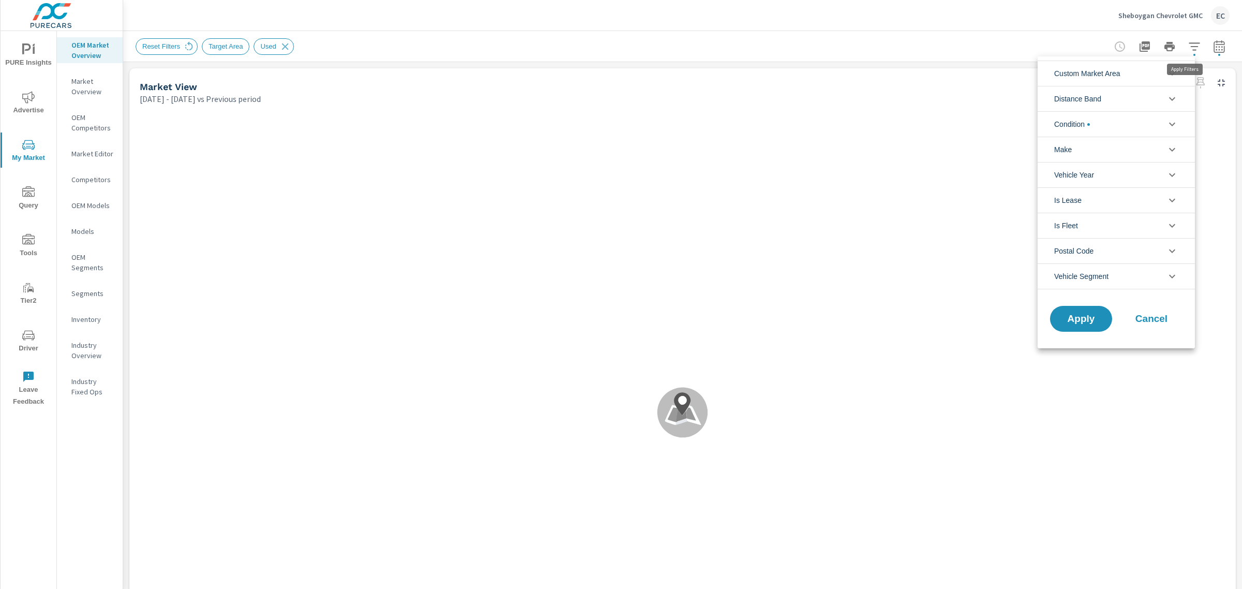
scroll to position [23, 0]
click at [1124, 122] on li "Condition" at bounding box center [1116, 123] width 157 height 25
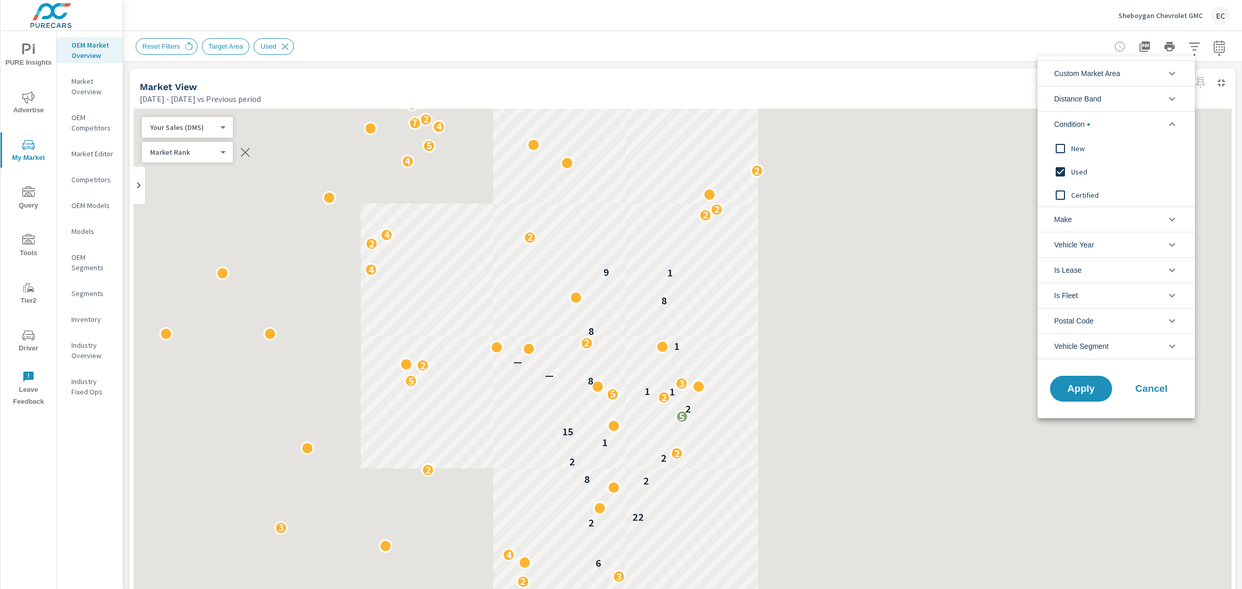
scroll to position [0, 0]
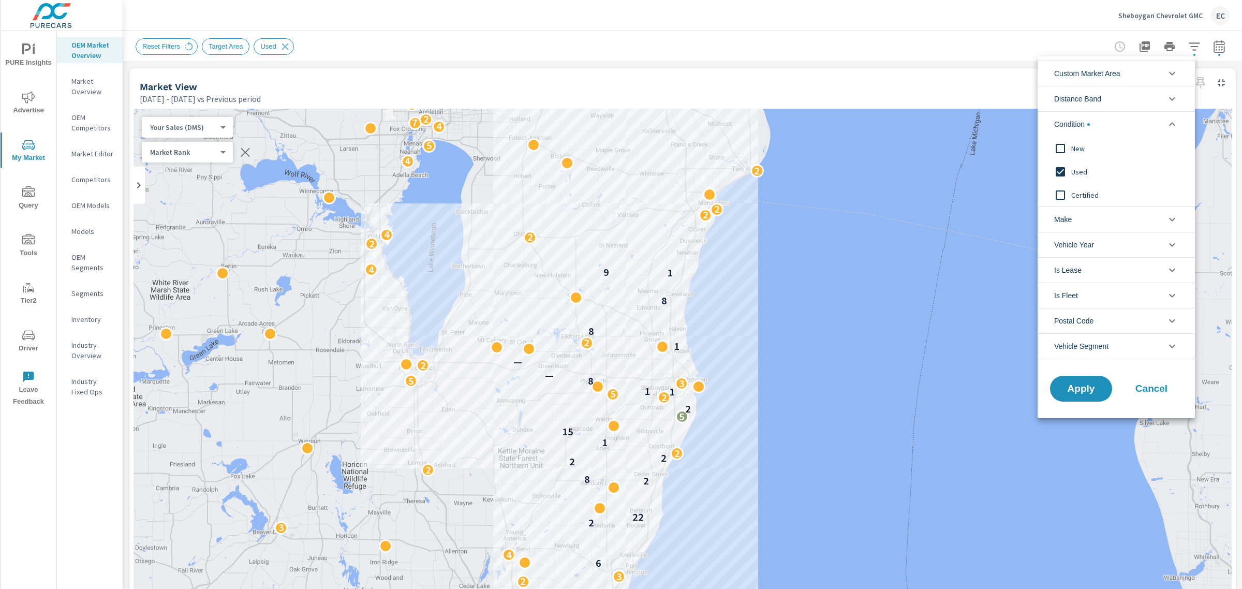
click at [1077, 146] on span "New" at bounding box center [1127, 148] width 113 height 12
click at [1073, 177] on span "Used" at bounding box center [1127, 172] width 113 height 12
click at [1070, 400] on button "Apply" at bounding box center [1081, 388] width 64 height 27
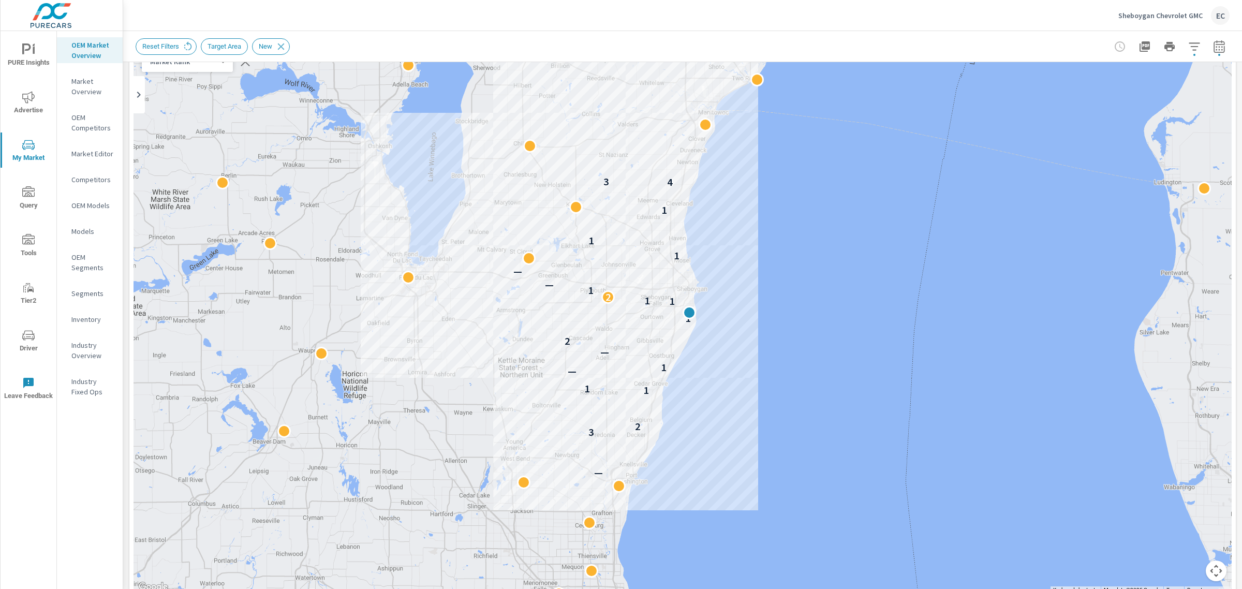
scroll to position [453, 0]
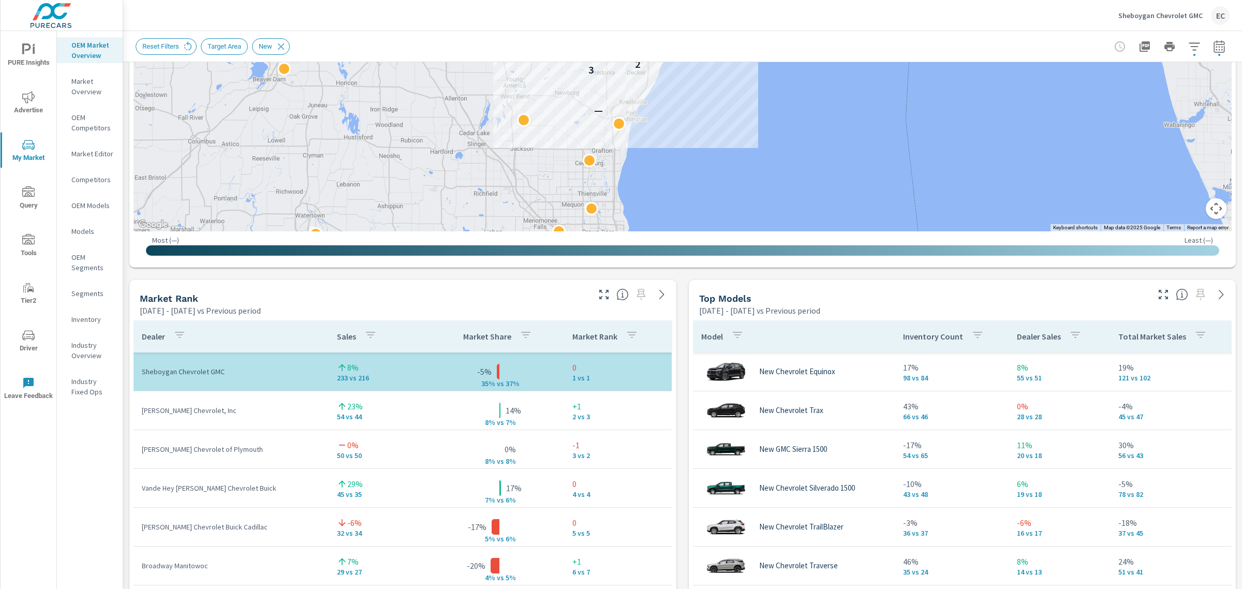
click at [592, 301] on div at bounding box center [634, 291] width 85 height 23
click at [599, 299] on icon "button" at bounding box center [604, 294] width 12 height 12
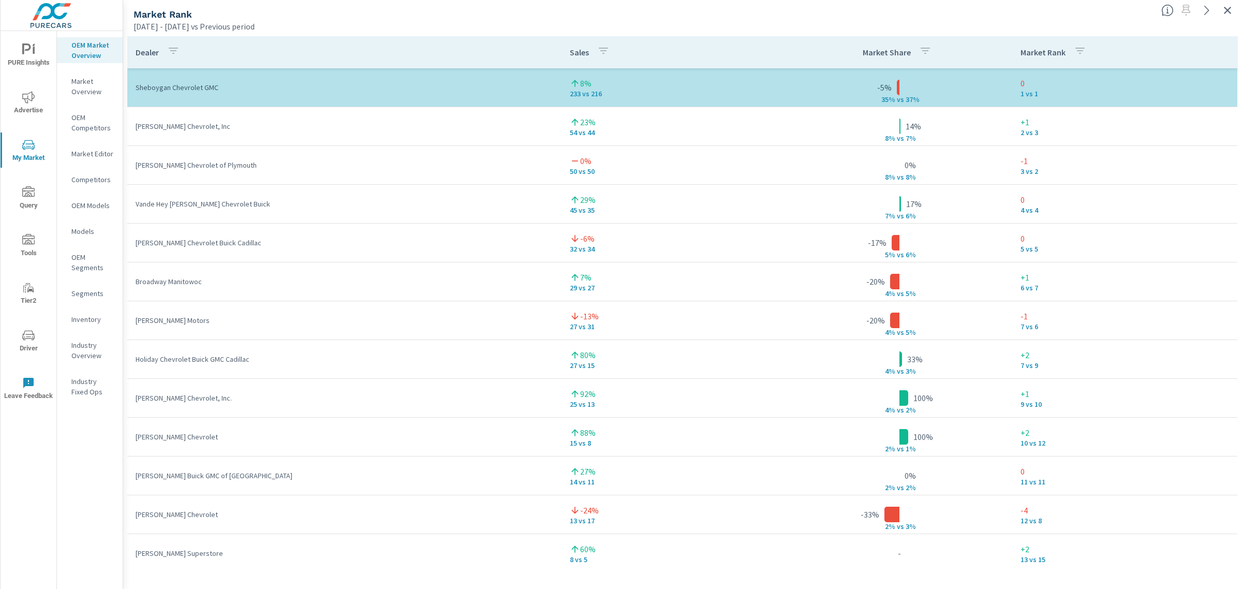
click at [1230, 8] on icon "button" at bounding box center [1227, 10] width 7 height 7
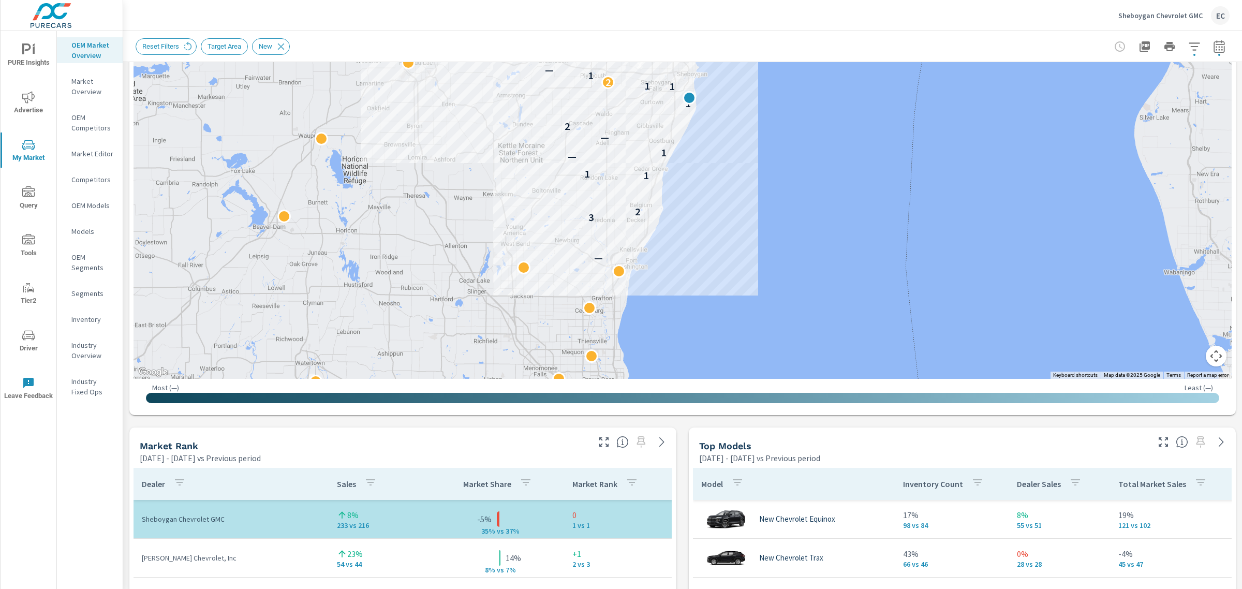
scroll to position [323, 0]
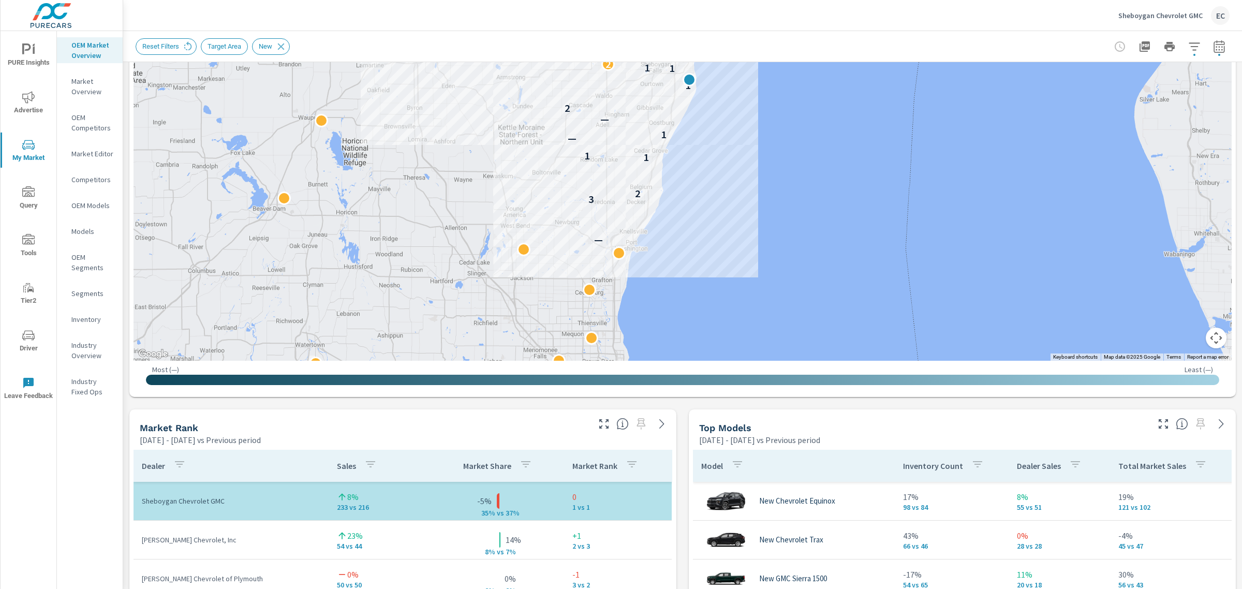
click at [1159, 427] on icon "button" at bounding box center [1163, 423] width 9 height 9
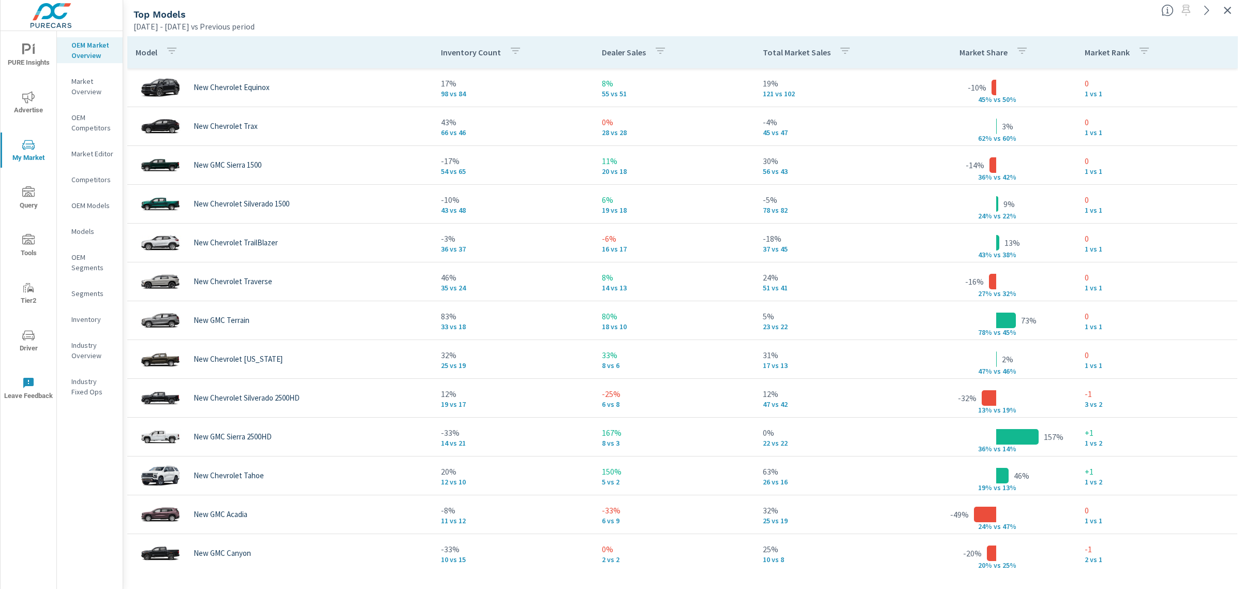
click at [1218, 7] on div at bounding box center [1199, 7] width 85 height 23
click at [1223, 9] on icon "button" at bounding box center [1227, 10] width 12 height 12
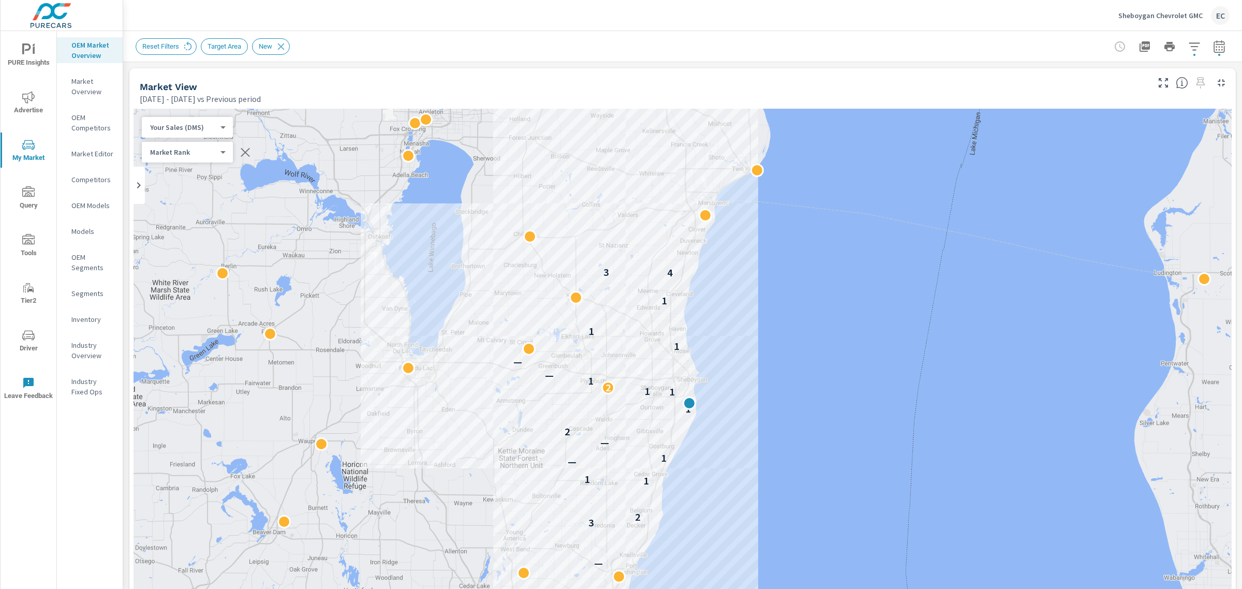
click at [1175, 23] on div "Sheboygan Chevrolet GMC EC" at bounding box center [1173, 15] width 111 height 19
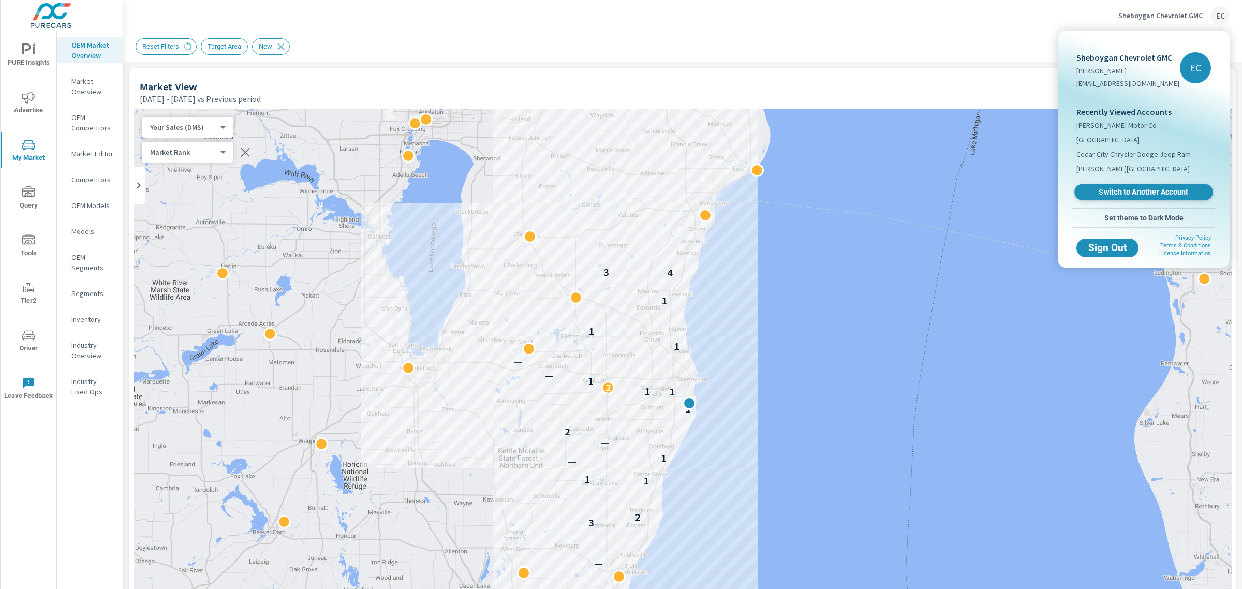
click at [1137, 190] on span "Switch to Another Account" at bounding box center [1143, 192] width 127 height 10
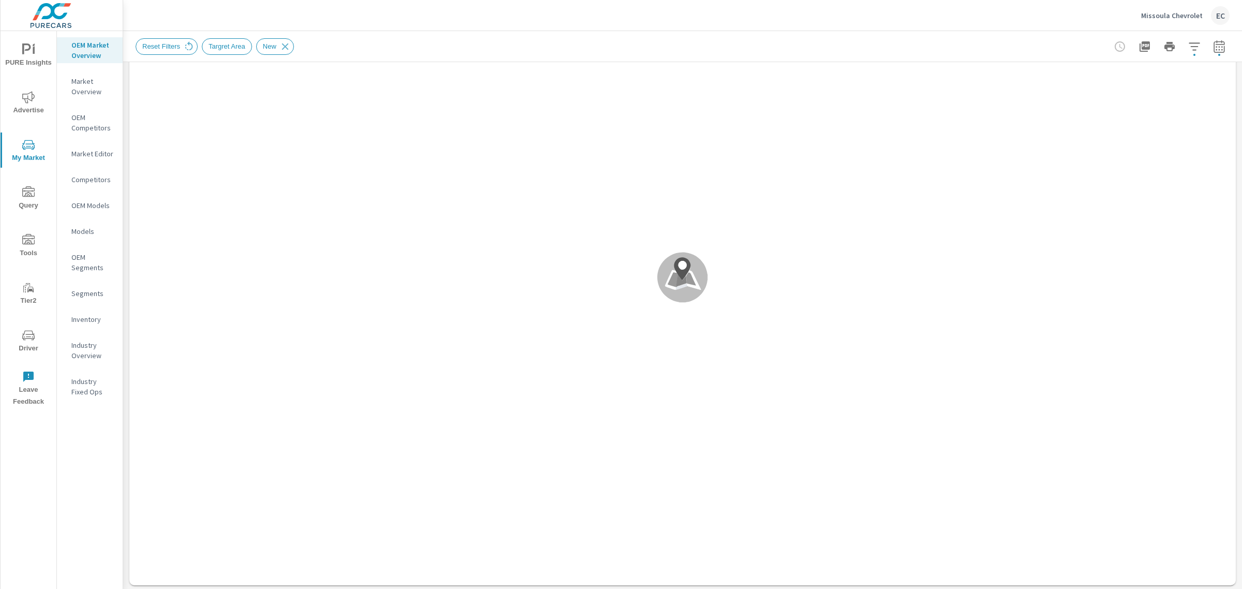
scroll to position [323, 0]
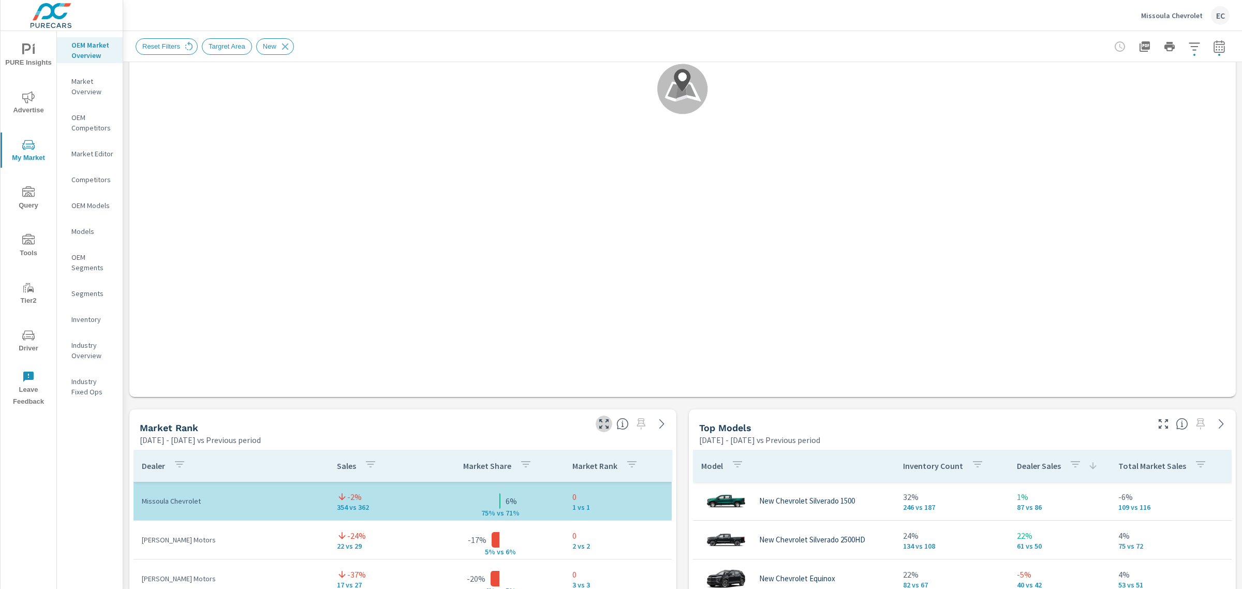
click at [598, 422] on icon "button" at bounding box center [604, 424] width 12 height 12
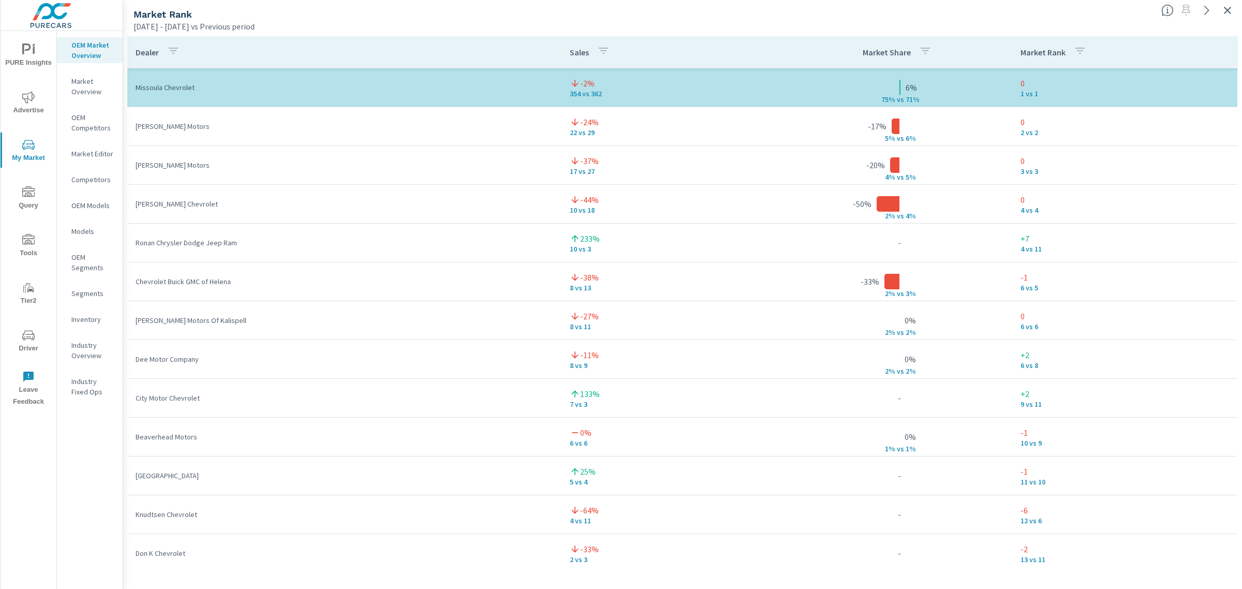
drag, startPoint x: 1228, startPoint y: 9, endPoint x: 1219, endPoint y: 19, distance: 13.2
click at [1228, 9] on icon "button" at bounding box center [1227, 10] width 7 height 7
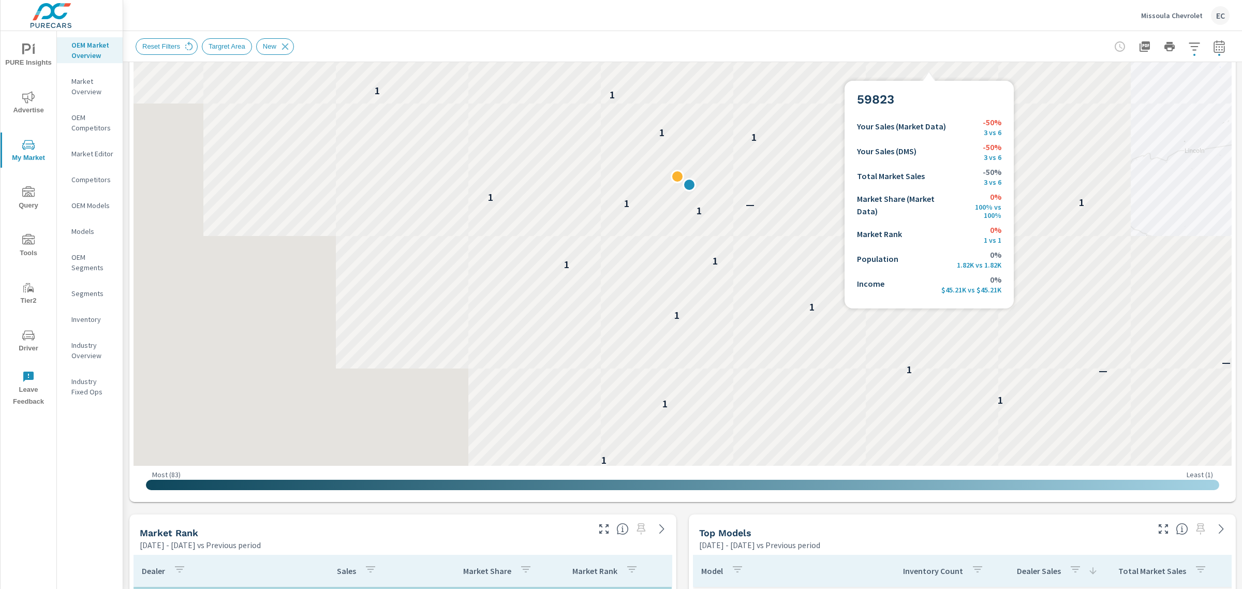
scroll to position [323, 0]
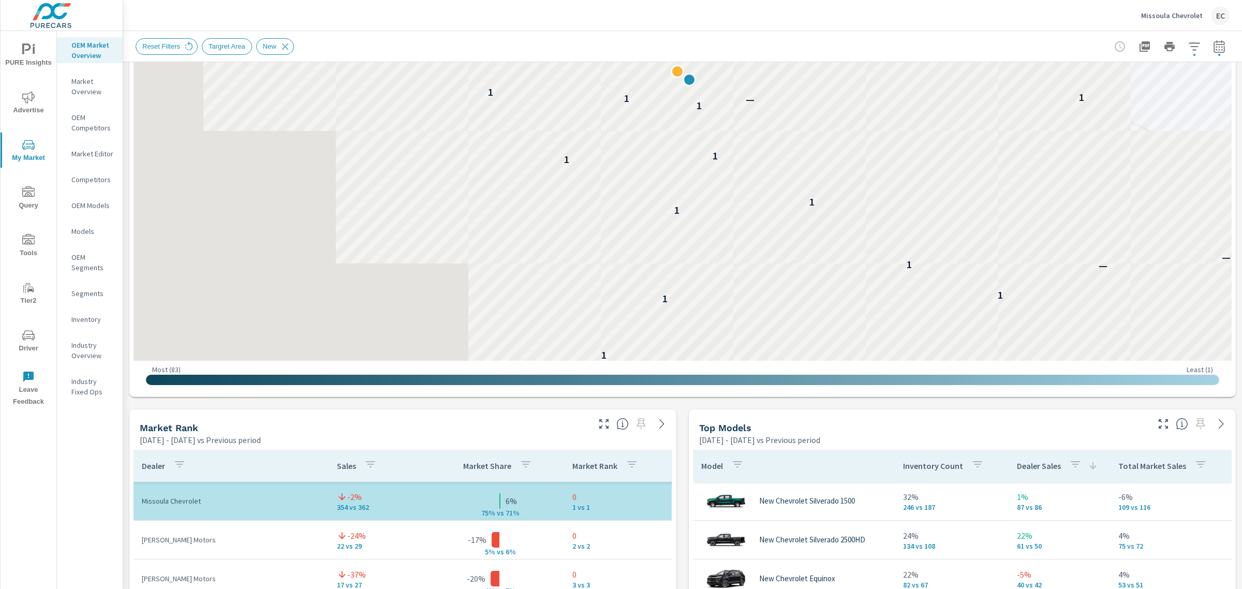
click at [1162, 424] on div at bounding box center [1193, 420] width 85 height 23
click at [1157, 423] on icon "button" at bounding box center [1163, 424] width 12 height 12
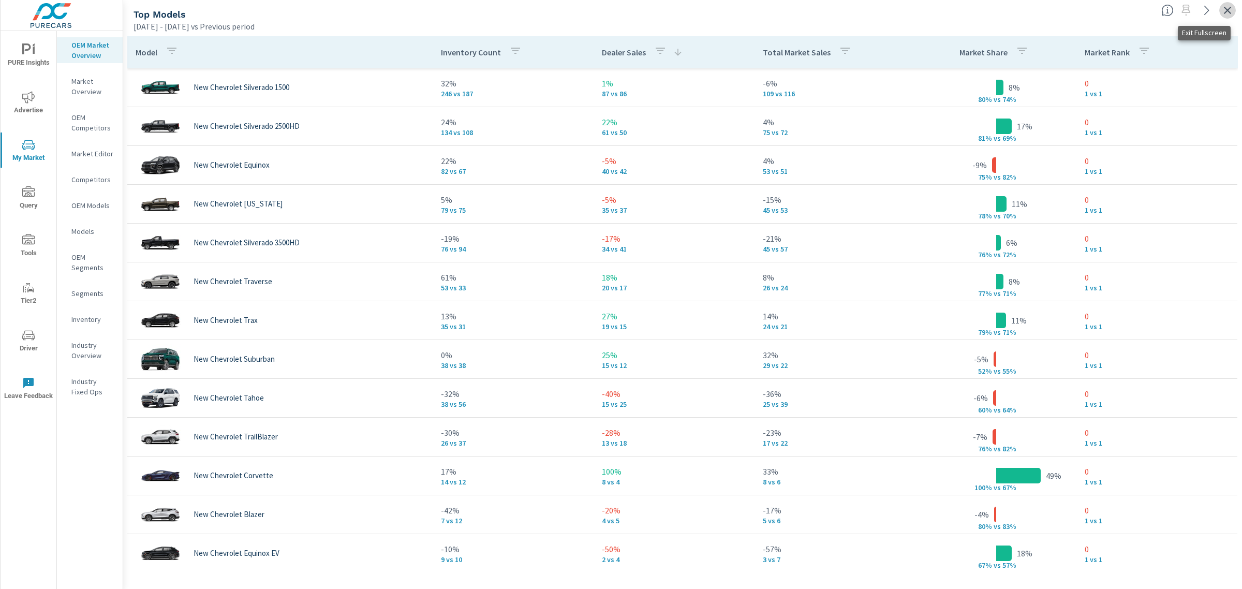
click at [1222, 14] on icon "button" at bounding box center [1227, 10] width 12 height 12
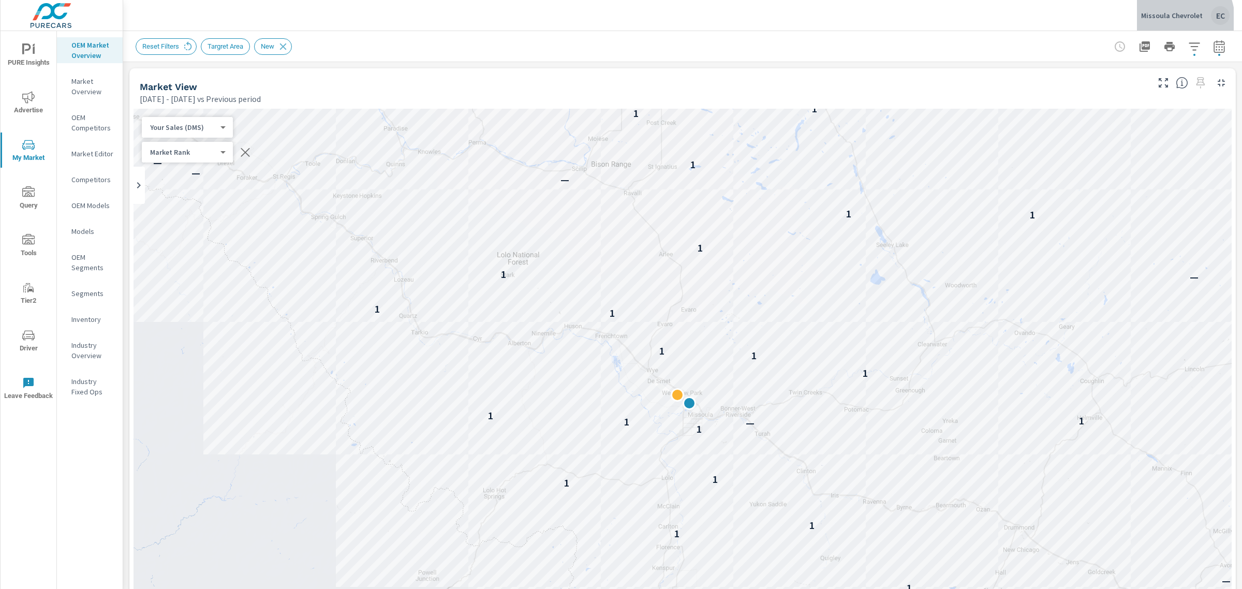
click at [1173, 19] on p "Missoula Chevrolet" at bounding box center [1172, 15] width 62 height 9
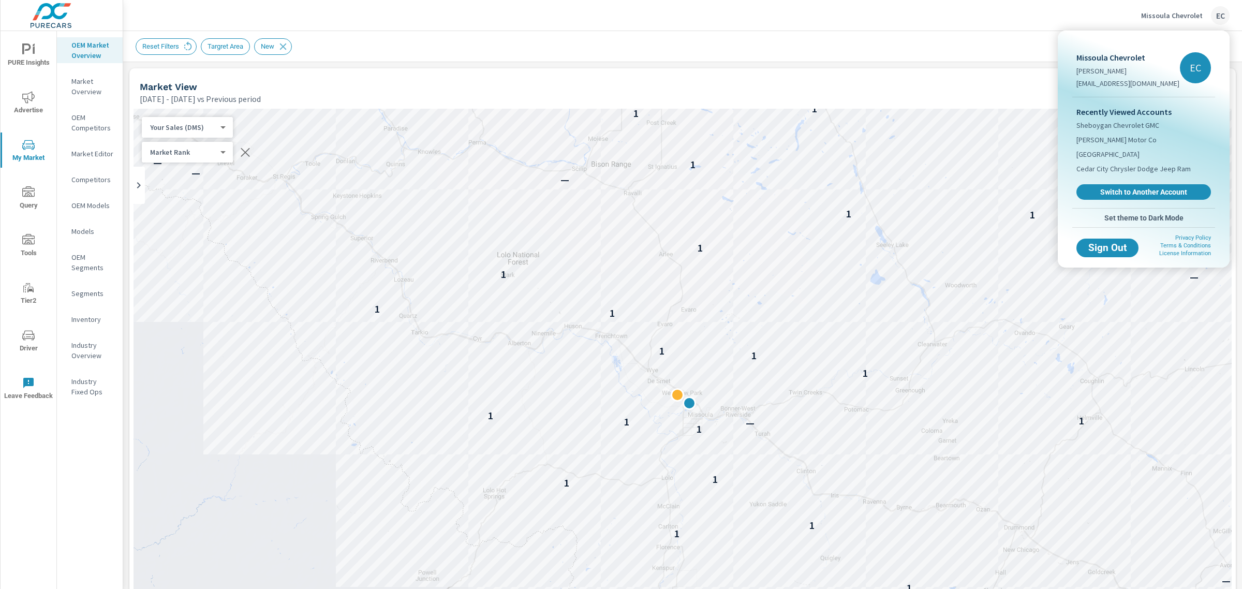
click at [1134, 176] on div "Recently Viewed Accounts Sheboygan Chevrolet GMC Herman Motor Co Cedar City For…" at bounding box center [1143, 152] width 143 height 111
click at [1133, 182] on div "Recently Viewed Accounts Sheboygan Chevrolet GMC Herman Motor Co Cedar City For…" at bounding box center [1143, 152] width 143 height 111
click at [1132, 190] on span "Switch to Another Account" at bounding box center [1143, 192] width 127 height 10
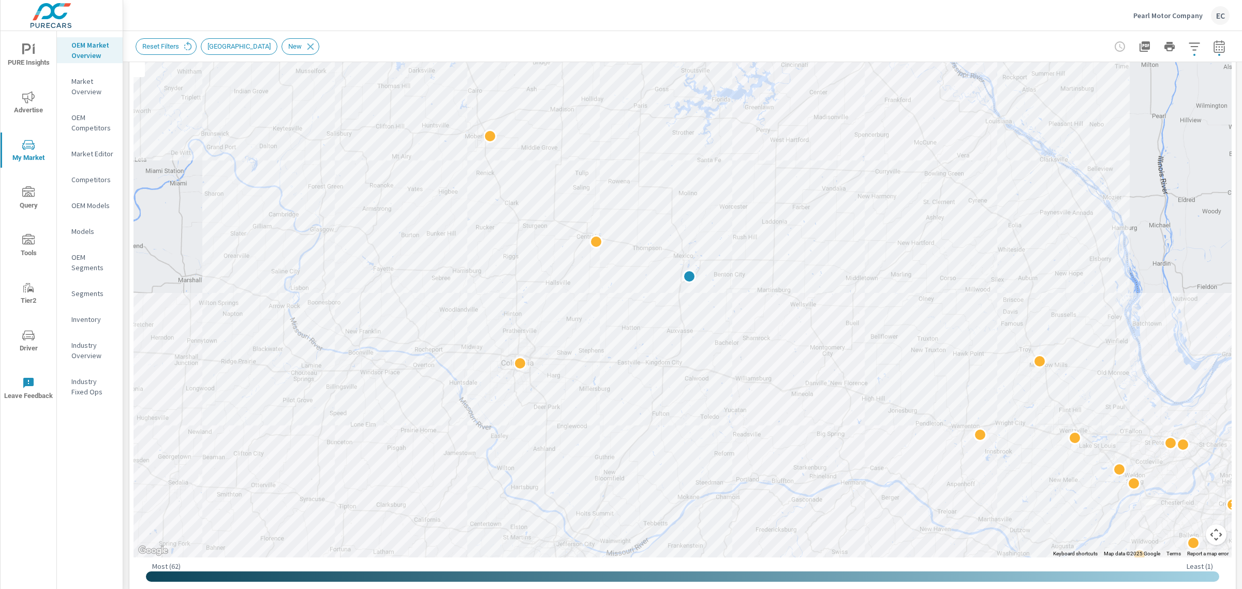
scroll to position [259, 0]
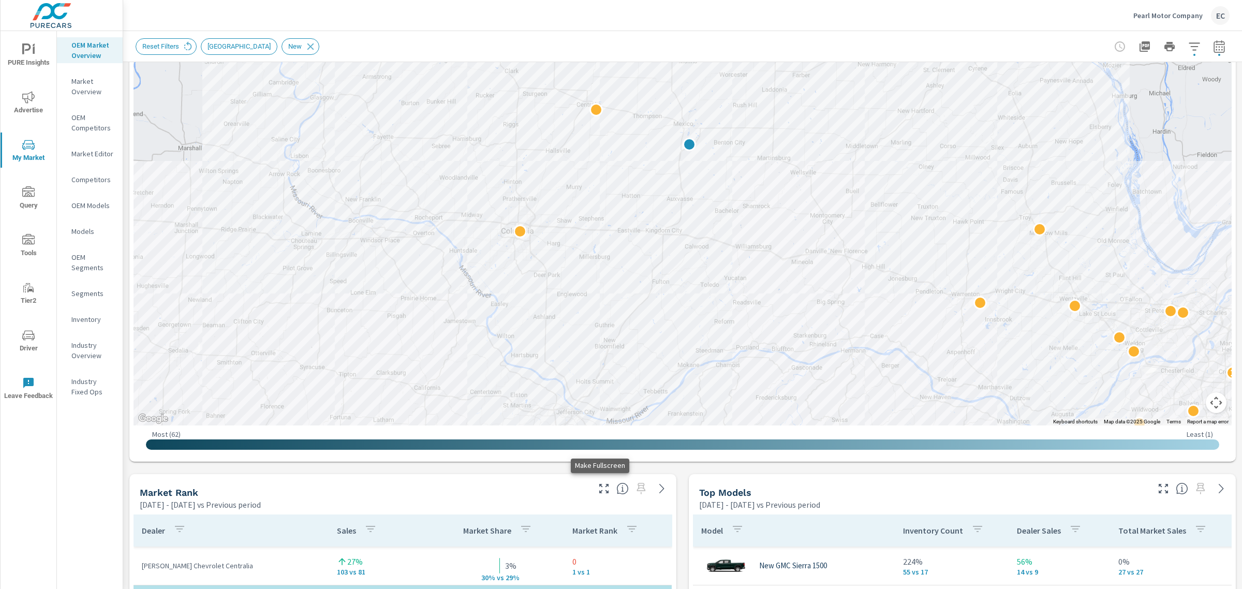
click at [602, 496] on button "button" at bounding box center [604, 488] width 17 height 17
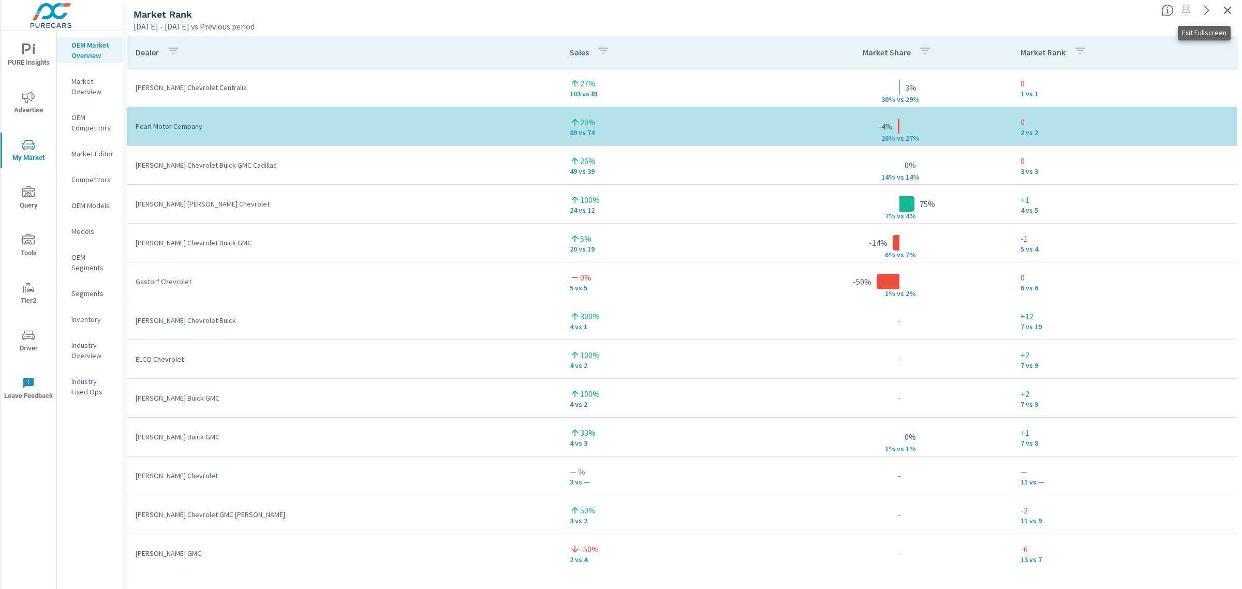
click at [1232, 14] on icon "button" at bounding box center [1227, 10] width 12 height 12
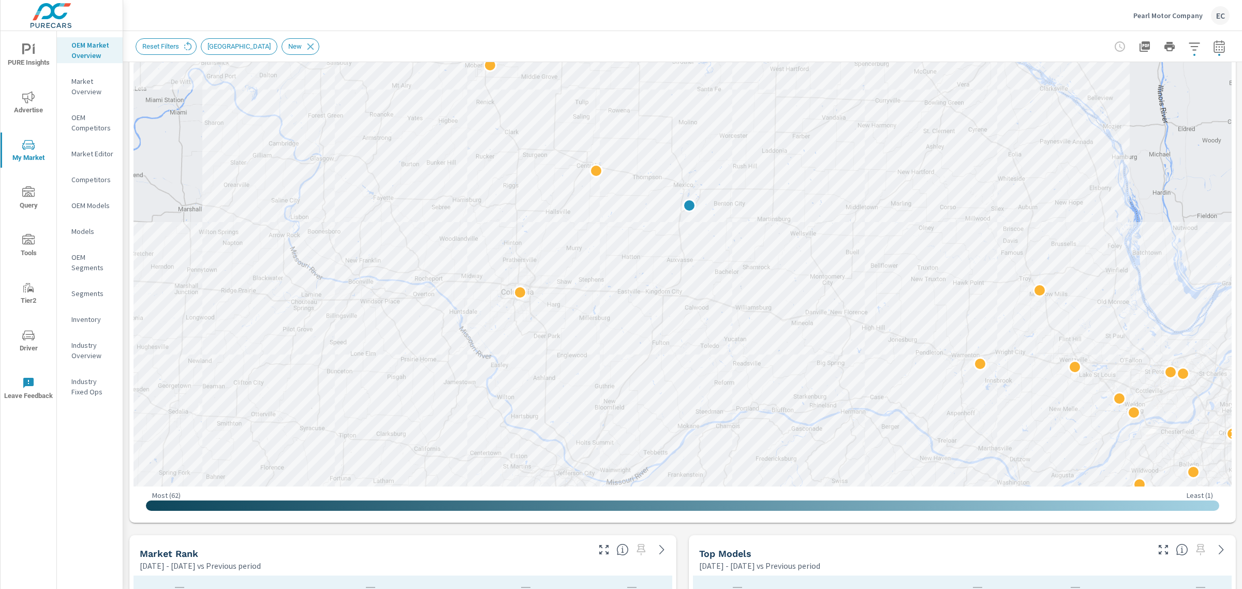
scroll to position [388, 0]
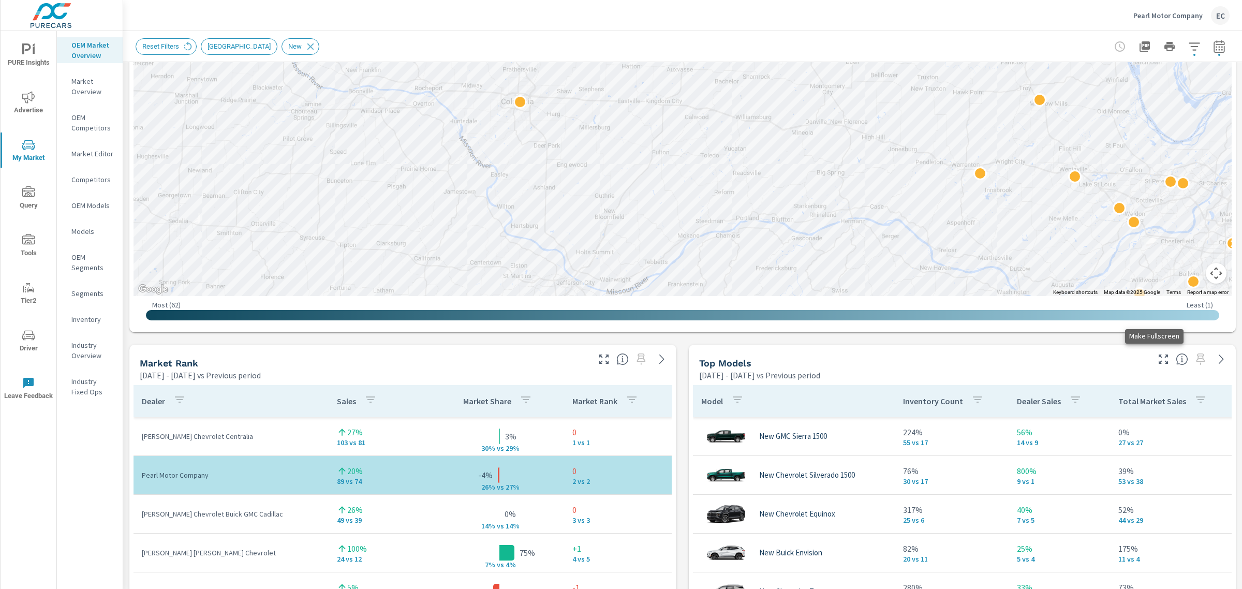
click at [1157, 355] on icon "button" at bounding box center [1163, 359] width 12 height 12
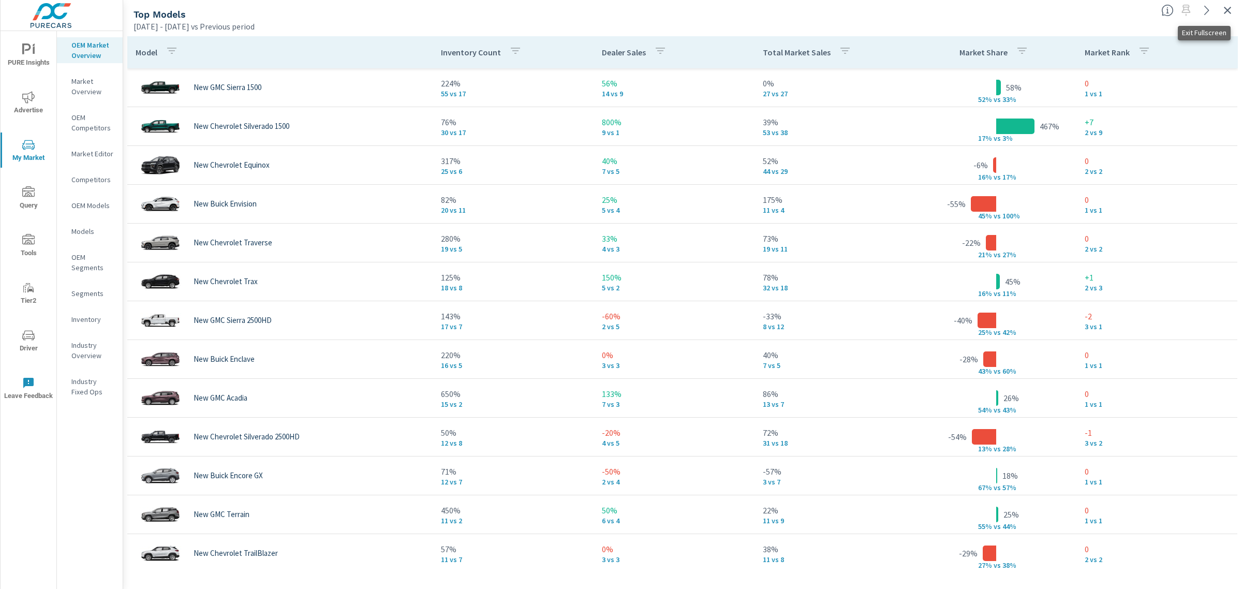
click at [1230, 12] on icon "button" at bounding box center [1227, 10] width 12 height 12
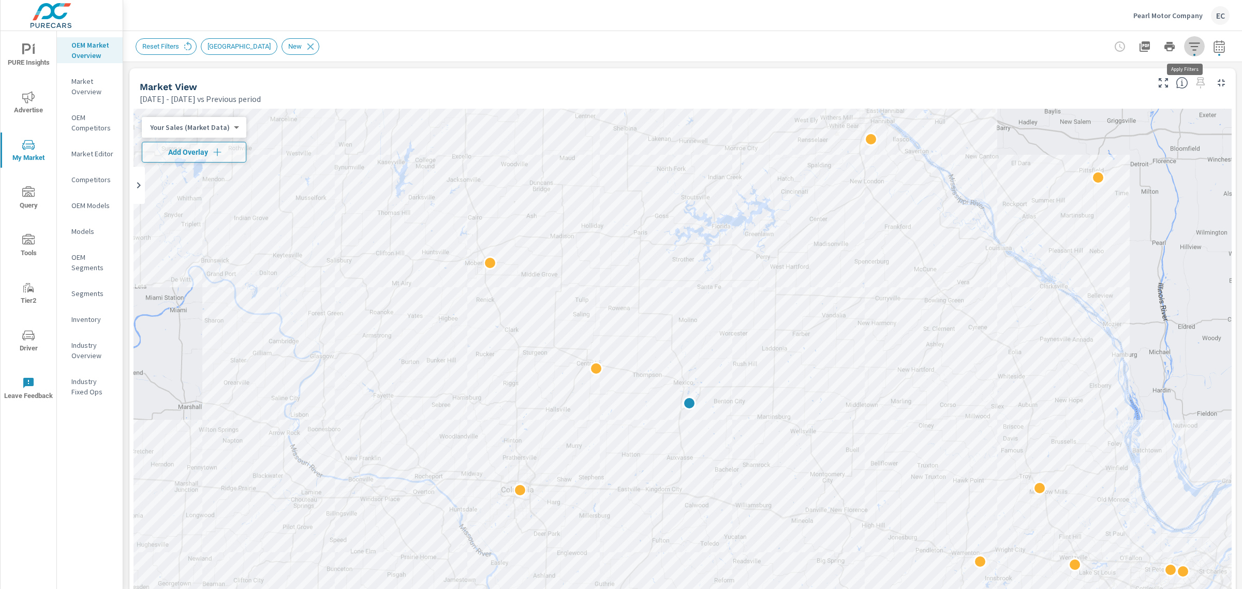
click at [1188, 45] on icon "button" at bounding box center [1194, 46] width 12 height 12
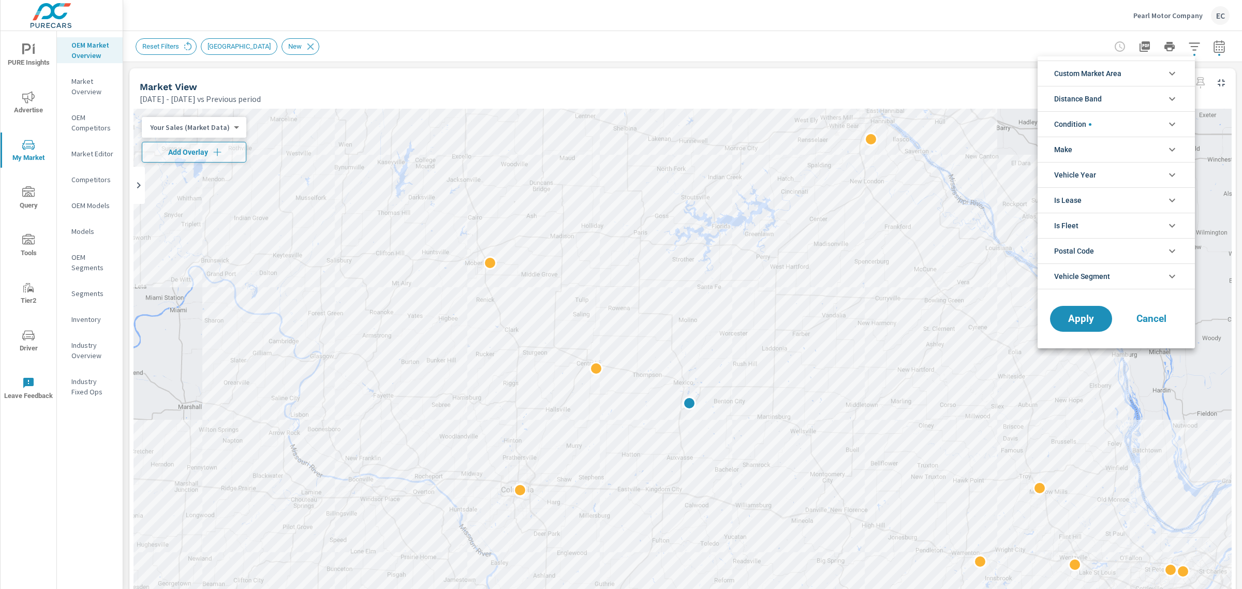
click at [1118, 115] on li "Condition" at bounding box center [1116, 123] width 157 height 25
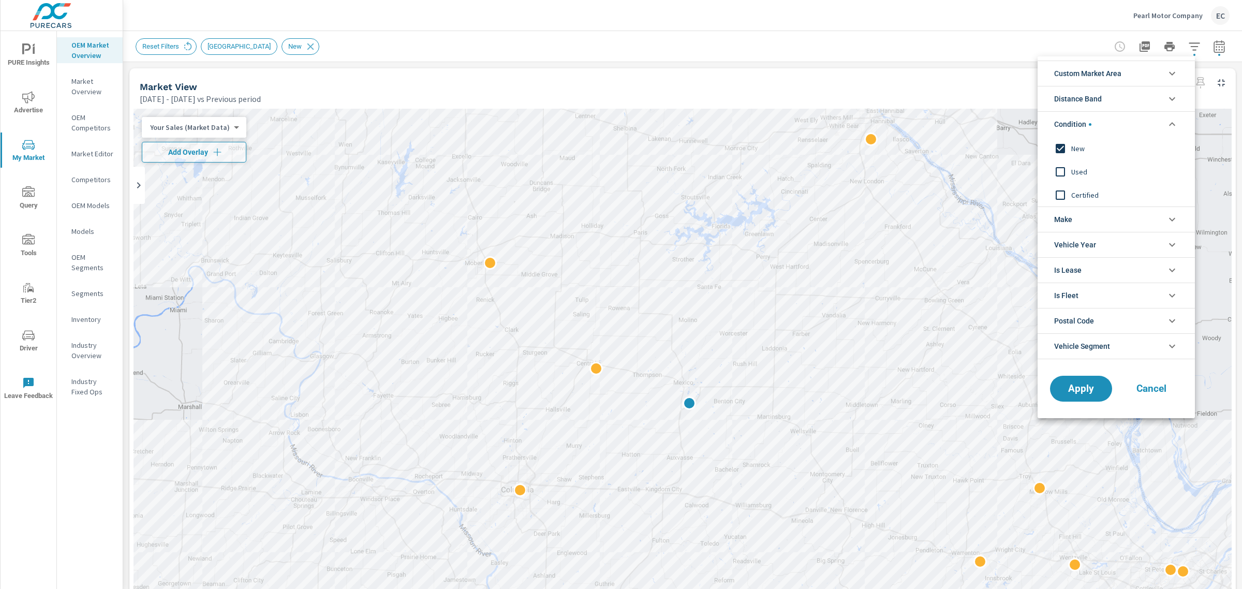
click at [1080, 168] on span "Used" at bounding box center [1127, 172] width 113 height 12
click at [1082, 143] on span "New" at bounding box center [1127, 148] width 113 height 12
click at [1082, 381] on button "Apply" at bounding box center [1081, 388] width 64 height 27
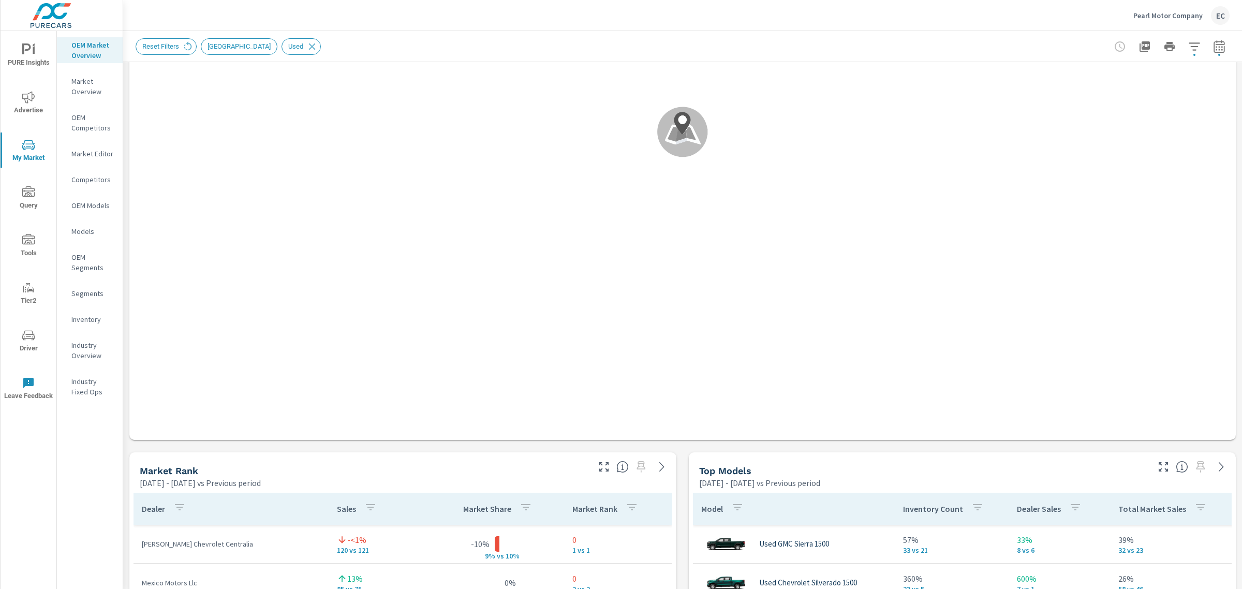
scroll to position [388, 0]
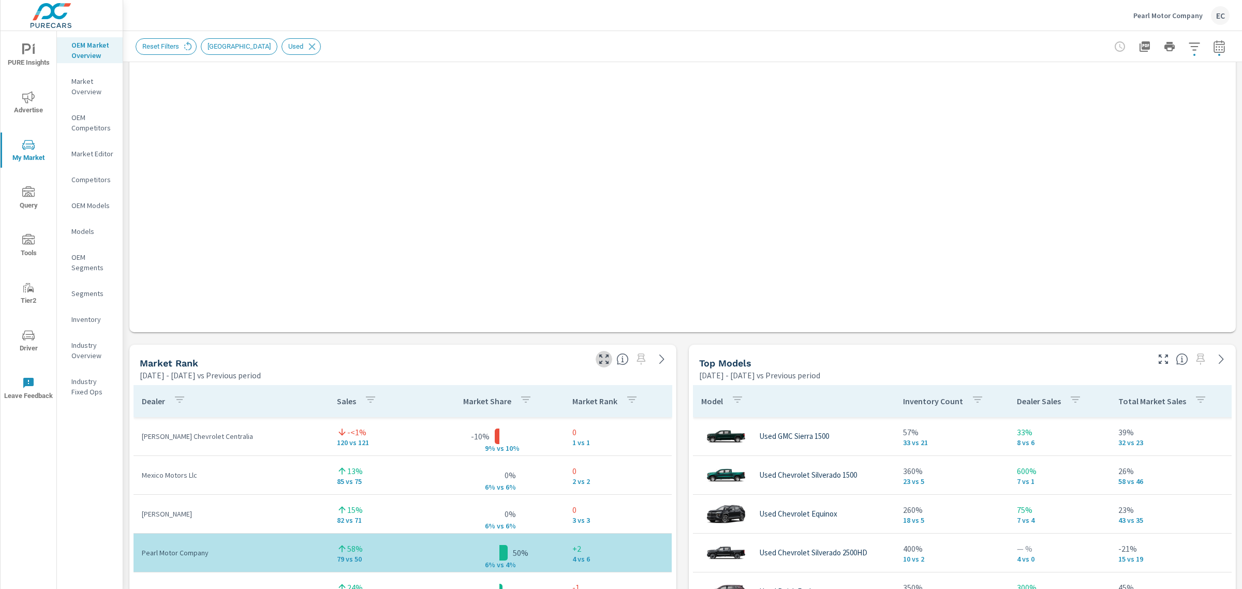
click at [599, 355] on icon "button" at bounding box center [603, 359] width 9 height 9
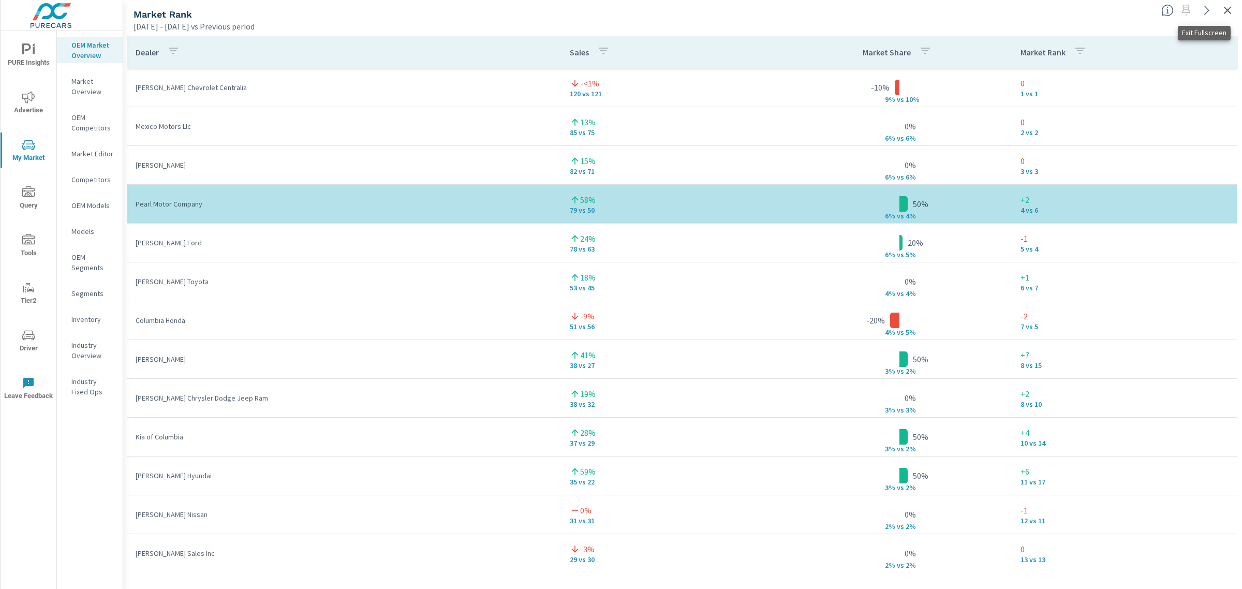
click at [1220, 11] on button "button" at bounding box center [1227, 10] width 17 height 17
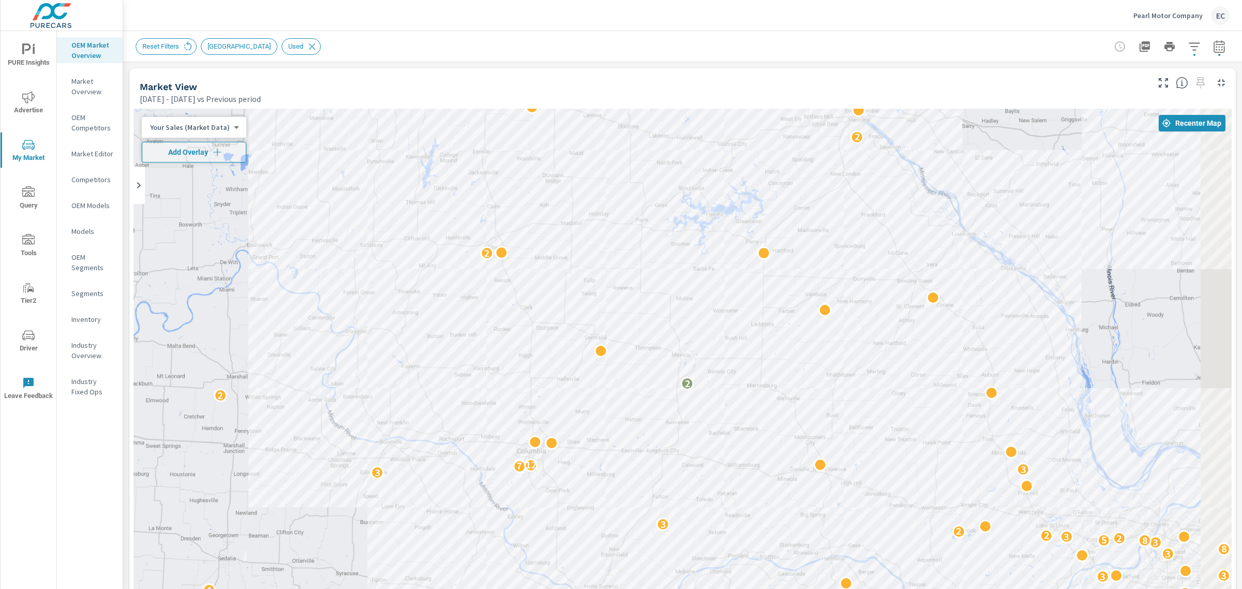
scroll to position [259, 0]
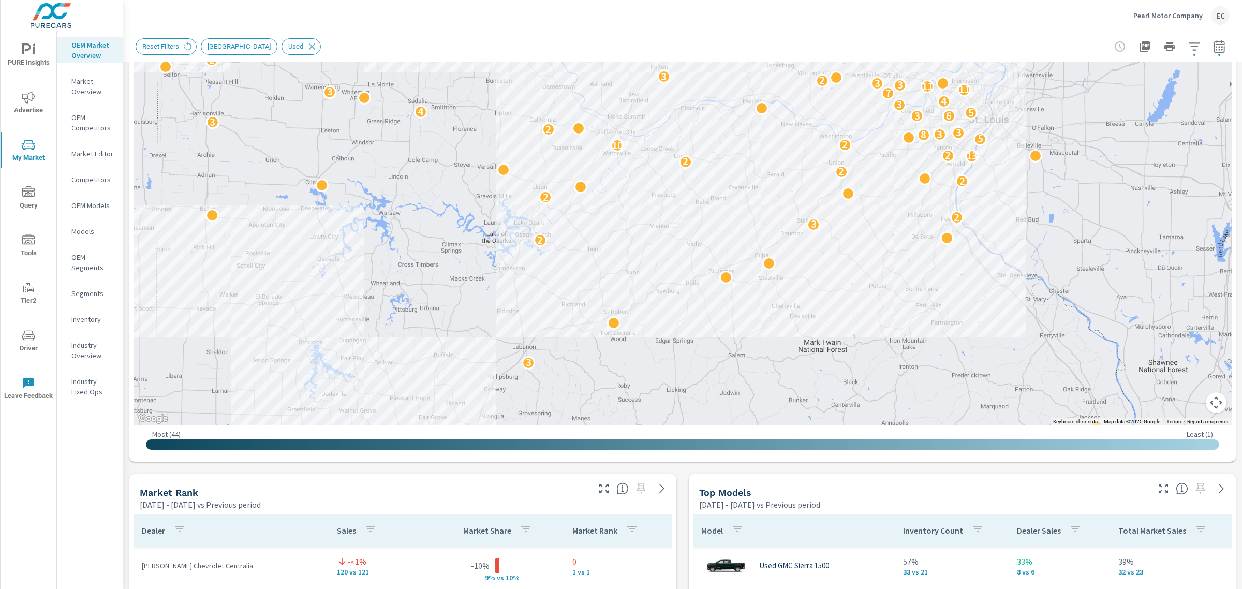
click at [1151, 483] on div at bounding box center [1193, 485] width 85 height 23
click at [1155, 496] on button "button" at bounding box center [1163, 488] width 17 height 17
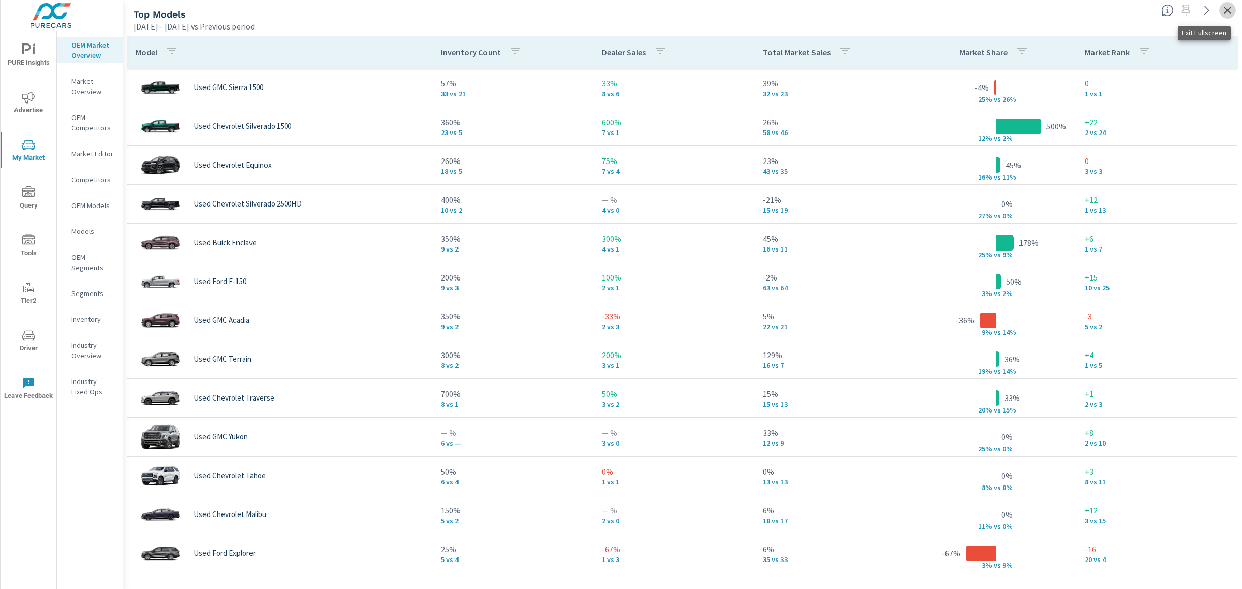
click at [1232, 10] on icon "button" at bounding box center [1227, 10] width 12 height 12
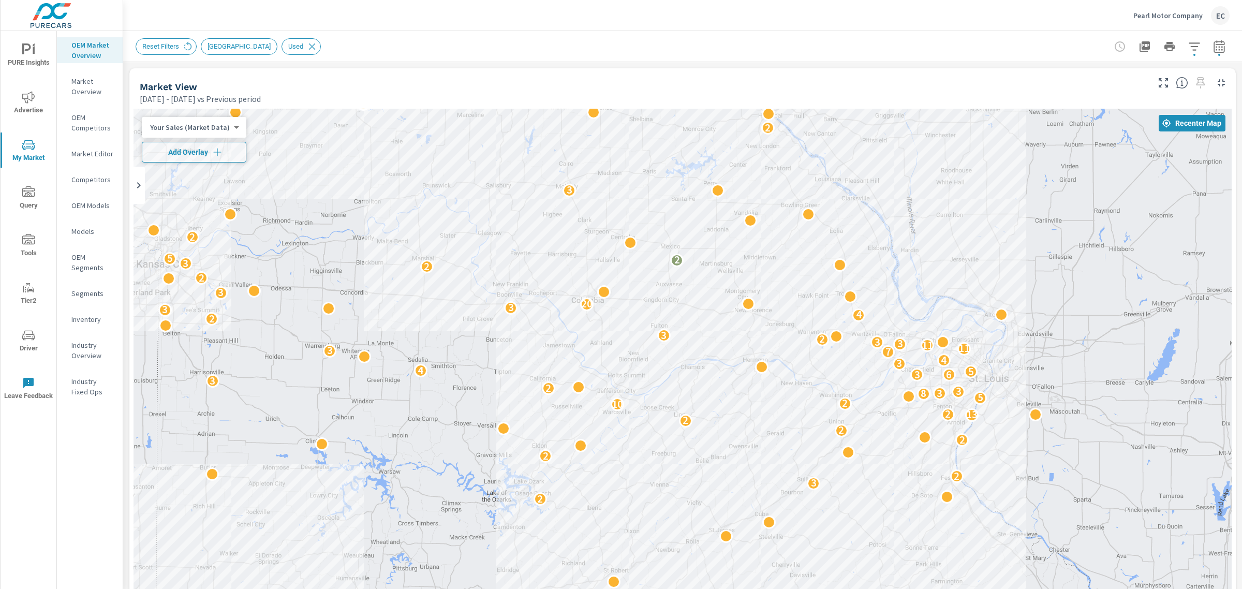
click at [1193, 11] on p "Pearl Motor Company" at bounding box center [1167, 15] width 69 height 9
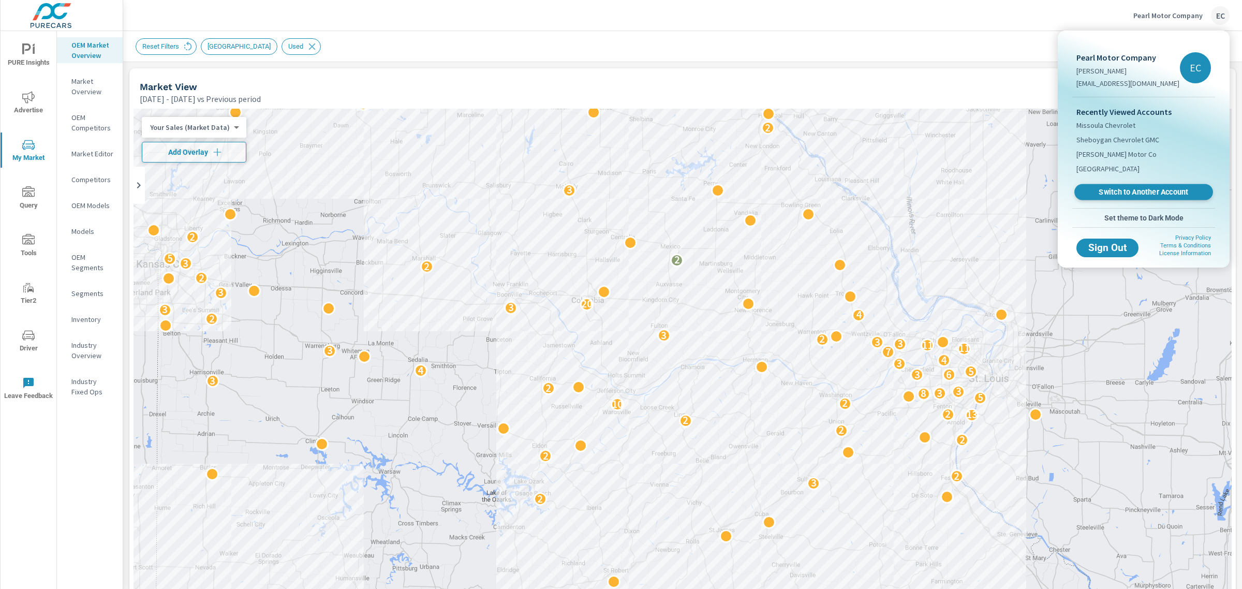
click at [1119, 189] on span "Switch to Another Account" at bounding box center [1143, 192] width 127 height 10
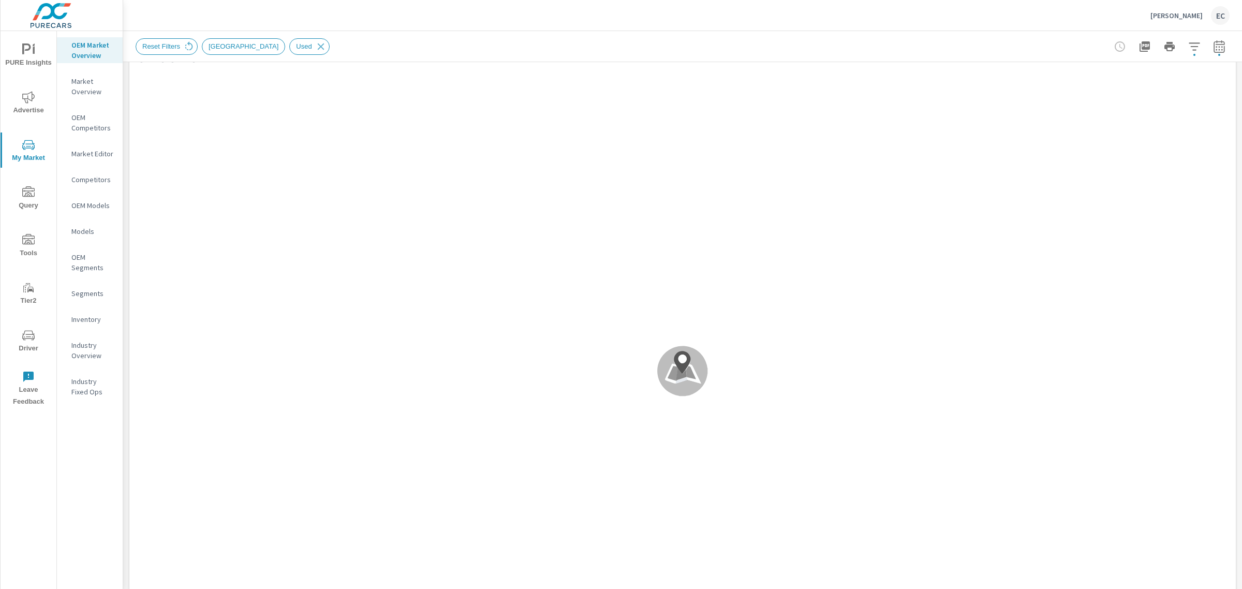
scroll to position [323, 0]
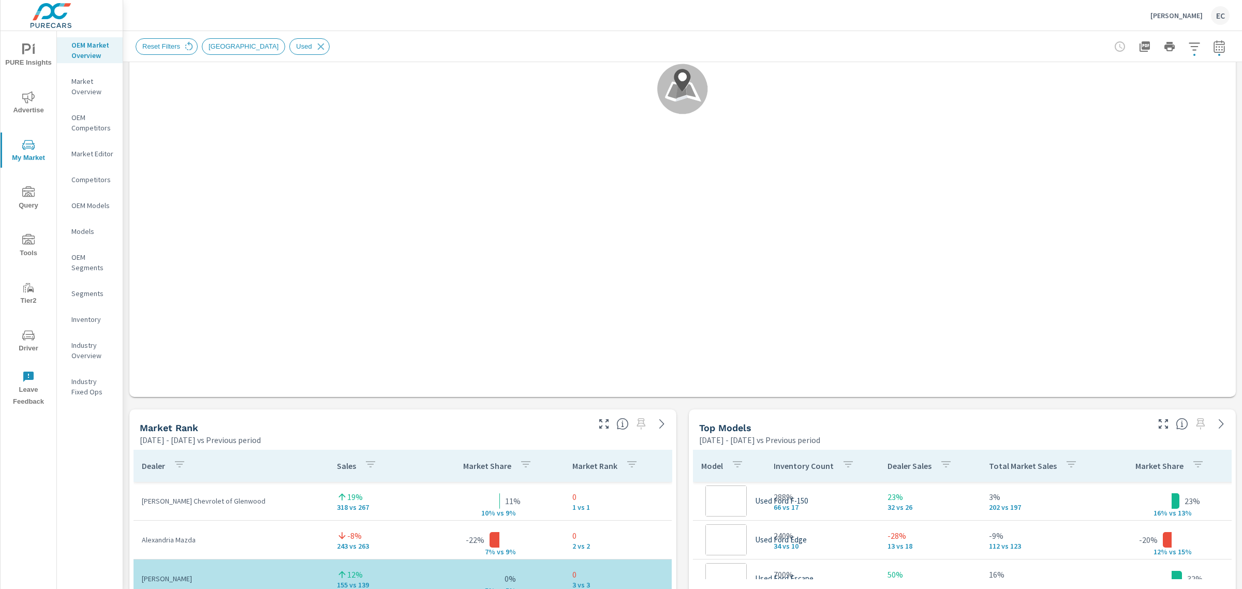
click at [599, 425] on icon "button" at bounding box center [604, 424] width 12 height 12
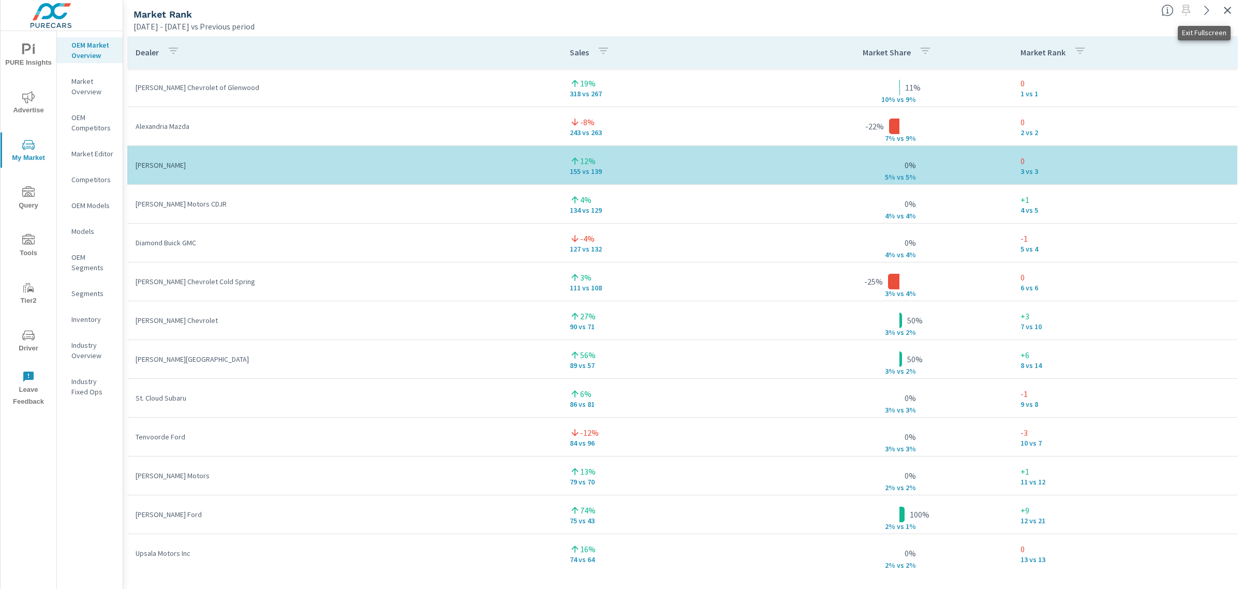
click at [1230, 4] on icon "button" at bounding box center [1227, 10] width 12 height 12
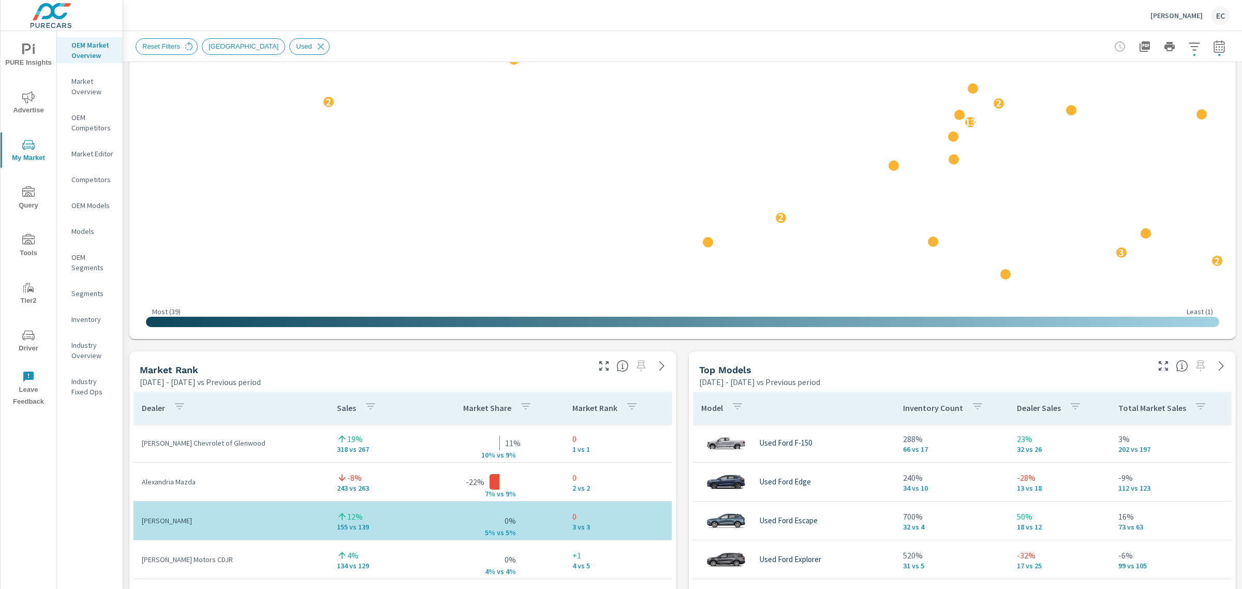
scroll to position [388, 0]
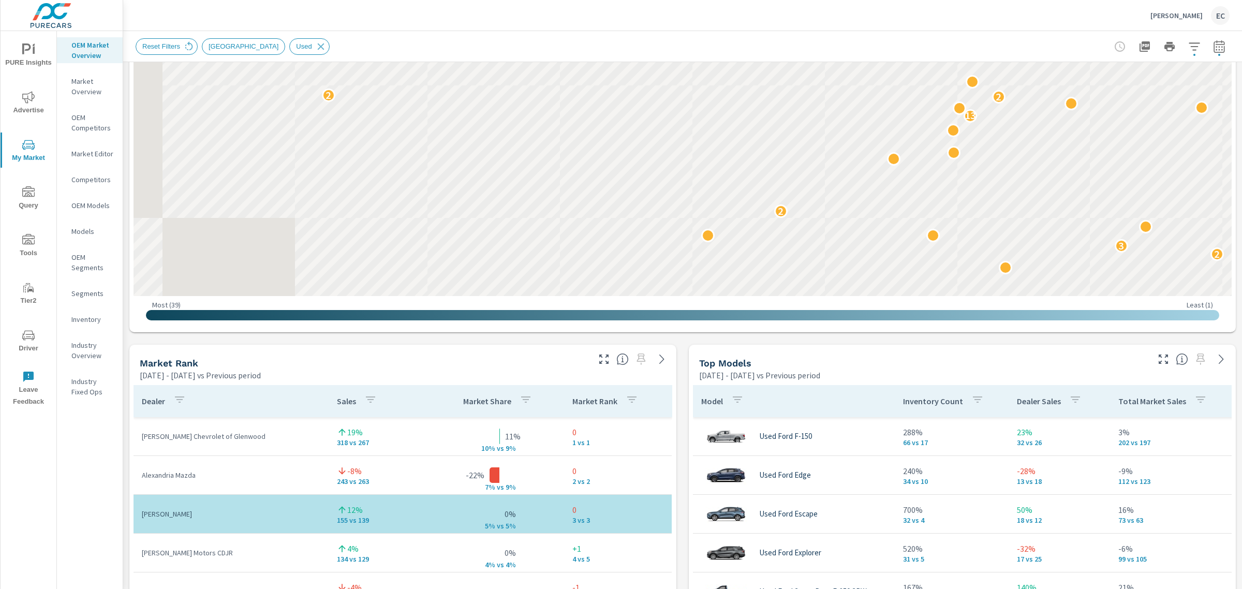
click at [1157, 357] on icon "button" at bounding box center [1163, 359] width 12 height 12
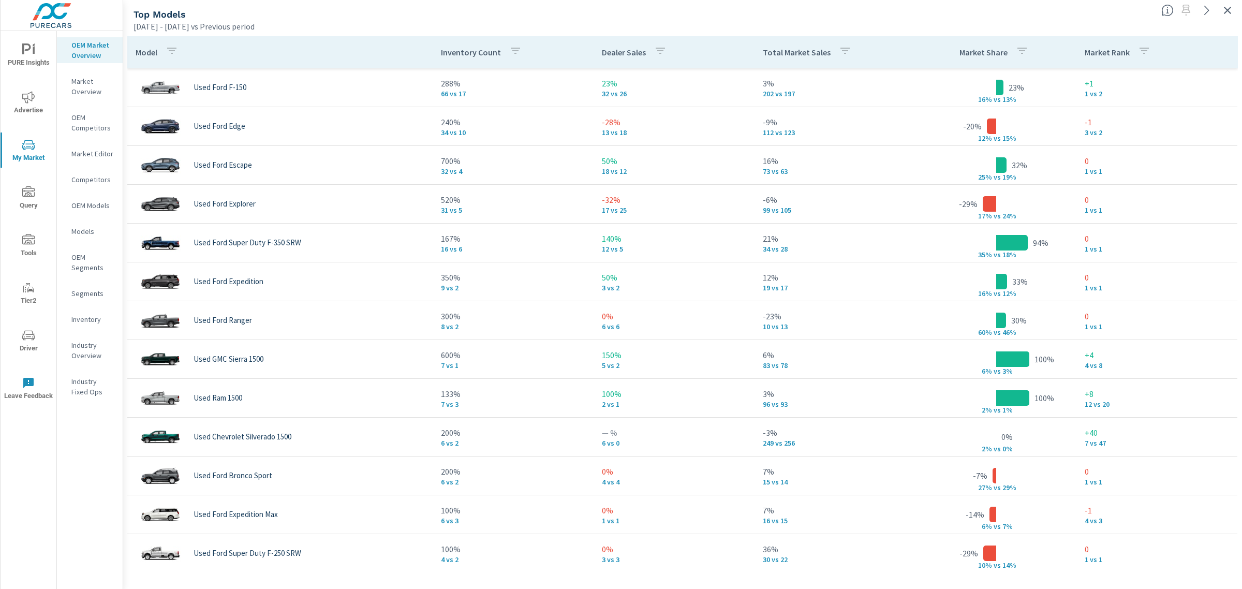
drag, startPoint x: 1222, startPoint y: 20, endPoint x: 1225, endPoint y: 14, distance: 5.6
click at [1224, 19] on div "Top Models [DATE] - [DATE] vs Previous period" at bounding box center [682, 14] width 1119 height 36
click at [1226, 11] on icon "button" at bounding box center [1227, 10] width 7 height 7
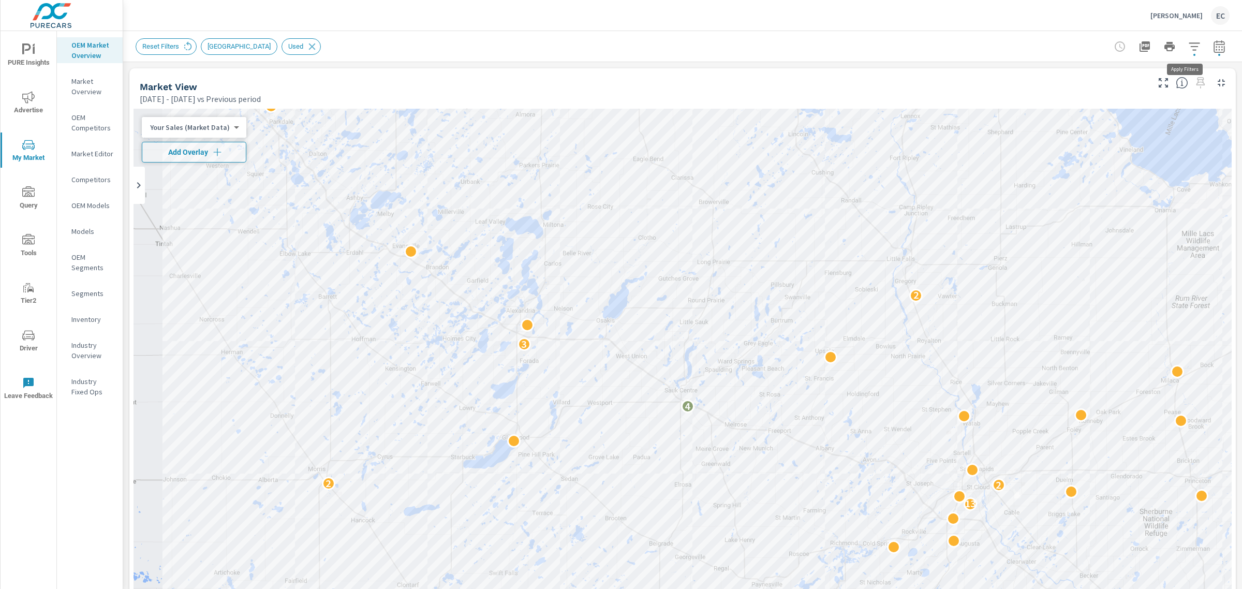
click at [1188, 52] on icon "button" at bounding box center [1194, 46] width 12 height 12
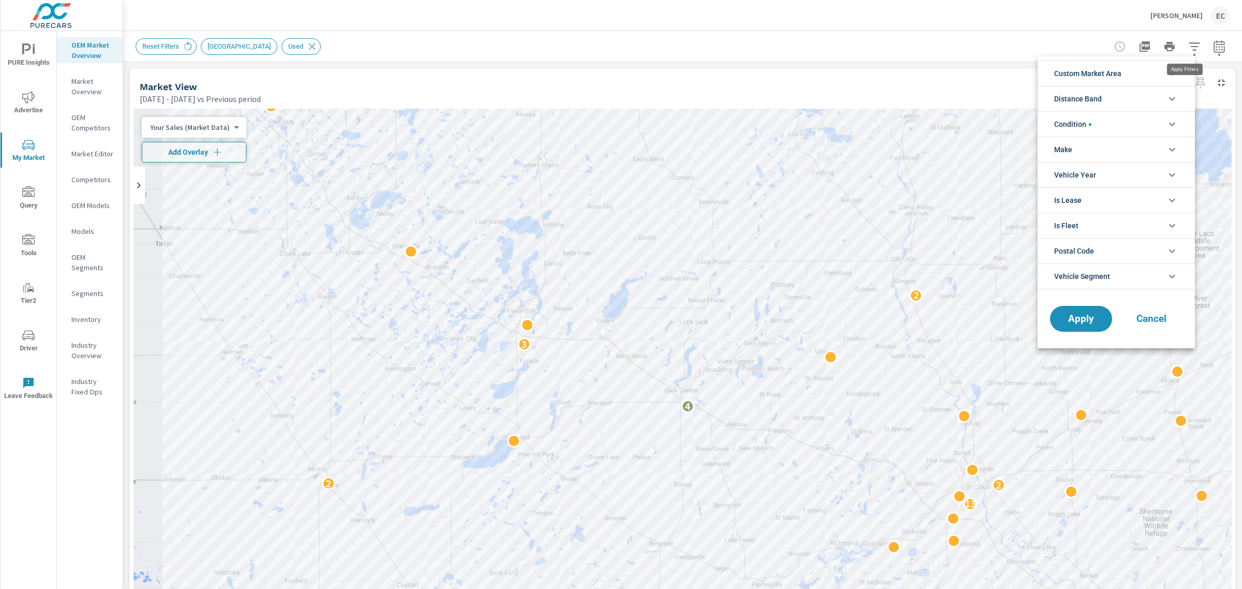
scroll to position [23, 0]
click at [1082, 118] on span "Condition" at bounding box center [1072, 124] width 37 height 25
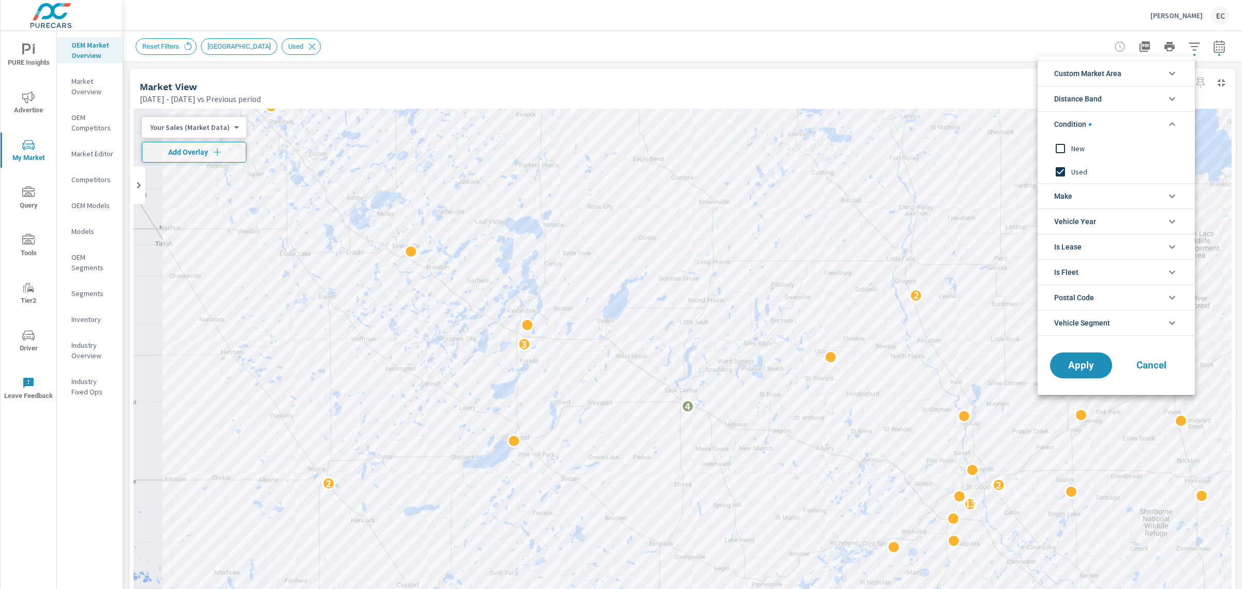
scroll to position [0, 0]
click at [1073, 171] on span "Used" at bounding box center [1127, 172] width 113 height 12
click at [1072, 143] on span "New" at bounding box center [1127, 148] width 113 height 12
click at [1072, 368] on span "Apply" at bounding box center [1081, 366] width 42 height 10
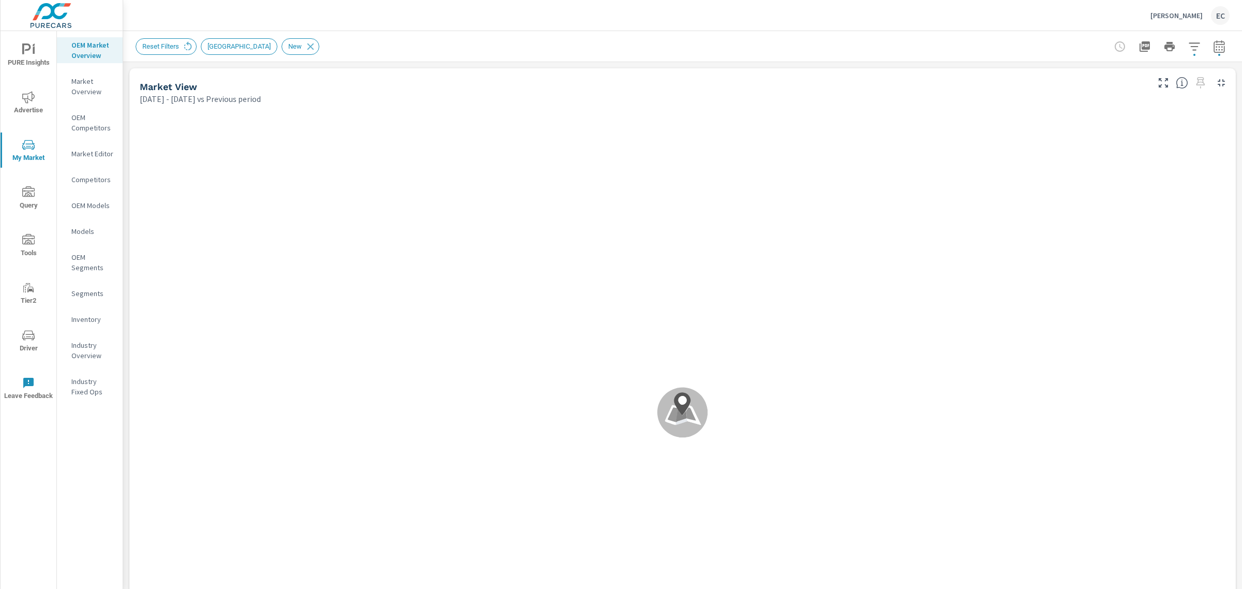
scroll to position [259, 0]
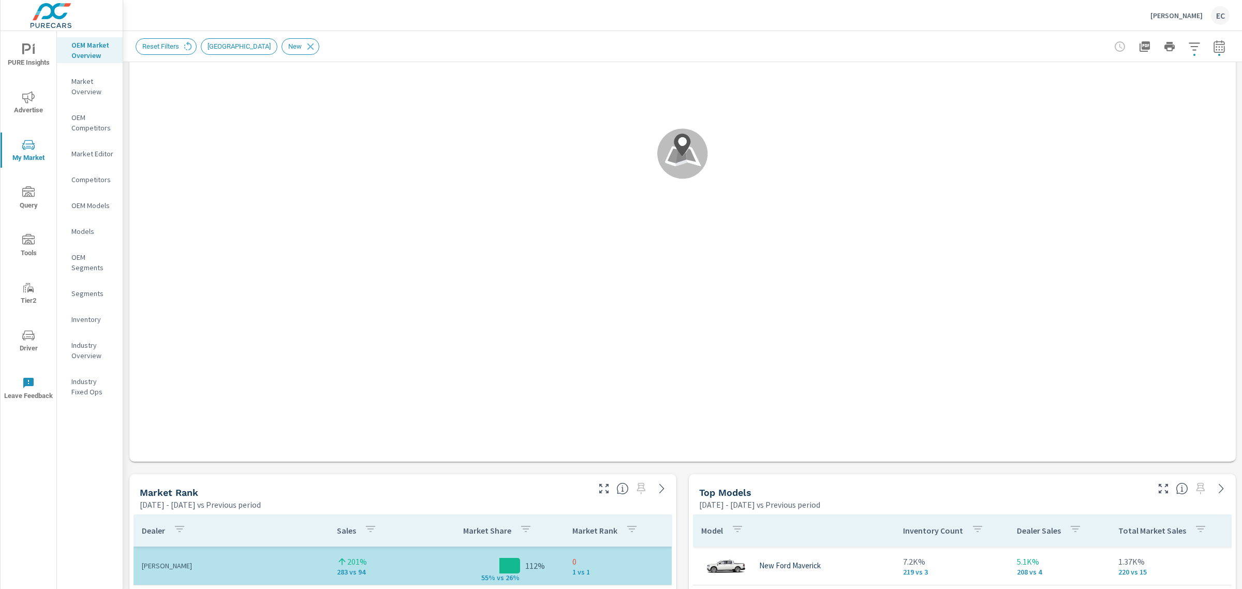
click at [598, 487] on icon "button" at bounding box center [604, 488] width 12 height 12
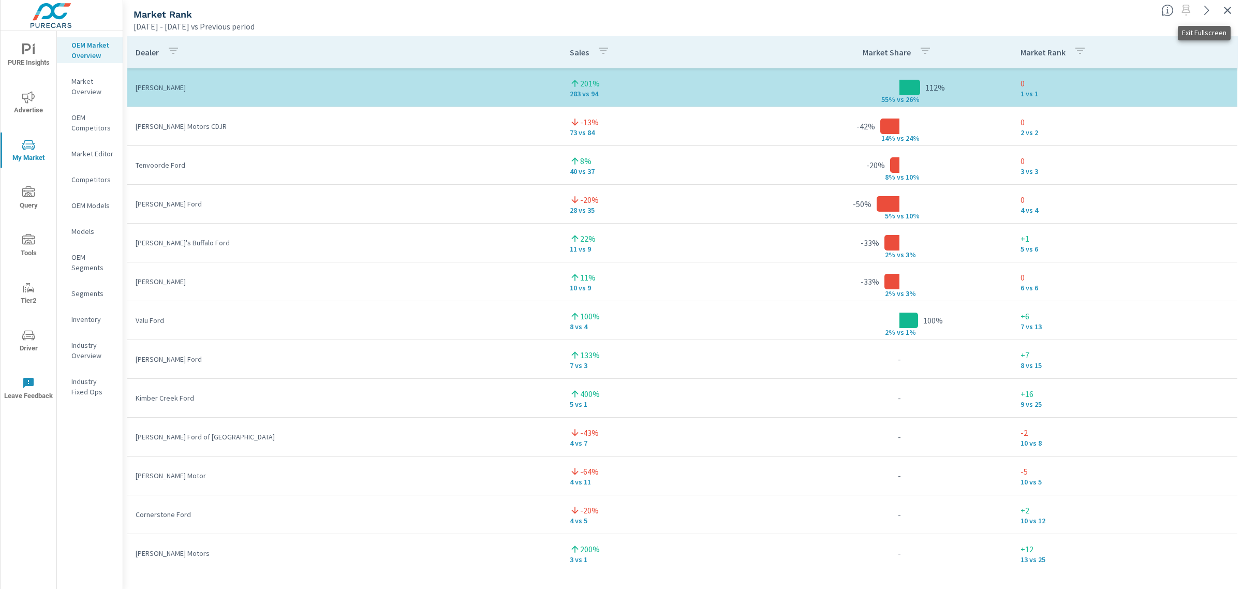
click at [1227, 17] on button "button" at bounding box center [1227, 10] width 17 height 17
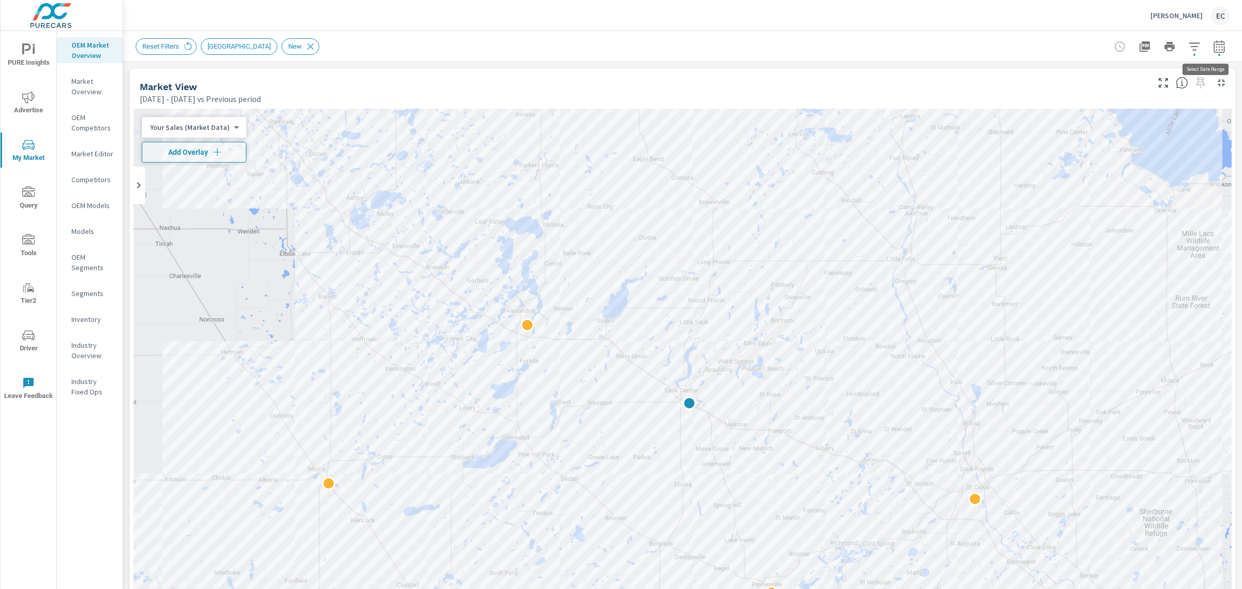
click at [1213, 47] on icon "button" at bounding box center [1219, 46] width 12 height 12
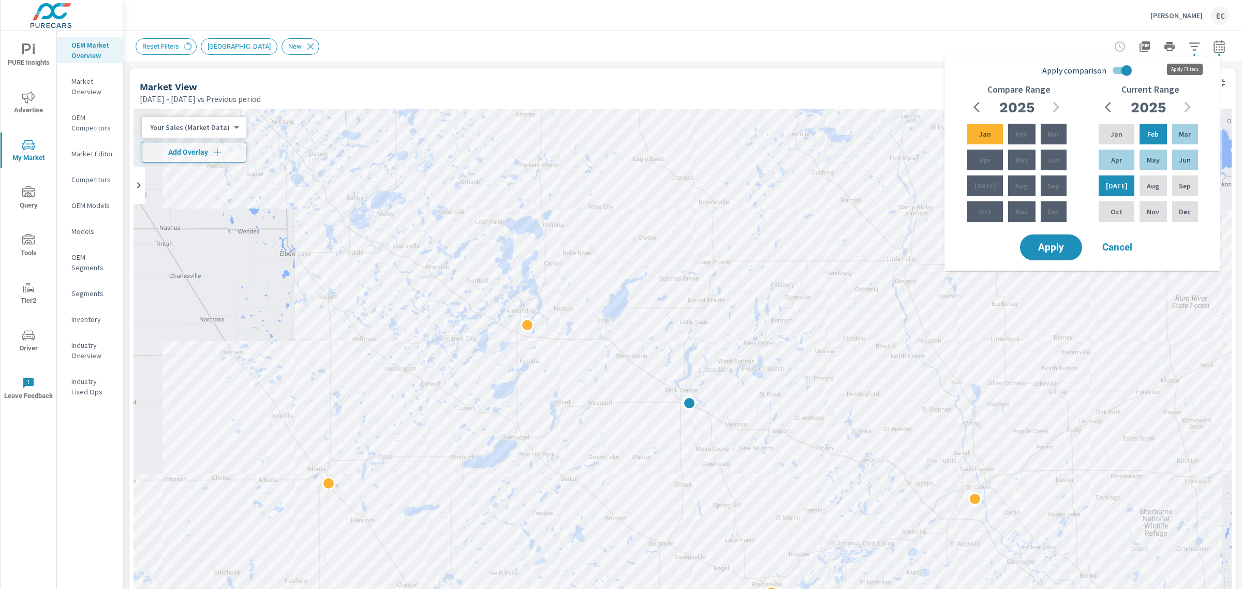
click at [1189, 42] on icon "button" at bounding box center [1194, 46] width 11 height 8
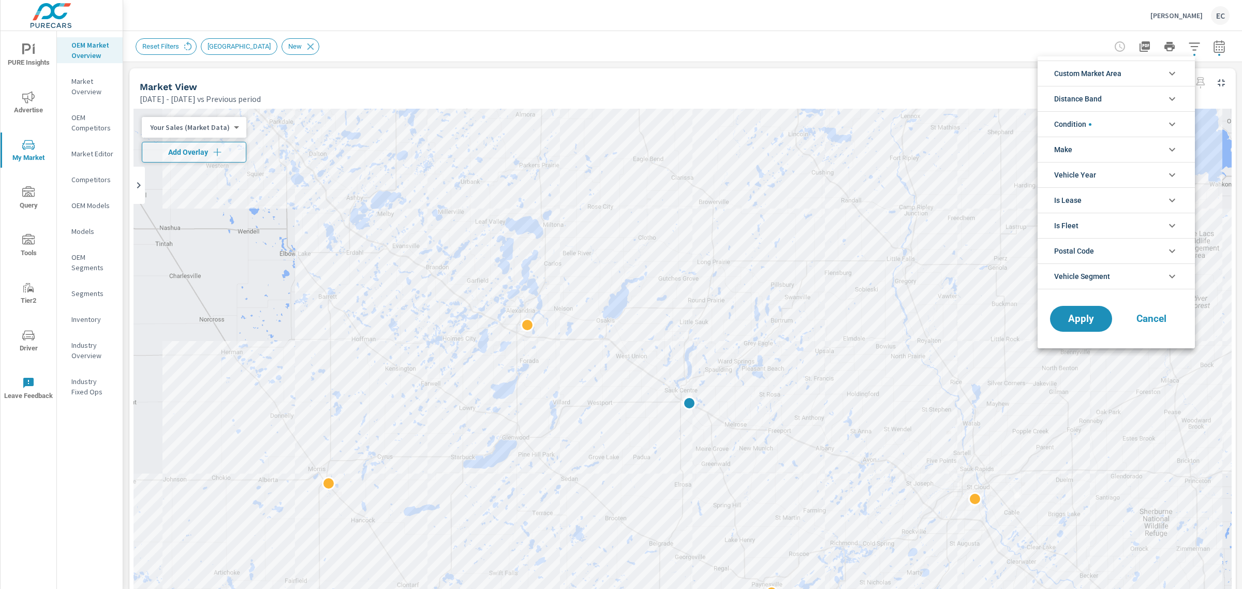
click at [1103, 130] on li "Condition" at bounding box center [1116, 123] width 157 height 25
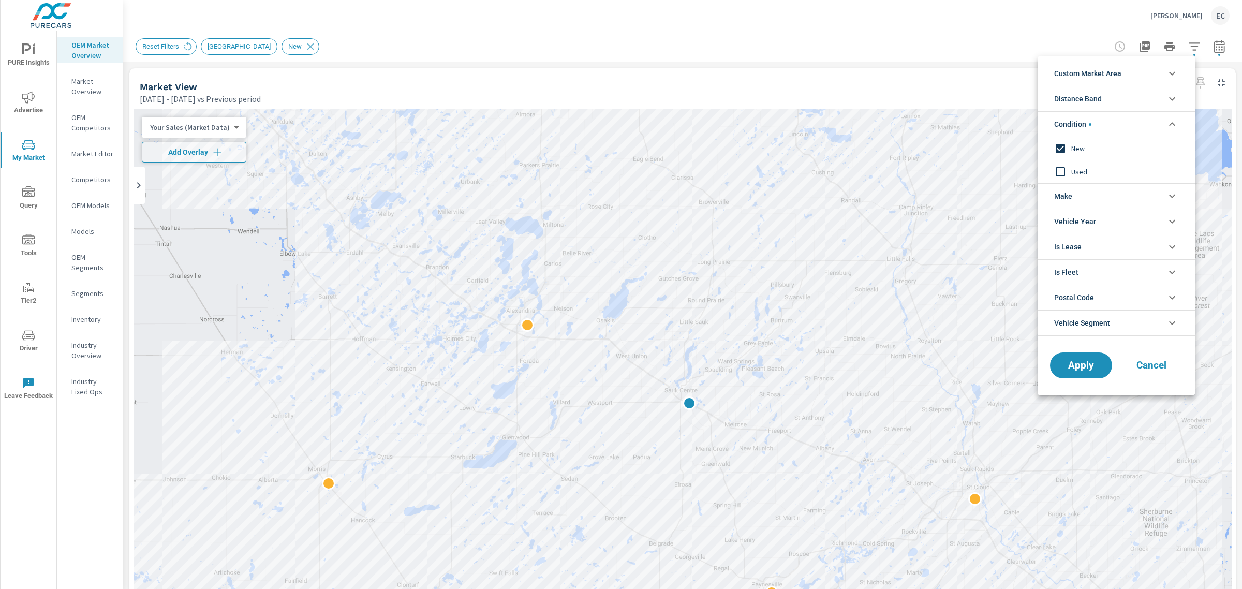
click at [966, 50] on div at bounding box center [621, 294] width 1242 height 589
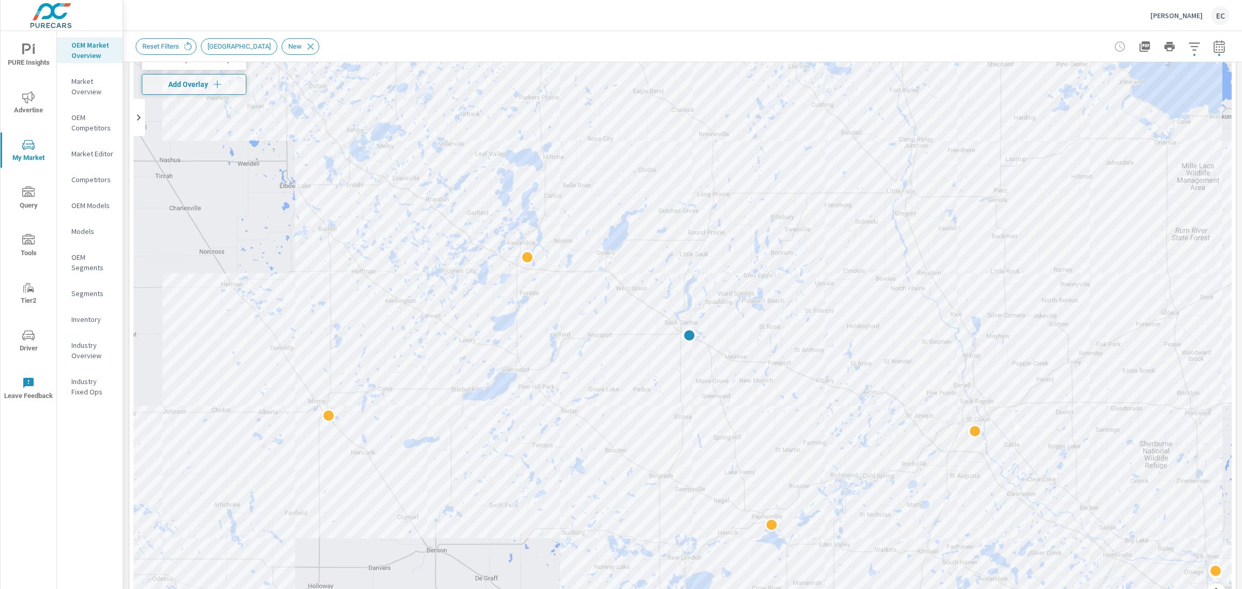
scroll to position [259, 0]
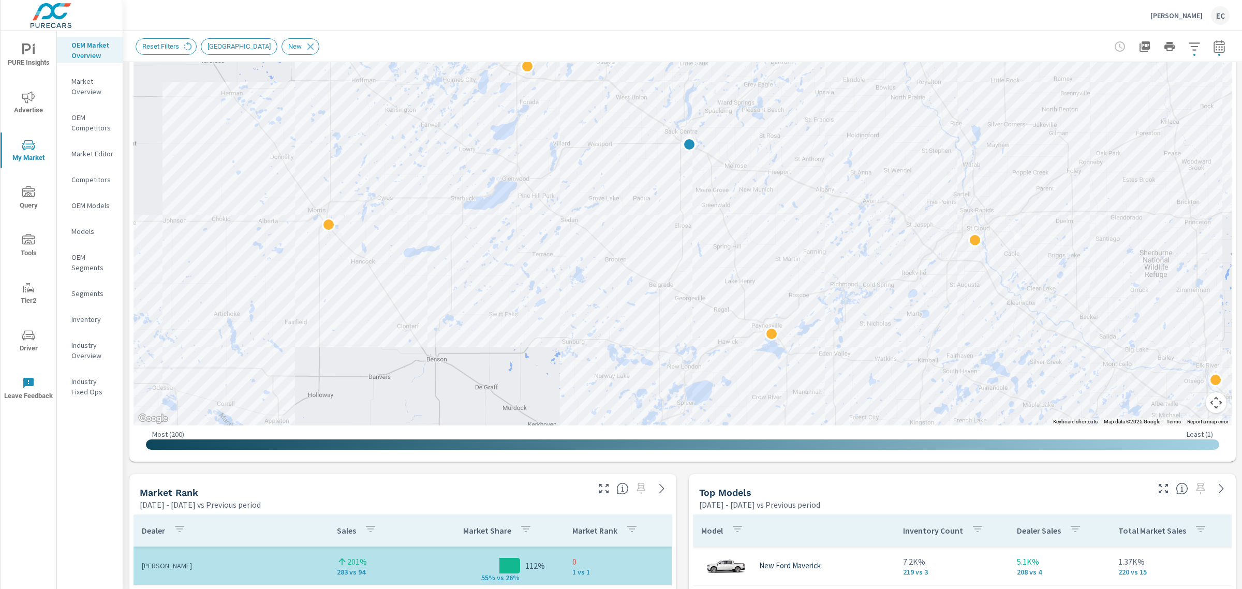
click at [1151, 484] on div at bounding box center [1193, 485] width 85 height 23
click at [1157, 492] on icon "button" at bounding box center [1163, 488] width 12 height 12
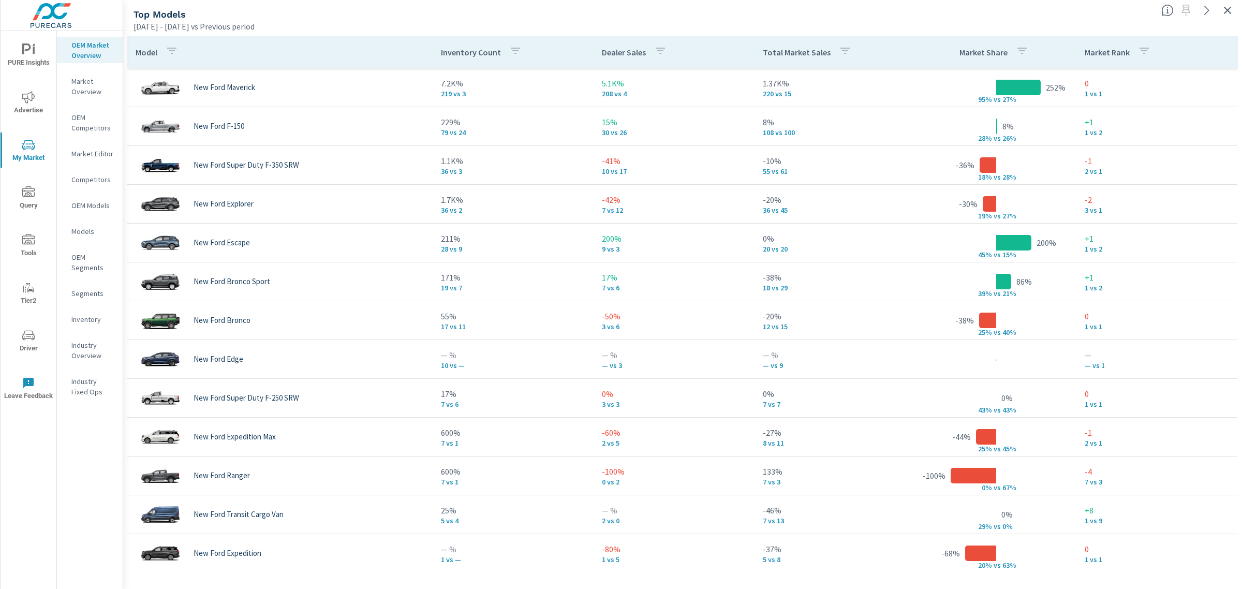
click at [1228, 8] on icon "button" at bounding box center [1227, 10] width 12 height 12
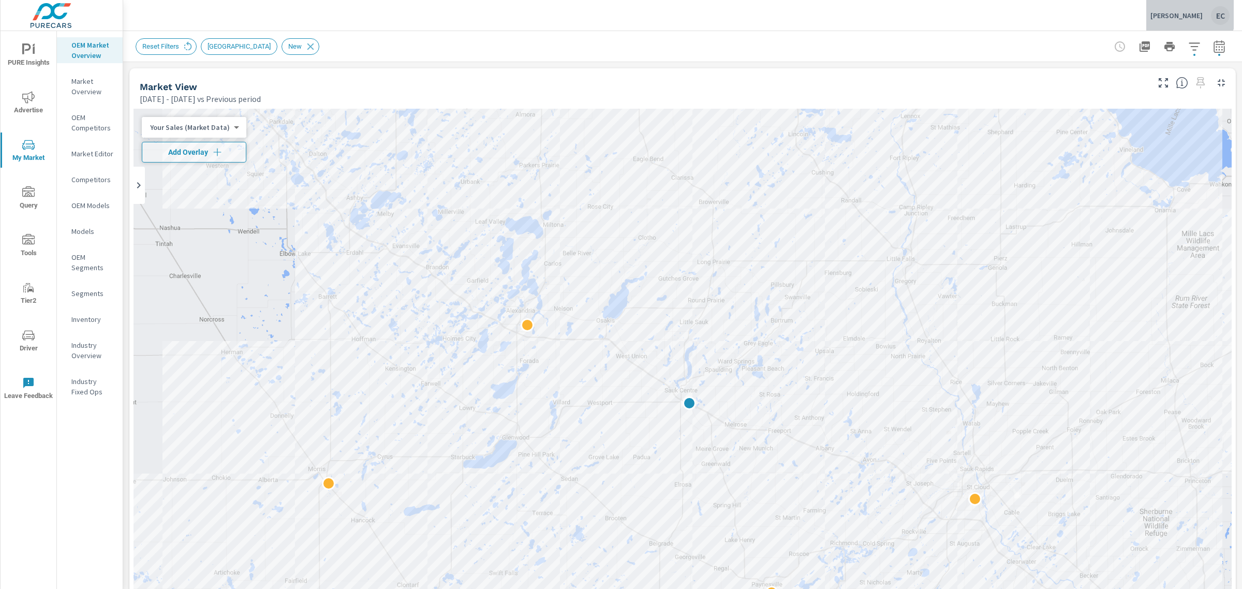
click at [1181, 12] on p "[PERSON_NAME]" at bounding box center [1177, 15] width 52 height 9
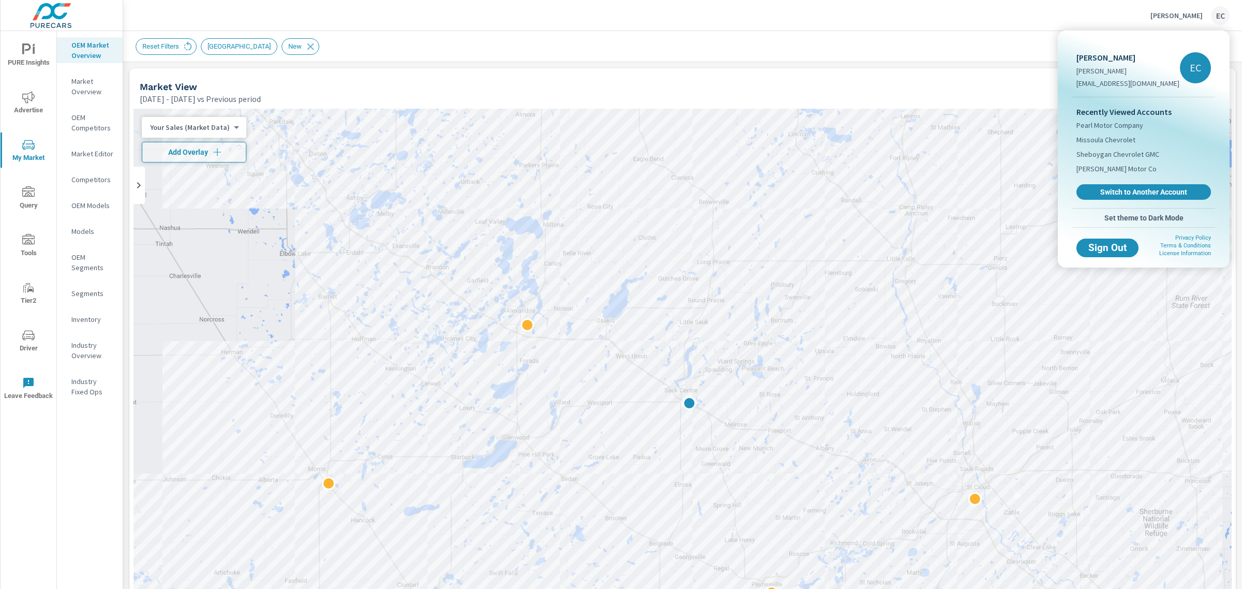
click at [1106, 205] on div "Recently Viewed Accounts Pearl Motor Company Missoula Chevrolet Sheboygan Chevr…" at bounding box center [1143, 152] width 143 height 111
click at [1106, 194] on span "Switch to Another Account" at bounding box center [1143, 192] width 127 height 10
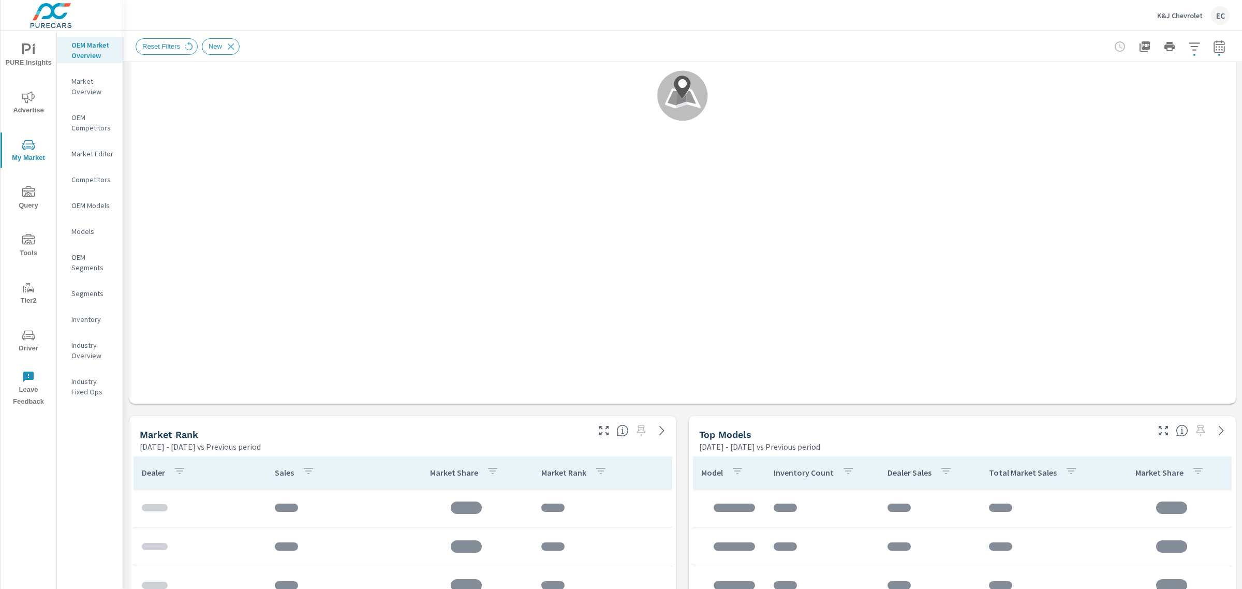
scroll to position [171, 0]
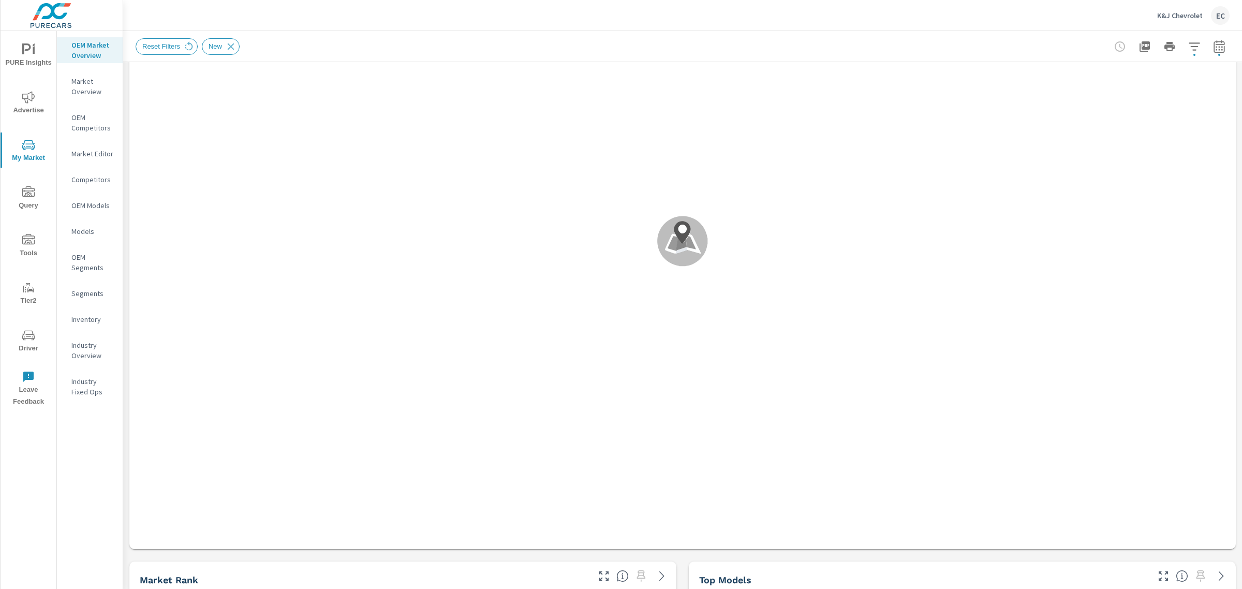
scroll to position [259, 0]
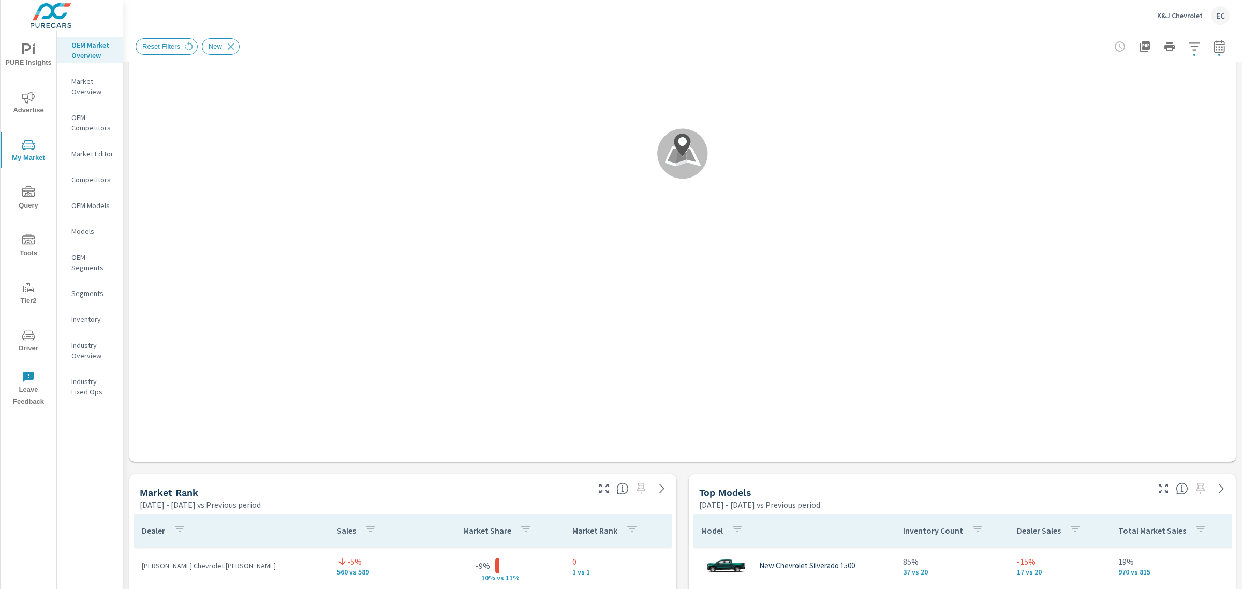
click at [599, 492] on icon "button" at bounding box center [604, 488] width 12 height 12
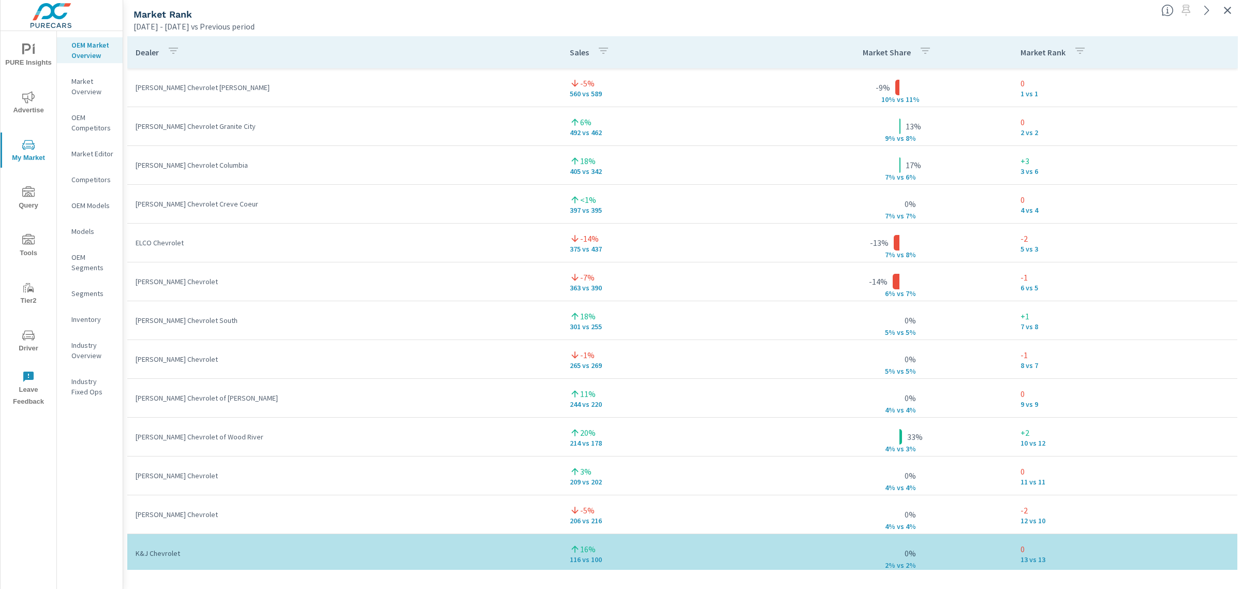
click at [1233, 8] on icon "button" at bounding box center [1227, 10] width 12 height 12
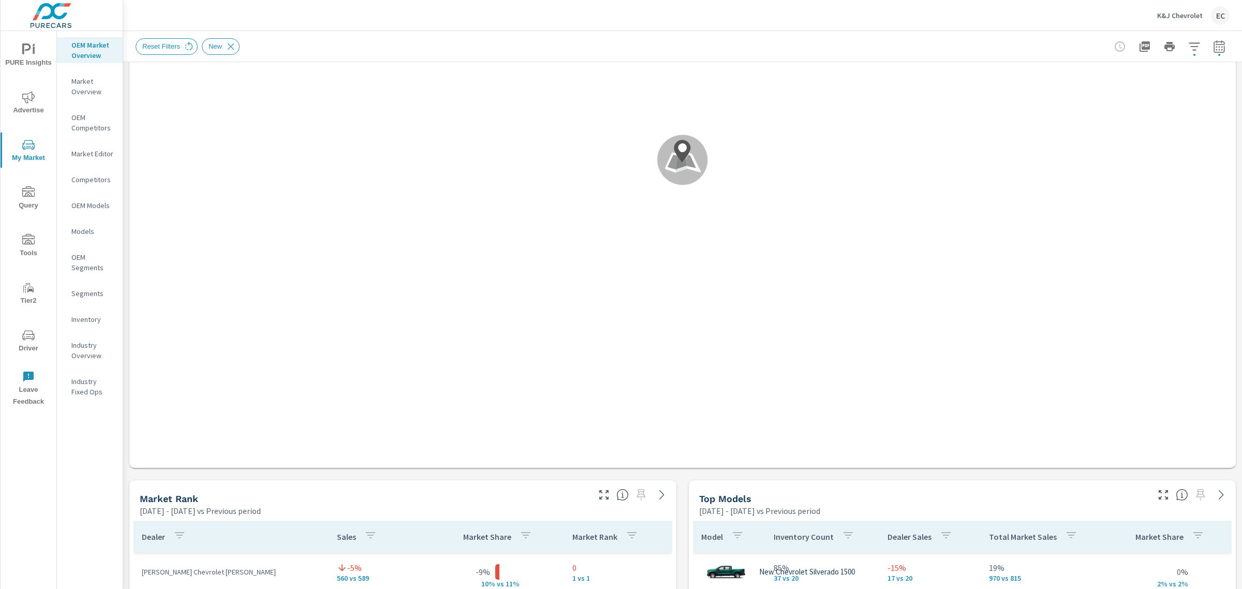
scroll to position [323, 0]
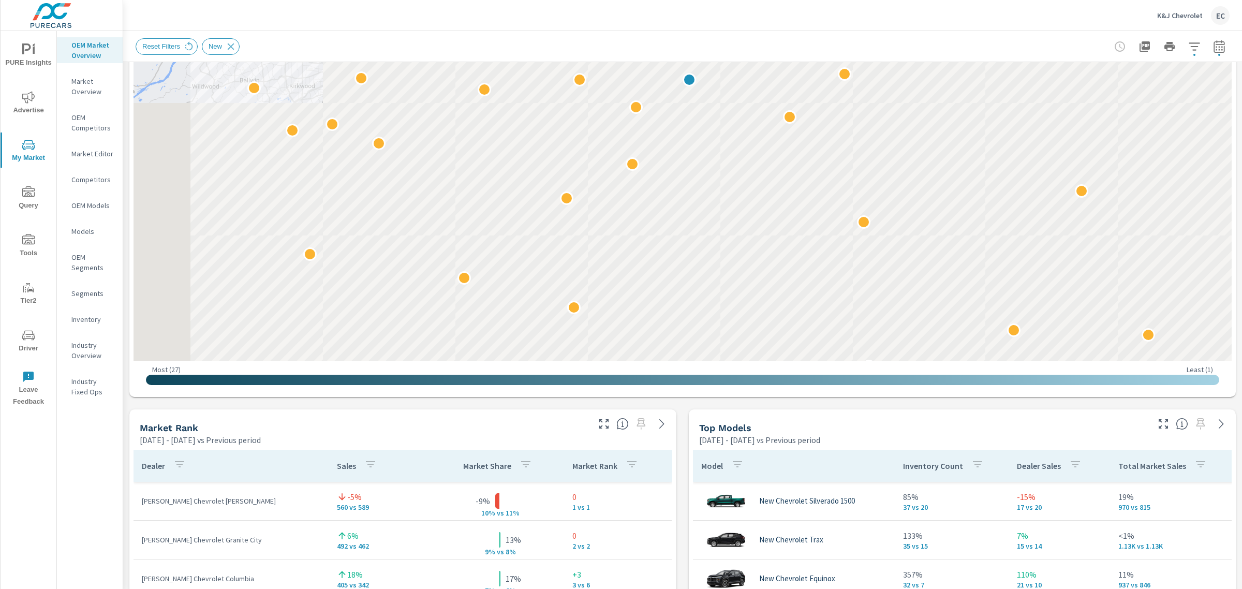
click at [1157, 422] on icon "button" at bounding box center [1163, 424] width 12 height 12
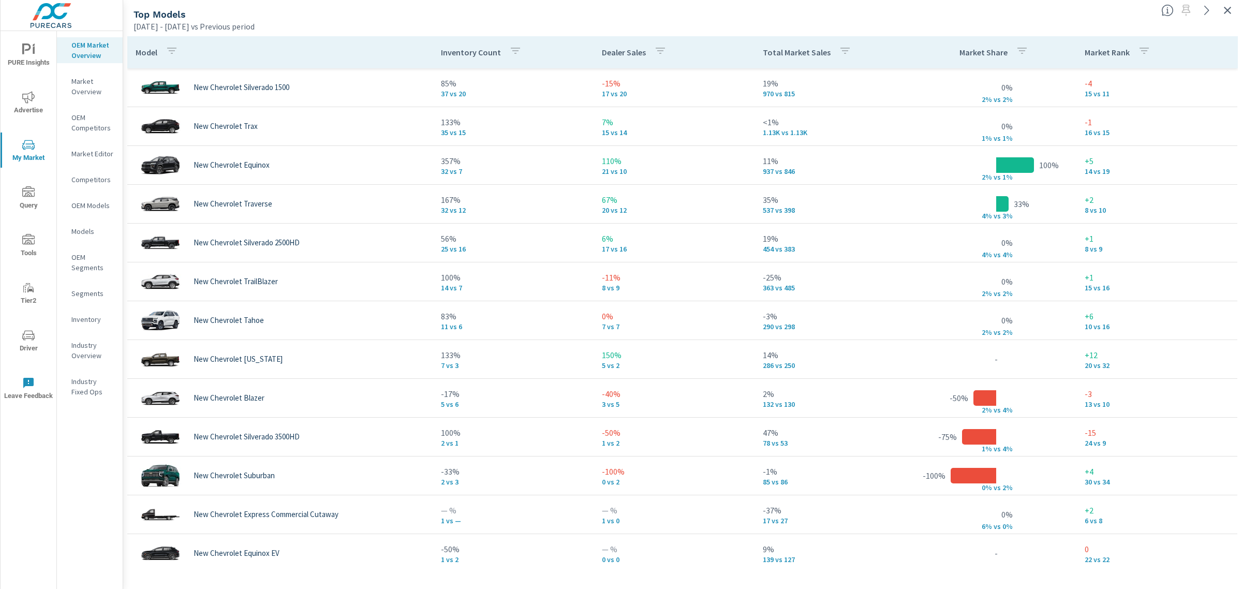
click at [1235, 1] on div at bounding box center [1199, 7] width 85 height 23
click at [1229, 8] on icon "button" at bounding box center [1227, 10] width 12 height 12
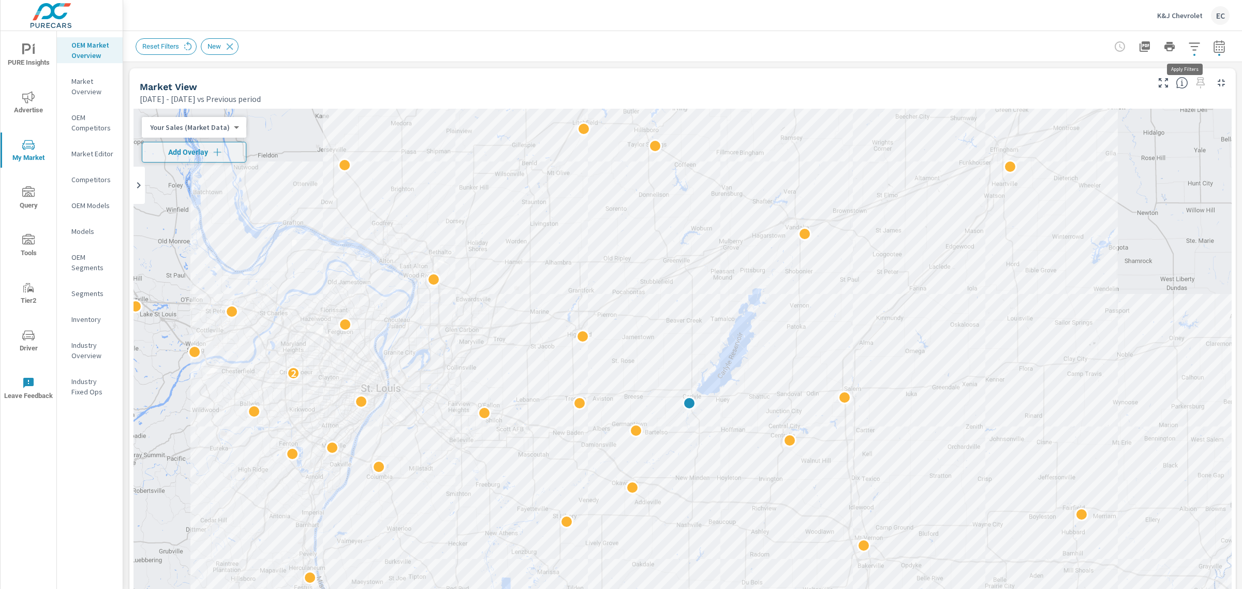
click at [1188, 45] on icon "button" at bounding box center [1194, 46] width 12 height 12
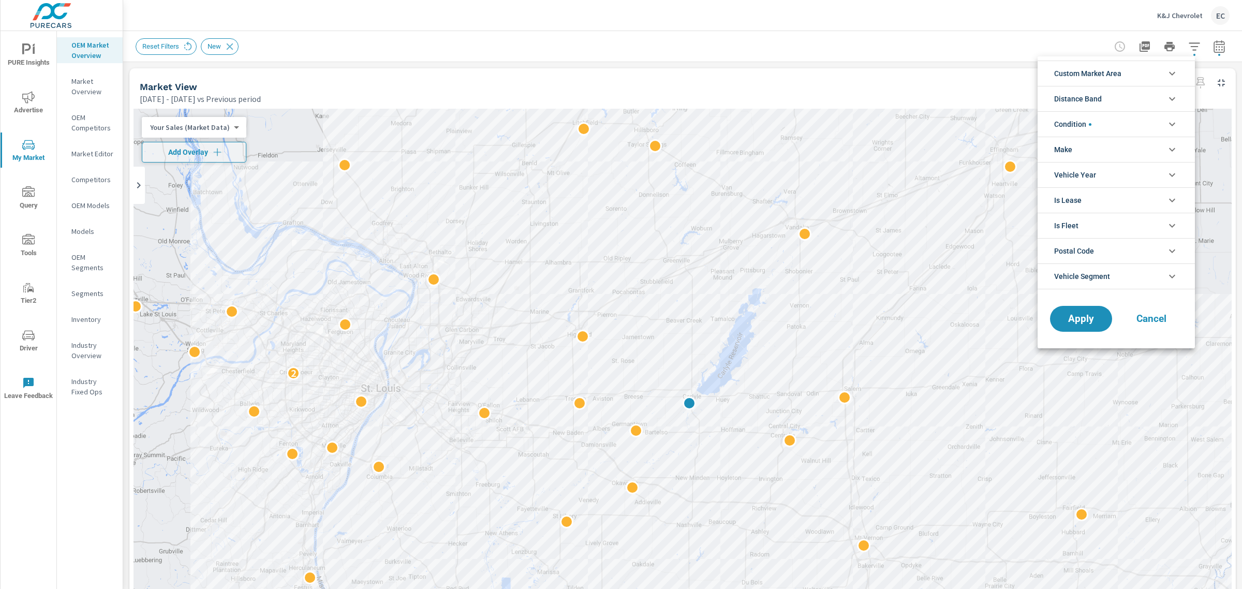
click at [1100, 128] on li "Condition" at bounding box center [1116, 123] width 157 height 25
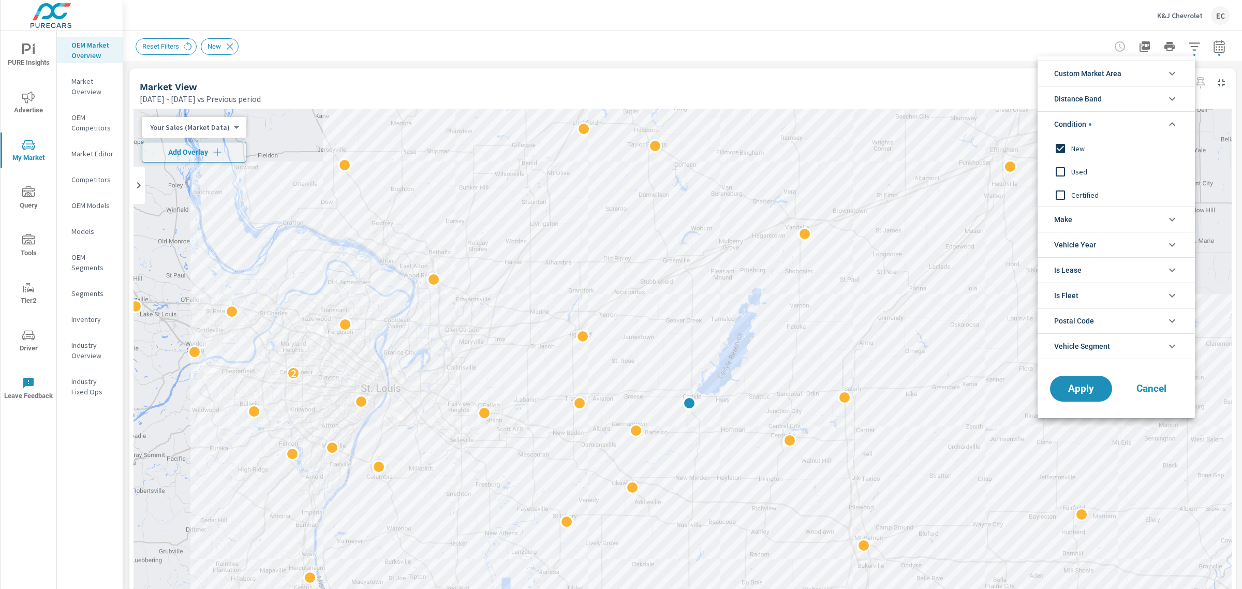
click at [1072, 171] on span "Used" at bounding box center [1127, 172] width 113 height 12
click at [1071, 151] on span "New" at bounding box center [1127, 148] width 113 height 12
click at [1072, 375] on div "Apply Cancel" at bounding box center [1116, 390] width 157 height 55
click at [1072, 381] on button "Apply" at bounding box center [1081, 388] width 64 height 27
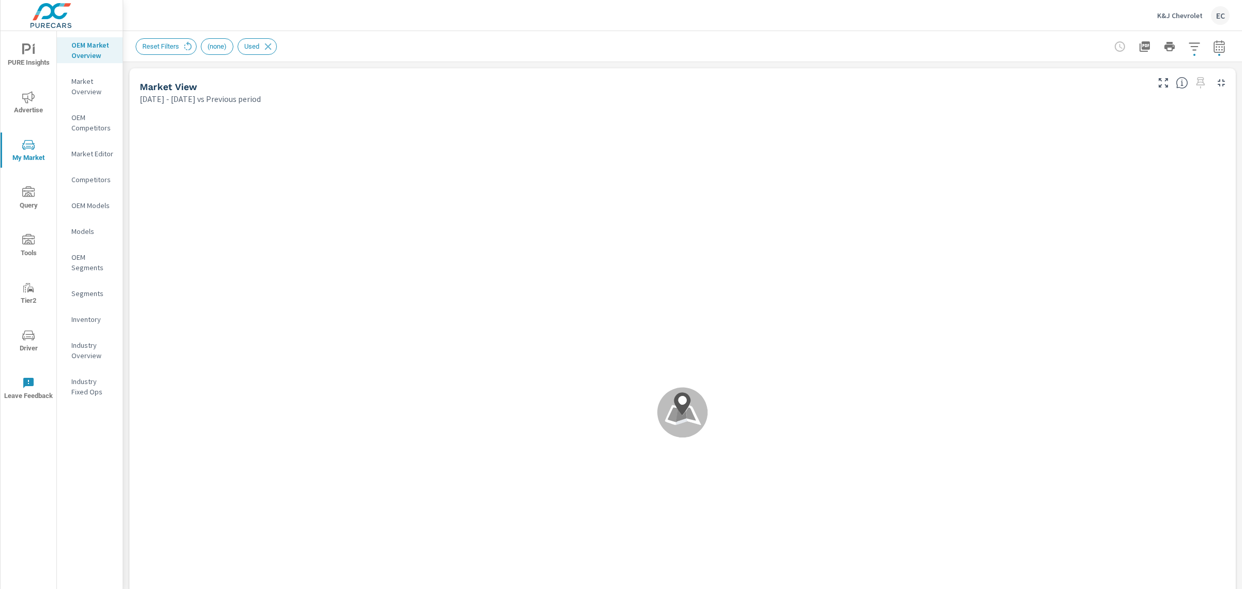
scroll to position [388, 0]
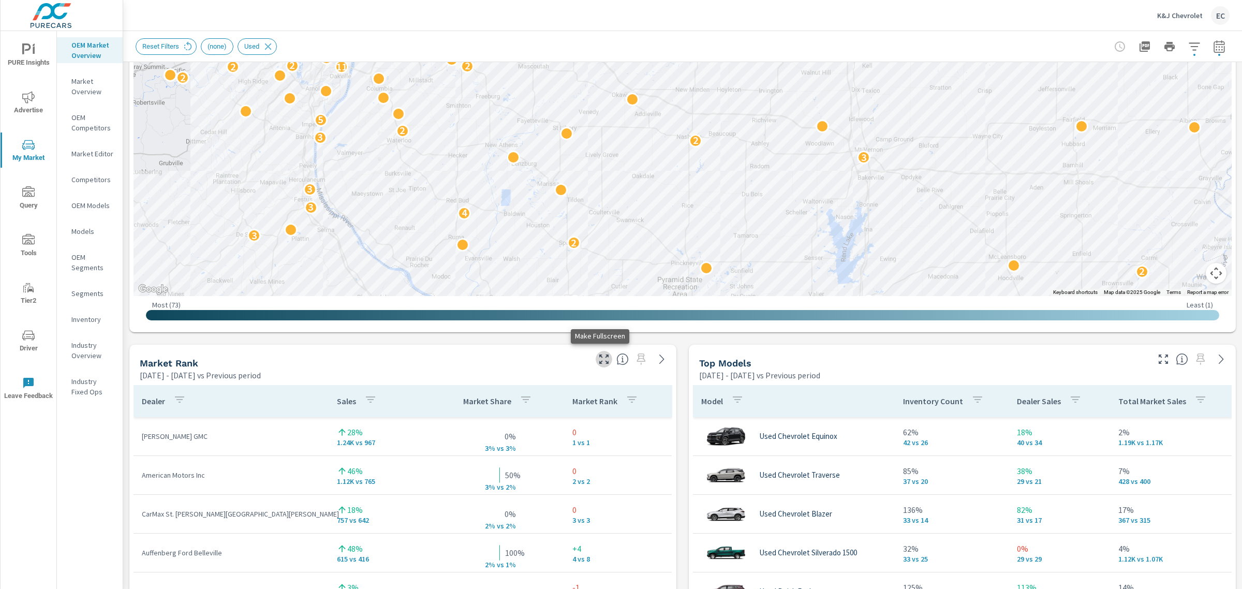
click at [600, 356] on icon "button" at bounding box center [604, 359] width 12 height 12
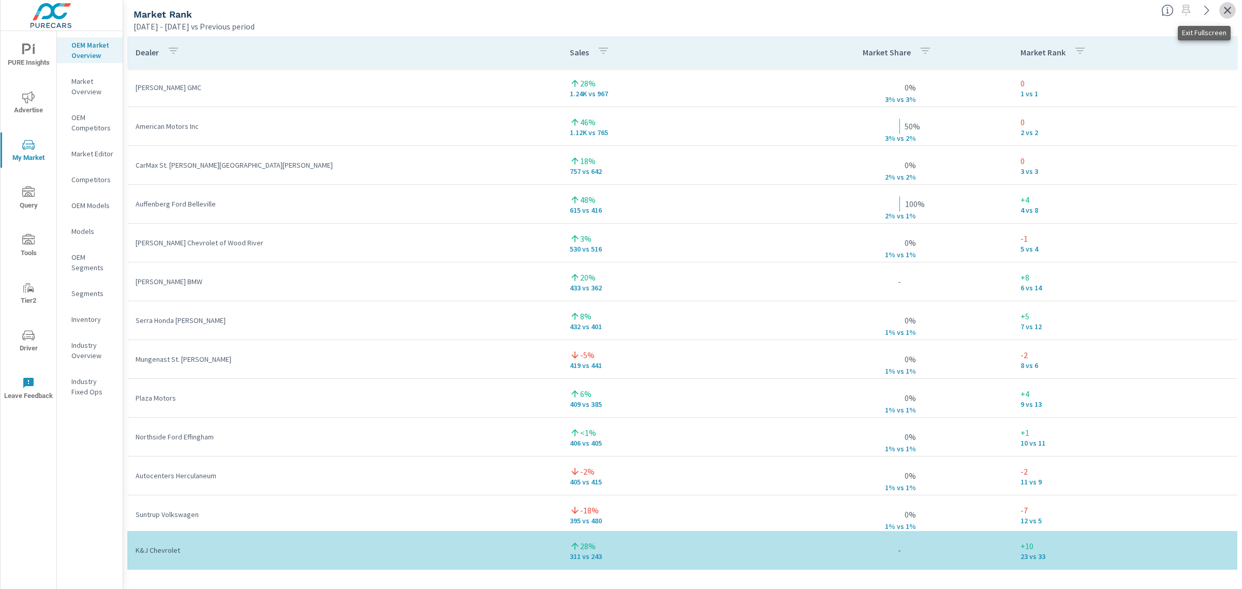
click at [1221, 8] on button "button" at bounding box center [1227, 10] width 17 height 17
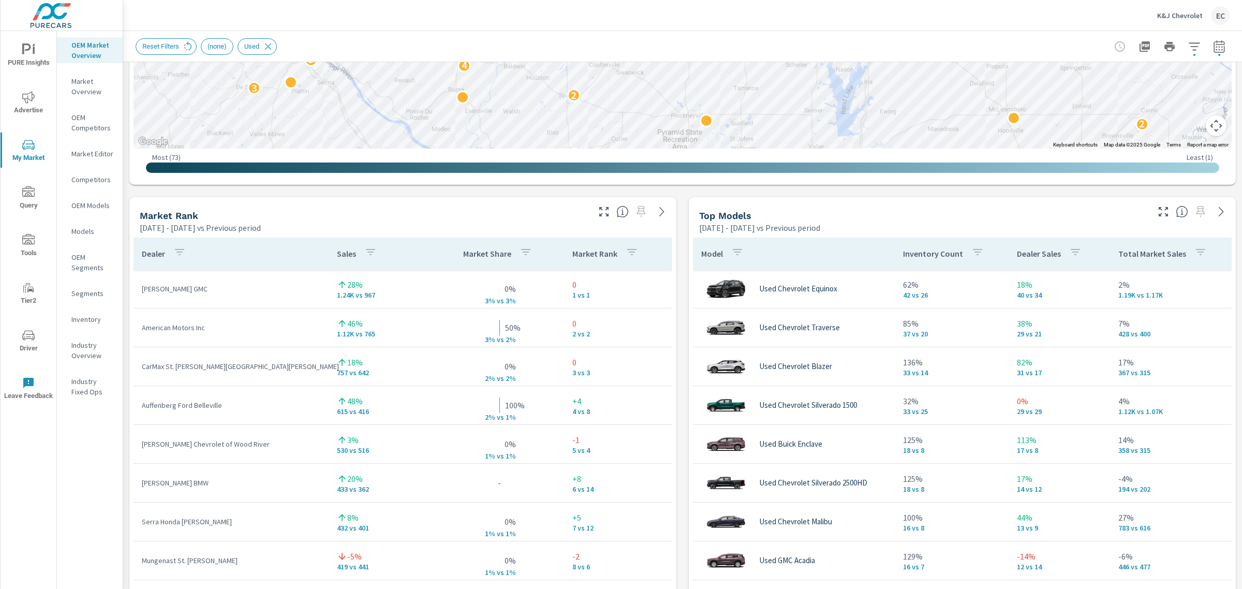
scroll to position [542, 0]
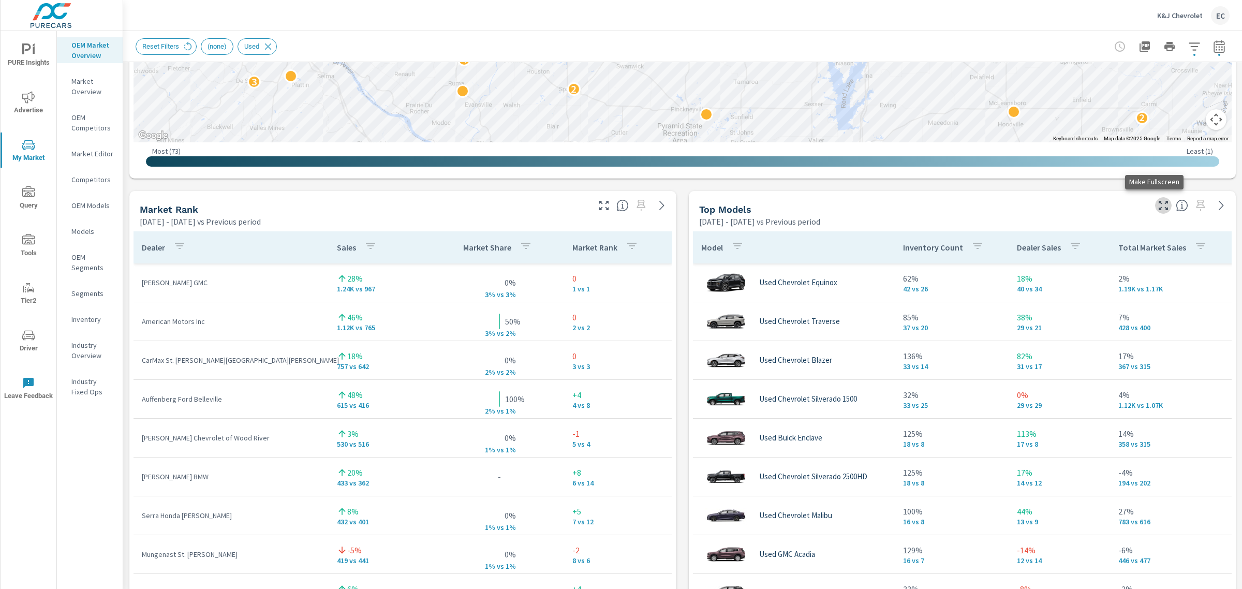
click at [1155, 208] on button "button" at bounding box center [1163, 205] width 17 height 17
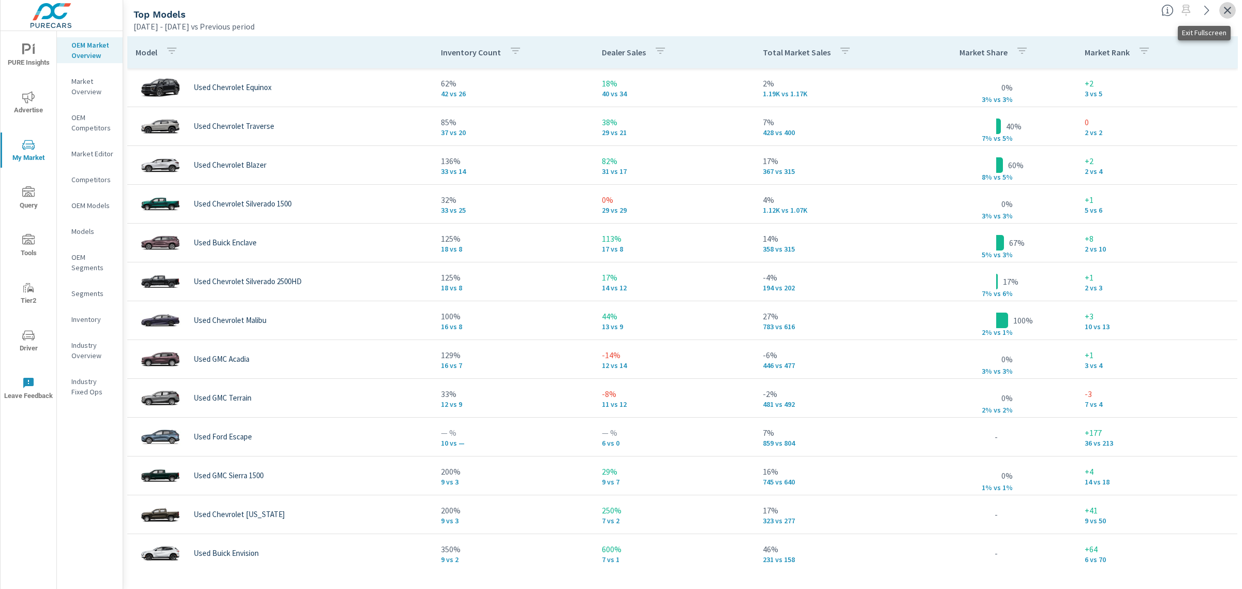
click at [1232, 8] on icon "button" at bounding box center [1227, 10] width 12 height 12
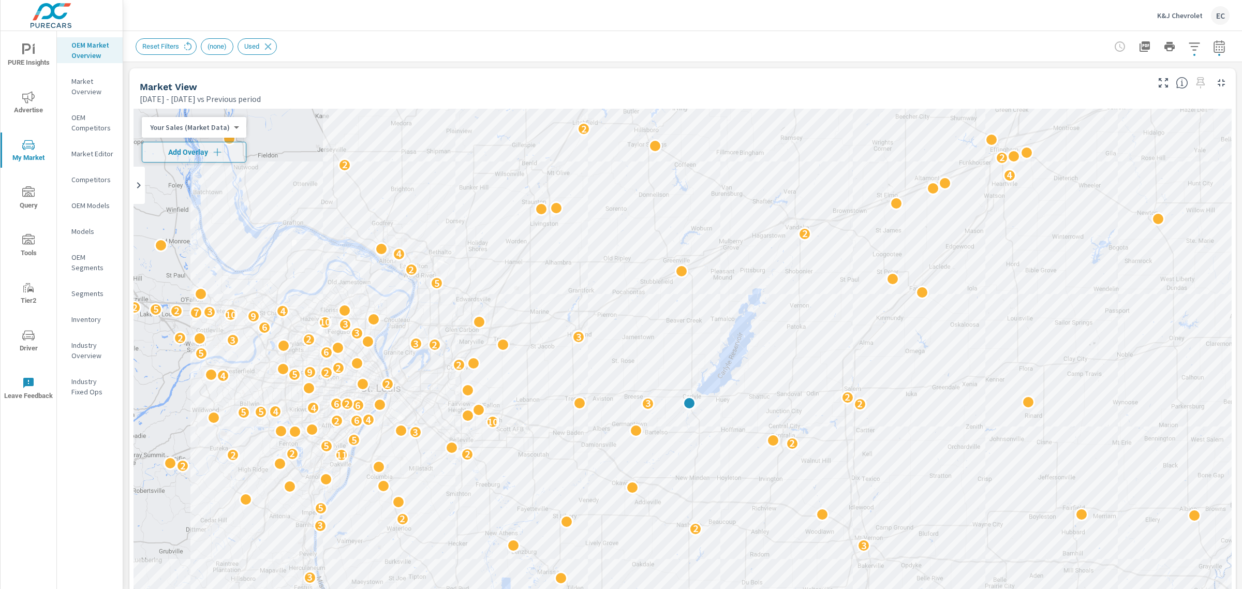
click at [1186, 8] on div "K&J Chevrolet EC" at bounding box center [1193, 15] width 72 height 19
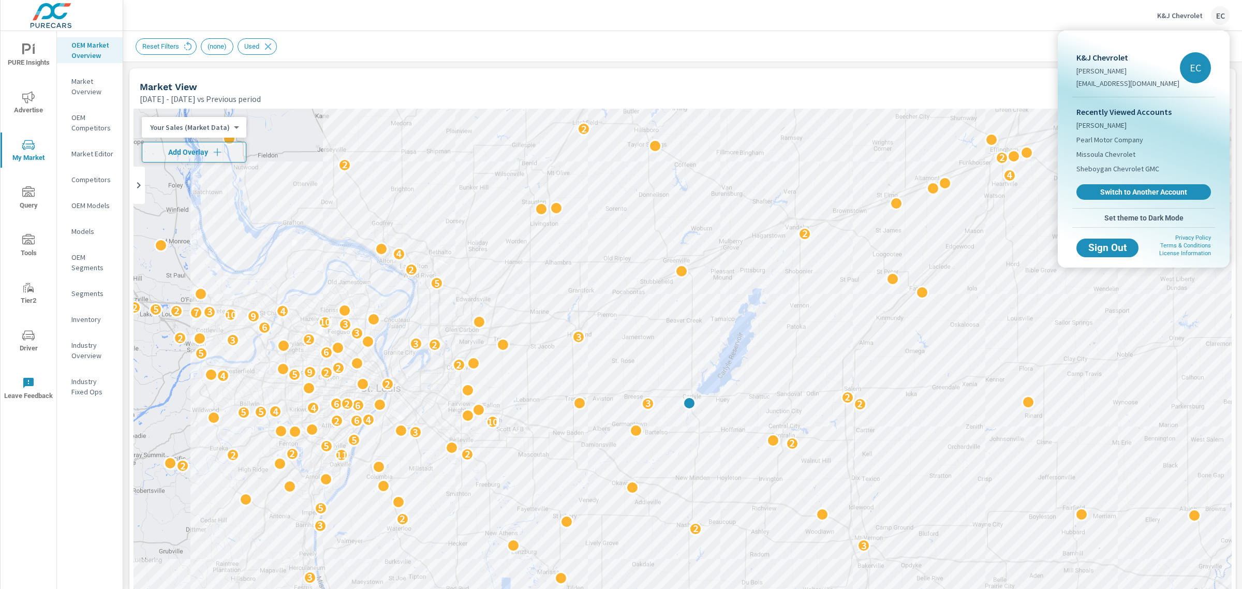
click at [1131, 195] on span "Switch to Another Account" at bounding box center [1143, 191] width 123 height 9
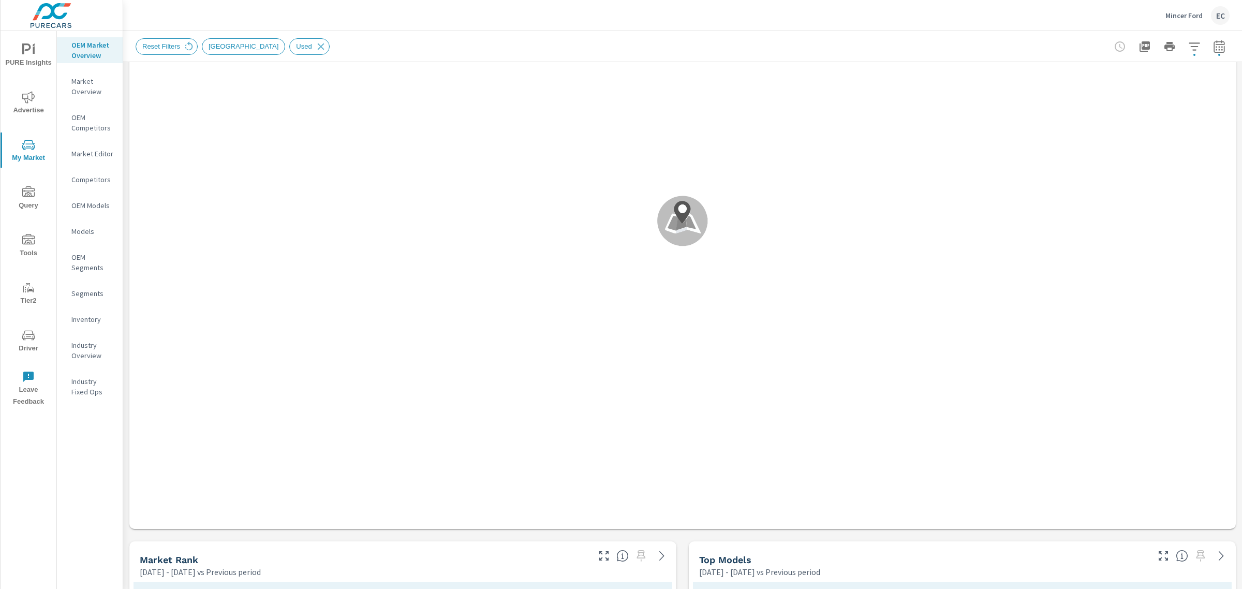
scroll to position [323, 0]
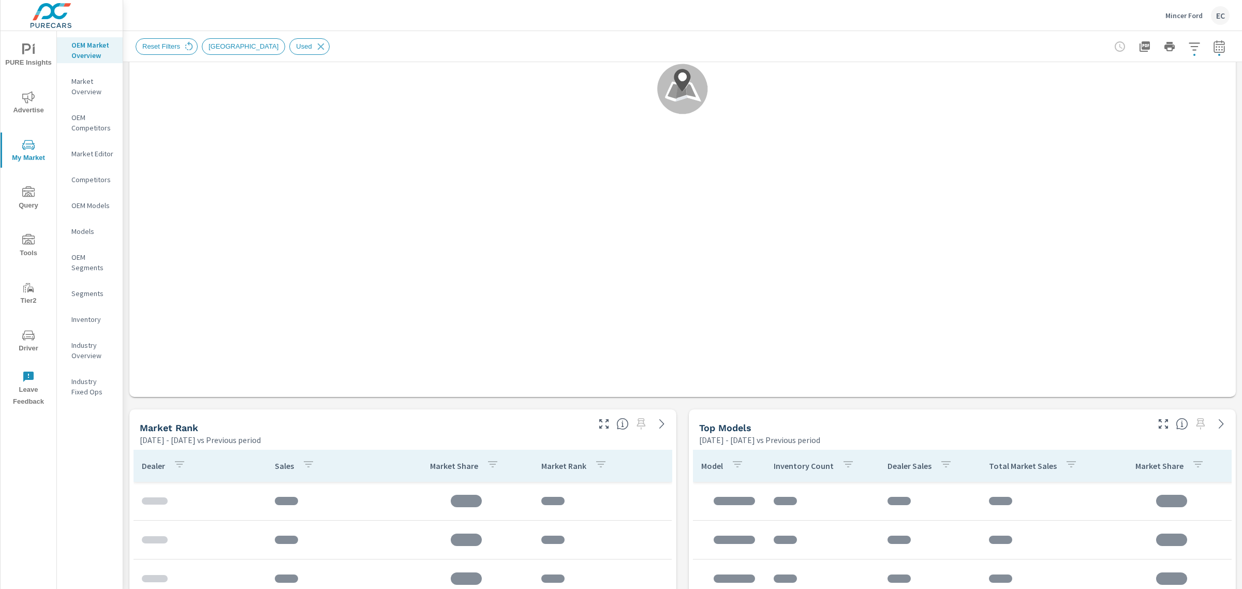
click at [601, 427] on icon "button" at bounding box center [604, 424] width 12 height 12
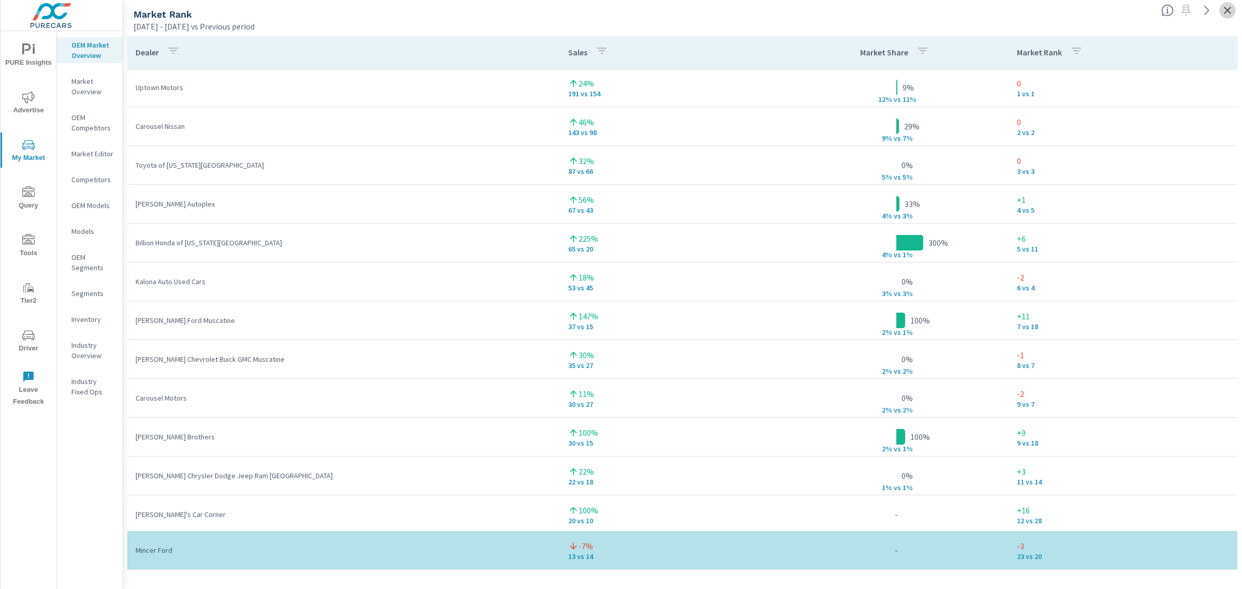
click at [1232, 16] on icon "button" at bounding box center [1227, 10] width 12 height 12
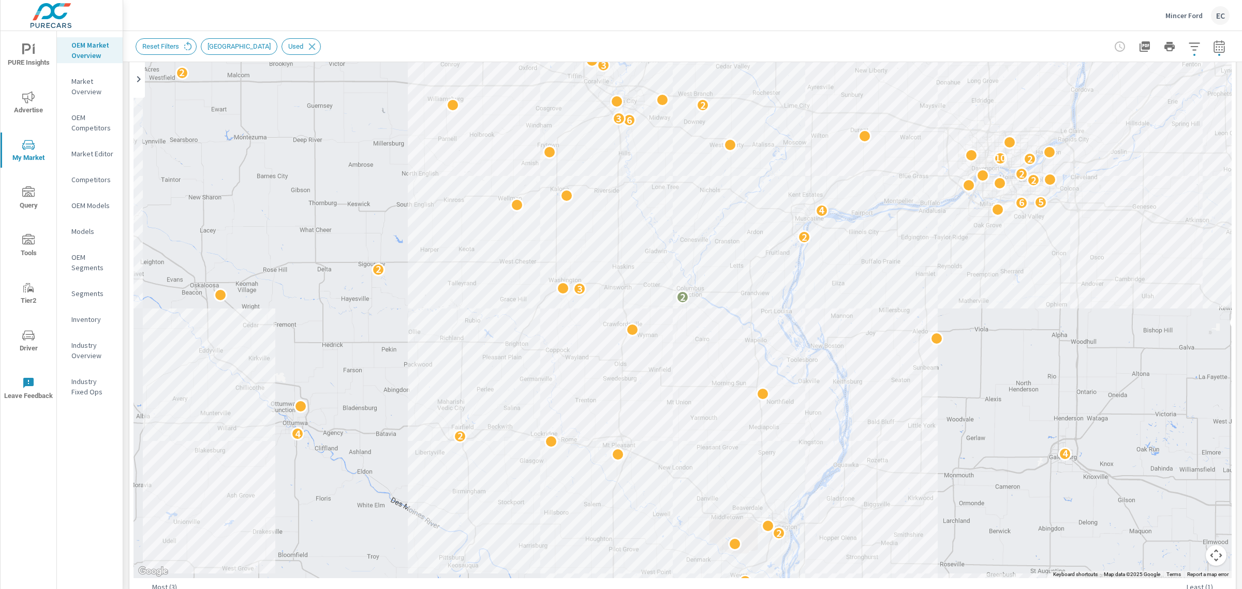
scroll to position [259, 0]
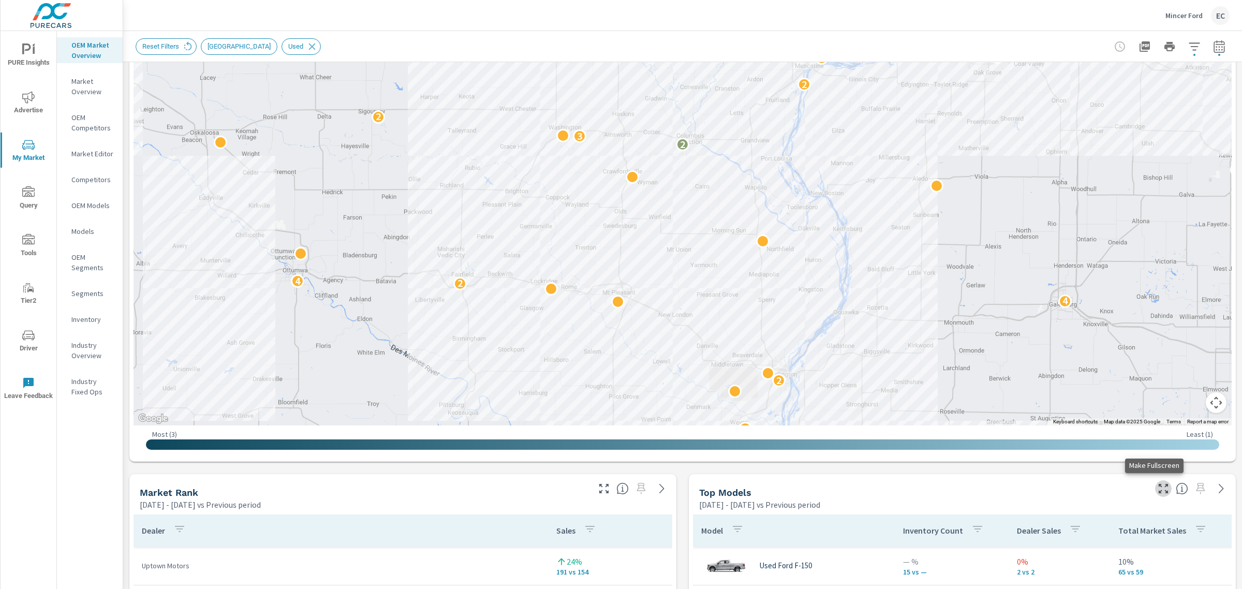
click at [1157, 484] on icon "button" at bounding box center [1163, 488] width 12 height 12
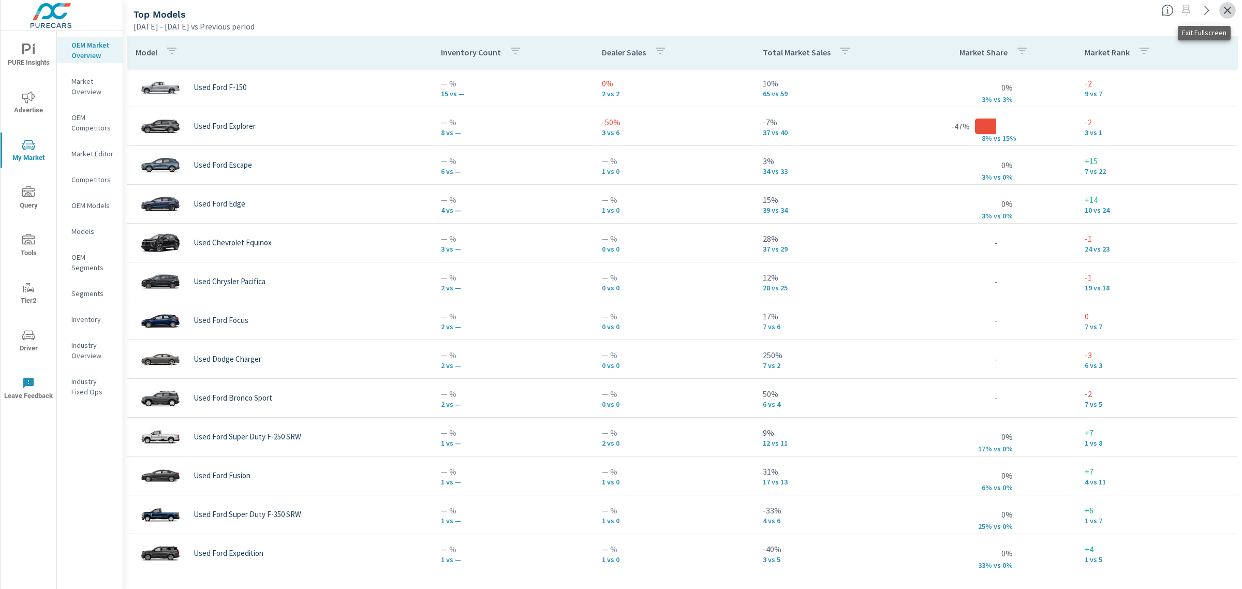
click at [1230, 13] on icon "button" at bounding box center [1227, 10] width 7 height 7
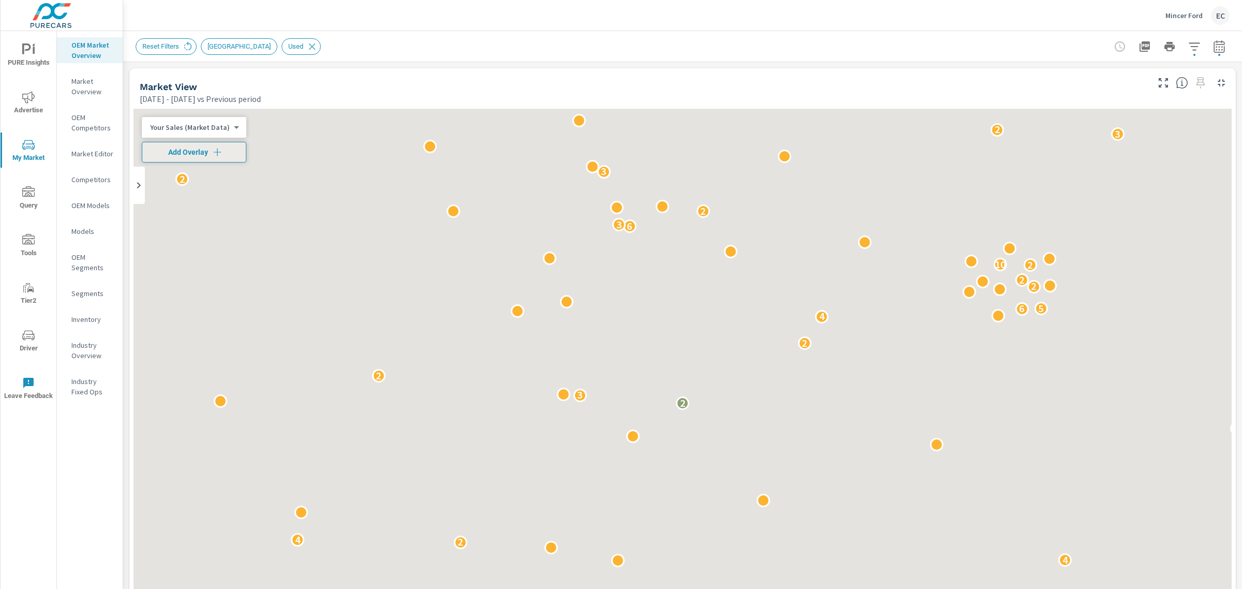
click at [1184, 45] on button "button" at bounding box center [1194, 46] width 21 height 21
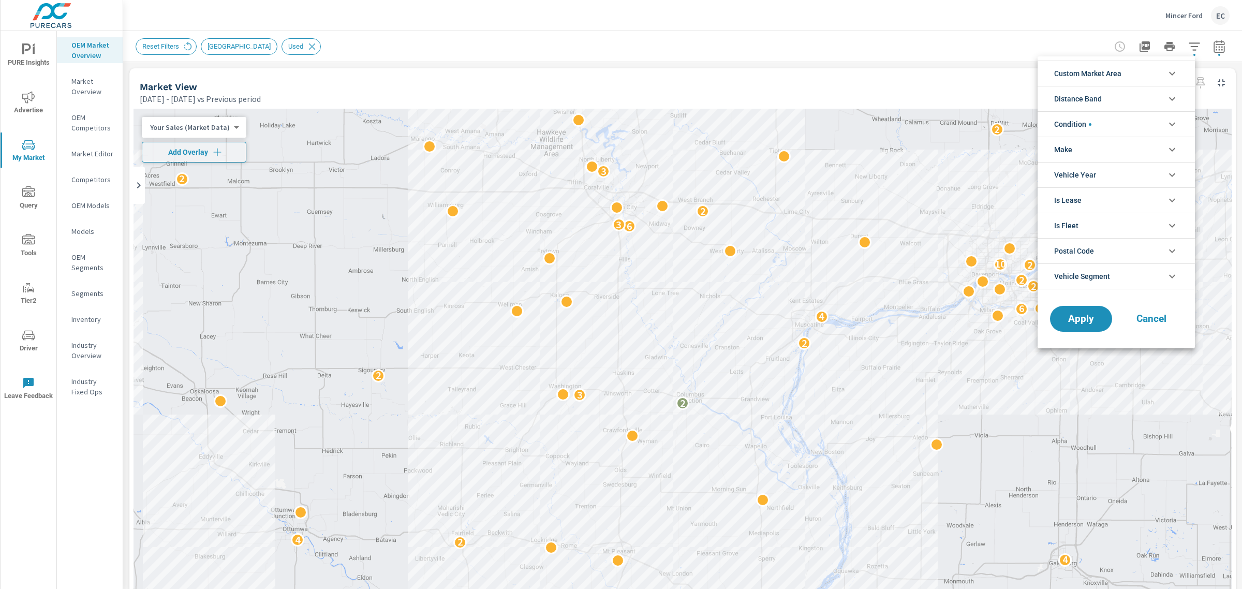
click at [1135, 127] on li "Condition" at bounding box center [1116, 123] width 157 height 25
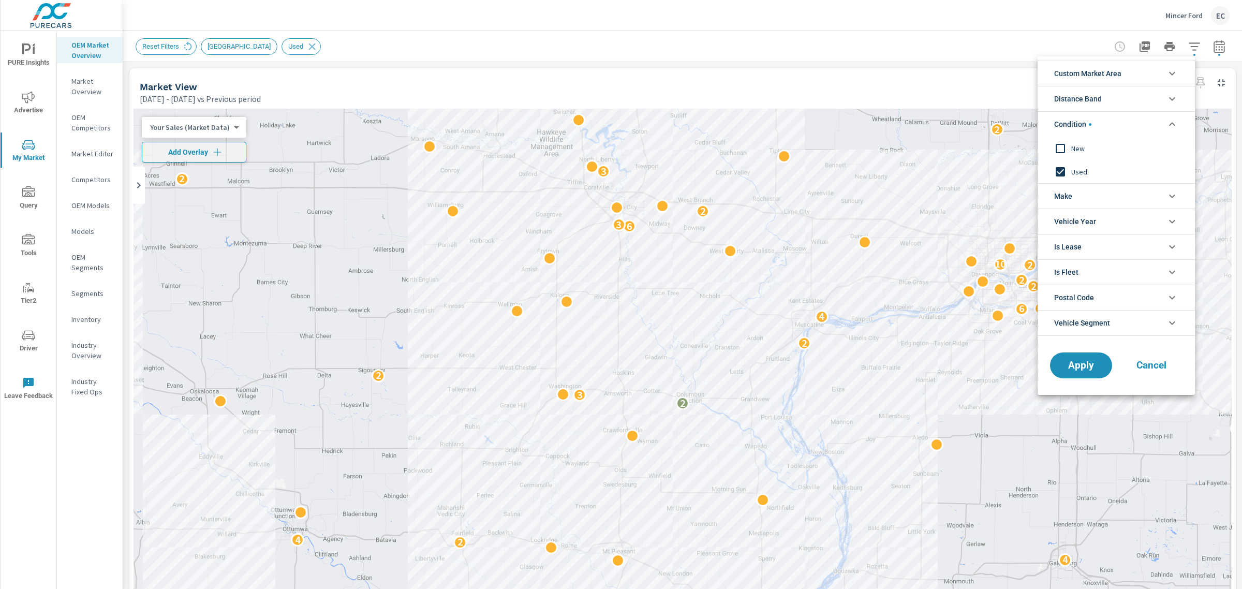
click at [1073, 145] on span "New" at bounding box center [1127, 148] width 113 height 12
click at [1064, 172] on input "filter options" at bounding box center [1061, 172] width 22 height 22
click at [1067, 361] on button "Apply" at bounding box center [1081, 365] width 64 height 27
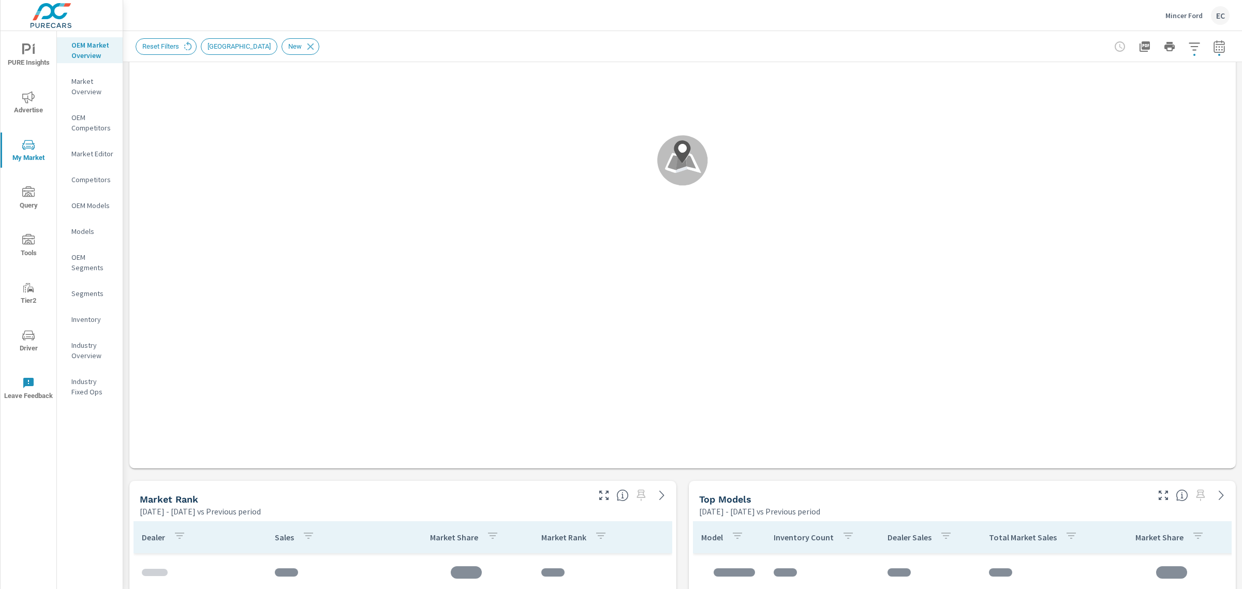
scroll to position [388, 0]
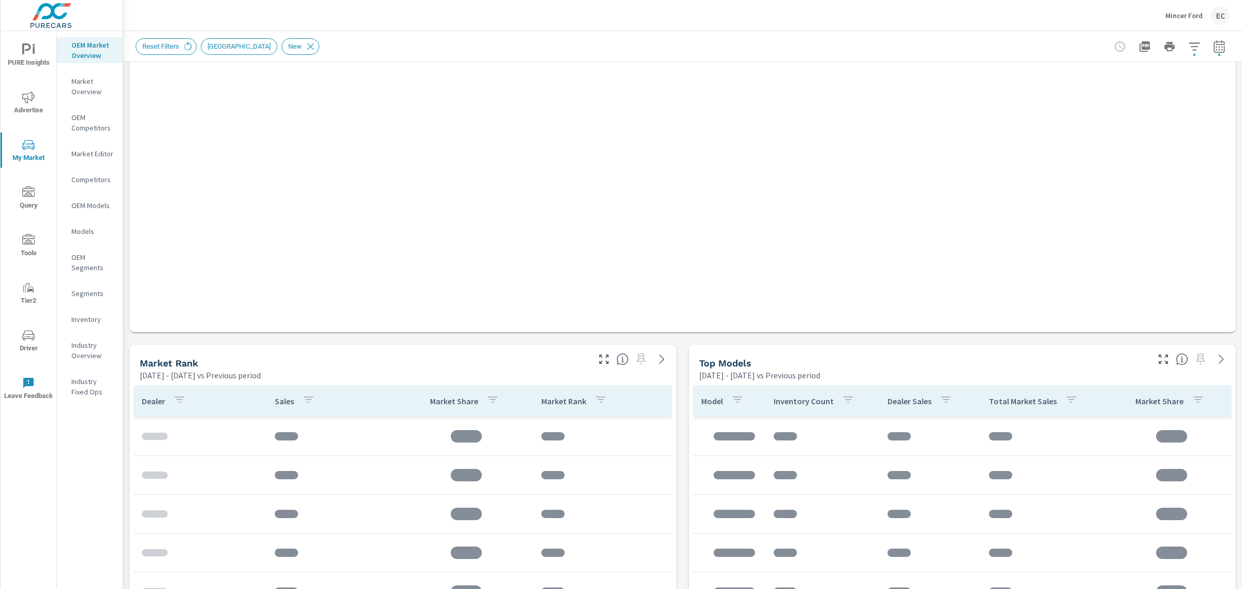
click at [599, 363] on icon "button" at bounding box center [604, 359] width 12 height 12
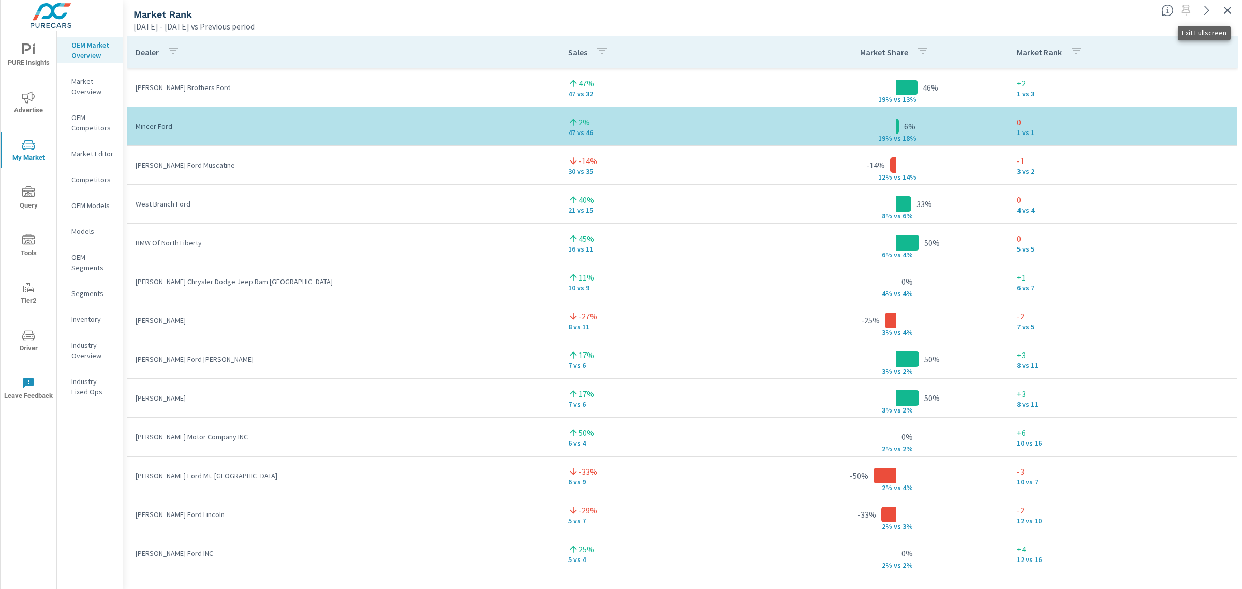
drag, startPoint x: 1228, startPoint y: 16, endPoint x: 1216, endPoint y: 19, distance: 11.8
click at [1228, 16] on icon "button" at bounding box center [1227, 10] width 12 height 12
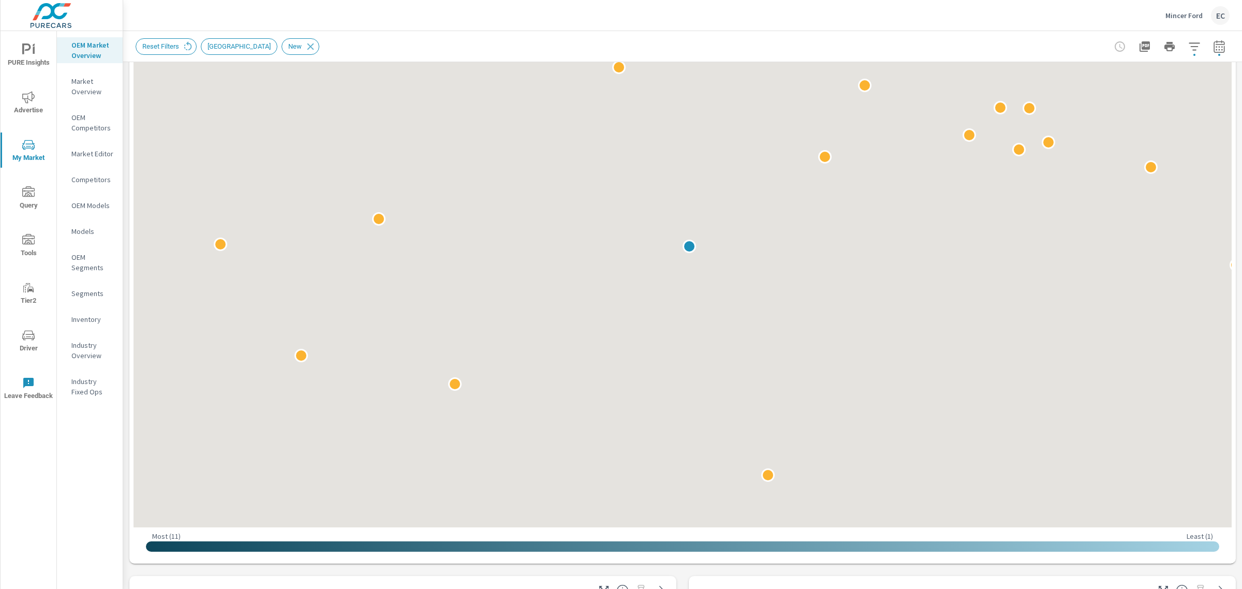
scroll to position [259, 0]
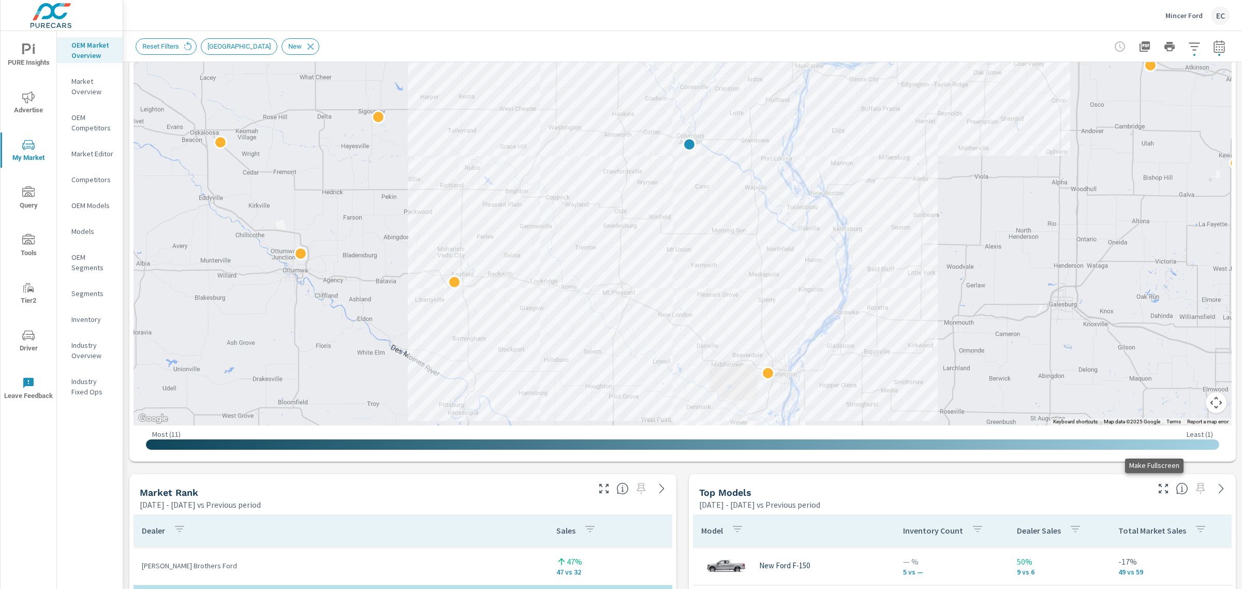
click at [1157, 487] on icon "button" at bounding box center [1163, 488] width 12 height 12
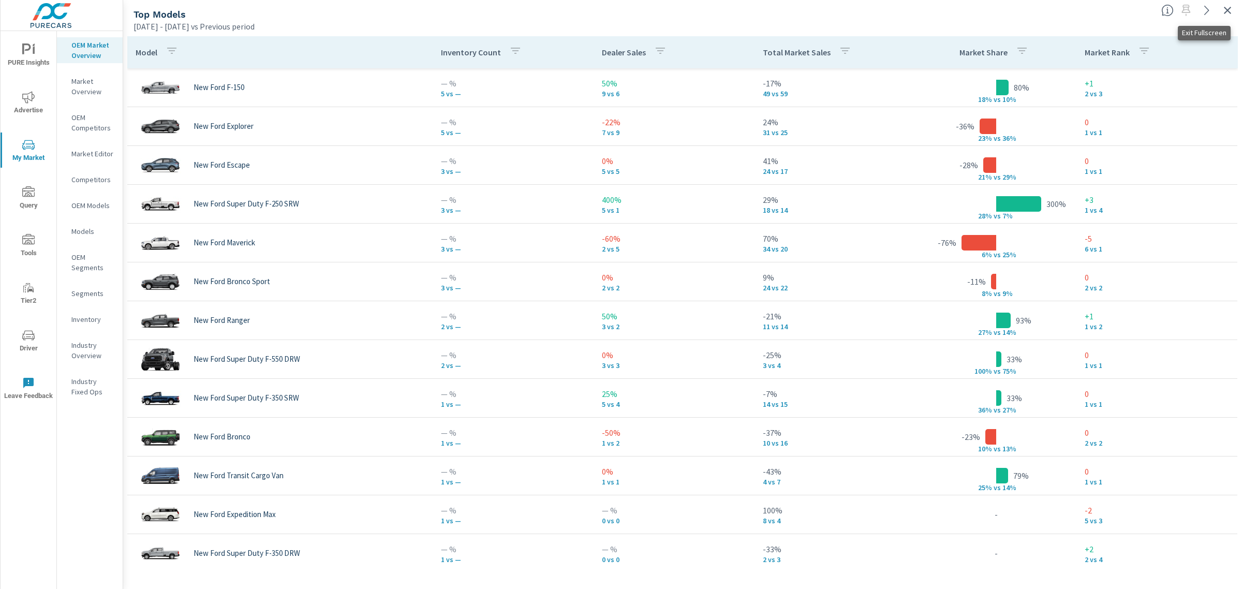
drag, startPoint x: 1231, startPoint y: 9, endPoint x: 1199, endPoint y: 17, distance: 33.0
click at [1231, 9] on icon "button" at bounding box center [1227, 10] width 12 height 12
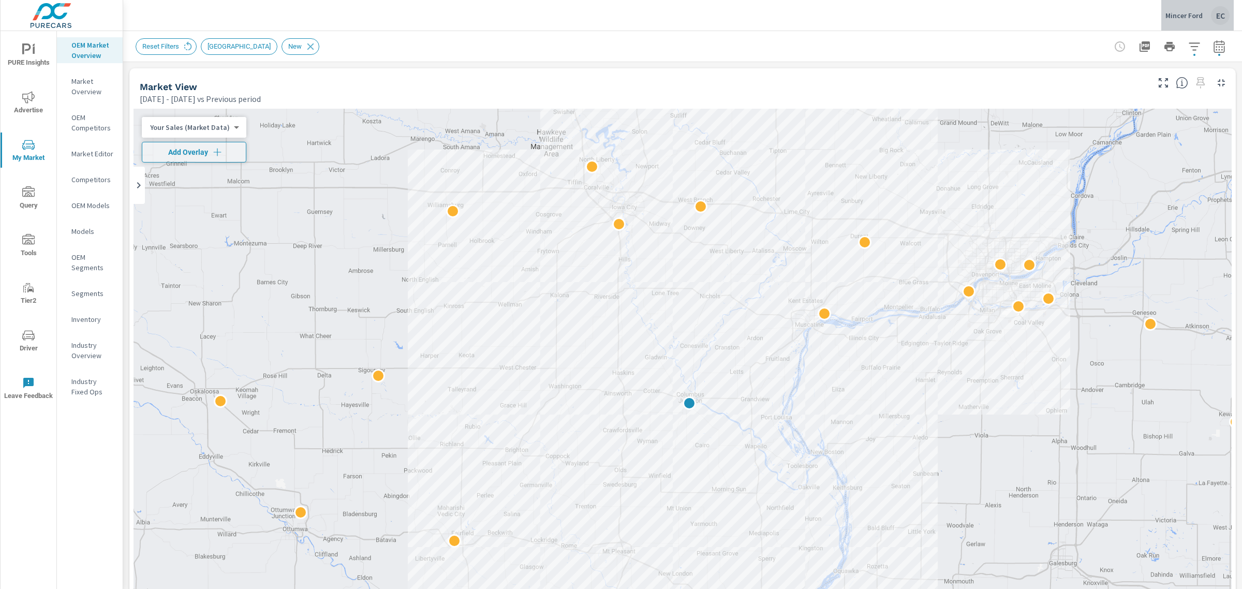
click at [1189, 23] on div "Mincer Ford EC" at bounding box center [1198, 15] width 64 height 19
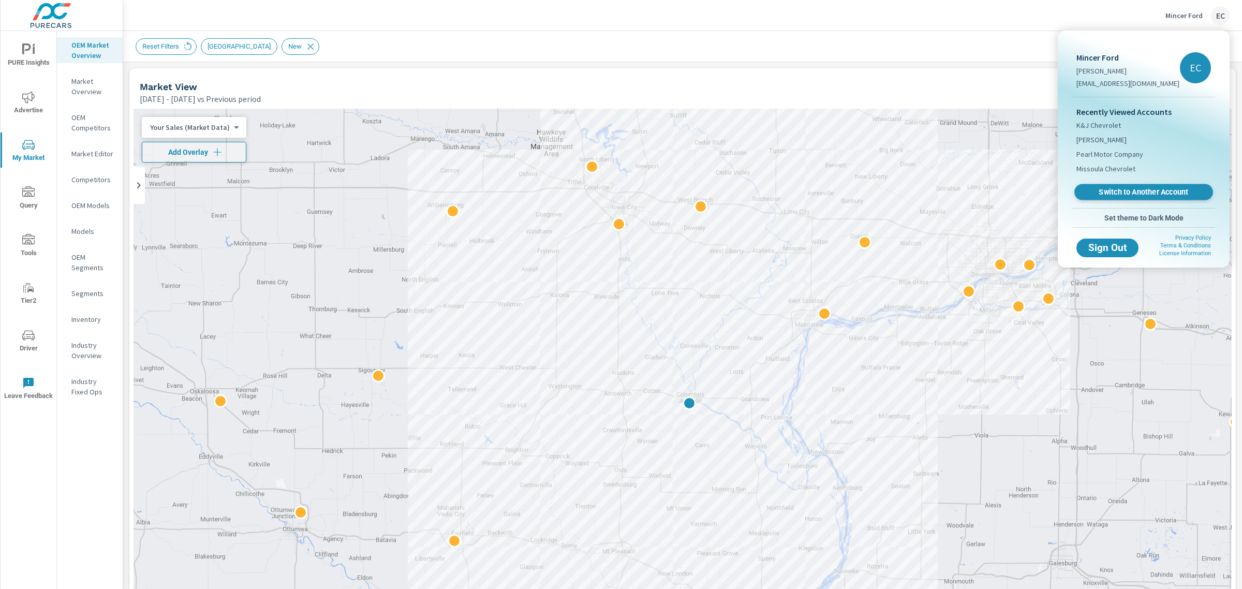
click at [1120, 197] on span "Switch to Another Account" at bounding box center [1143, 192] width 127 height 10
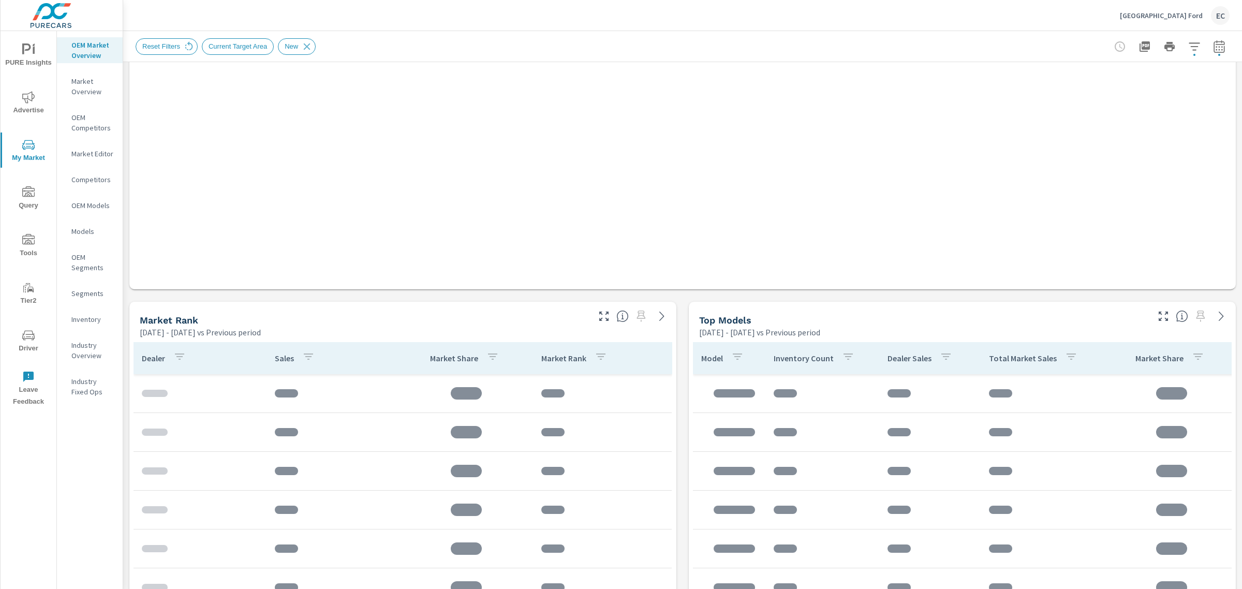
scroll to position [453, 0]
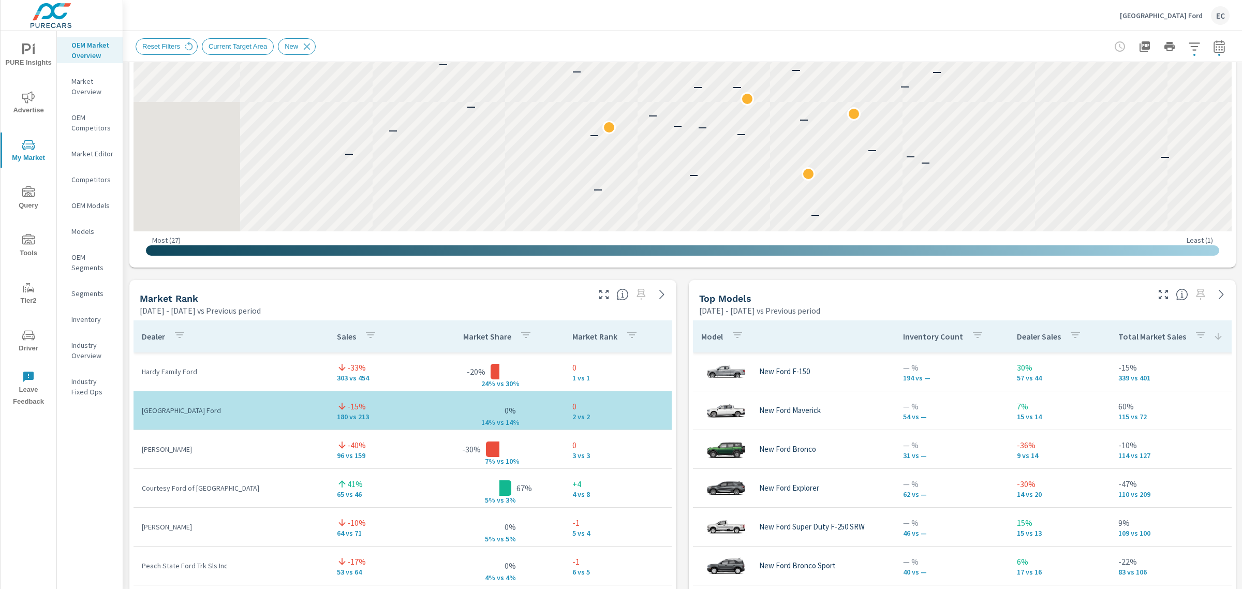
click at [598, 293] on icon "button" at bounding box center [604, 294] width 12 height 12
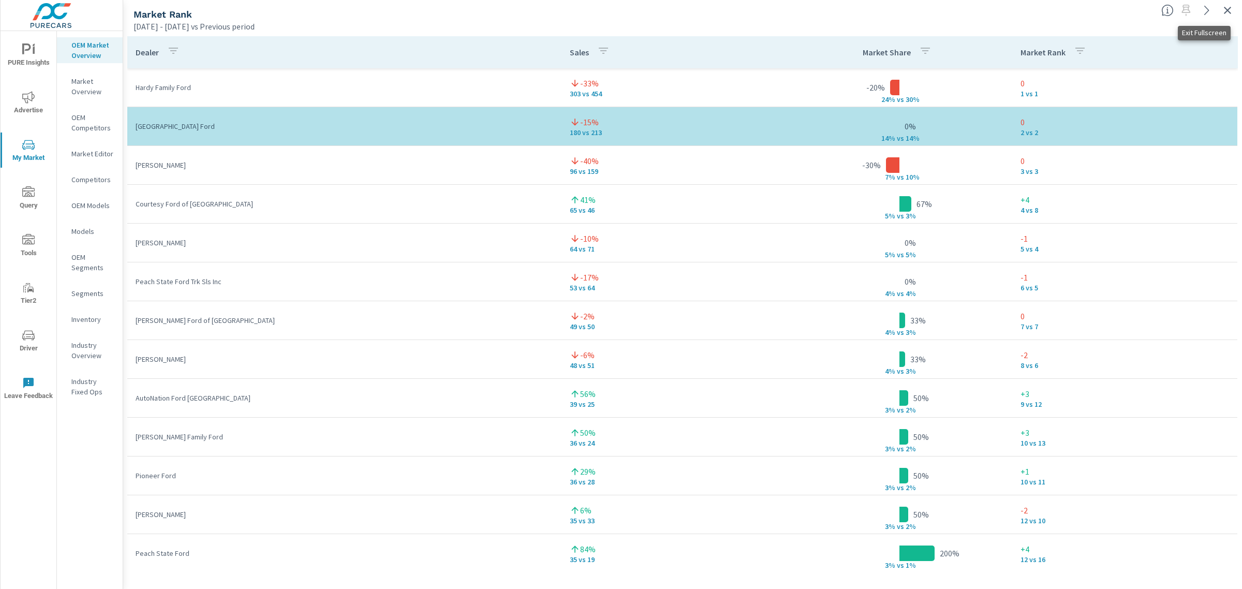
click at [1223, 7] on icon "button" at bounding box center [1227, 10] width 12 height 12
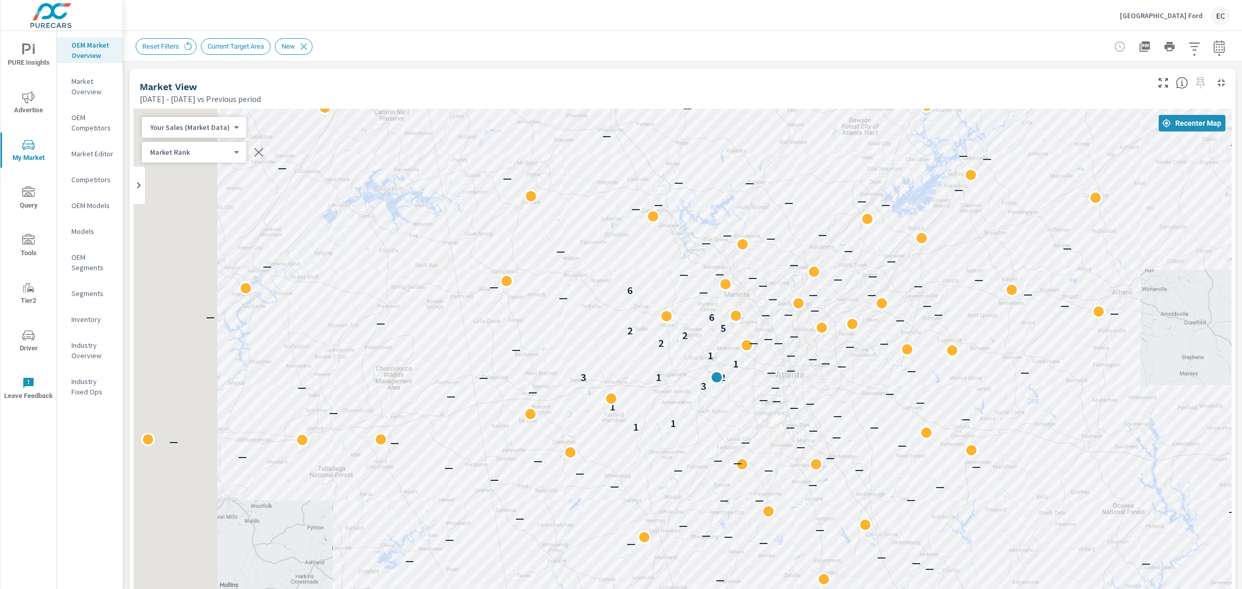
scroll to position [323, 0]
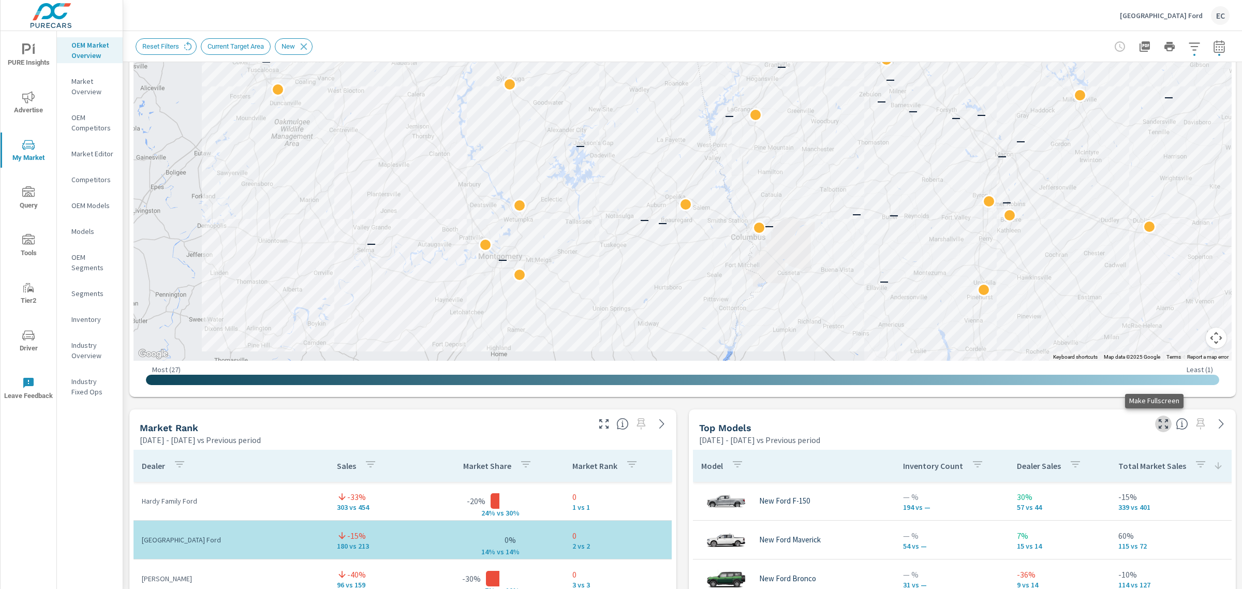
click at [1155, 430] on button "button" at bounding box center [1163, 424] width 17 height 17
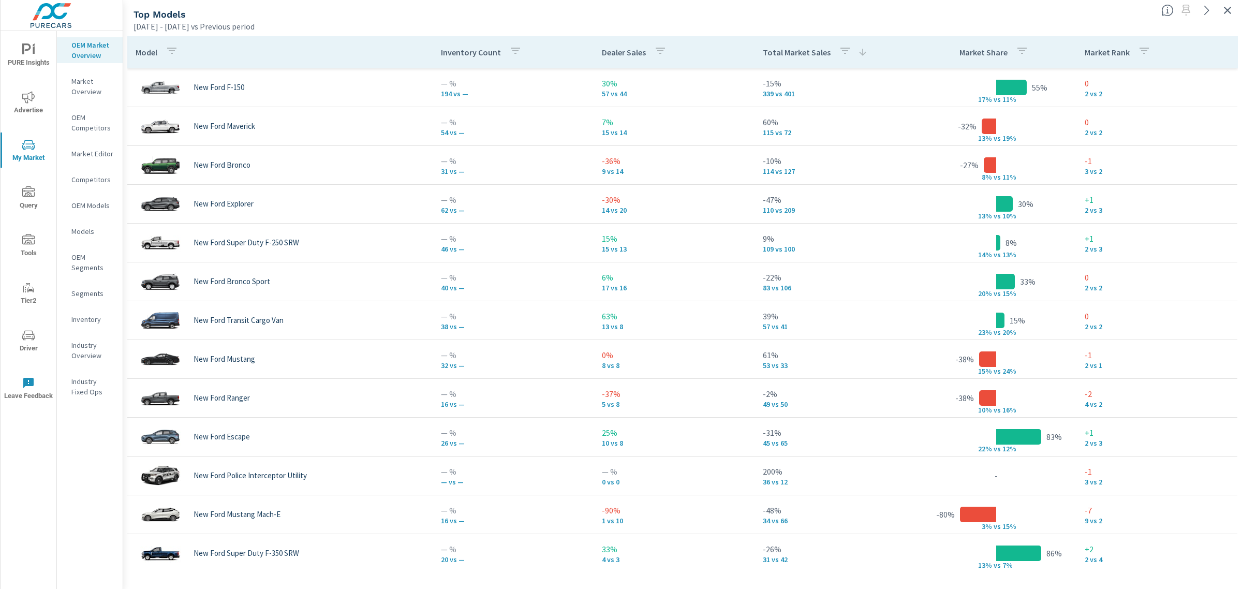
click at [1224, 14] on icon "button" at bounding box center [1227, 10] width 12 height 12
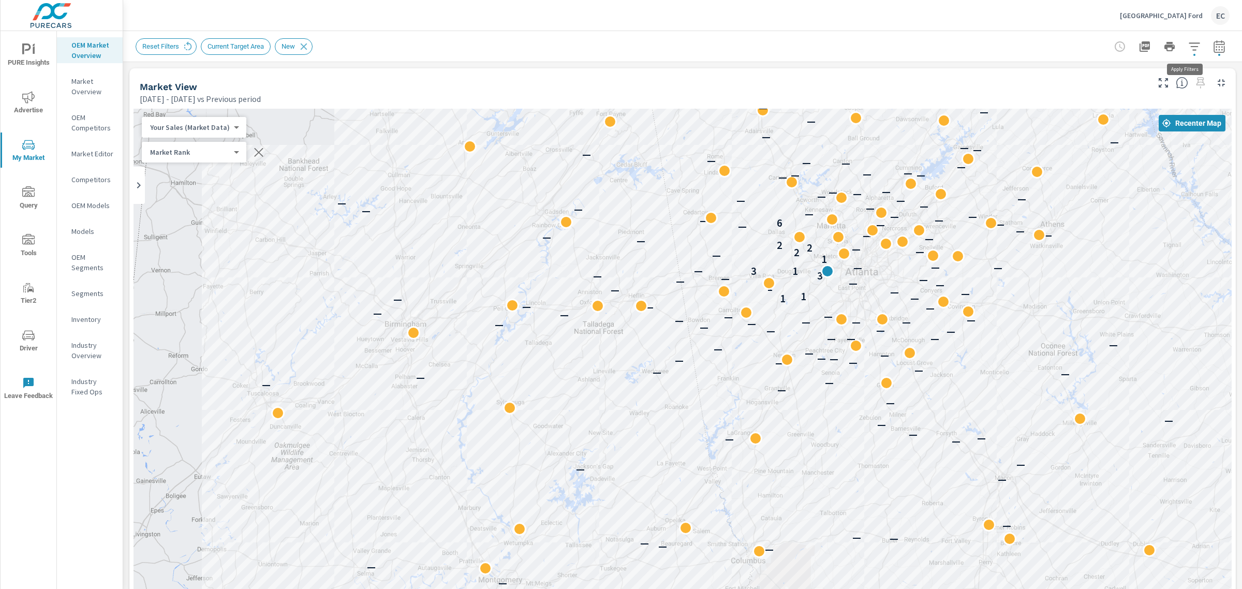
click at [1190, 41] on icon "button" at bounding box center [1194, 46] width 12 height 12
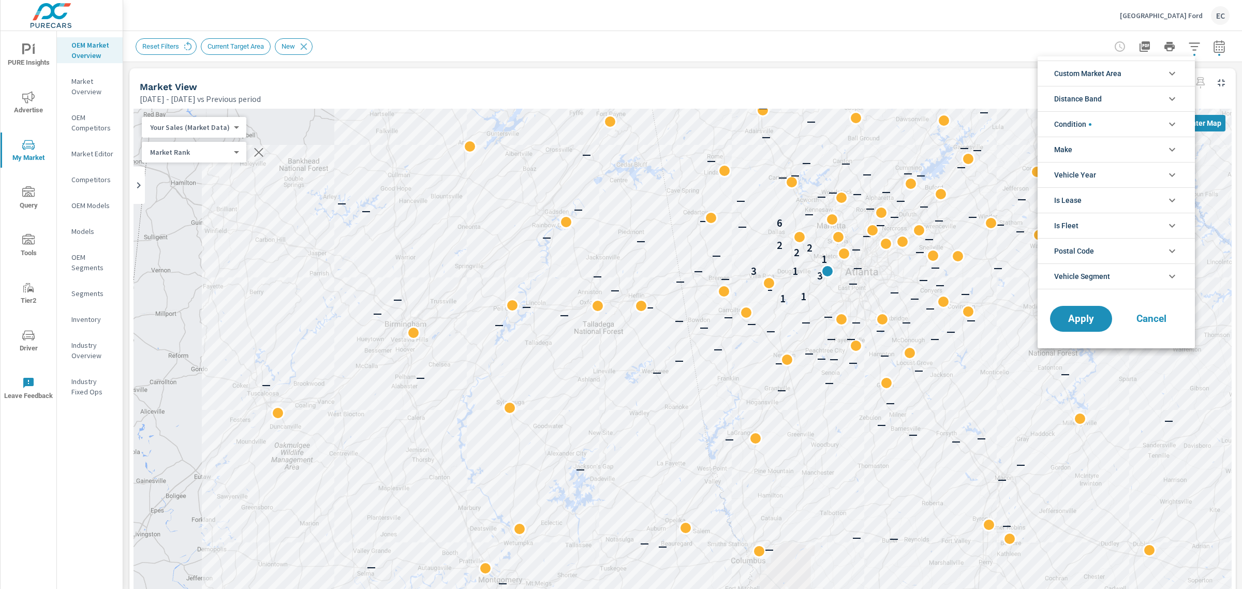
click at [1095, 112] on li "Condition" at bounding box center [1116, 123] width 157 height 25
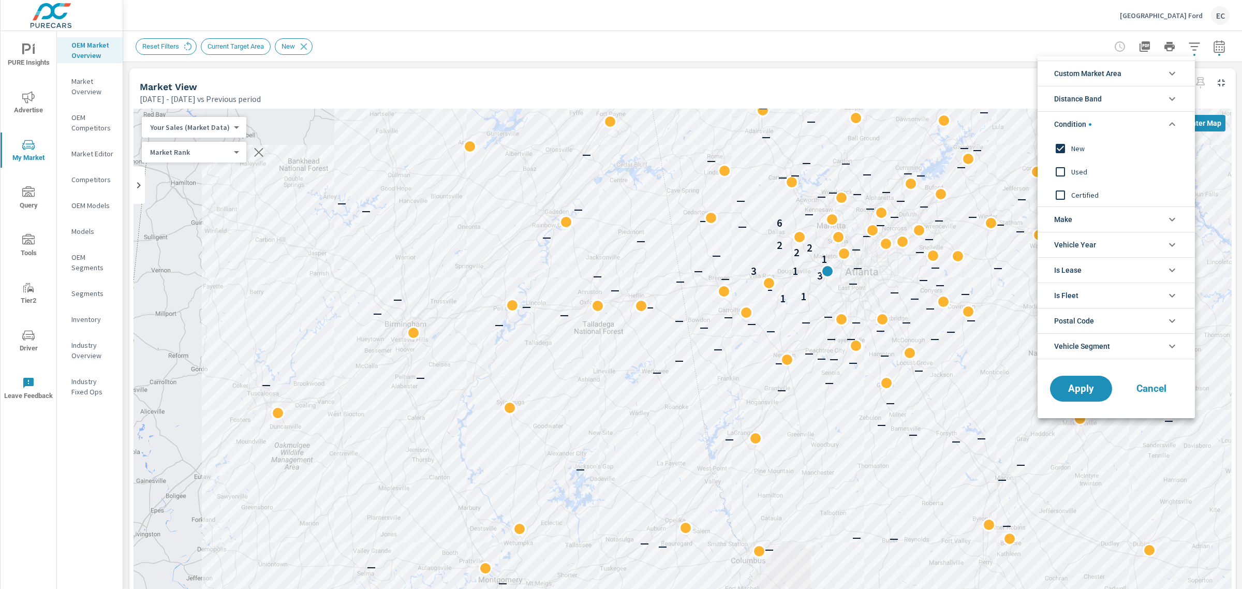
click at [1064, 174] on input "filter options" at bounding box center [1061, 172] width 22 height 22
click at [1068, 153] on input "filter options" at bounding box center [1061, 149] width 22 height 22
click at [1064, 387] on span "Apply" at bounding box center [1081, 389] width 42 height 10
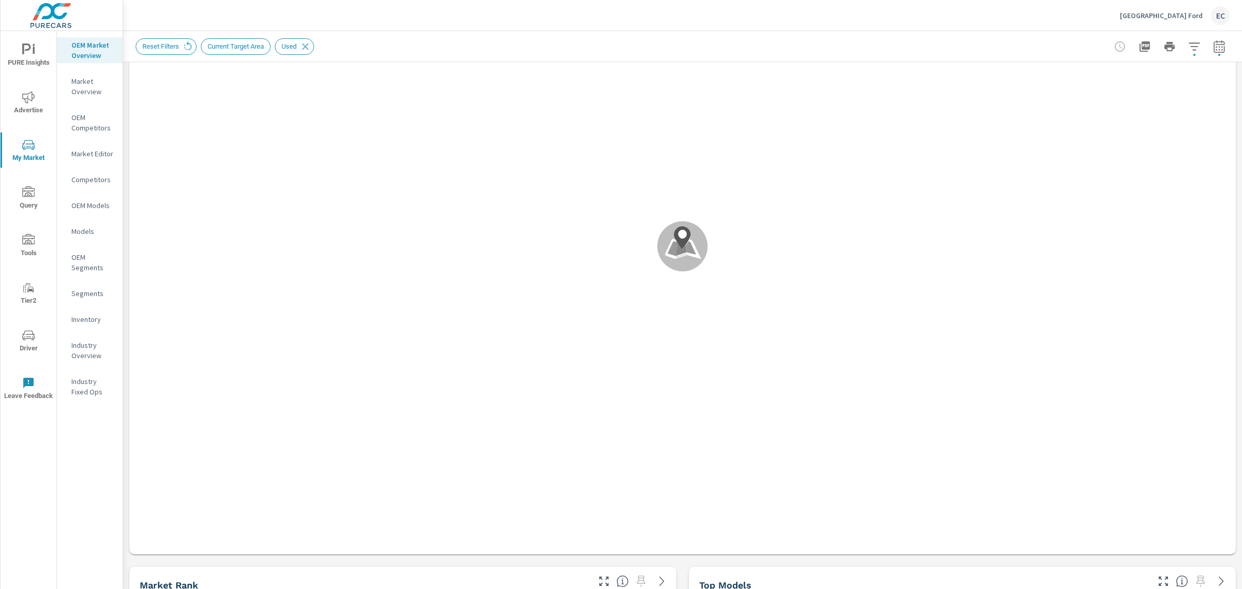
scroll to position [323, 0]
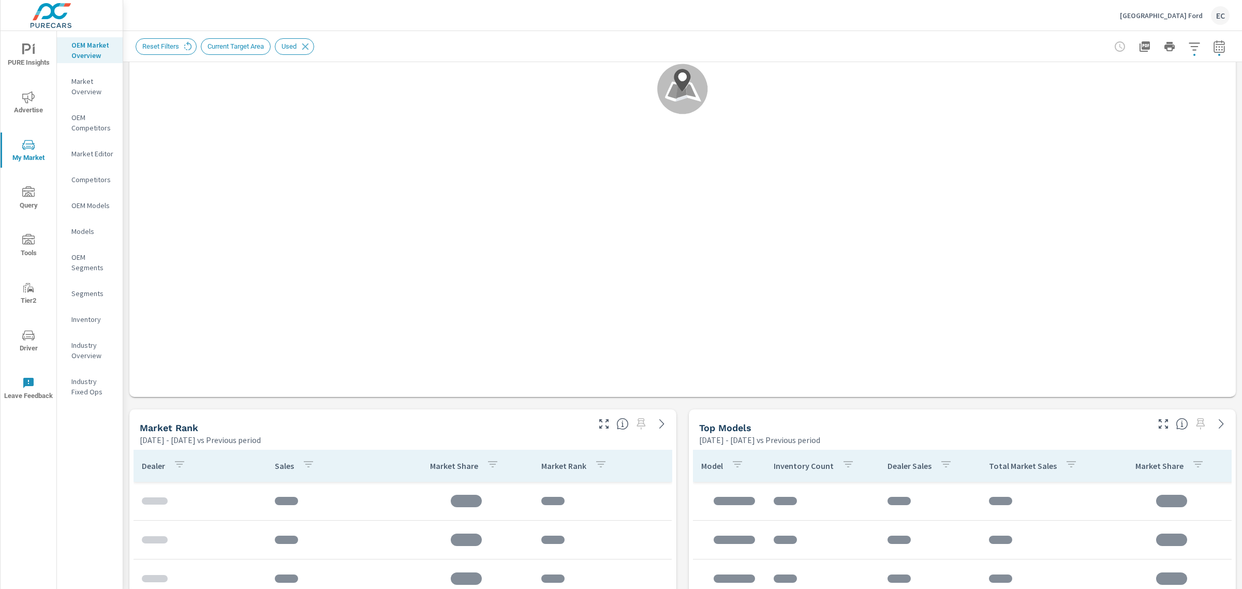
click at [601, 420] on icon "button" at bounding box center [604, 424] width 12 height 12
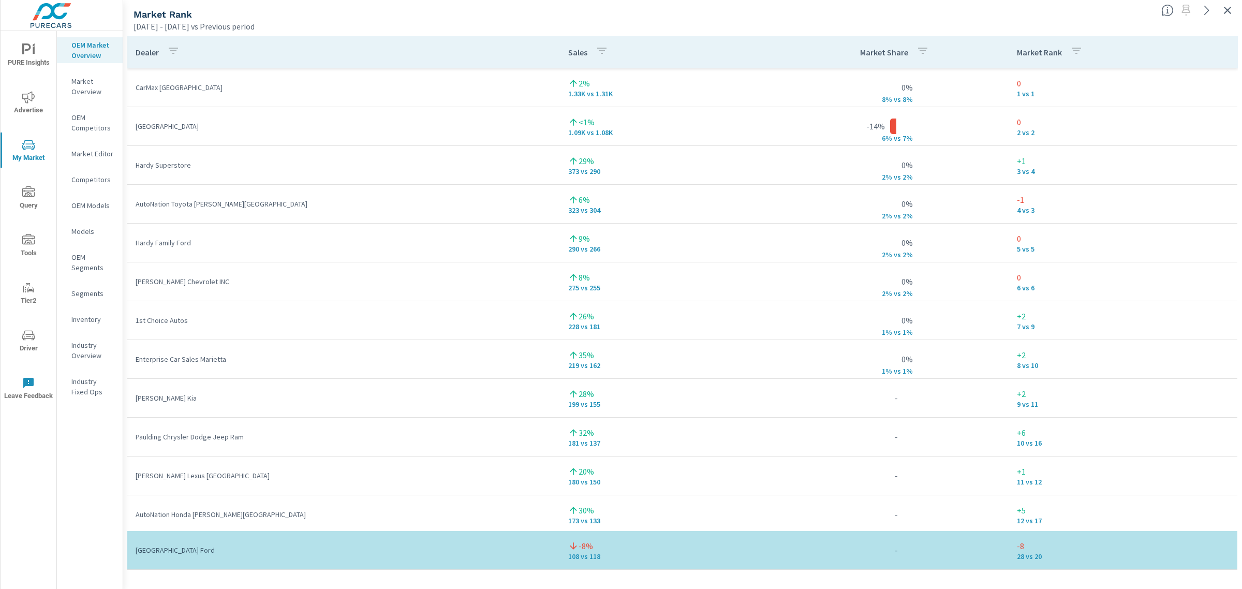
click at [1219, 9] on div at bounding box center [1199, 7] width 85 height 23
click at [1221, 12] on button "button" at bounding box center [1227, 10] width 17 height 17
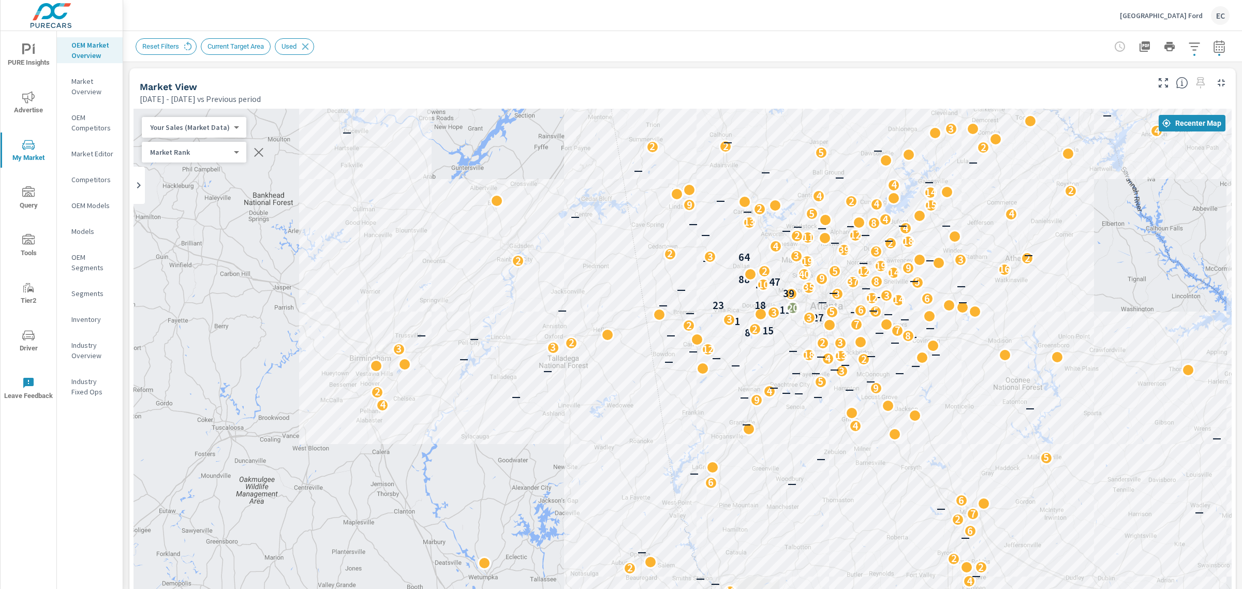
scroll to position [259, 0]
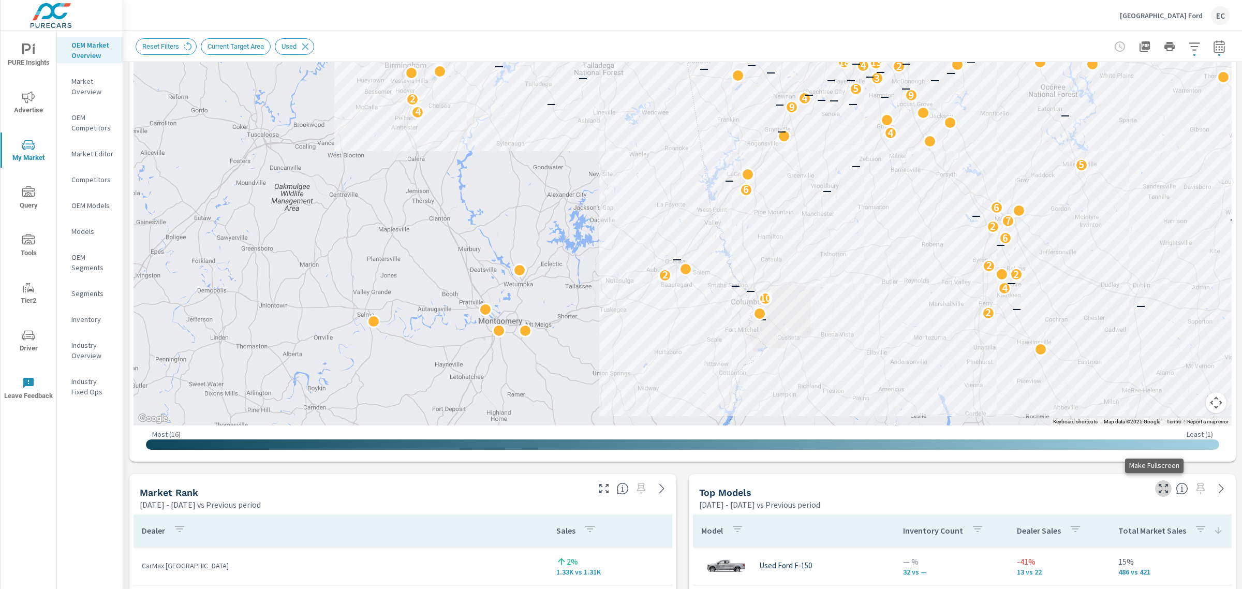
click at [1159, 491] on icon "button" at bounding box center [1163, 488] width 9 height 9
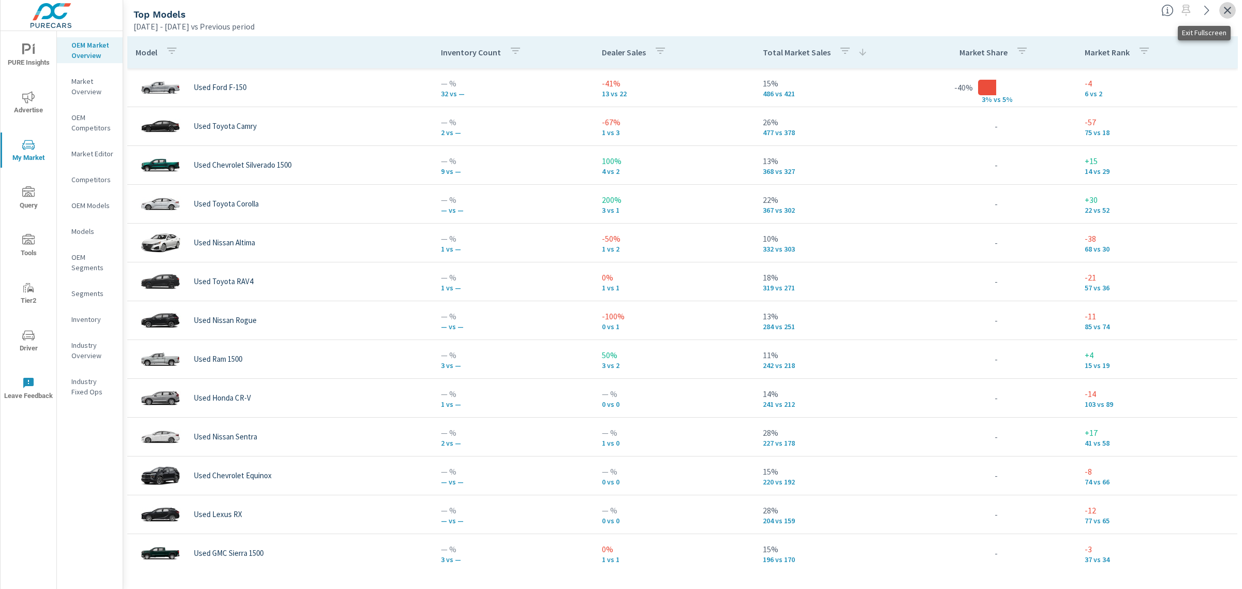
drag, startPoint x: 1232, startPoint y: 9, endPoint x: 1196, endPoint y: 16, distance: 36.9
click at [1232, 8] on icon "button" at bounding box center [1227, 10] width 12 height 12
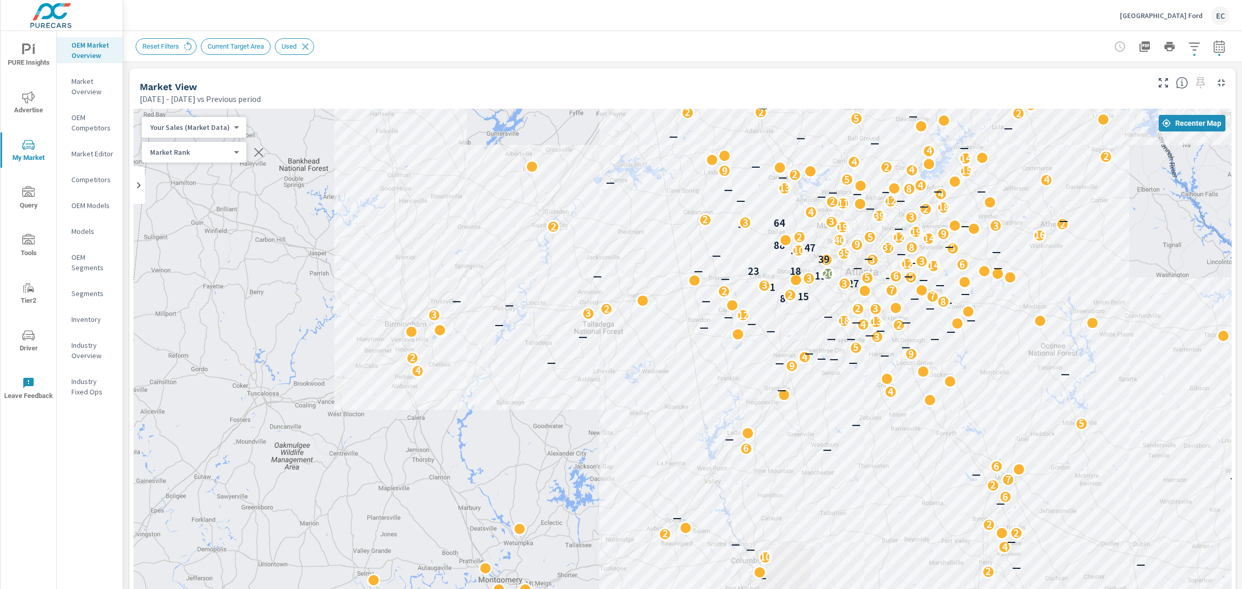
click at [1175, 1] on button "Lithia Springs Ford EC" at bounding box center [1175, 15] width 118 height 31
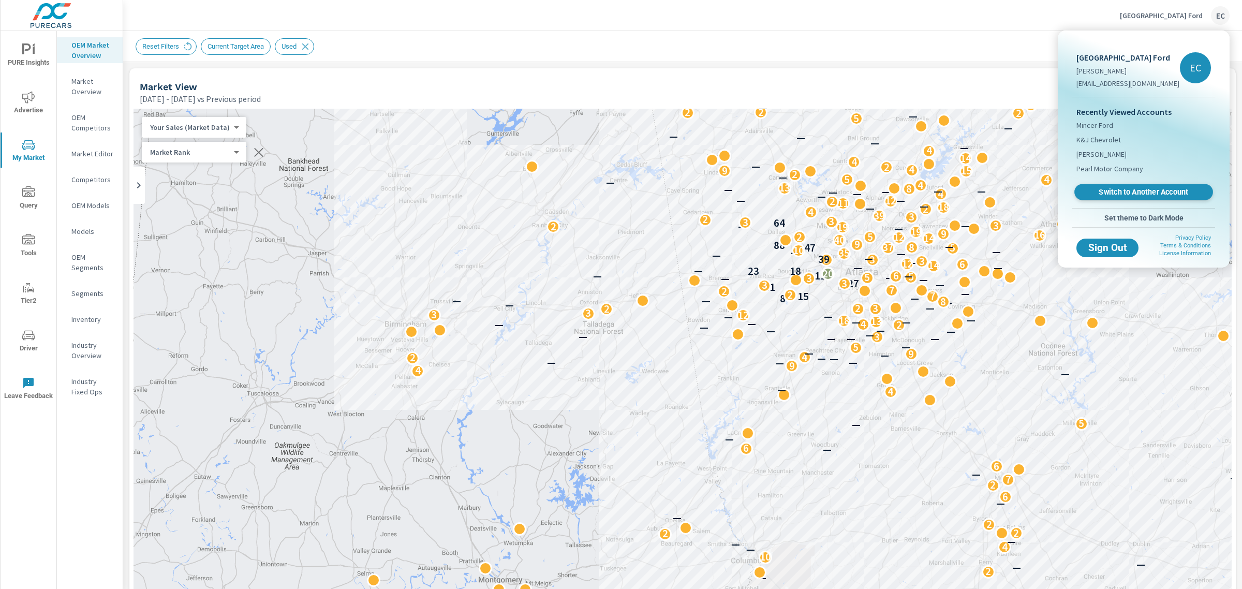
click at [1109, 192] on span "Switch to Another Account" at bounding box center [1143, 192] width 127 height 10
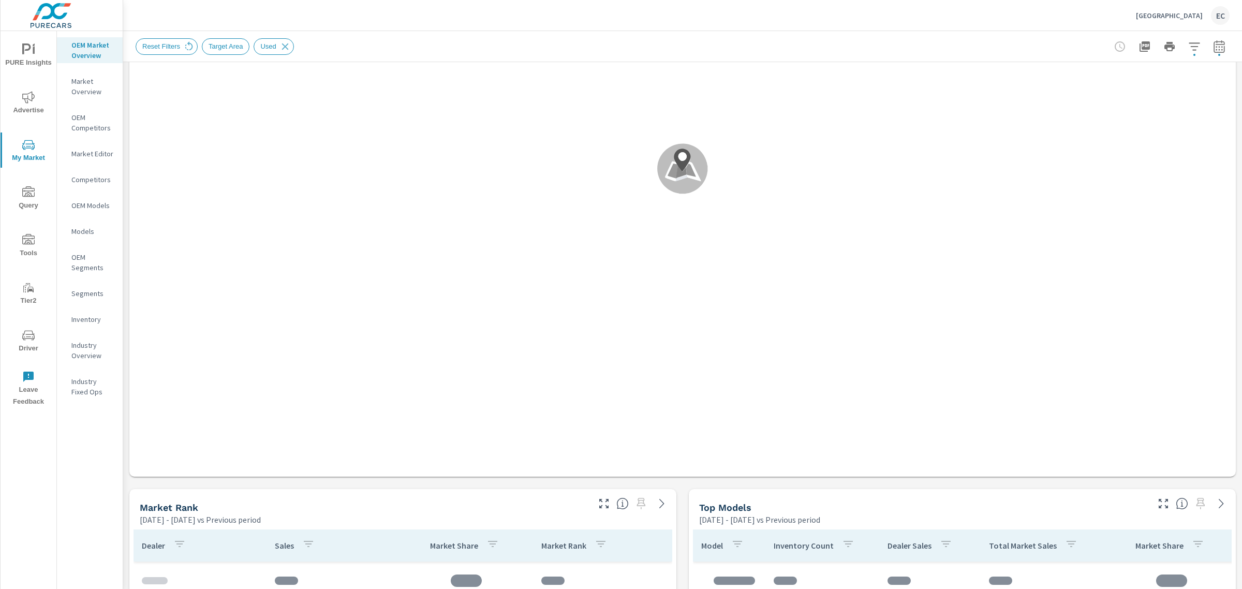
scroll to position [518, 0]
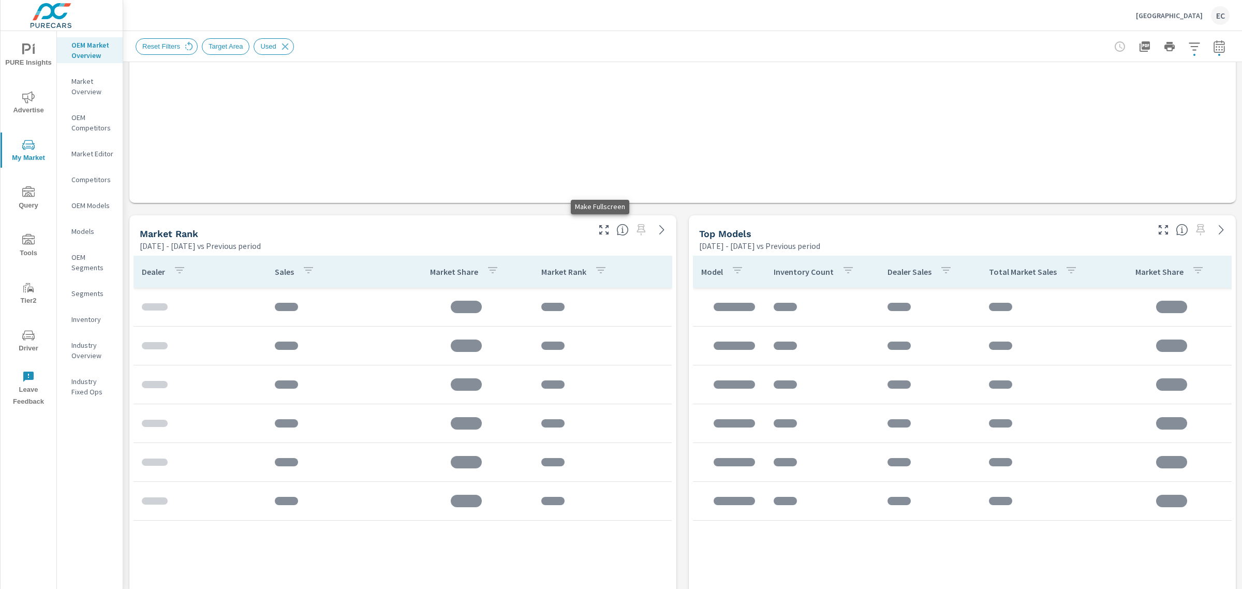
click at [601, 228] on icon "button" at bounding box center [603, 229] width 9 height 9
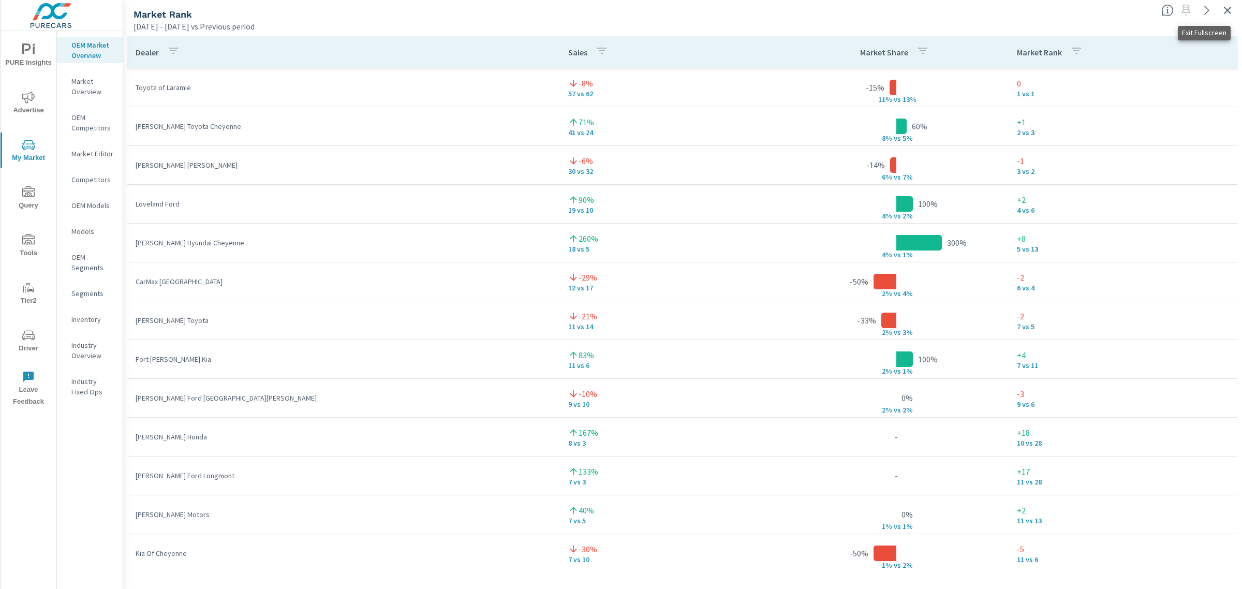
drag, startPoint x: 1231, startPoint y: 8, endPoint x: 1226, endPoint y: 11, distance: 5.8
click at [1228, 10] on icon "button" at bounding box center [1227, 10] width 12 height 12
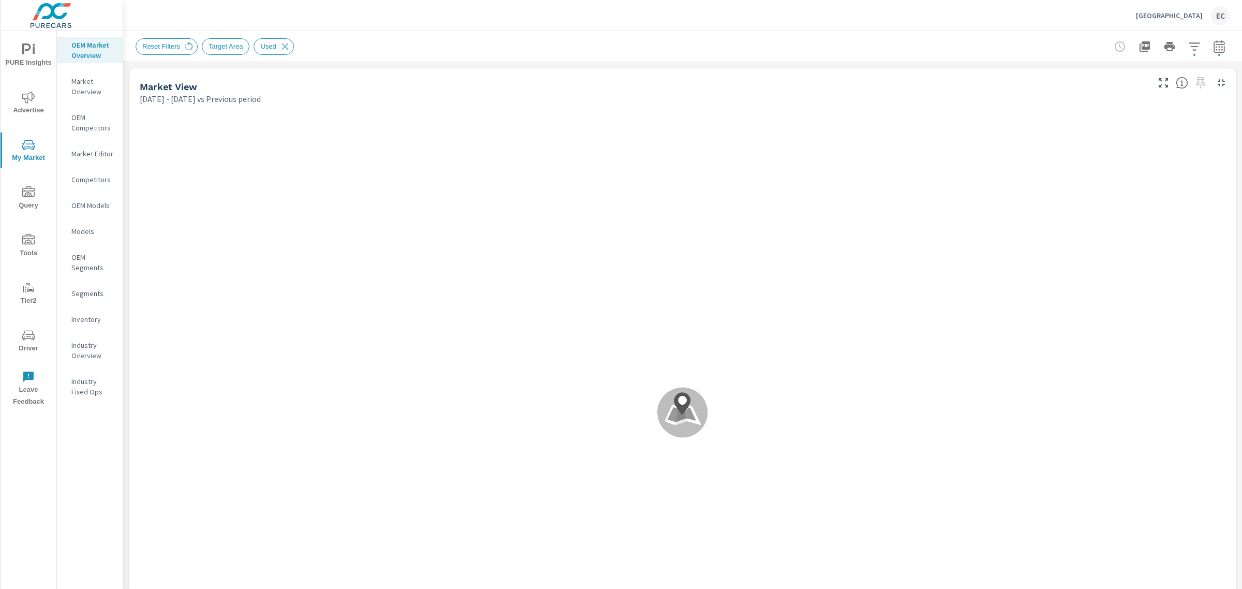
scroll to position [259, 0]
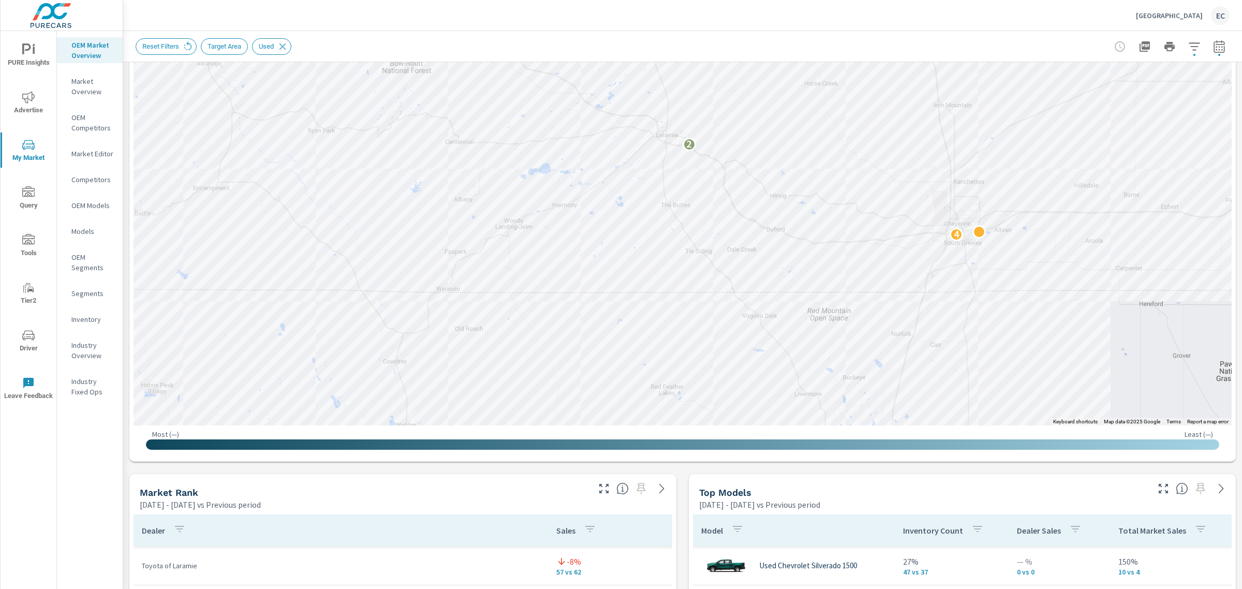
click at [1157, 493] on icon "button" at bounding box center [1163, 488] width 12 height 12
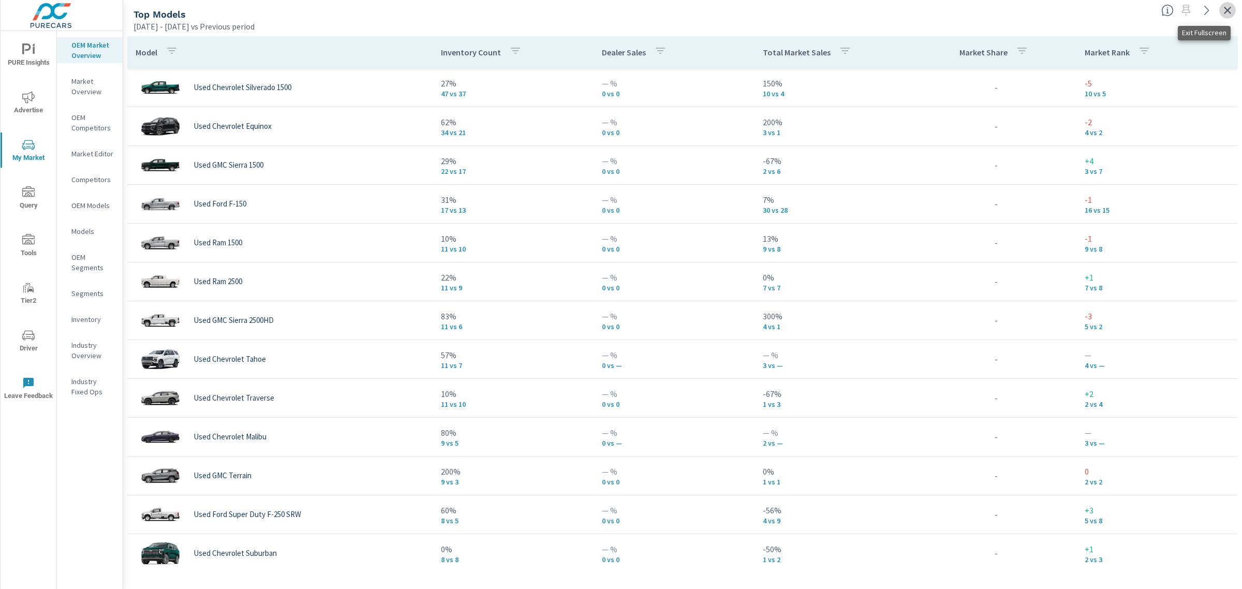
click at [1228, 3] on button "button" at bounding box center [1227, 10] width 17 height 17
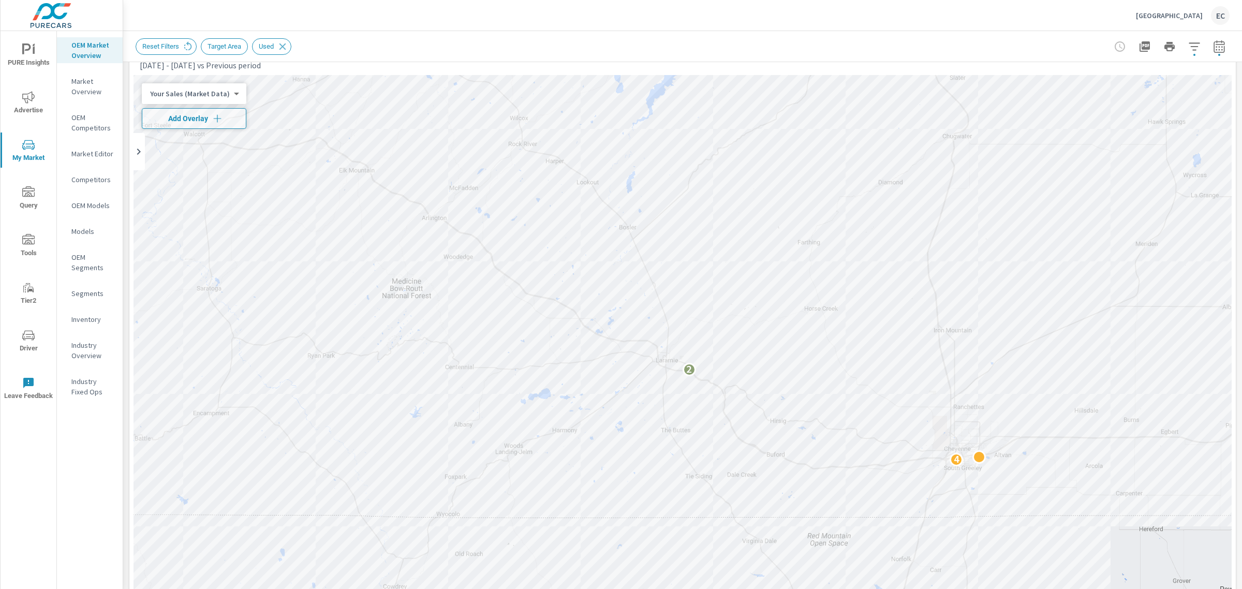
scroll to position [323, 0]
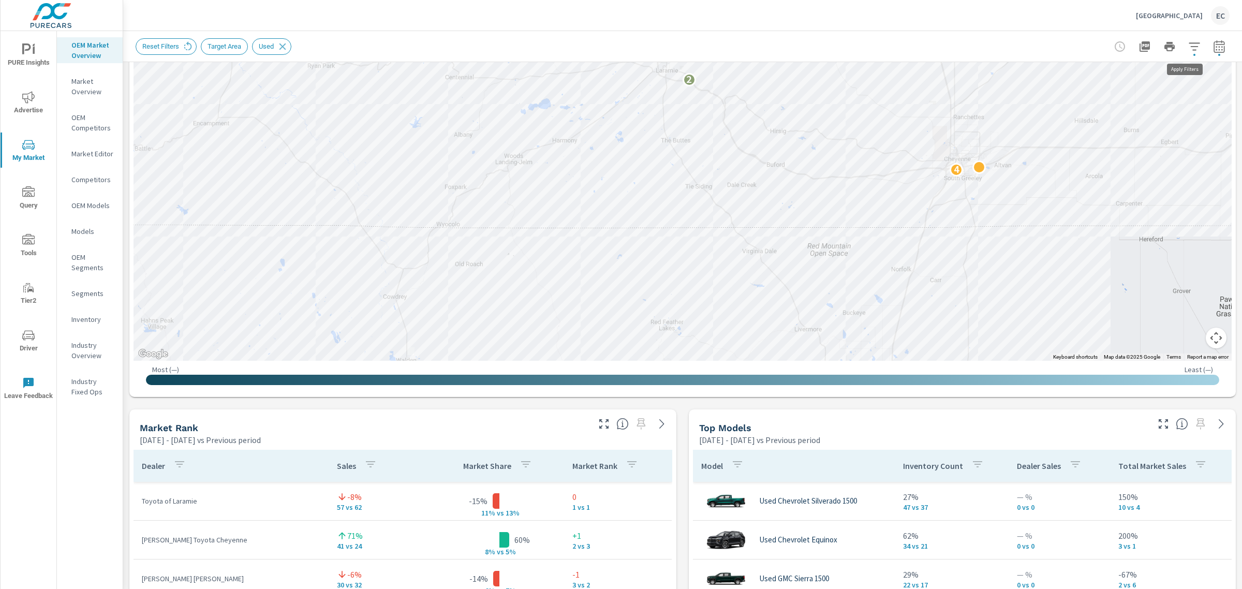
click at [1188, 48] on icon "button" at bounding box center [1194, 46] width 12 height 12
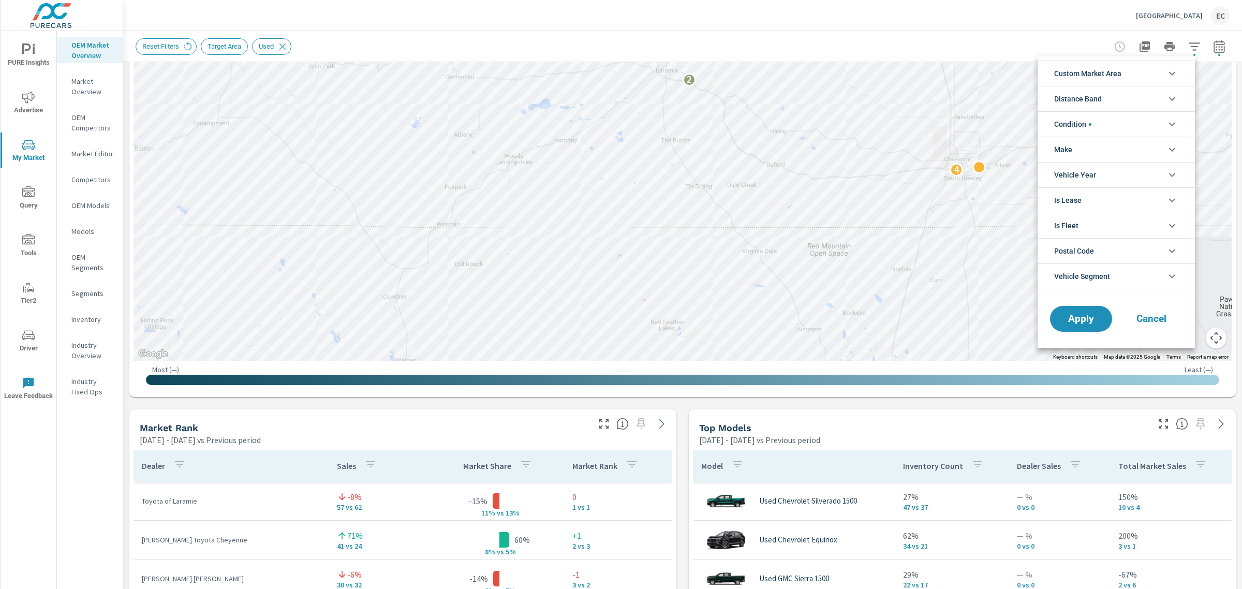
scroll to position [23, 0]
click at [1102, 127] on li "Condition" at bounding box center [1116, 123] width 157 height 25
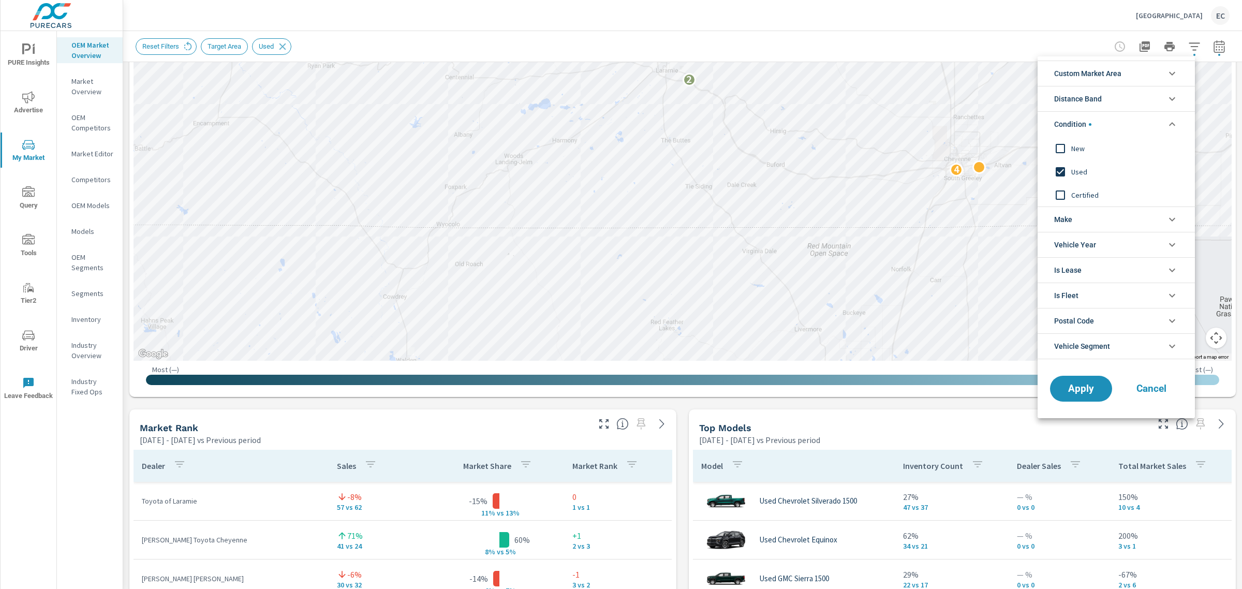
scroll to position [0, 0]
click at [1081, 156] on div "New" at bounding box center [1115, 148] width 155 height 23
click at [1077, 171] on span "Used" at bounding box center [1127, 172] width 113 height 12
click at [1061, 391] on span "Apply" at bounding box center [1081, 389] width 42 height 10
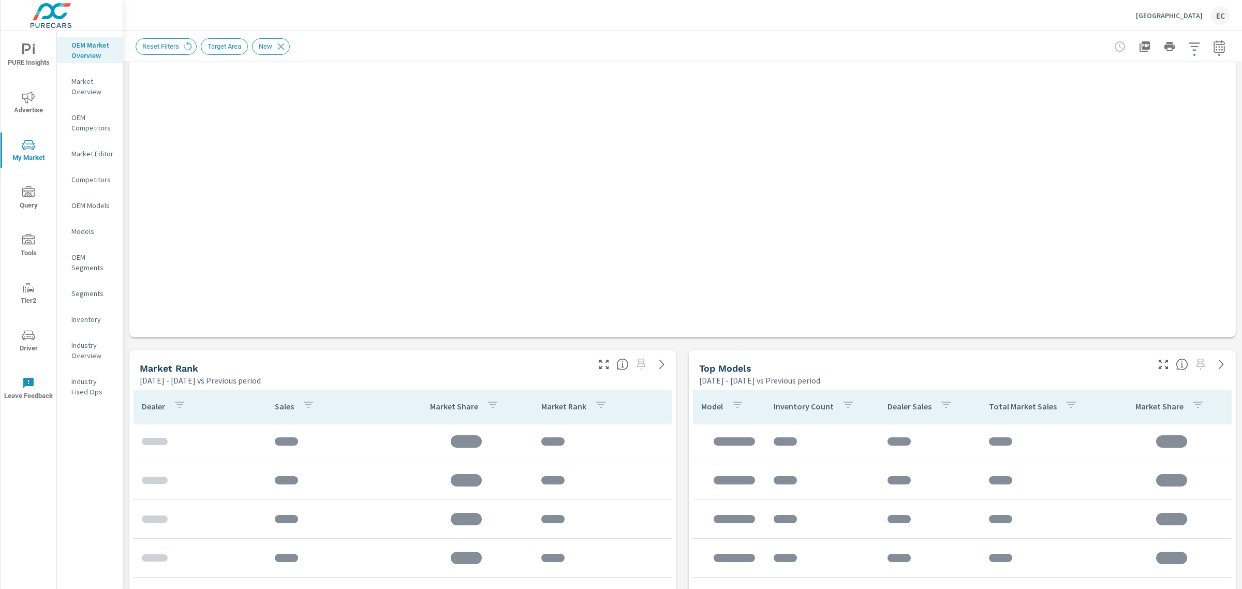
scroll to position [453, 0]
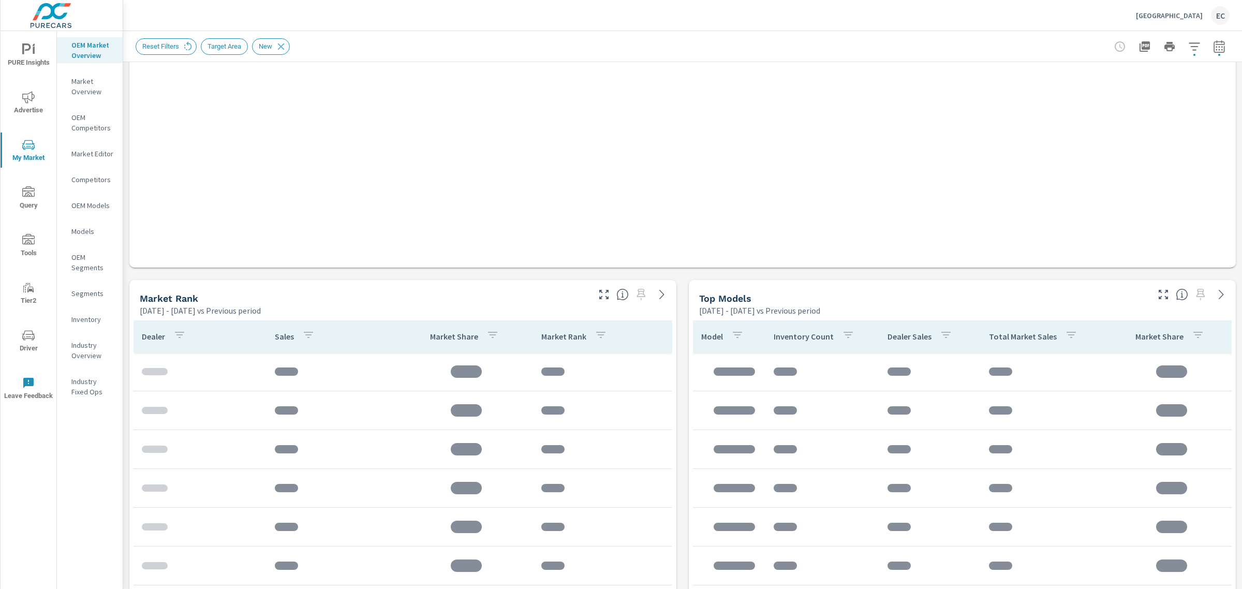
click at [603, 297] on icon "button" at bounding box center [603, 294] width 9 height 9
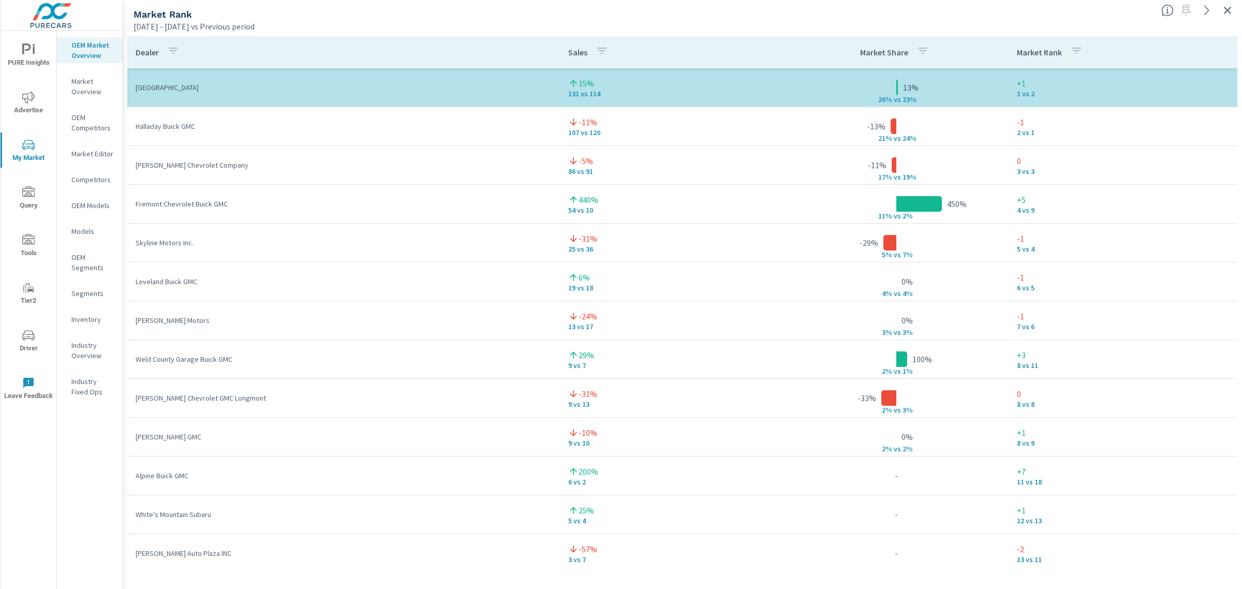
drag, startPoint x: 1228, startPoint y: 0, endPoint x: 1228, endPoint y: 9, distance: 9.3
click at [1228, 2] on div at bounding box center [1199, 7] width 85 height 23
click at [1227, 11] on icon "button" at bounding box center [1227, 10] width 7 height 7
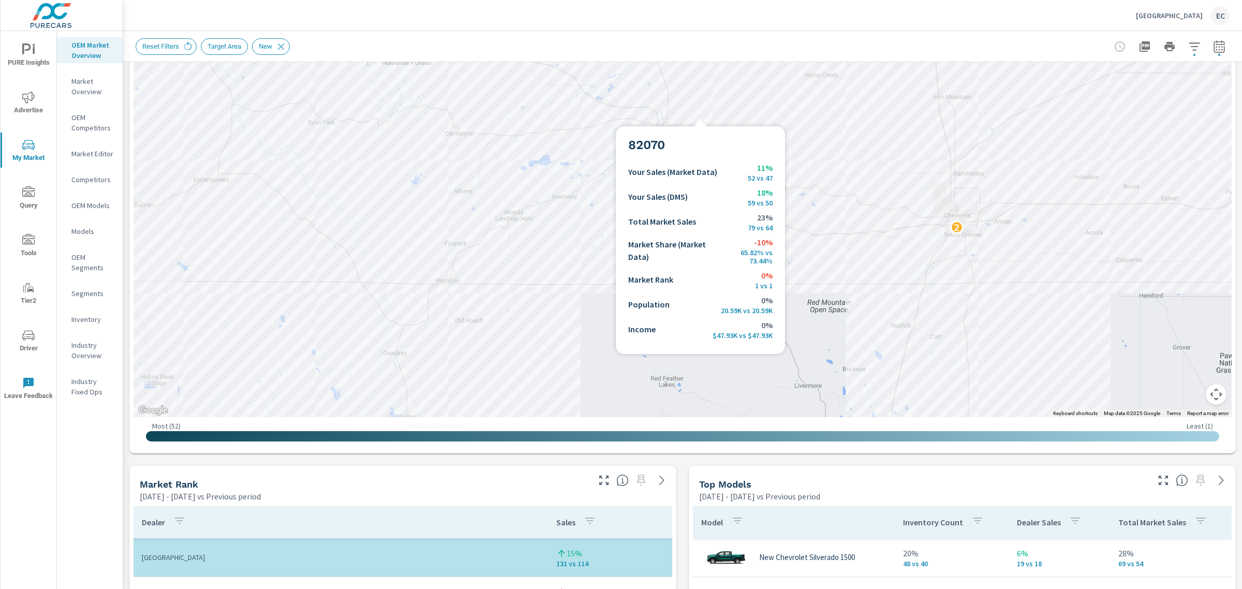
scroll to position [323, 0]
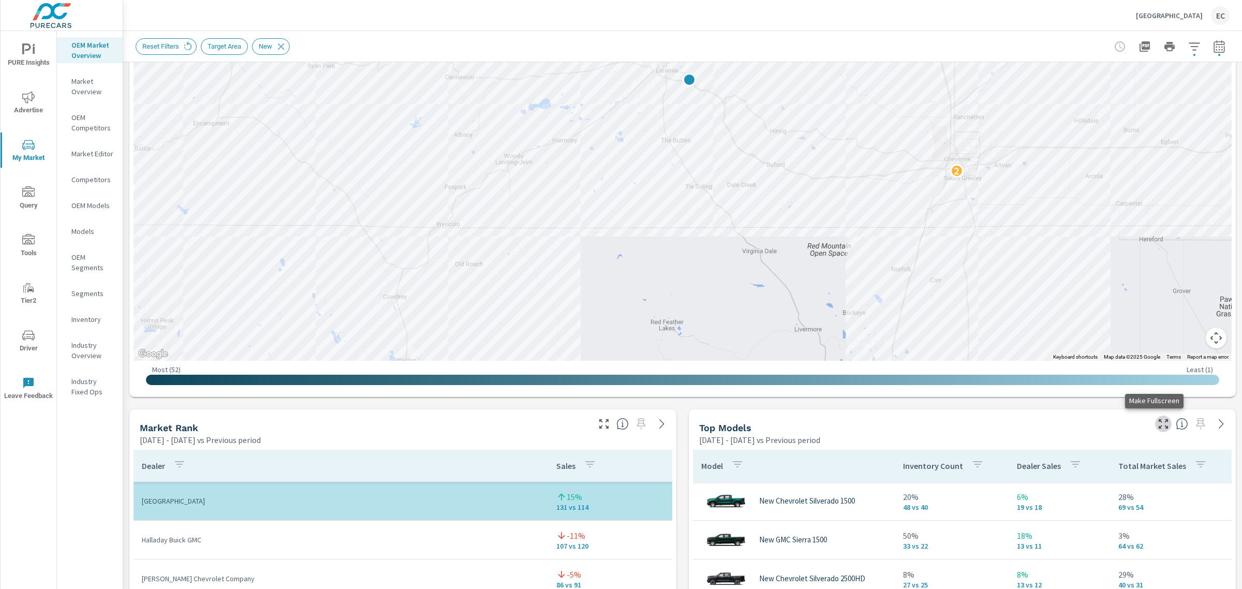
drag, startPoint x: 1151, startPoint y: 429, endPoint x: 1141, endPoint y: 415, distance: 16.4
click at [1157, 429] on icon "button" at bounding box center [1163, 424] width 12 height 12
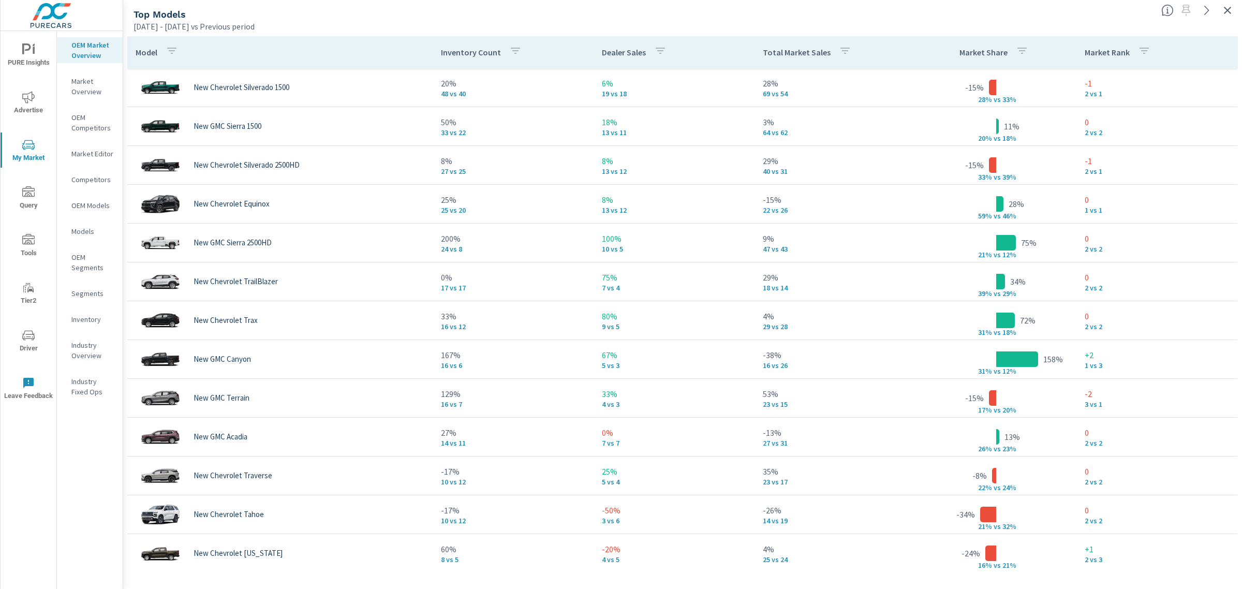
click at [1225, 9] on icon "button" at bounding box center [1227, 10] width 12 height 12
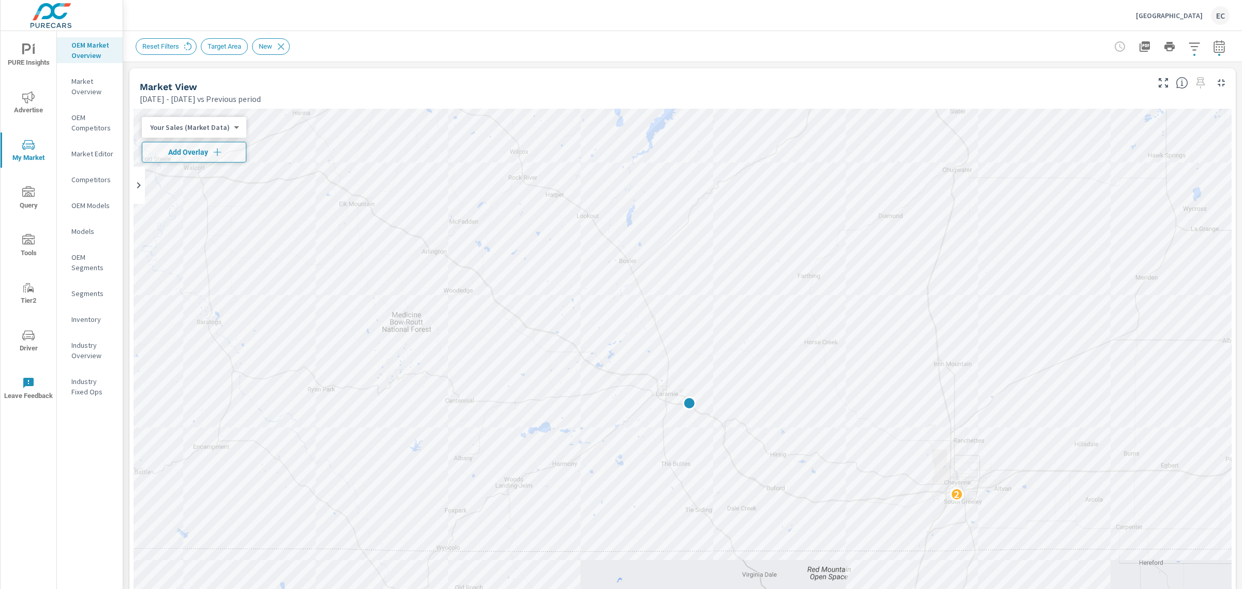
click at [1184, 19] on p "[GEOGRAPHIC_DATA]" at bounding box center [1169, 15] width 67 height 9
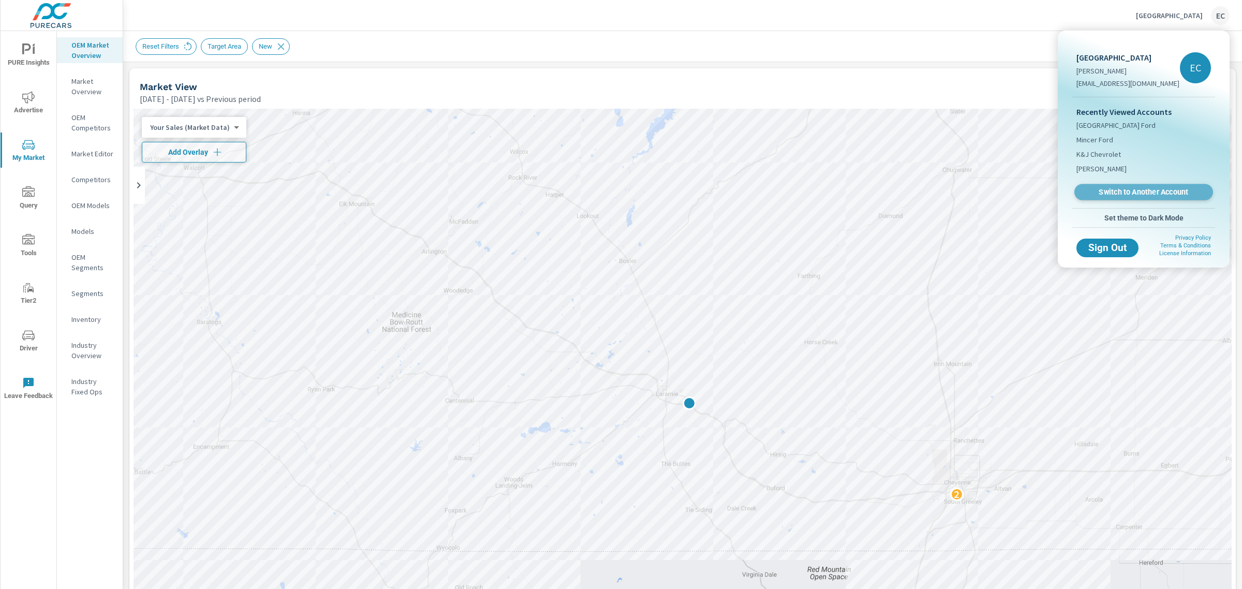
click at [1098, 185] on link "Switch to Another Account" at bounding box center [1143, 192] width 139 height 16
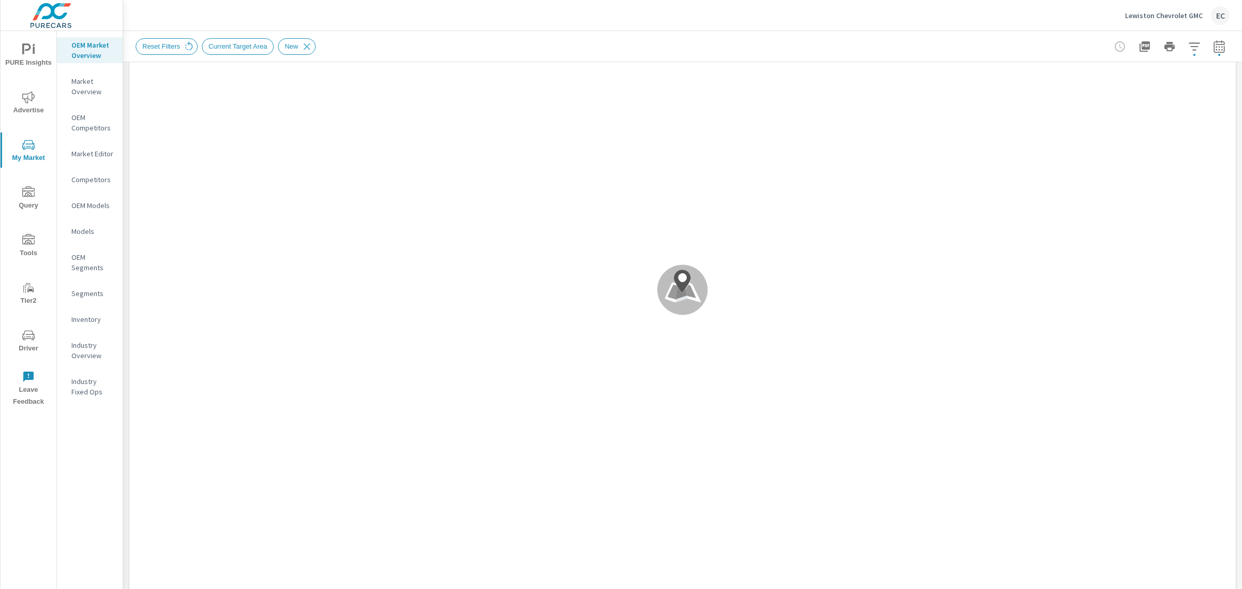
scroll to position [259, 0]
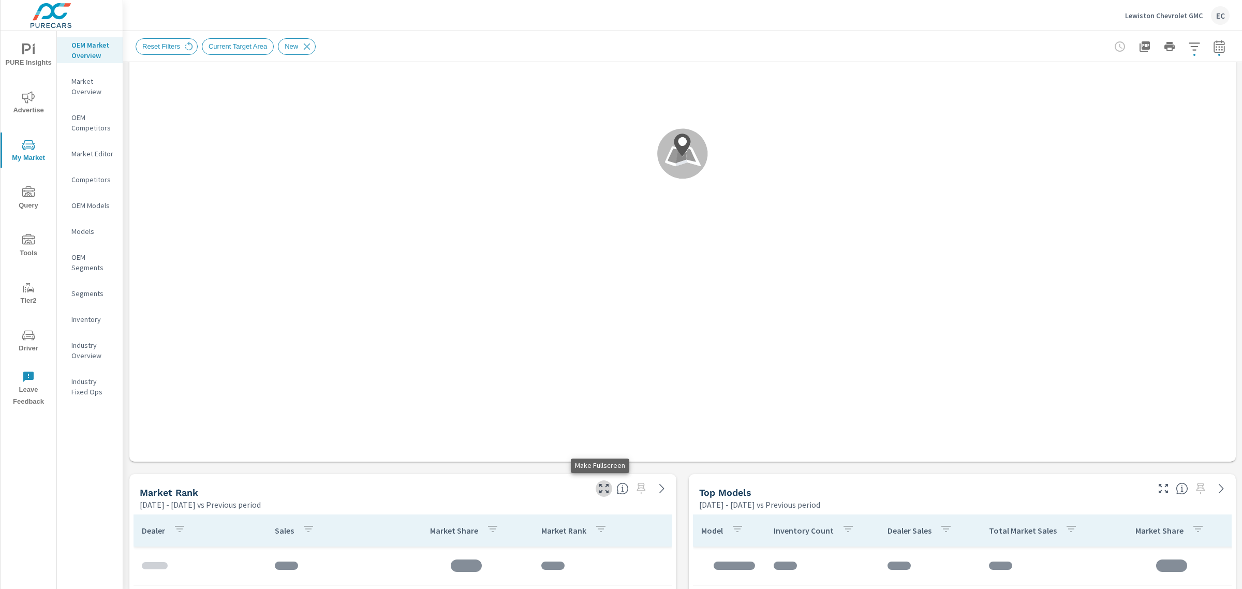
click at [598, 492] on icon "button" at bounding box center [604, 488] width 12 height 12
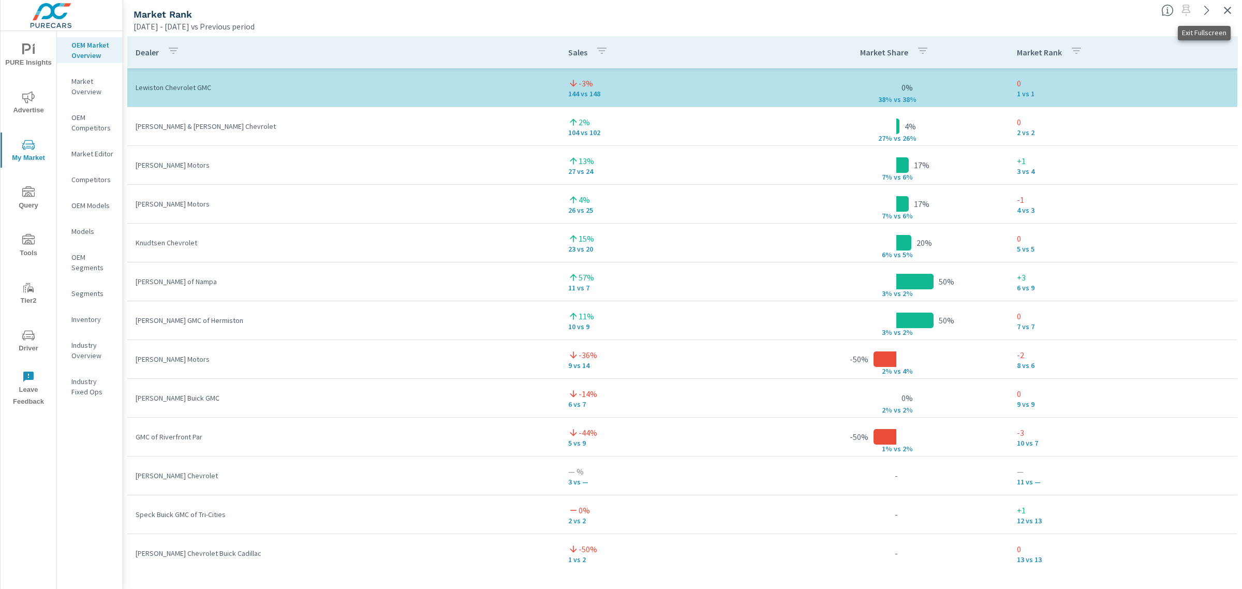
click at [1232, 13] on icon "button" at bounding box center [1227, 10] width 12 height 12
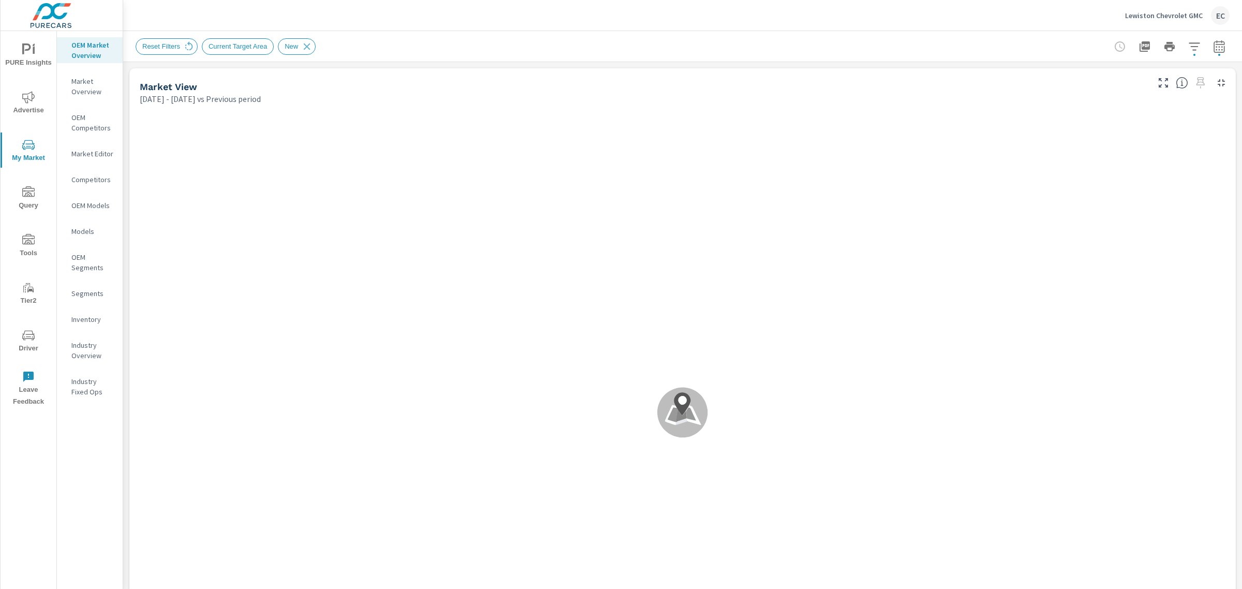
scroll to position [323, 0]
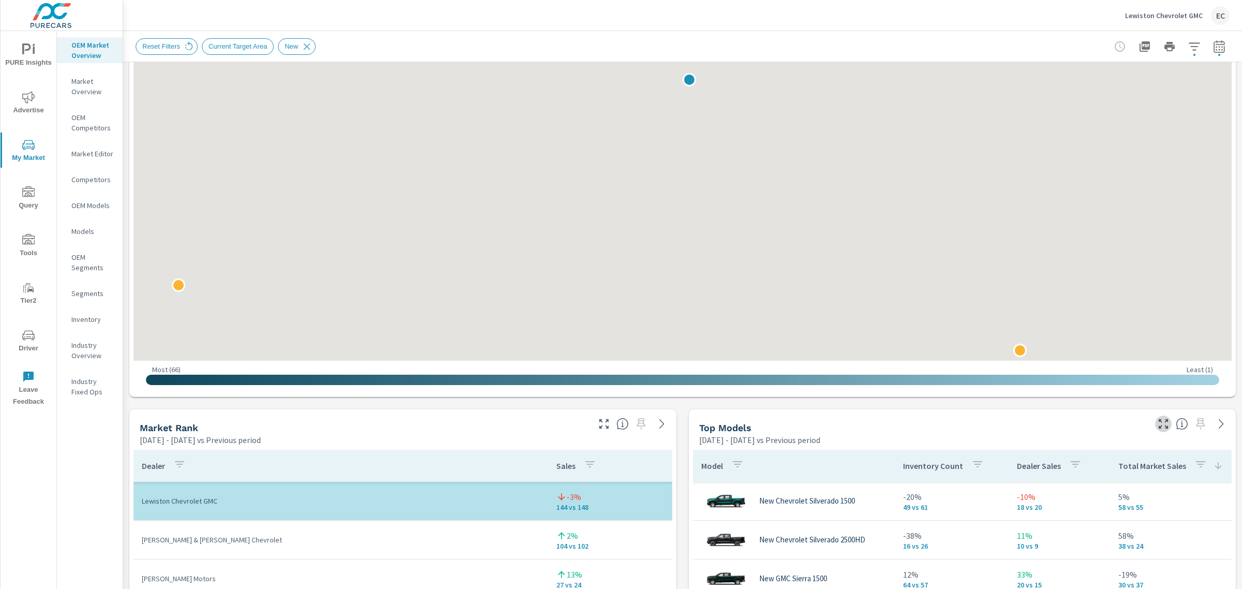
drag, startPoint x: 1156, startPoint y: 424, endPoint x: 1135, endPoint y: 396, distance: 35.2
click at [1157, 423] on icon "button" at bounding box center [1163, 424] width 12 height 12
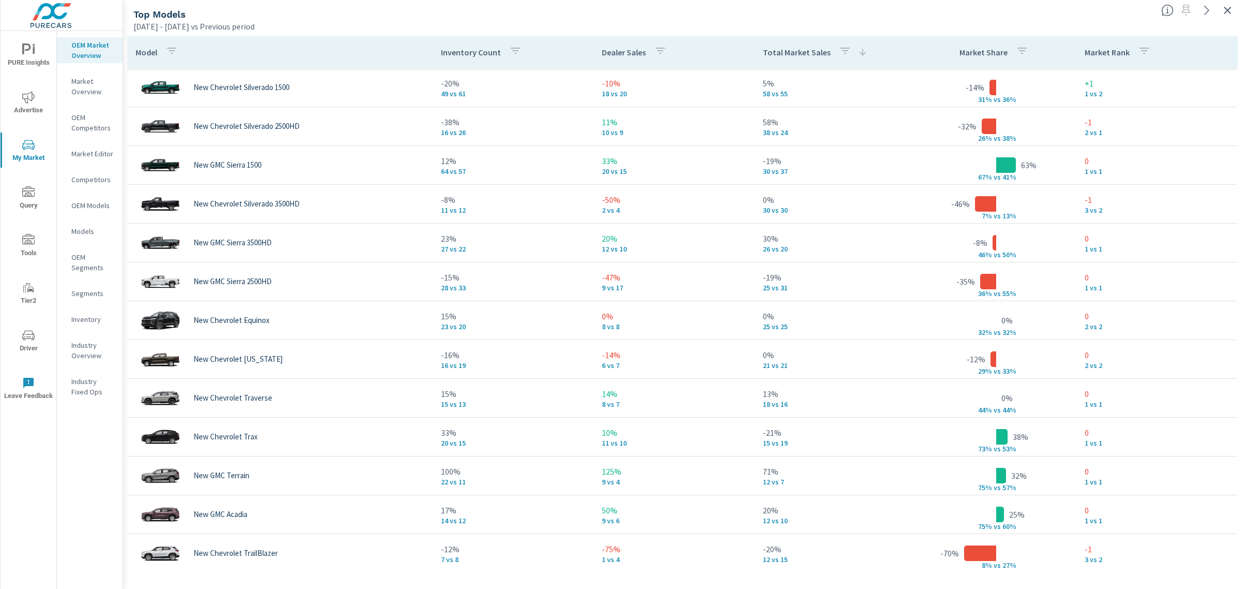
click at [1231, 13] on icon "button" at bounding box center [1227, 10] width 12 height 12
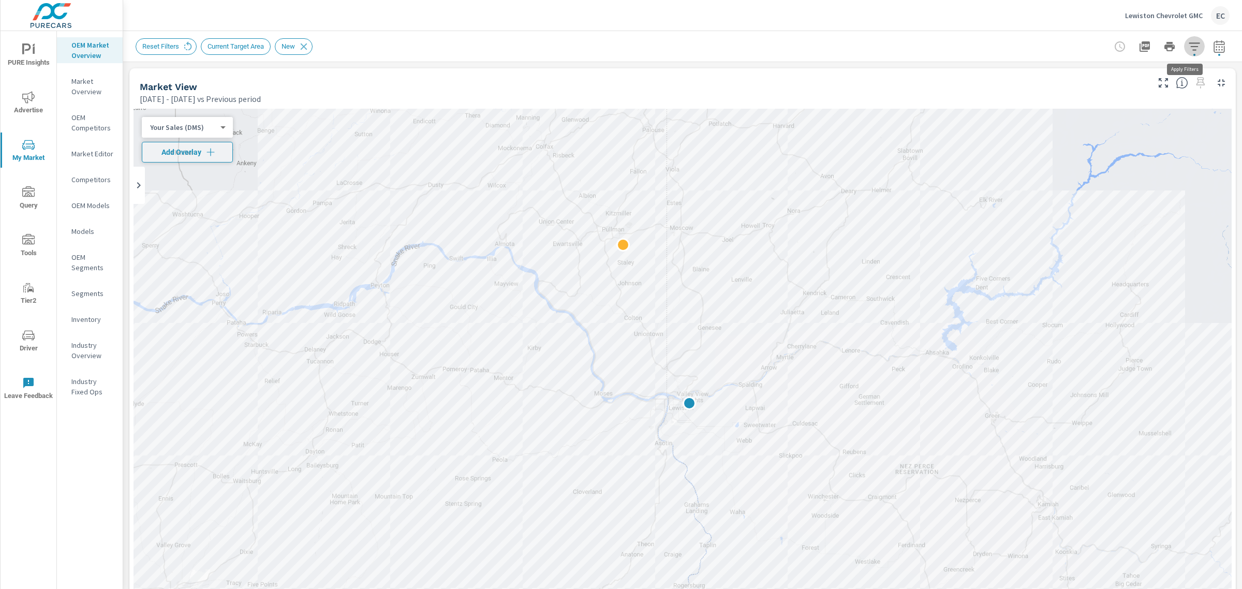
click at [1188, 50] on icon "button" at bounding box center [1194, 46] width 12 height 12
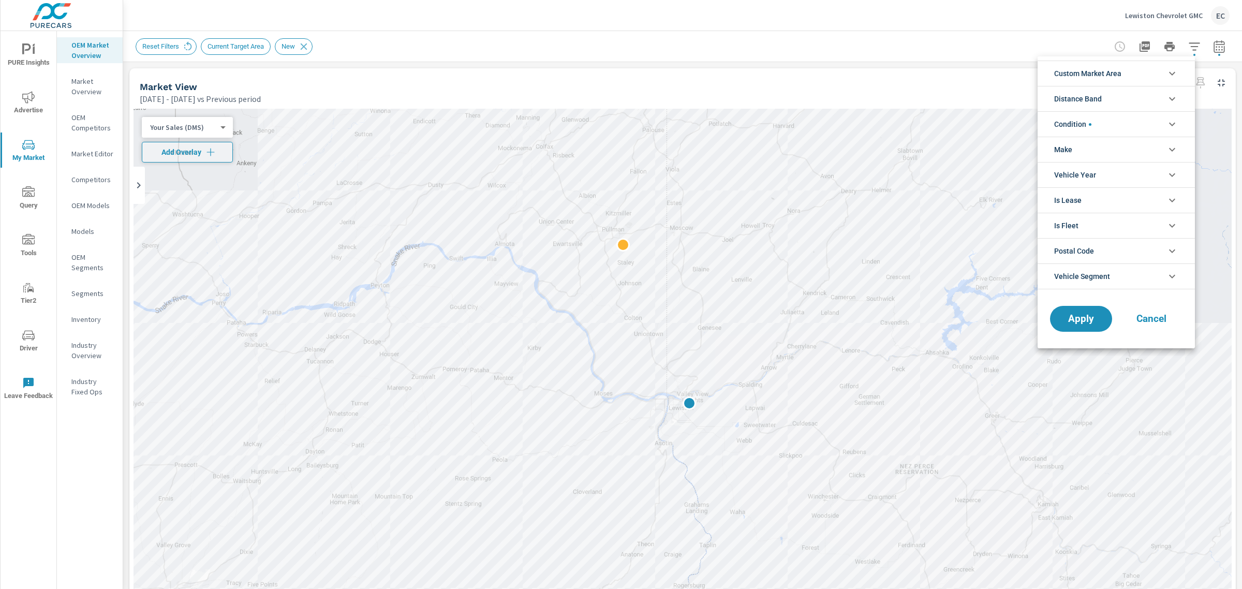
click at [1103, 127] on li "Condition" at bounding box center [1116, 123] width 157 height 25
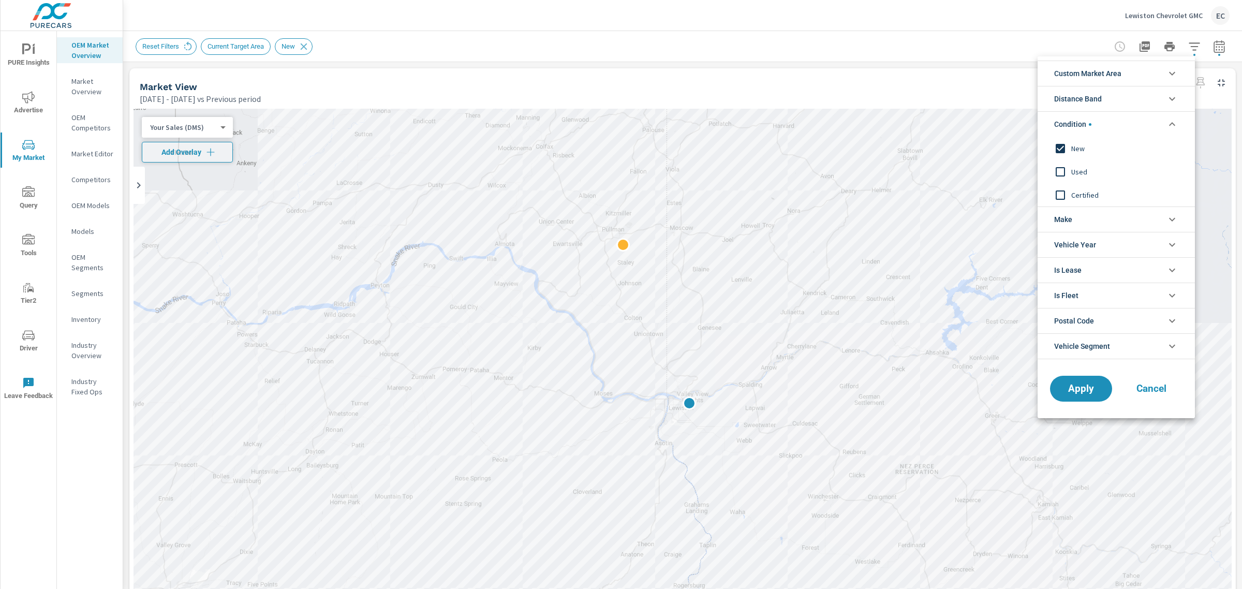
click at [1077, 168] on span "Used" at bounding box center [1127, 172] width 113 height 12
click at [1075, 156] on div "New" at bounding box center [1115, 148] width 155 height 23
click at [1069, 386] on span "Apply" at bounding box center [1081, 389] width 42 height 10
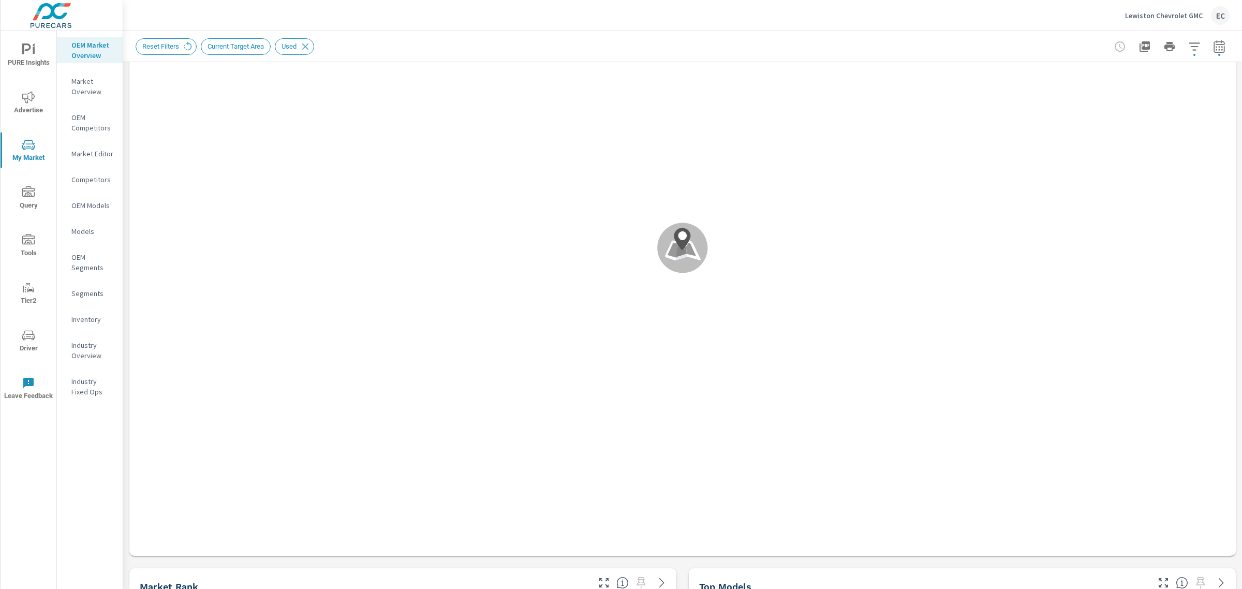
scroll to position [259, 0]
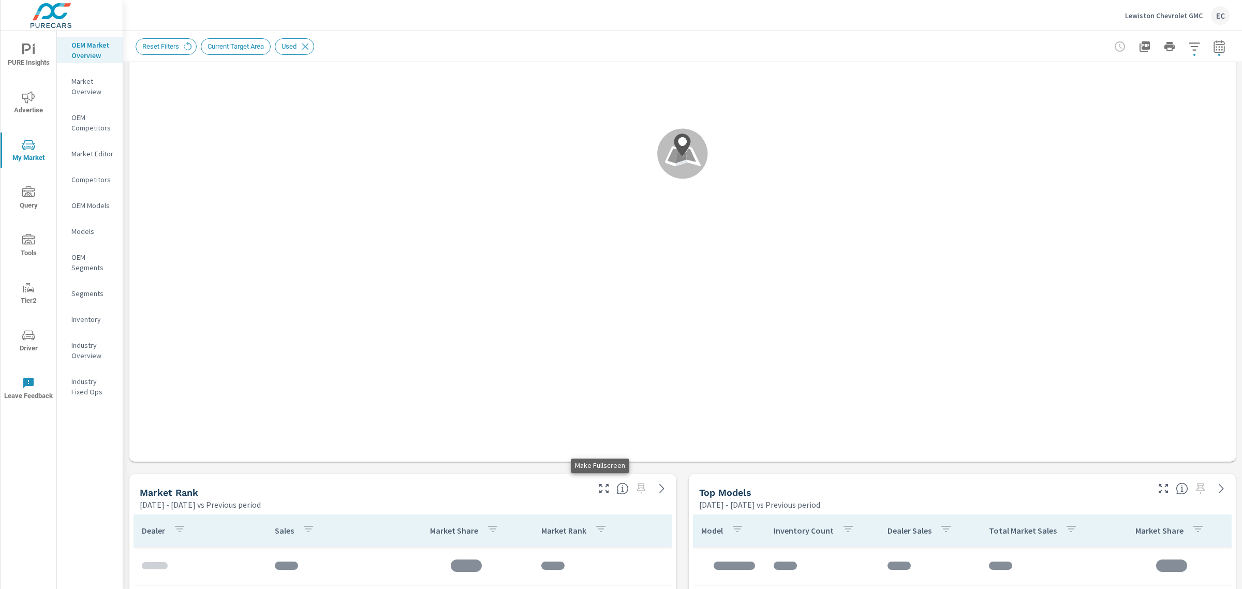
click at [603, 489] on icon "button" at bounding box center [604, 488] width 12 height 12
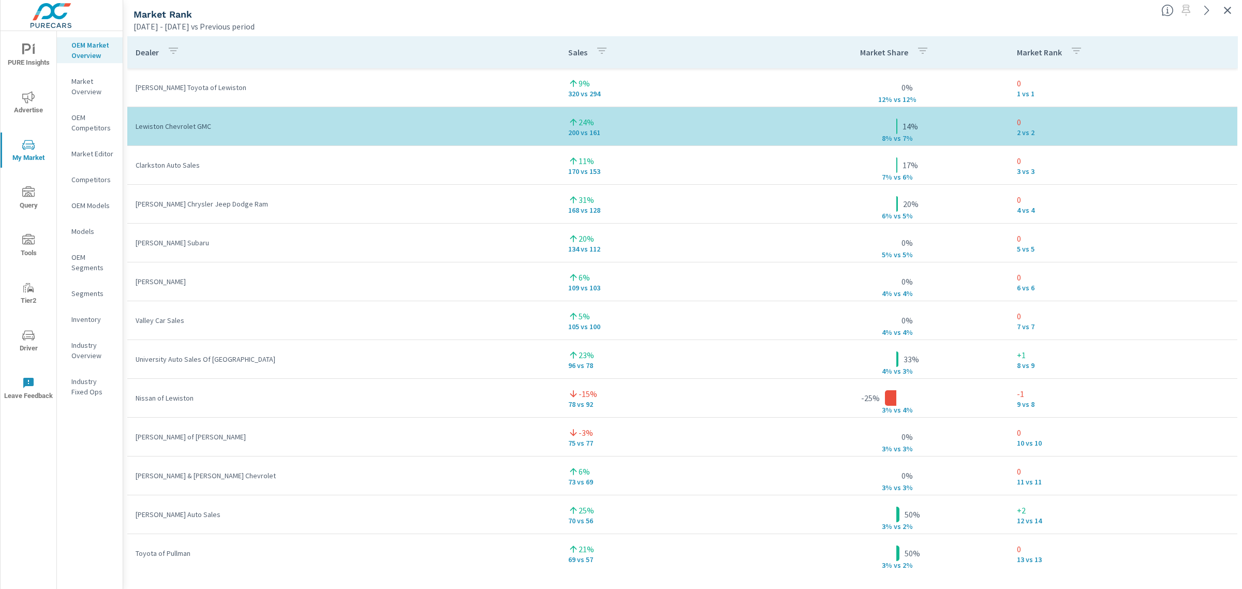
click at [1230, 8] on icon "button" at bounding box center [1227, 10] width 7 height 7
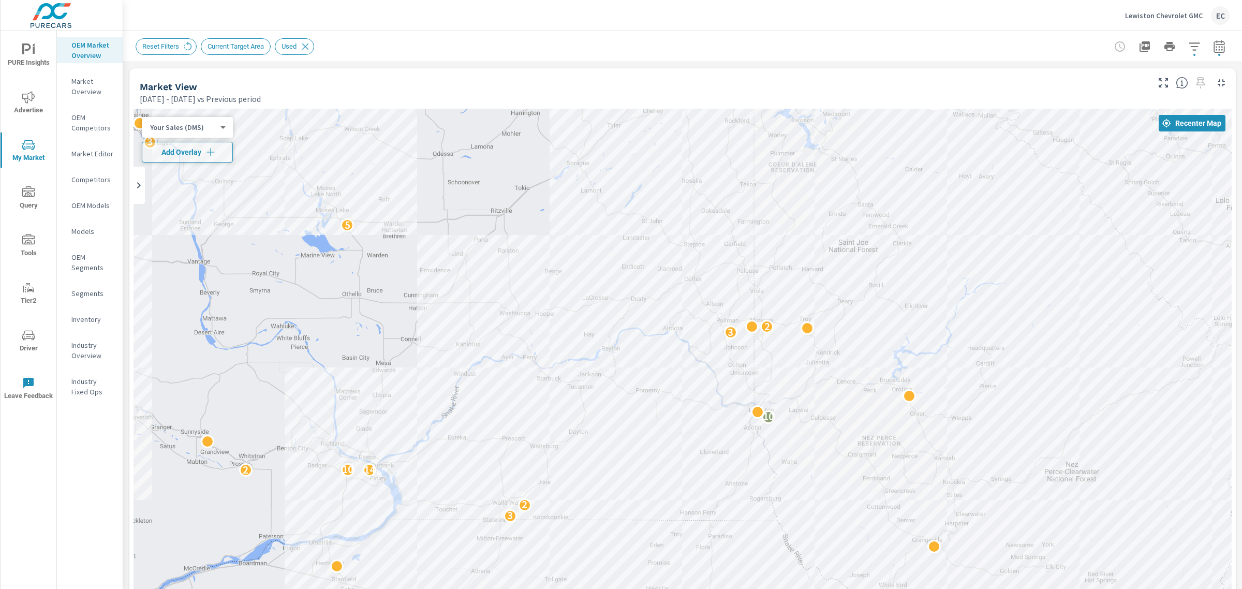
scroll to position [323, 0]
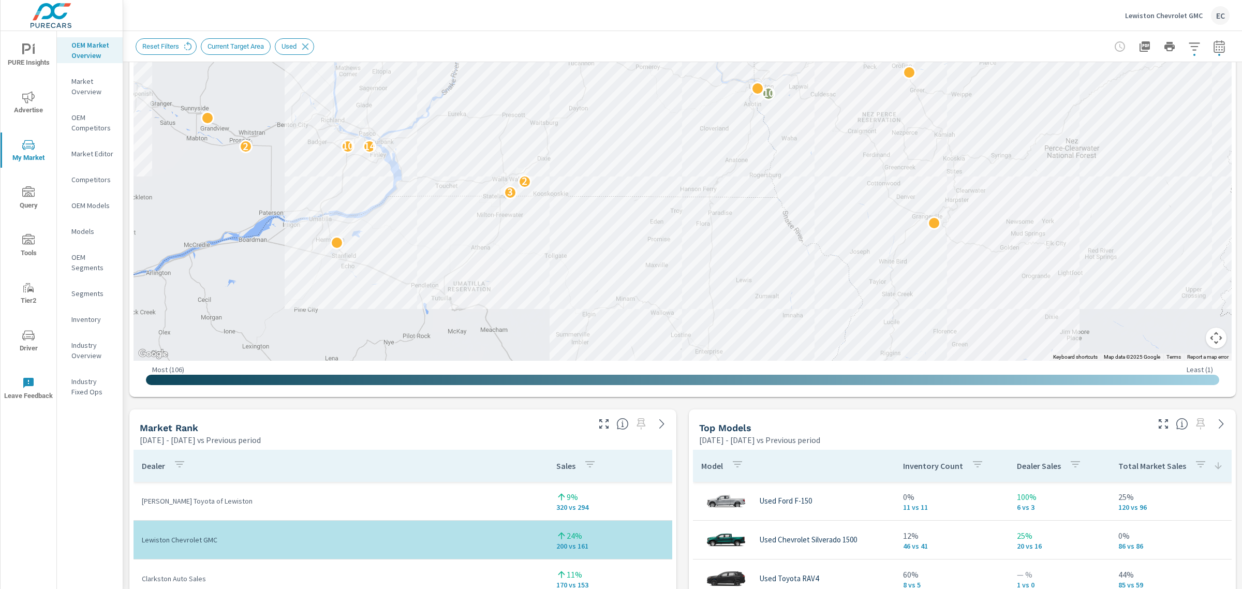
click at [1157, 419] on icon "button" at bounding box center [1163, 424] width 12 height 12
